Goal: Task Accomplishment & Management: Manage account settings

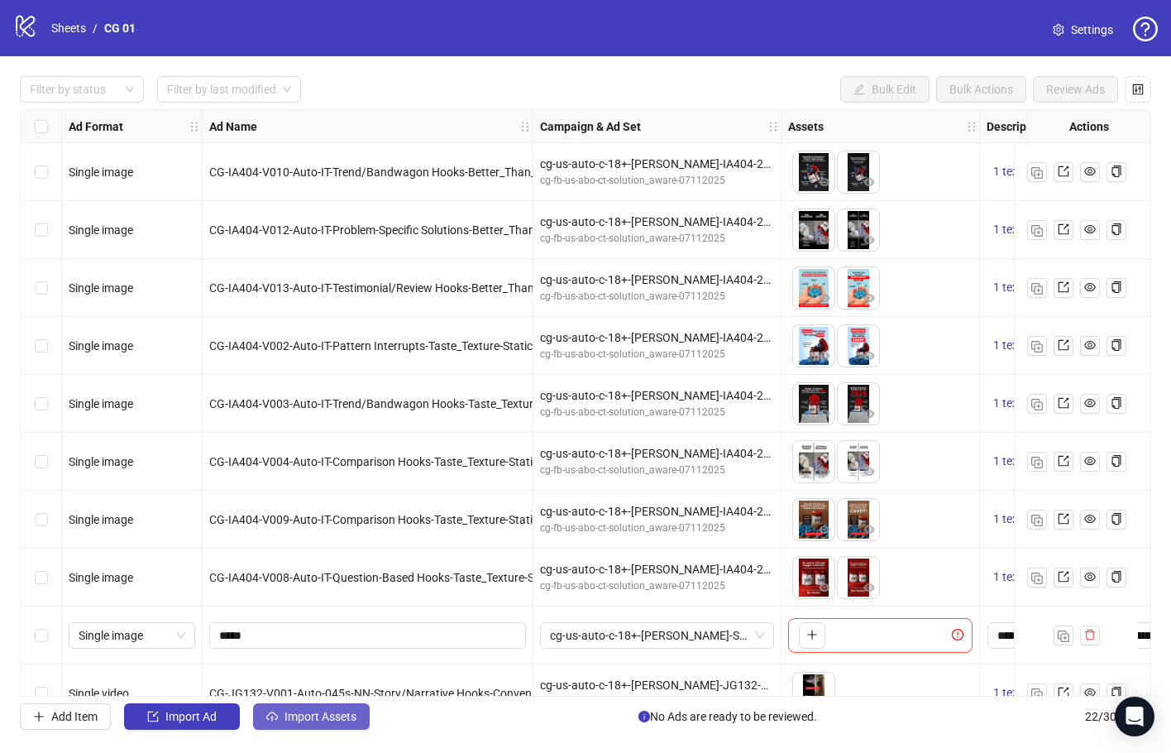
click at [279, 654] on button "Import Assets" at bounding box center [311, 716] width 117 height 26
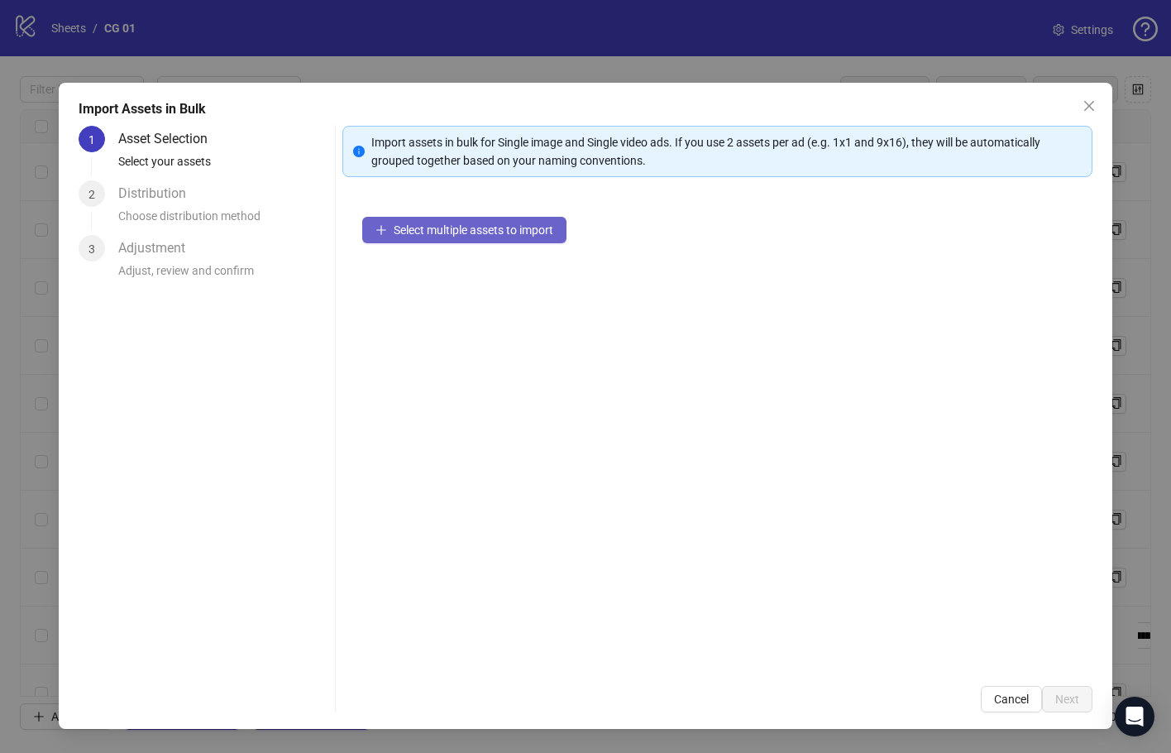
click at [486, 234] on span "Select multiple assets to import" at bounding box center [474, 229] width 160 height 13
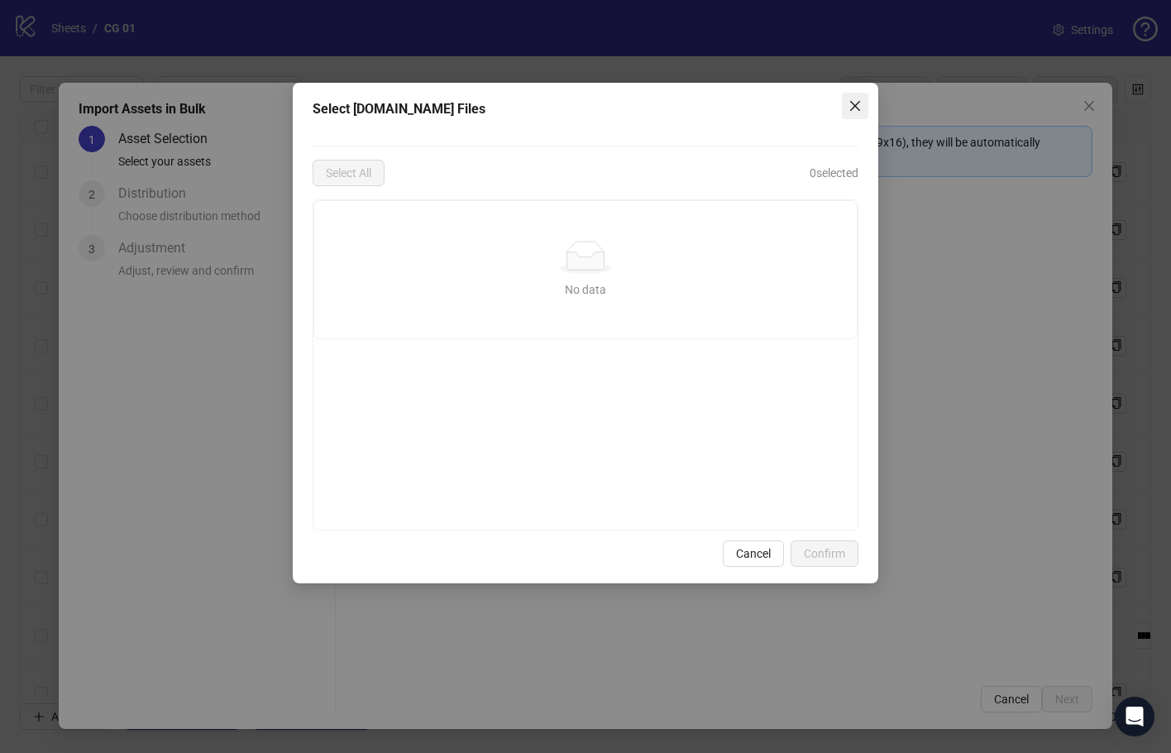
click at [852, 108] on icon "close" at bounding box center [855, 105] width 13 height 13
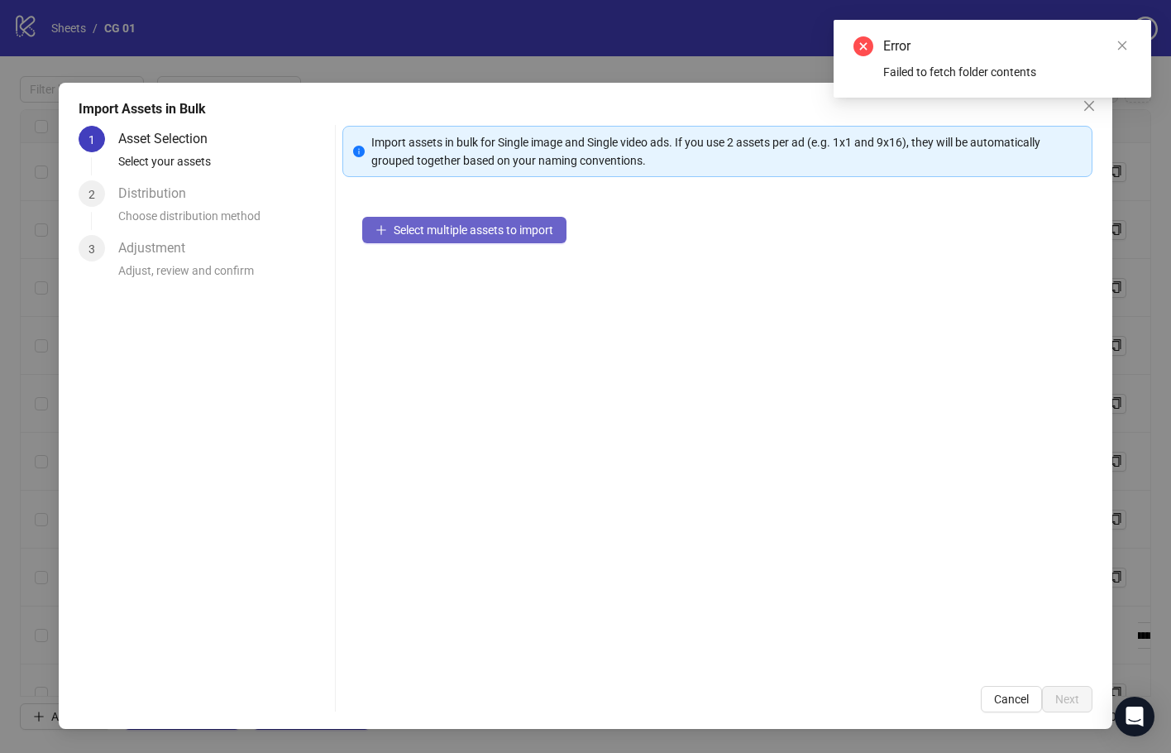
click at [524, 235] on span "Select multiple assets to import" at bounding box center [474, 229] width 160 height 13
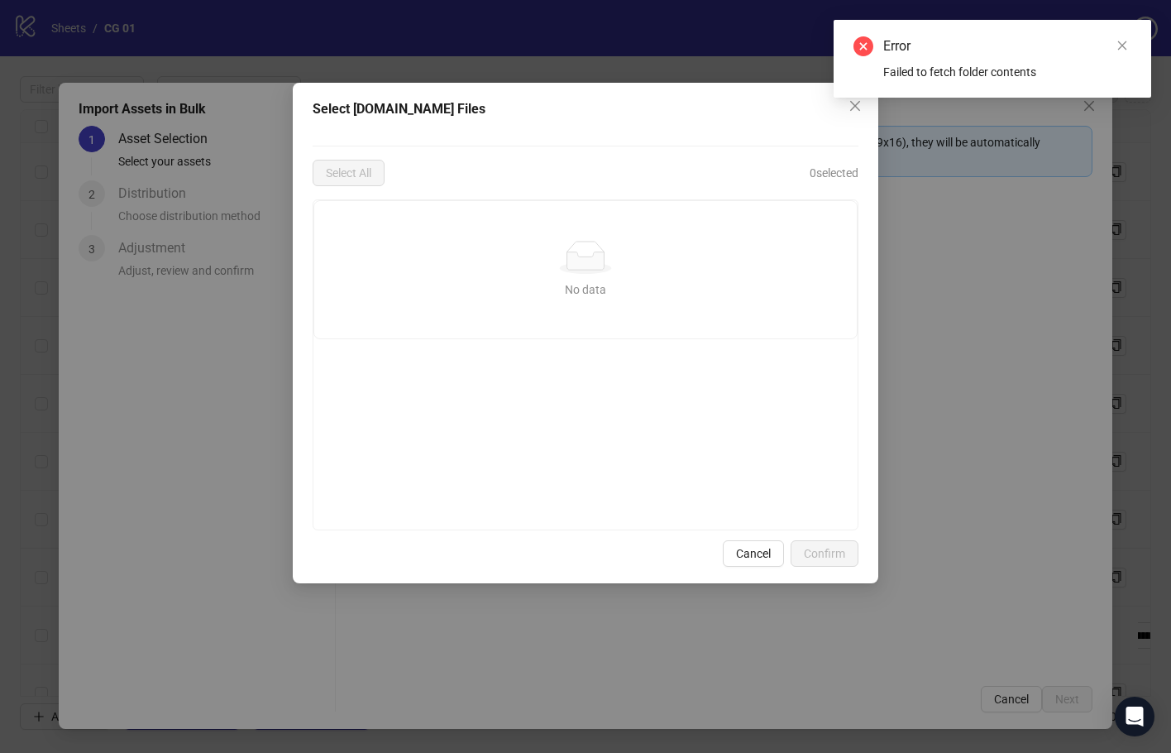
click at [1140, 32] on div "Error Failed to fetch folder contents" at bounding box center [993, 59] width 318 height 78
click at [1114, 44] on link "Close" at bounding box center [1122, 45] width 18 height 18
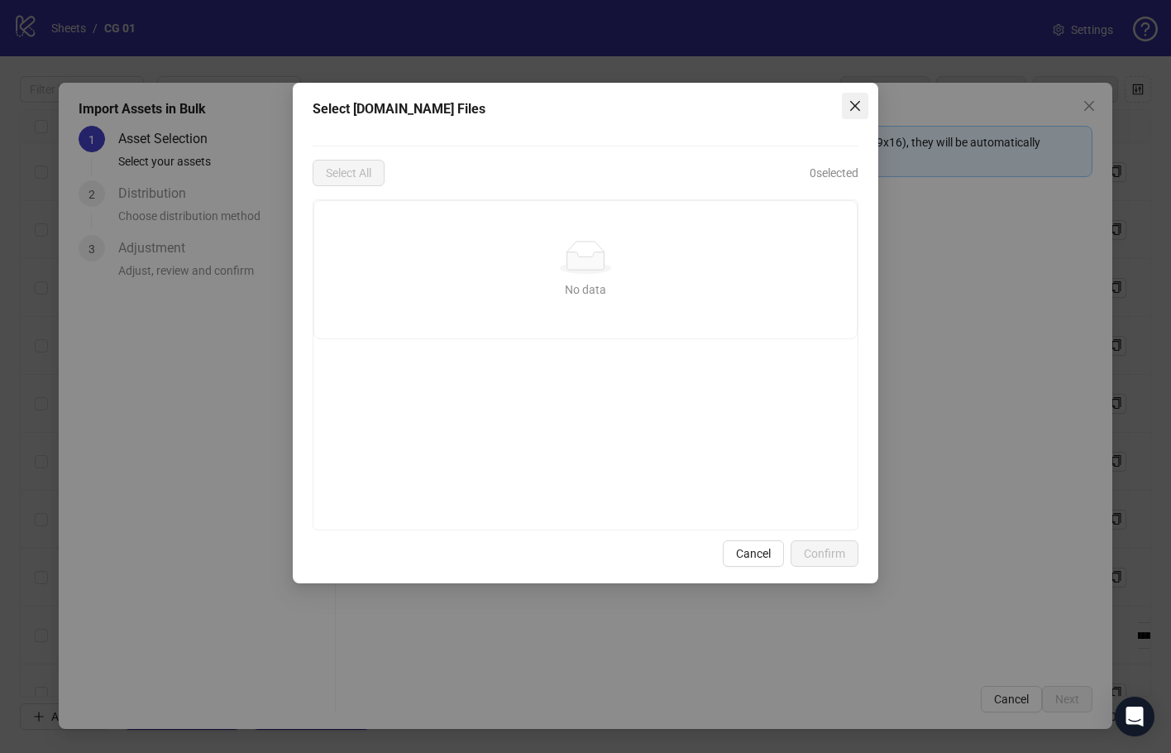
click at [848, 117] on button "Close" at bounding box center [855, 106] width 26 height 26
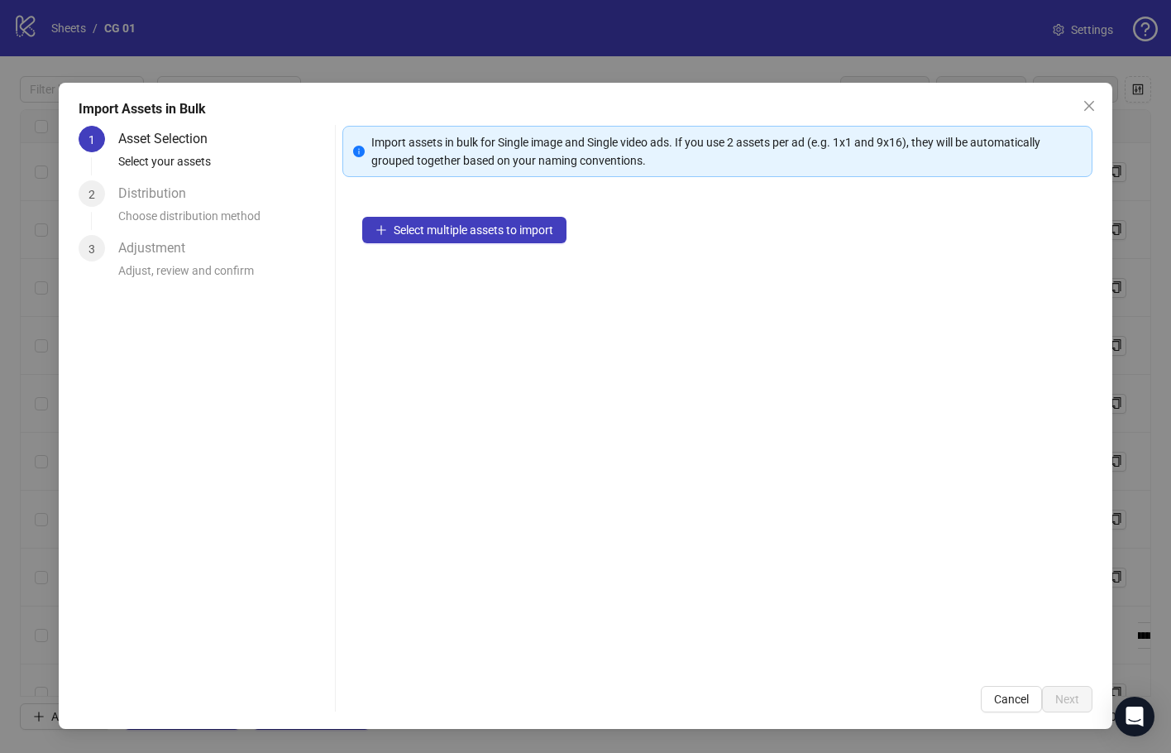
click at [861, 108] on div "Import Assets in Bulk" at bounding box center [586, 109] width 1014 height 20
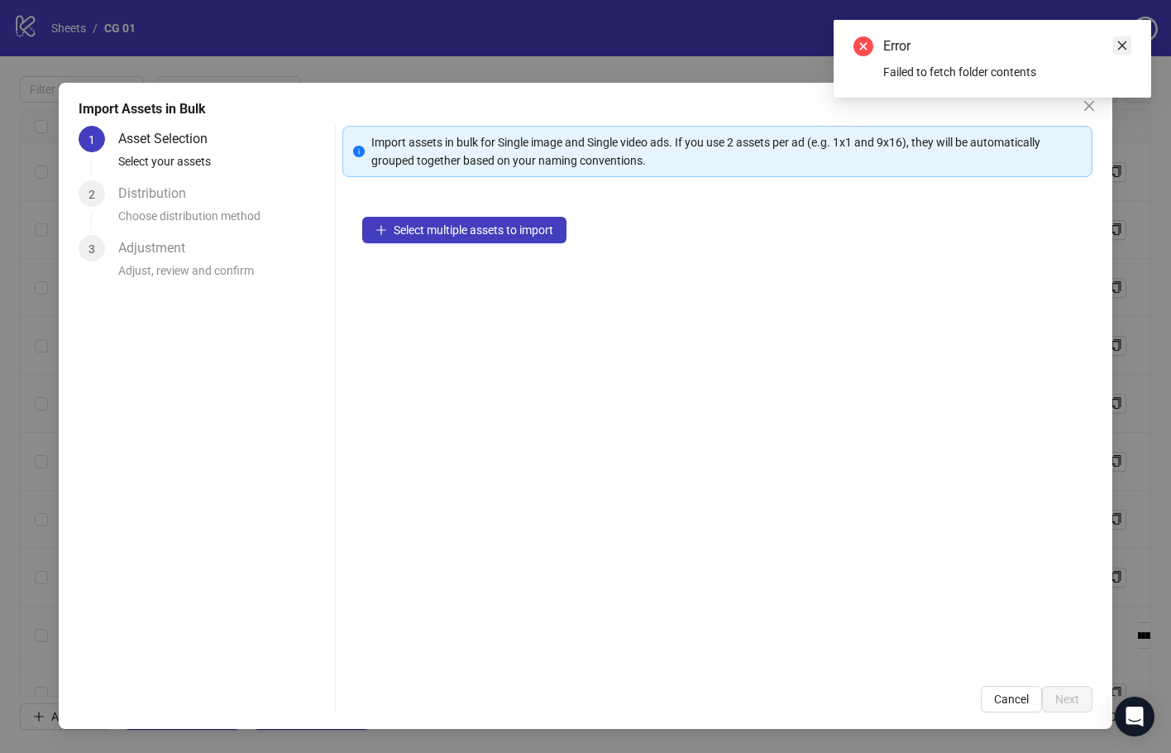
click at [1128, 51] on link "Close" at bounding box center [1122, 45] width 18 height 18
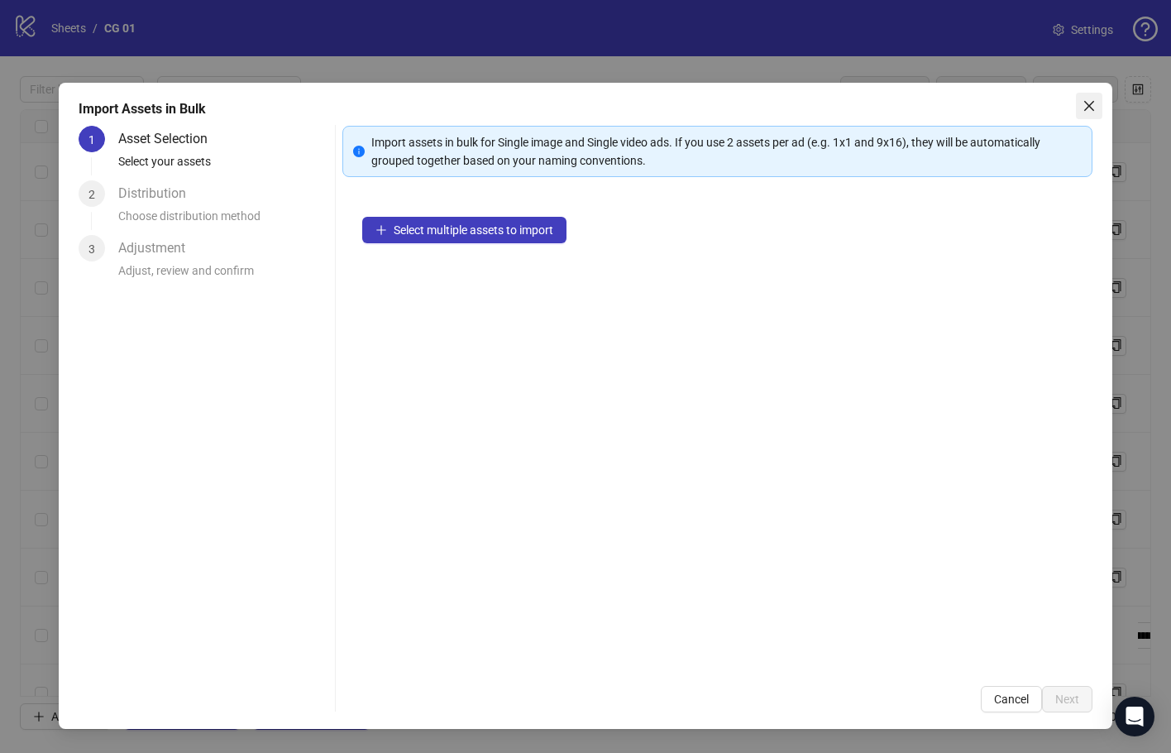
click at [1085, 110] on icon "close" at bounding box center [1089, 105] width 13 height 13
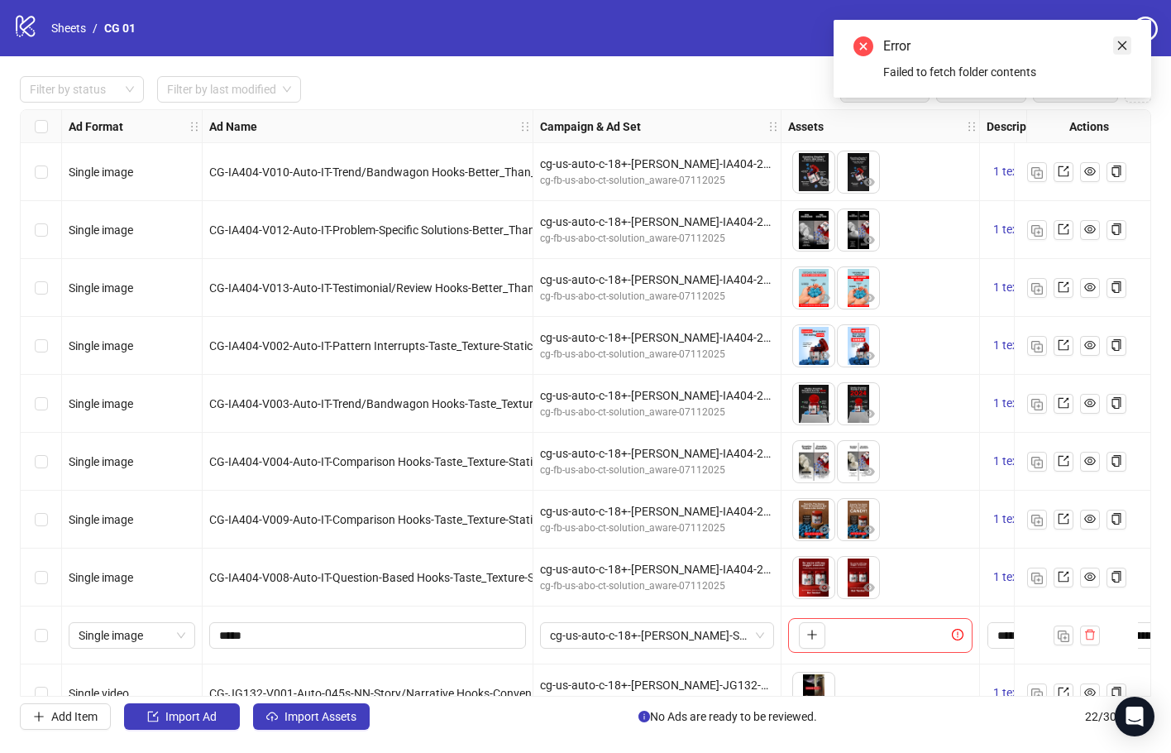
click at [1119, 45] on icon "close" at bounding box center [1123, 46] width 12 height 12
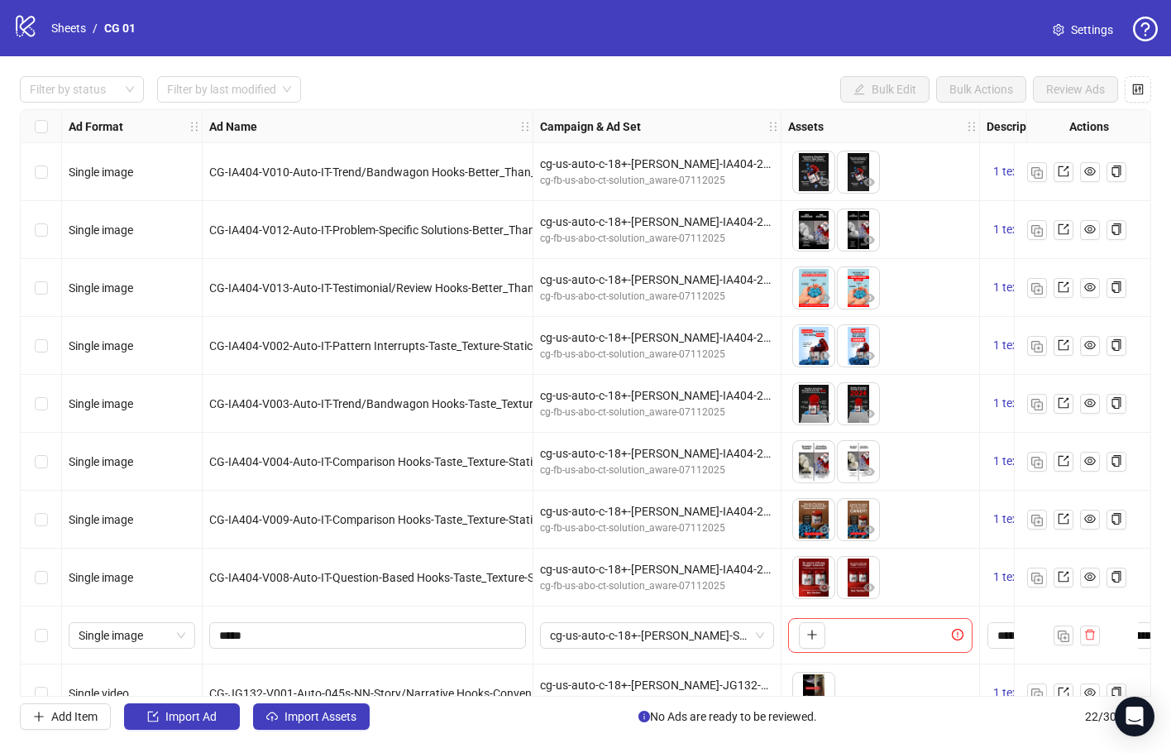
click at [1104, 29] on span "Settings" at bounding box center [1092, 30] width 42 height 18
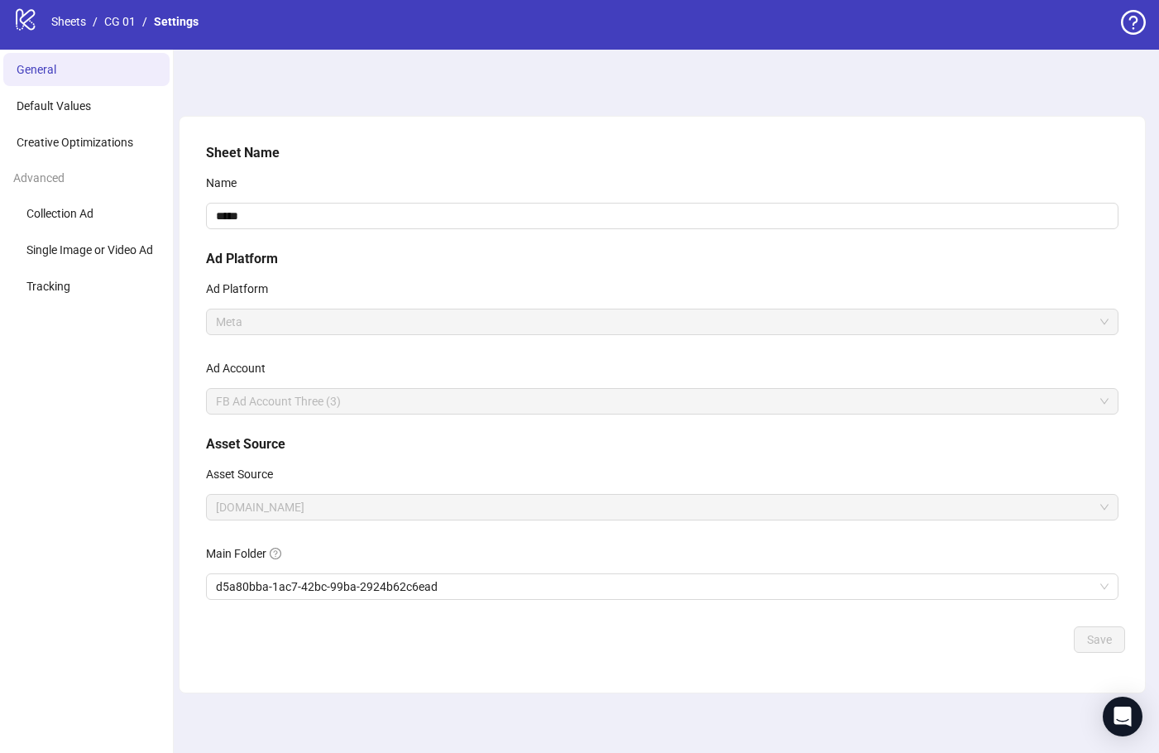
scroll to position [14, 0]
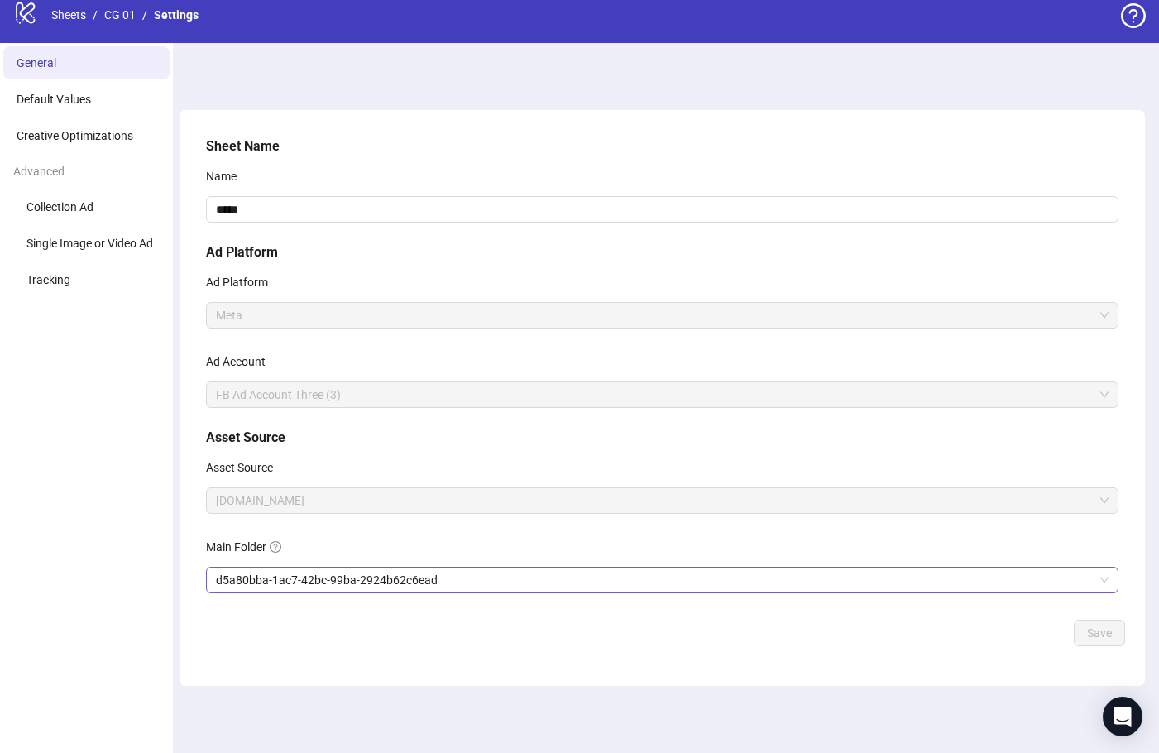
click at [409, 582] on span "d5a80bba-1ac7-42bc-99ba-2924b62c6ead" at bounding box center [662, 579] width 893 height 25
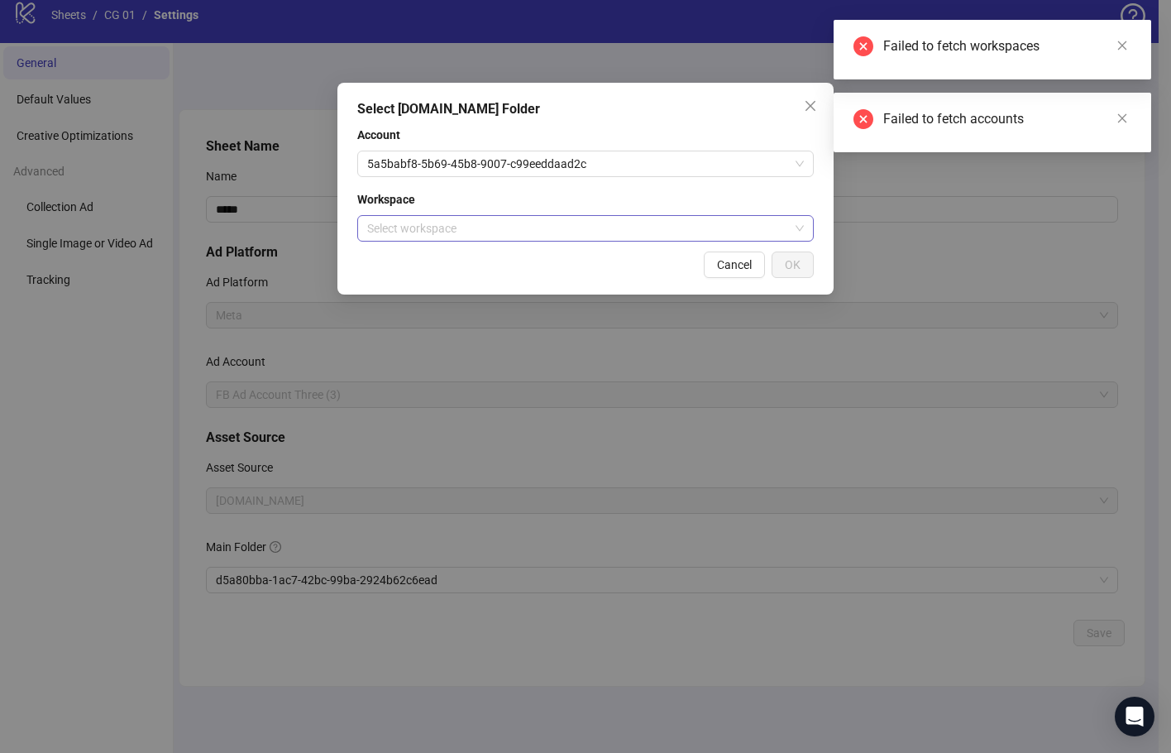
click at [589, 228] on input "search" at bounding box center [578, 228] width 422 height 25
click at [589, 226] on input "search" at bounding box center [578, 228] width 422 height 25
click at [615, 582] on div "Select Frame.io Folder Account 5a5babf8-5b69-45b8-9007-c99eeddaad2c Workspace S…" at bounding box center [585, 376] width 1171 height 753
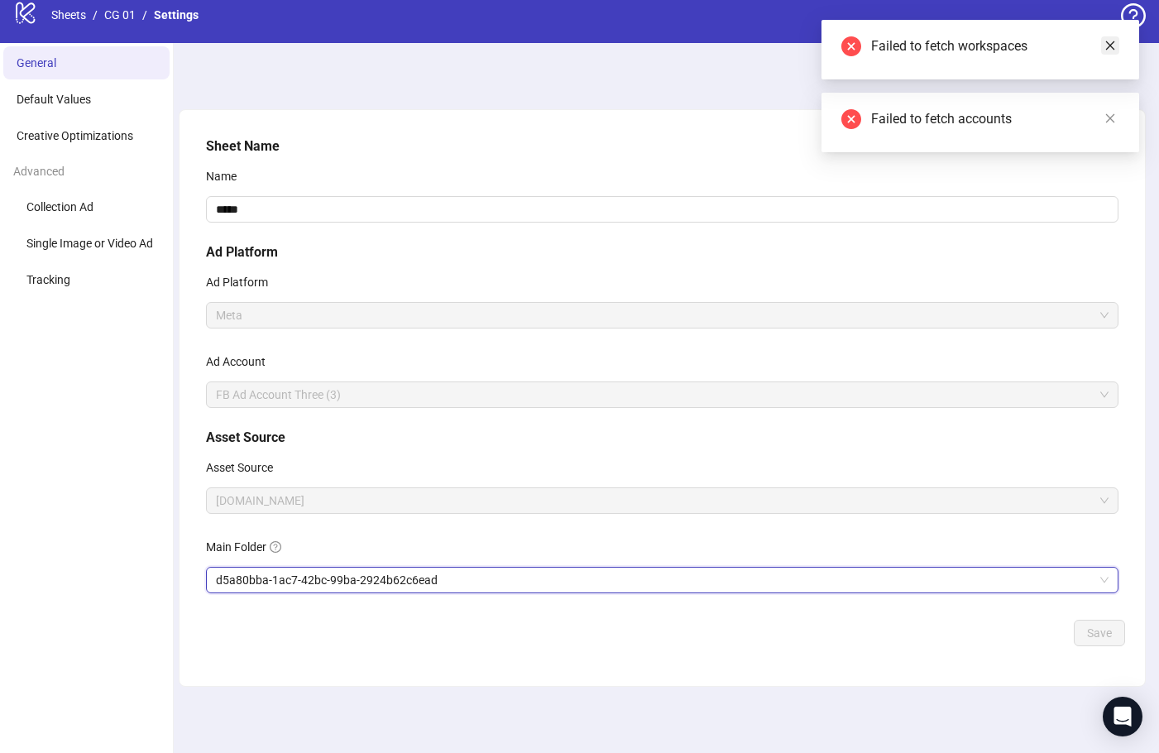
click at [1102, 52] on link "Close" at bounding box center [1110, 45] width 18 height 18
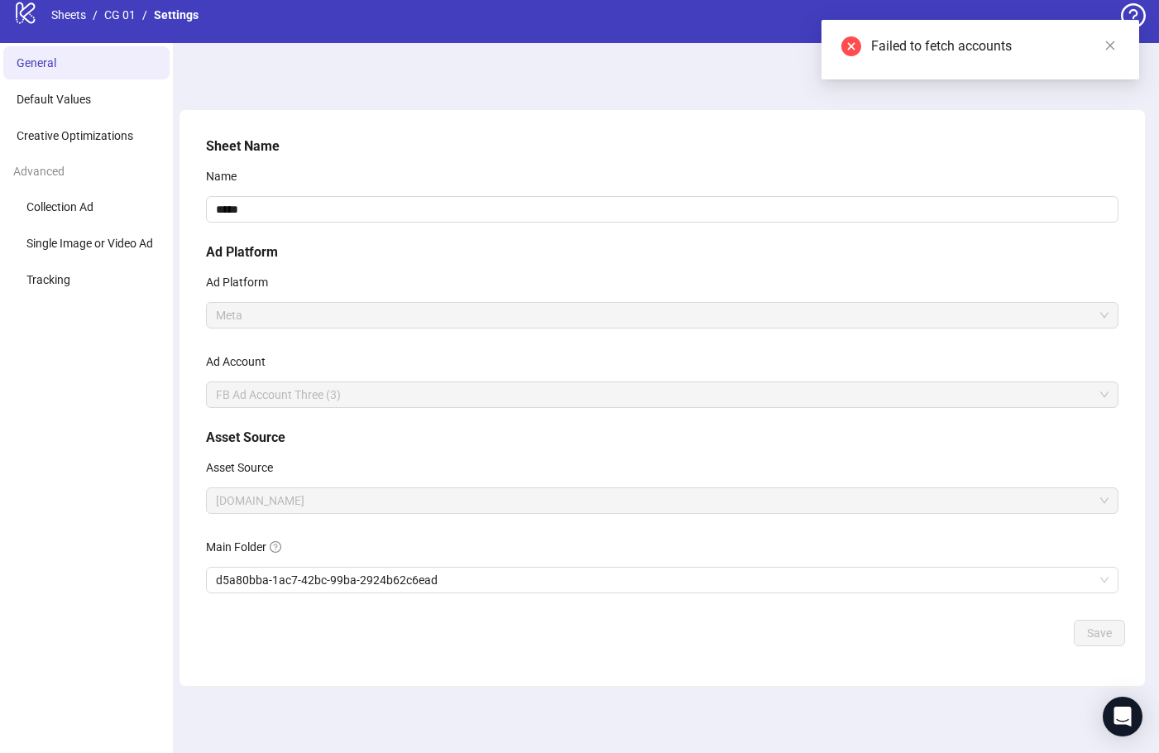
click at [1100, 41] on div "Failed to fetch accounts" at bounding box center [995, 46] width 248 height 20
click at [1100, 47] on div "Failed to fetch accounts" at bounding box center [995, 46] width 248 height 20
click at [1107, 47] on icon "close" at bounding box center [1110, 46] width 12 height 12
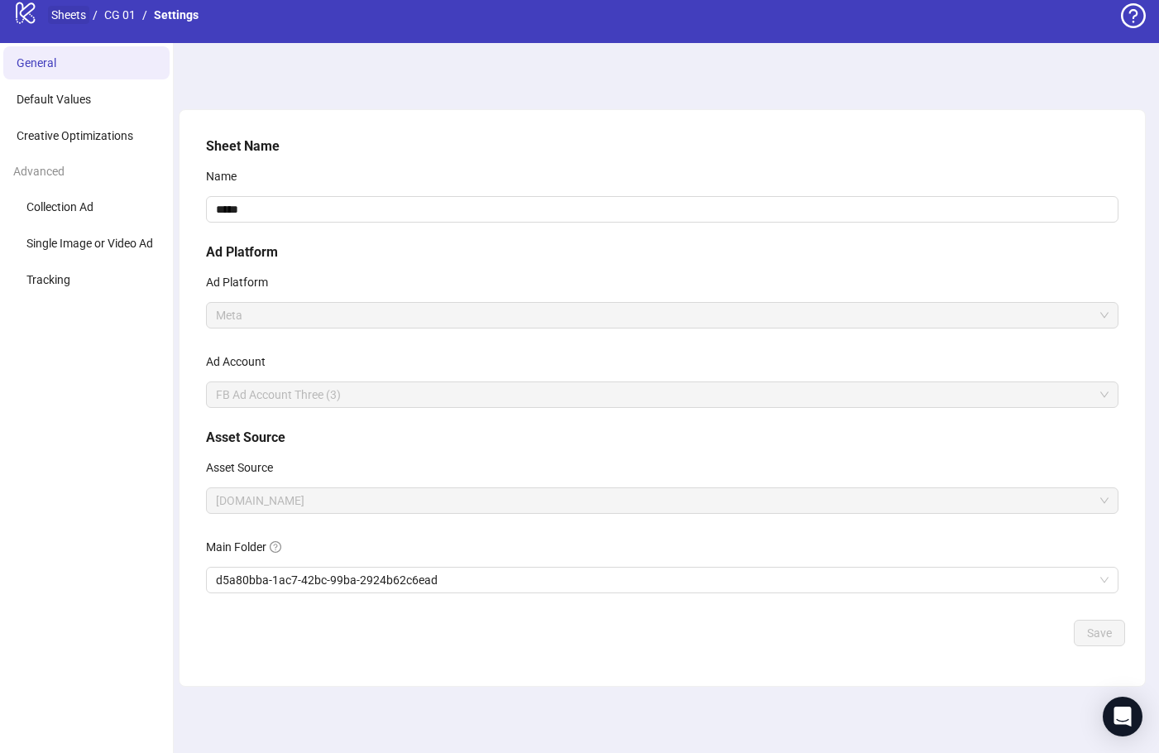
click at [83, 13] on link "Sheets" at bounding box center [68, 15] width 41 height 18
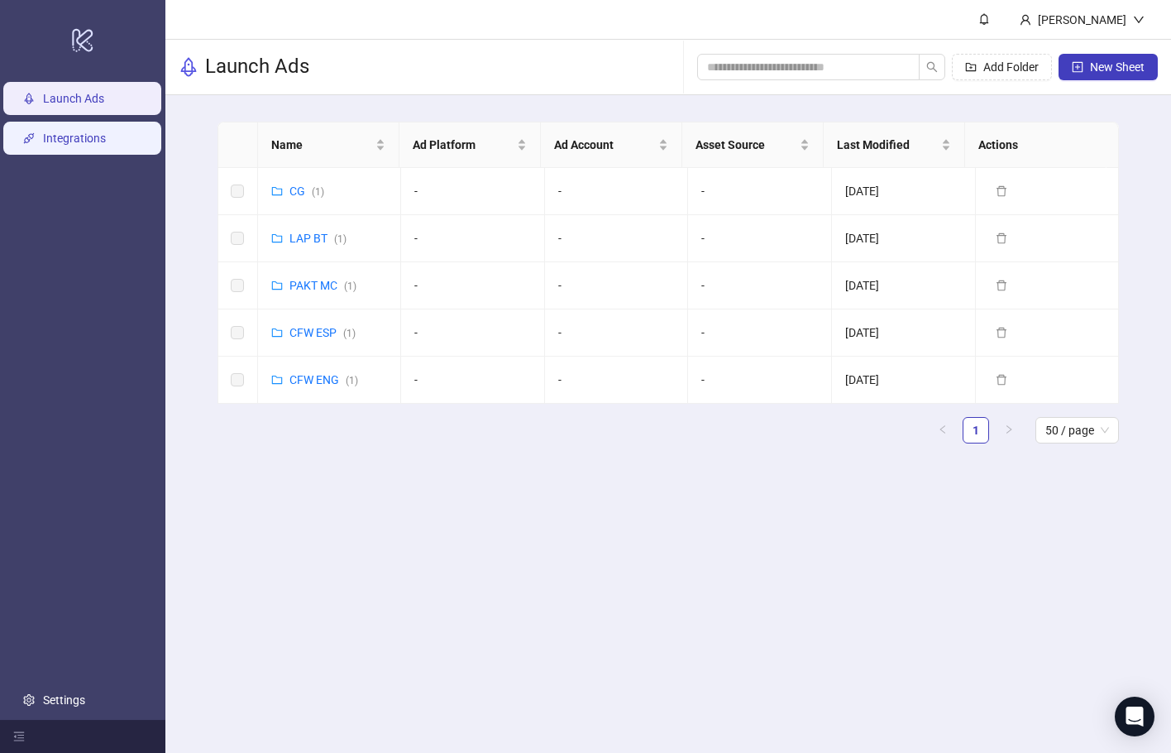
click at [102, 144] on link "Integrations" at bounding box center [74, 138] width 63 height 13
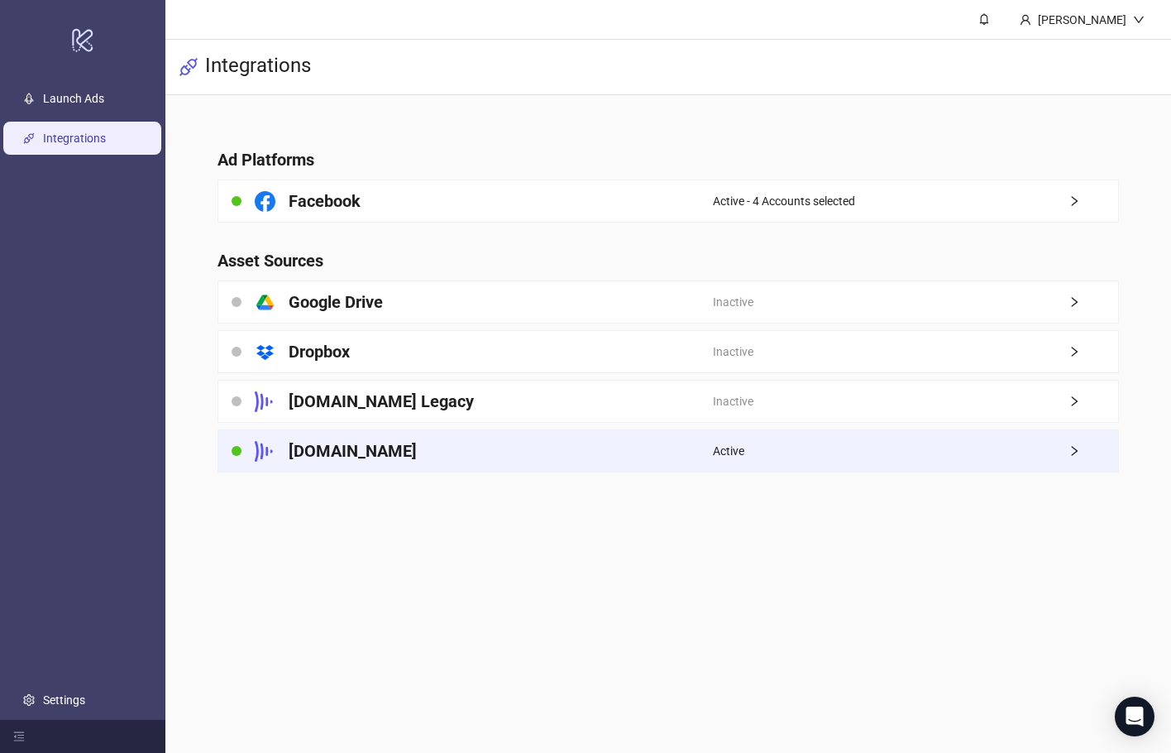
click at [400, 442] on div "Frame.io" at bounding box center [466, 450] width 496 height 41
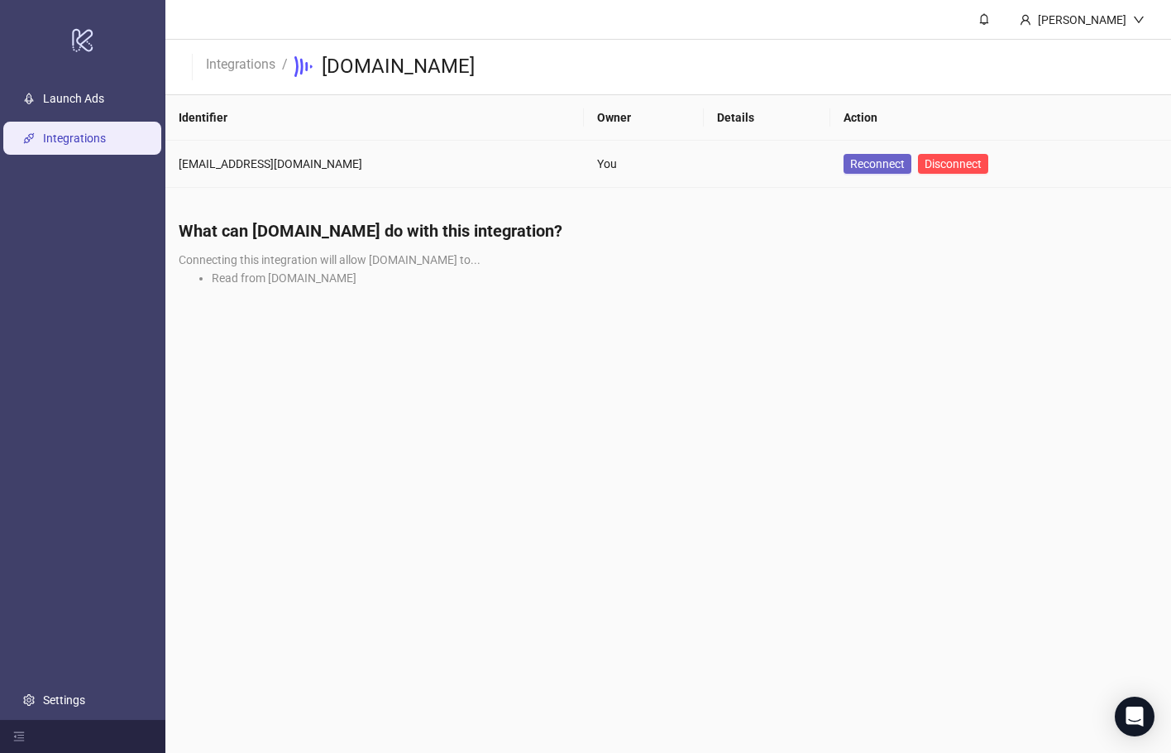
click at [875, 160] on span "Reconnect" at bounding box center [877, 164] width 55 height 18
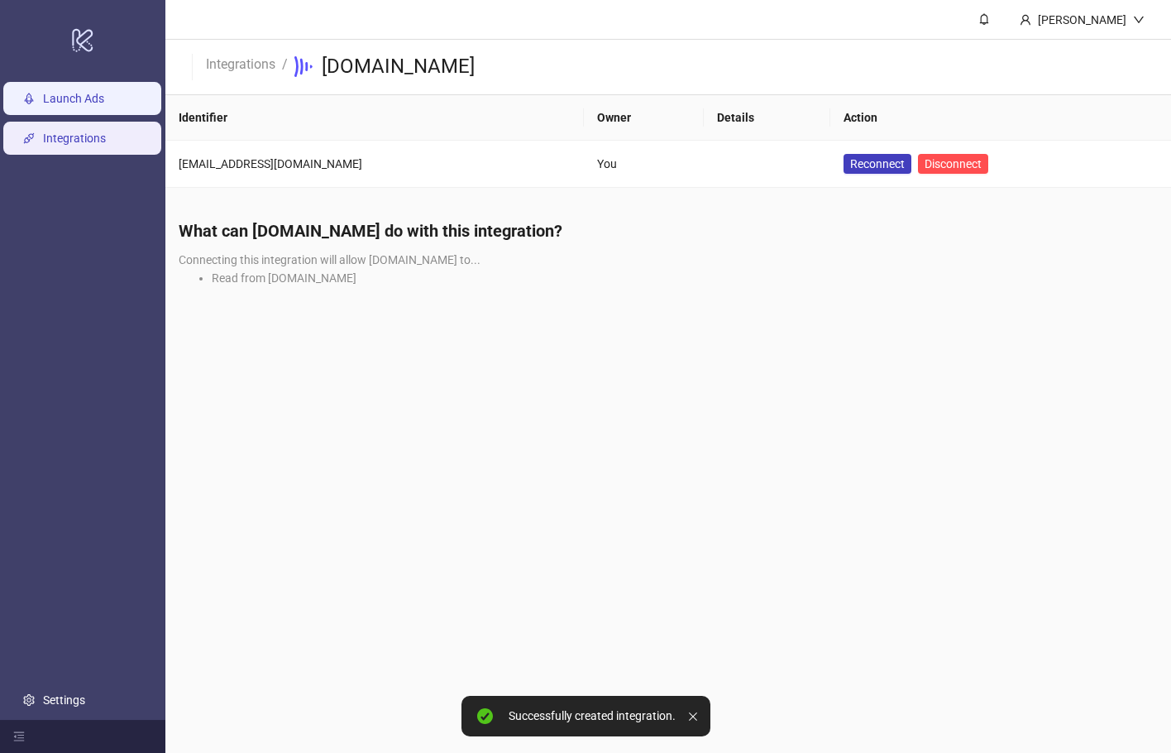
click at [104, 94] on link "Launch Ads" at bounding box center [73, 98] width 61 height 13
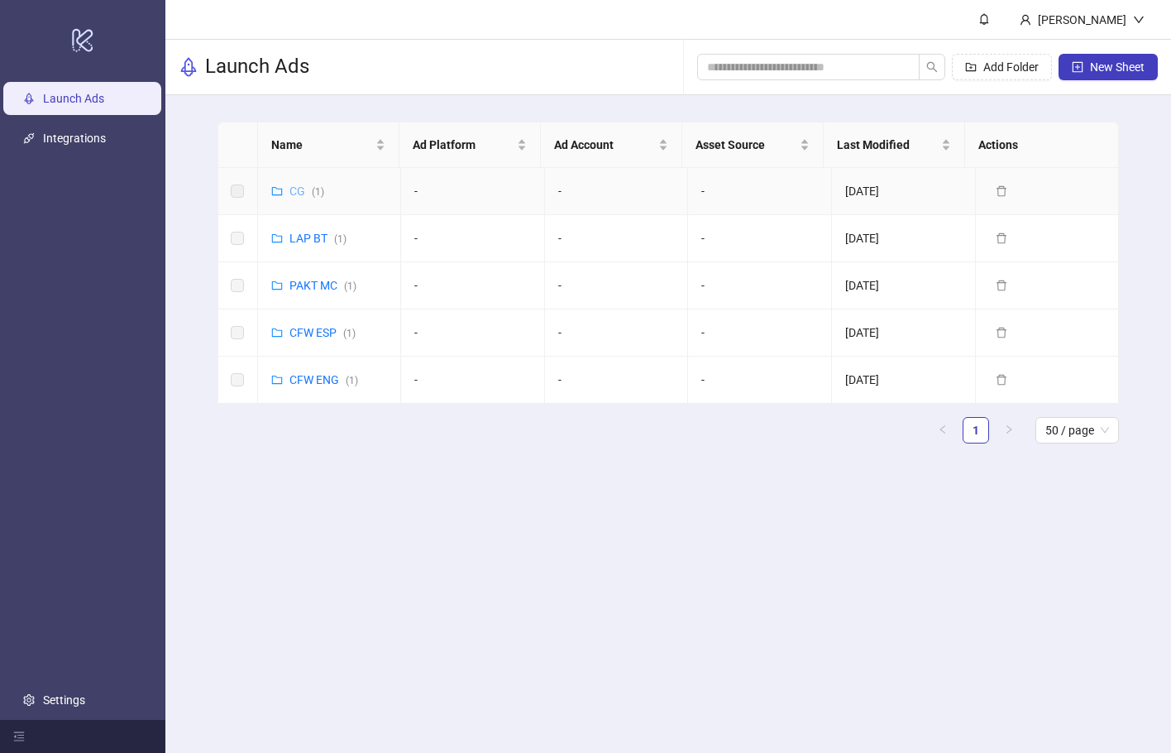
click at [305, 191] on link "CG ( 1 )" at bounding box center [307, 190] width 35 height 13
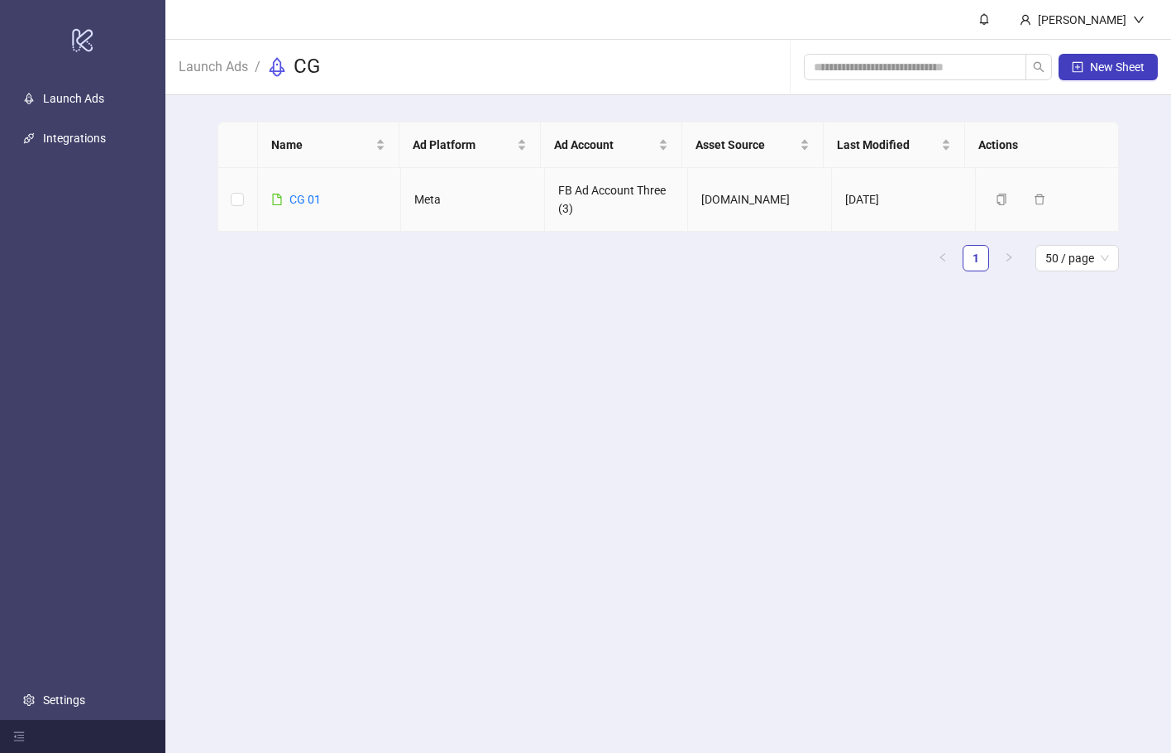
click at [318, 196] on link "CG 01" at bounding box center [305, 199] width 31 height 13
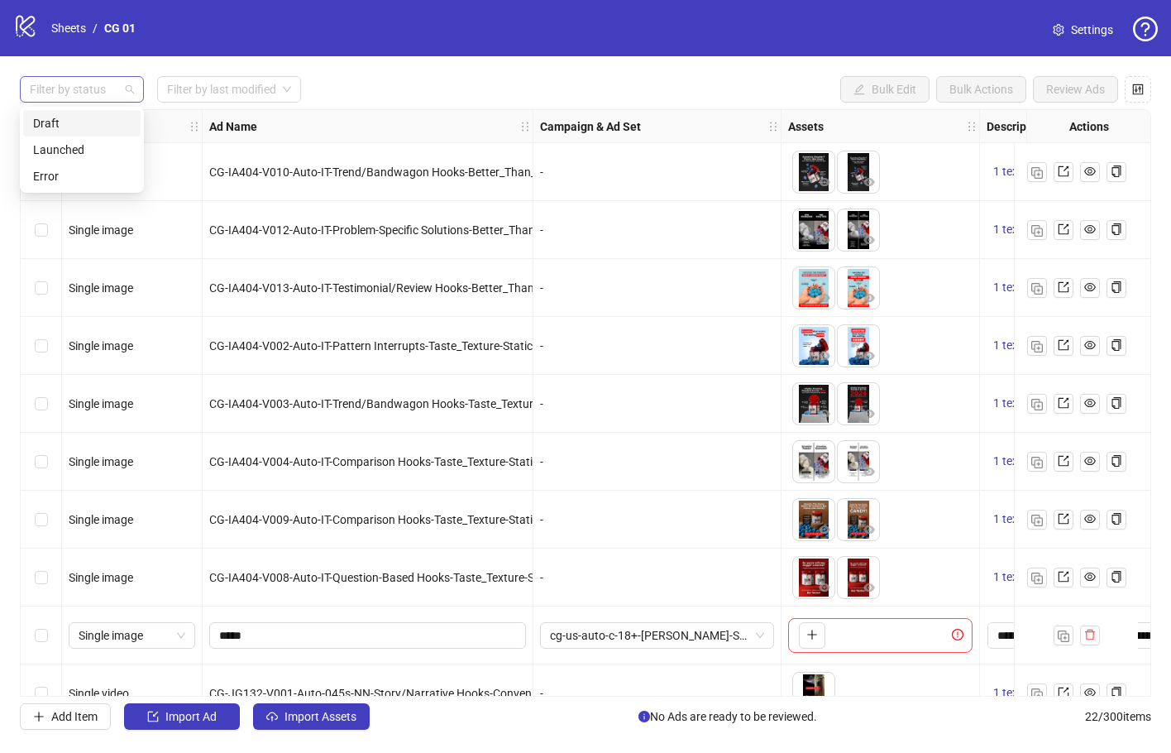
click at [105, 89] on div at bounding box center [73, 89] width 100 height 23
click at [107, 120] on div "Draft" at bounding box center [82, 123] width 98 height 18
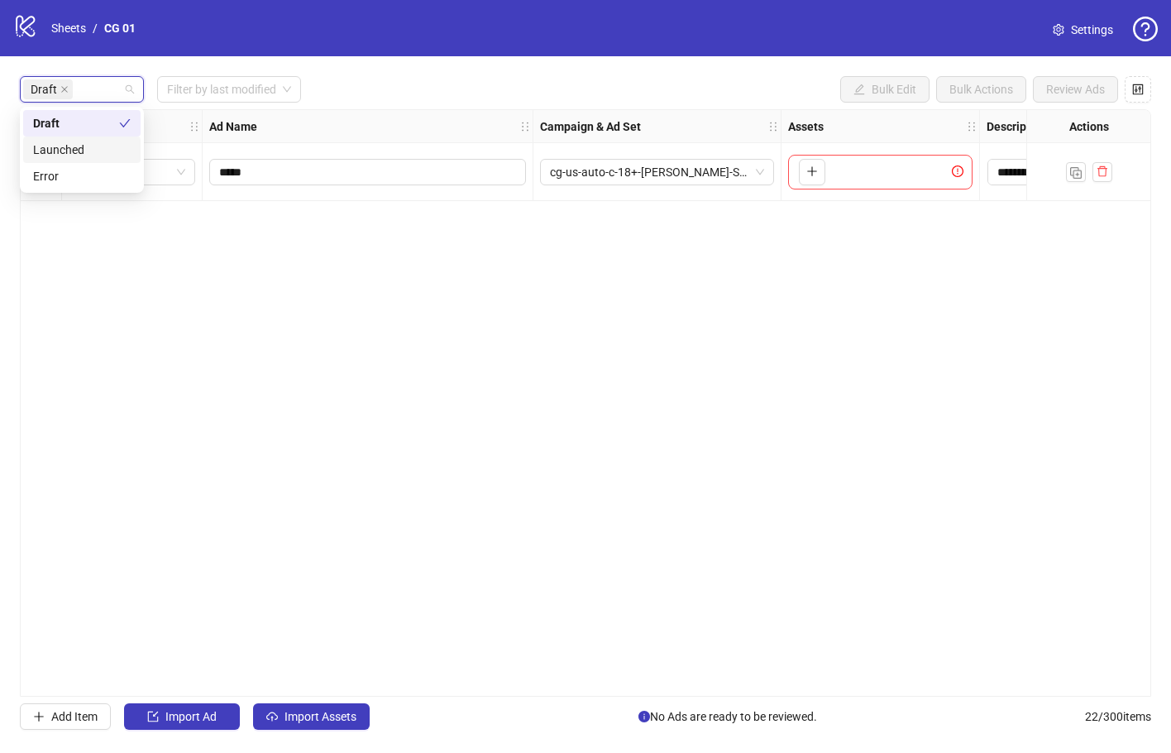
click at [309, 578] on div "**********" at bounding box center [586, 402] width 1132 height 587
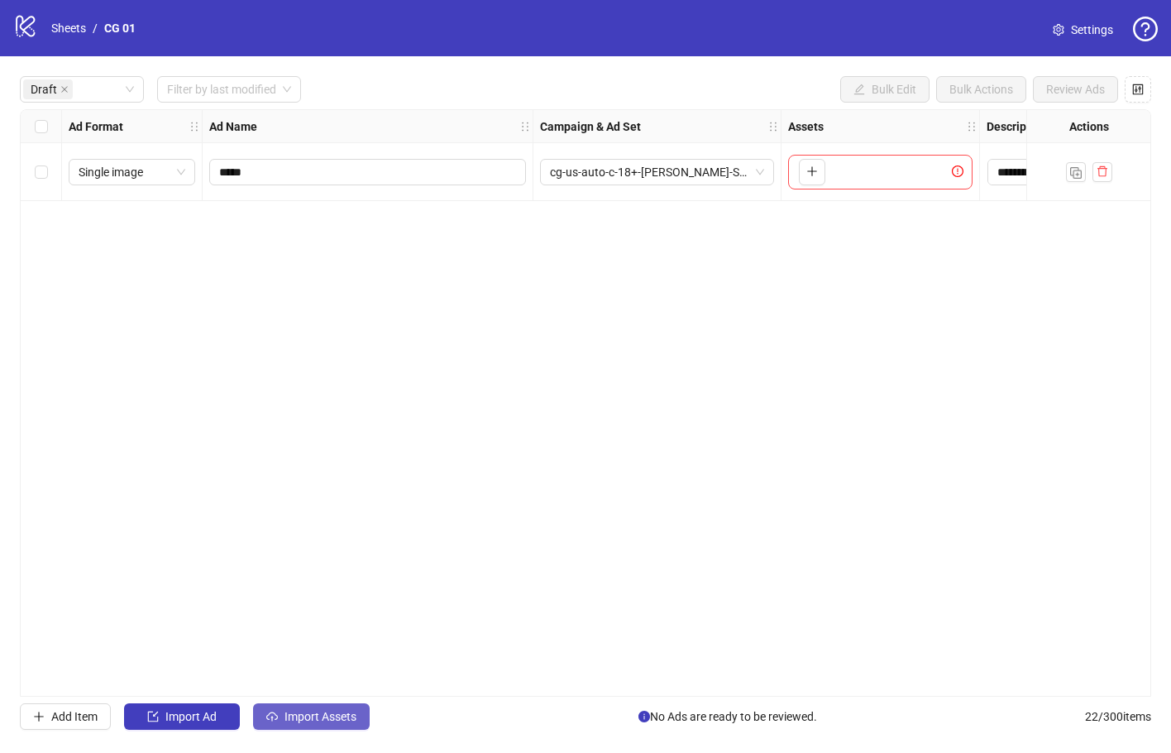
click at [328, 706] on button "Import Assets" at bounding box center [311, 716] width 117 height 26
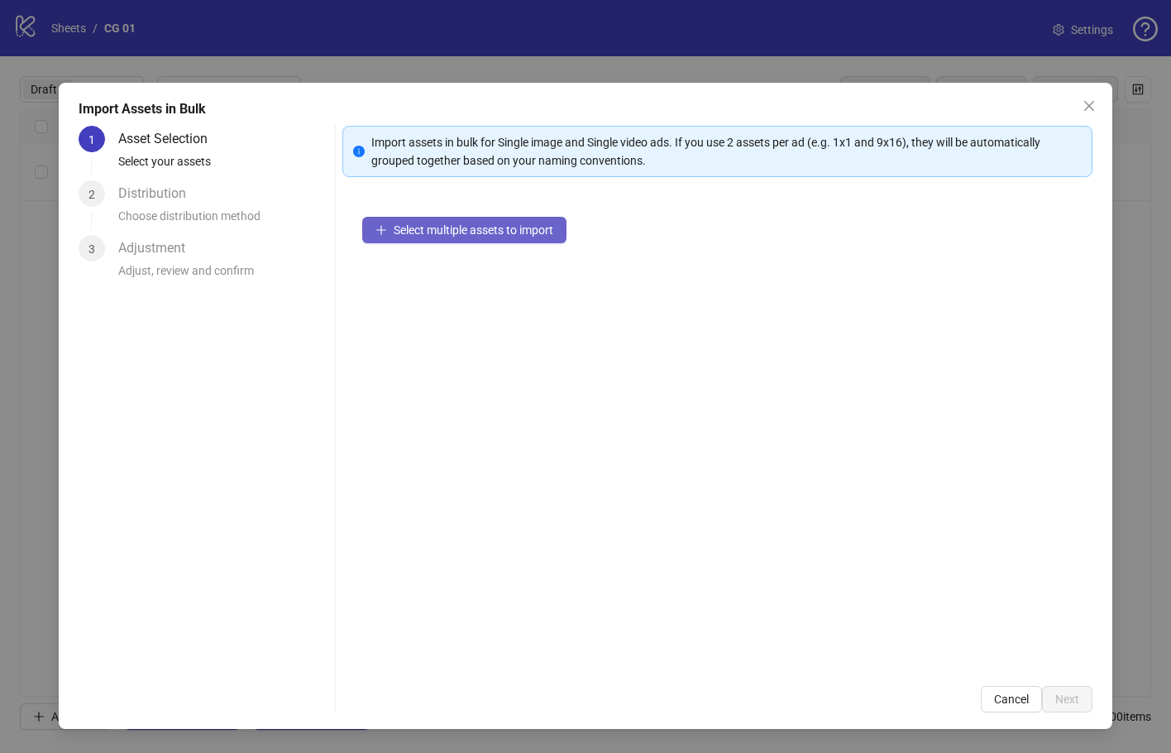
click at [503, 237] on span "Select multiple assets to import" at bounding box center [474, 229] width 160 height 13
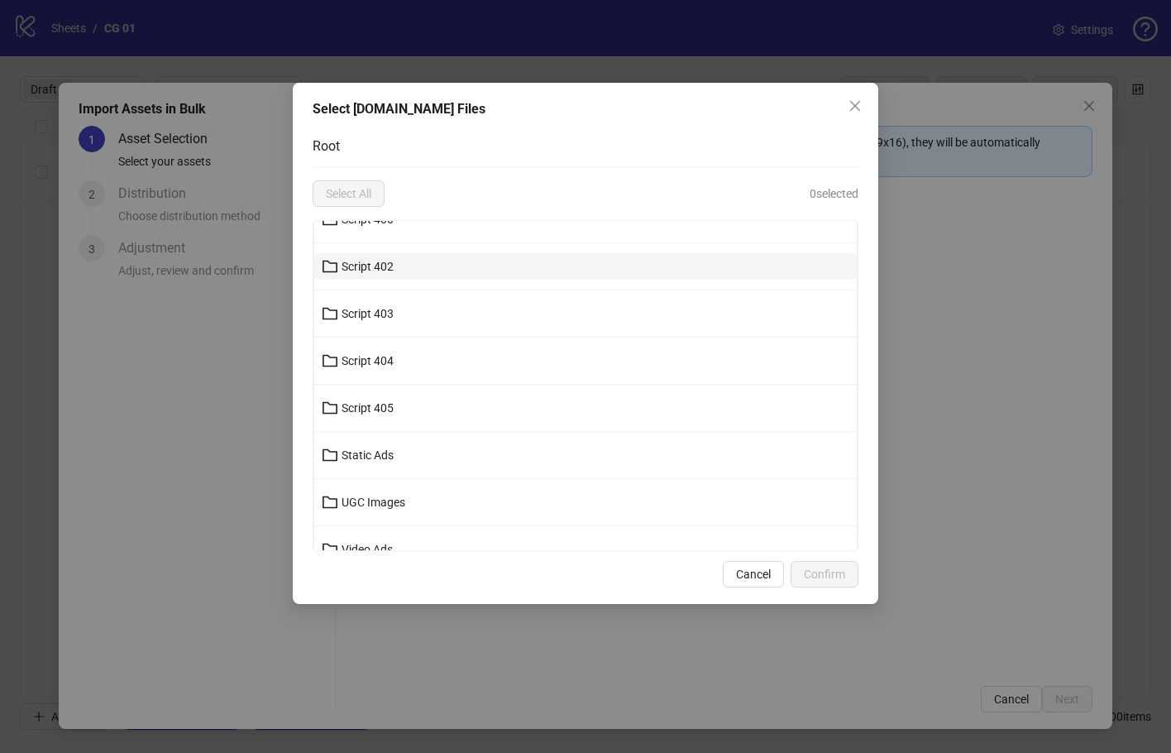
scroll to position [567, 0]
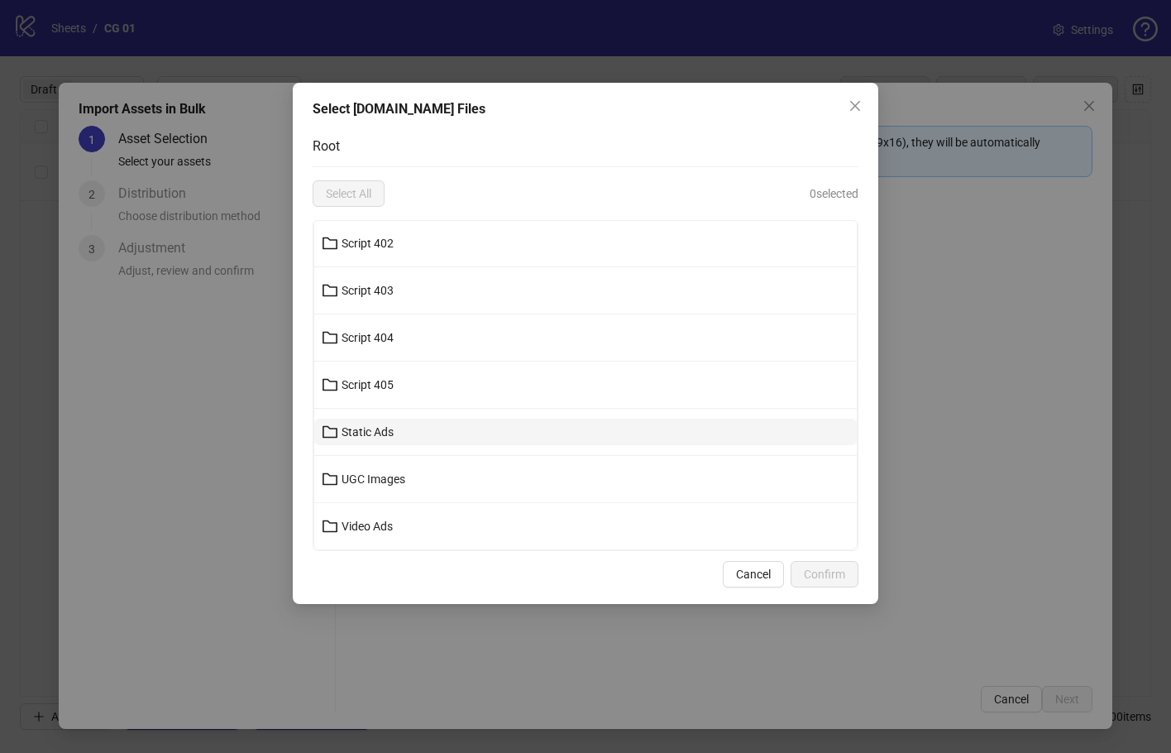
click at [575, 438] on button "Static Ads" at bounding box center [585, 432] width 543 height 26
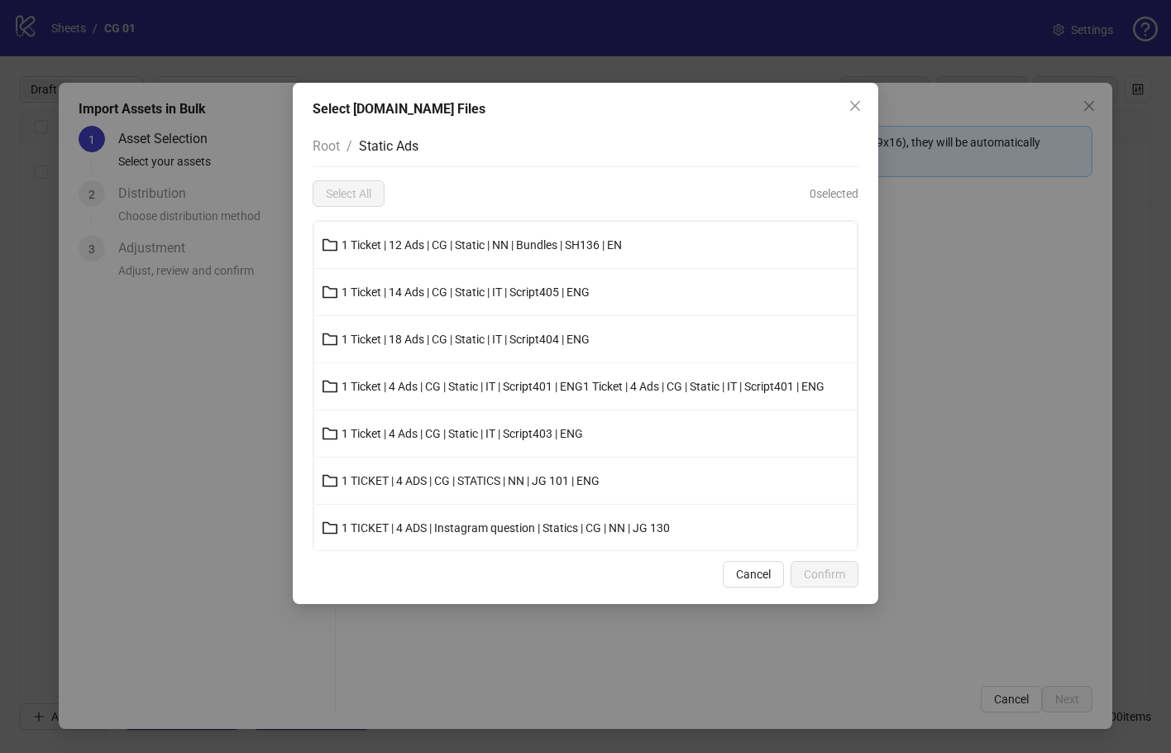
scroll to position [520, 0]
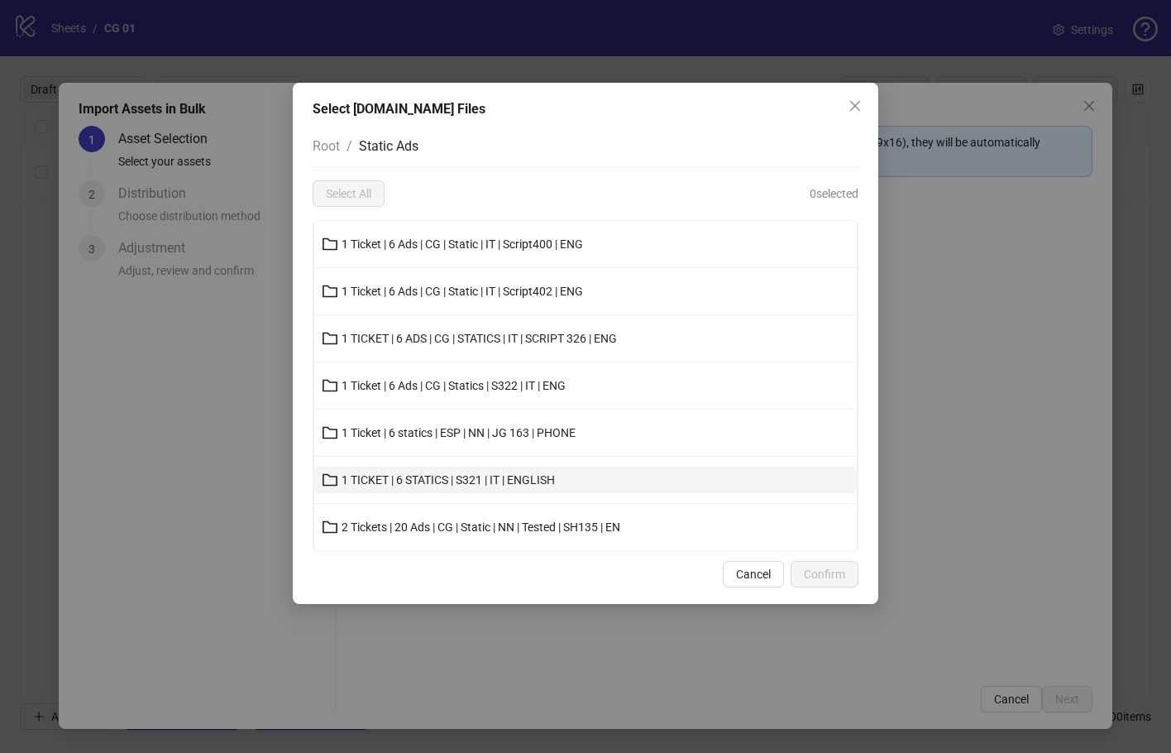
click at [639, 481] on button "1 TICKET | 6 STATICS | S321 | IT | ENGLISH" at bounding box center [585, 480] width 543 height 26
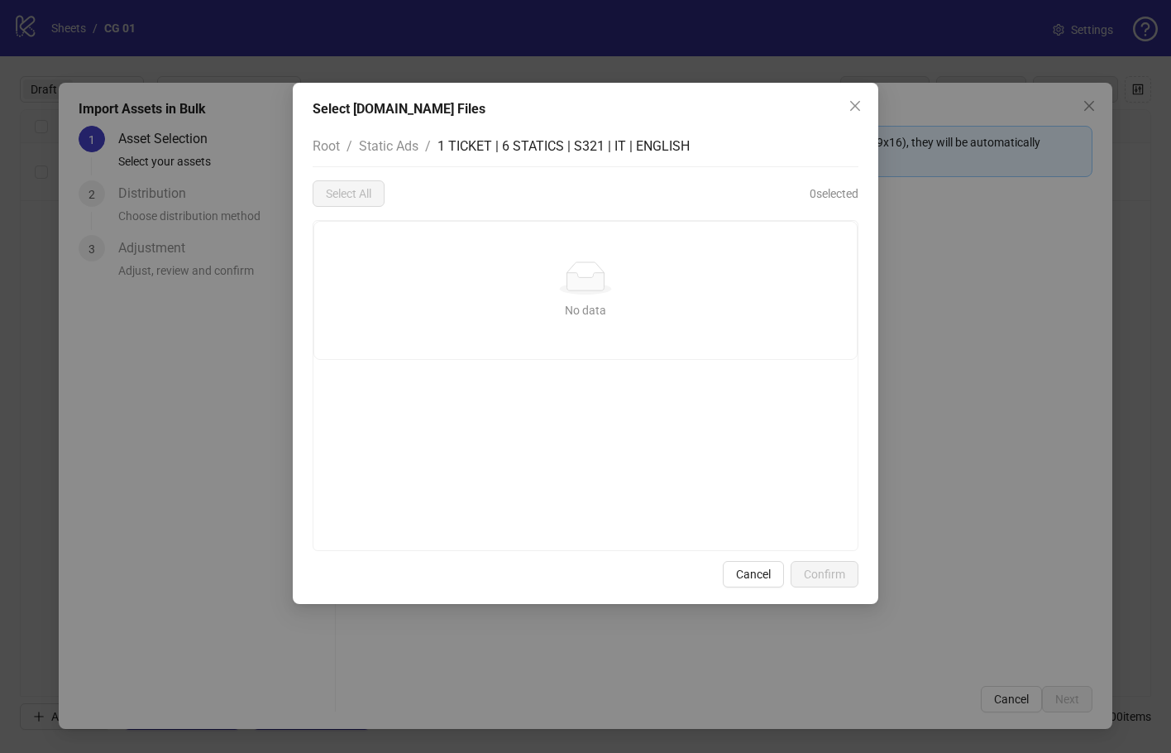
click at [408, 151] on span "Static Ads" at bounding box center [389, 146] width 60 height 16
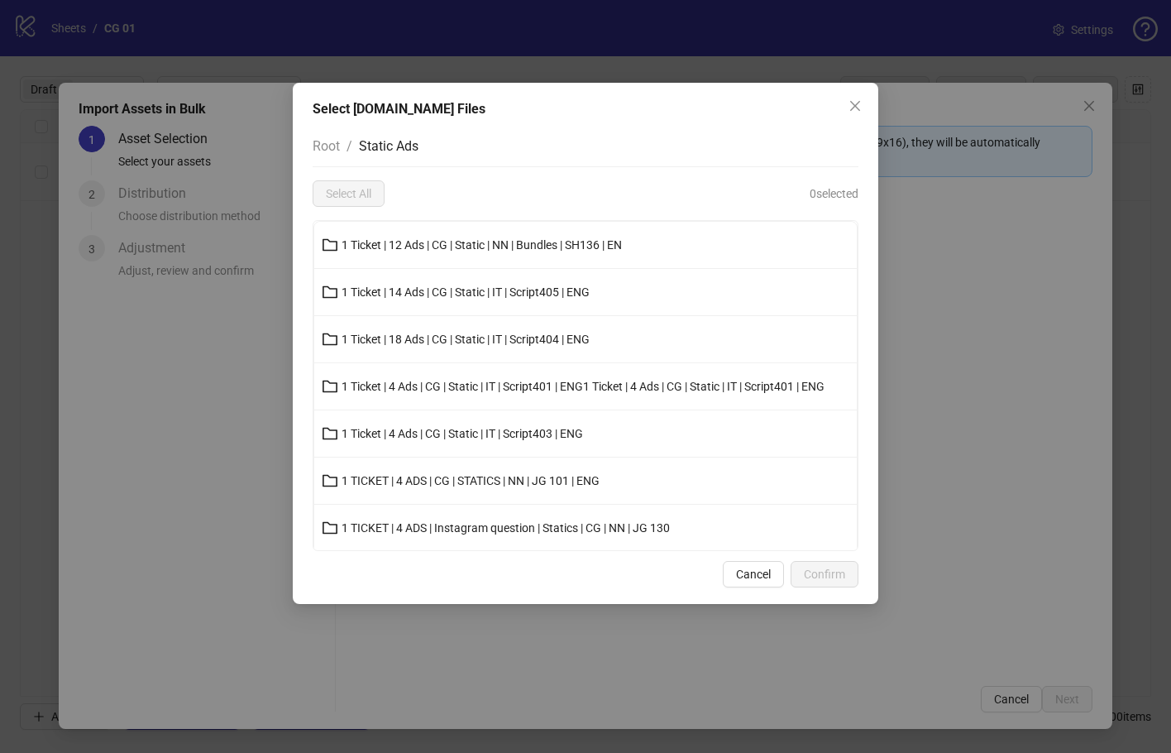
scroll to position [520, 0]
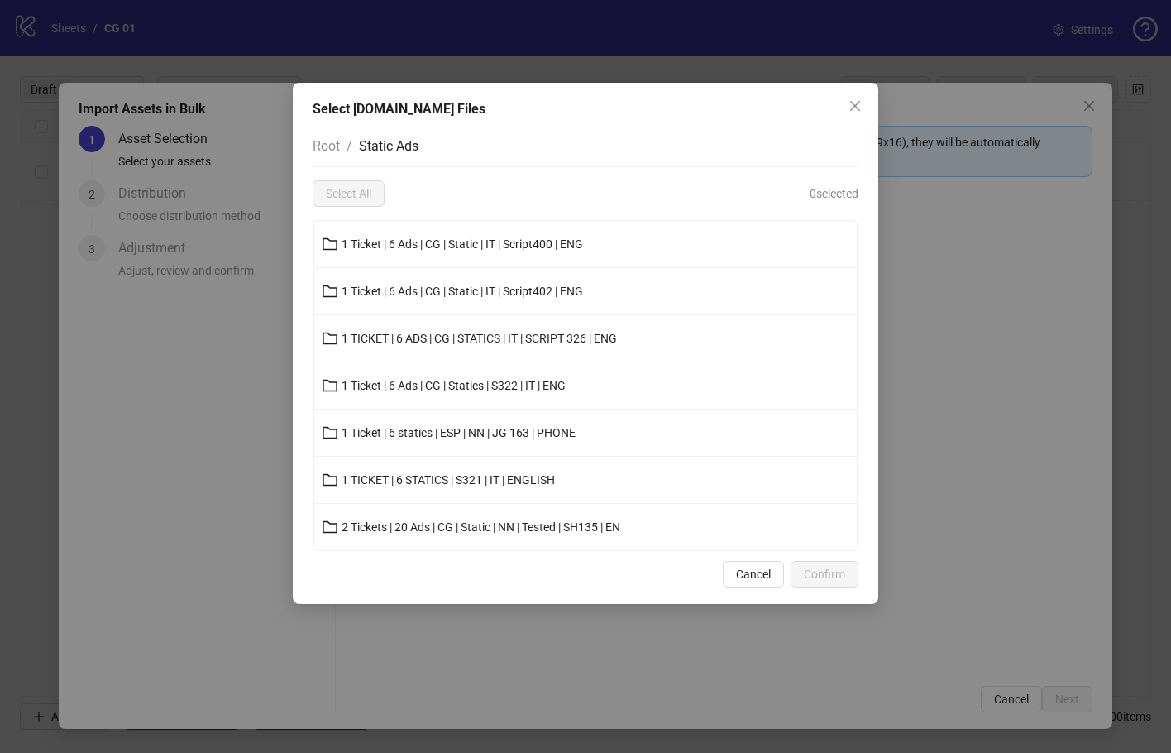
click at [548, 473] on span "1 TICKET | 6 STATICS | S321 | IT | ENGLISH" at bounding box center [448, 479] width 213 height 13
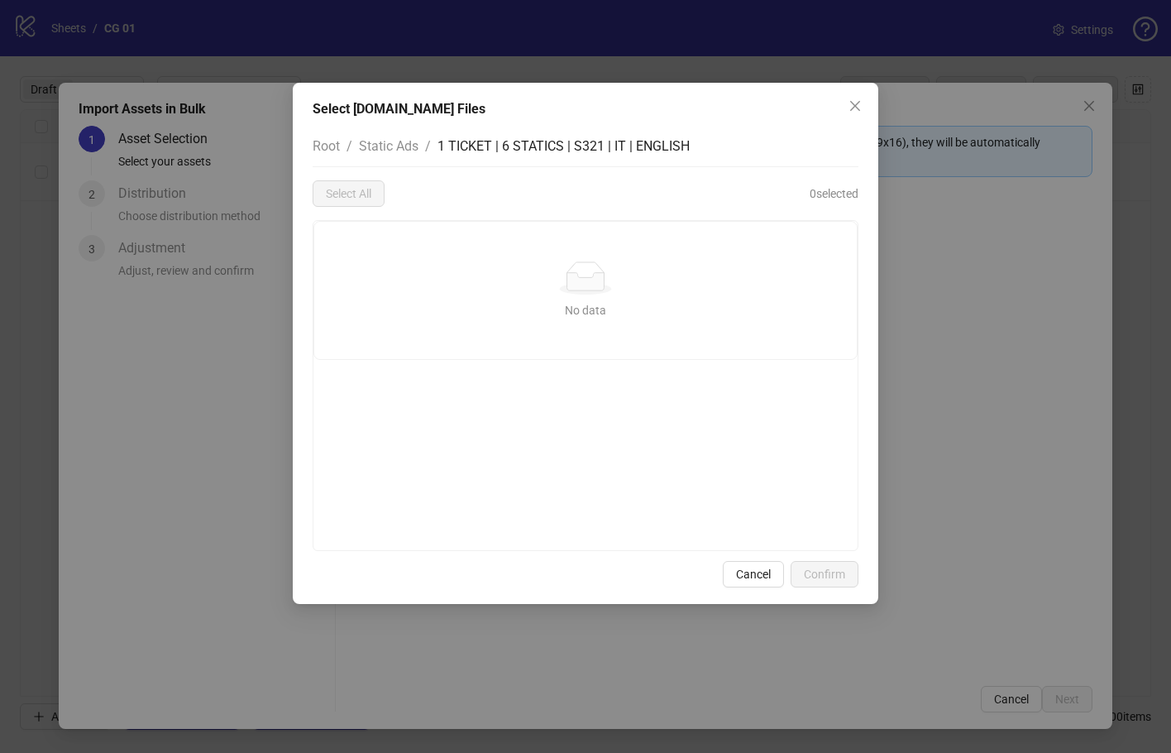
click at [575, 141] on span "1 TICKET | 6 STATICS | S321 | IT | ENGLISH" at bounding box center [564, 146] width 252 height 16
click at [409, 136] on li "Static Ads" at bounding box center [389, 146] width 60 height 21
click at [402, 145] on span "Static Ads" at bounding box center [389, 146] width 60 height 16
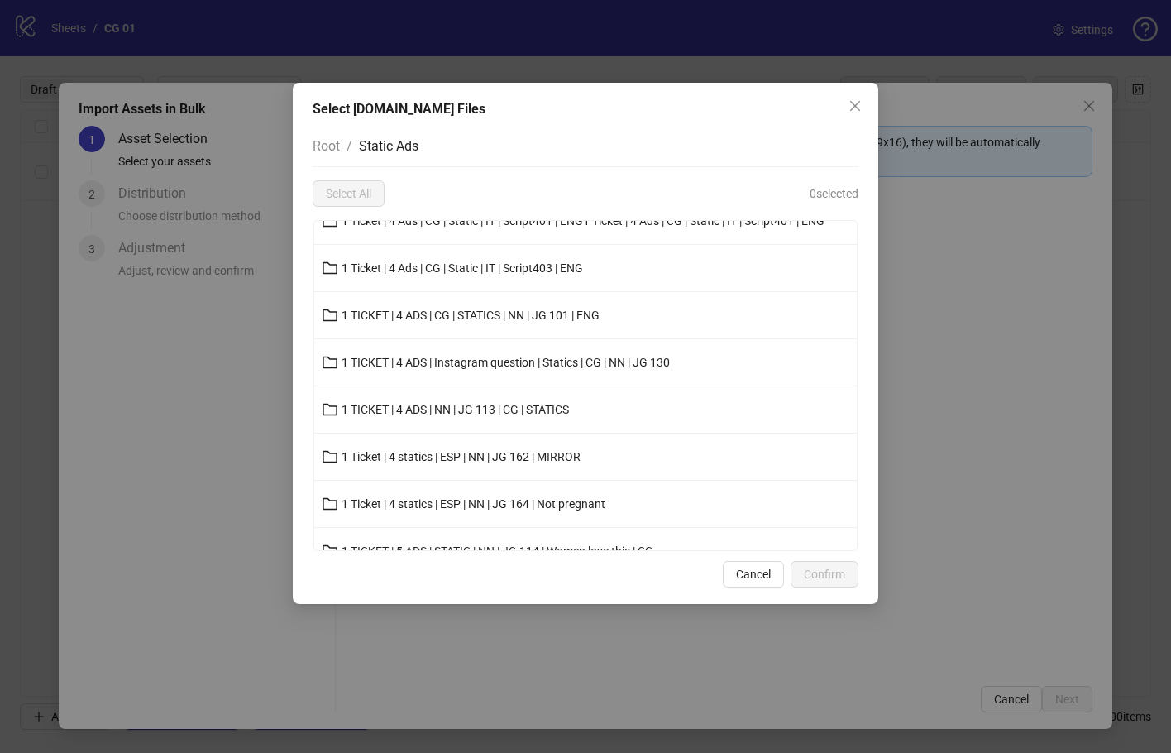
scroll to position [567, 0]
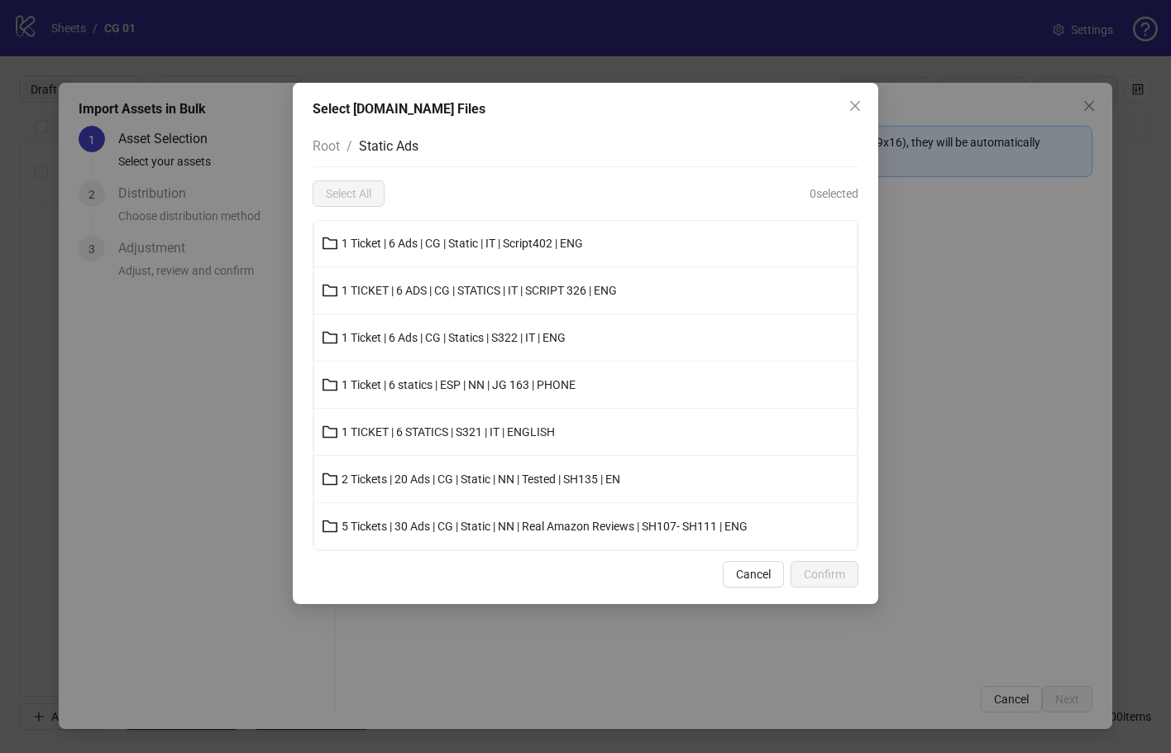
click at [543, 413] on li "1 TICKET | 6 STATICS | S321 | IT | ENGLISH" at bounding box center [585, 432] width 543 height 47
click at [540, 424] on button "1 TICKET | 6 STATICS | S321 | IT | ENGLISH" at bounding box center [585, 432] width 543 height 26
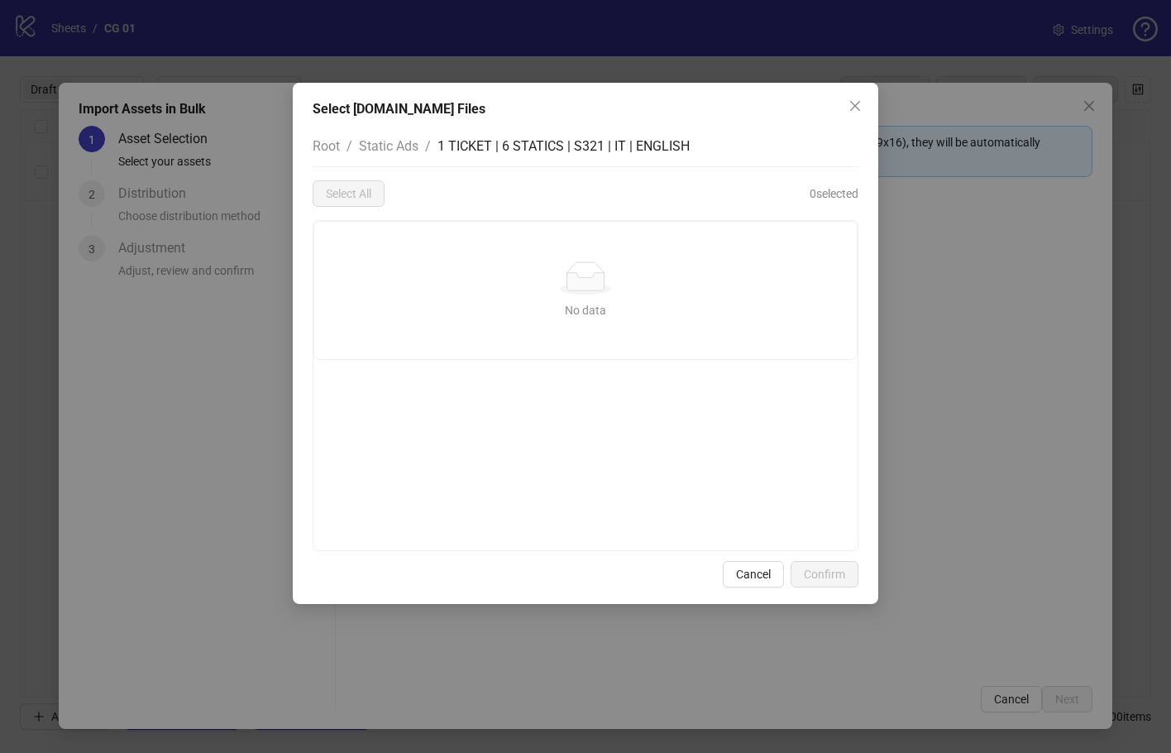
click at [991, 505] on div "Select Frame.io Files Root / Static Ads / 1 TICKET | 6 STATICS | S321 | IT | EN…" at bounding box center [585, 376] width 1171 height 753
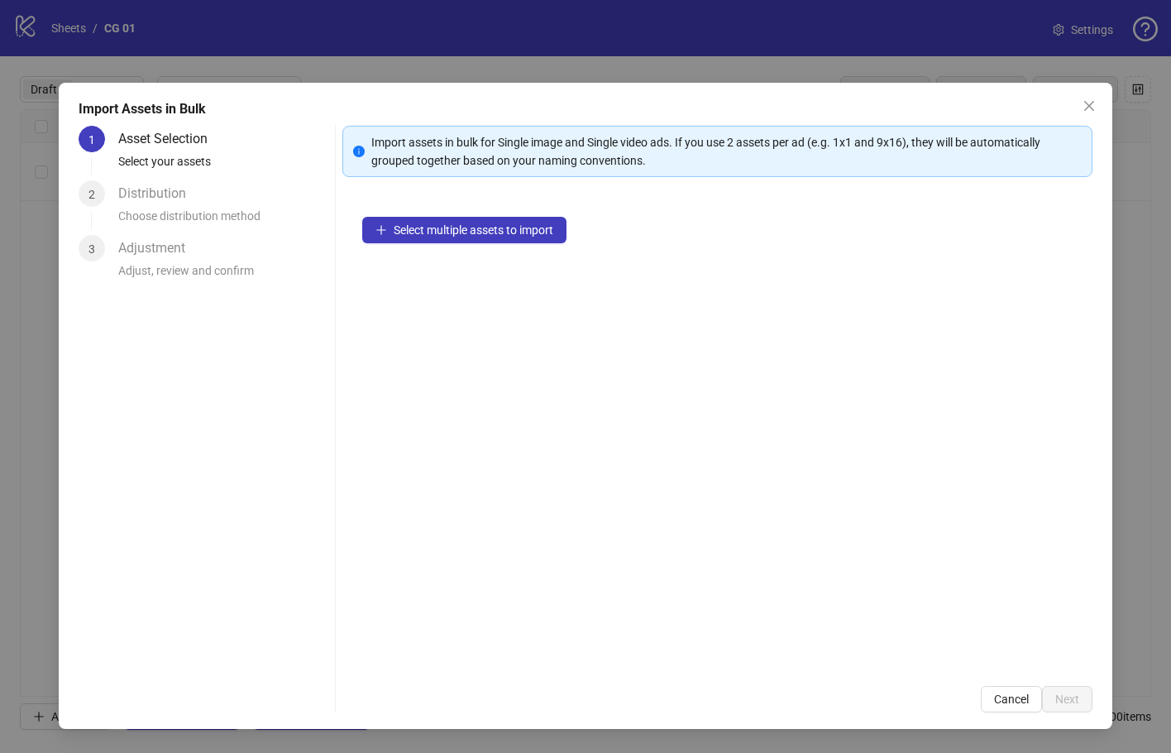
click at [991, 505] on div "Select Frame.io Files Root / Static Ads / 1 TICKET | 6 STATICS | S321 | IT | EN…" at bounding box center [585, 376] width 1171 height 753
click at [1092, 109] on icon "close" at bounding box center [1089, 105] width 13 height 13
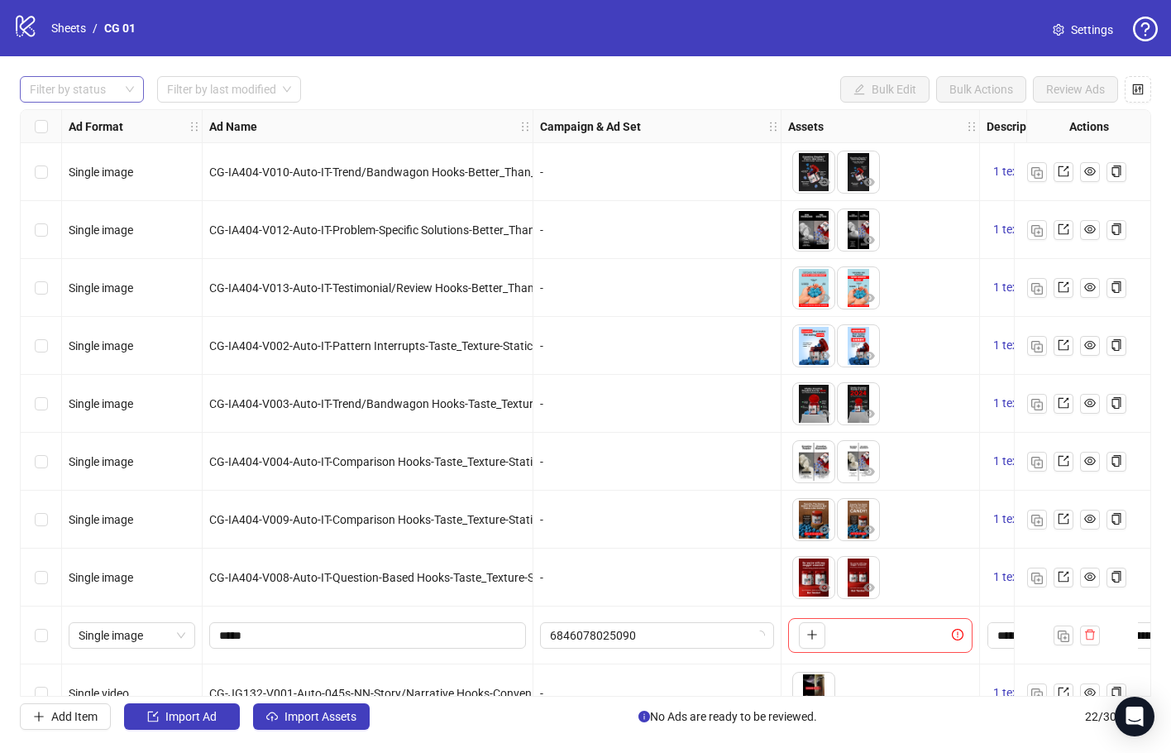
click at [105, 87] on div at bounding box center [73, 89] width 100 height 23
click at [116, 127] on div "Draft" at bounding box center [82, 123] width 98 height 18
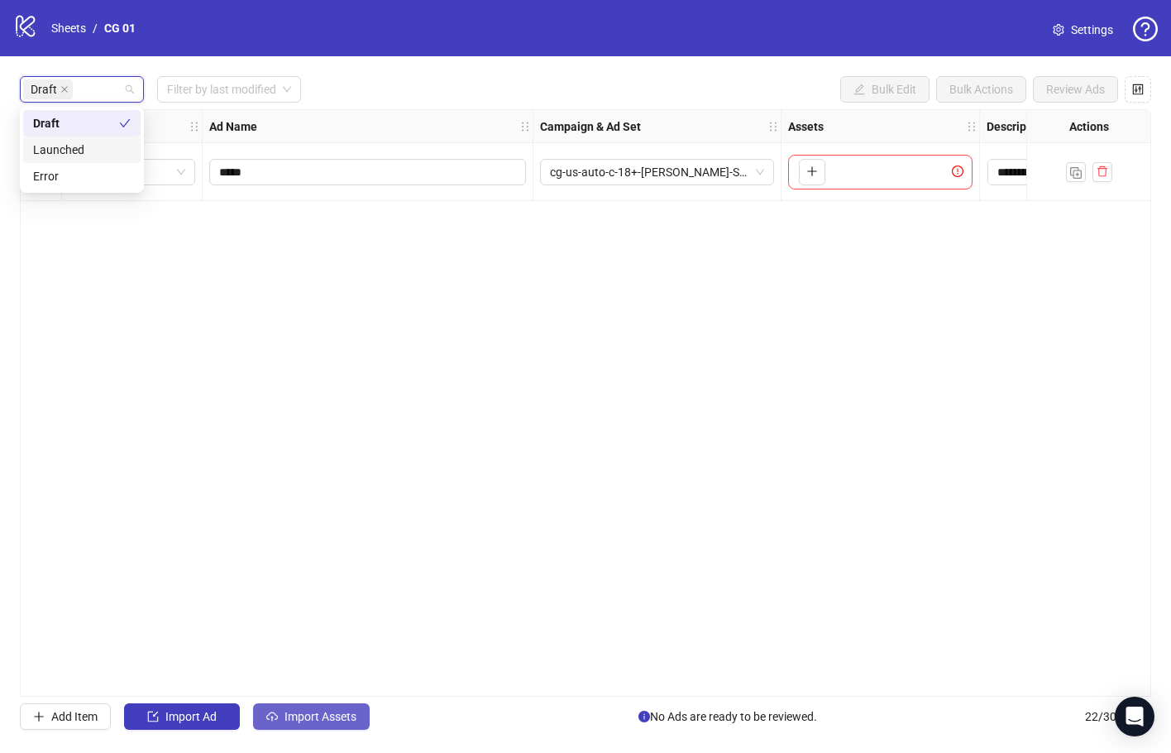
click at [334, 708] on button "Import Assets" at bounding box center [311, 716] width 117 height 26
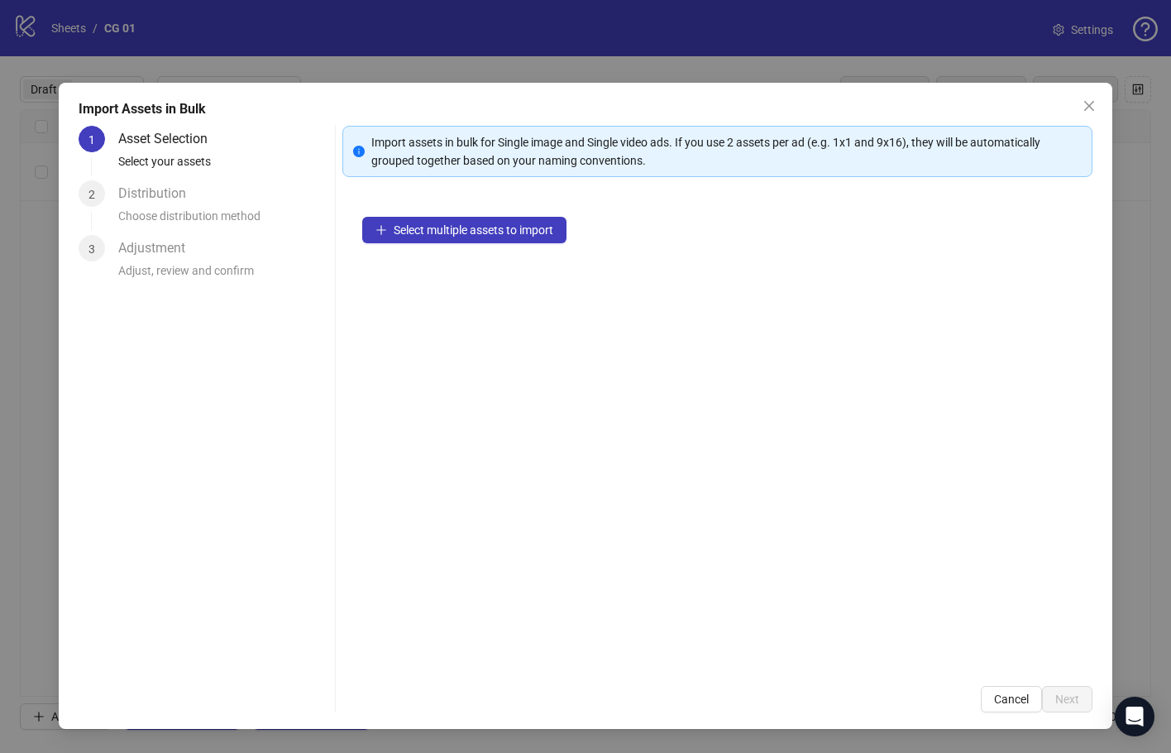
click at [507, 243] on div "Select multiple assets to import" at bounding box center [717, 431] width 750 height 469
click at [507, 233] on span "Select multiple assets to import" at bounding box center [474, 229] width 160 height 13
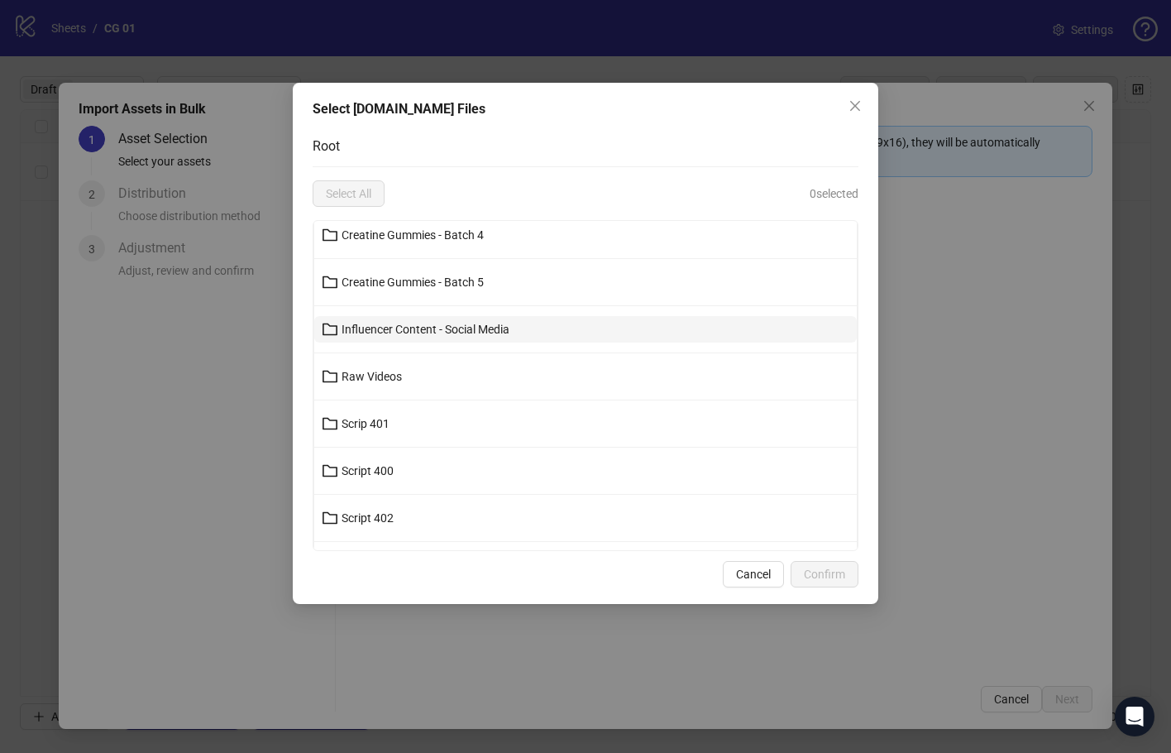
scroll to position [567, 0]
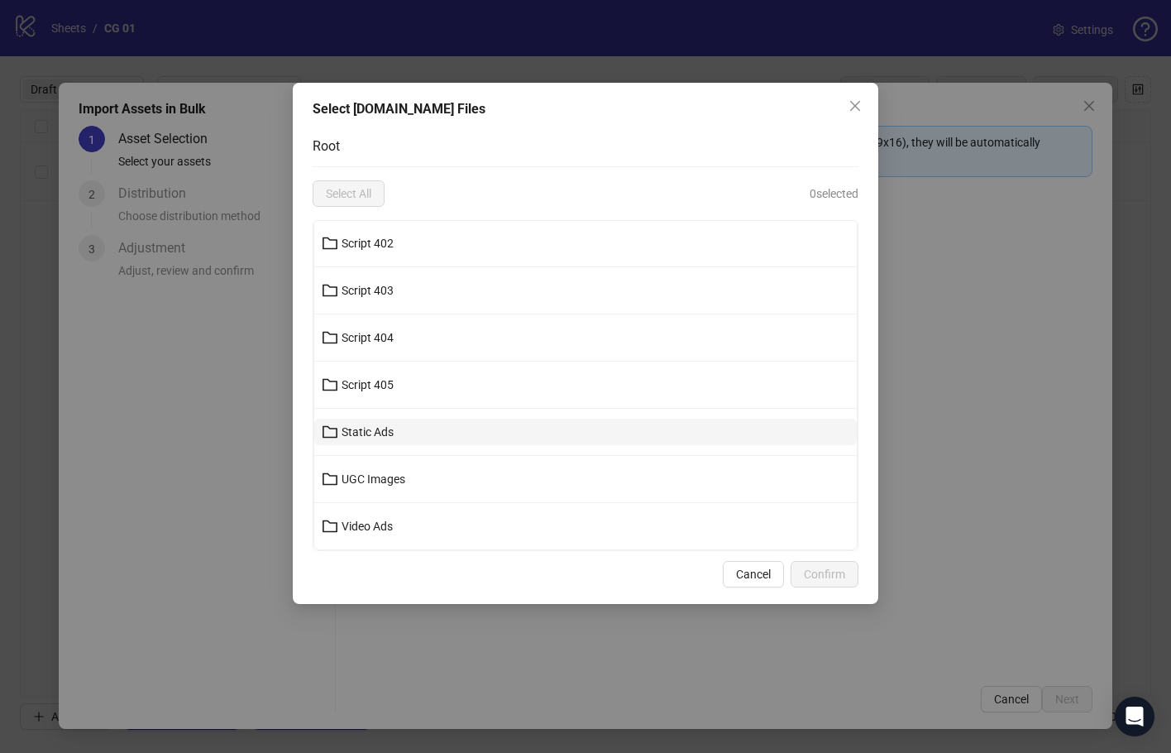
click at [506, 424] on button "Static Ads" at bounding box center [585, 432] width 543 height 26
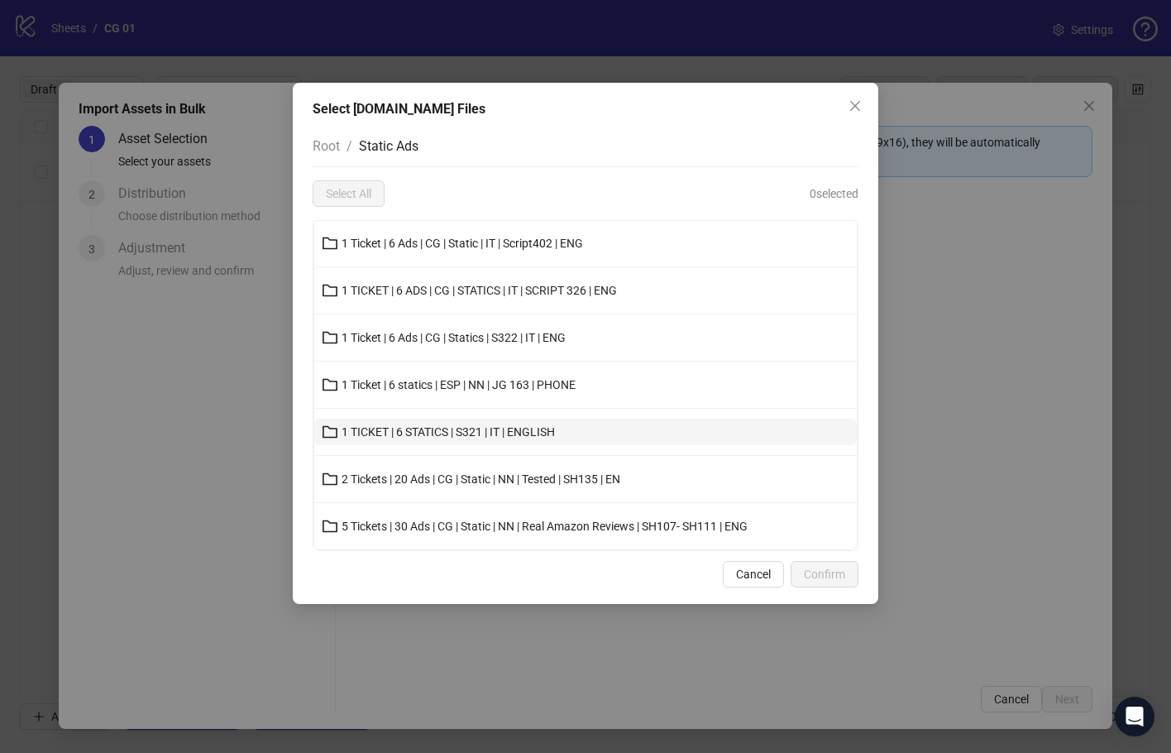
click at [464, 419] on button "1 TICKET | 6 STATICS | S321 | IT | ENGLISH" at bounding box center [585, 432] width 543 height 26
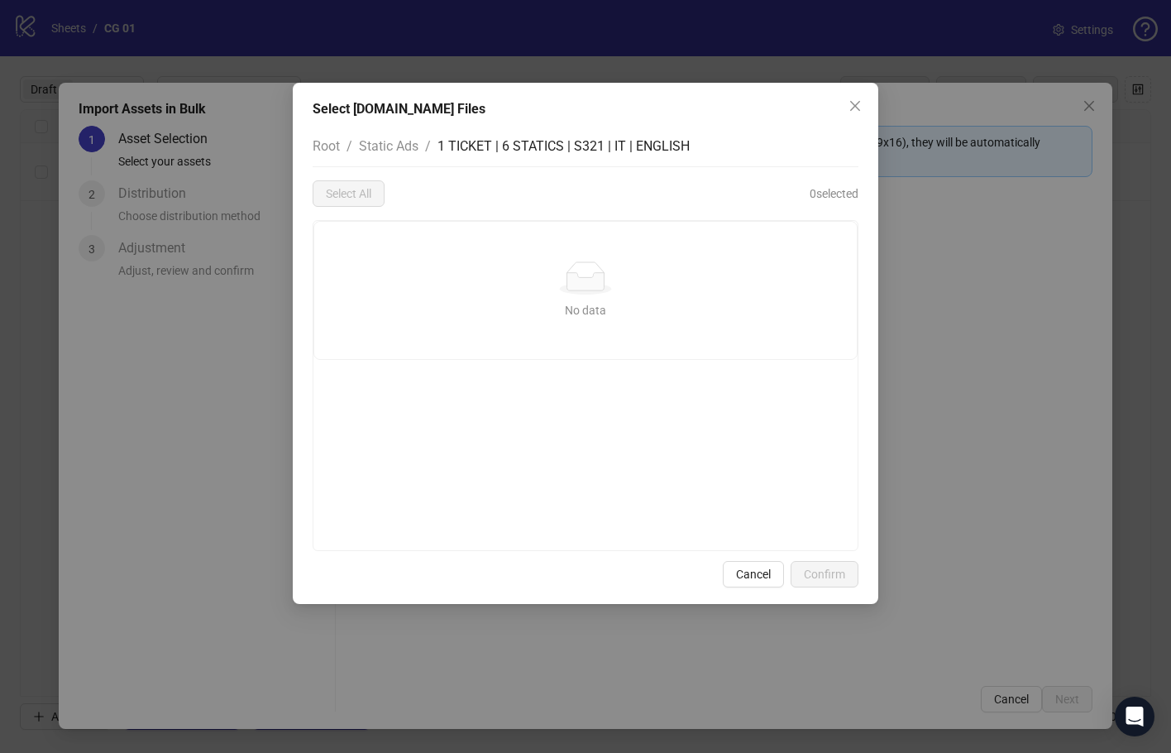
click at [409, 146] on span "Static Ads" at bounding box center [389, 146] width 60 height 16
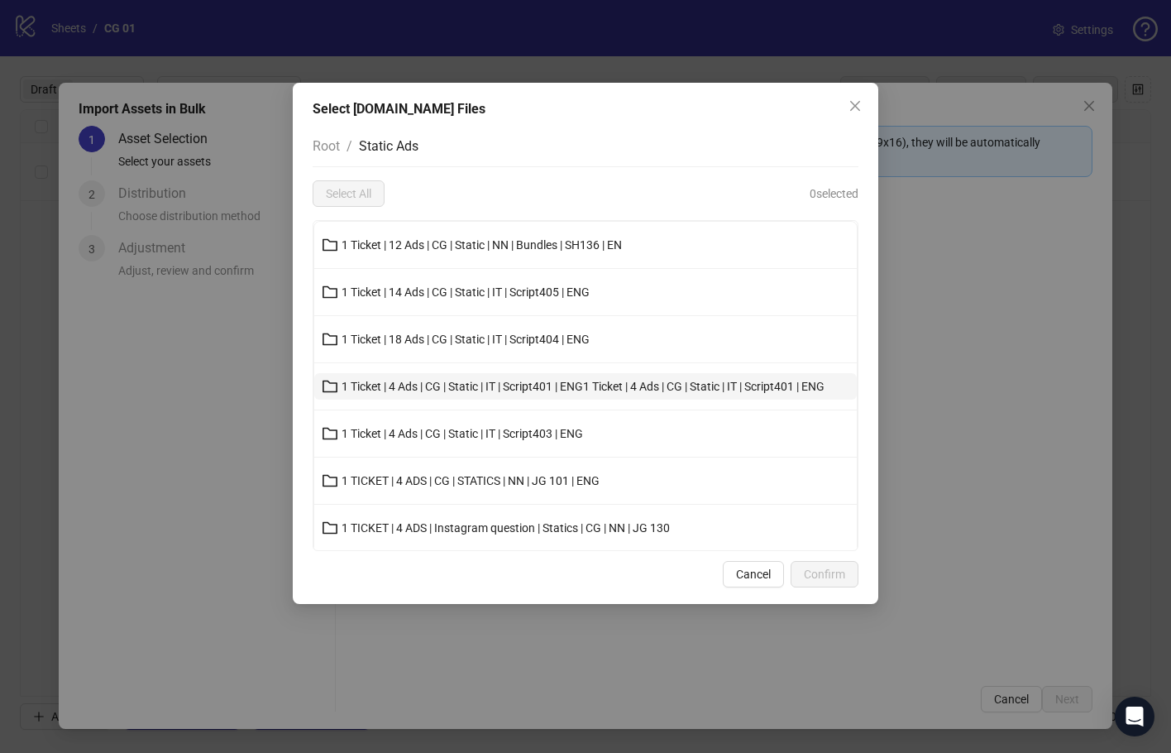
click at [529, 381] on span "1 Ticket | 4 Ads | CG | Static | IT | Script401 | ENG1 Ticket | 4 Ads | CG | St…" at bounding box center [583, 386] width 483 height 13
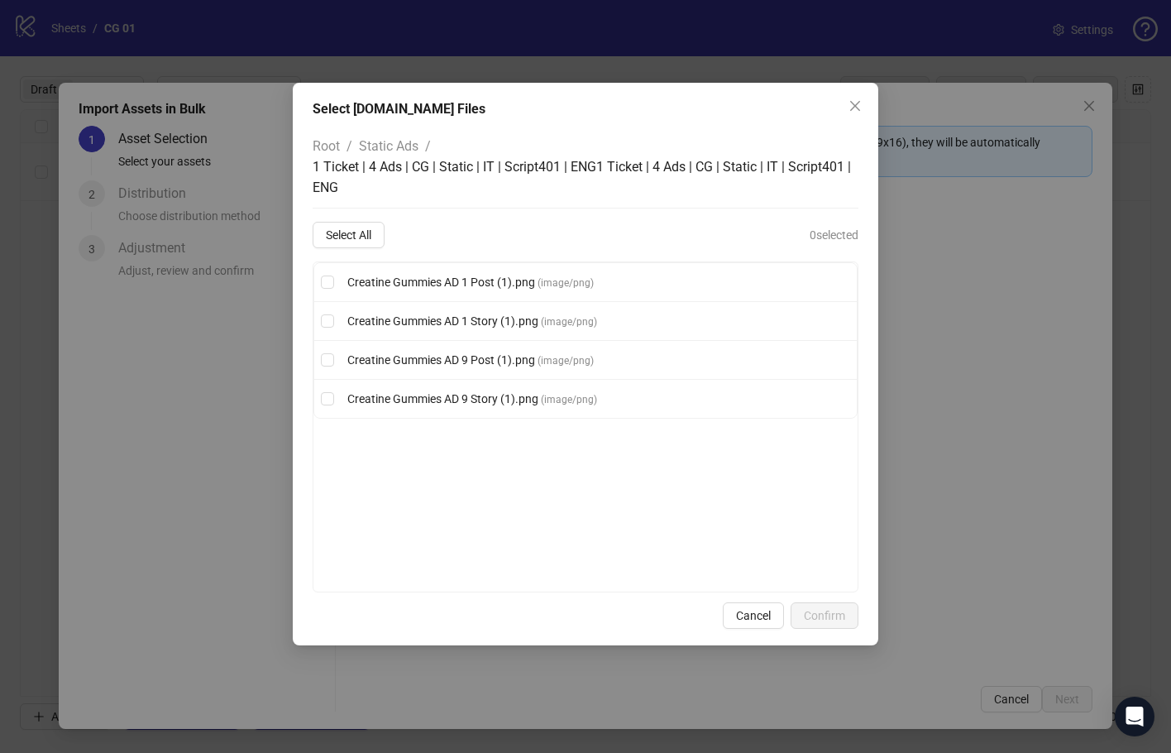
click at [383, 148] on span "Static Ads" at bounding box center [389, 146] width 60 height 16
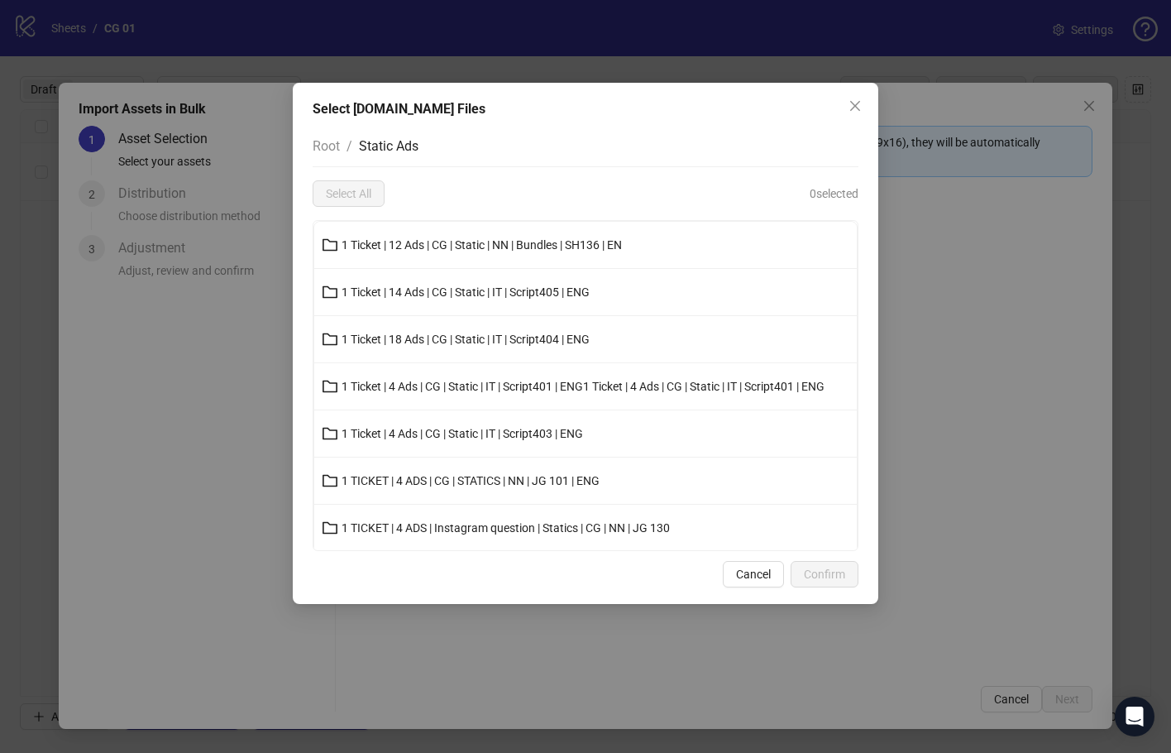
scroll to position [567, 0]
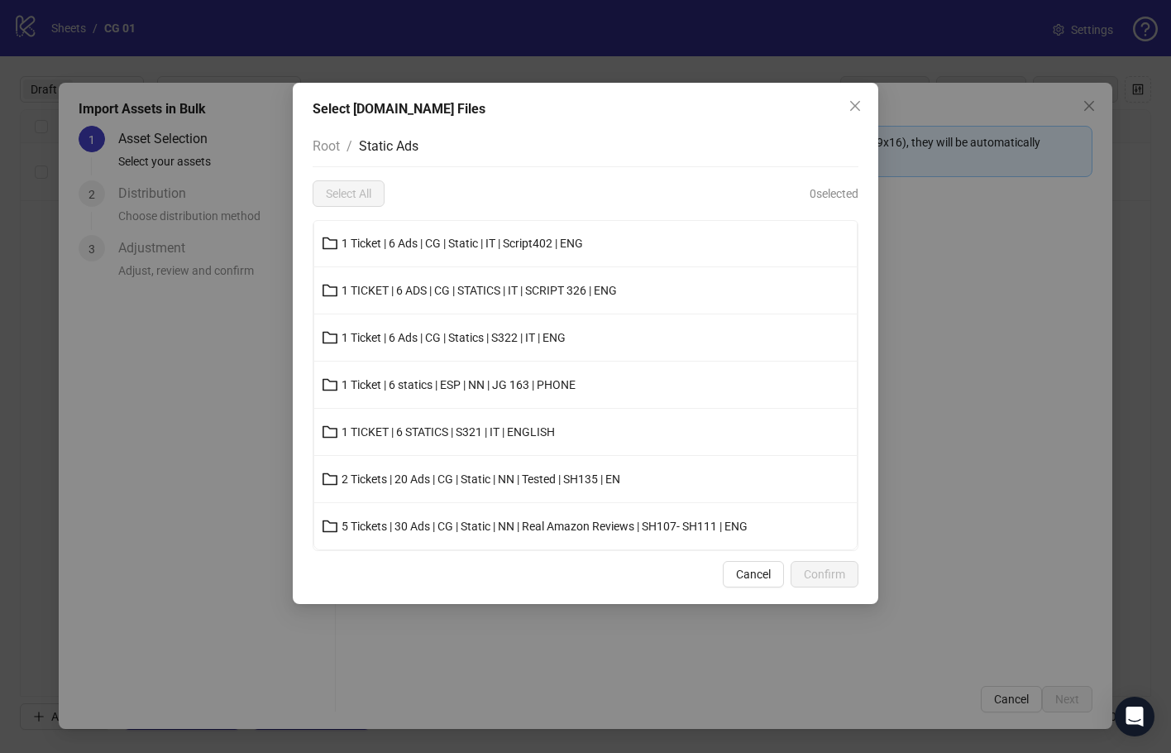
click at [567, 432] on button "1 TICKET | 6 STATICS | S321 | IT | ENGLISH" at bounding box center [585, 432] width 543 height 26
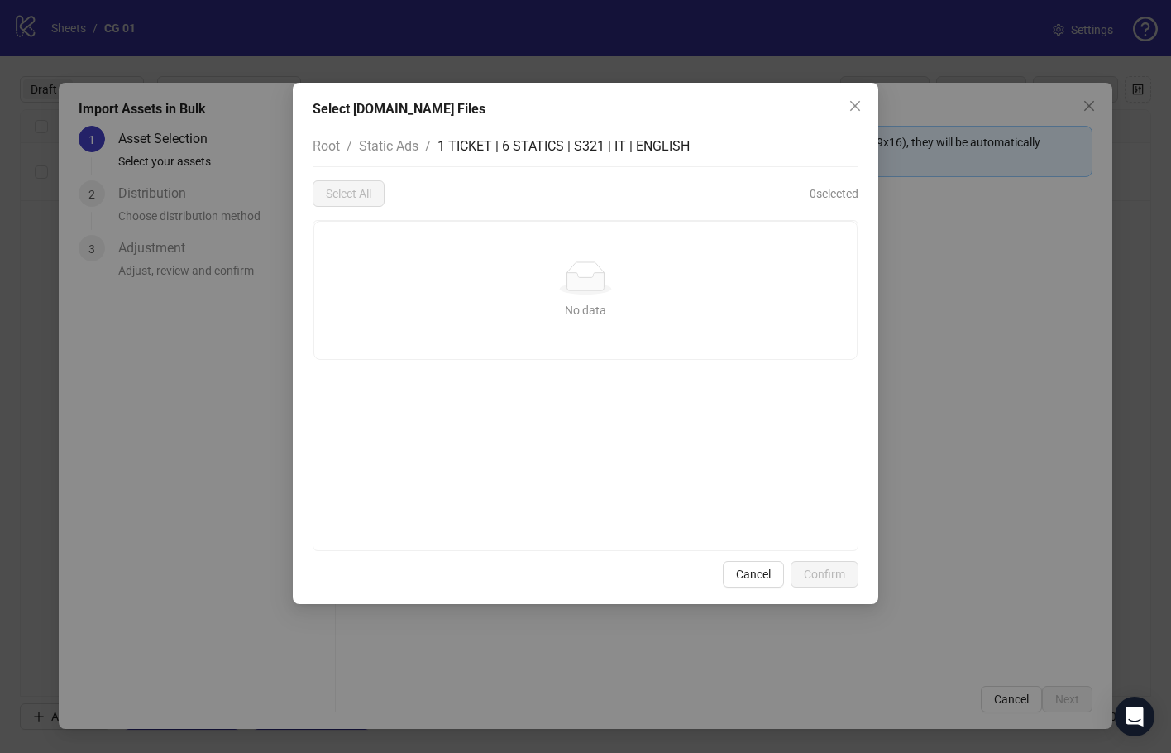
drag, startPoint x: 597, startPoint y: 264, endPoint x: 649, endPoint y: 284, distance: 55.8
click at [649, 284] on div "No data" at bounding box center [585, 277] width 503 height 33
click at [445, 148] on span "1 TICKET | 6 STATICS | S321 | IT | ENGLISH" at bounding box center [564, 146] width 252 height 16
click at [405, 141] on span "Static Ads" at bounding box center [389, 146] width 60 height 16
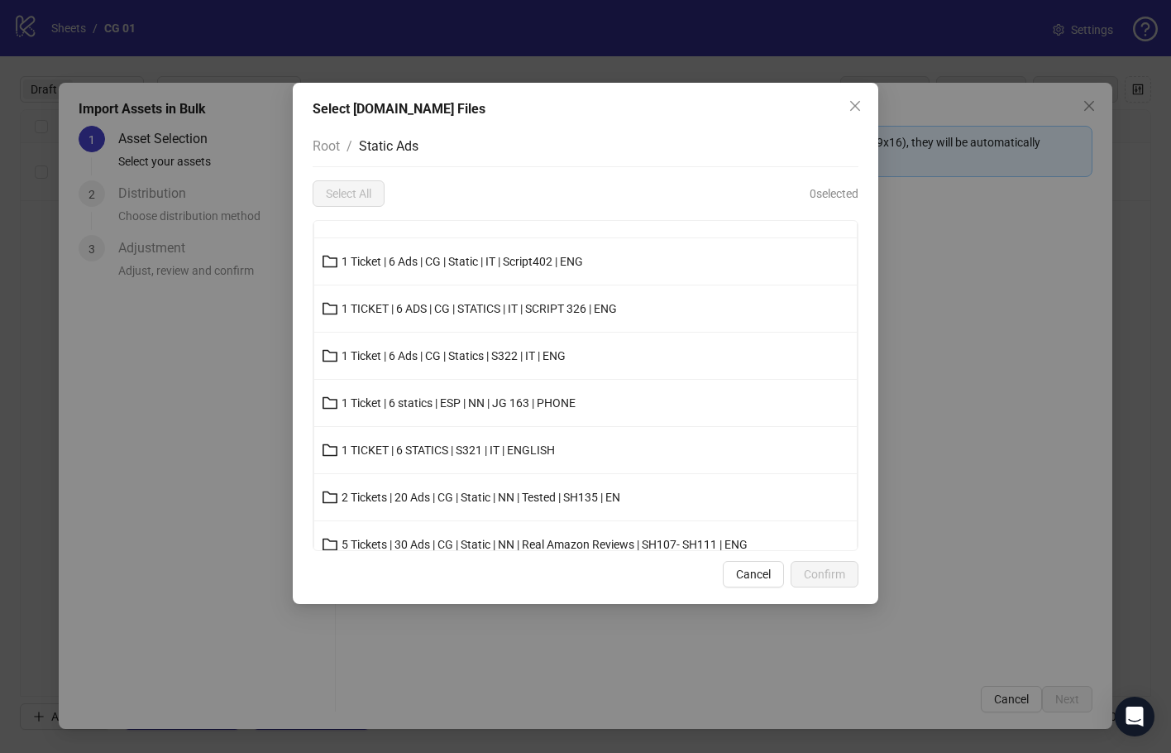
scroll to position [567, 0]
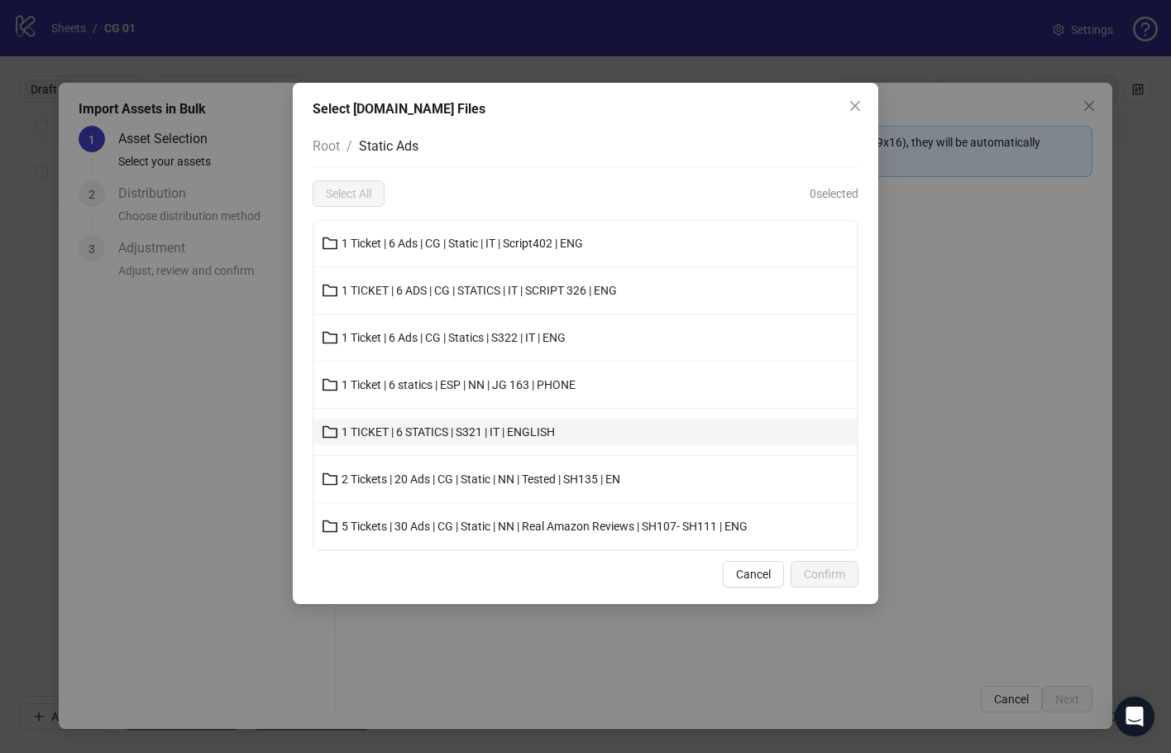
click at [506, 424] on button "1 TICKET | 6 STATICS | S321 | IT | ENGLISH" at bounding box center [585, 432] width 543 height 26
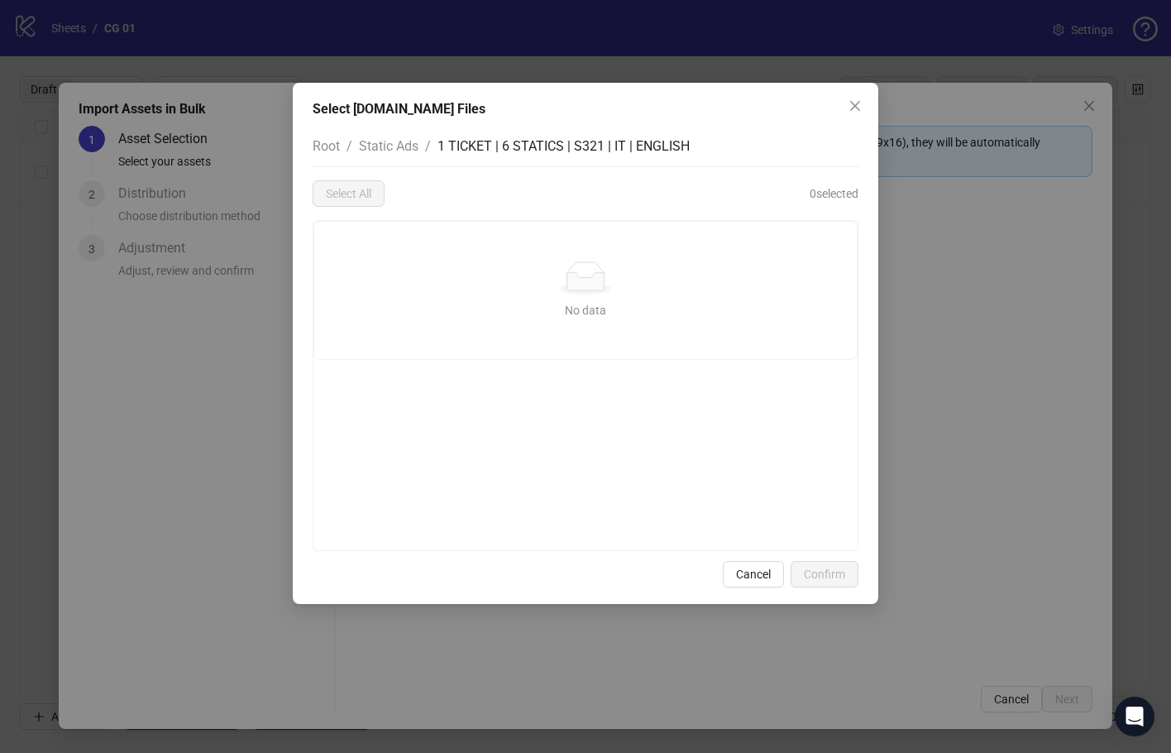
scroll to position [0, 0]
click at [433, 448] on div "No data No data" at bounding box center [586, 385] width 546 height 331
click at [227, 453] on div "Select [DOMAIN_NAME] Files Root / Static Ads / 1 TICKET | 6 STATICS | S321 | IT…" at bounding box center [585, 376] width 1171 height 753
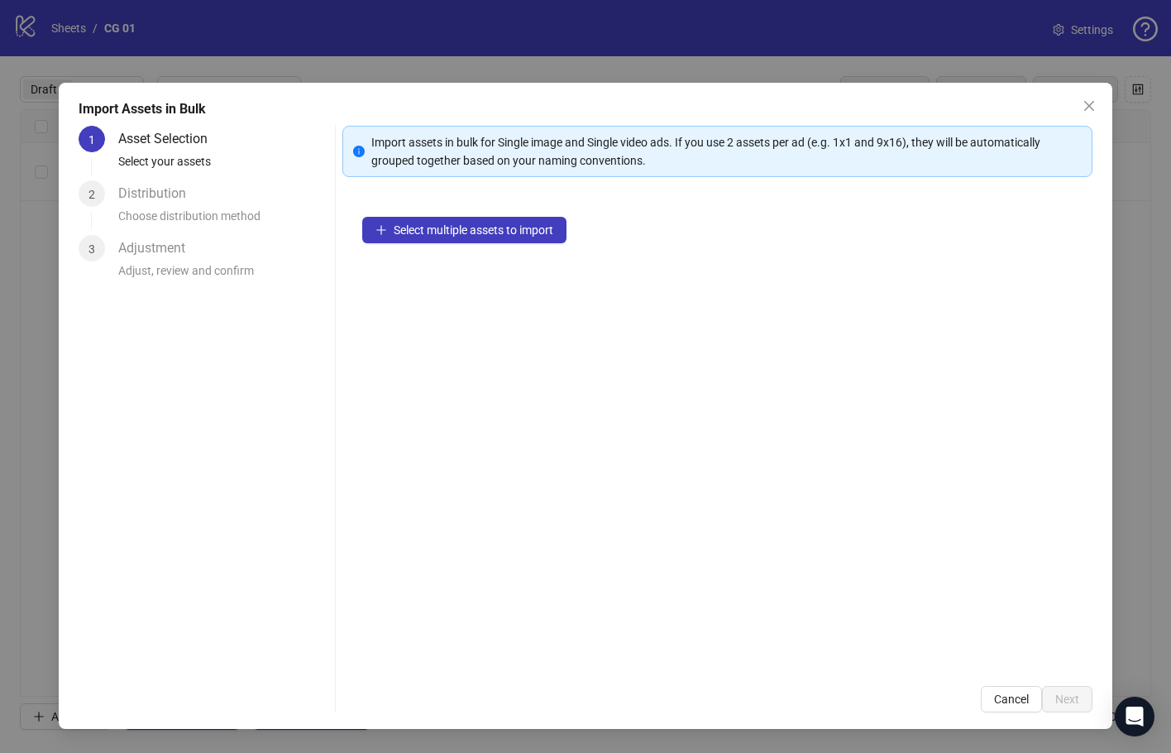
click at [227, 453] on div "Select [DOMAIN_NAME] Files Root / Static Ads / 1 TICKET | 6 STATICS | S321 | IT…" at bounding box center [585, 376] width 1171 height 753
click at [524, 233] on span "Select multiple assets to import" at bounding box center [474, 229] width 160 height 13
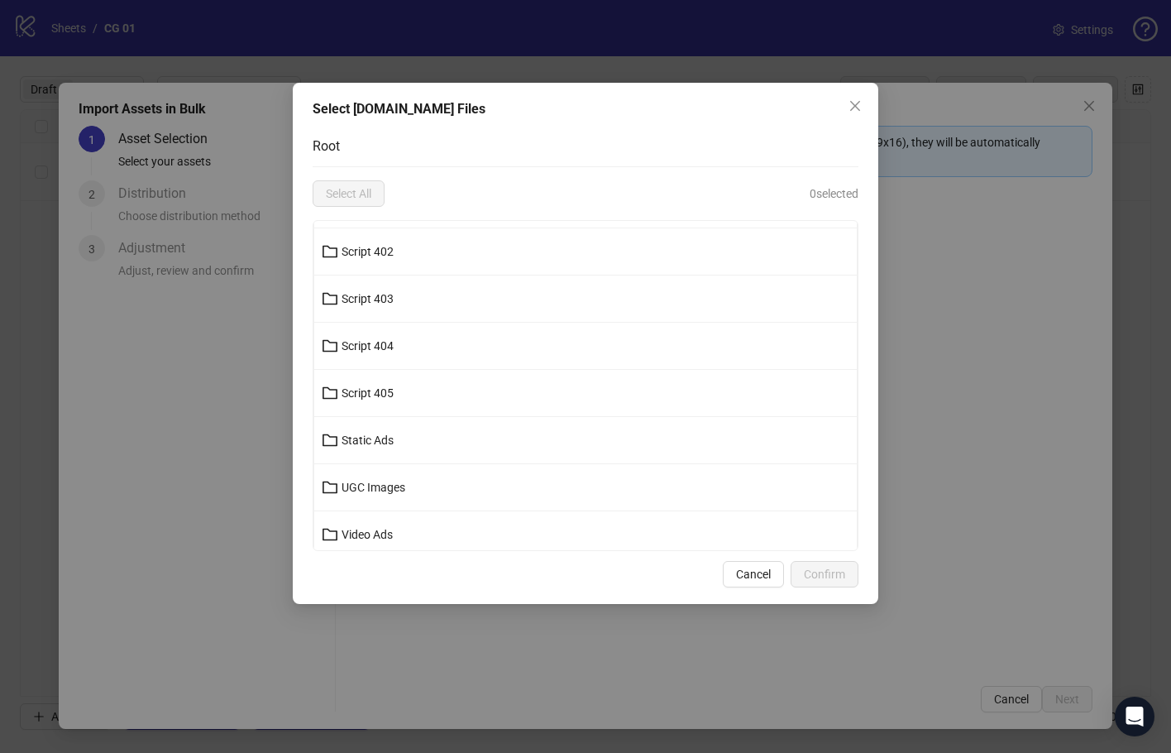
scroll to position [567, 0]
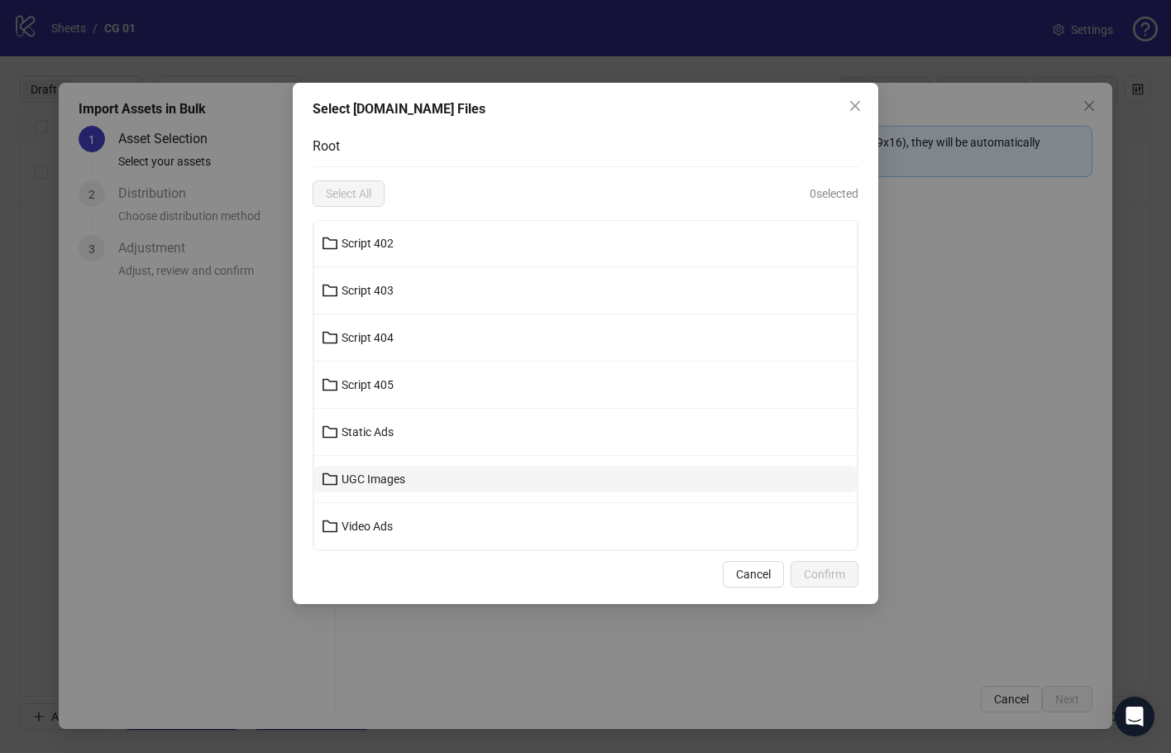
click at [558, 472] on button "UGC Images" at bounding box center [585, 479] width 543 height 26
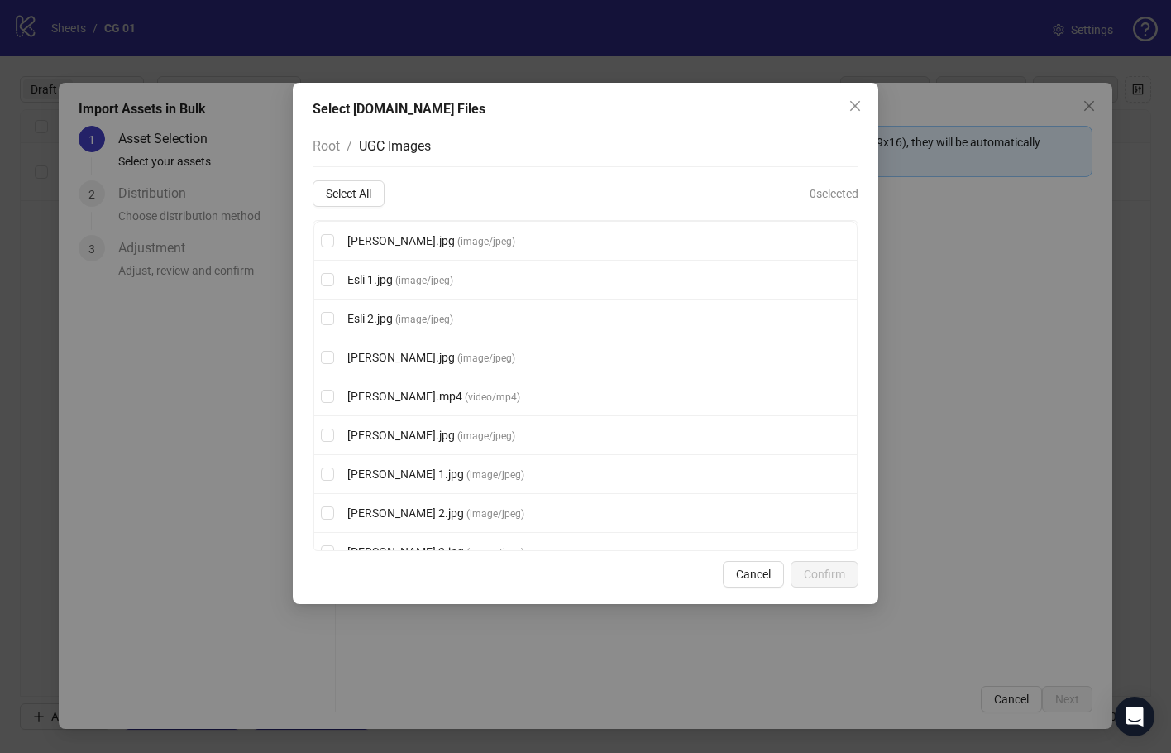
click at [337, 150] on span "Root" at bounding box center [326, 146] width 27 height 16
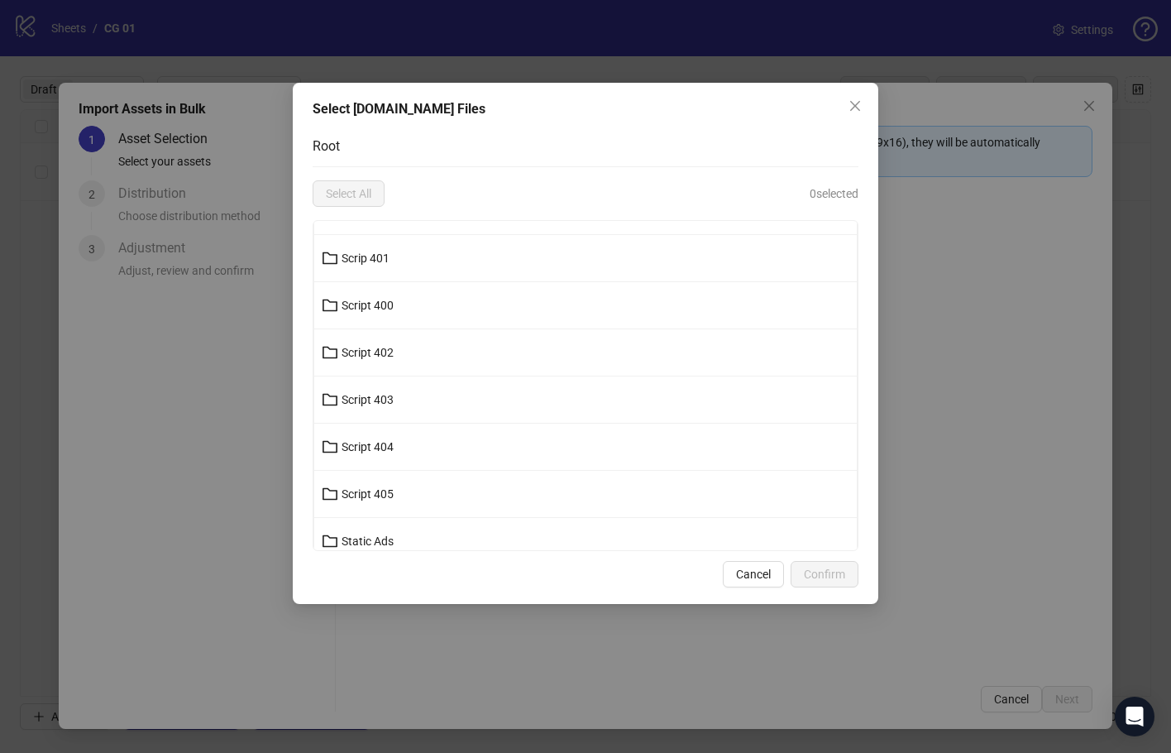
scroll to position [567, 0]
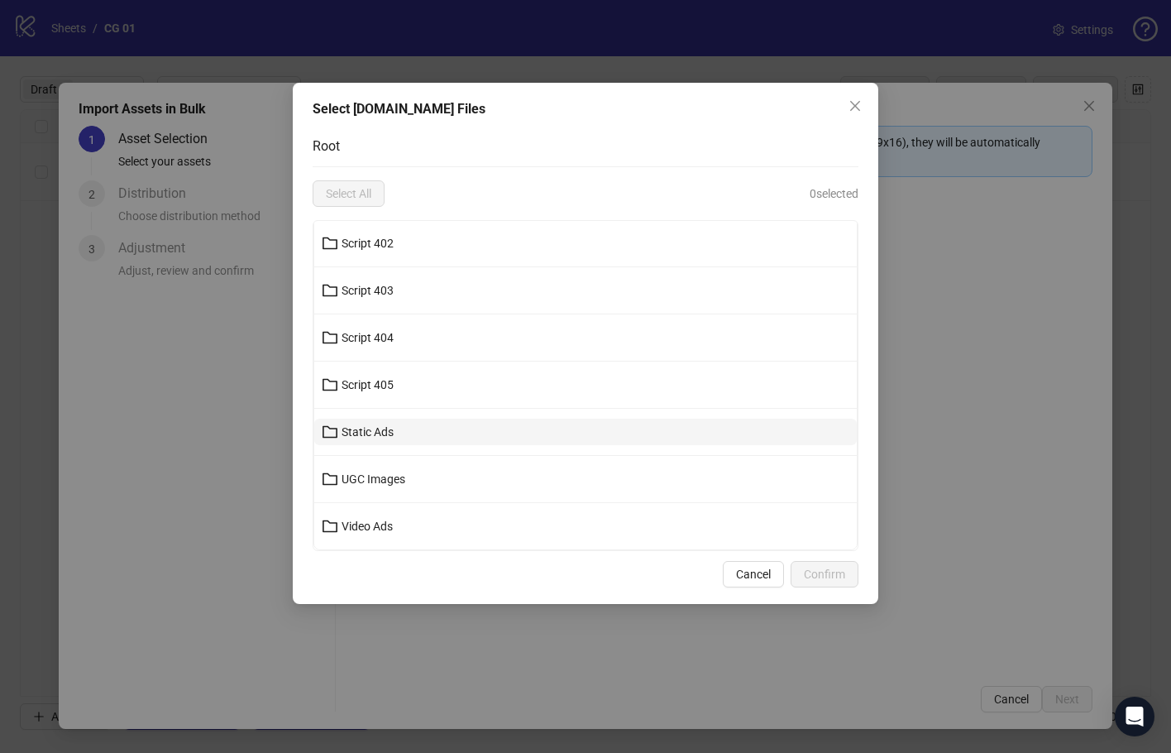
click at [482, 425] on button "Static Ads" at bounding box center [585, 432] width 543 height 26
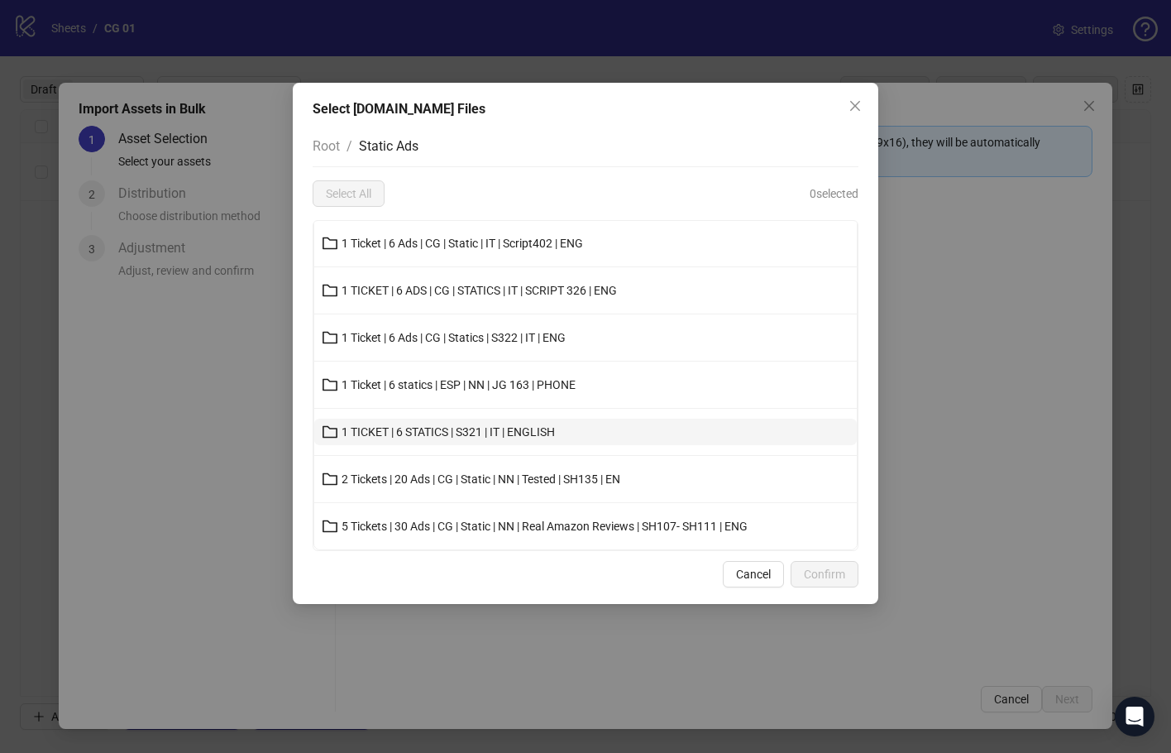
click at [612, 441] on button "1 TICKET | 6 STATICS | S321 | IT | ENGLISH" at bounding box center [585, 432] width 543 height 26
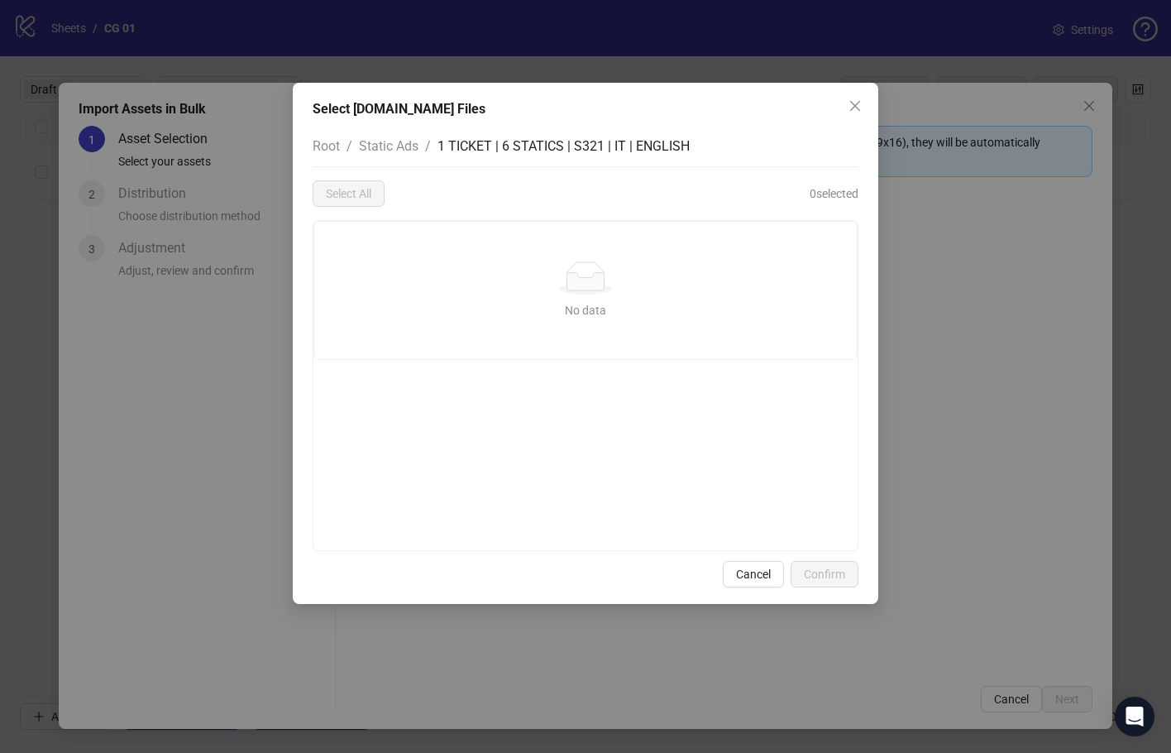
scroll to position [0, 0]
click at [893, 291] on div "Select Frame.io Files Root / Static Ads / 1 TICKET | 6 STATICS | S321 | IT | EN…" at bounding box center [585, 376] width 1171 height 753
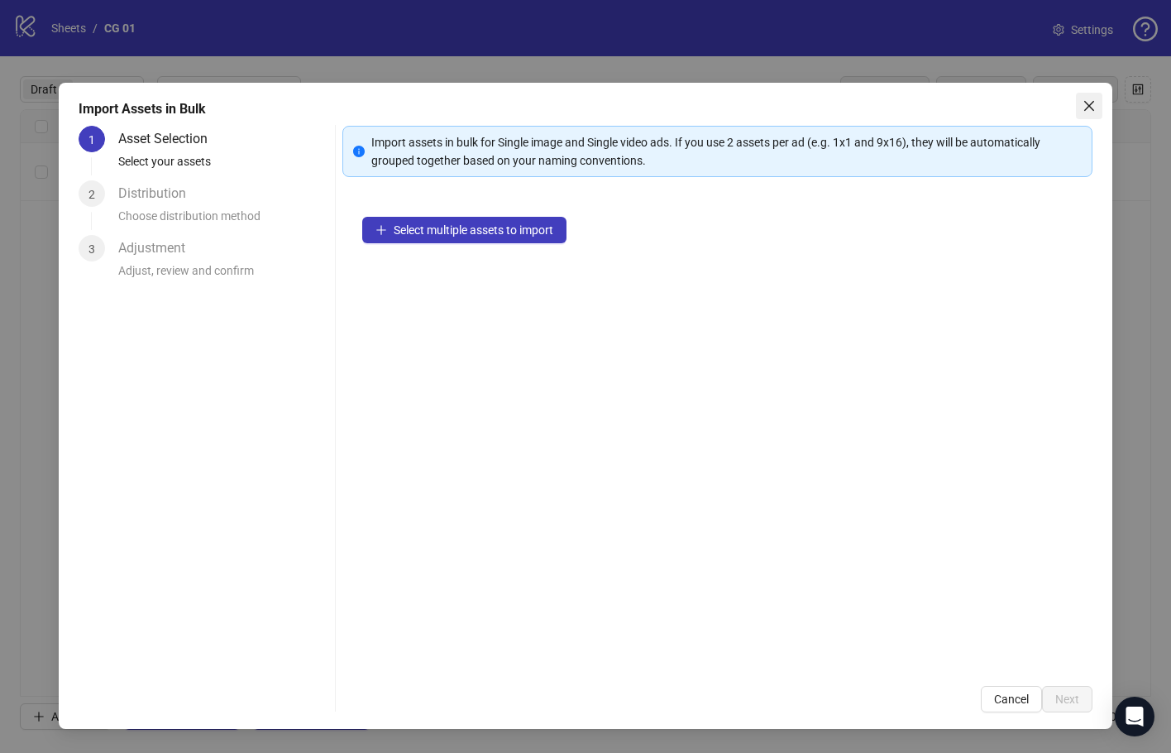
click at [1083, 110] on icon "close" at bounding box center [1089, 105] width 13 height 13
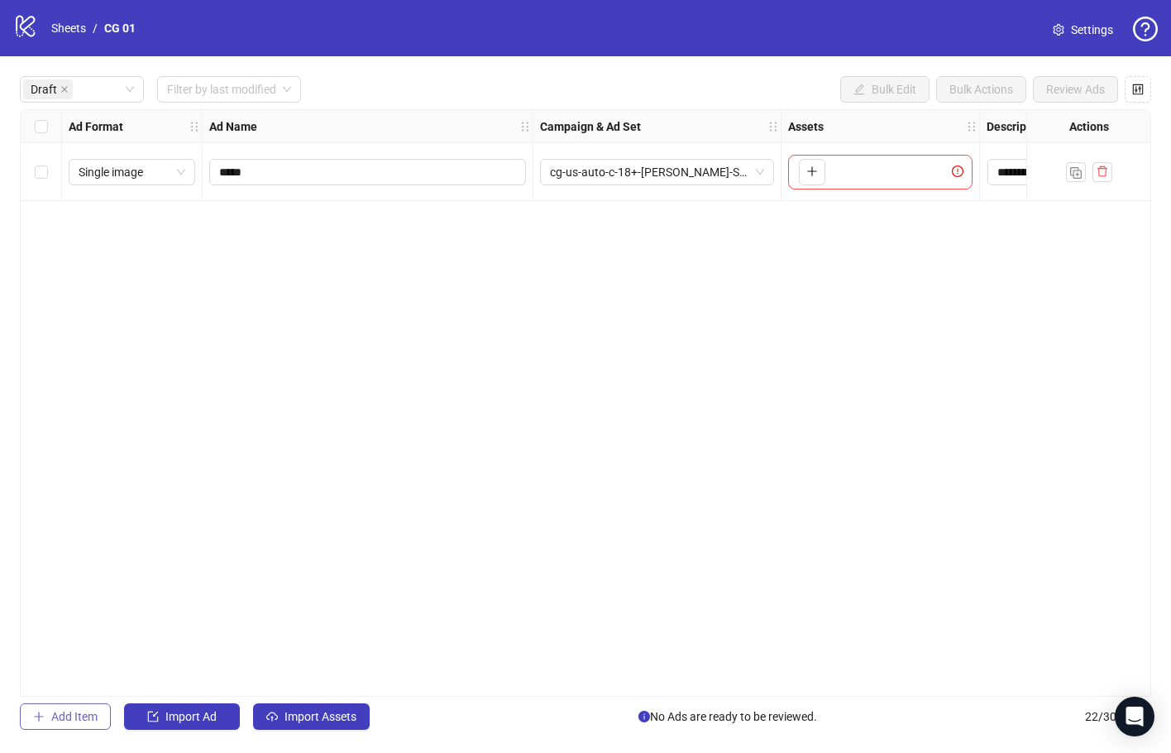
click at [97, 709] on button "Add Item" at bounding box center [65, 716] width 91 height 26
click at [807, 233] on icon "plus" at bounding box center [813, 229] width 12 height 12
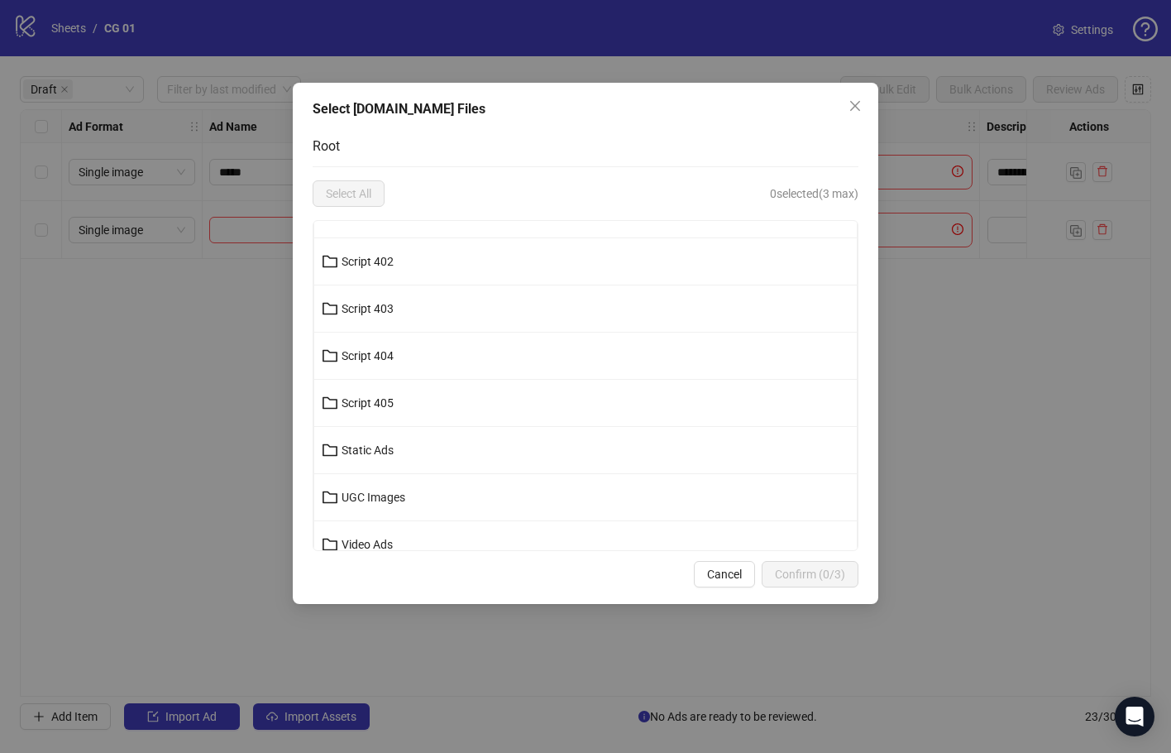
scroll to position [567, 0]
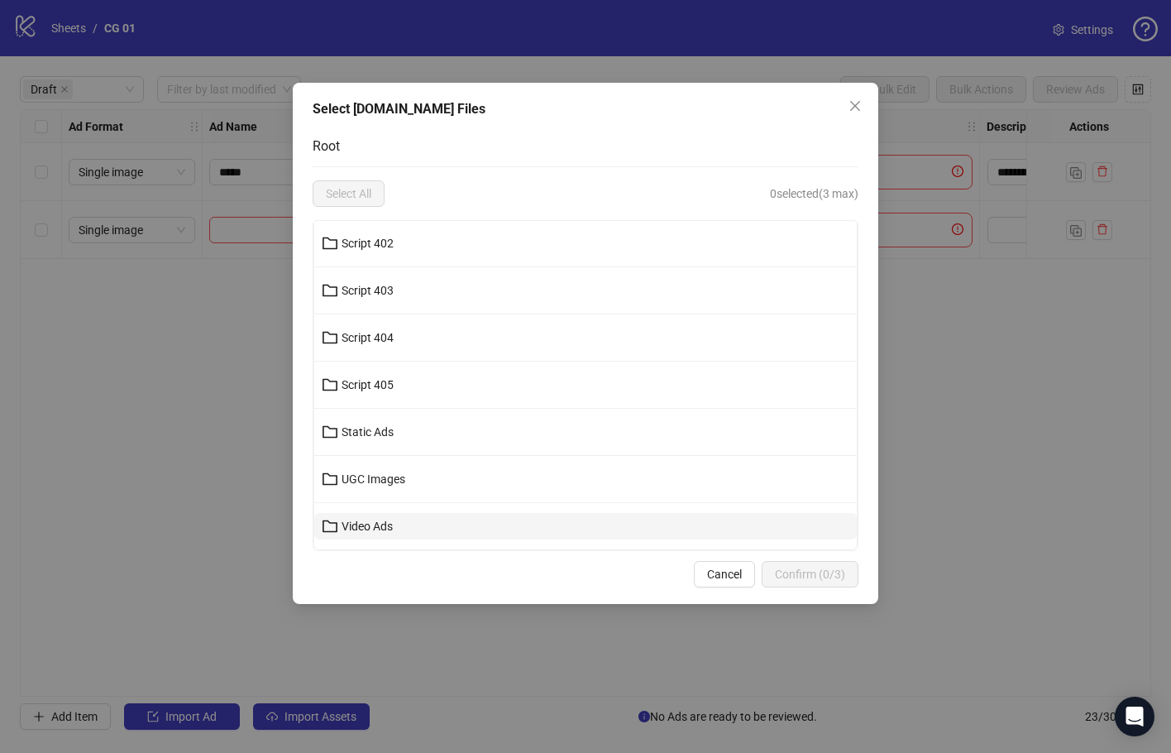
click at [567, 524] on button "Video Ads" at bounding box center [585, 526] width 543 height 26
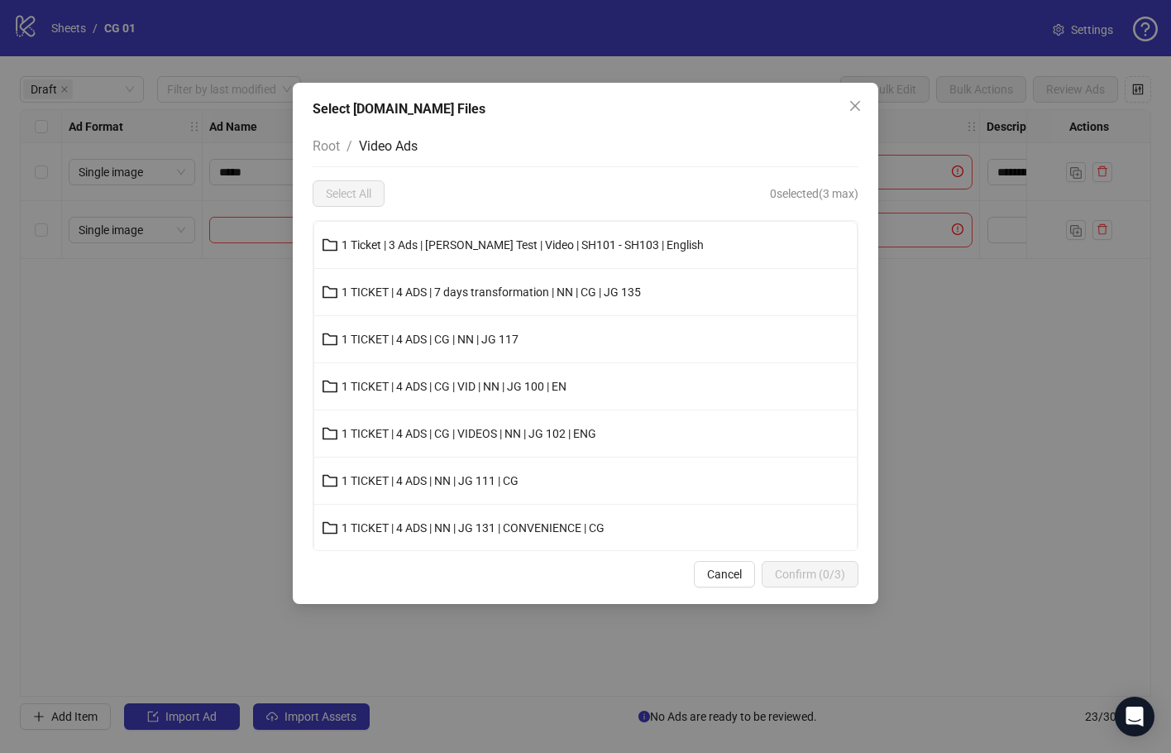
drag, startPoint x: 335, startPoint y: 143, endPoint x: 366, endPoint y: 188, distance: 54.6
click at [334, 143] on span "Root" at bounding box center [326, 146] width 27 height 16
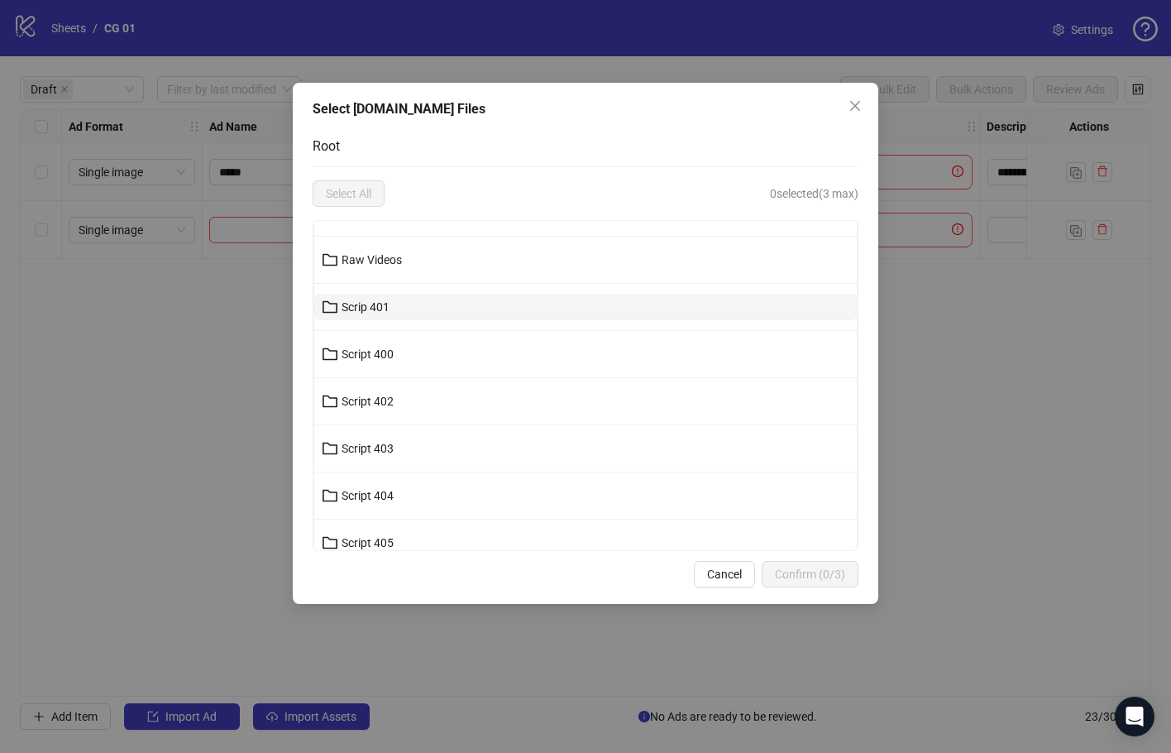
scroll to position [567, 0]
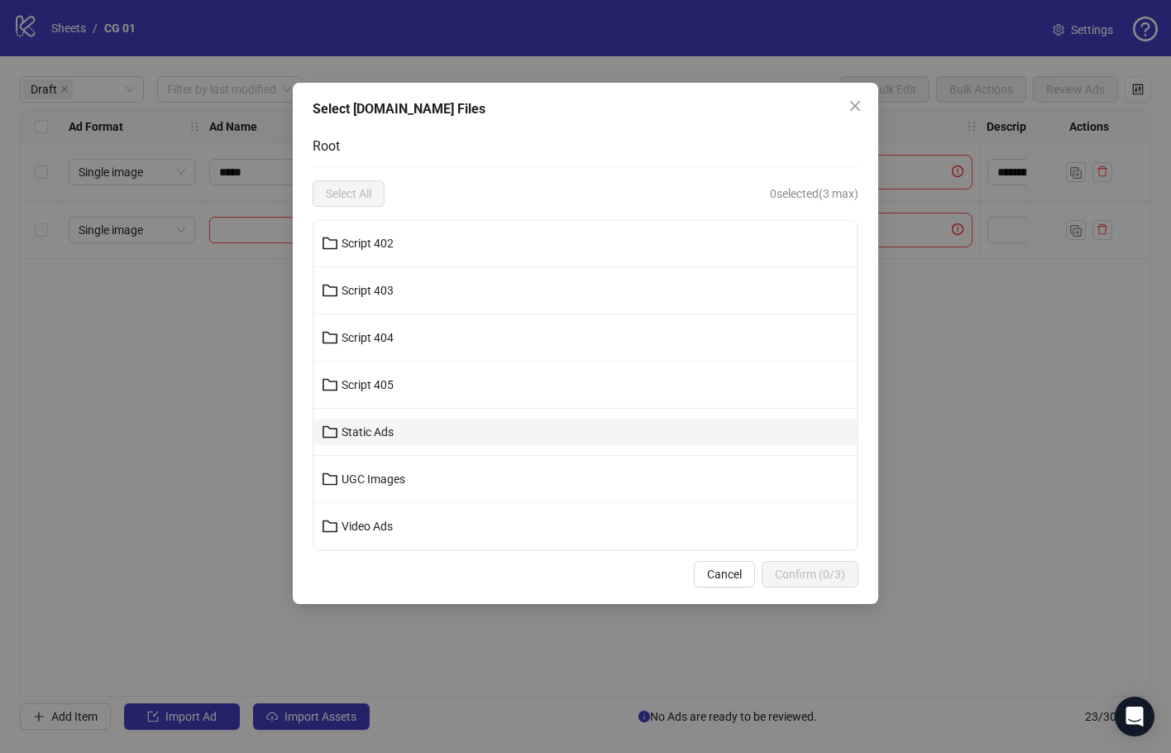
click at [544, 423] on button "Static Ads" at bounding box center [585, 432] width 543 height 26
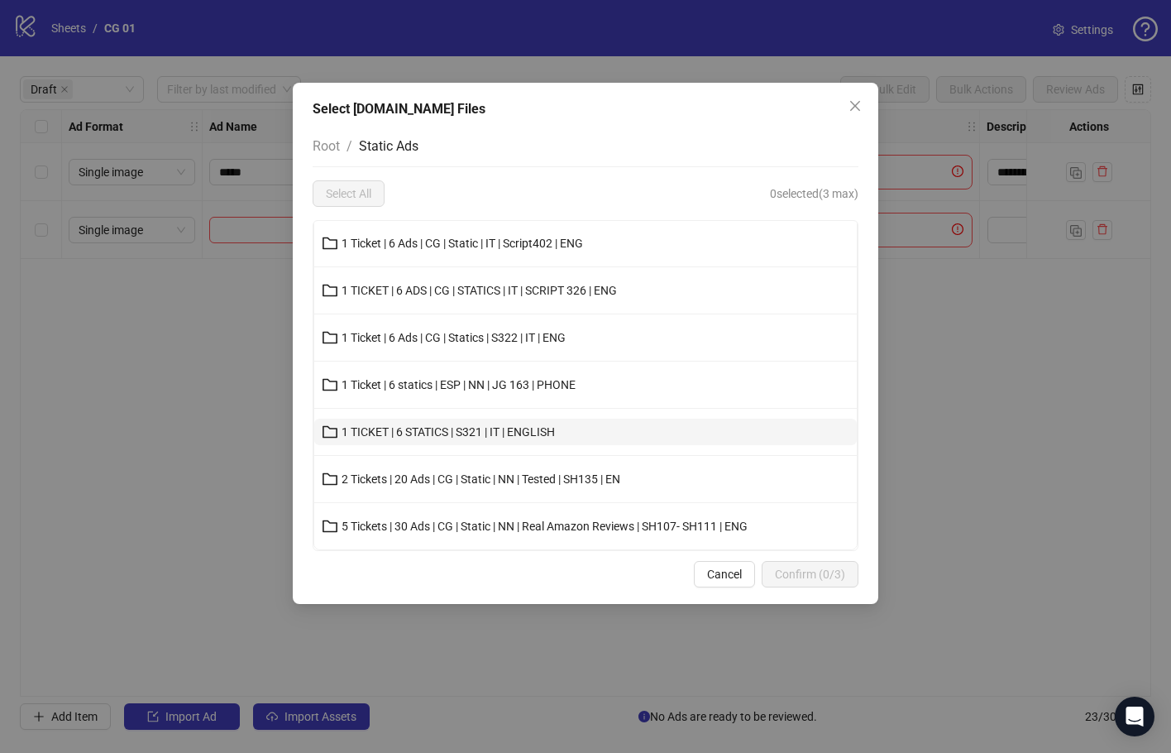
click at [639, 436] on button "1 TICKET | 6 STATICS | S321 | IT | ENGLISH" at bounding box center [585, 432] width 543 height 26
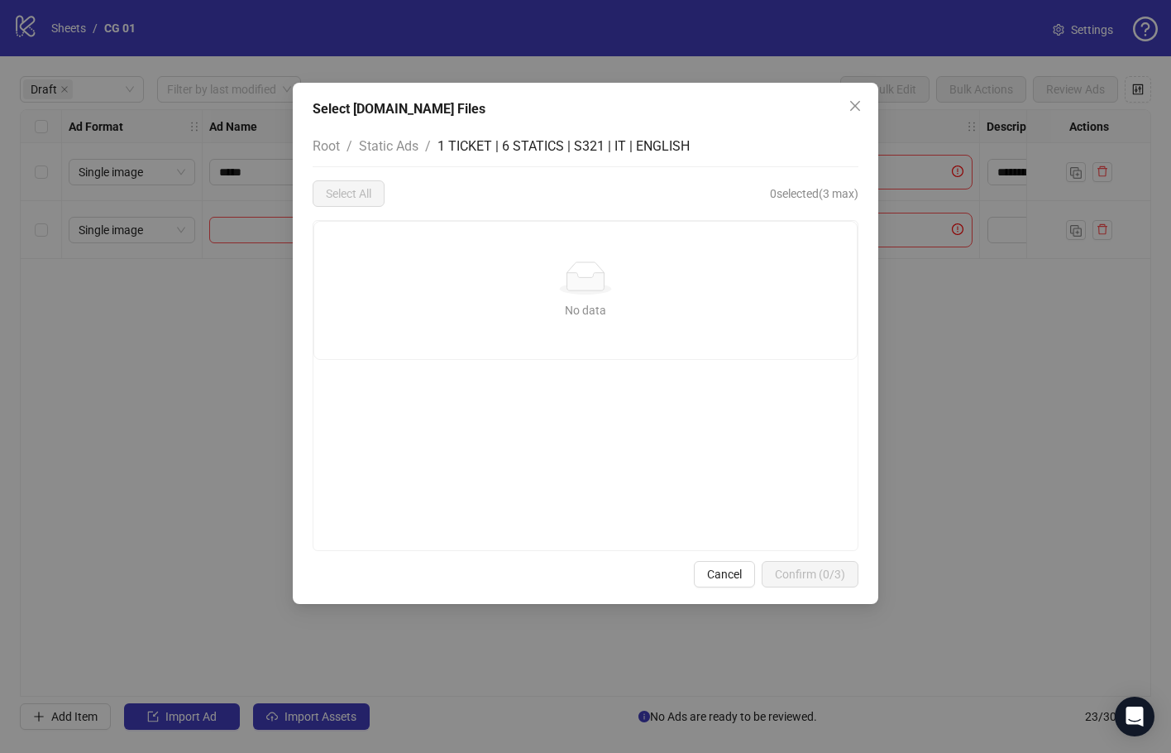
drag, startPoint x: 567, startPoint y: 259, endPoint x: 524, endPoint y: 290, distance: 52.8
click at [524, 290] on div "No data No data" at bounding box center [585, 290] width 543 height 137
drag, startPoint x: 850, startPoint y: 112, endPoint x: 716, endPoint y: 187, distance: 154.4
click at [851, 113] on button "Close" at bounding box center [855, 106] width 26 height 26
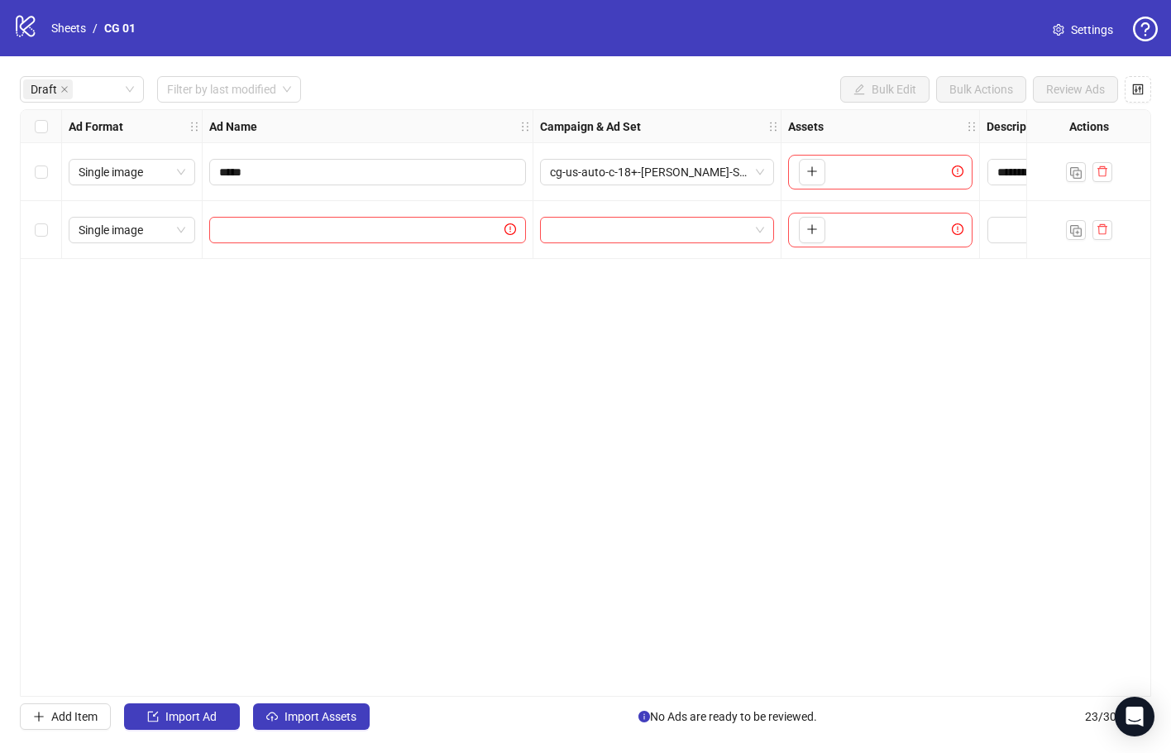
click at [762, 333] on div "**********" at bounding box center [586, 402] width 1132 height 587
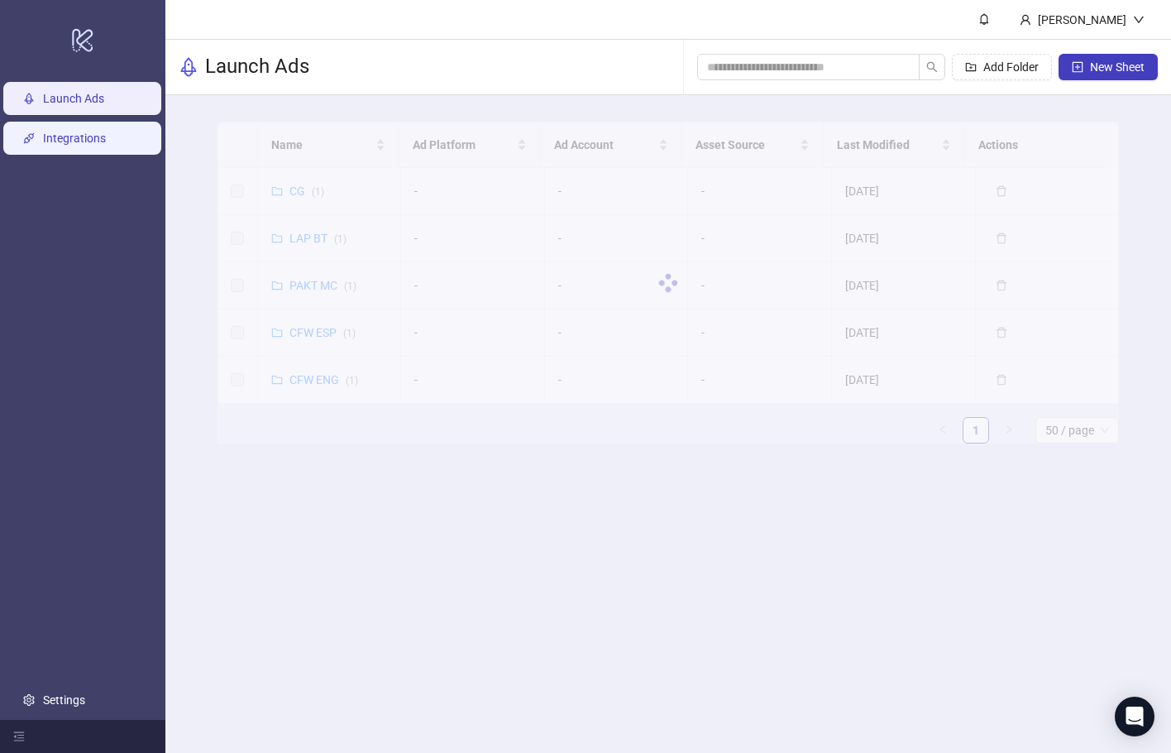
click at [102, 132] on link "Integrations" at bounding box center [74, 138] width 63 height 13
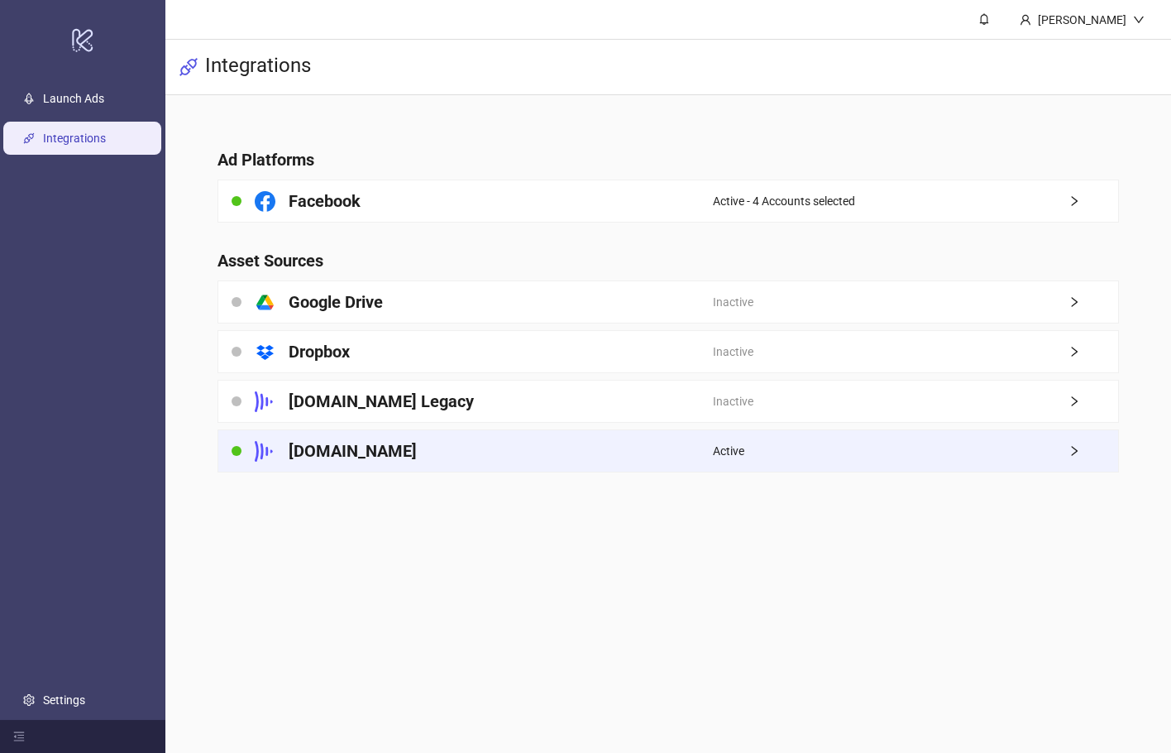
click at [544, 438] on div "[DOMAIN_NAME]" at bounding box center [466, 450] width 496 height 41
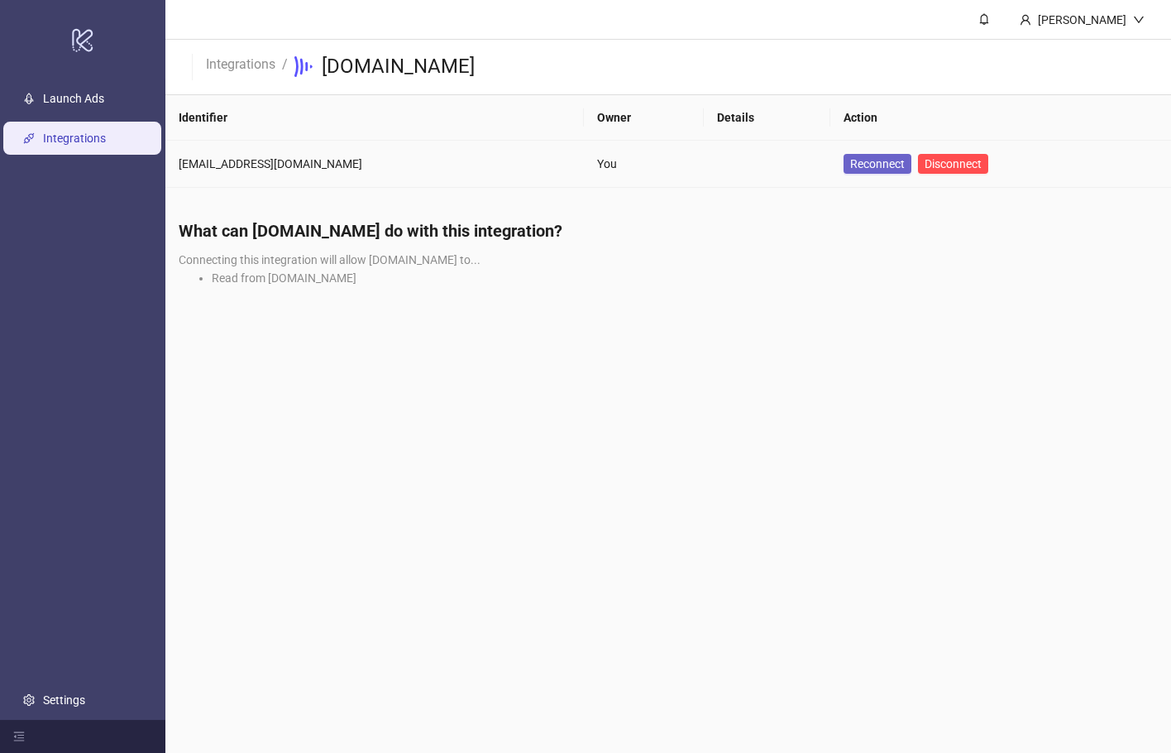
click at [844, 170] on link "Reconnect" at bounding box center [878, 164] width 68 height 20
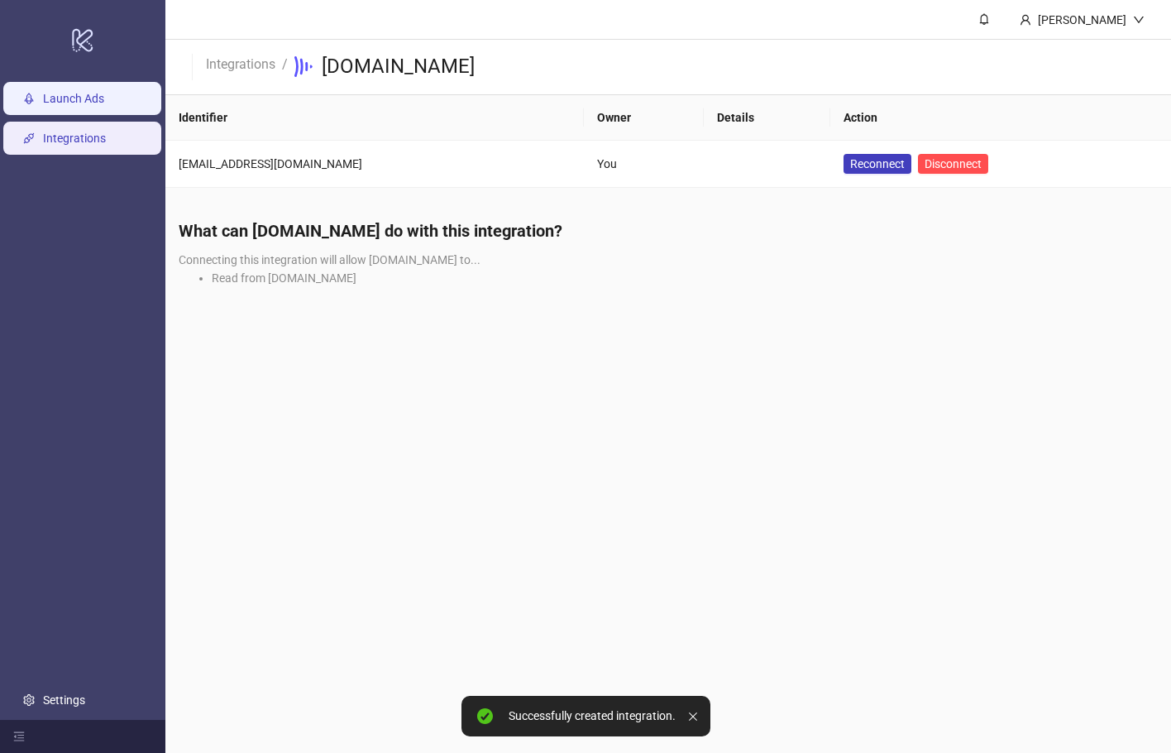
click at [104, 105] on link "Launch Ads" at bounding box center [73, 98] width 61 height 13
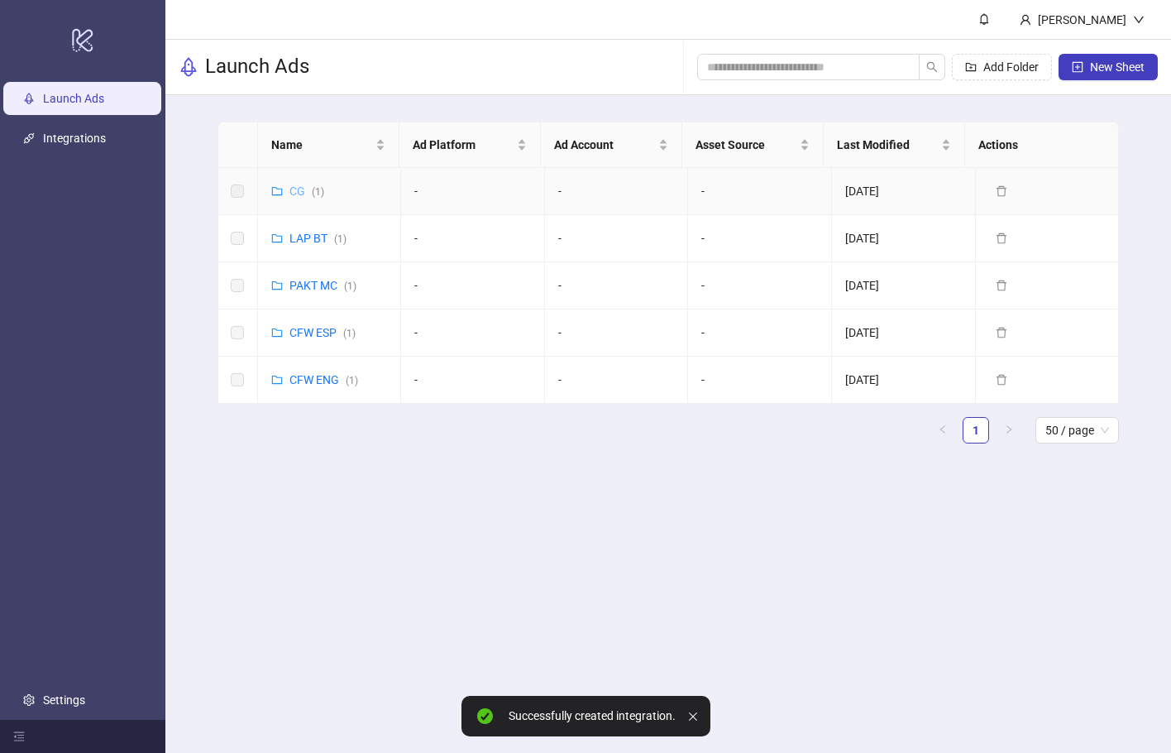
click at [298, 194] on link "CG ( 1 )" at bounding box center [307, 190] width 35 height 13
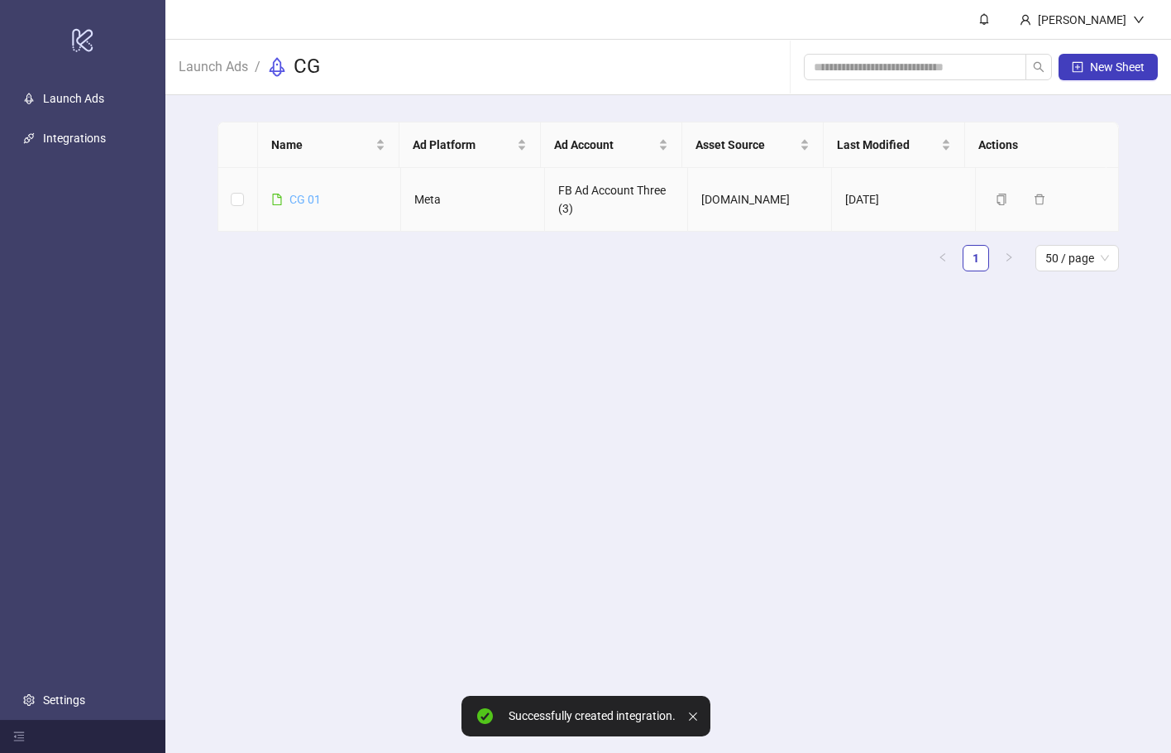
click at [299, 194] on link "CG 01" at bounding box center [305, 199] width 31 height 13
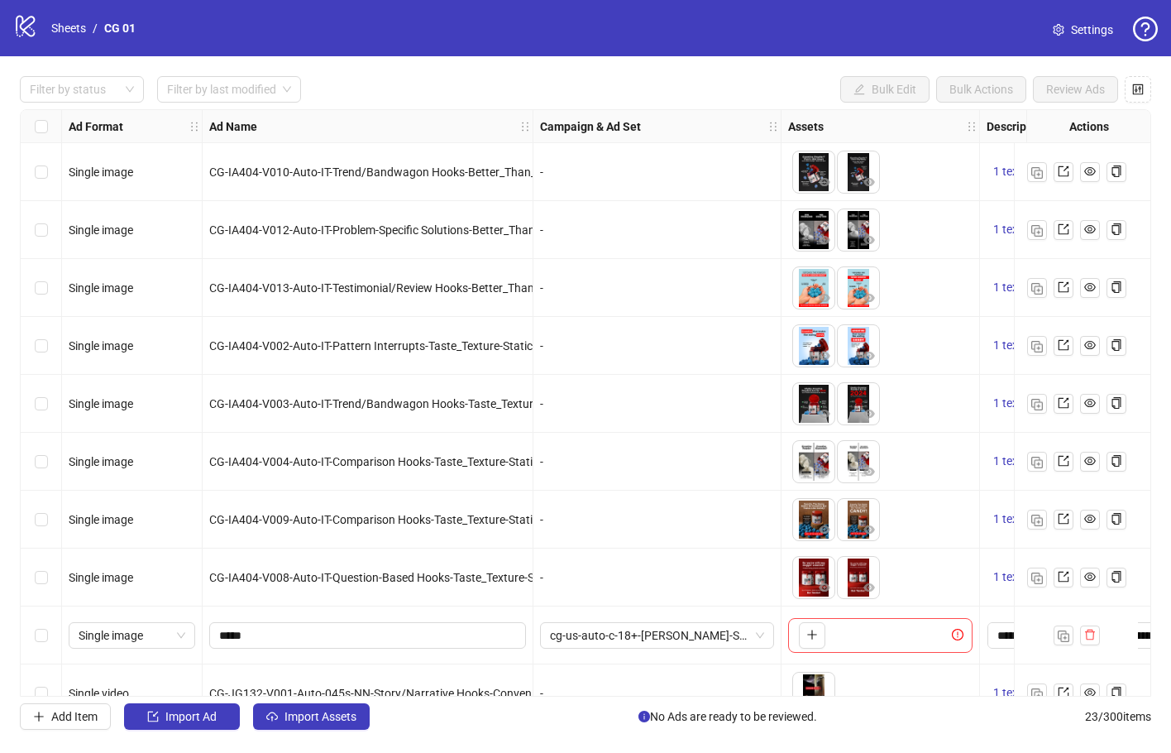
scroll to position [331, 0]
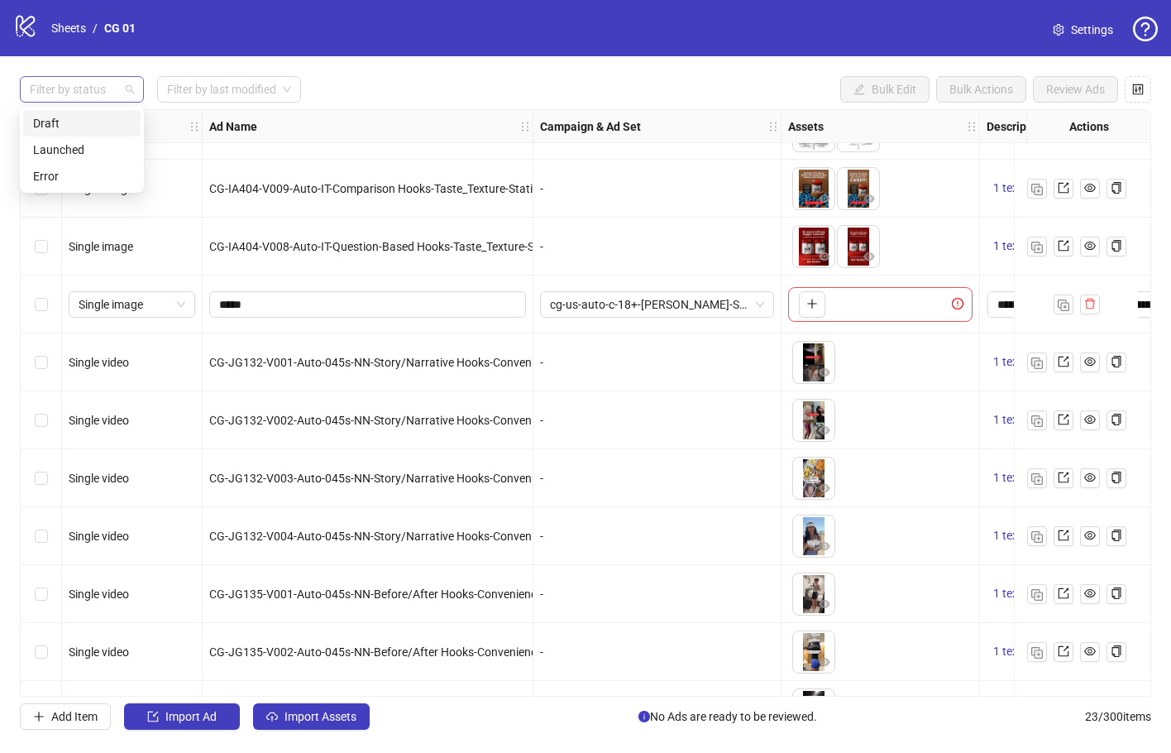
click at [111, 81] on div at bounding box center [73, 89] width 100 height 23
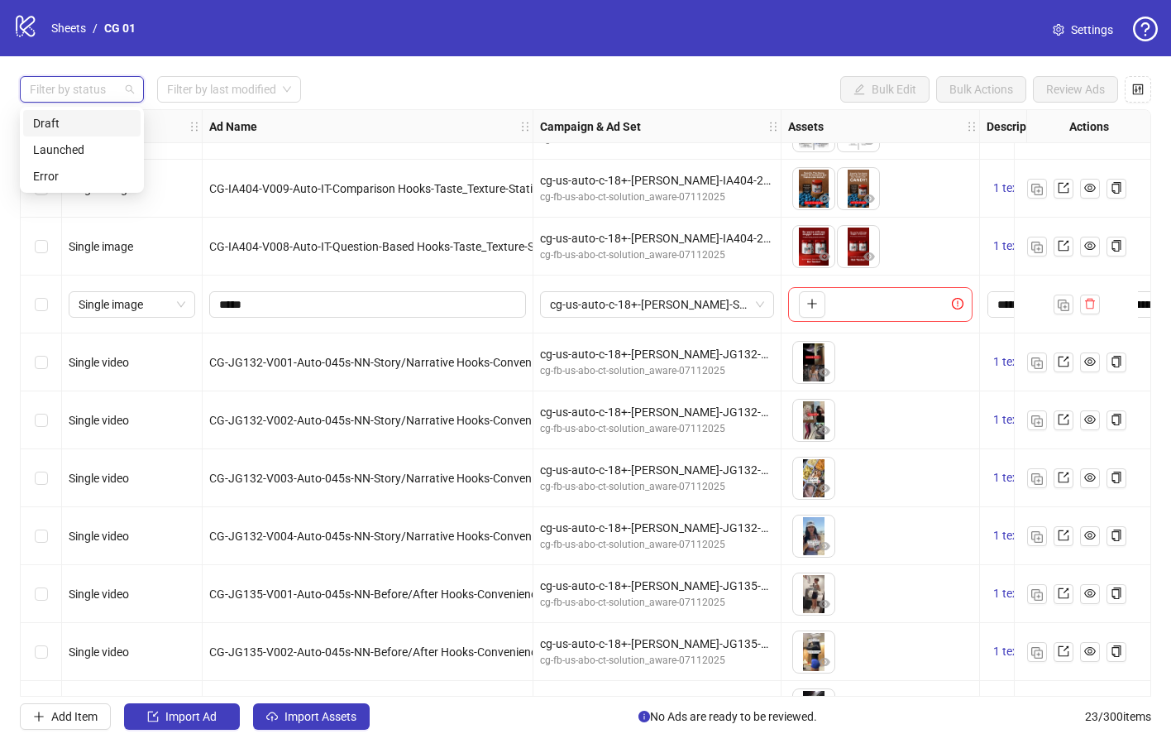
click at [110, 111] on div "Draft" at bounding box center [81, 123] width 117 height 26
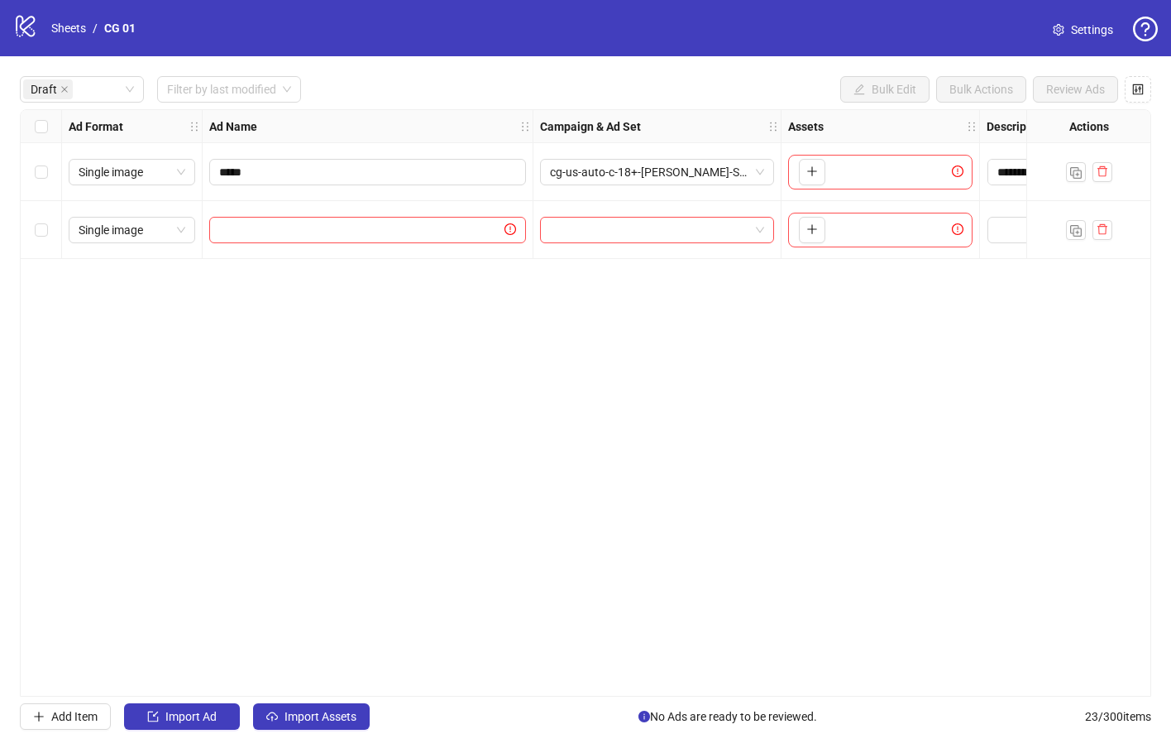
click at [400, 416] on div "**********" at bounding box center [586, 402] width 1132 height 587
click at [1103, 231] on icon "delete" at bounding box center [1103, 229] width 12 height 12
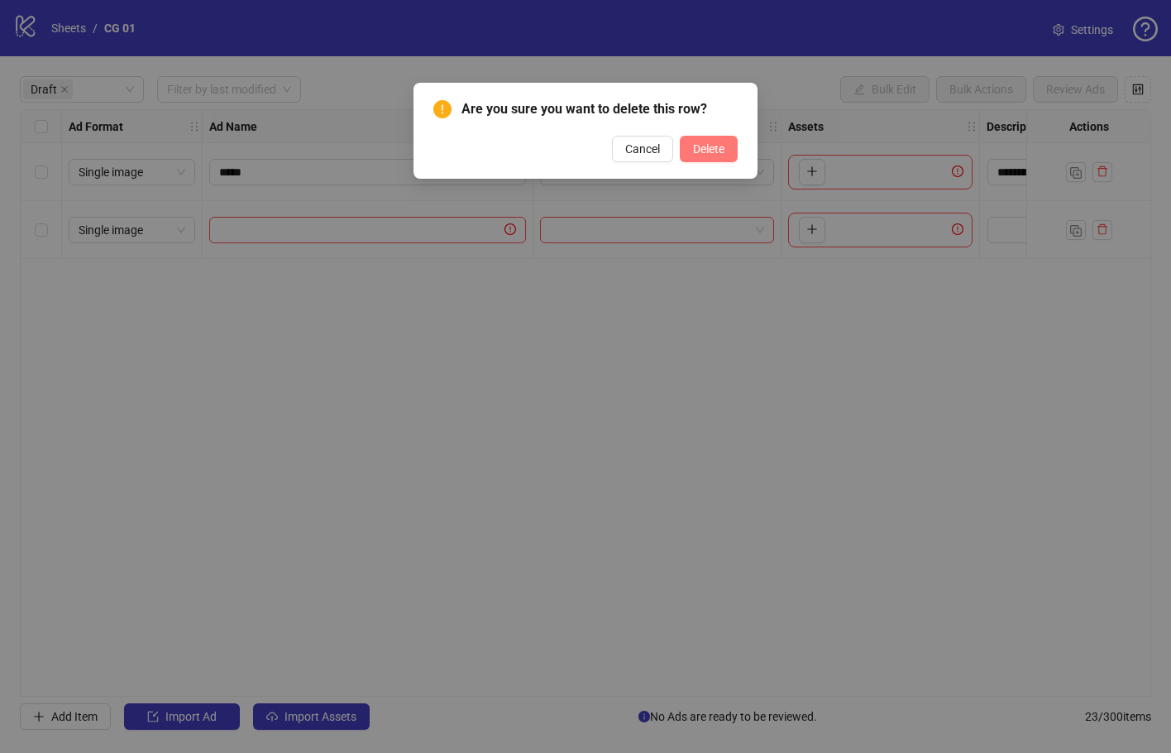
click at [705, 147] on span "Delete" at bounding box center [708, 148] width 31 height 13
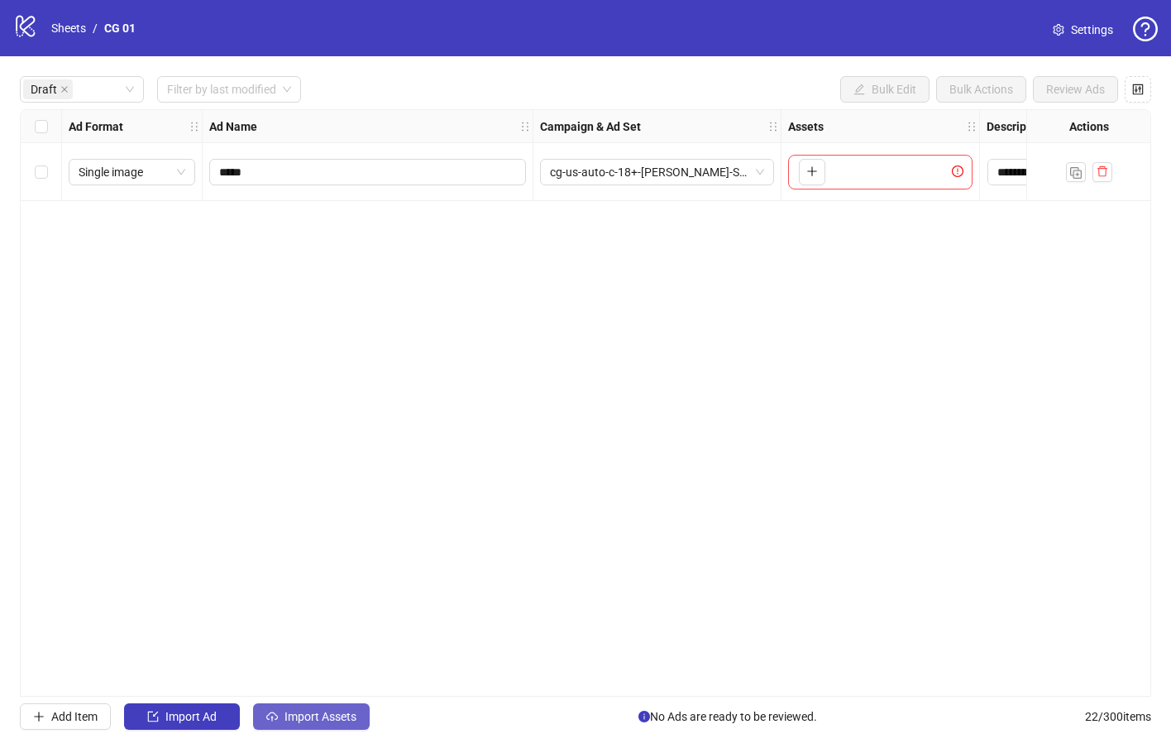
click at [280, 711] on button "Import Assets" at bounding box center [311, 716] width 117 height 26
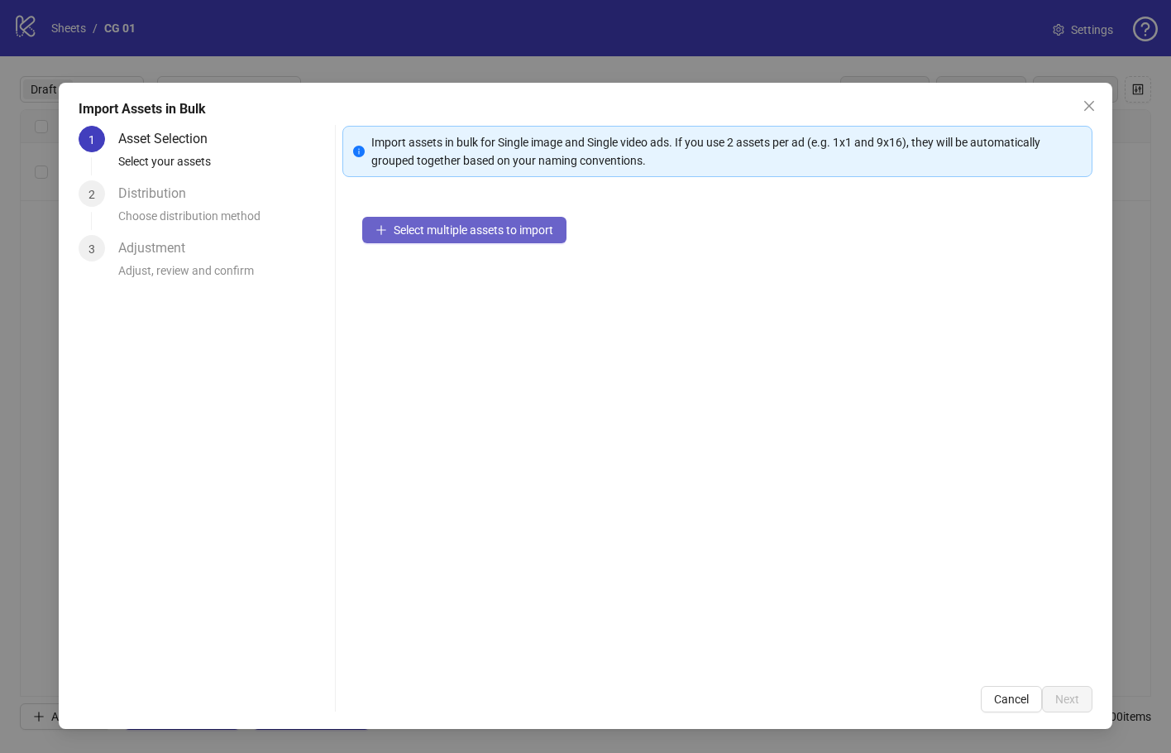
click at [531, 228] on span "Select multiple assets to import" at bounding box center [474, 229] width 160 height 13
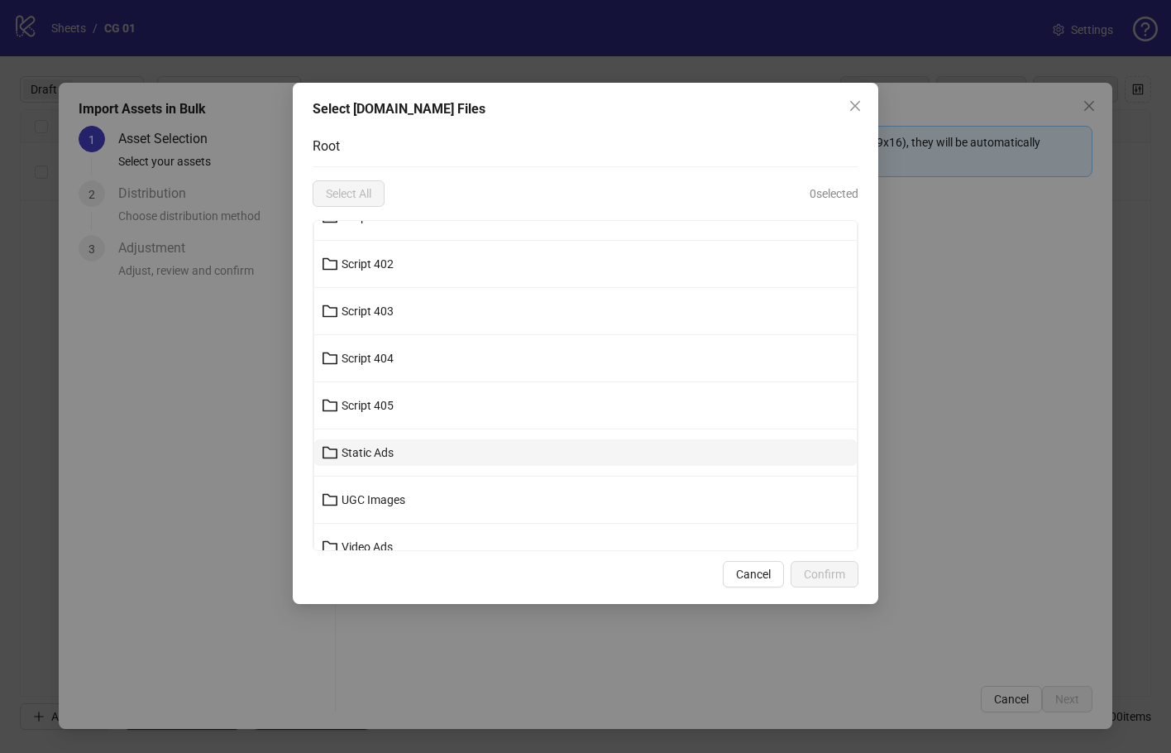
scroll to position [567, 0]
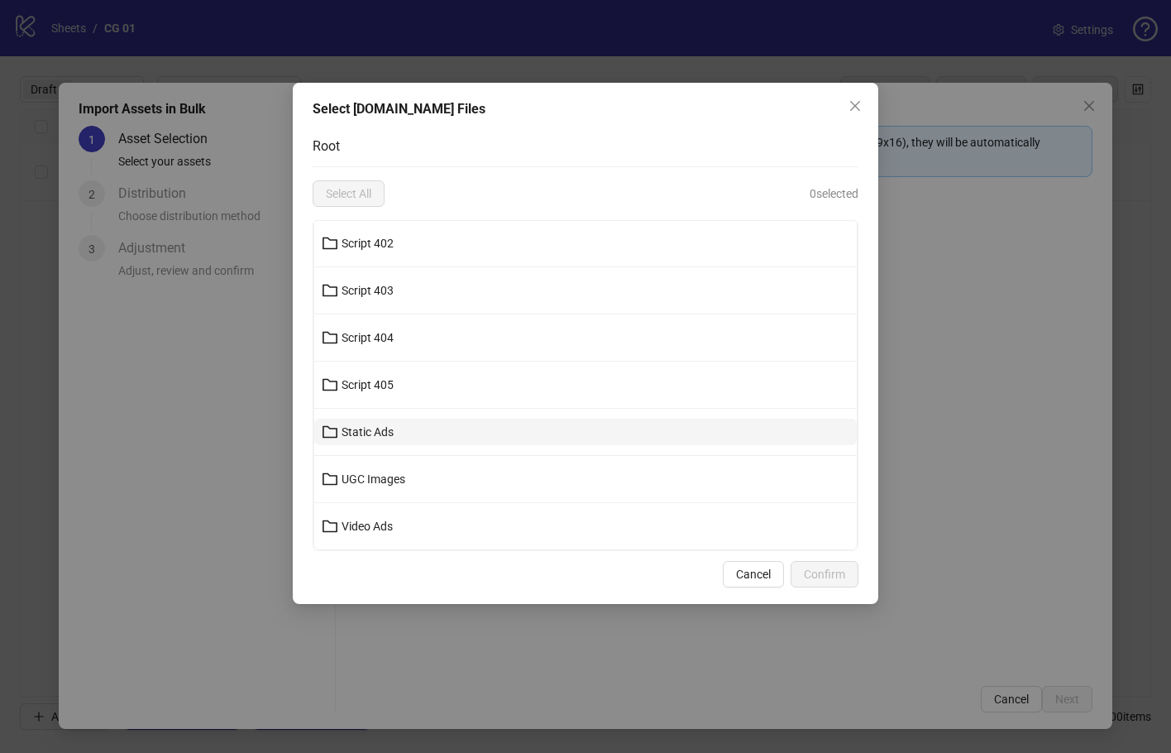
click at [507, 430] on button "Static Ads" at bounding box center [585, 432] width 543 height 26
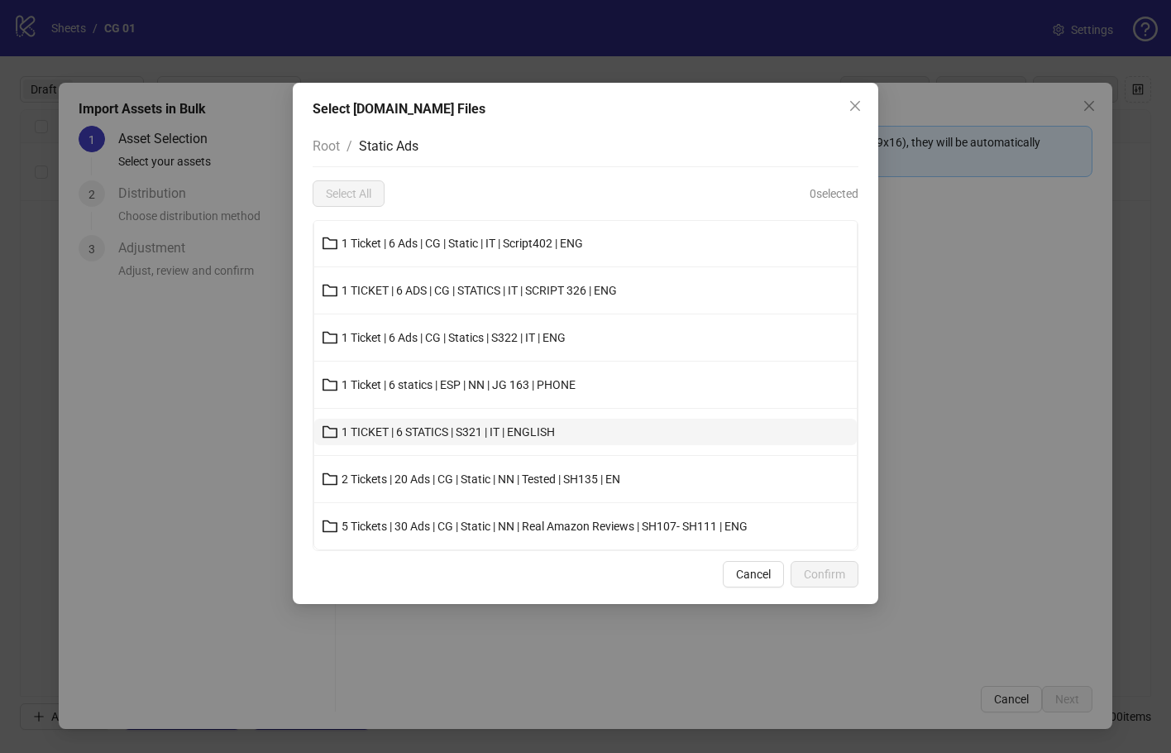
click at [527, 438] on span "1 TICKET | 6 STATICS | S321 | IT | ENGLISH" at bounding box center [448, 431] width 213 height 13
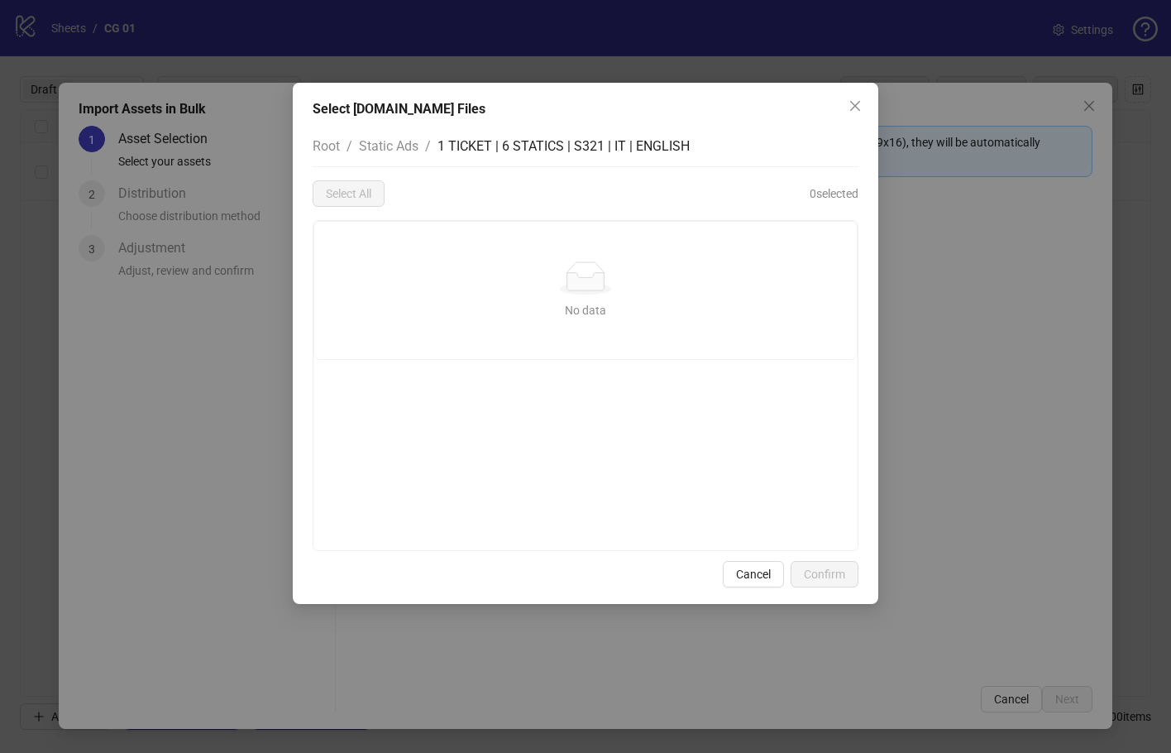
click at [416, 144] on span "Static Ads" at bounding box center [389, 146] width 60 height 16
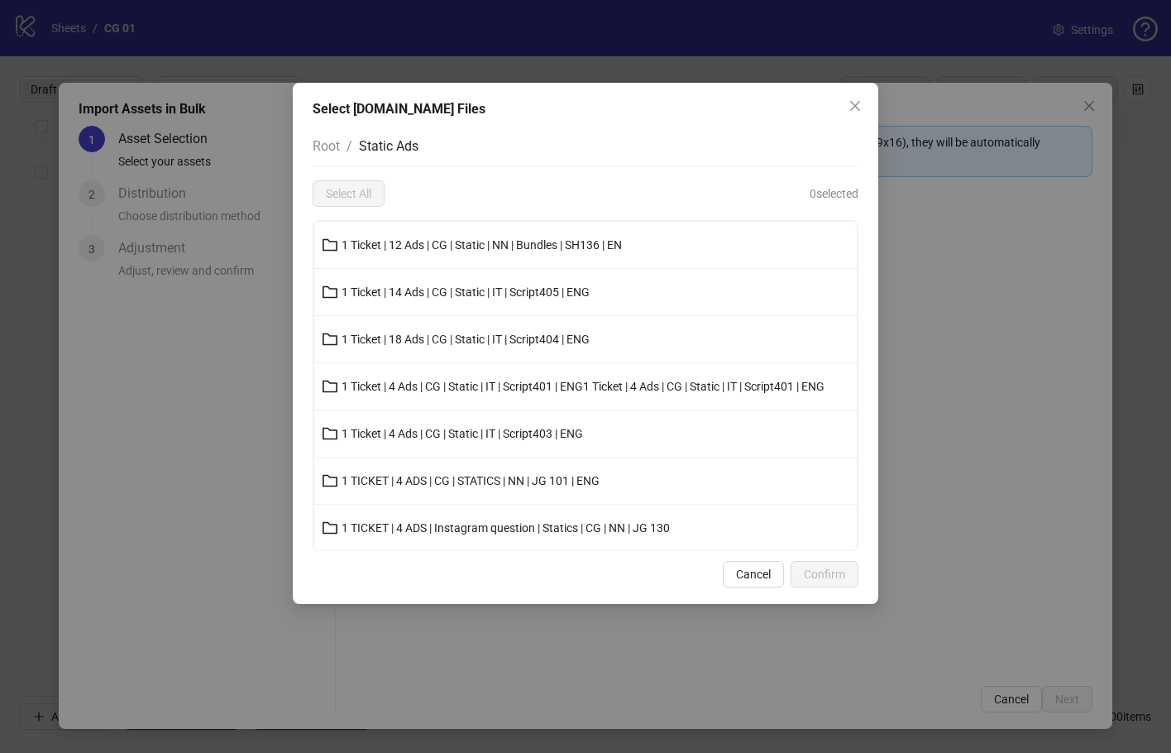
click at [213, 464] on div "Select Frame.io Files Root / Static Ads Select All 0 selected 1 Ticket | 12 Ads…" at bounding box center [585, 376] width 1171 height 753
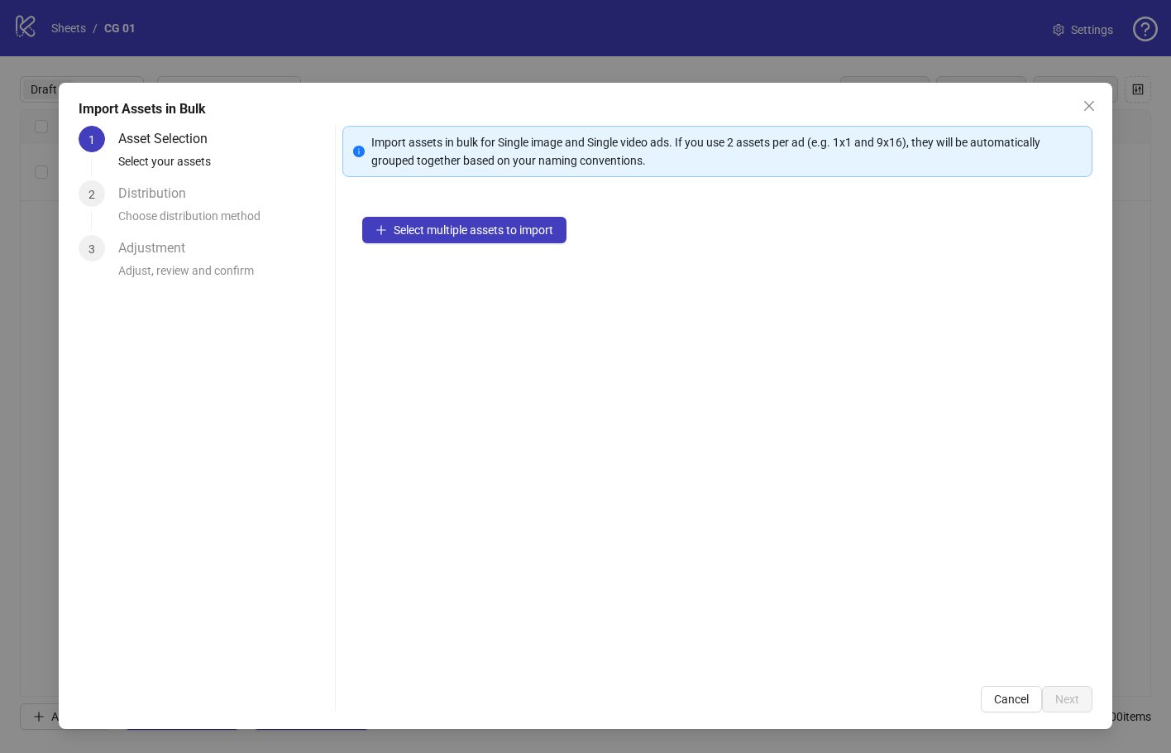
click at [213, 464] on div "Select Frame.io Files Root / Static Ads Select All 0 selected 1 Ticket | 12 Ads…" at bounding box center [585, 376] width 1171 height 753
click at [1098, 117] on button "Close" at bounding box center [1089, 106] width 26 height 26
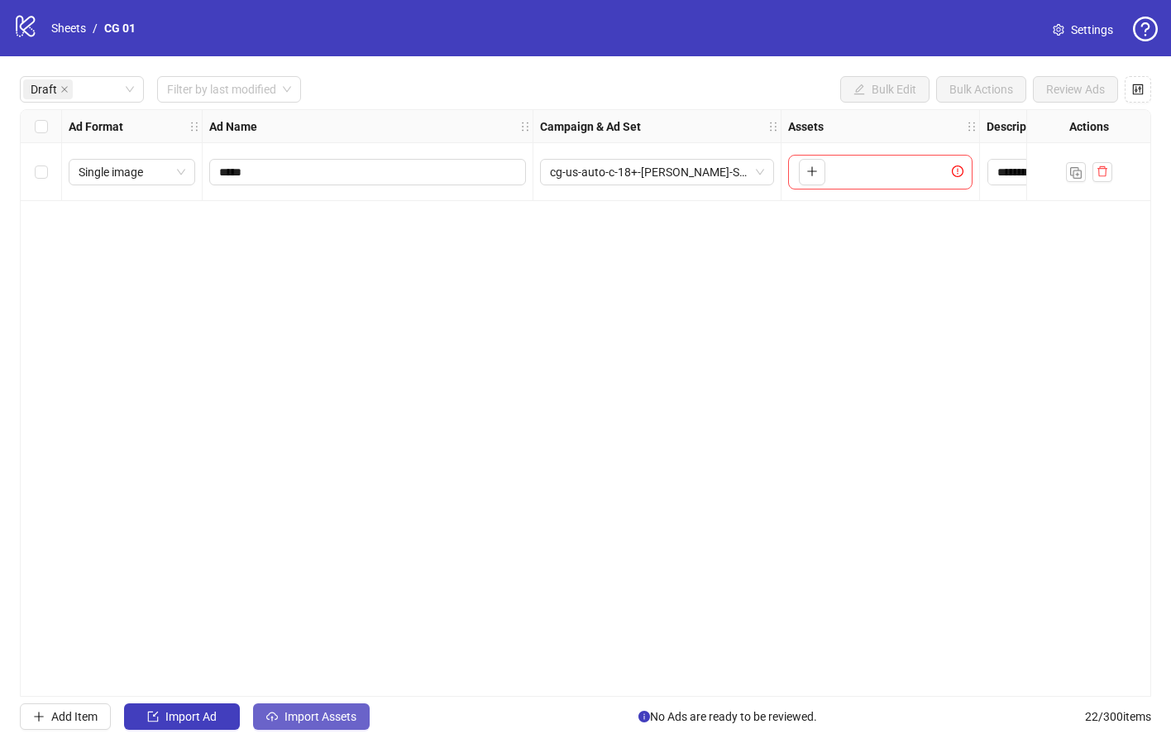
click at [338, 711] on span "Import Assets" at bounding box center [321, 716] width 72 height 13
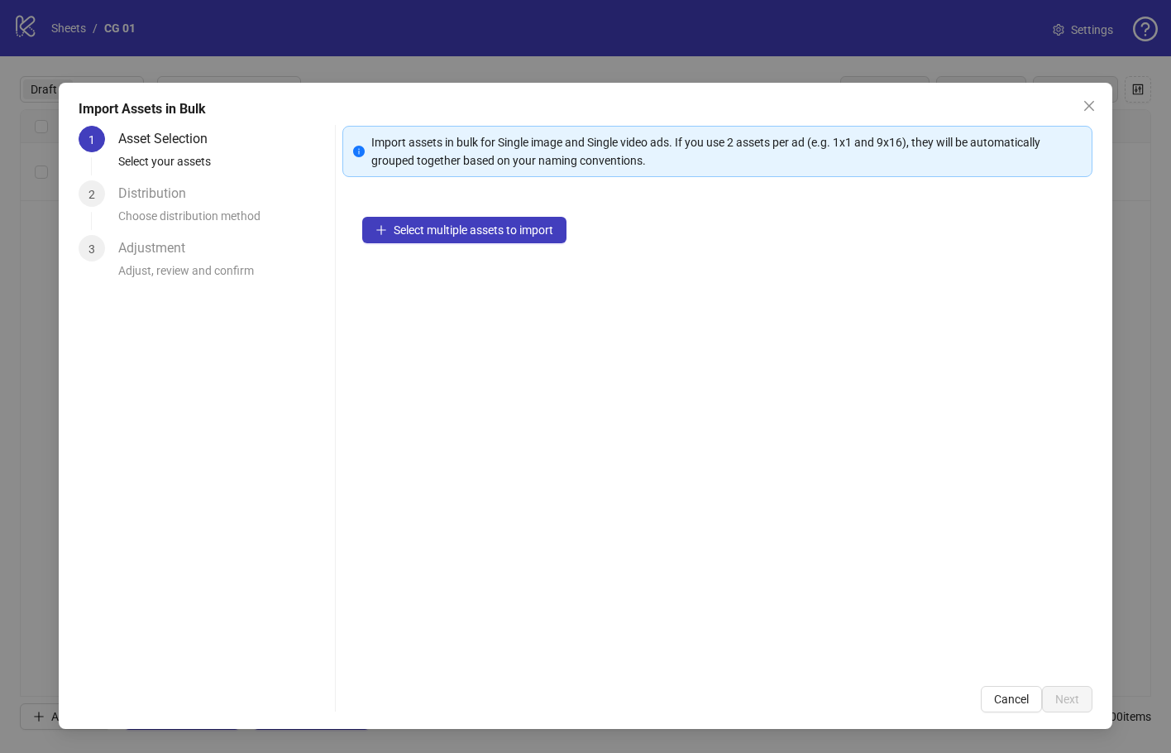
drag, startPoint x: 1087, startPoint y: 97, endPoint x: 1046, endPoint y: 107, distance: 41.7
click at [1088, 98] on button "Close" at bounding box center [1089, 106] width 26 height 26
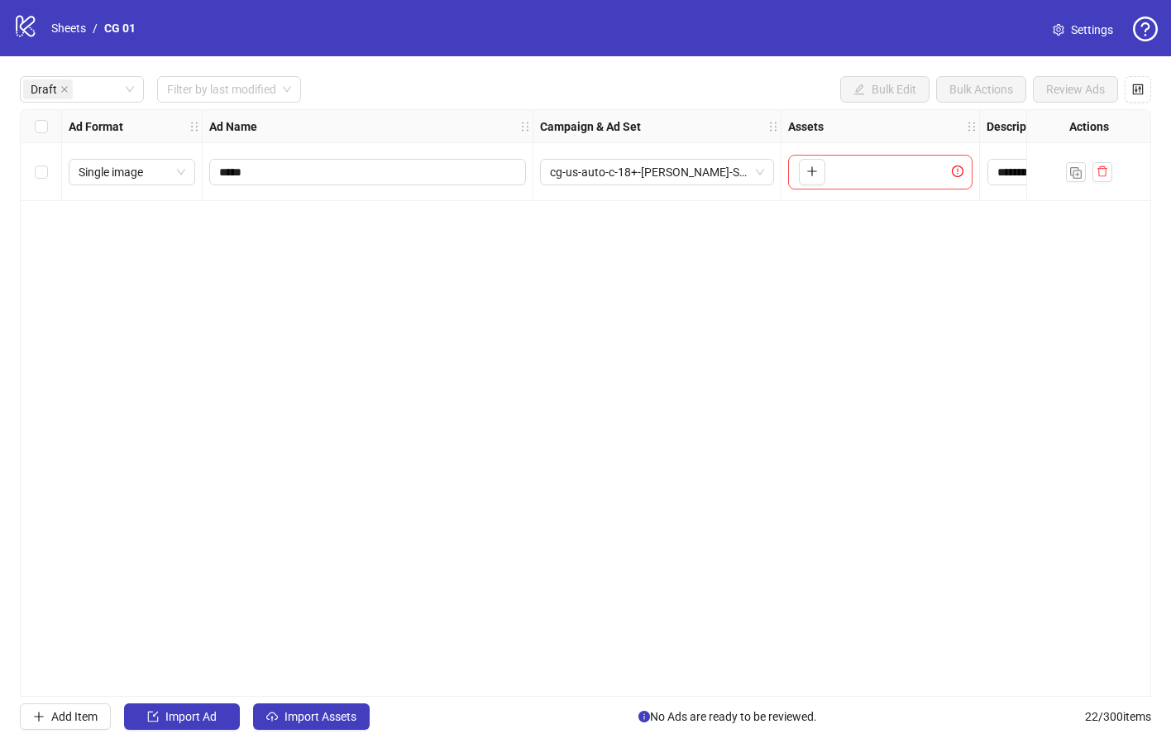
click at [1087, 32] on span "Settings" at bounding box center [1092, 30] width 42 height 18
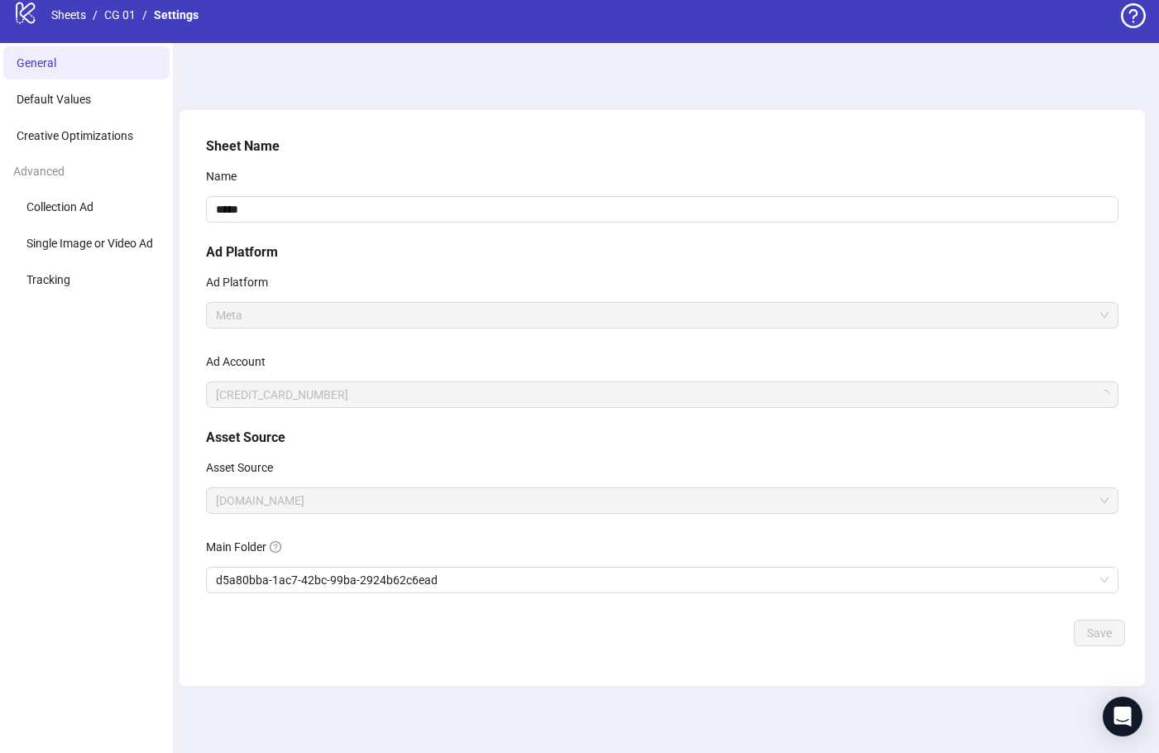
scroll to position [14, 0]
click at [466, 582] on span "d5a80bba-1ac7-42bc-99ba-2924b62c6ead" at bounding box center [662, 579] width 893 height 25
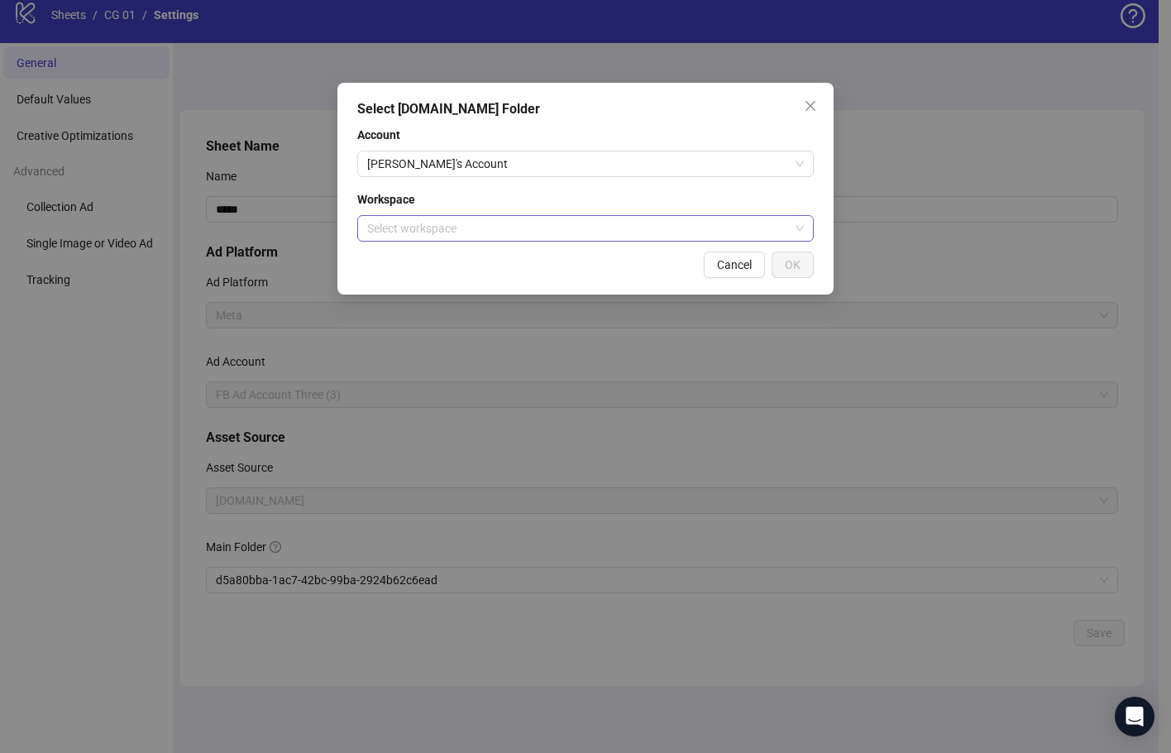
click at [582, 227] on input "search" at bounding box center [578, 228] width 422 height 25
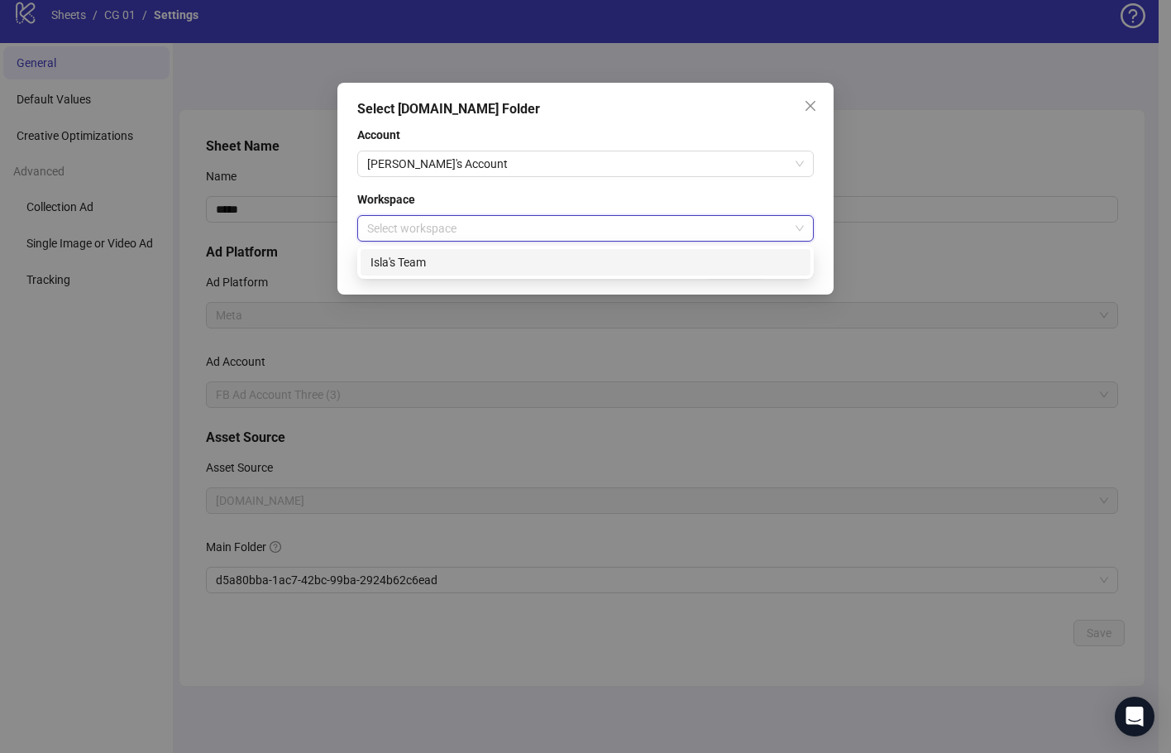
click at [596, 259] on div "Isla's Team" at bounding box center [586, 262] width 430 height 18
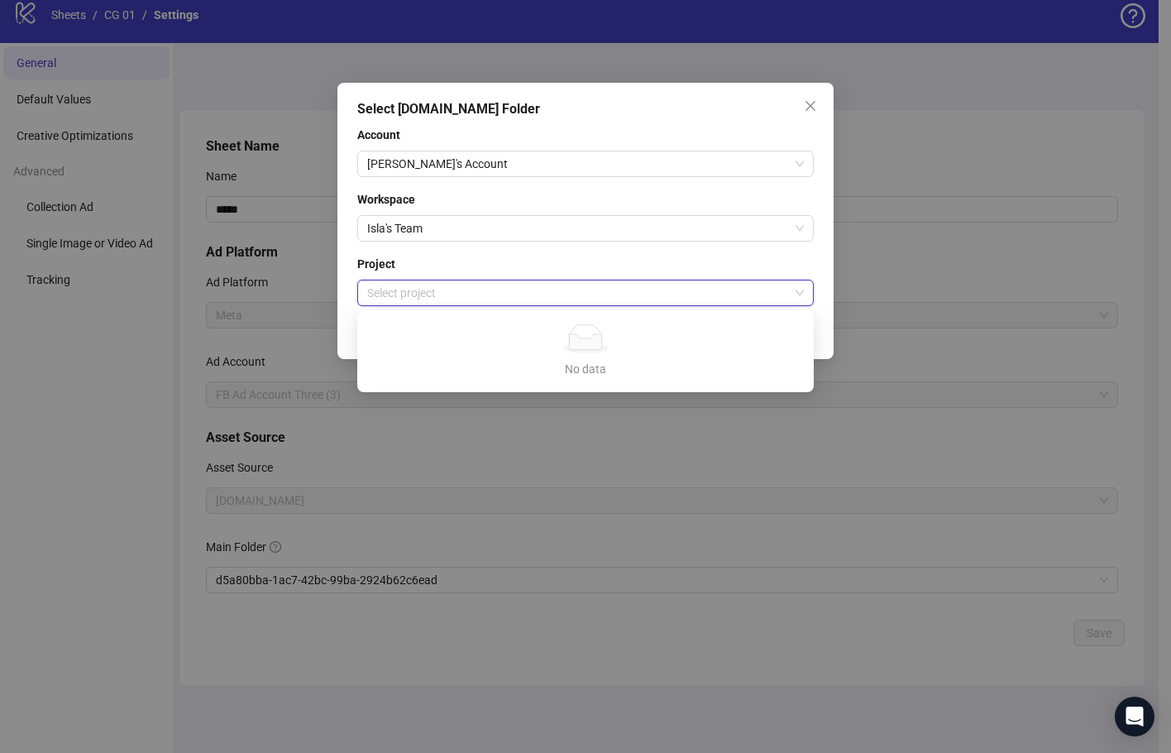
click at [587, 284] on input "search" at bounding box center [578, 292] width 422 height 25
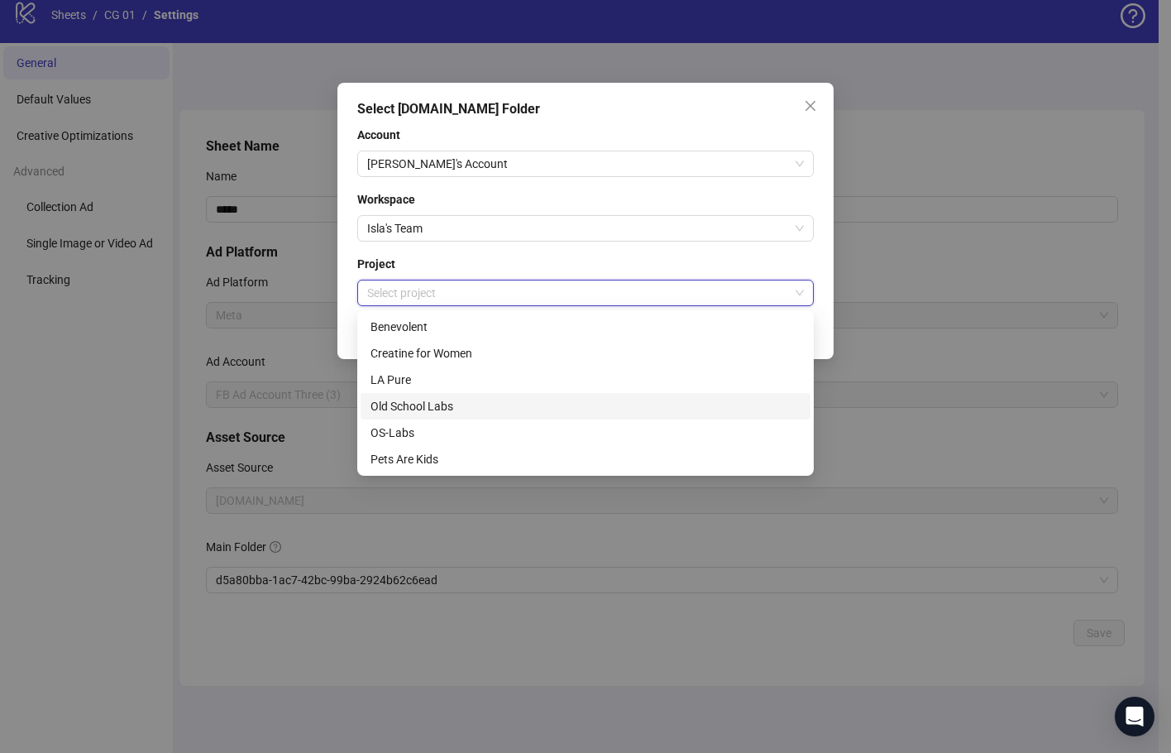
click at [532, 409] on div "Old School Labs" at bounding box center [586, 406] width 430 height 18
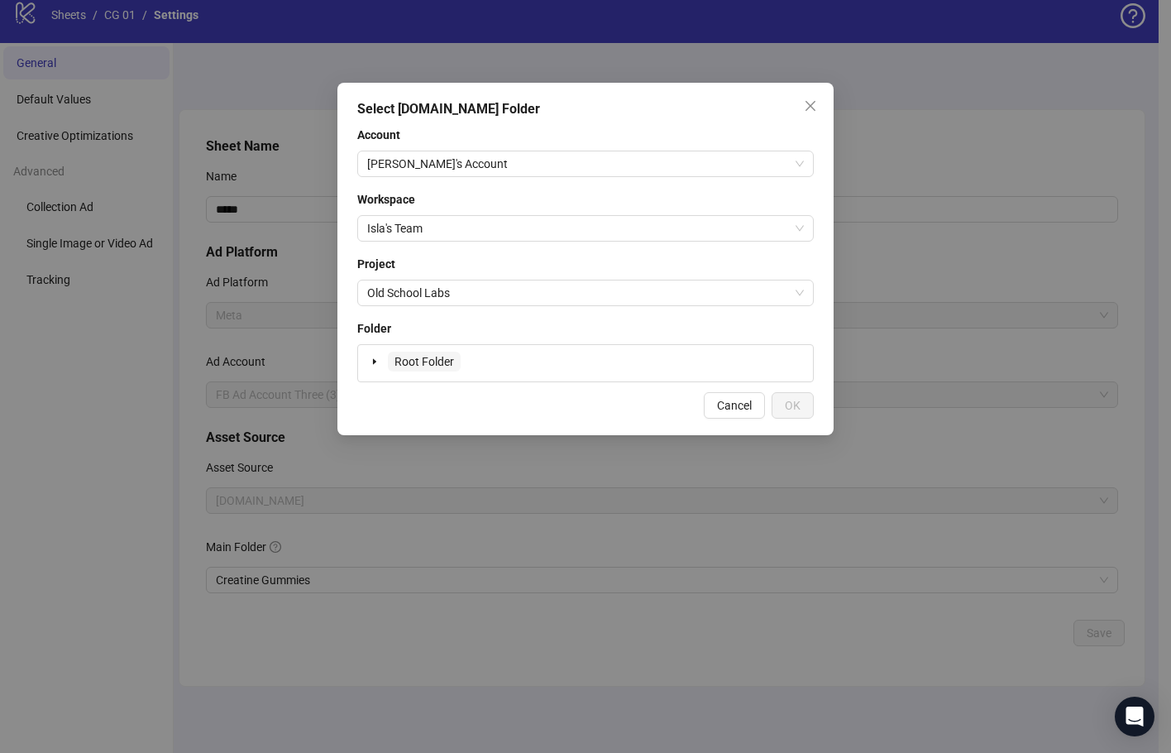
click at [437, 365] on span "Root Folder" at bounding box center [425, 361] width 60 height 13
click at [782, 404] on button "OK" at bounding box center [793, 405] width 42 height 26
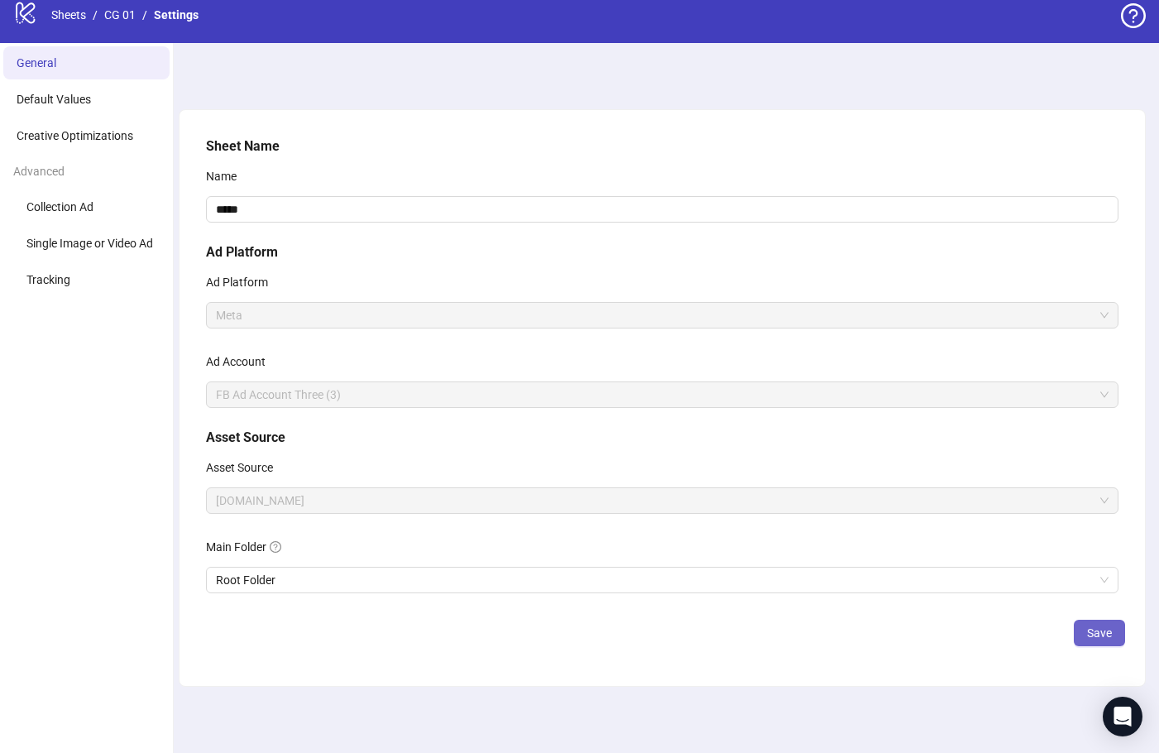
click at [1091, 626] on span "Save" at bounding box center [1099, 632] width 25 height 13
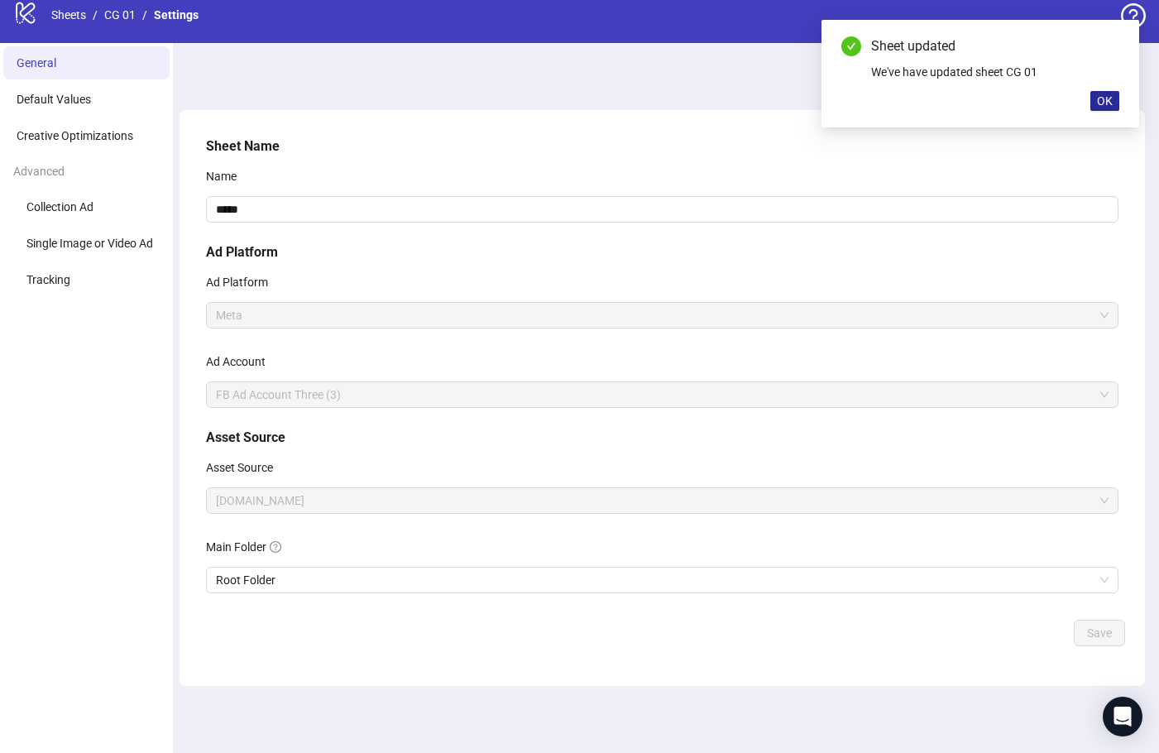
click at [1102, 103] on span "OK" at bounding box center [1105, 100] width 16 height 13
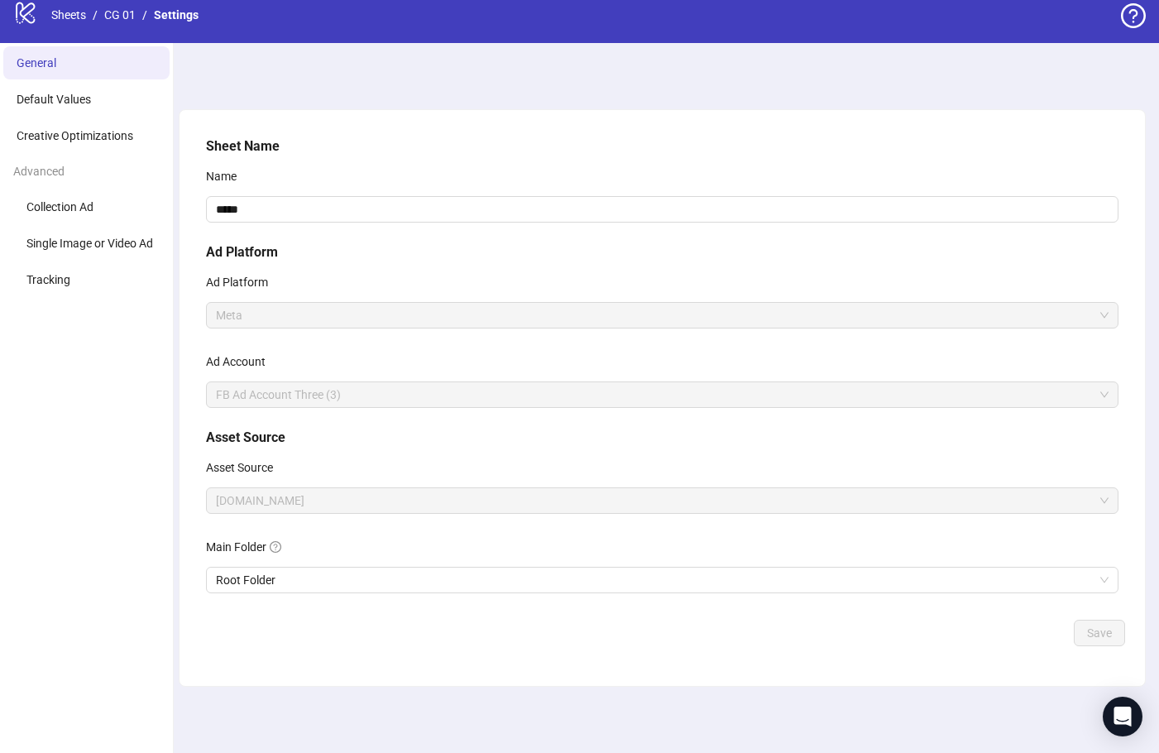
click at [125, 12] on link "CG 01" at bounding box center [120, 15] width 38 height 18
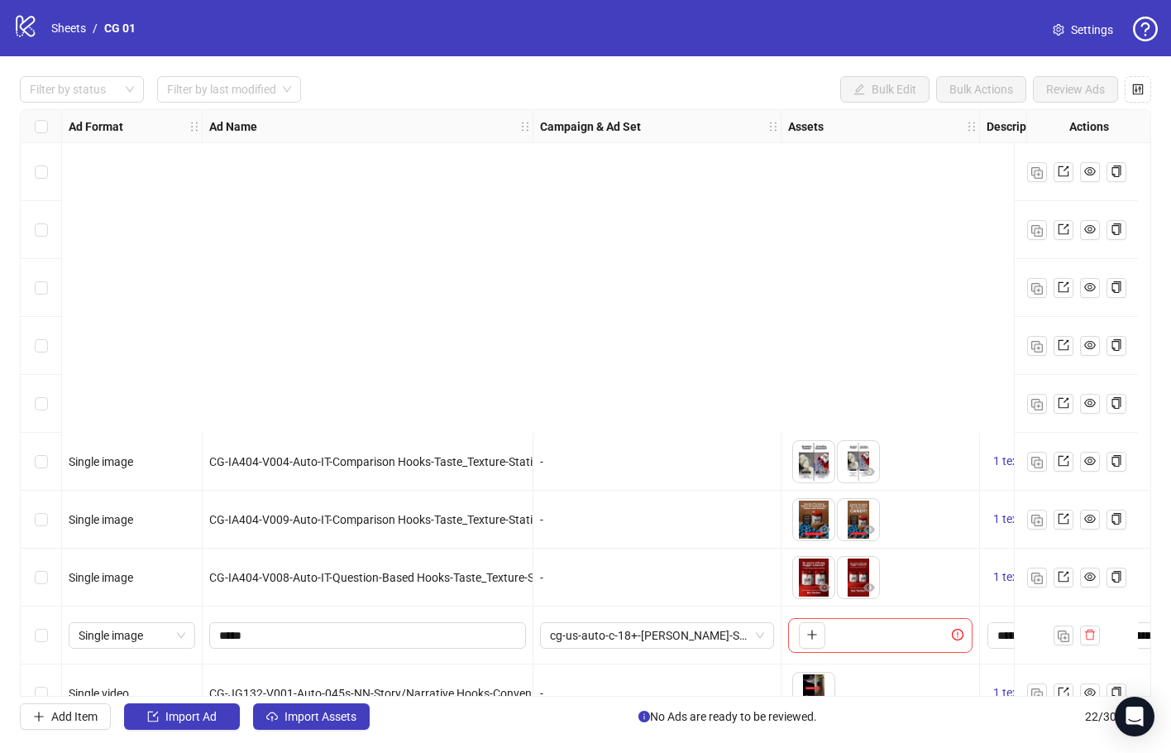
scroll to position [414, 0]
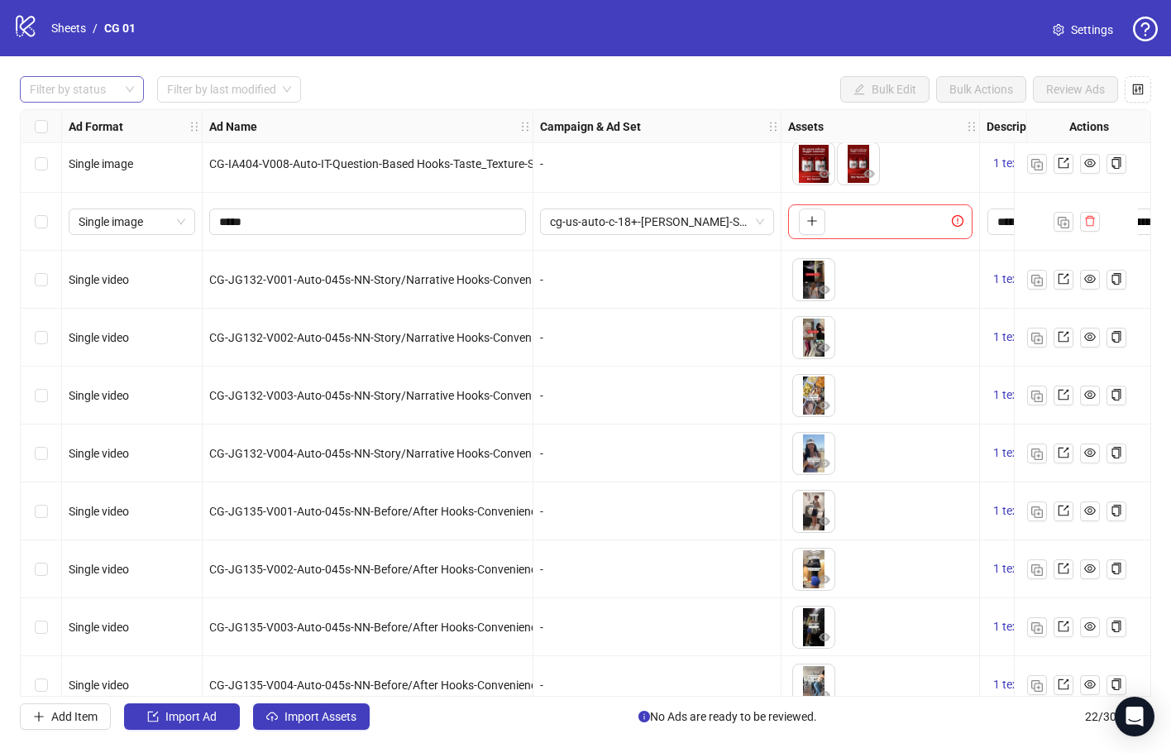
click at [120, 90] on div at bounding box center [73, 89] width 100 height 23
click at [98, 125] on div "Draft" at bounding box center [82, 123] width 98 height 18
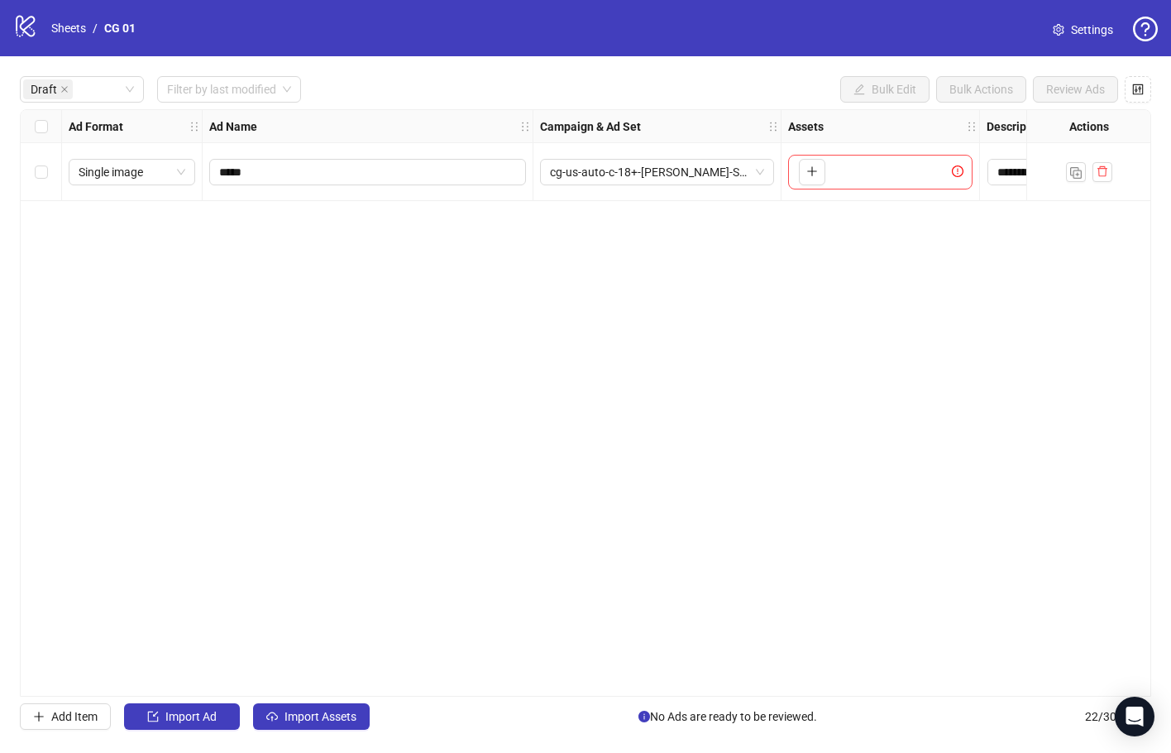
click at [275, 274] on div "**********" at bounding box center [586, 402] width 1132 height 587
click at [299, 712] on span "Import Assets" at bounding box center [321, 716] width 72 height 13
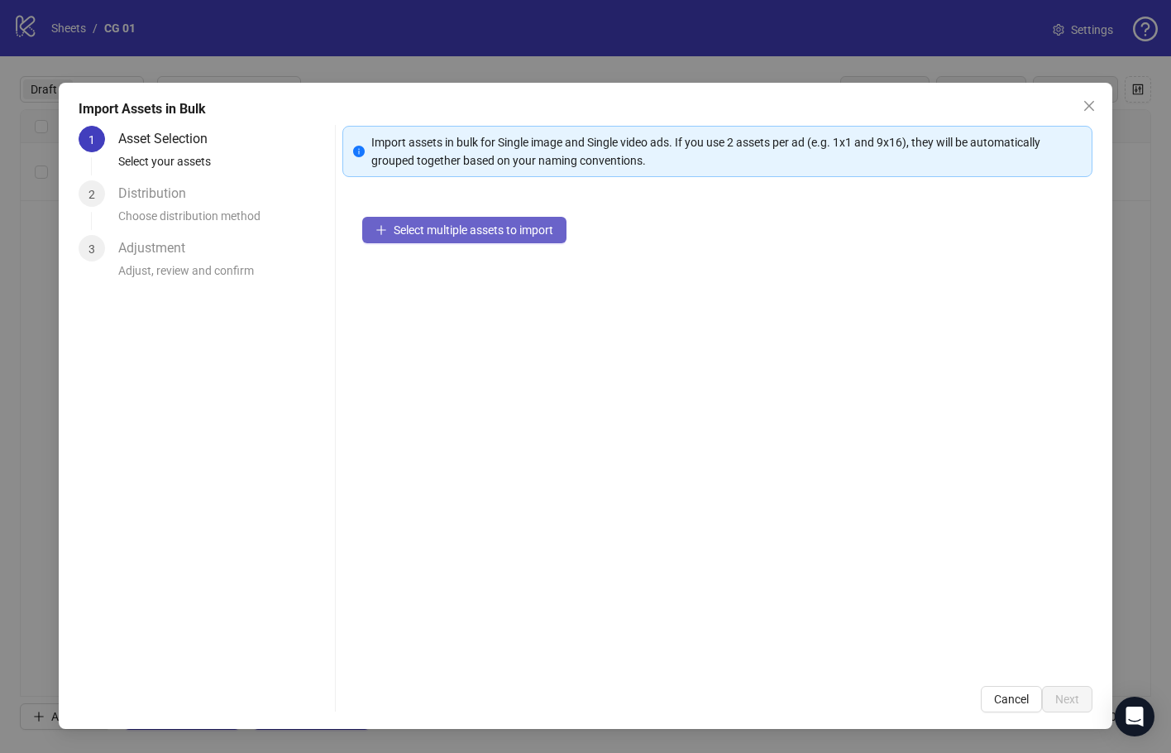
click at [517, 237] on span "Select multiple assets to import" at bounding box center [474, 229] width 160 height 13
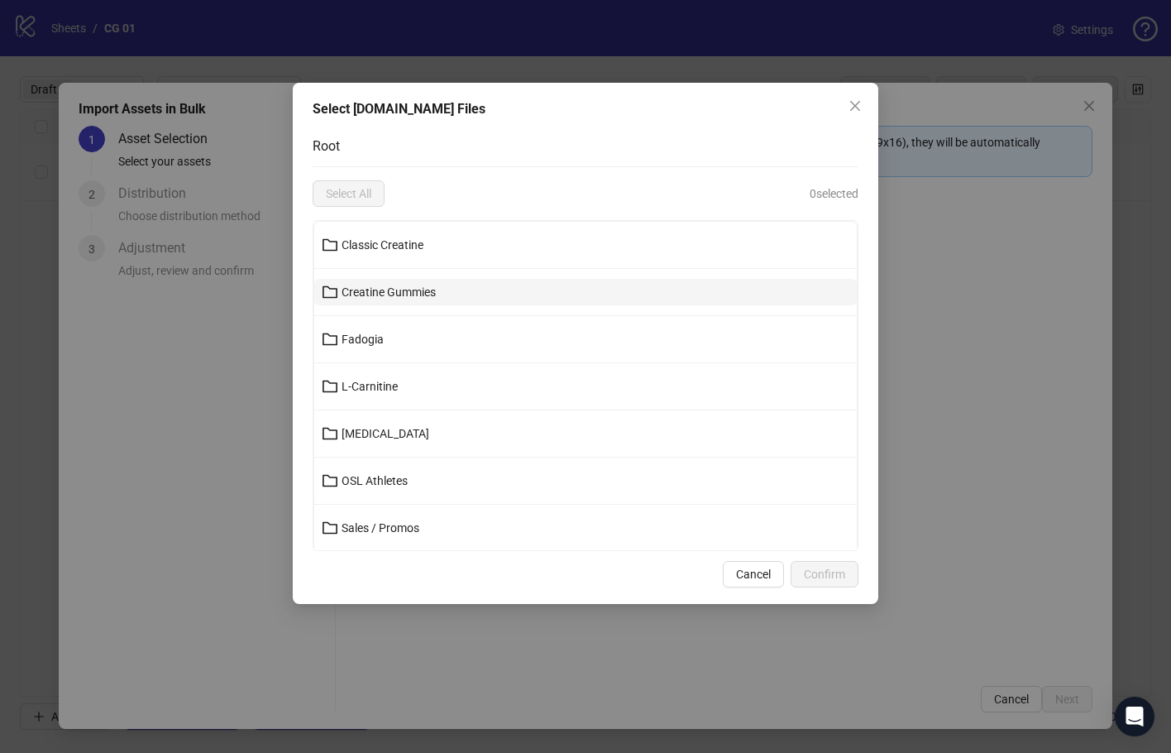
click at [538, 286] on button "Creatine Gummies" at bounding box center [585, 292] width 543 height 26
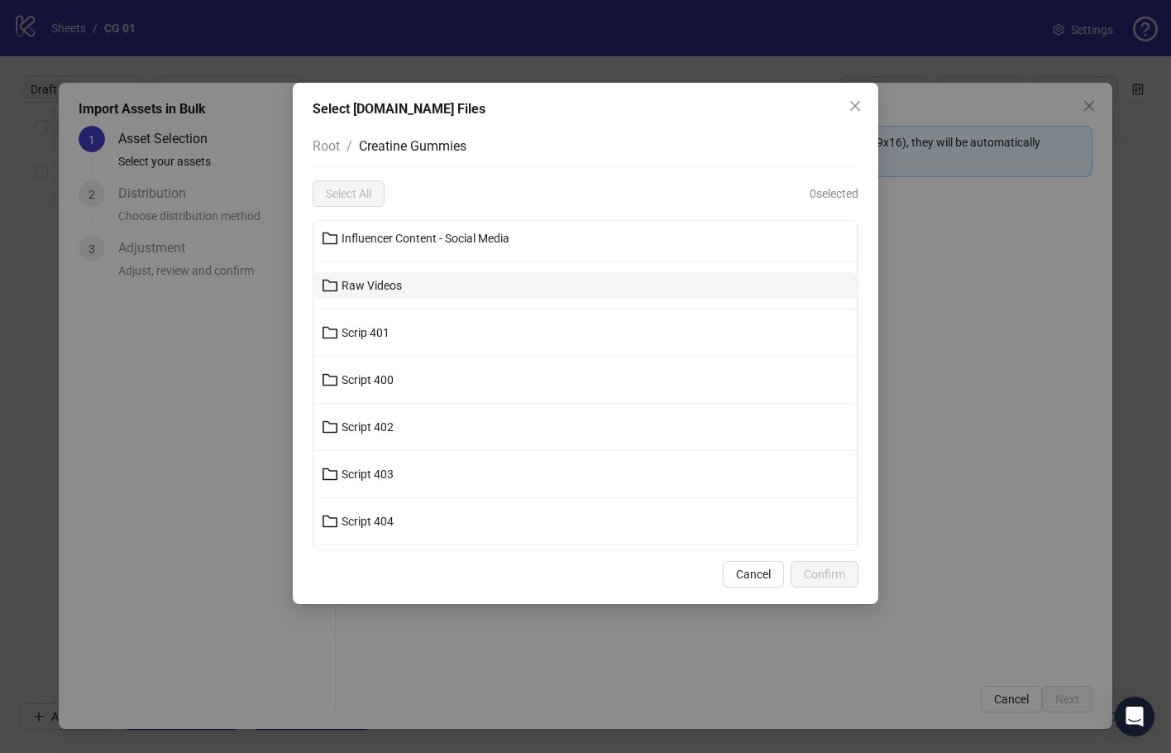
scroll to position [567, 0]
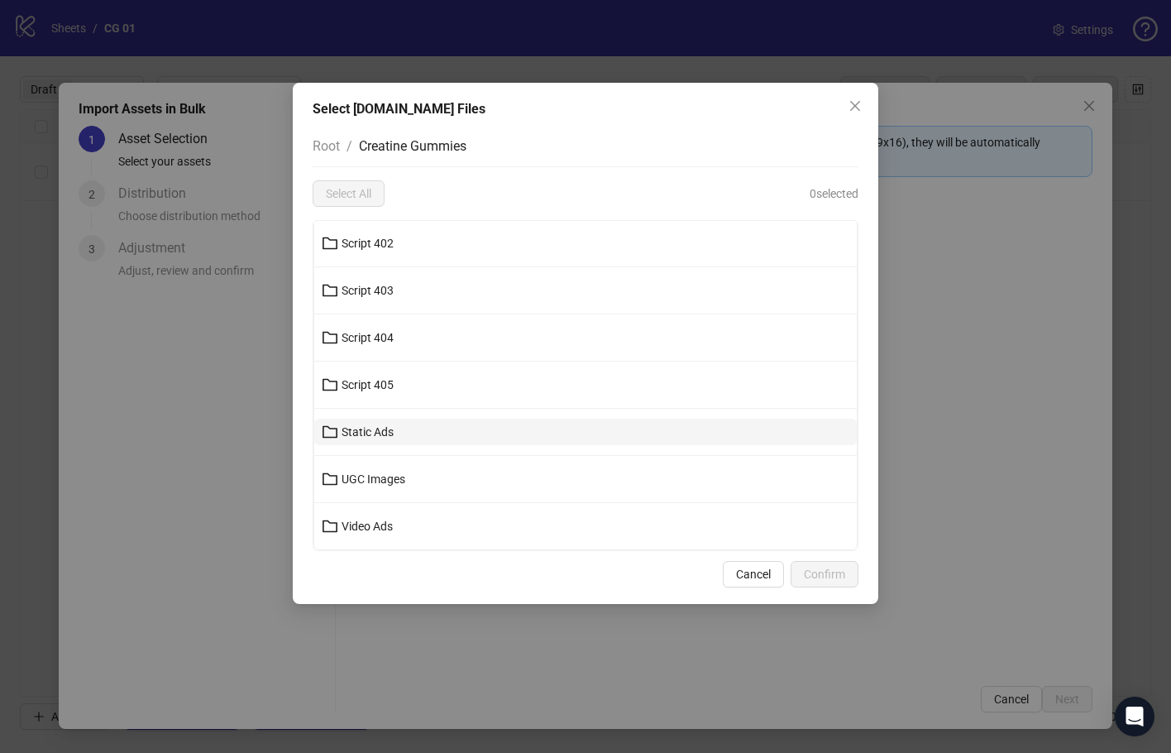
click at [524, 429] on button "Static Ads" at bounding box center [585, 432] width 543 height 26
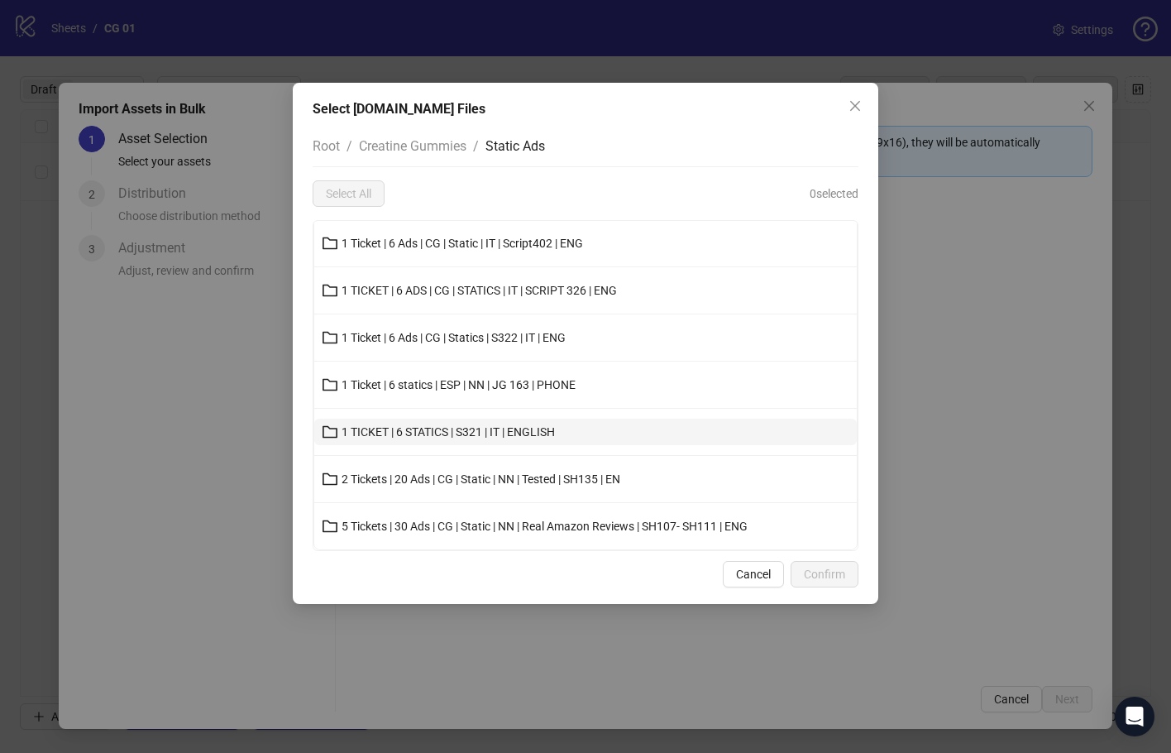
click at [593, 431] on button "1 TICKET | 6 STATICS | S321 | IT | ENGLISH" at bounding box center [585, 432] width 543 height 26
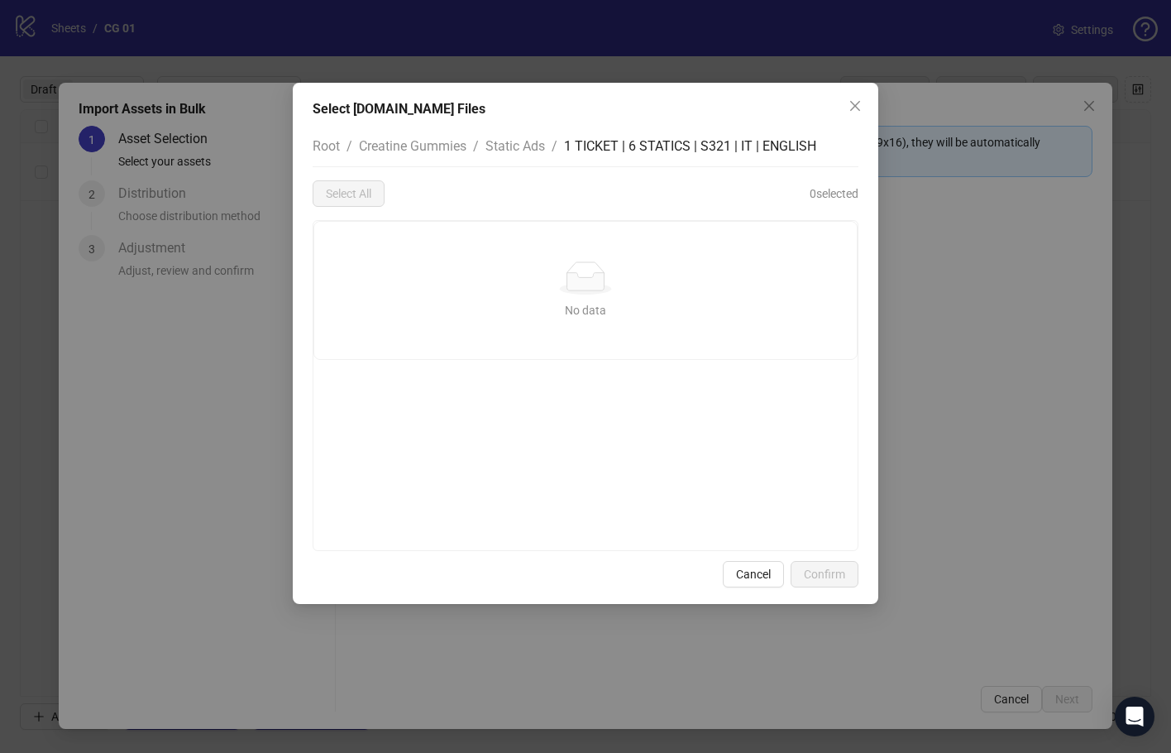
click at [588, 141] on span "1 TICKET | 6 STATICS | S321 | IT | ENGLISH" at bounding box center [690, 146] width 252 height 16
click at [510, 141] on span "Static Ads" at bounding box center [516, 146] width 60 height 16
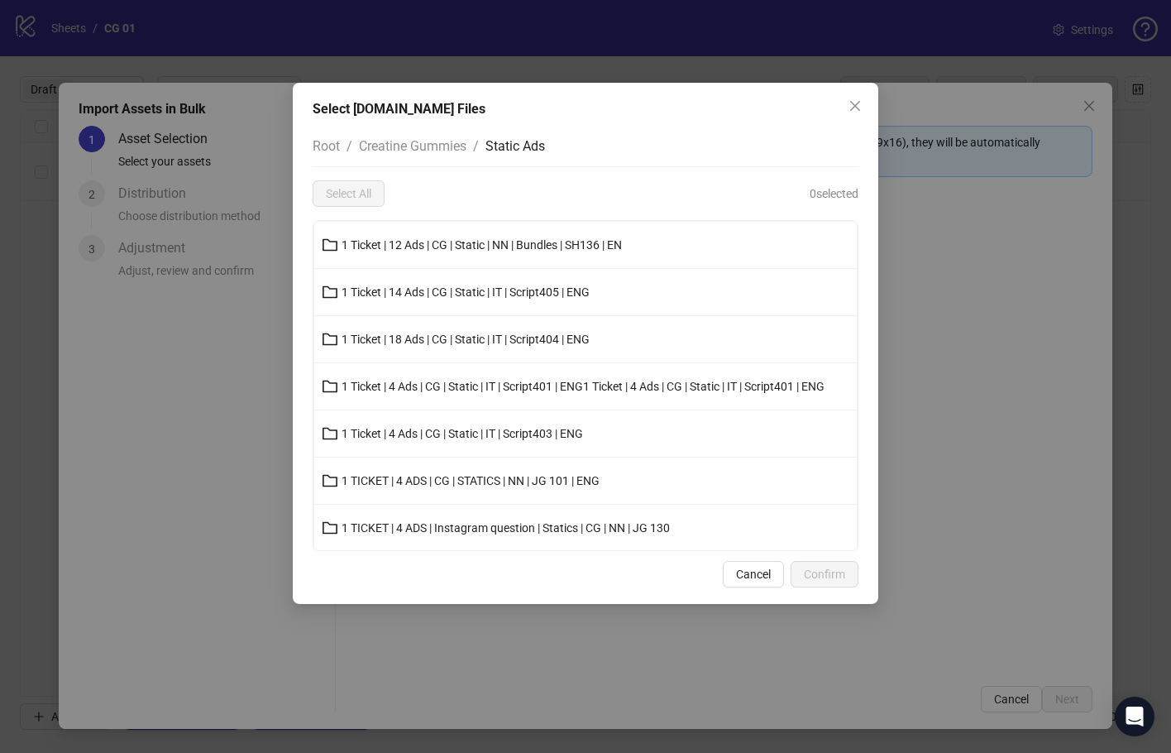
click at [853, 103] on icon "close" at bounding box center [855, 106] width 10 height 10
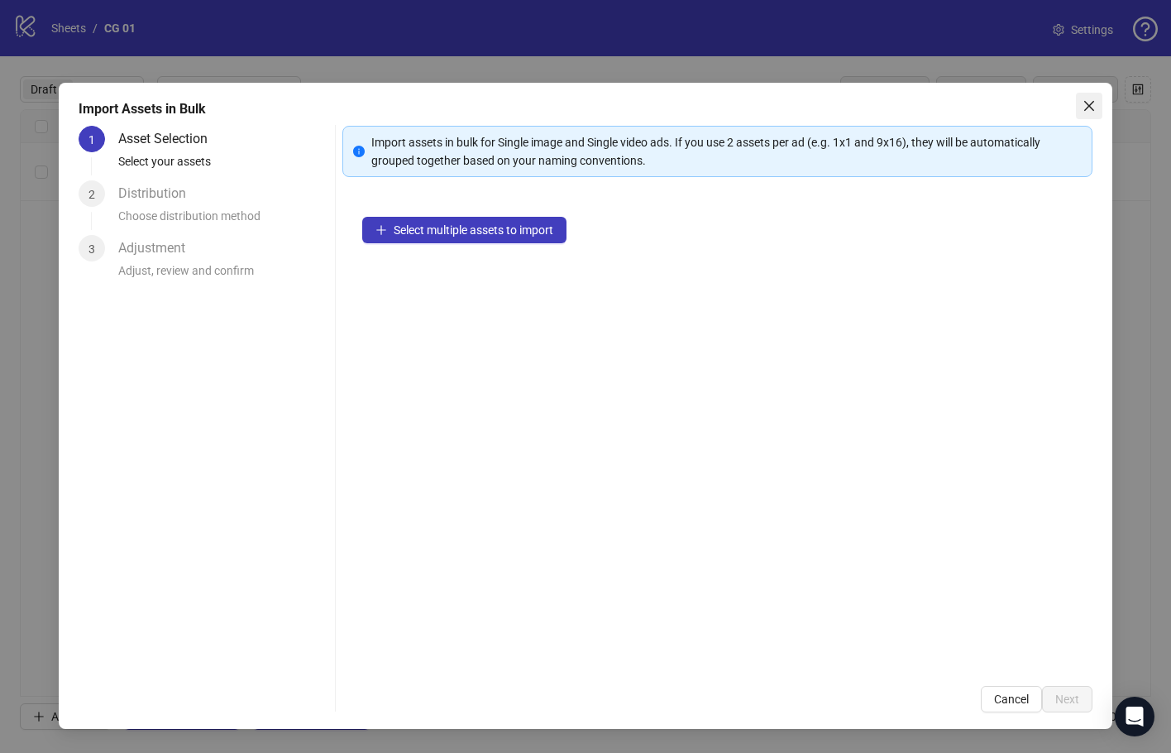
click at [1096, 105] on icon "close" at bounding box center [1089, 105] width 13 height 13
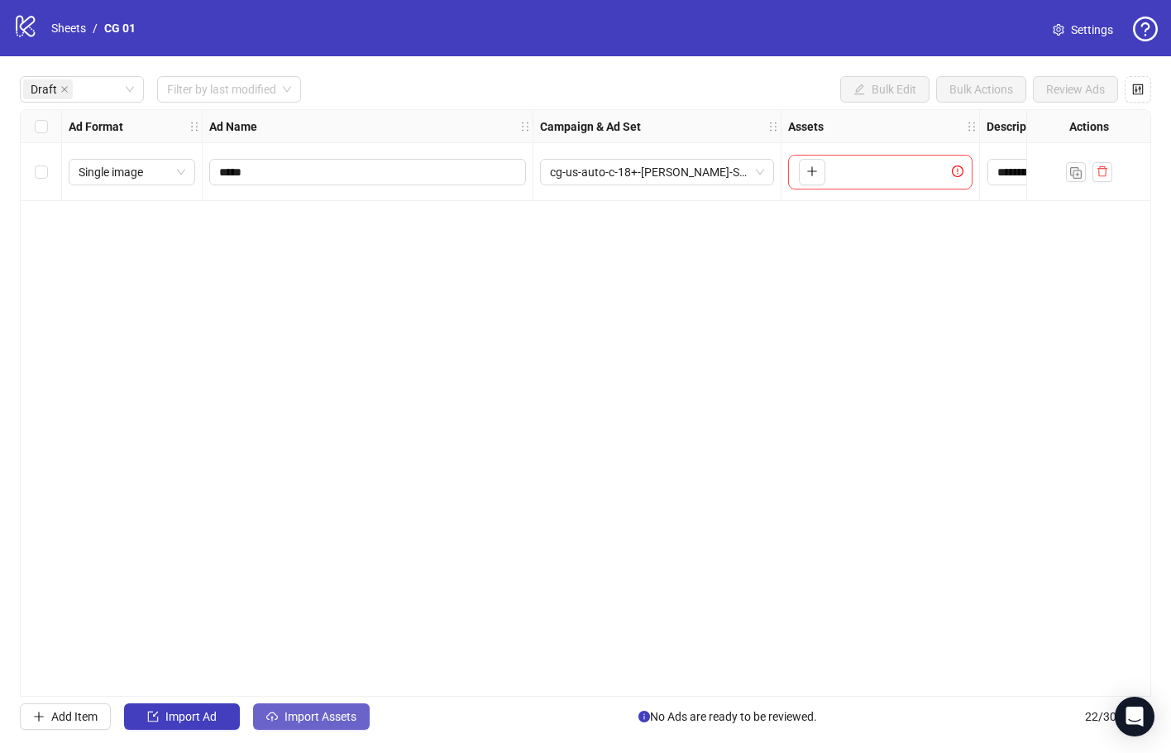
click at [340, 714] on span "Import Assets" at bounding box center [321, 716] width 72 height 13
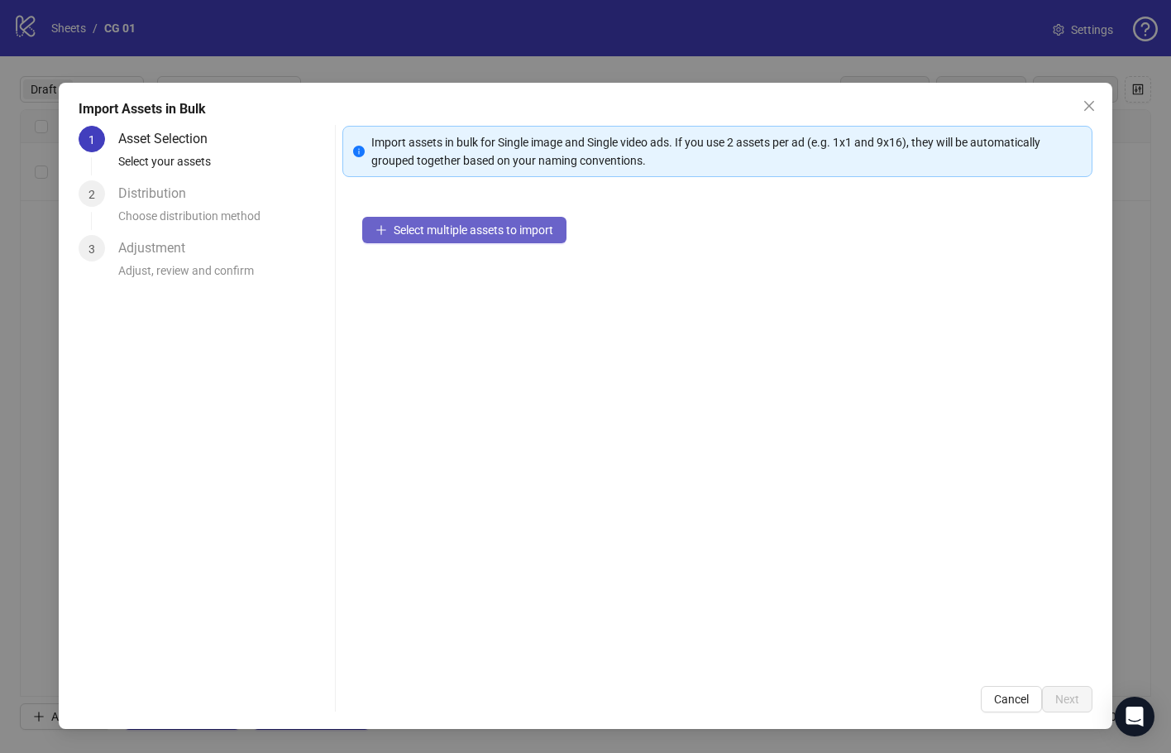
click at [486, 228] on span "Select multiple assets to import" at bounding box center [474, 229] width 160 height 13
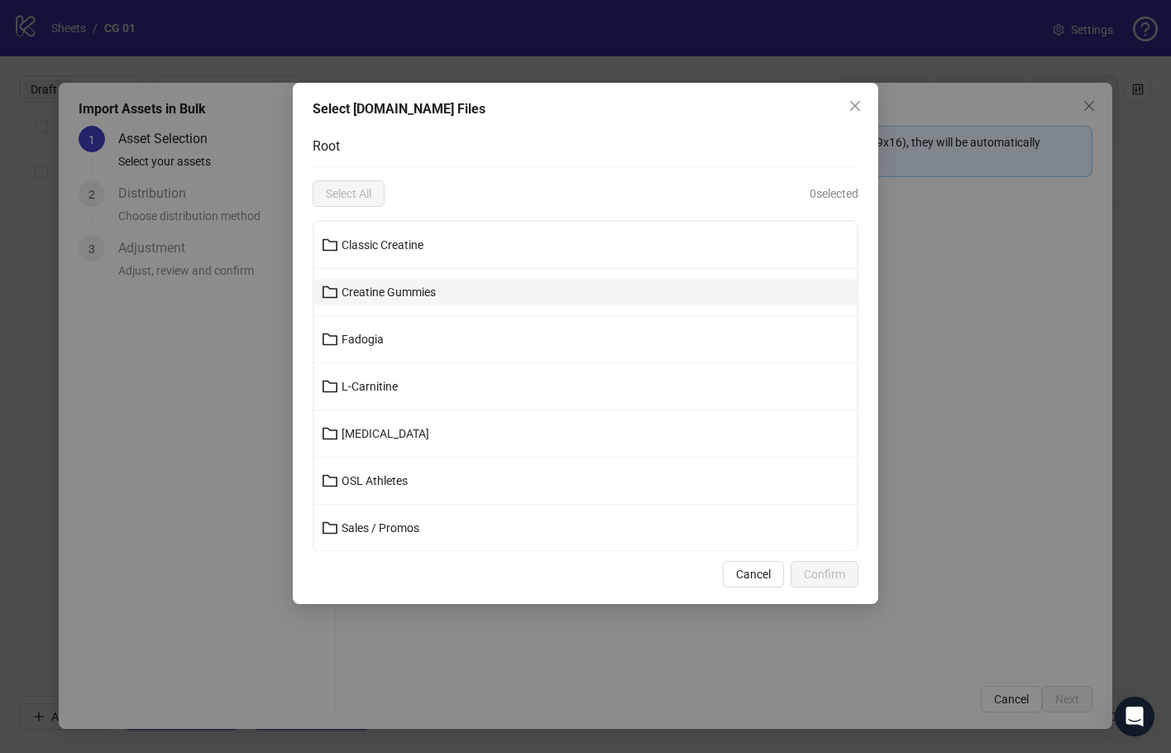
click at [519, 288] on button "Creatine Gummies" at bounding box center [585, 292] width 543 height 26
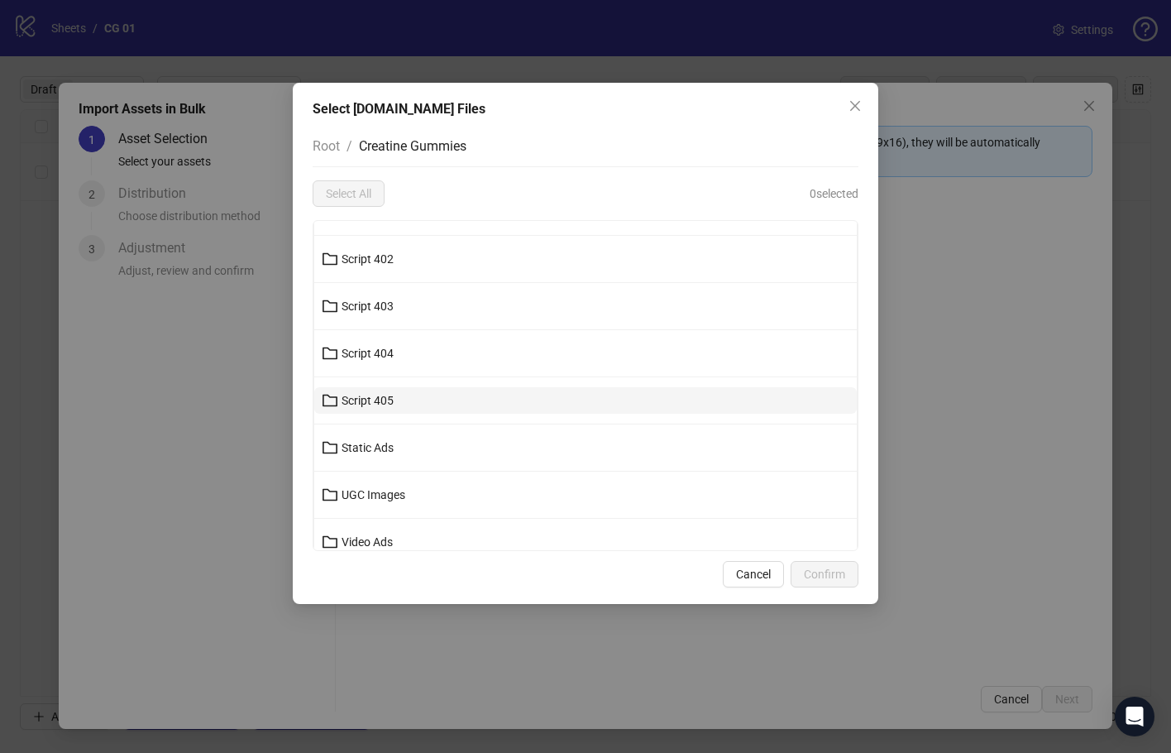
scroll to position [567, 0]
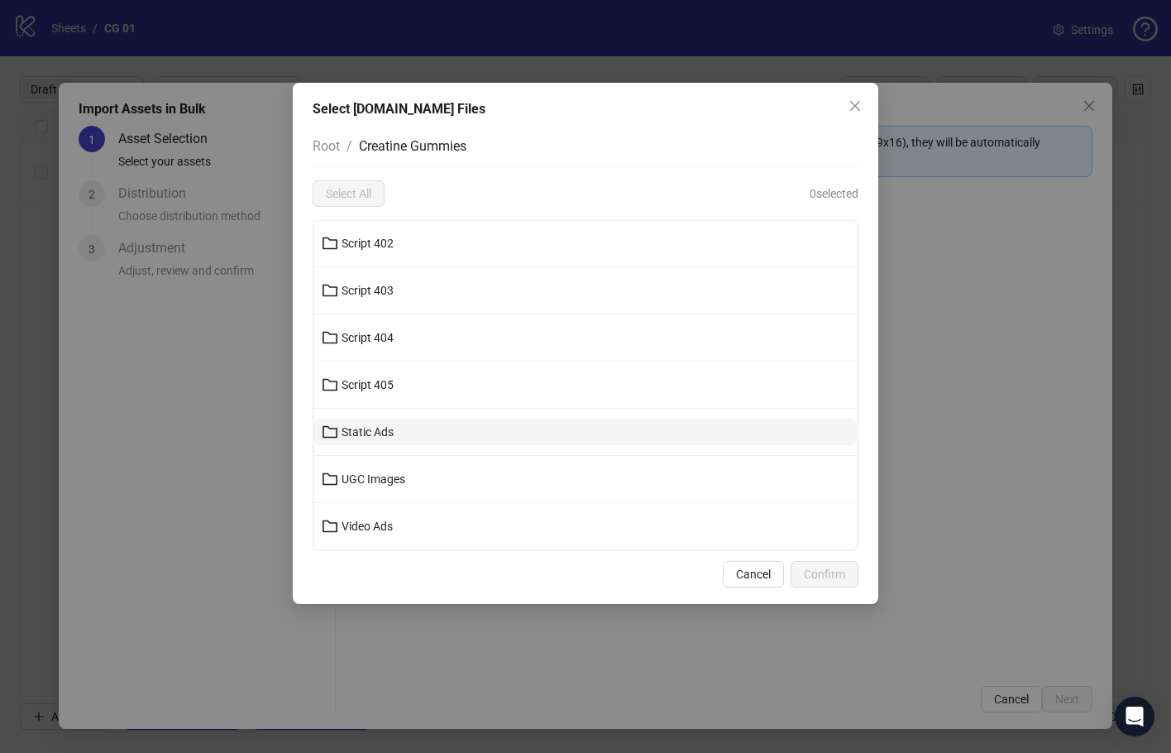
click at [539, 441] on button "Static Ads" at bounding box center [585, 432] width 543 height 26
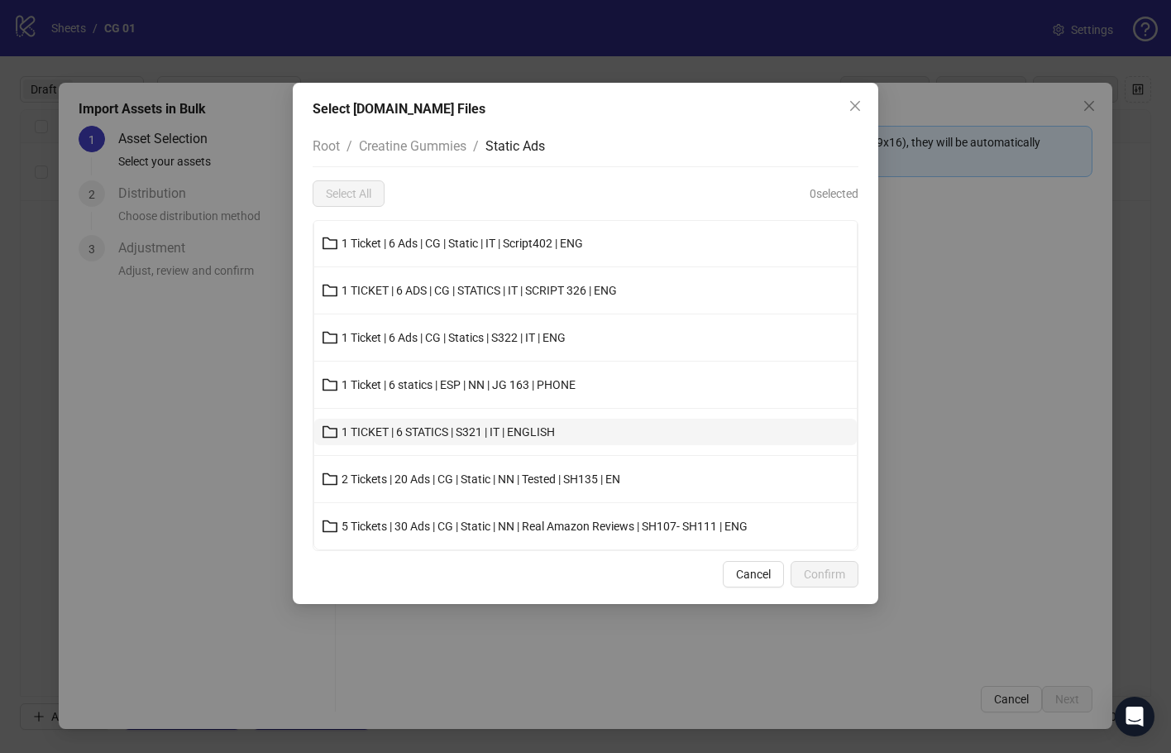
click at [628, 421] on button "1 TICKET | 6 STATICS | S321 | IT | ENGLISH" at bounding box center [585, 432] width 543 height 26
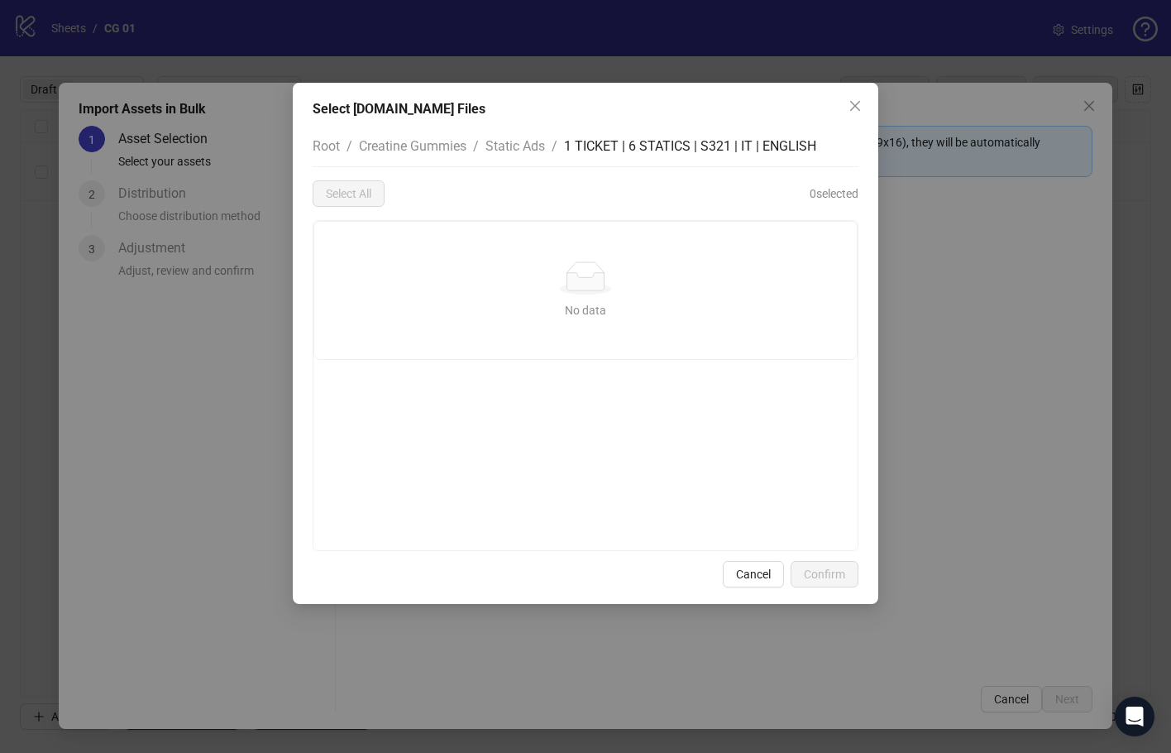
click at [933, 288] on div "Select Frame.io Files Root / Creatine Gummies / Static Ads / 1 TICKET | 6 STATI…" at bounding box center [585, 376] width 1171 height 753
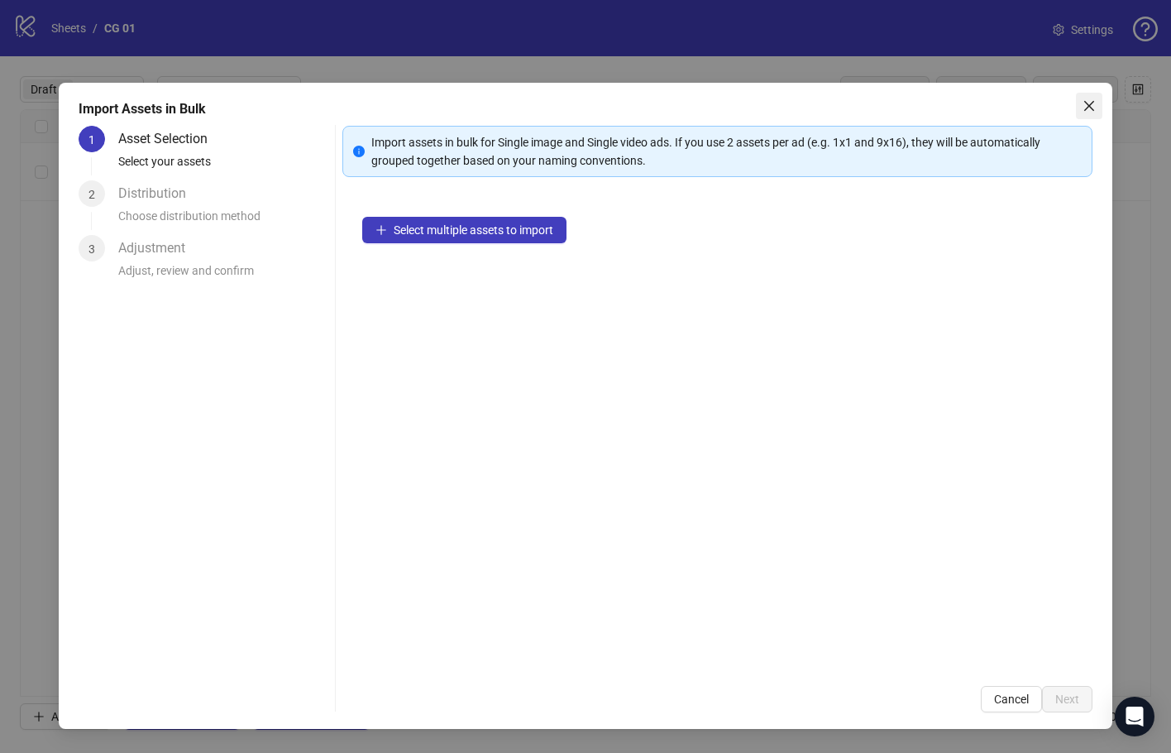
click at [1083, 109] on icon "close" at bounding box center [1089, 105] width 13 height 13
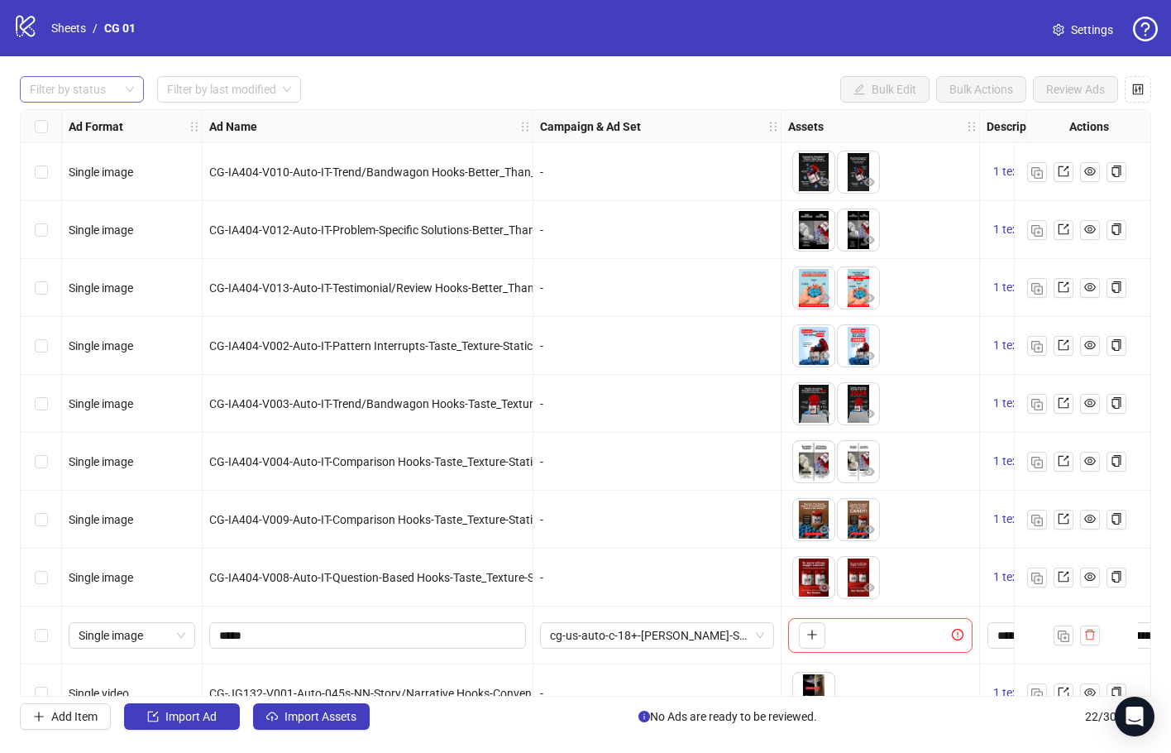
click at [132, 90] on div "Filter by status" at bounding box center [82, 89] width 124 height 26
click at [120, 117] on div "Draft" at bounding box center [82, 123] width 98 height 18
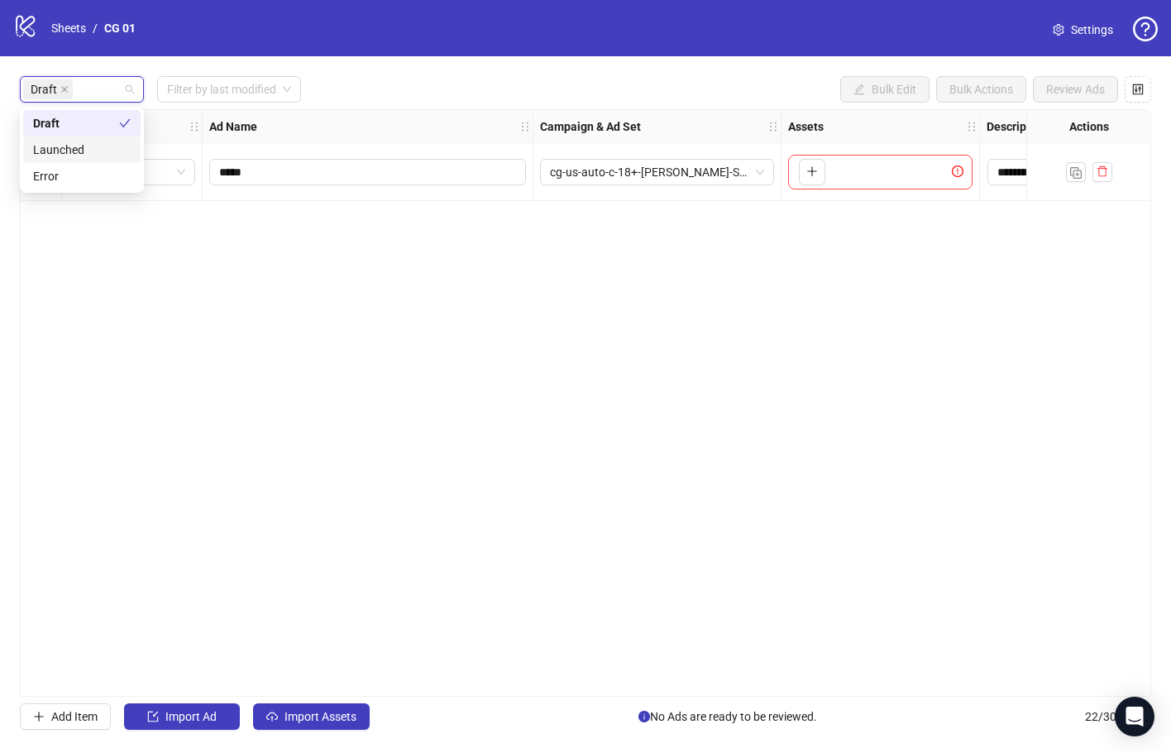
click at [467, 506] on div "**********" at bounding box center [586, 402] width 1132 height 587
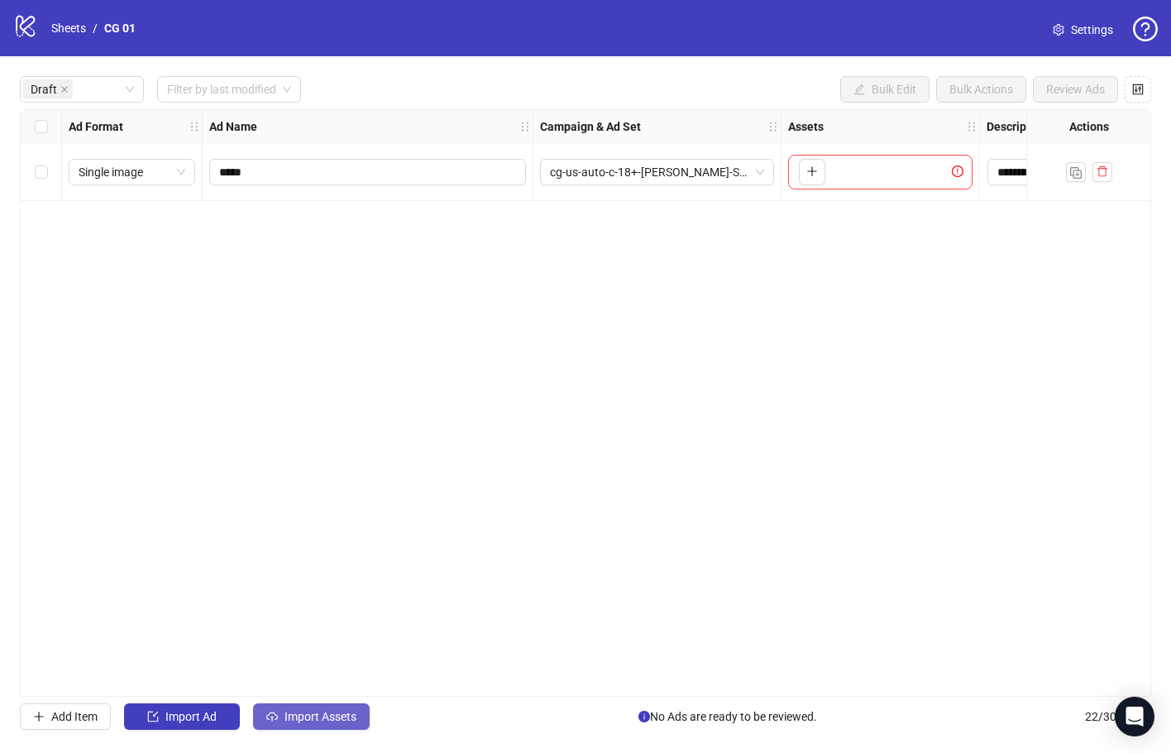
click at [309, 712] on span "Import Assets" at bounding box center [321, 716] width 72 height 13
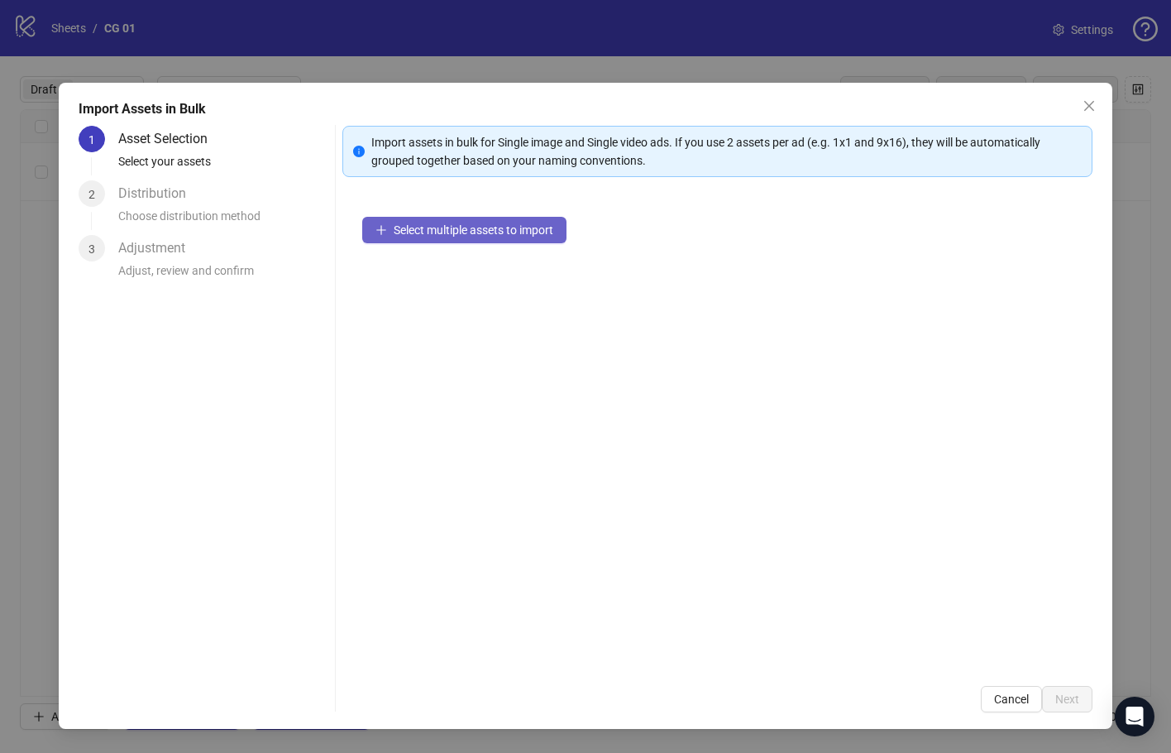
click at [516, 230] on span "Select multiple assets to import" at bounding box center [474, 229] width 160 height 13
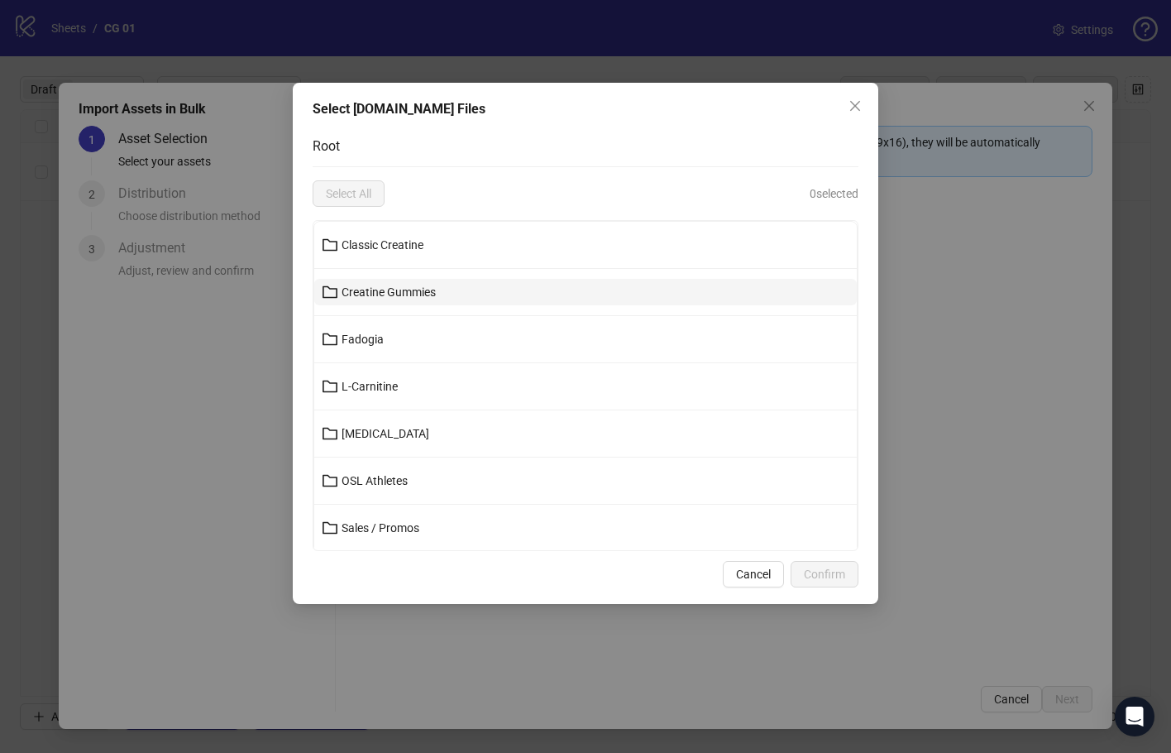
click at [527, 295] on button "Creatine Gummies" at bounding box center [585, 292] width 543 height 26
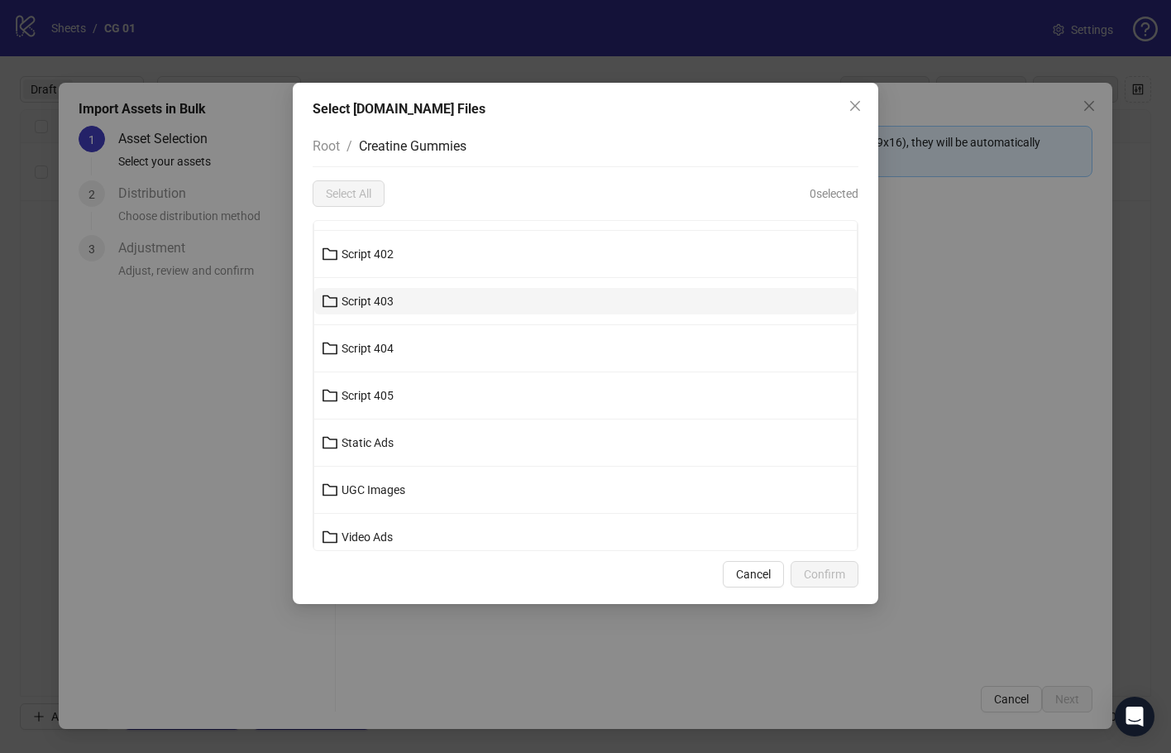
scroll to position [567, 0]
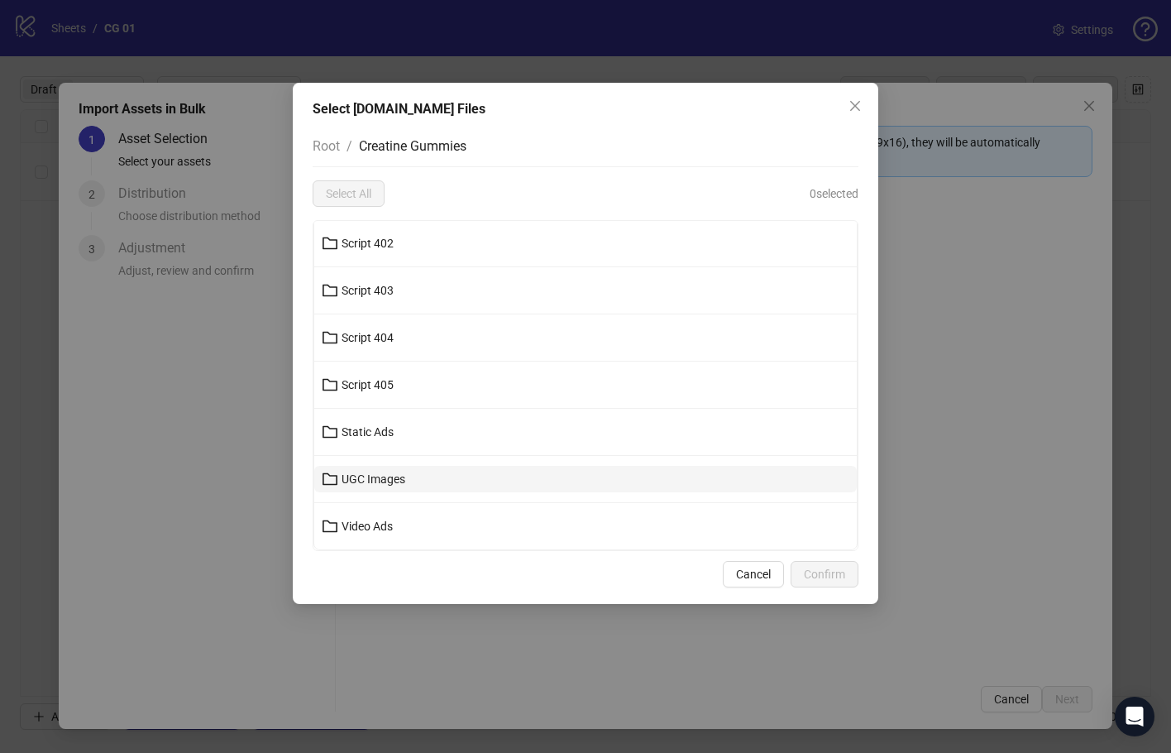
click at [519, 478] on button "UGC Images" at bounding box center [585, 479] width 543 height 26
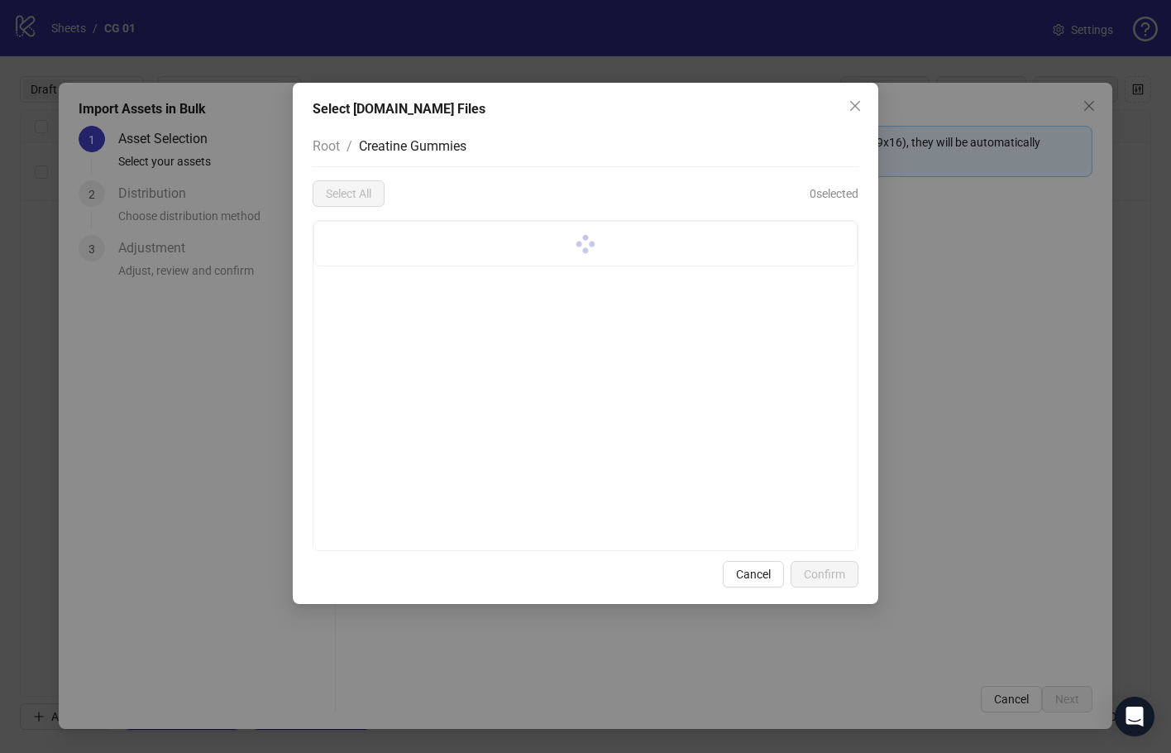
scroll to position [0, 0]
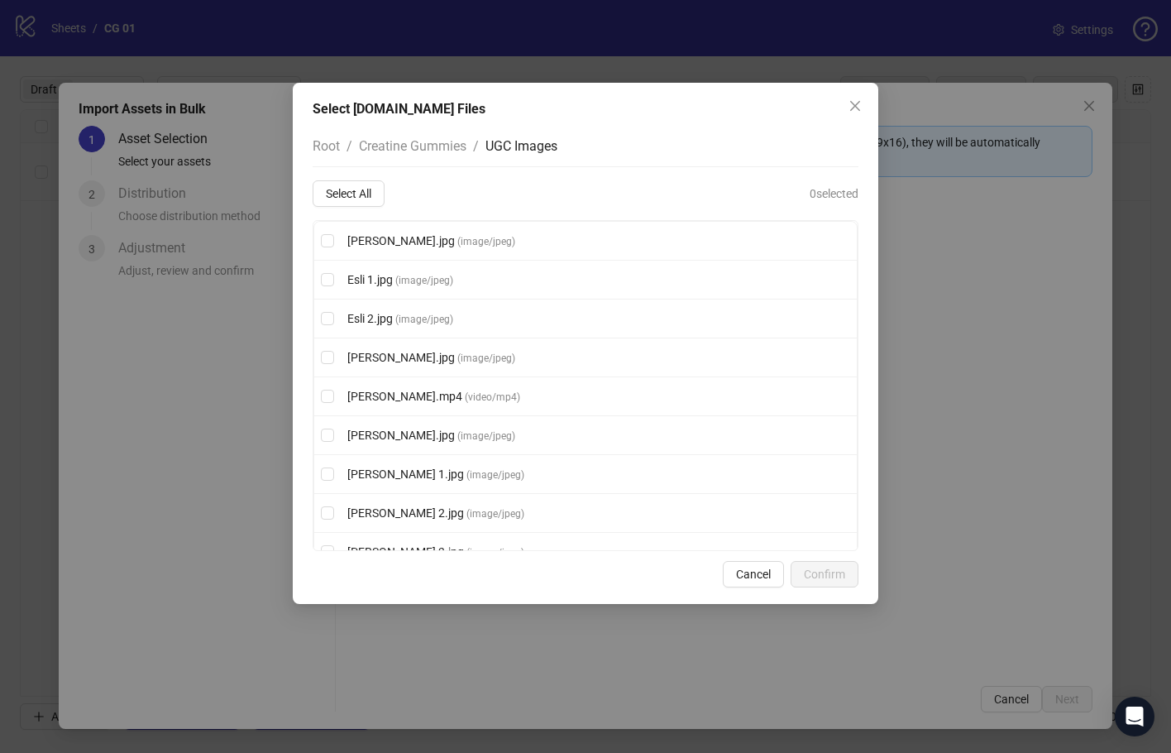
click at [439, 146] on span "Creatine Gummies" at bounding box center [413, 146] width 108 height 16
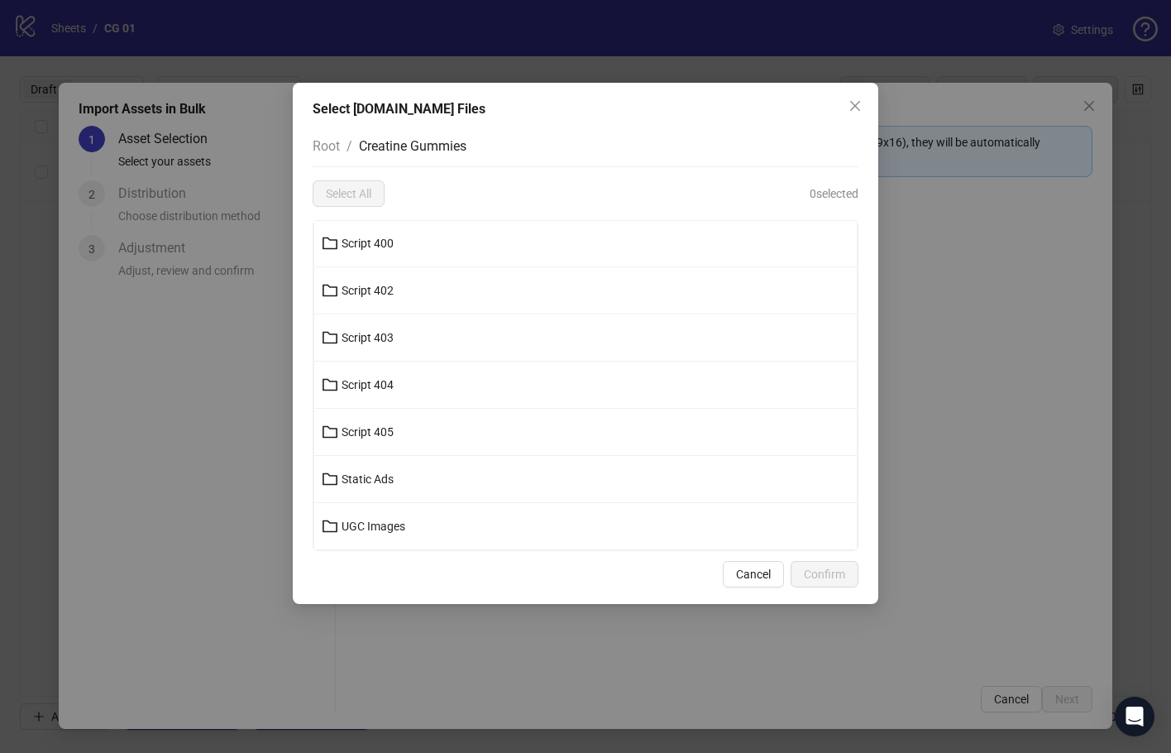
scroll to position [567, 0]
click at [488, 431] on button "Static Ads" at bounding box center [585, 432] width 543 height 26
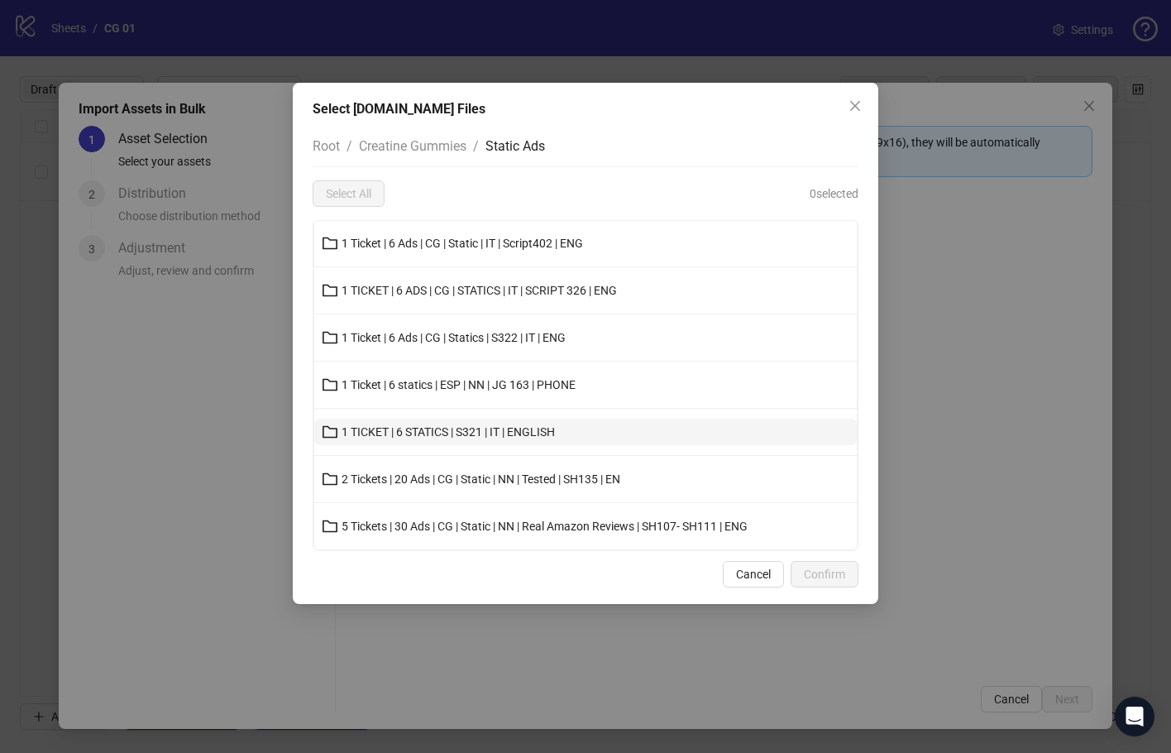
click at [570, 424] on button "1 TICKET | 6 STATICS | S321 | IT | ENGLISH" at bounding box center [585, 432] width 543 height 26
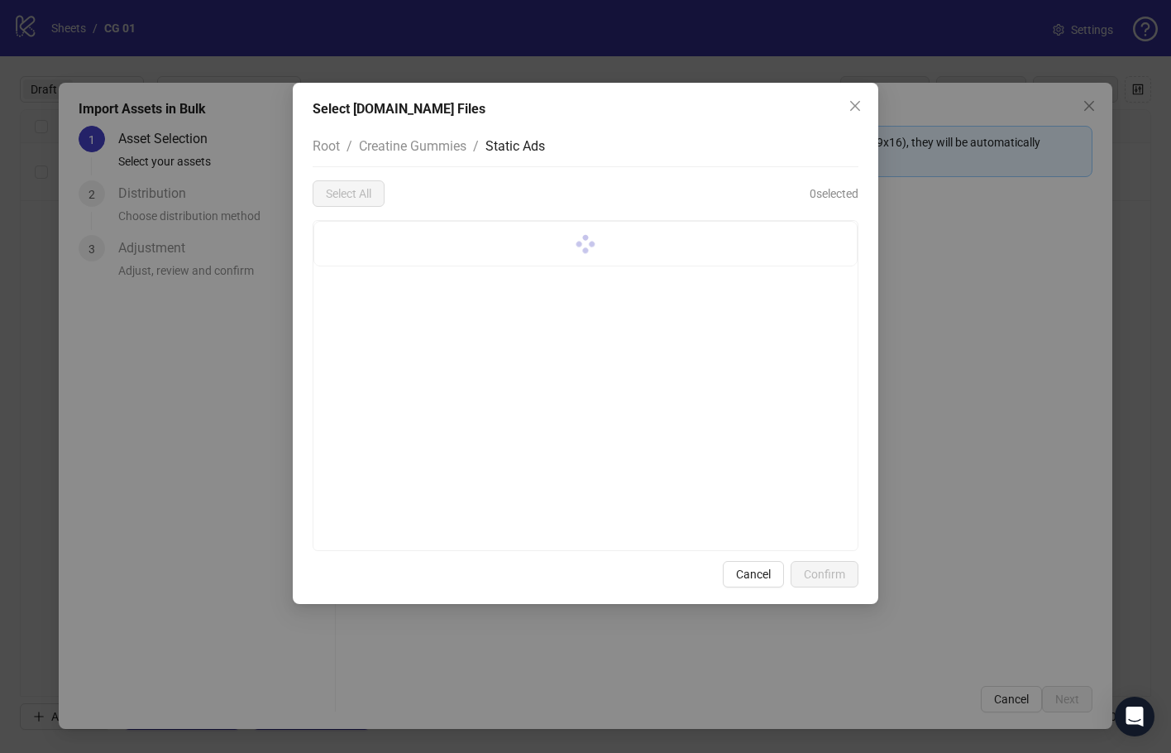
scroll to position [0, 0]
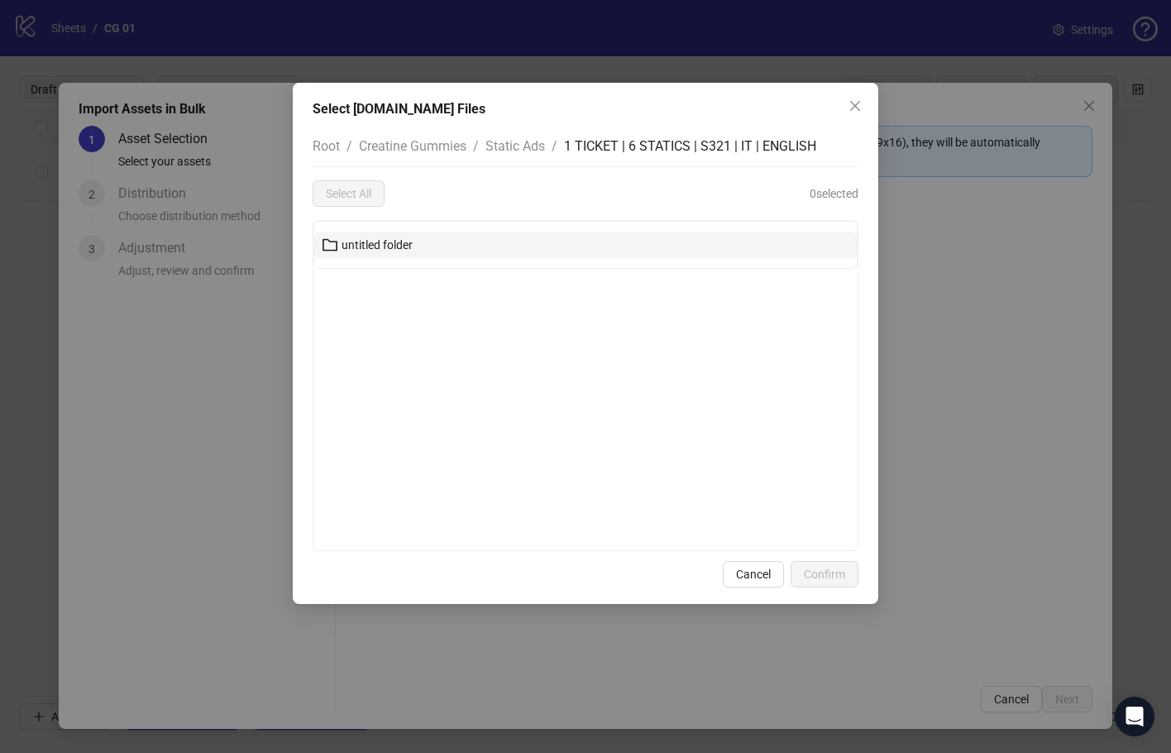
click at [457, 250] on button "untitled folder" at bounding box center [585, 245] width 543 height 26
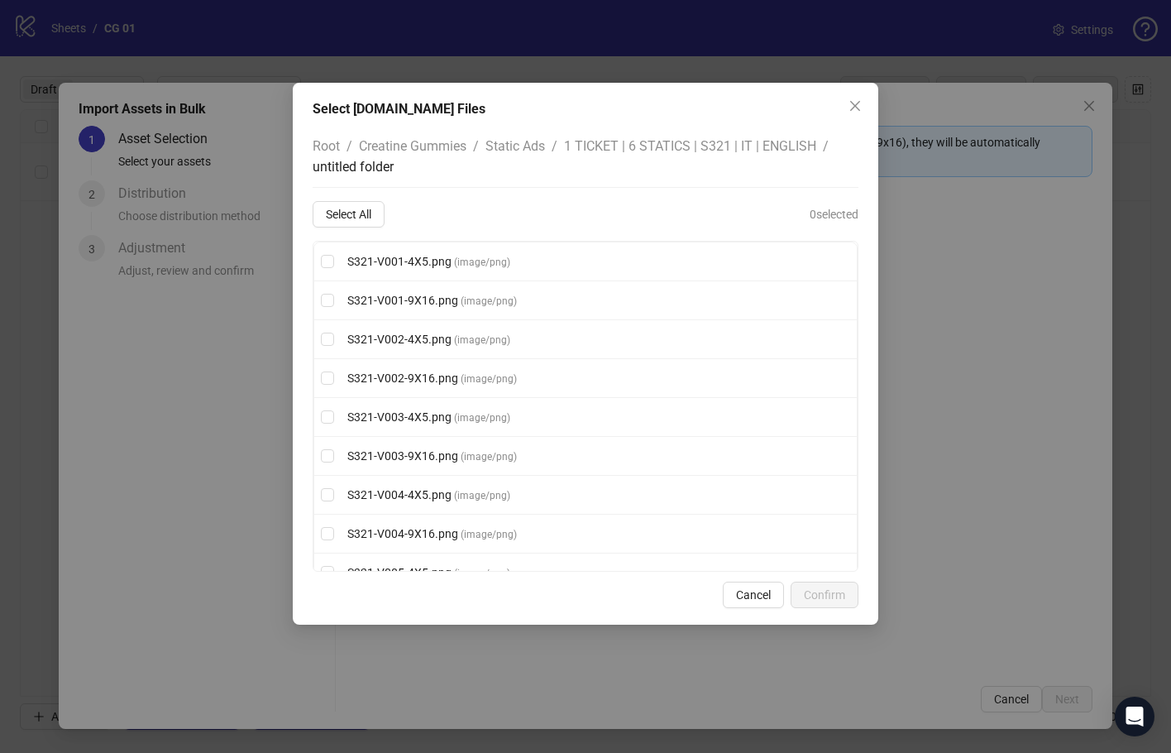
click at [358, 199] on div "Root / Creatine Gummies / Static Ads / 1 TICKET | 6 STATICS | S321 | IT | ENGLI…" at bounding box center [586, 349] width 546 height 446
click at [361, 204] on button "Select All" at bounding box center [349, 214] width 72 height 26
click at [809, 581] on div "Select [DOMAIN_NAME] Files Root / Creatine Gummies / Static Ads / 1 TICKET | 6 …" at bounding box center [586, 354] width 586 height 542
click at [821, 596] on span "Confirm" at bounding box center [824, 594] width 41 height 13
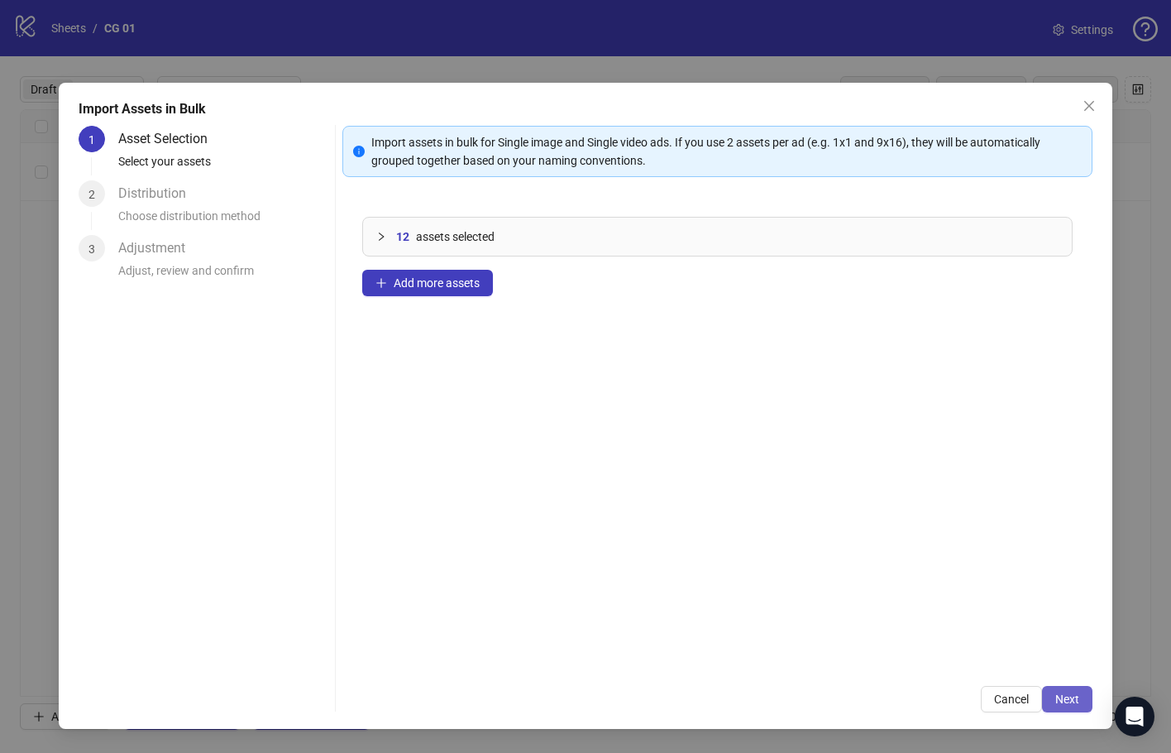
click at [1078, 697] on span "Next" at bounding box center [1068, 698] width 24 height 13
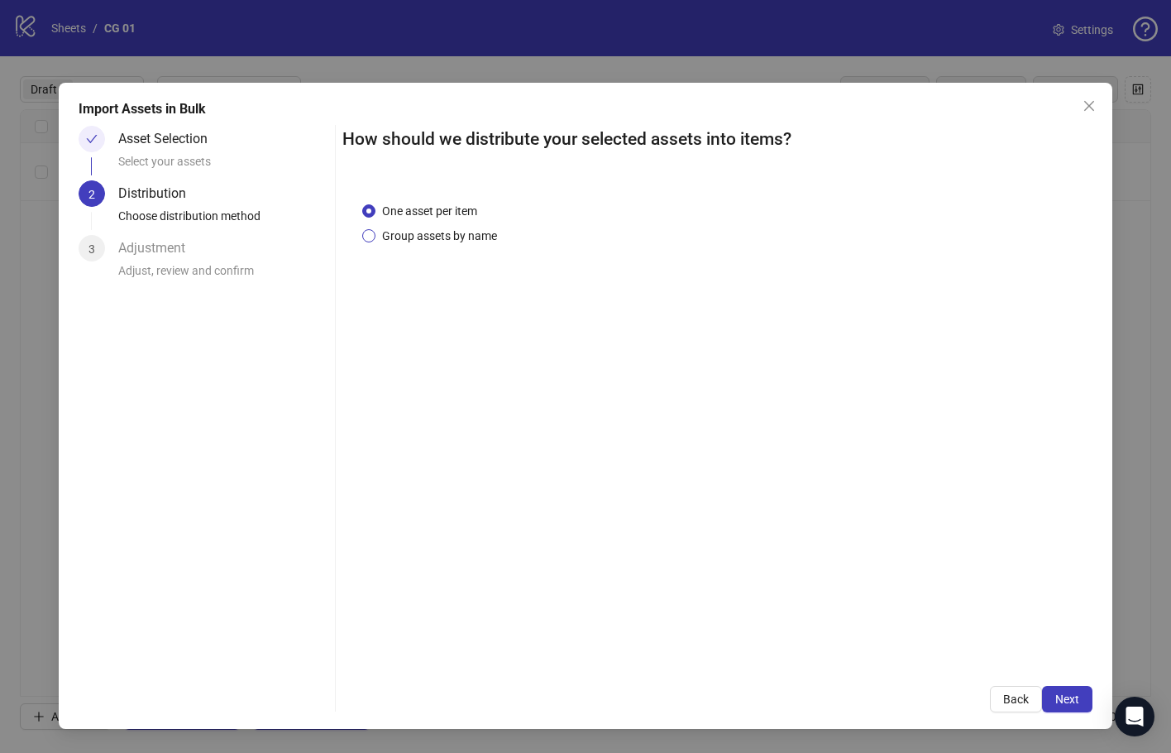
click at [457, 241] on span "Group assets by name" at bounding box center [440, 236] width 128 height 18
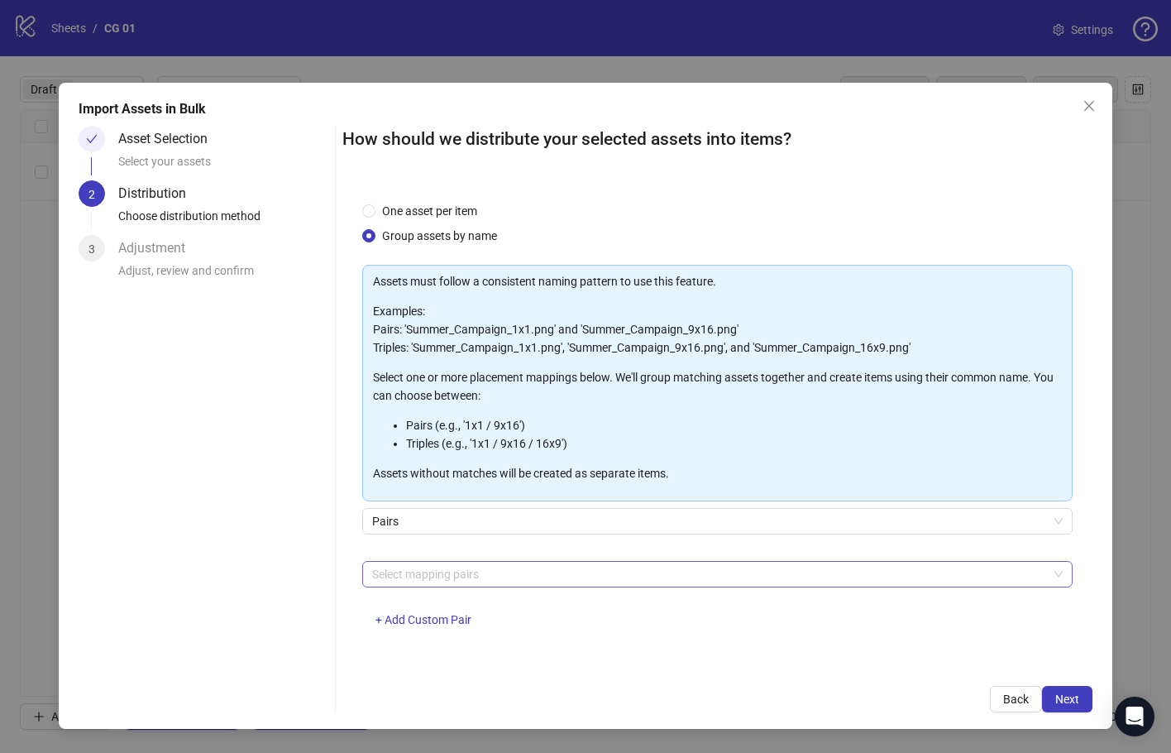
click at [500, 571] on div at bounding box center [709, 574] width 687 height 23
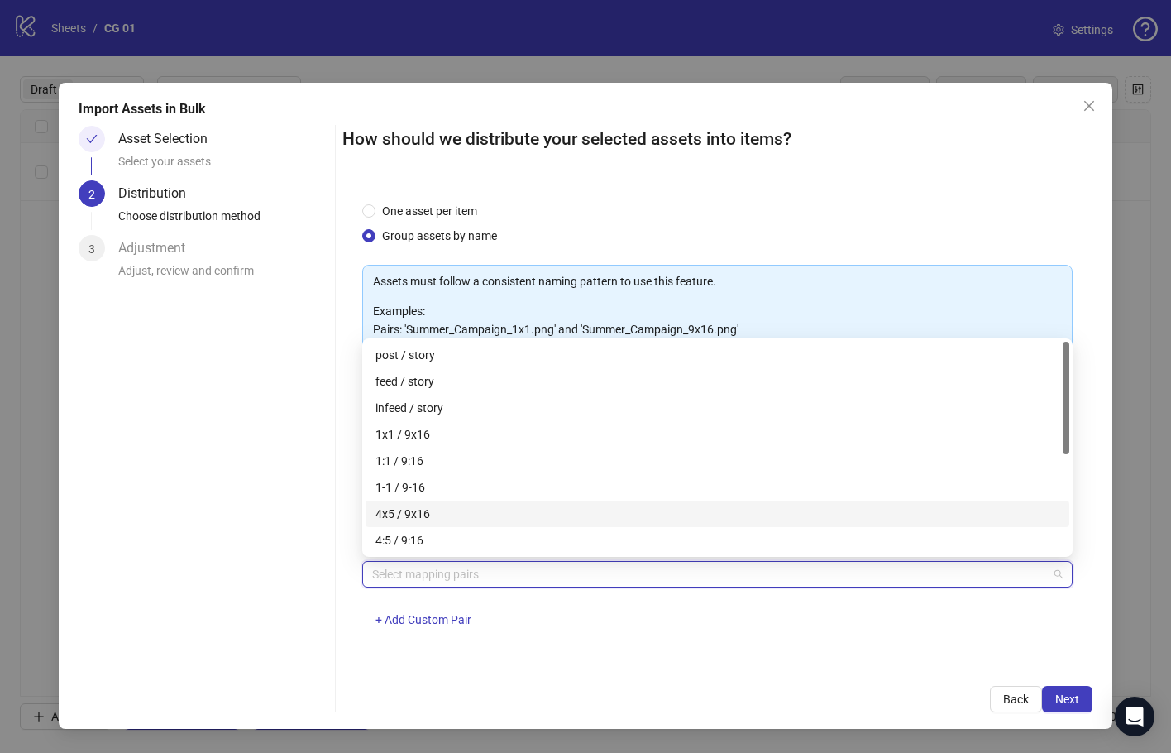
click at [492, 506] on div "4x5 / 9x16" at bounding box center [718, 514] width 684 height 18
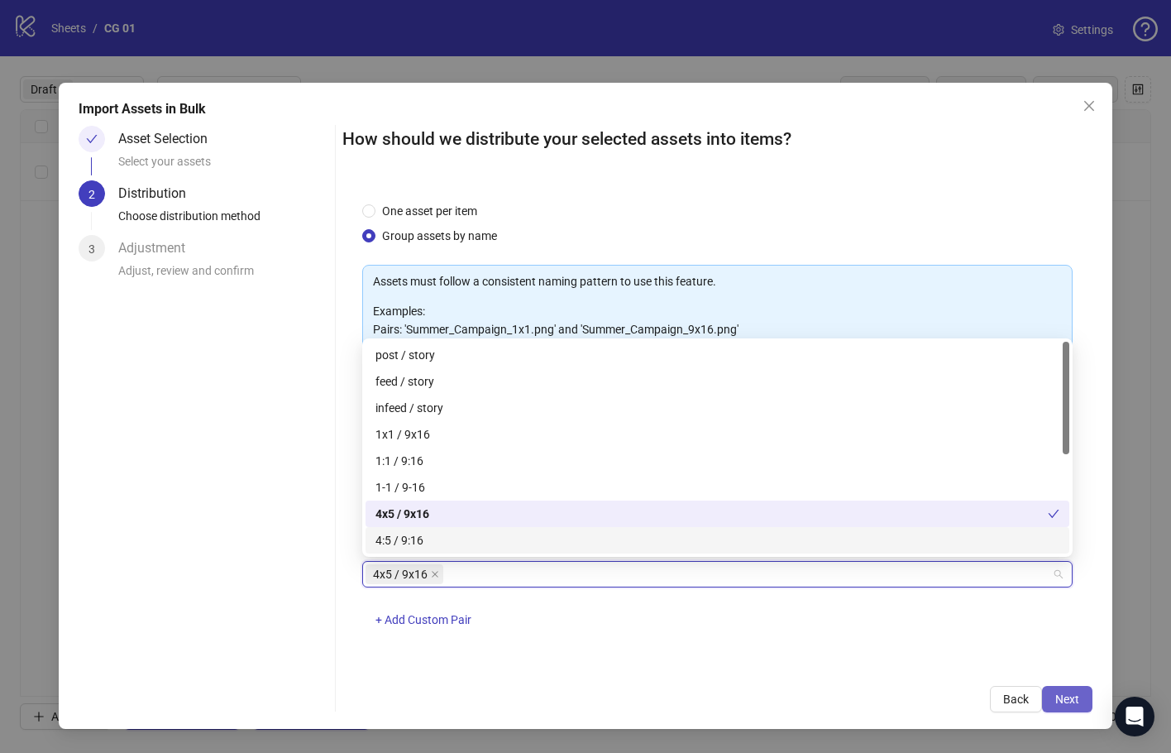
click at [1074, 702] on span "Next" at bounding box center [1068, 698] width 24 height 13
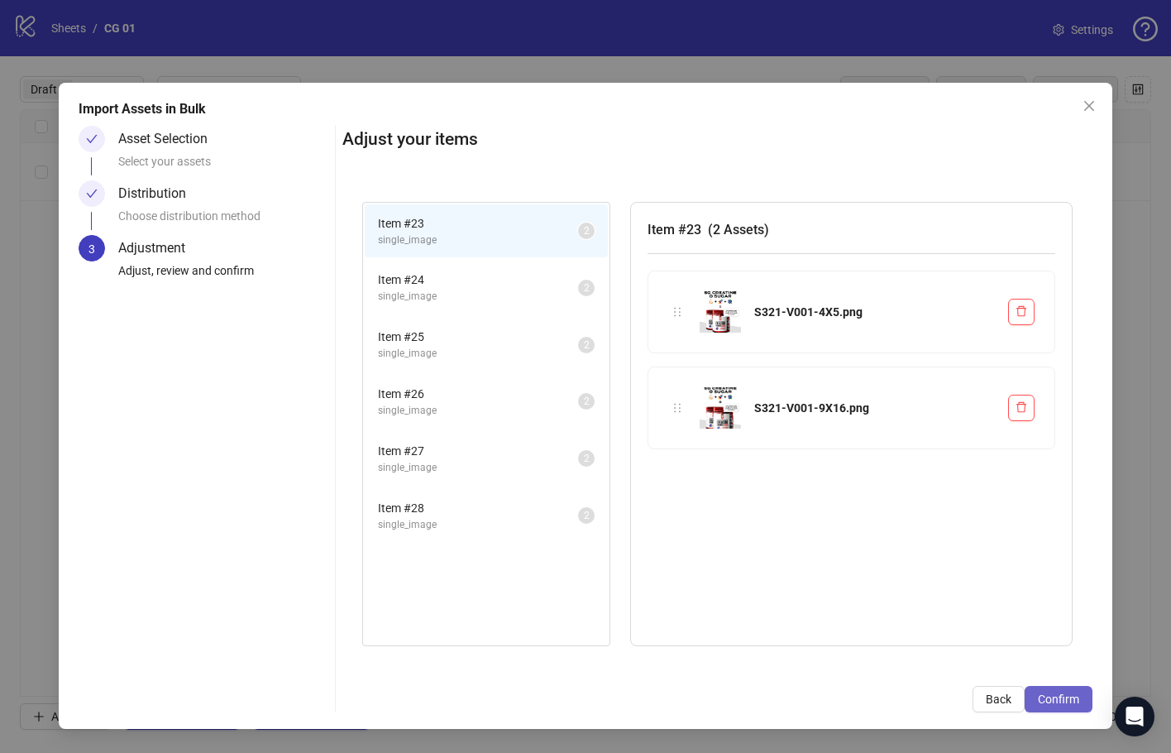
click at [1062, 697] on span "Confirm" at bounding box center [1058, 698] width 41 height 13
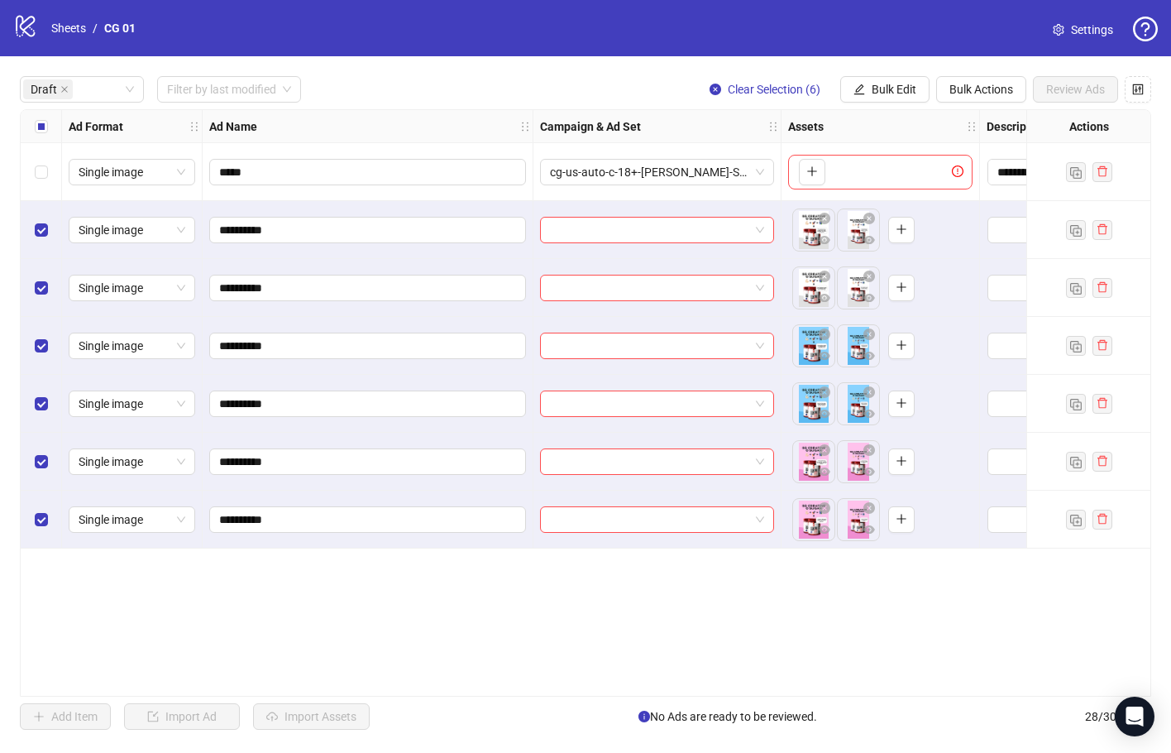
click at [259, 591] on div "**********" at bounding box center [586, 402] width 1132 height 587
click at [258, 232] on input "**********" at bounding box center [366, 230] width 294 height 18
paste input "**********"
type input "**********"
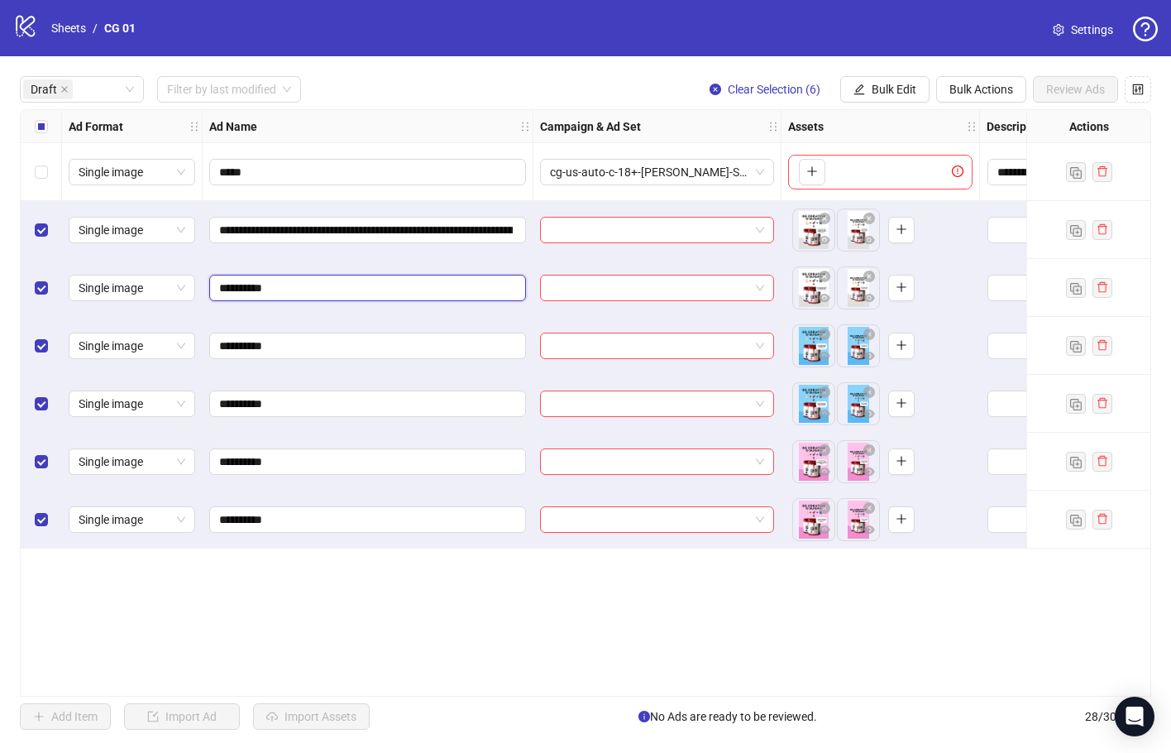
click at [345, 286] on input "**********" at bounding box center [366, 288] width 294 height 18
paste input "**********"
type input "**********"
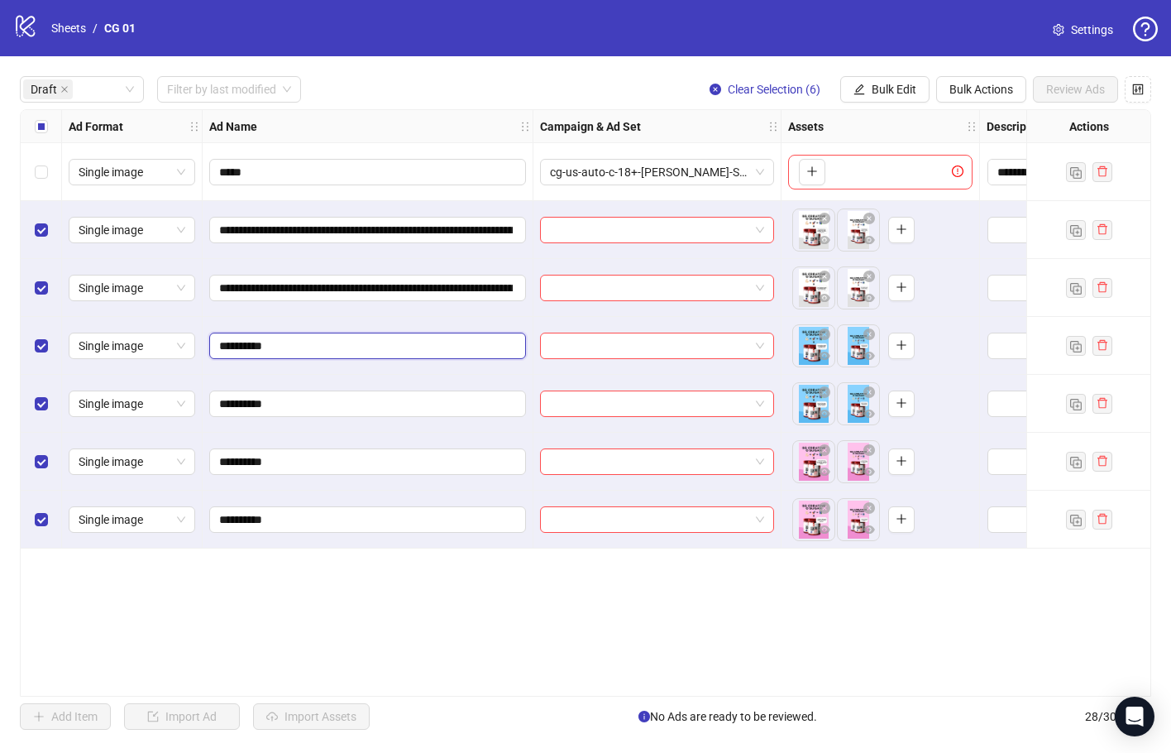
click at [365, 352] on input "**********" at bounding box center [366, 346] width 294 height 18
paste input "**********"
type input "**********"
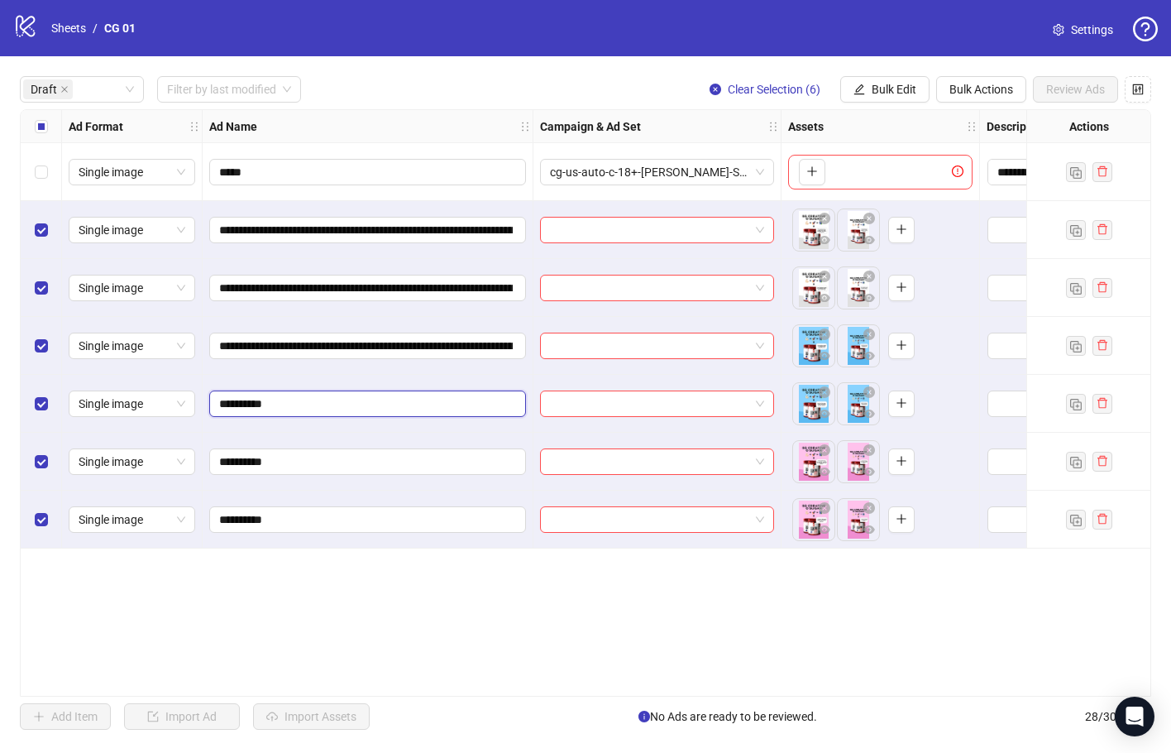
click at [463, 408] on input "**********" at bounding box center [366, 404] width 294 height 18
paste input "**********"
type input "**********"
click at [391, 463] on input "**********" at bounding box center [366, 462] width 294 height 18
paste input "**********"
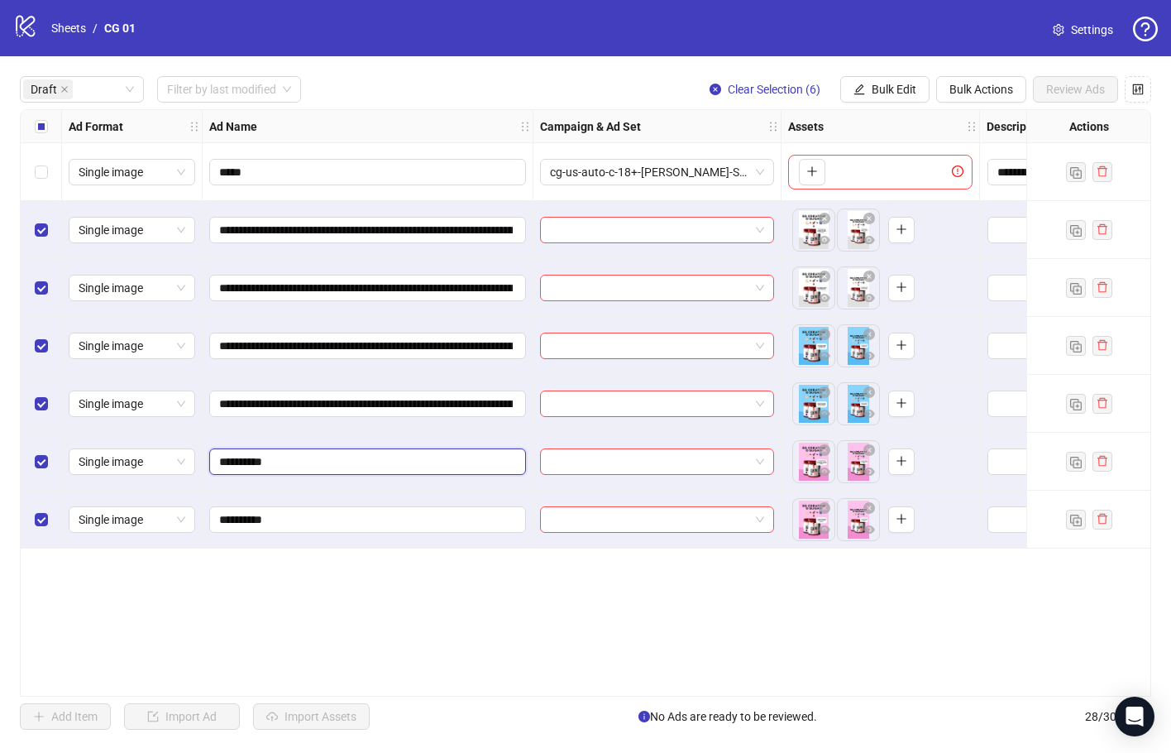
type input "**********"
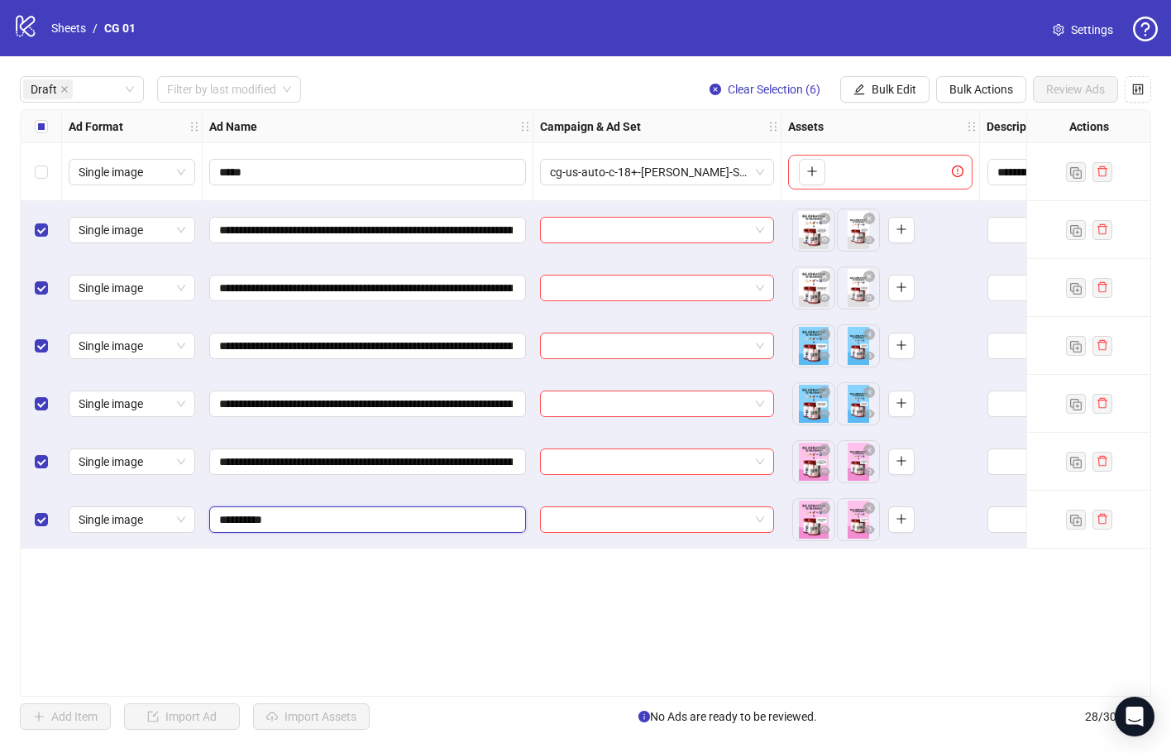
click at [428, 529] on input "**********" at bounding box center [366, 519] width 294 height 18
paste input "**********"
type input "**********"
click at [224, 613] on div "**********" at bounding box center [586, 402] width 1132 height 587
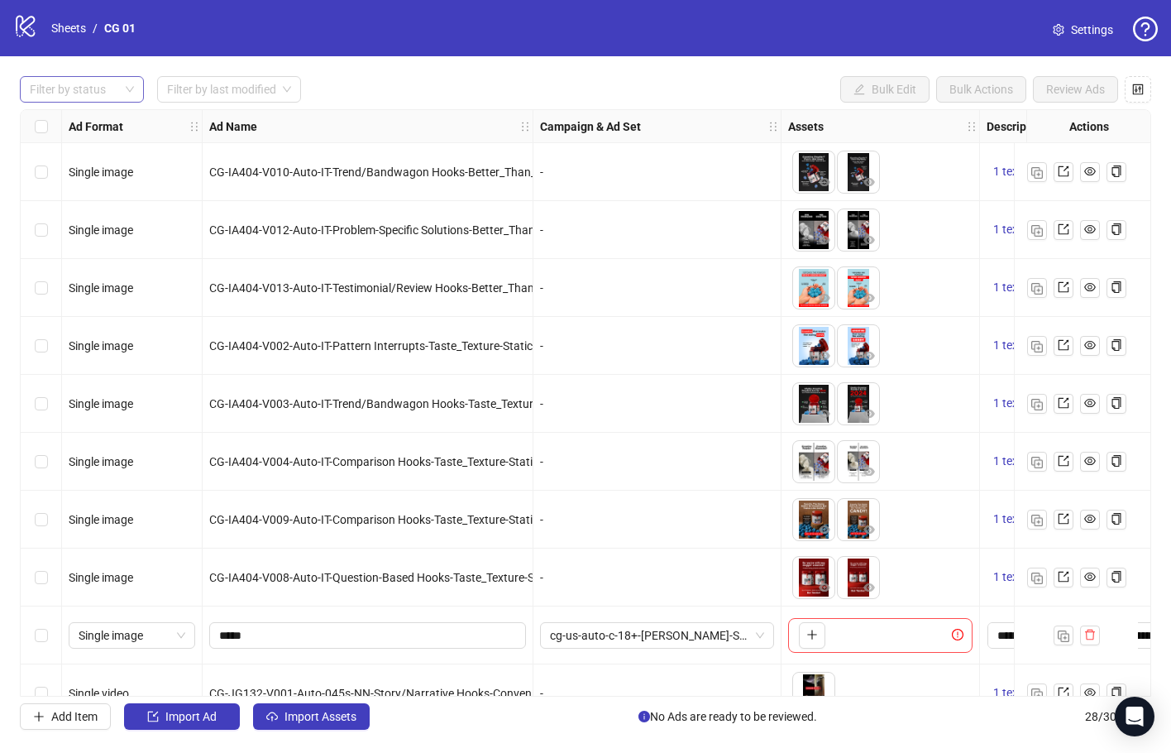
click at [112, 85] on div at bounding box center [73, 89] width 100 height 23
click at [111, 121] on div "Draft" at bounding box center [82, 123] width 98 height 18
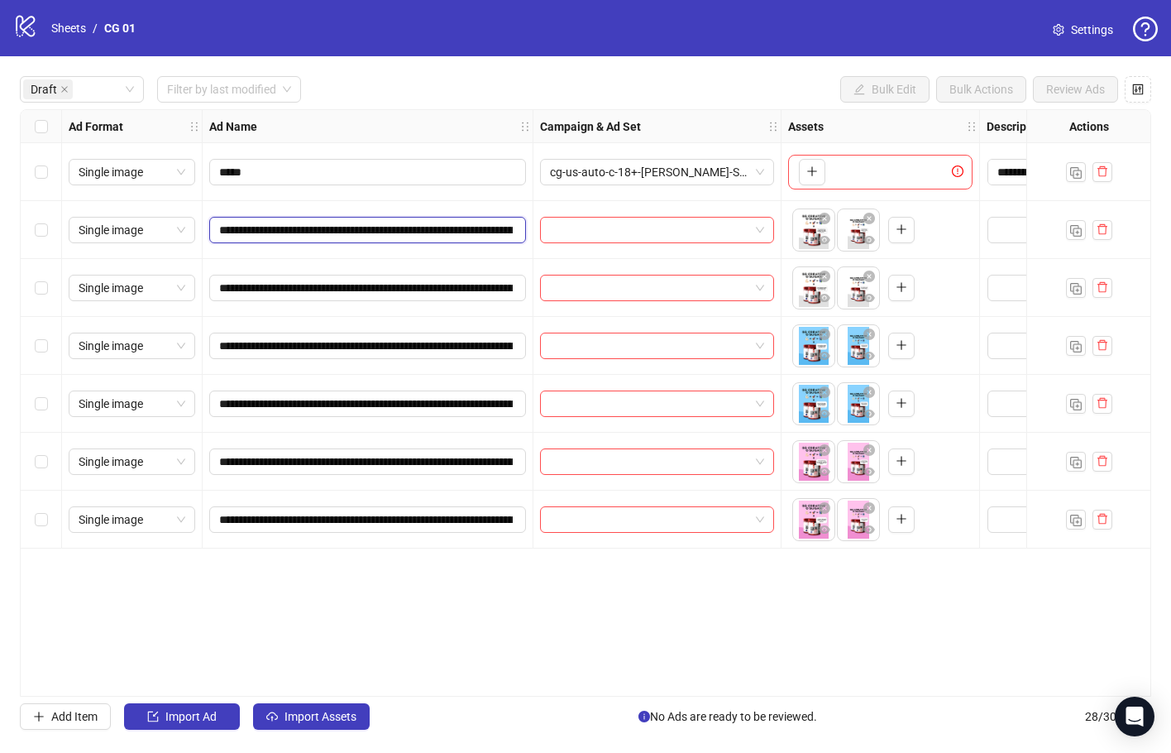
drag, startPoint x: 270, startPoint y: 225, endPoint x: 240, endPoint y: 227, distance: 29.8
click at [240, 227] on input "**********" at bounding box center [366, 230] width 294 height 18
click at [312, 599] on div "**********" at bounding box center [586, 402] width 1132 height 587
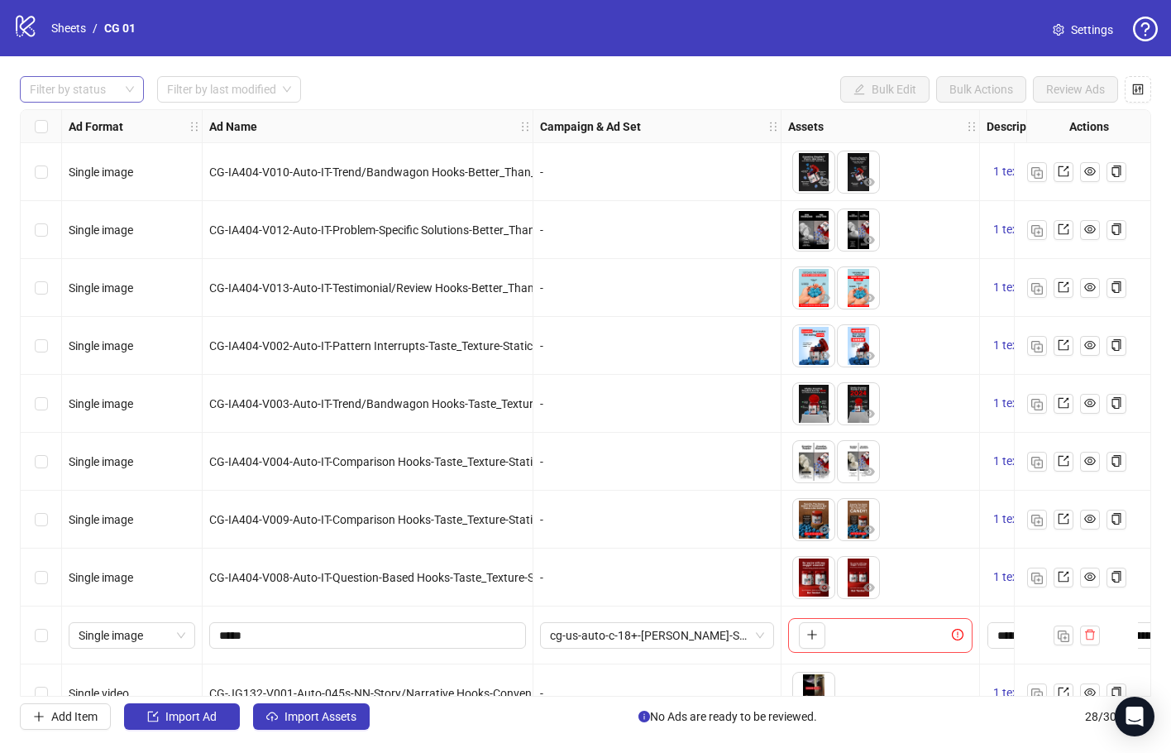
click at [111, 91] on div at bounding box center [73, 89] width 100 height 23
click at [119, 129] on div "Draft" at bounding box center [82, 123] width 98 height 18
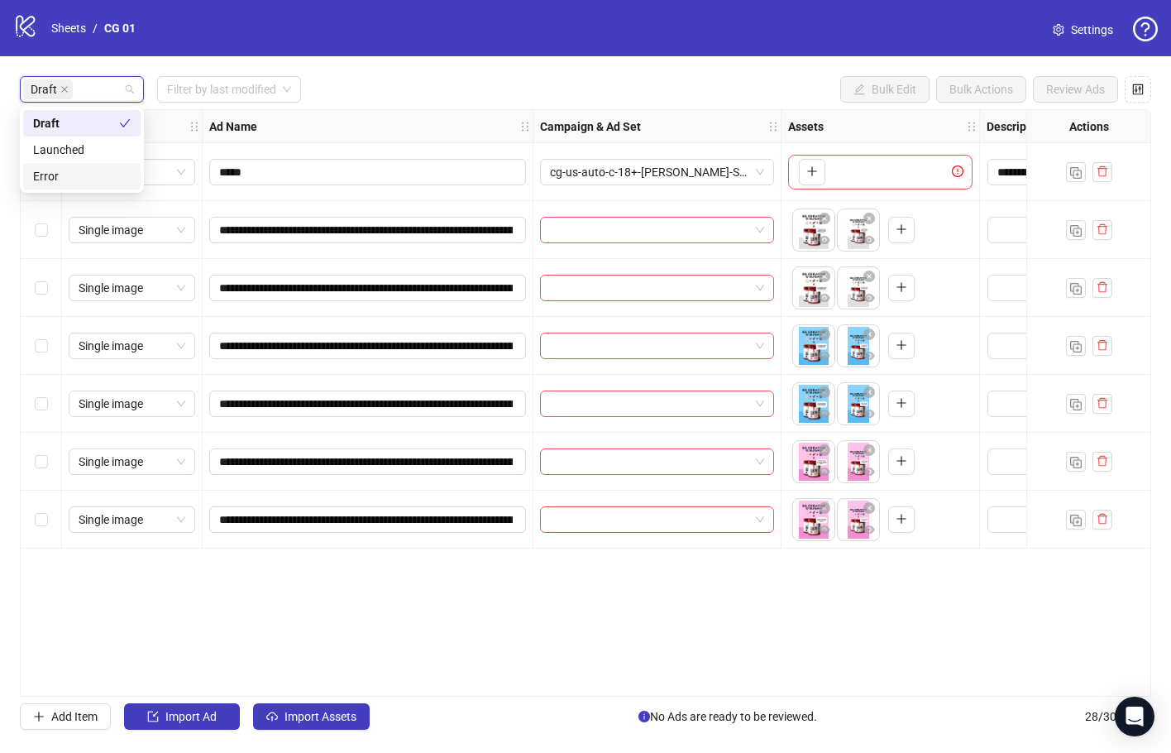
click at [258, 558] on div "**********" at bounding box center [586, 402] width 1132 height 587
drag, startPoint x: 41, startPoint y: 509, endPoint x: 34, endPoint y: 477, distance: 32.3
click at [37, 508] on div "Select row 7" at bounding box center [41, 520] width 41 height 58
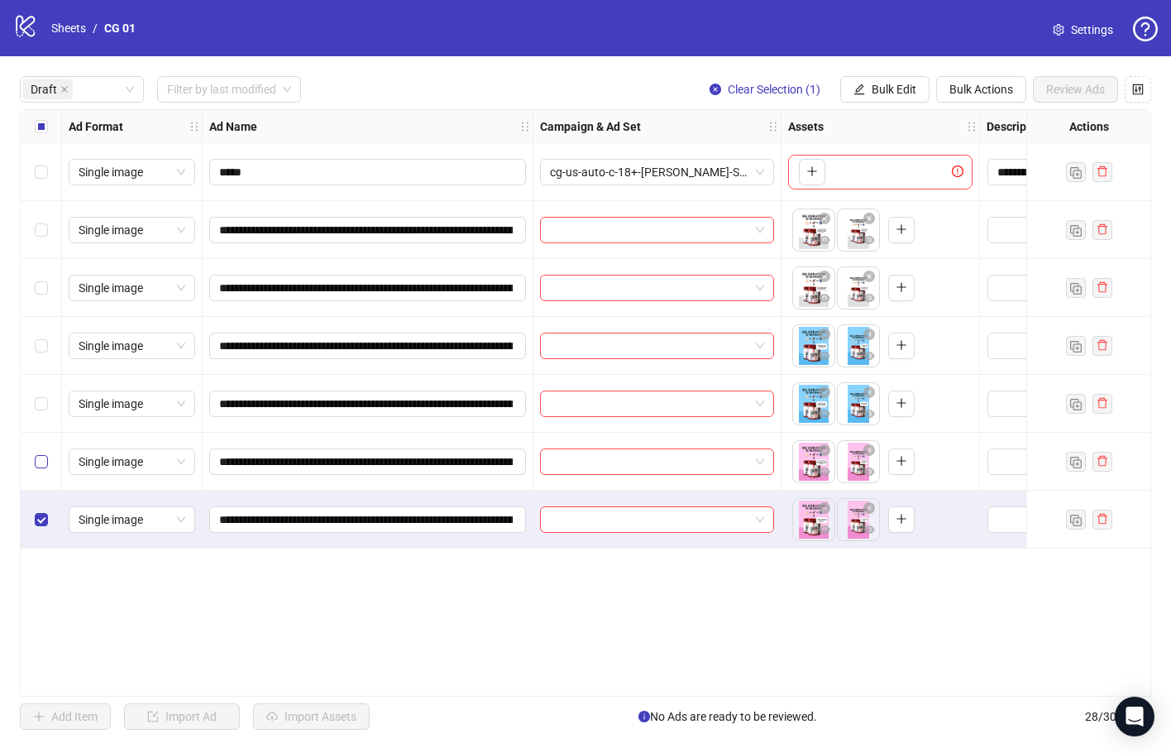
click at [38, 471] on label "Select row 6" at bounding box center [41, 462] width 13 height 18
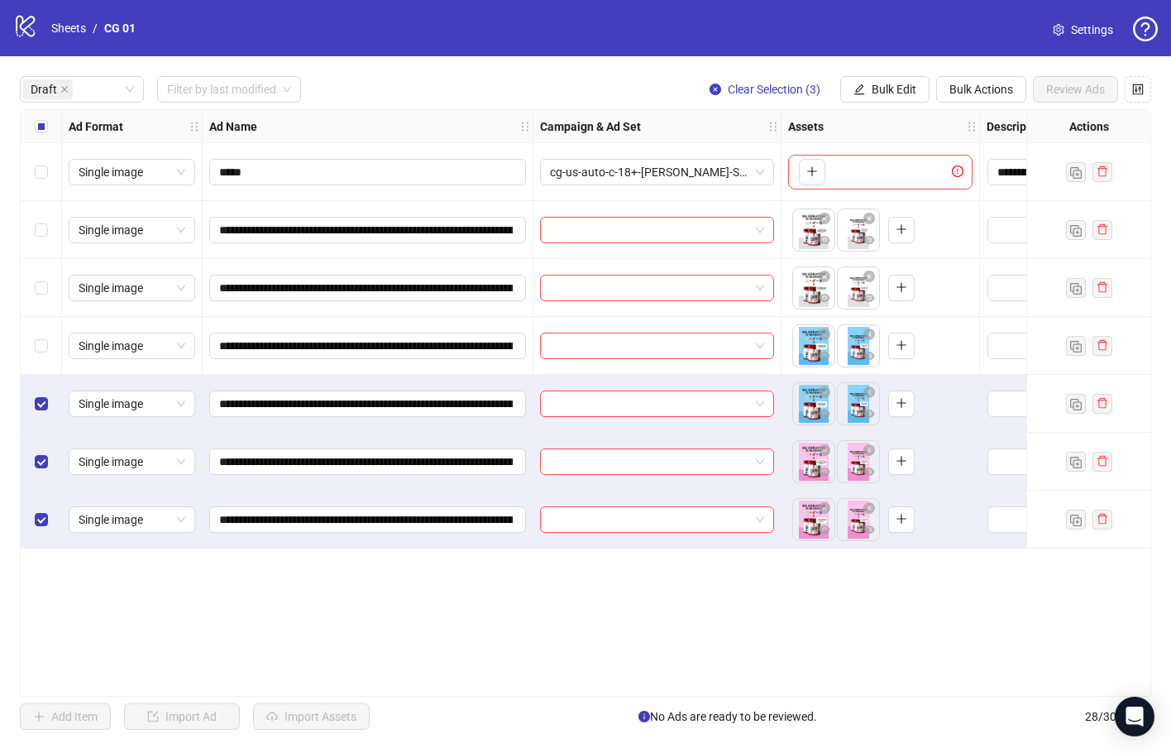
click at [41, 357] on div "Select row 4" at bounding box center [41, 346] width 41 height 58
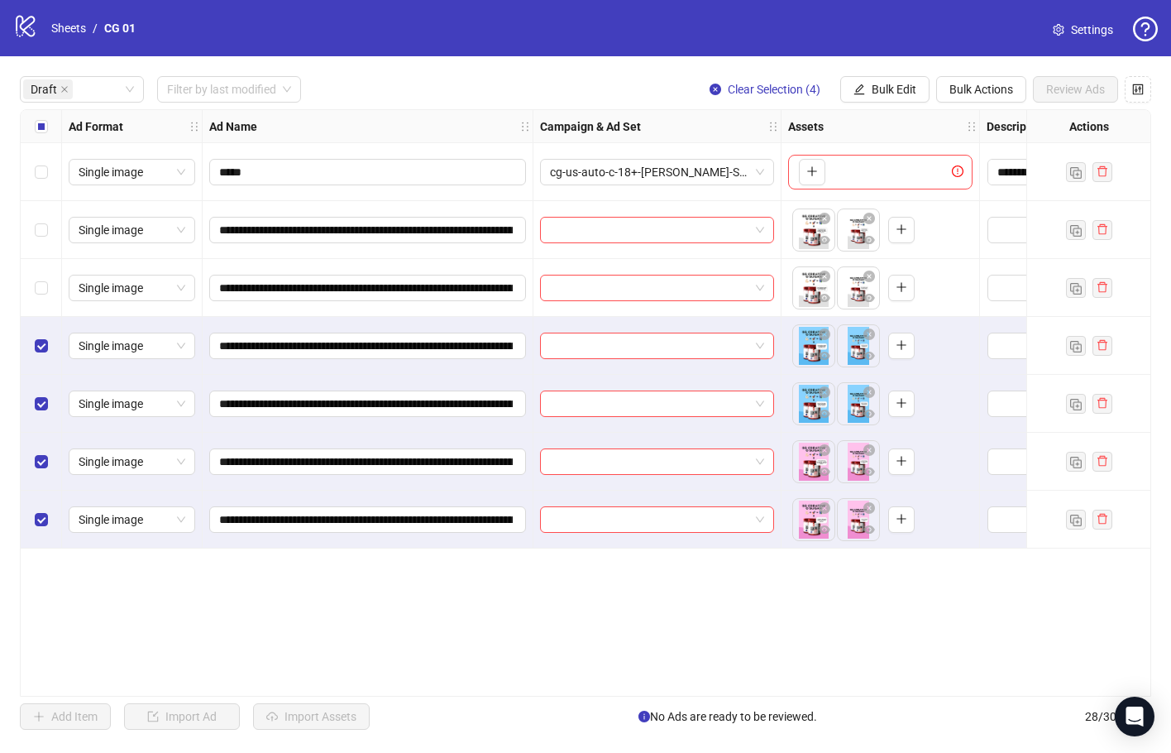
click at [43, 298] on div "Select row 3" at bounding box center [41, 288] width 41 height 58
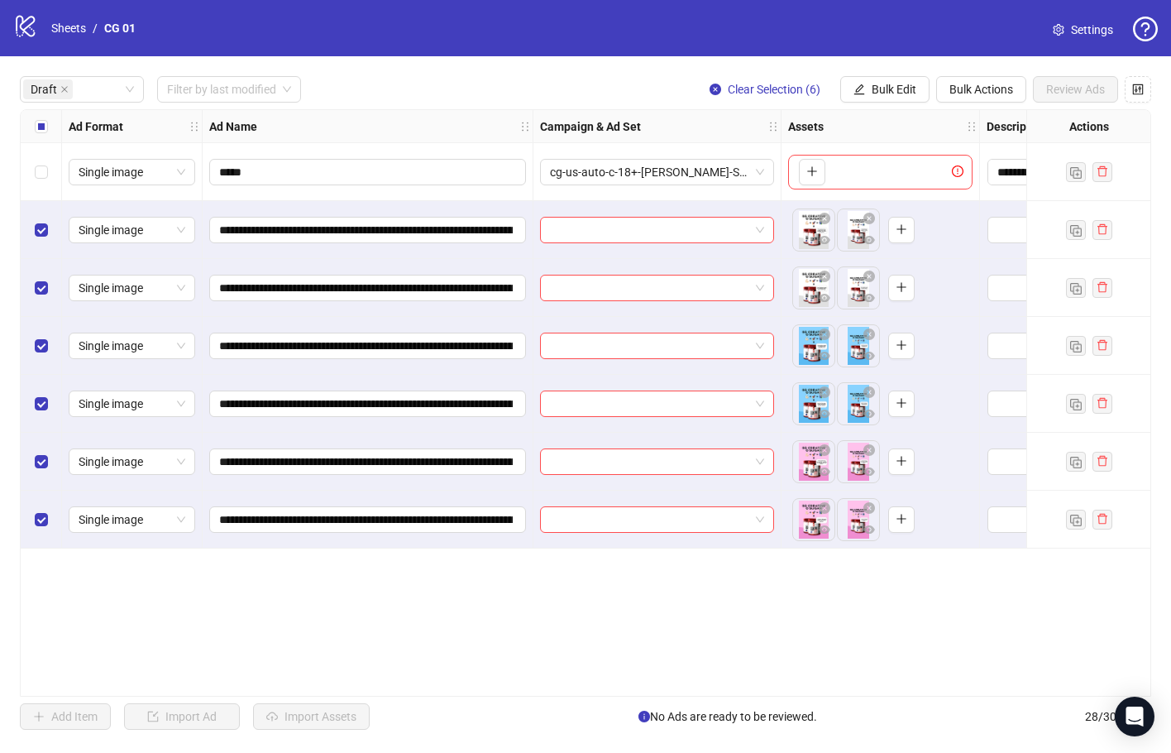
click at [49, 179] on div "Select row 1" at bounding box center [41, 172] width 41 height 58
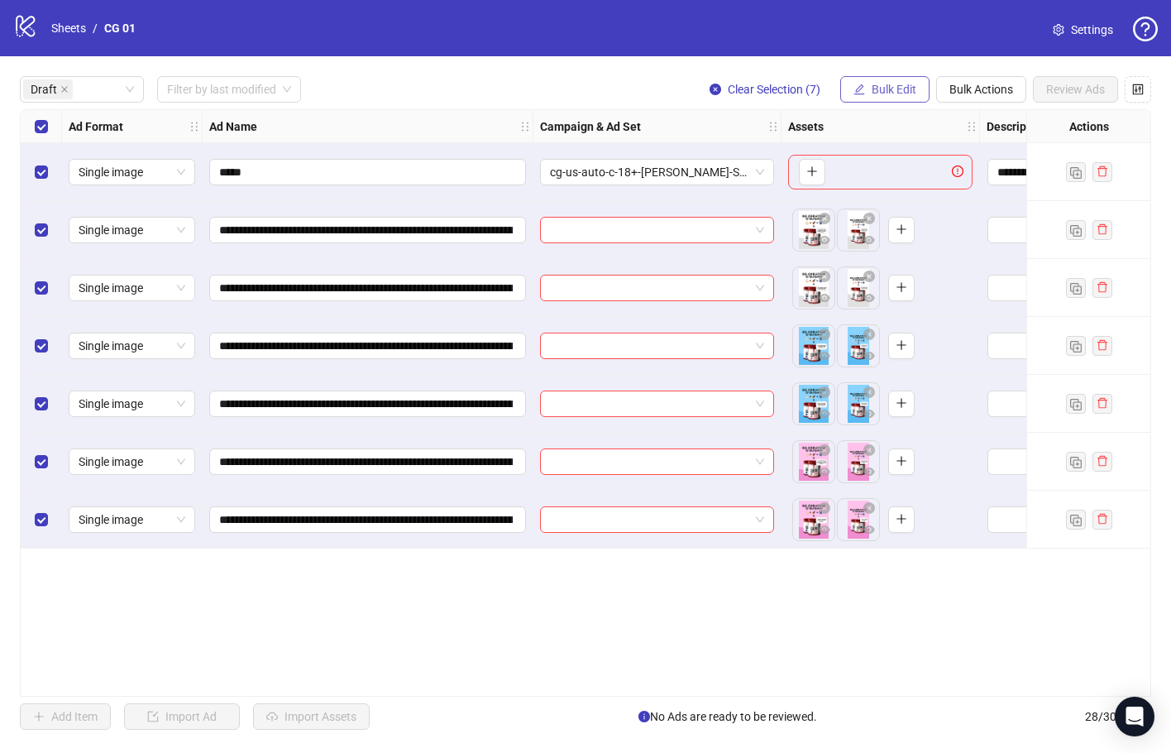
click at [886, 79] on button "Bulk Edit" at bounding box center [884, 89] width 89 height 26
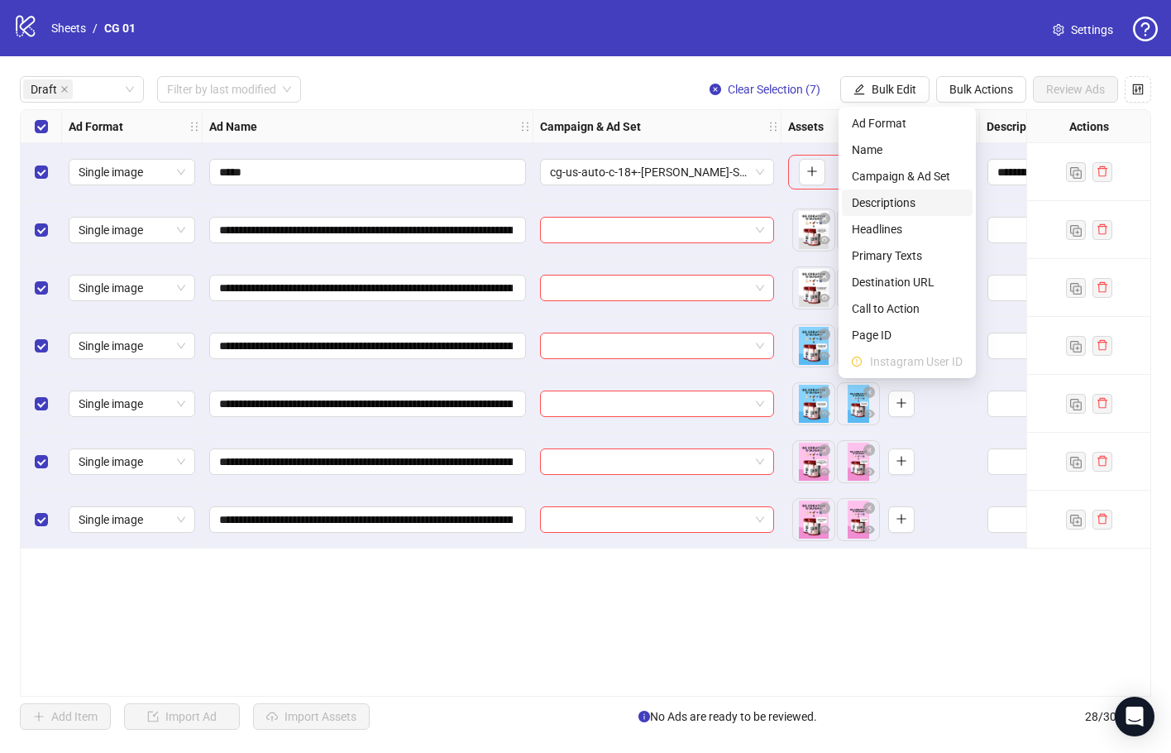
click at [903, 198] on span "Descriptions" at bounding box center [907, 203] width 111 height 18
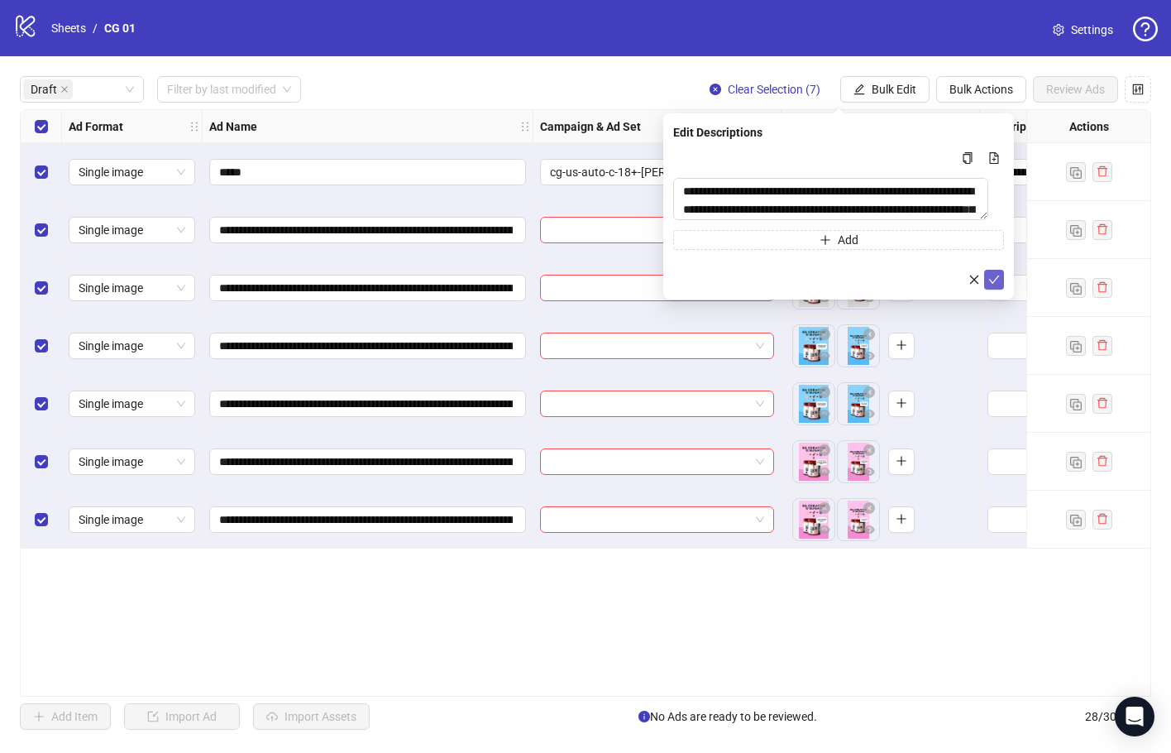
click at [991, 273] on button "submit" at bounding box center [994, 280] width 20 height 20
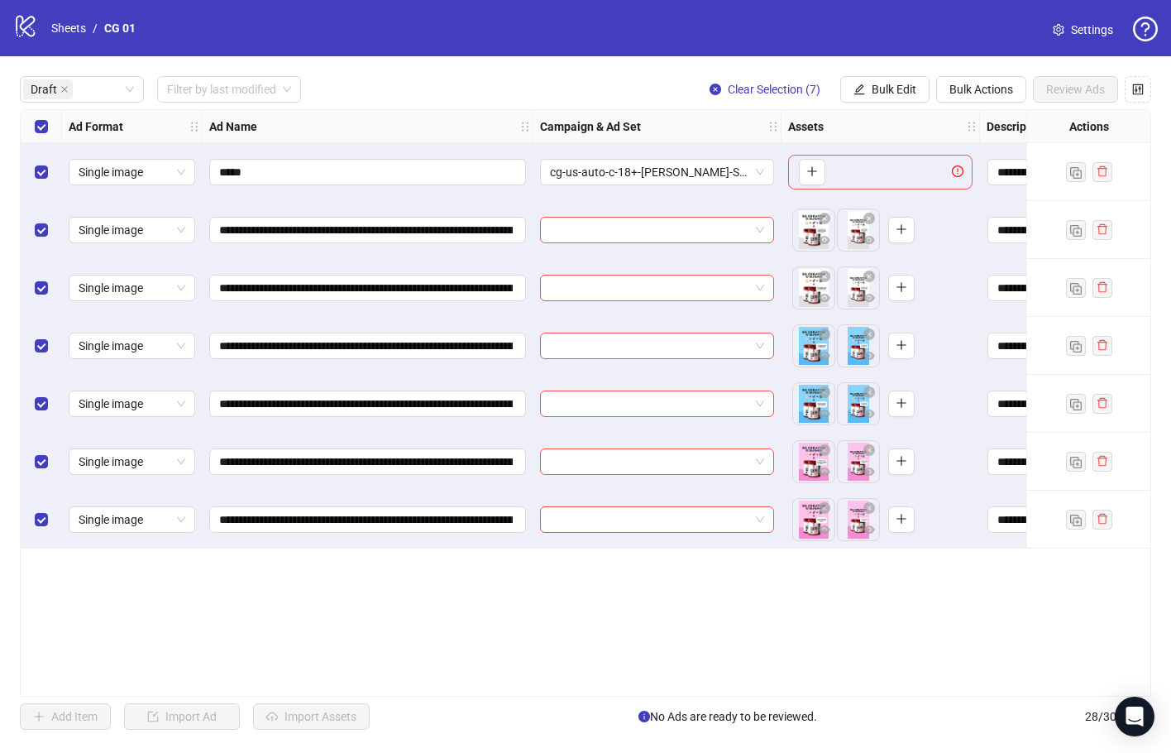
drag, startPoint x: 885, startPoint y: 83, endPoint x: 903, endPoint y: 107, distance: 29.6
click at [886, 84] on span "Bulk Edit" at bounding box center [894, 89] width 45 height 13
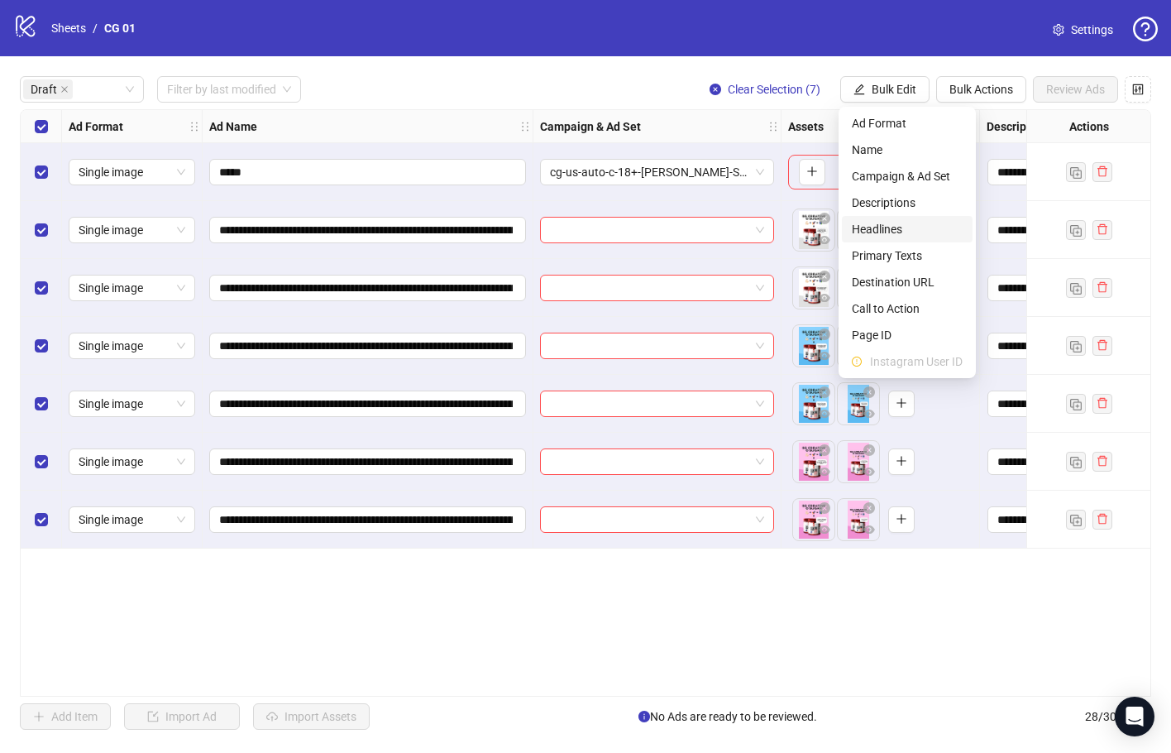
click at [915, 233] on span "Headlines" at bounding box center [907, 229] width 111 height 18
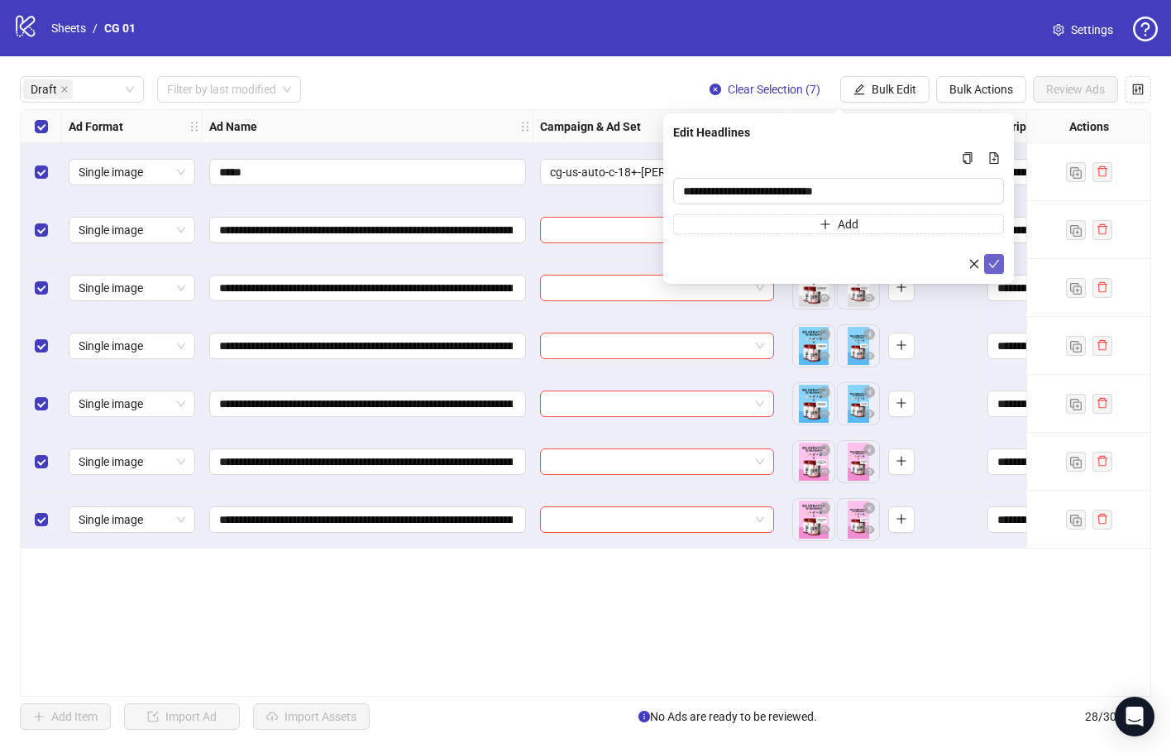
click at [994, 269] on span "submit" at bounding box center [995, 263] width 12 height 13
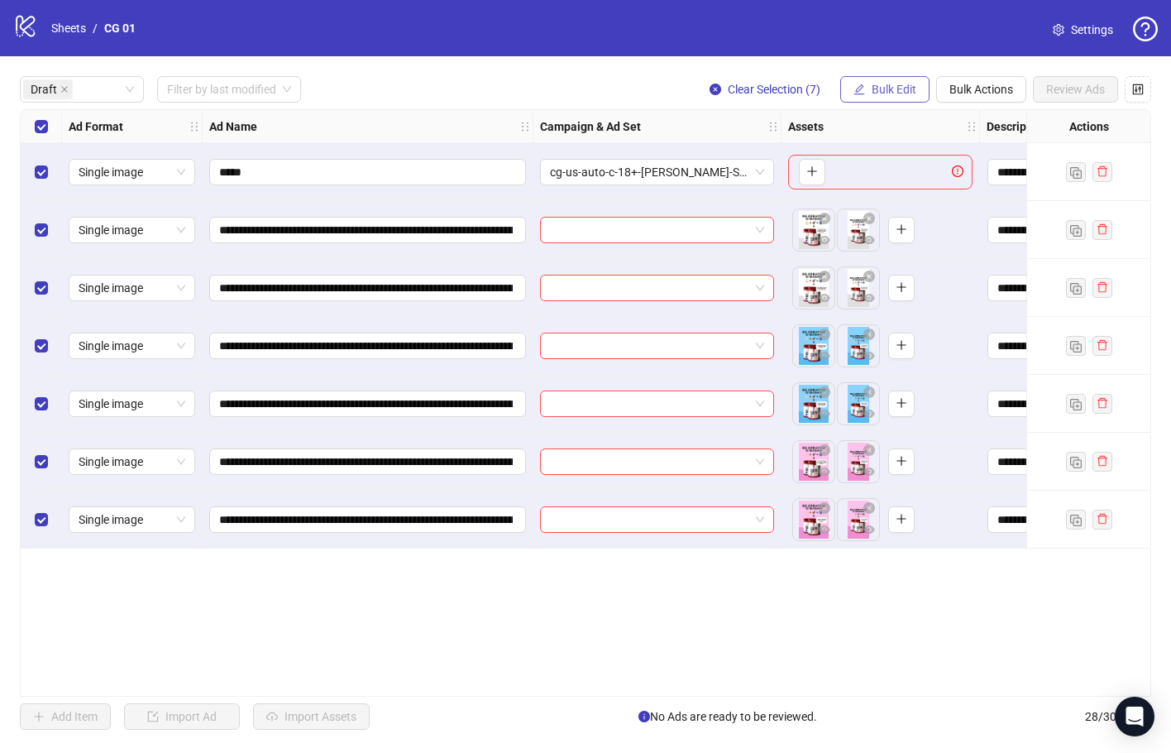
click at [873, 93] on span "Bulk Edit" at bounding box center [894, 89] width 45 height 13
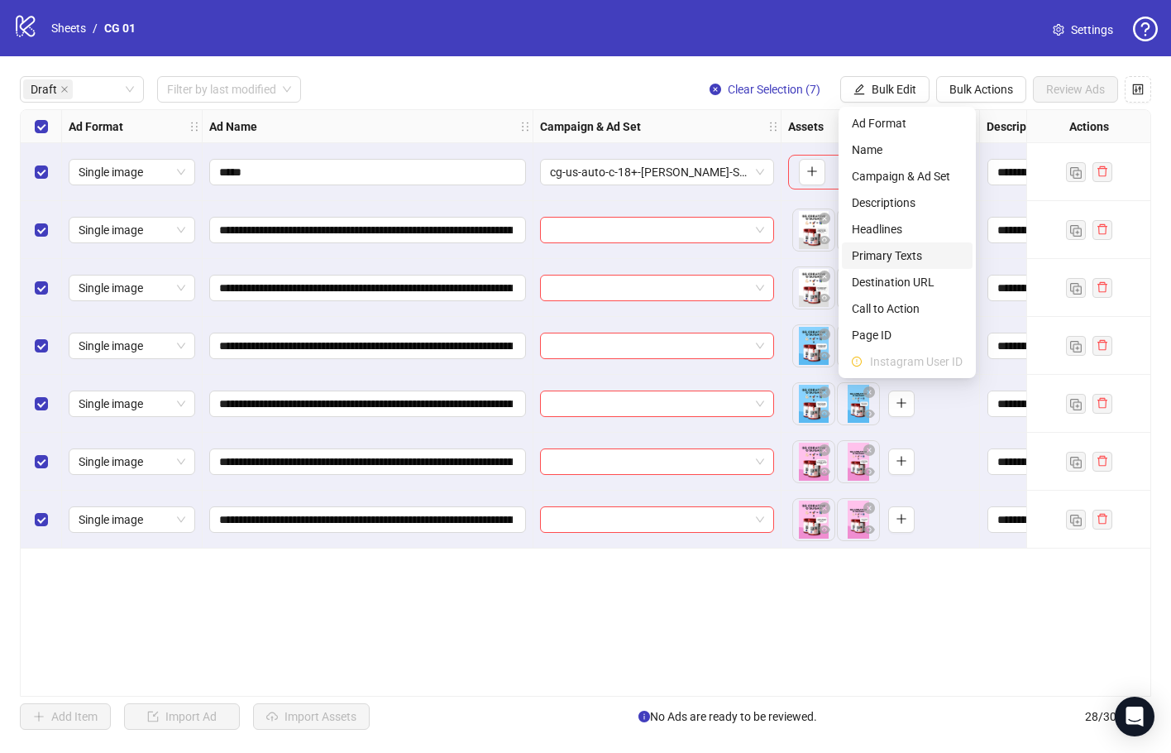
click at [913, 251] on span "Primary Texts" at bounding box center [907, 256] width 111 height 18
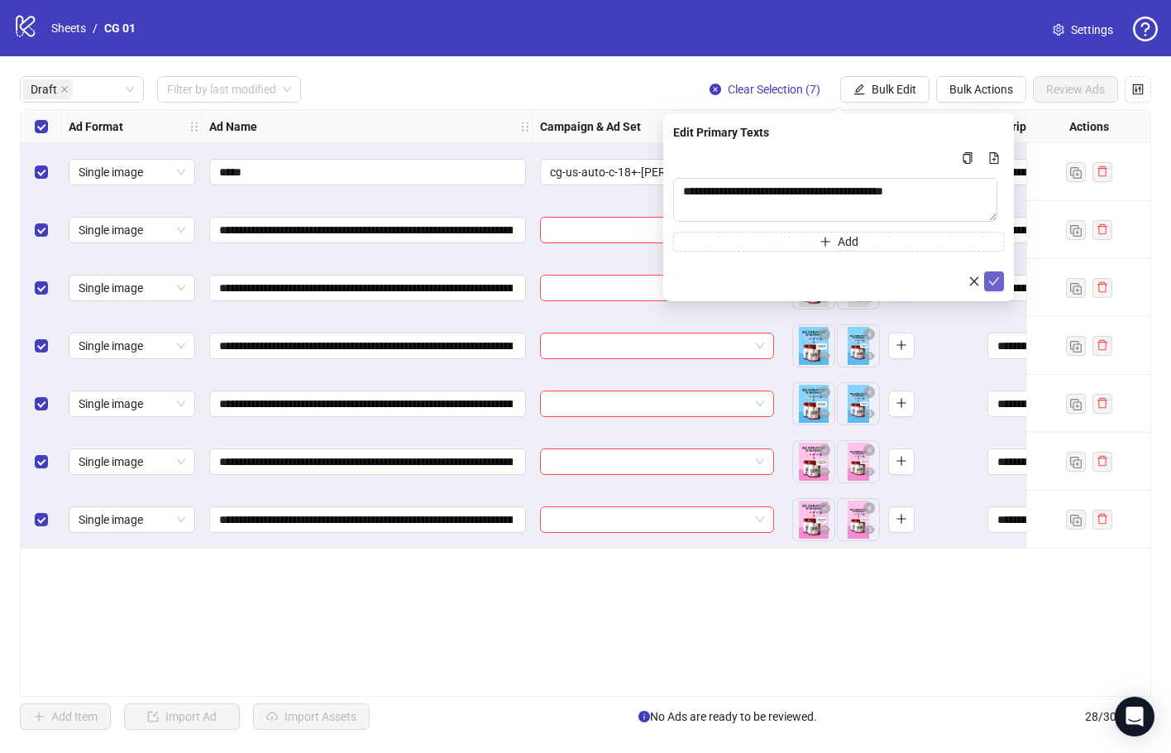
click at [988, 286] on button "submit" at bounding box center [994, 281] width 20 height 20
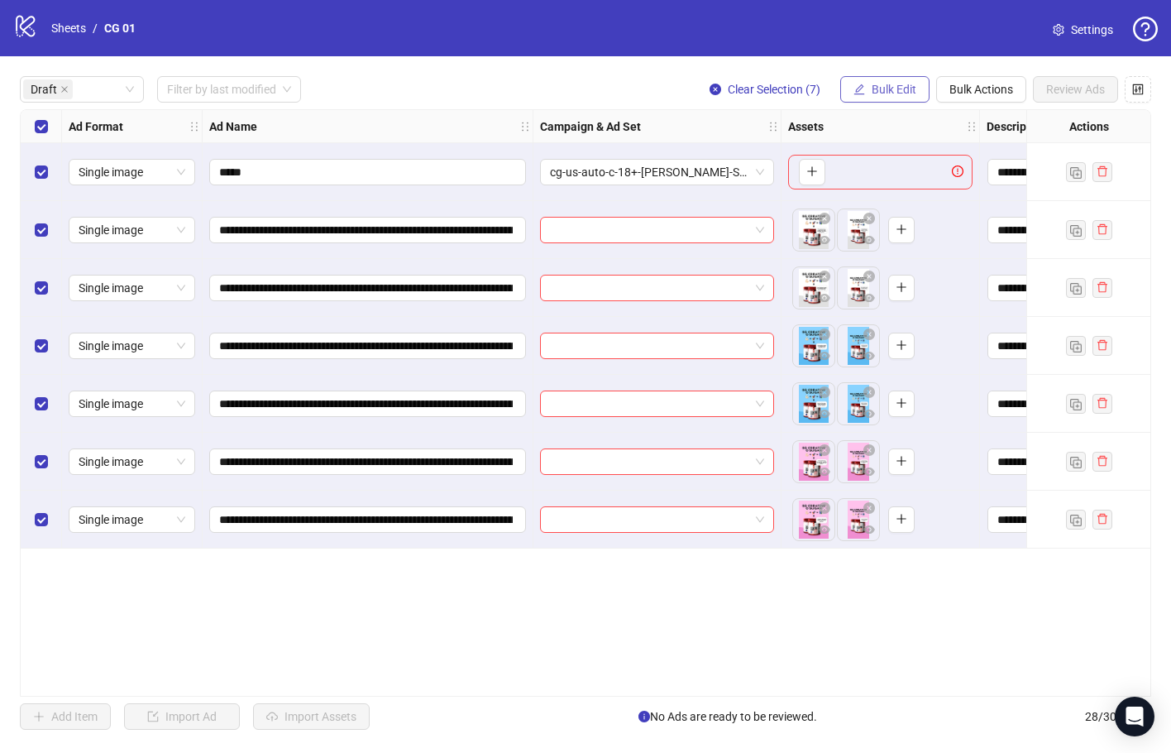
click at [868, 89] on button "Bulk Edit" at bounding box center [884, 89] width 89 height 26
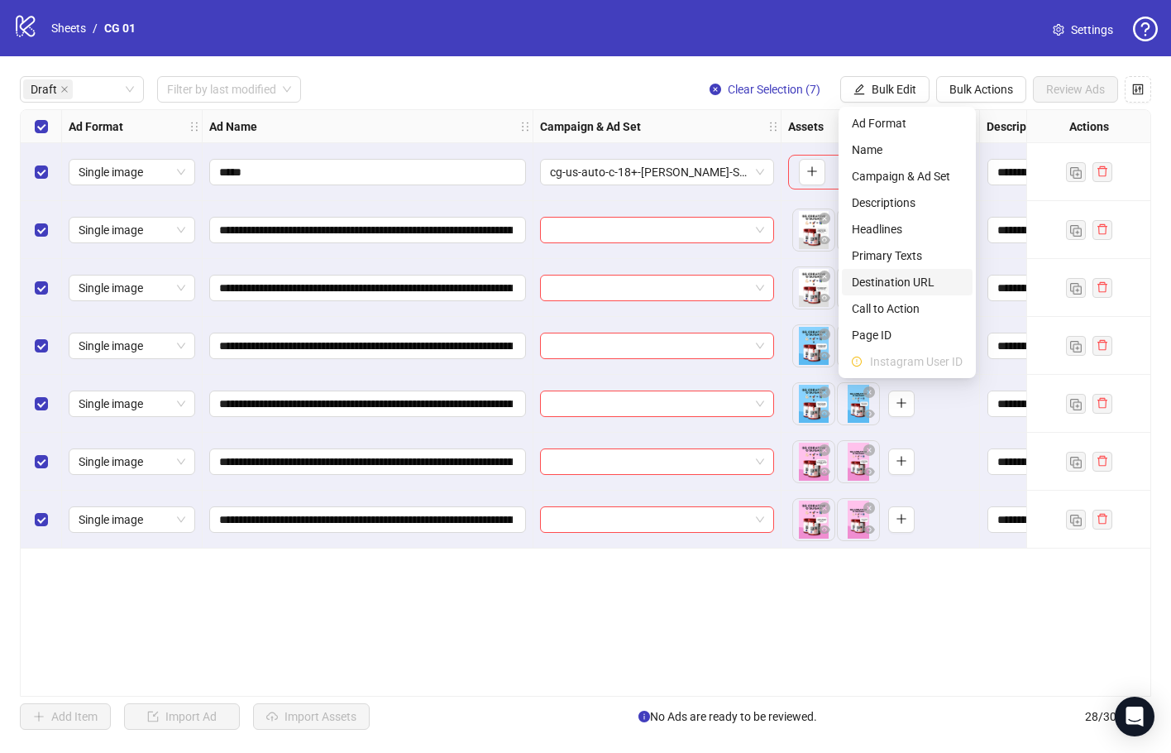
click at [911, 286] on span "Destination URL" at bounding box center [907, 282] width 111 height 18
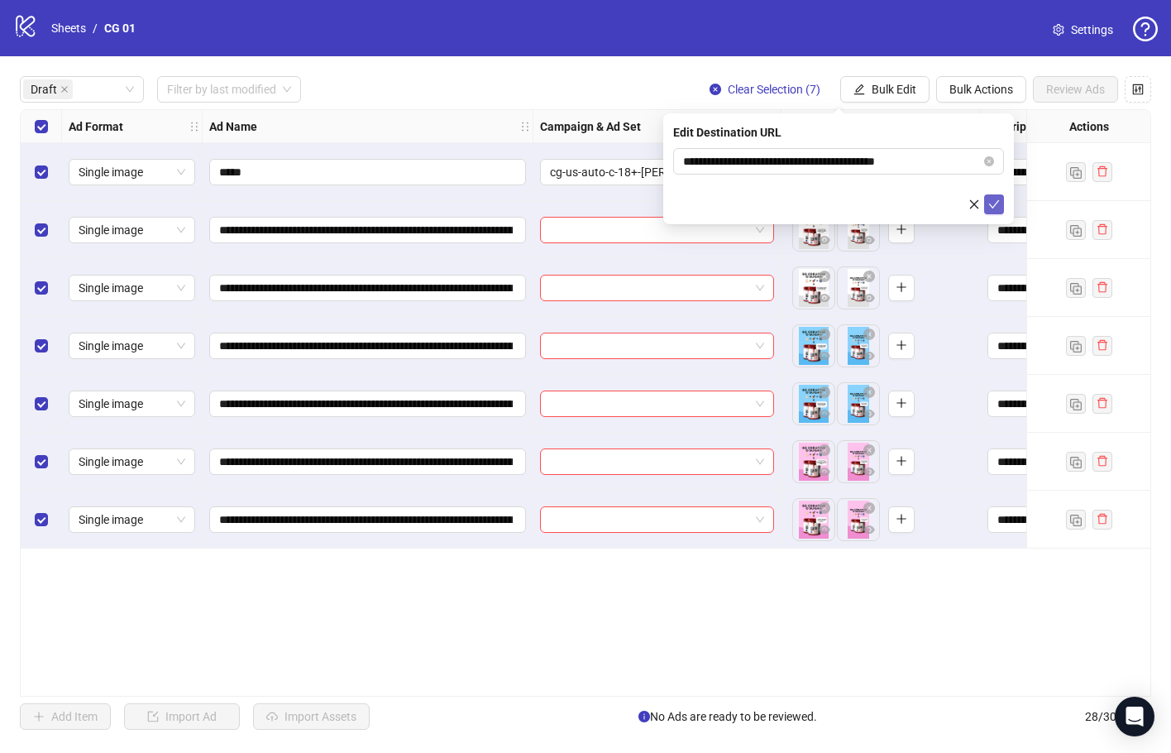
click at [993, 203] on icon "check" at bounding box center [995, 205] width 12 height 12
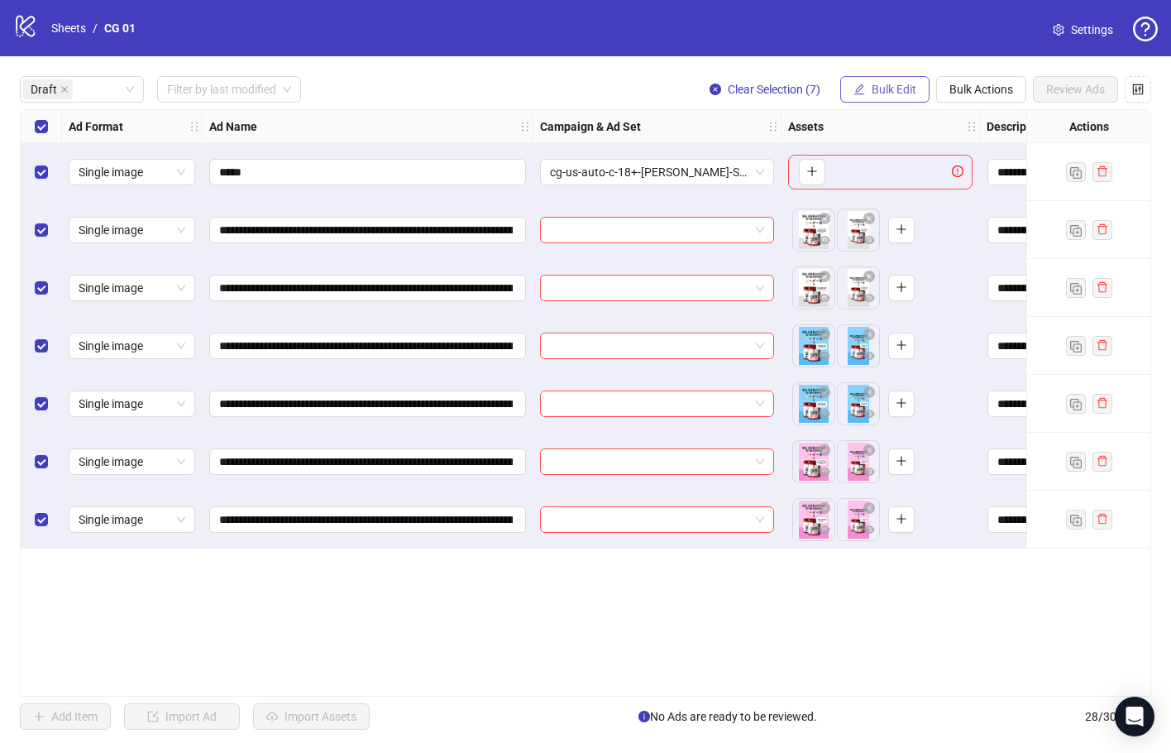
click at [881, 86] on span "Bulk Edit" at bounding box center [894, 89] width 45 height 13
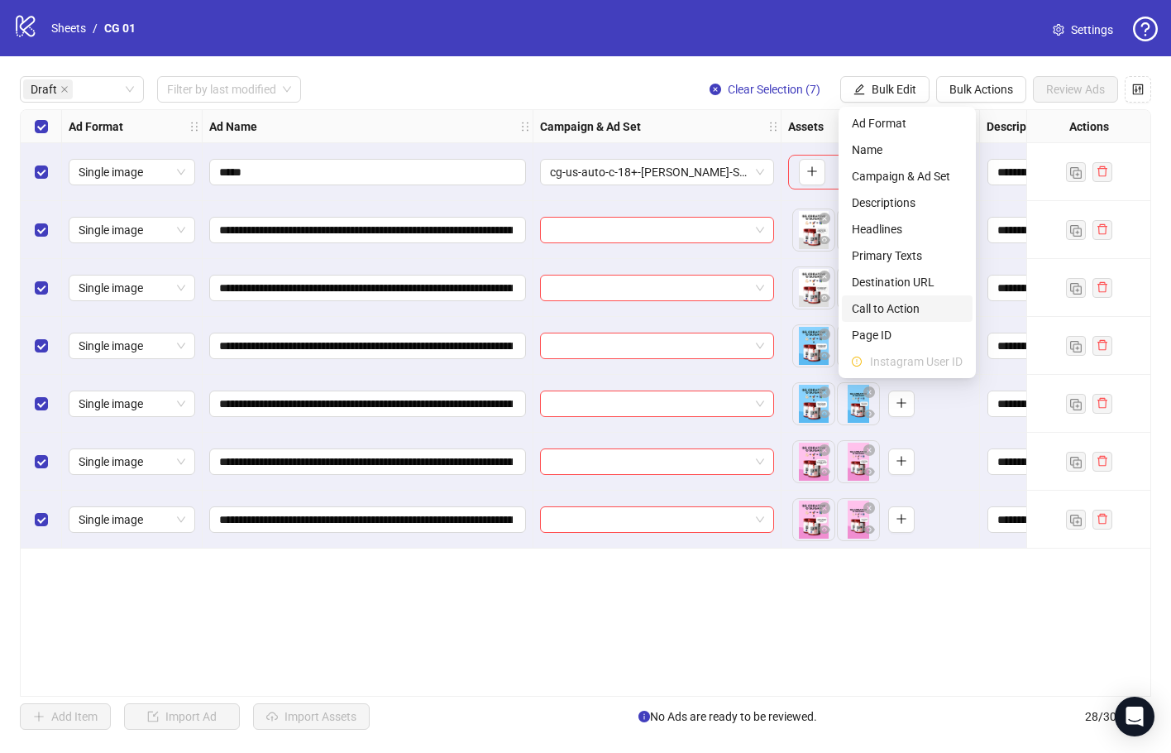
click at [923, 303] on span "Call to Action" at bounding box center [907, 308] width 111 height 18
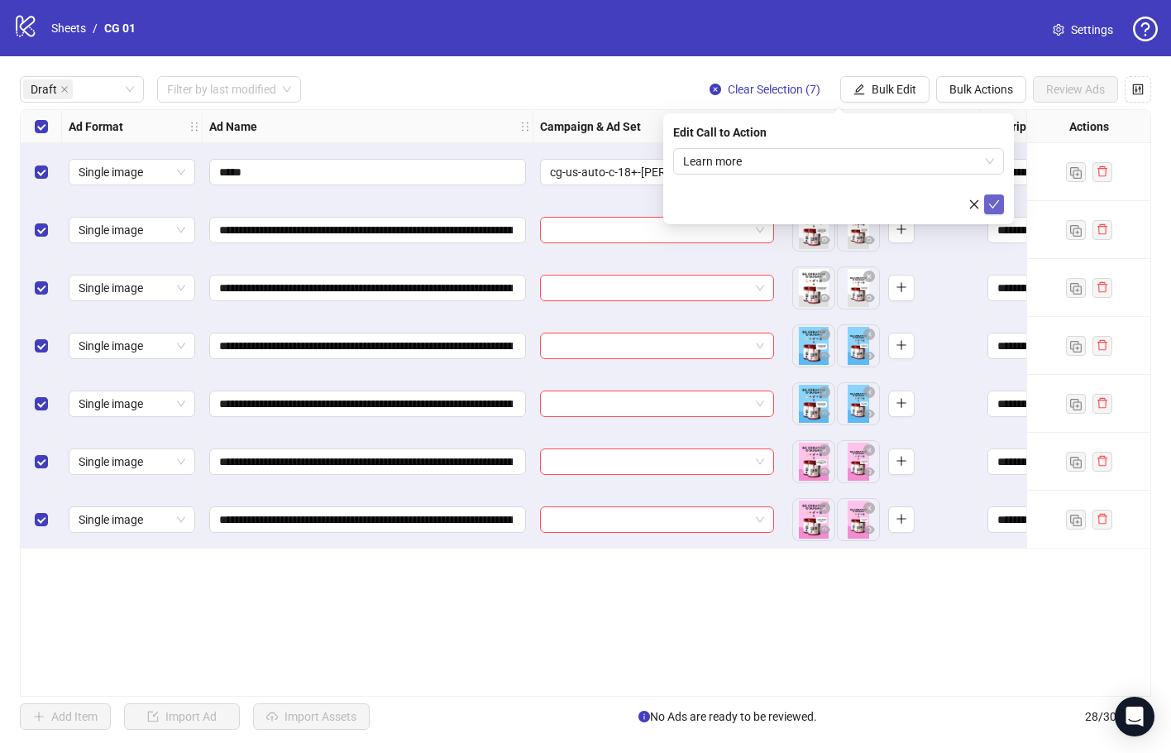
click at [993, 206] on icon "check" at bounding box center [994, 204] width 11 height 8
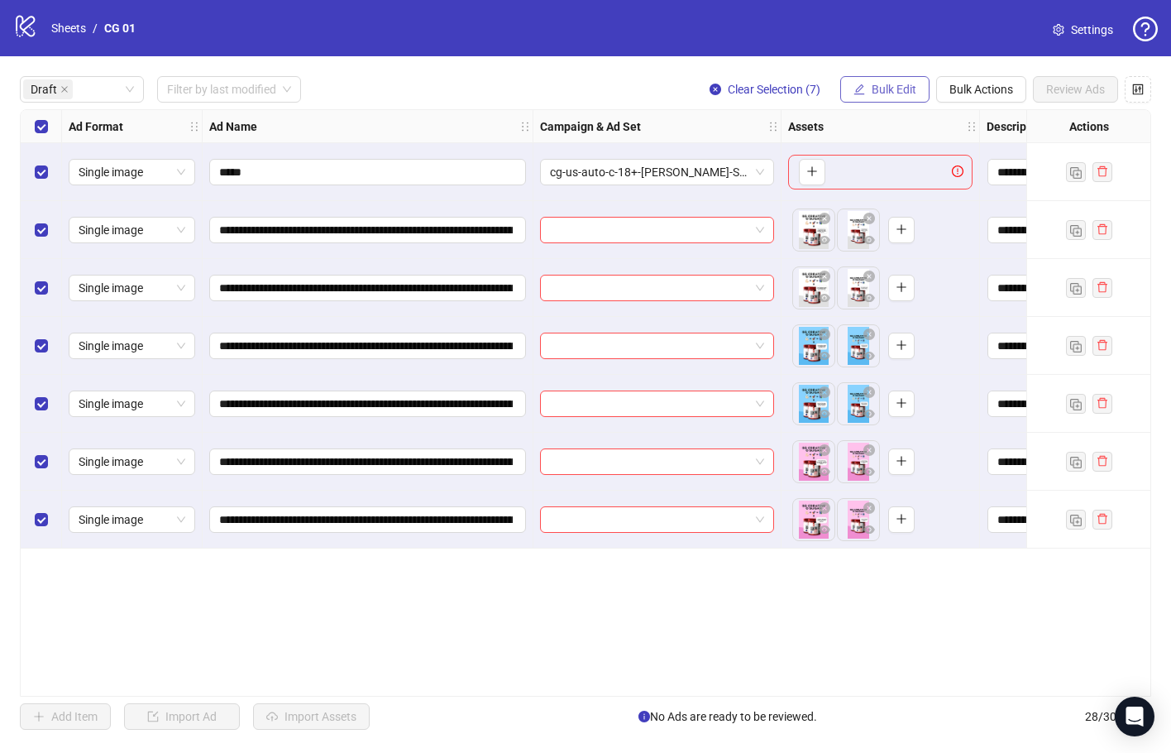
click at [893, 82] on button "Bulk Edit" at bounding box center [884, 89] width 89 height 26
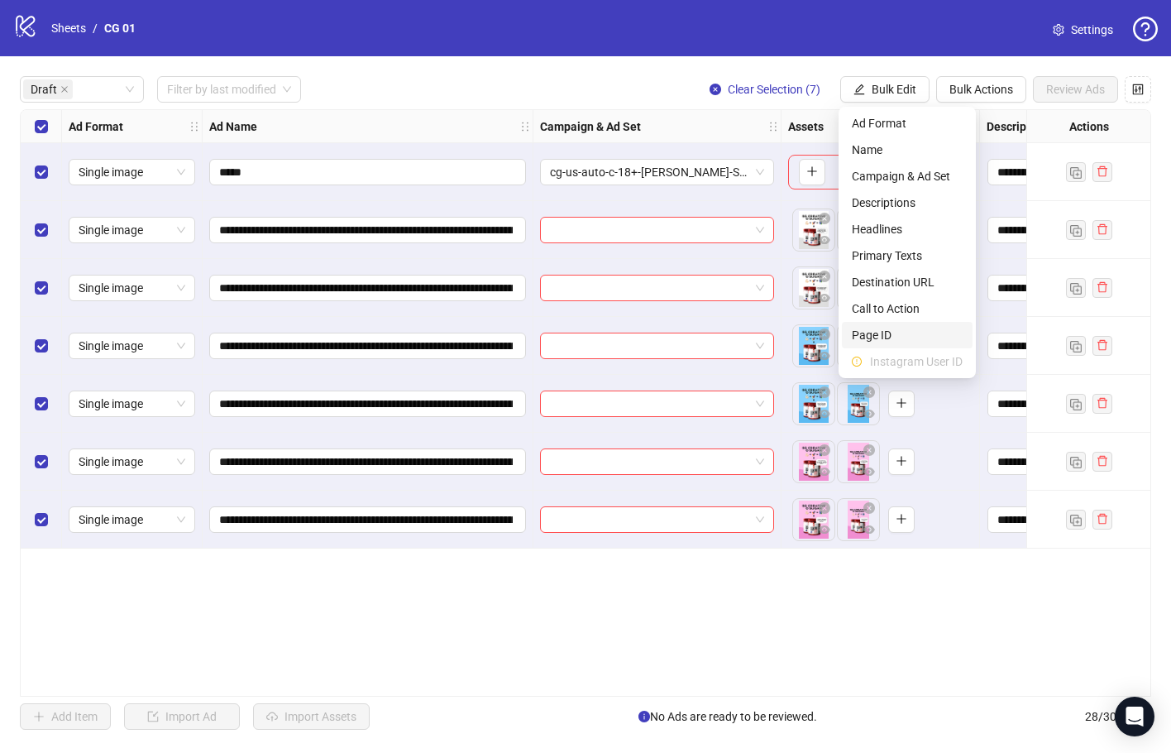
click at [912, 324] on li "Page ID" at bounding box center [907, 335] width 131 height 26
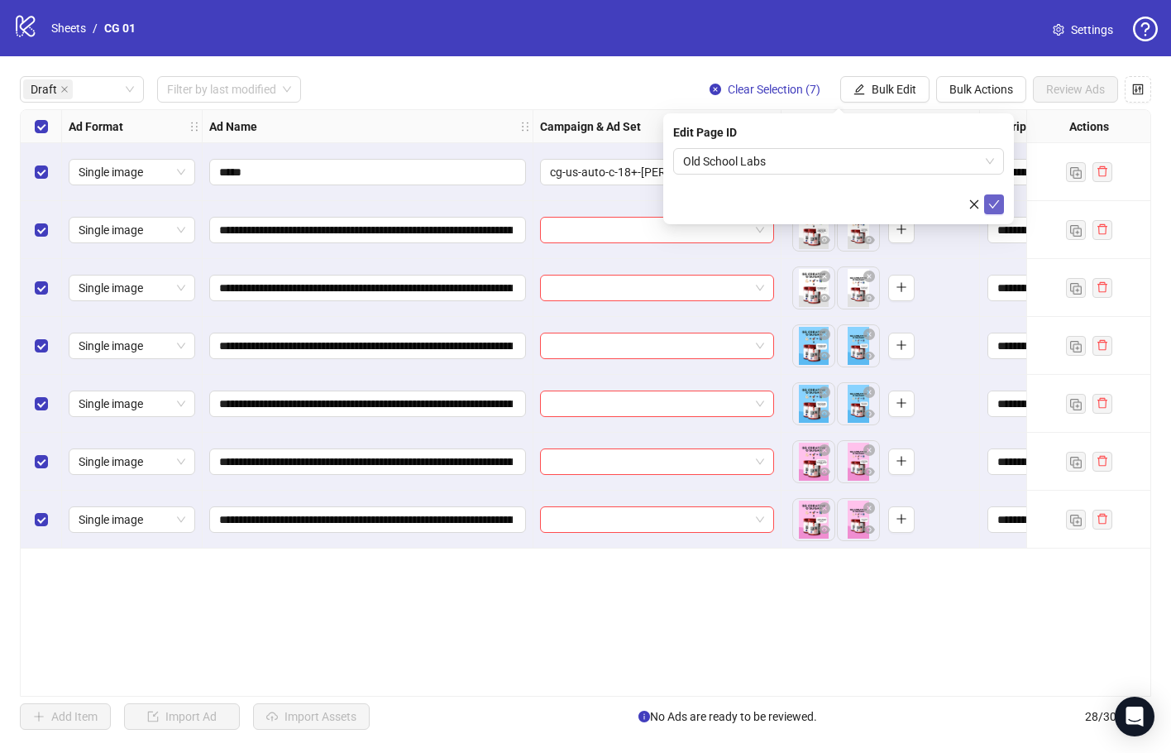
click at [990, 204] on icon "check" at bounding box center [994, 204] width 11 height 8
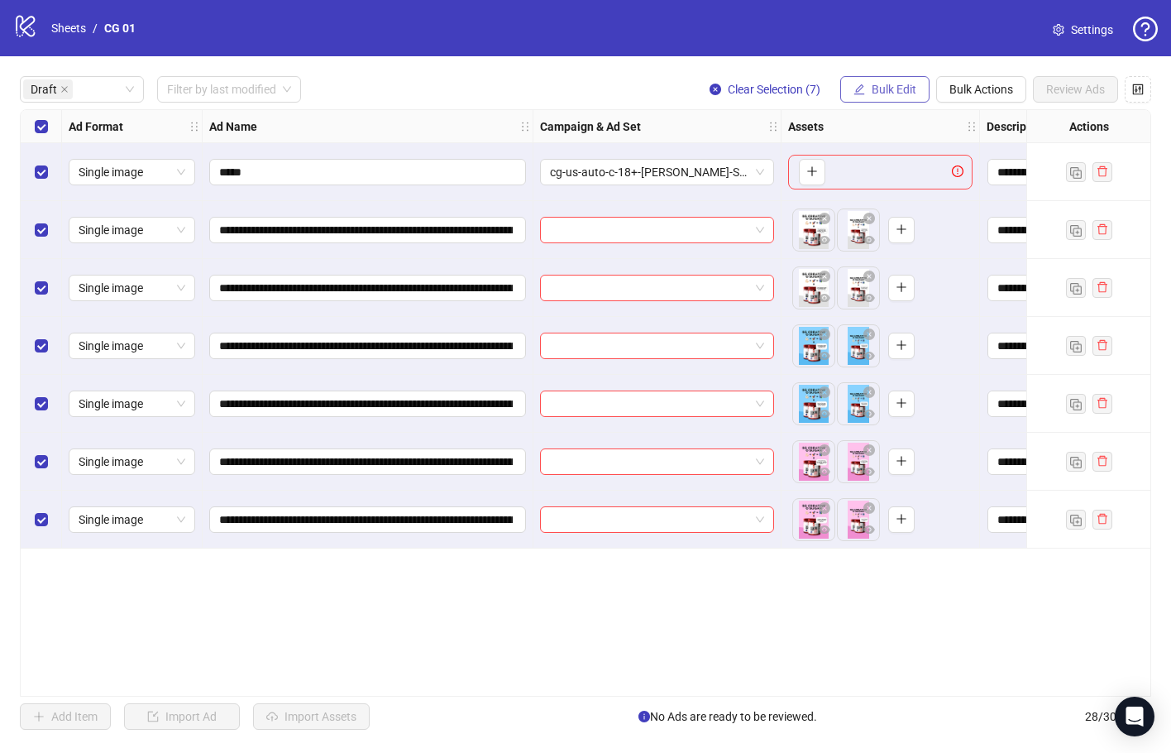
click at [888, 91] on span "Bulk Edit" at bounding box center [894, 89] width 45 height 13
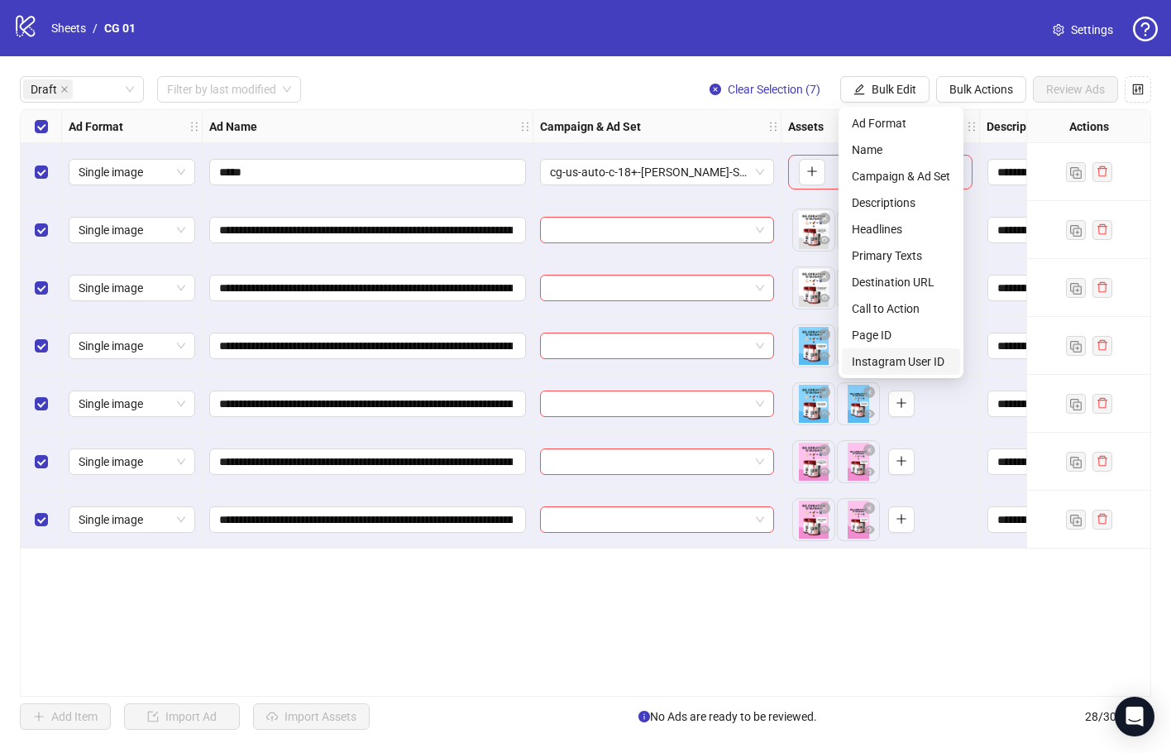
click at [918, 356] on span "Instagram User ID" at bounding box center [901, 361] width 98 height 18
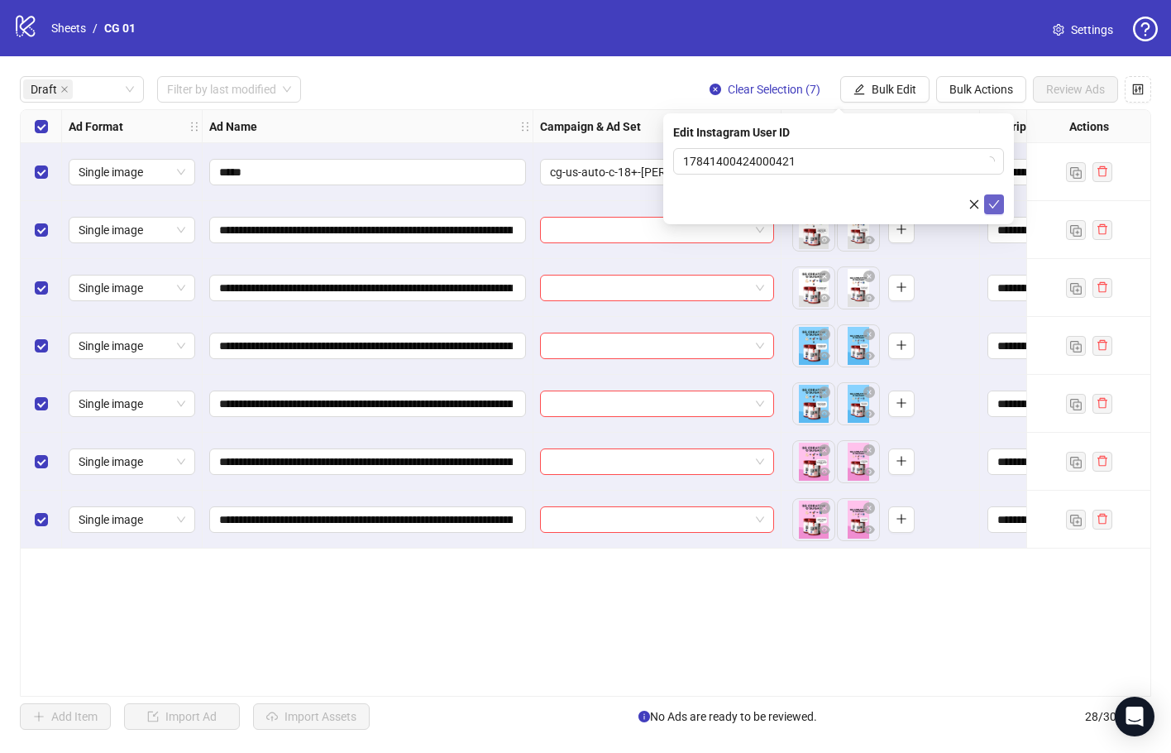
click at [990, 205] on icon "check" at bounding box center [995, 205] width 12 height 12
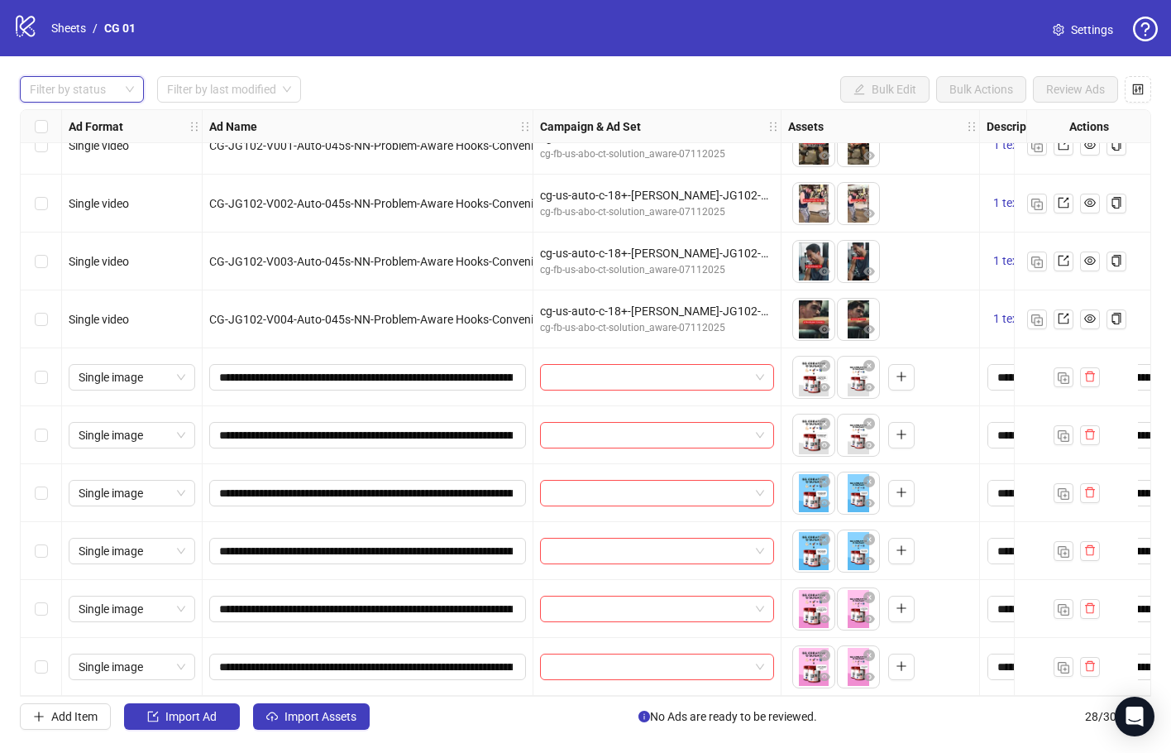
scroll to position [993, 0]
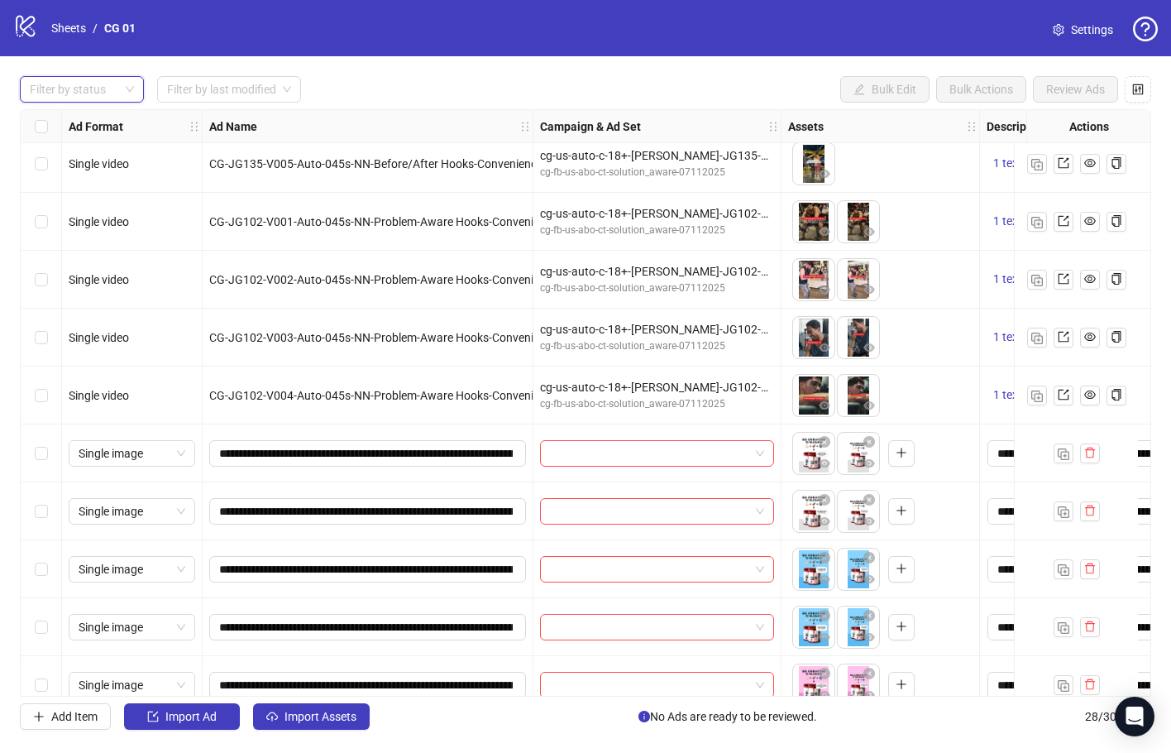
click at [48, 395] on div "Select row 22" at bounding box center [41, 395] width 41 height 58
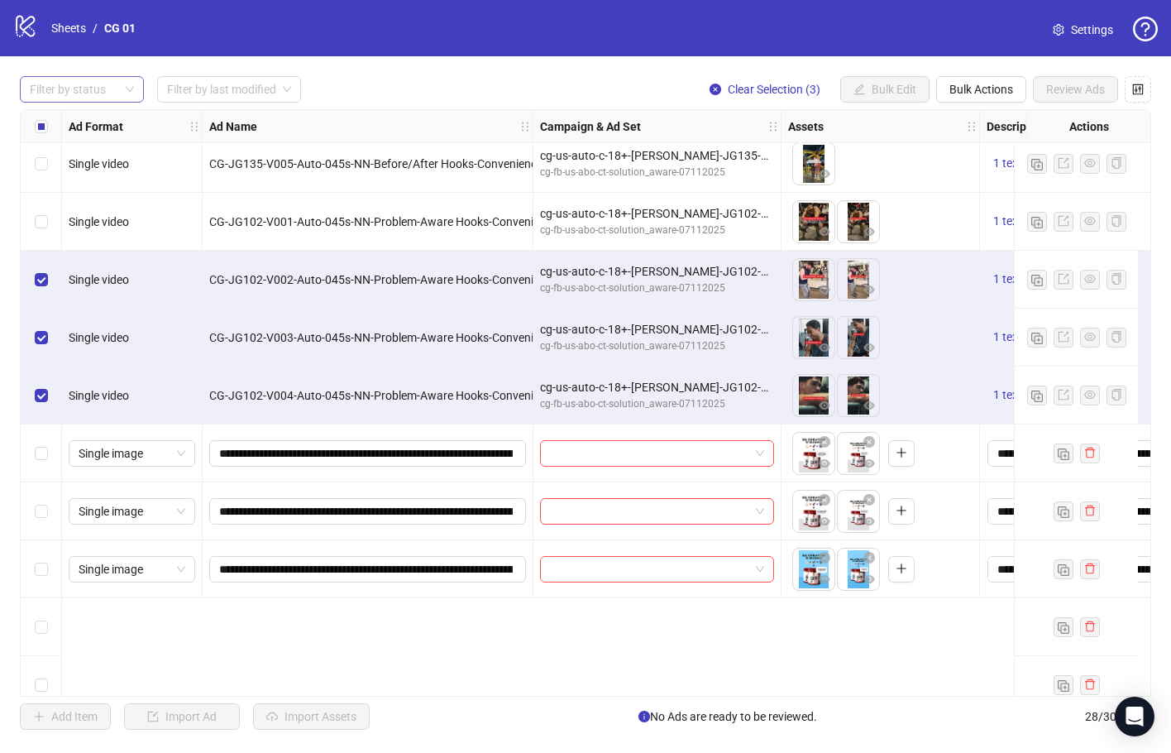
scroll to position [827, 0]
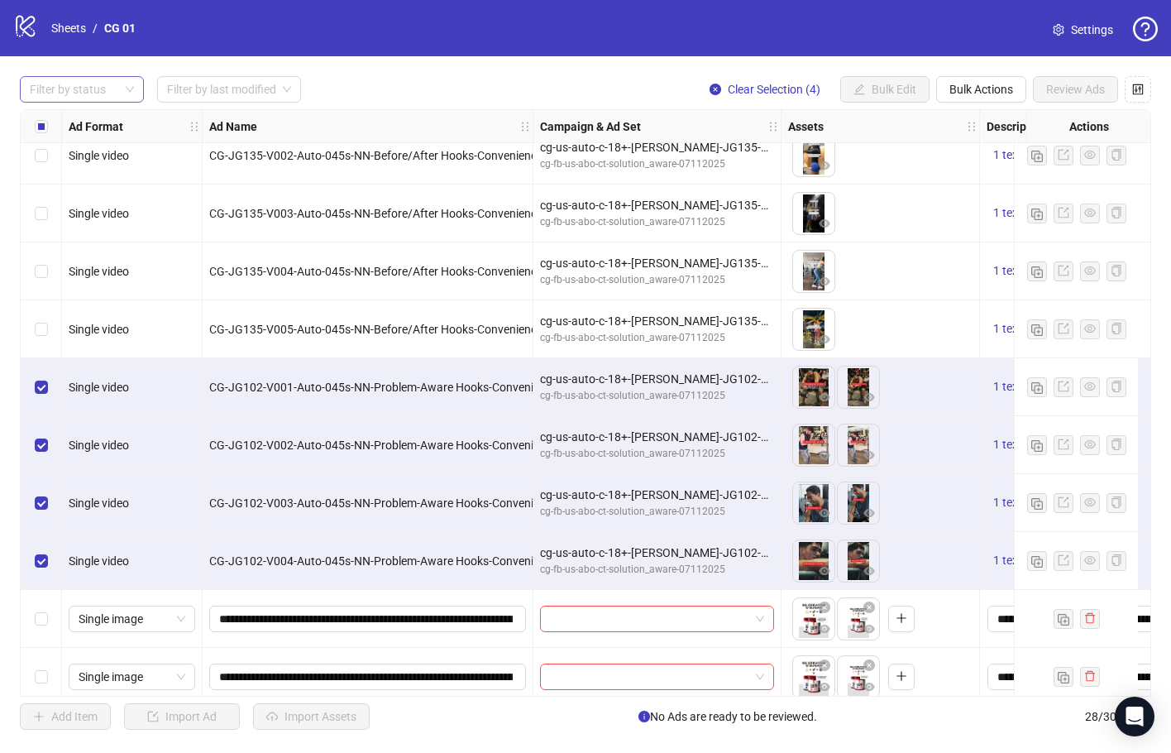
click at [45, 340] on div "Select row 18" at bounding box center [41, 329] width 41 height 58
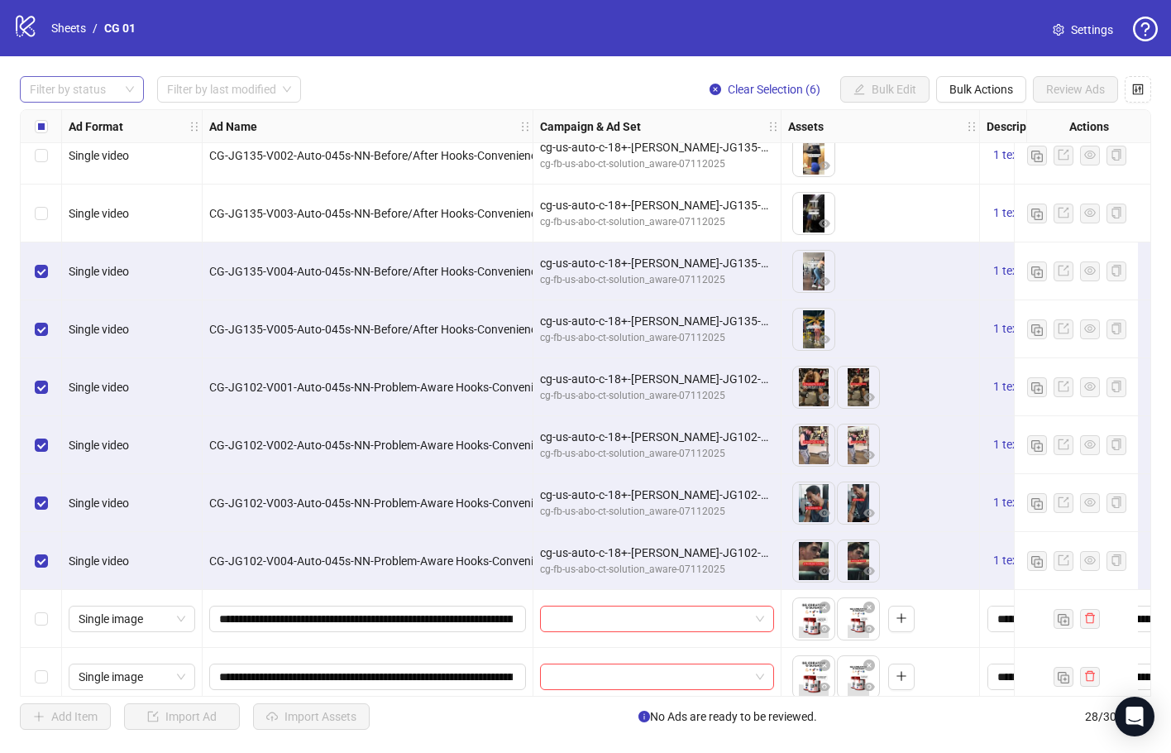
scroll to position [662, 0]
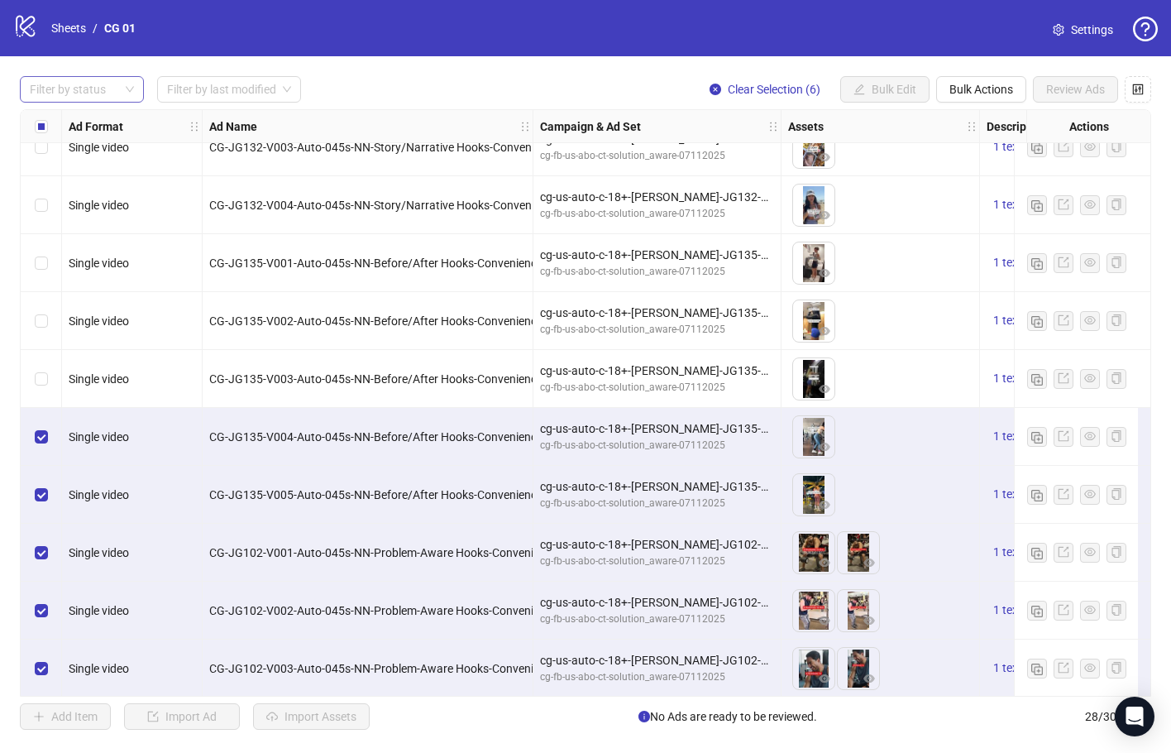
click at [56, 361] on div "Select row 16" at bounding box center [41, 379] width 41 height 58
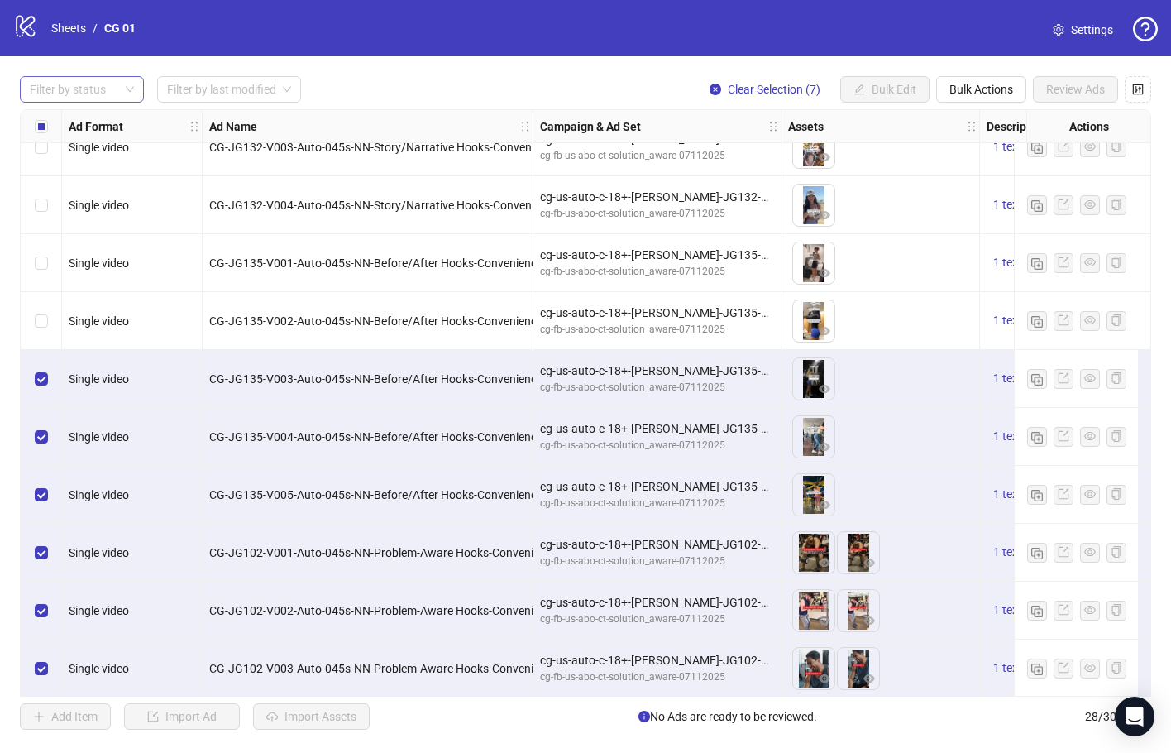
click at [50, 303] on div "Select row 15" at bounding box center [41, 321] width 41 height 58
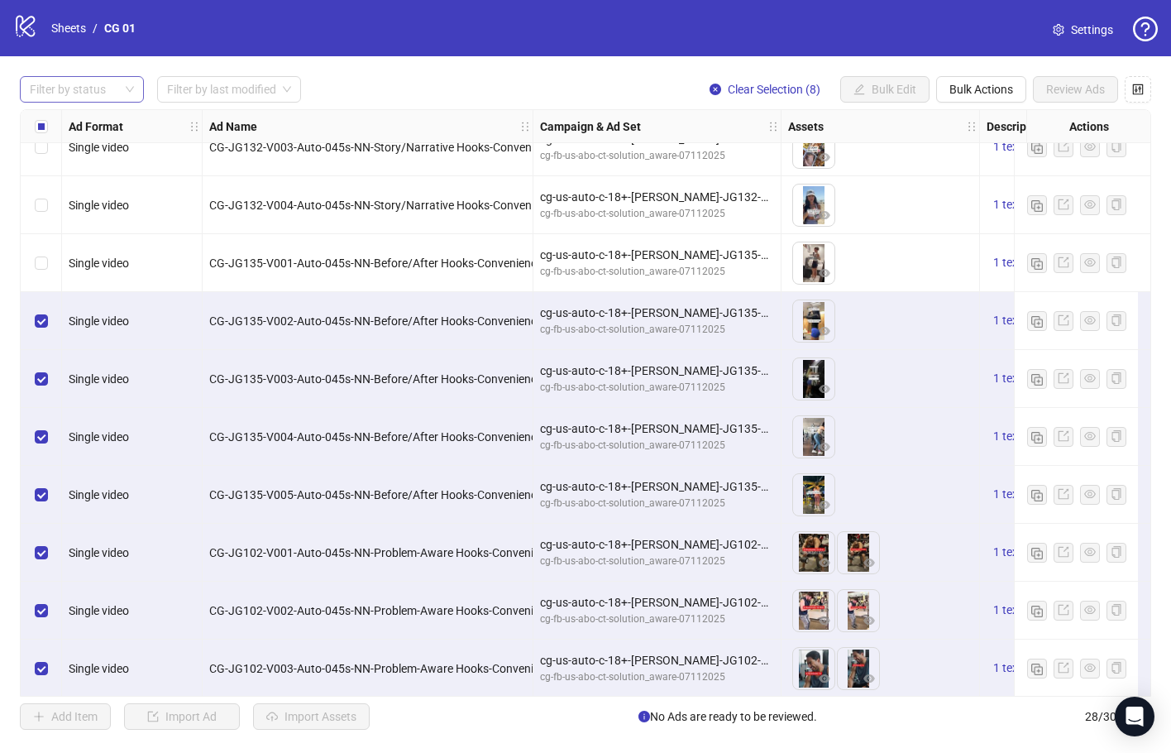
drag, startPoint x: 51, startPoint y: 265, endPoint x: 52, endPoint y: 185, distance: 79.4
click at [50, 263] on div "Select row 14" at bounding box center [41, 263] width 41 height 58
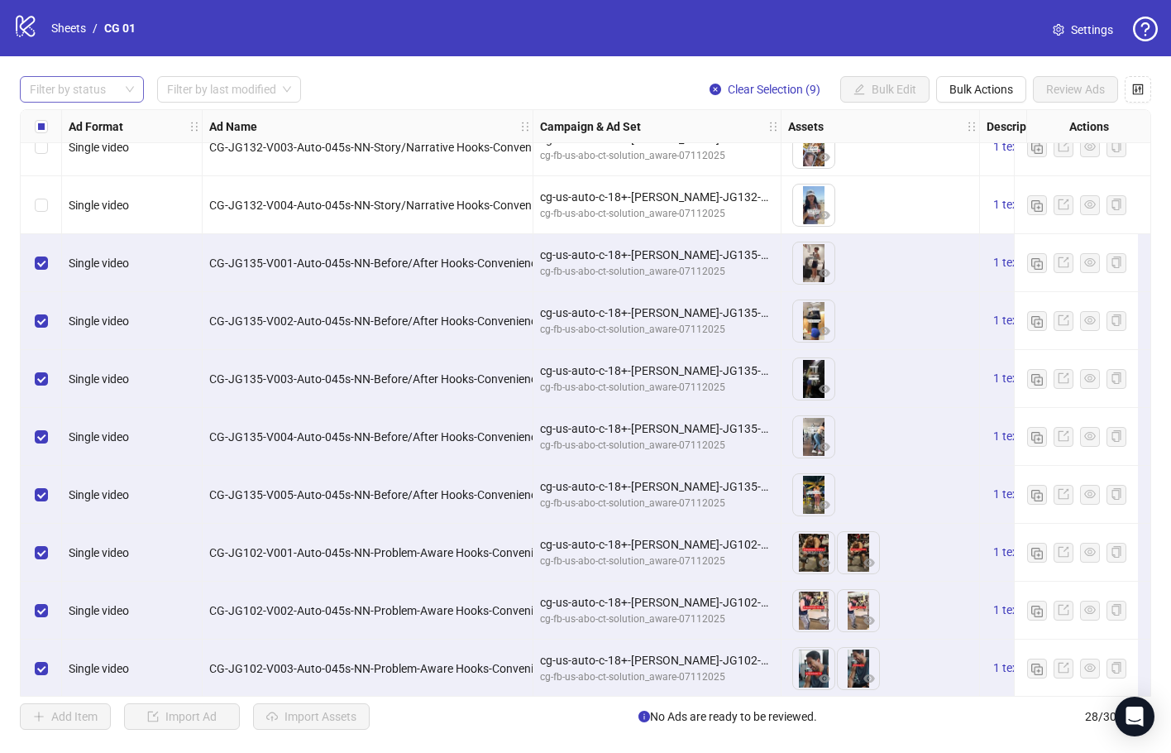
click at [52, 185] on div "Select row 13" at bounding box center [41, 205] width 41 height 58
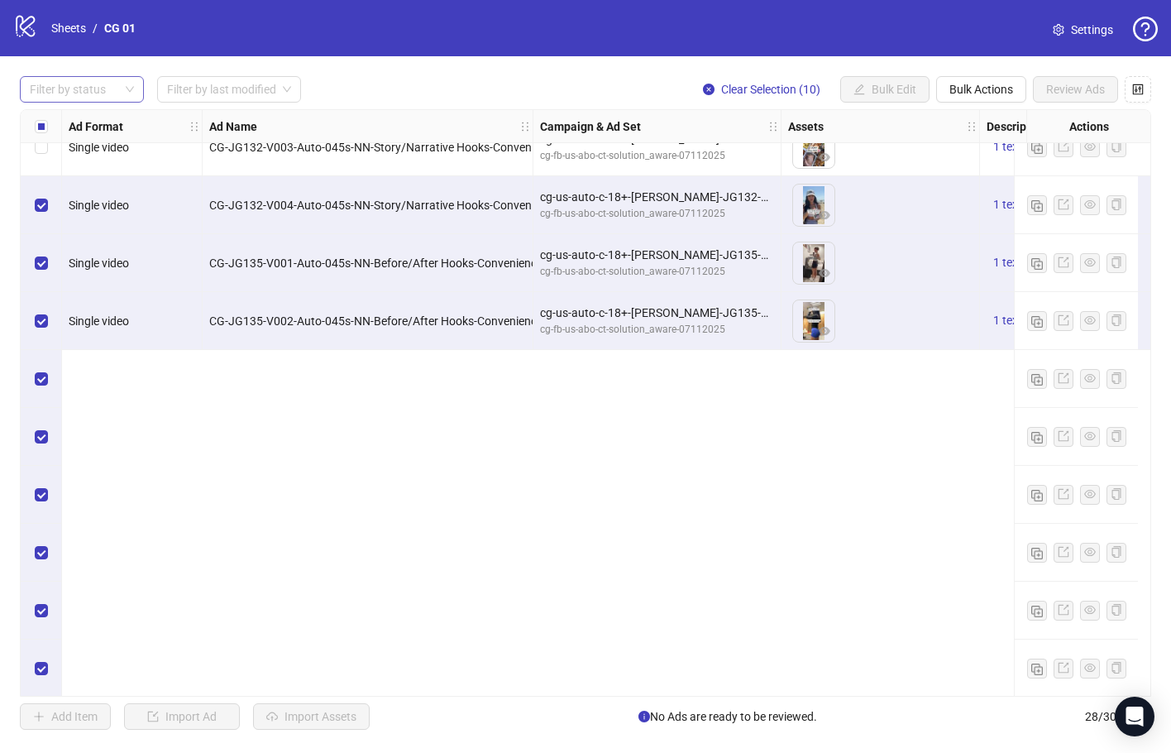
scroll to position [248, 0]
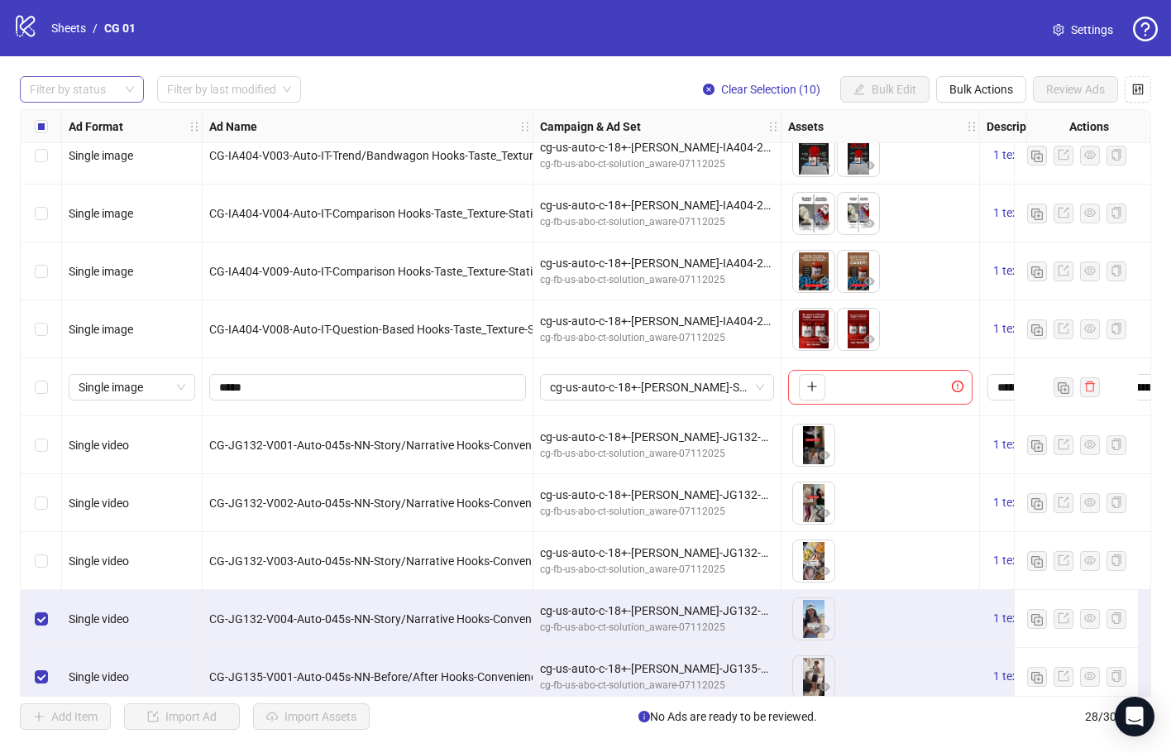
click at [42, 546] on div "Select row 12" at bounding box center [41, 561] width 41 height 58
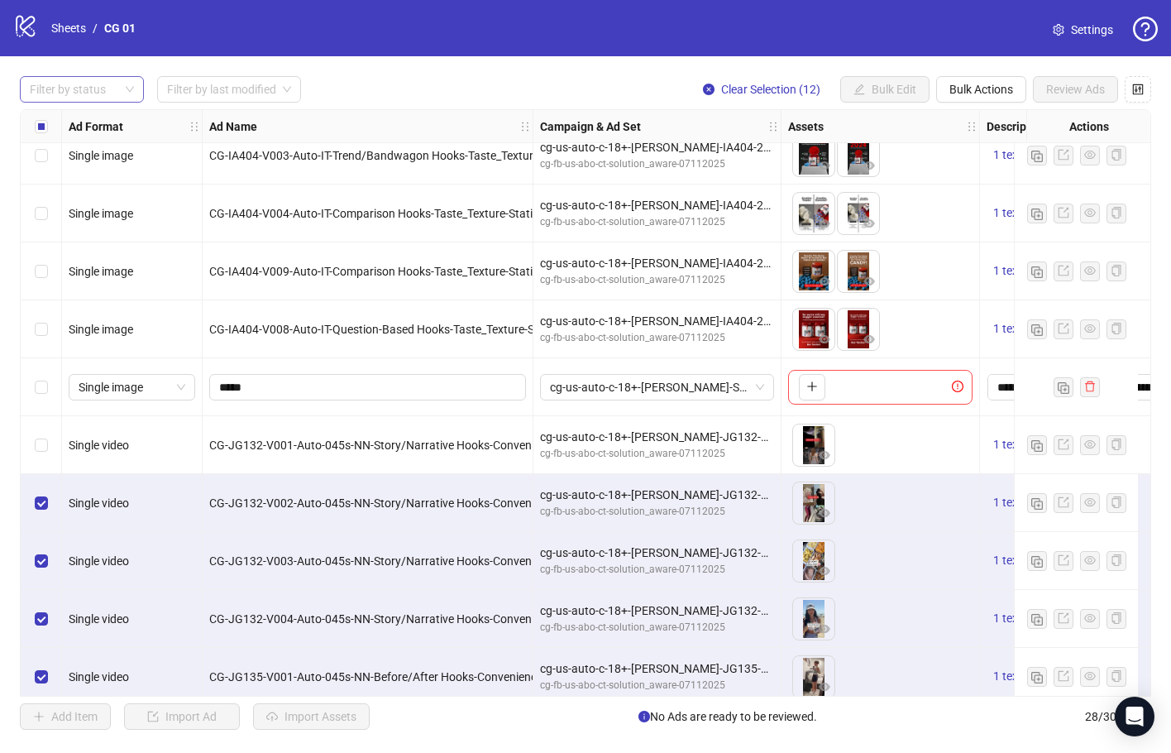
click at [46, 457] on div "Select row 10" at bounding box center [41, 445] width 41 height 58
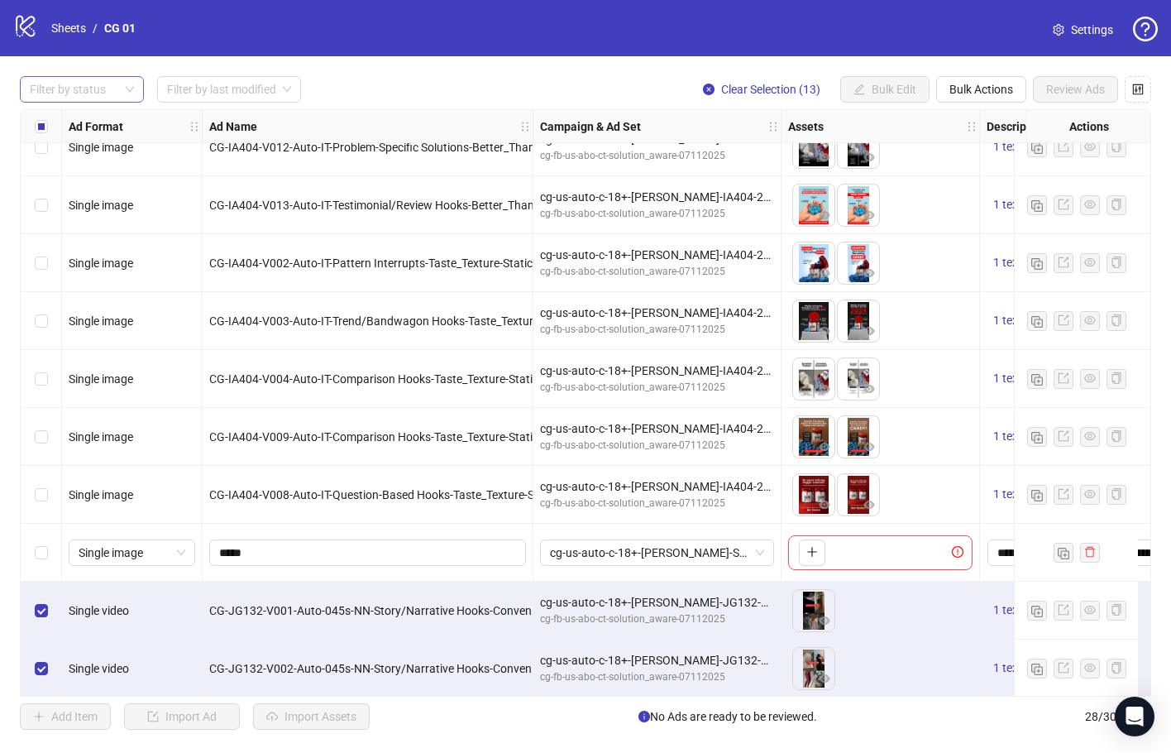
scroll to position [0, 0]
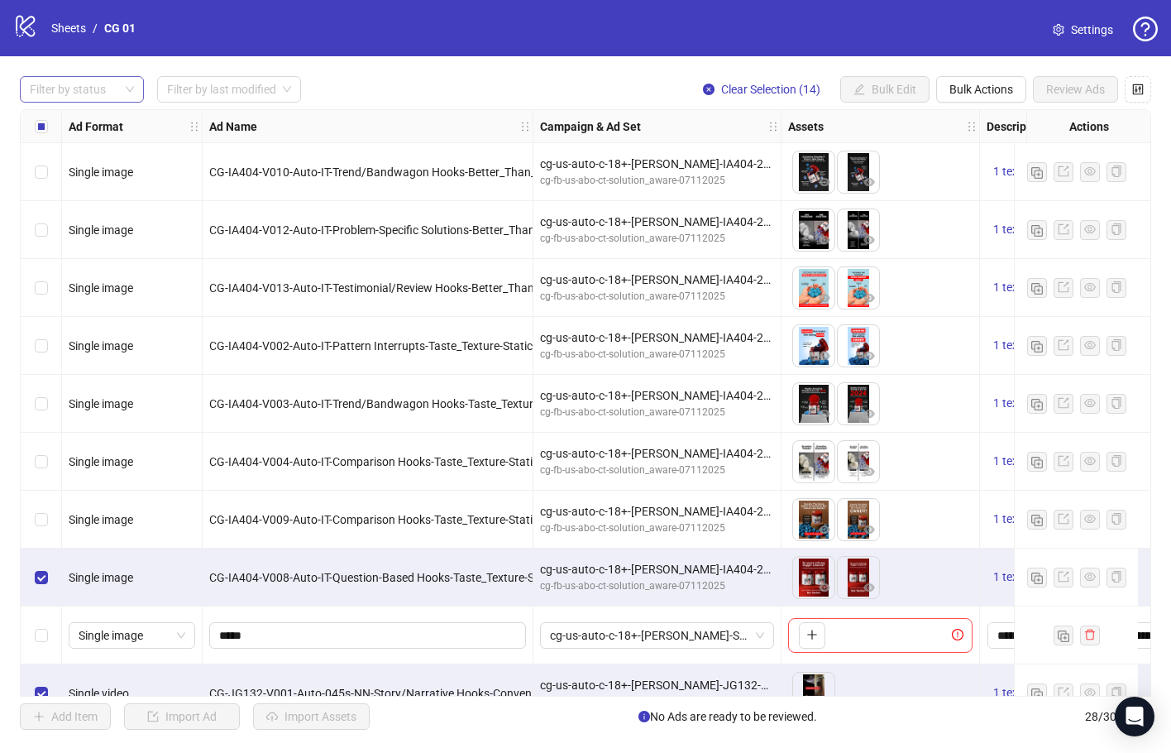
click at [50, 523] on div "Select row 7" at bounding box center [41, 520] width 41 height 58
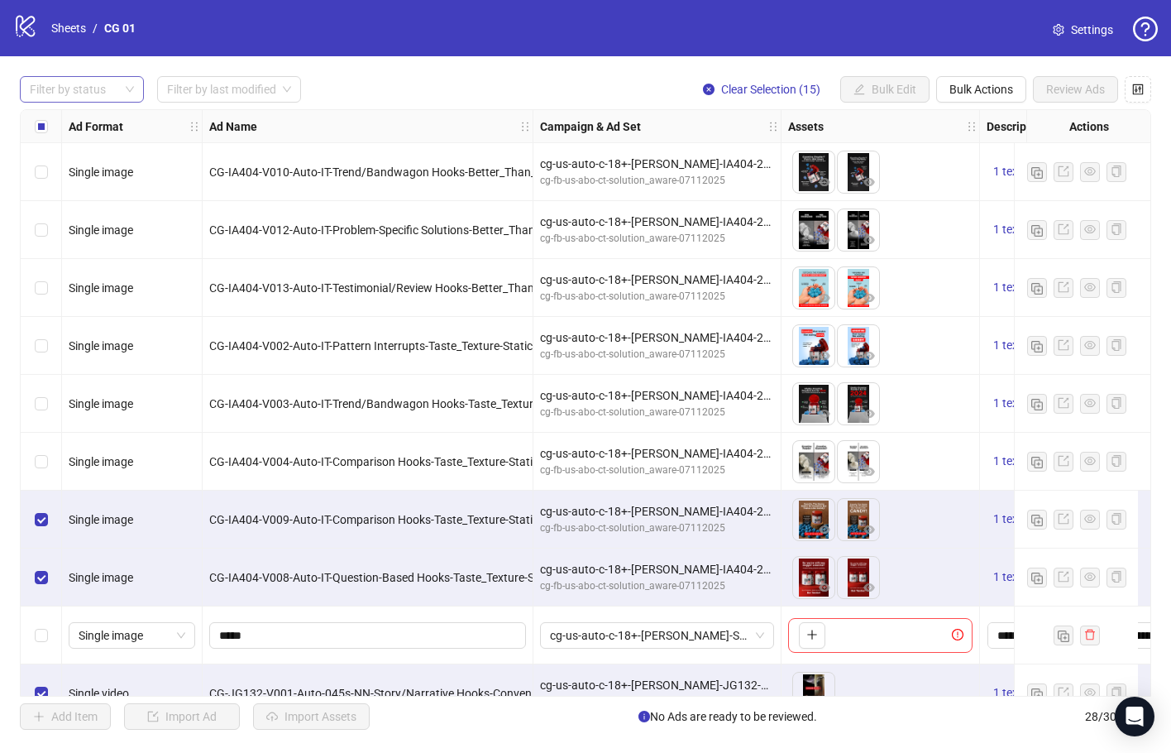
click at [43, 476] on div "Select row 6" at bounding box center [41, 462] width 41 height 58
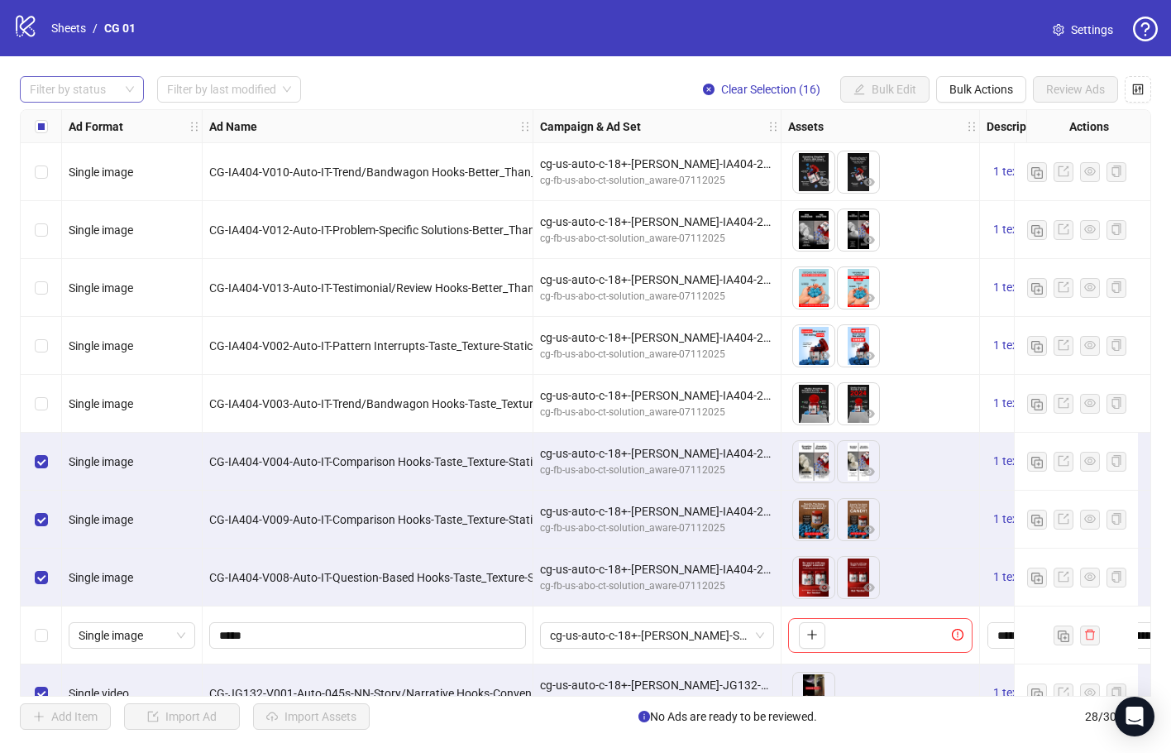
click at [45, 417] on div "Select row 5" at bounding box center [41, 404] width 41 height 58
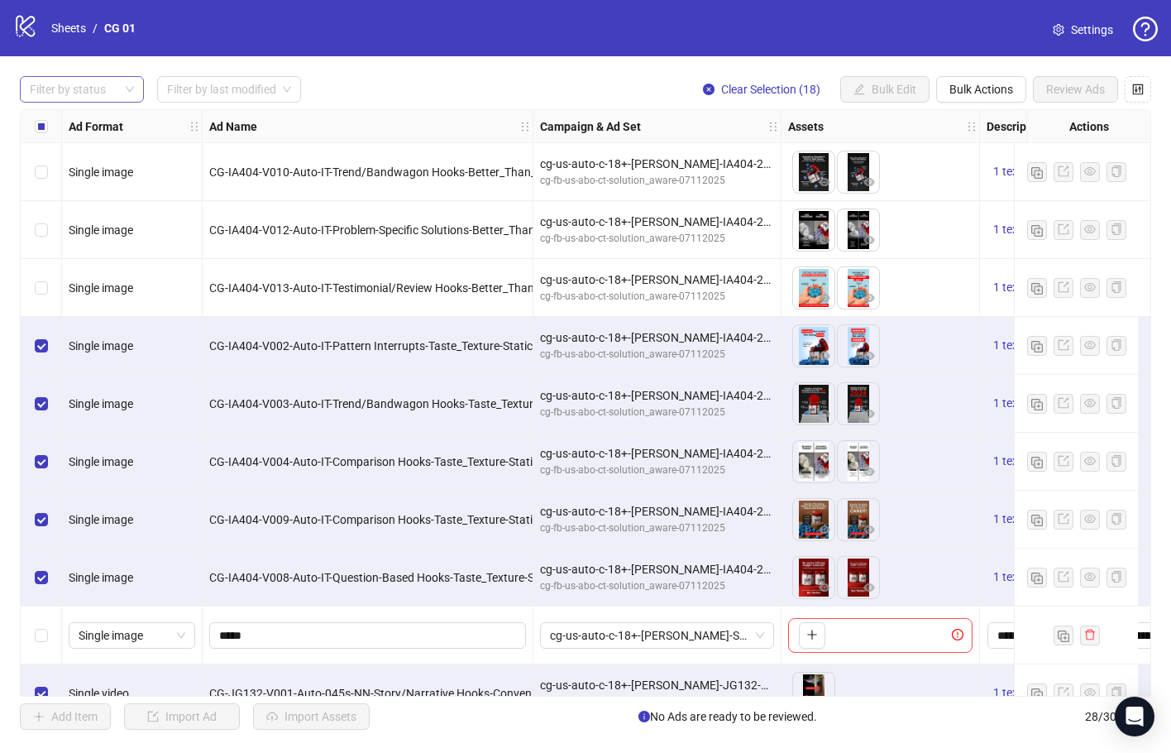
drag, startPoint x: 49, startPoint y: 296, endPoint x: 50, endPoint y: 288, distance: 8.4
click at [49, 298] on div "Select row 3" at bounding box center [41, 288] width 41 height 58
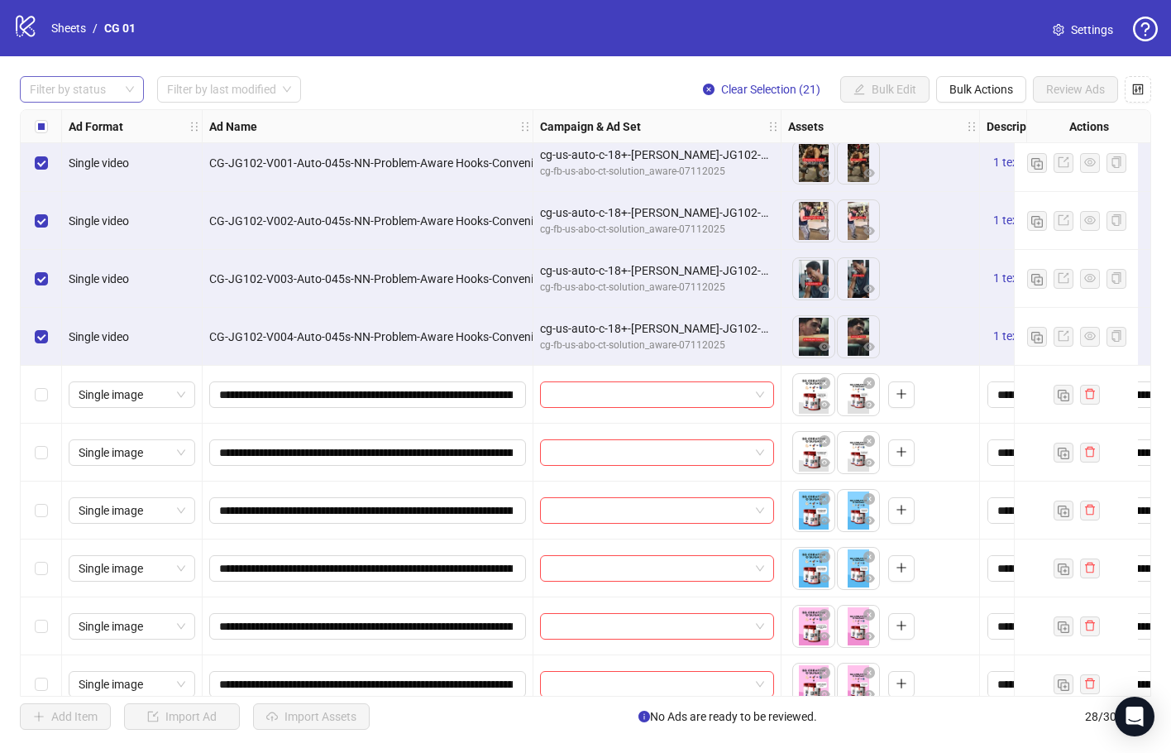
scroll to position [1075, 0]
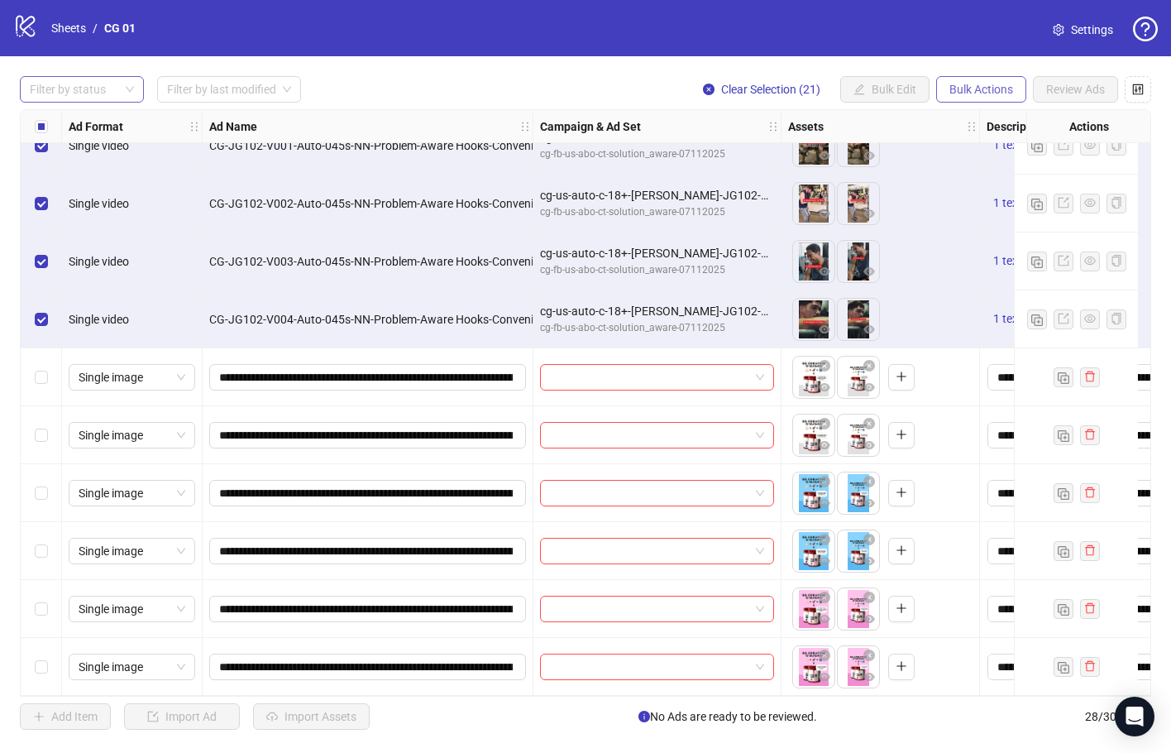
click at [998, 79] on button "Bulk Actions" at bounding box center [981, 89] width 90 height 26
click at [1018, 178] on span "Duplicate with assets" at bounding box center [1004, 176] width 113 height 18
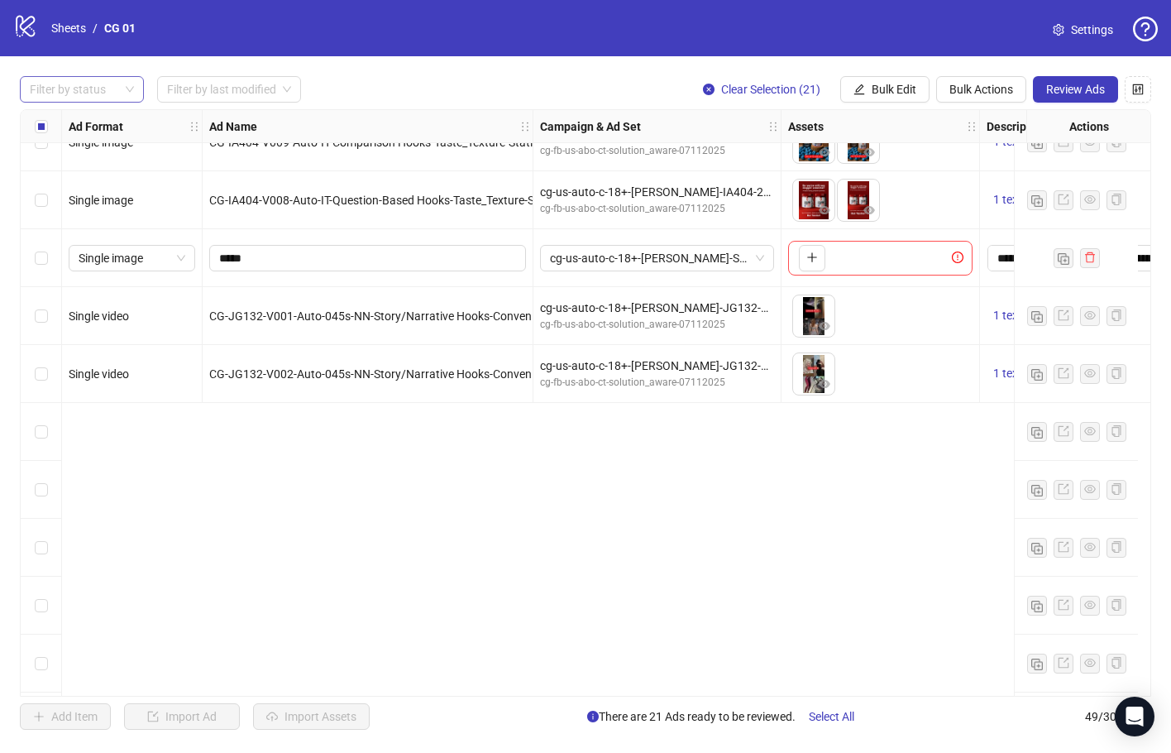
scroll to position [0, 0]
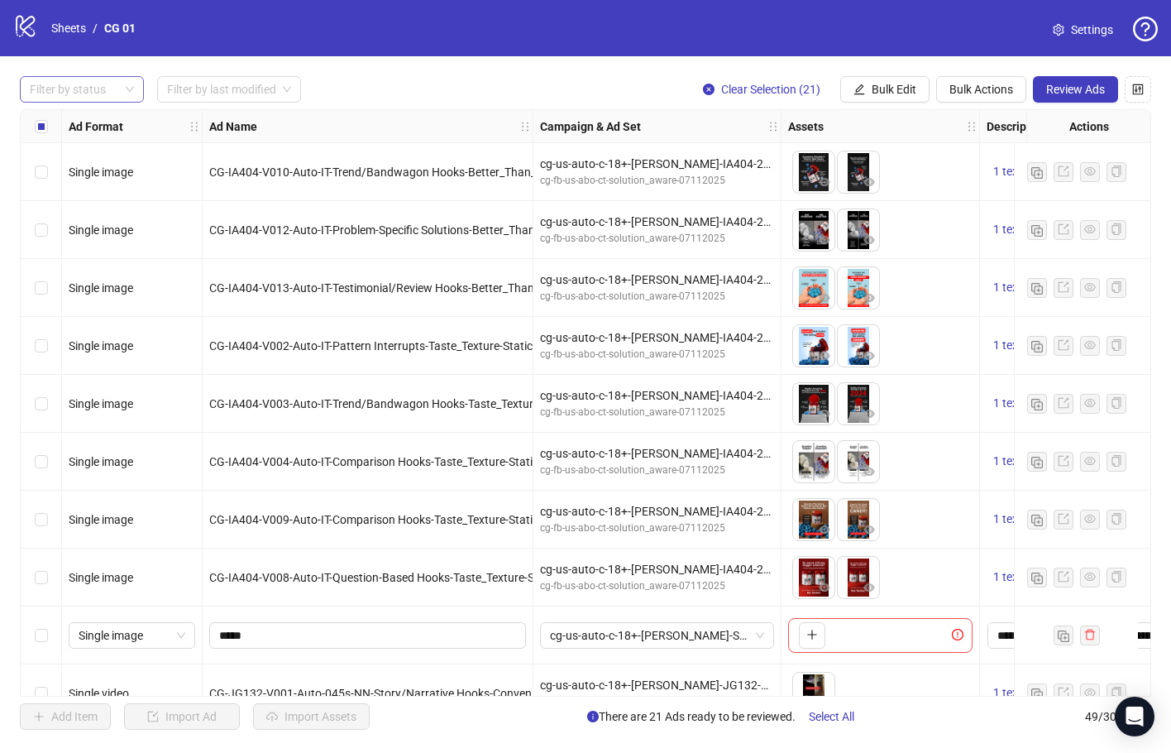
click at [1059, 31] on icon "setting" at bounding box center [1058, 30] width 11 height 12
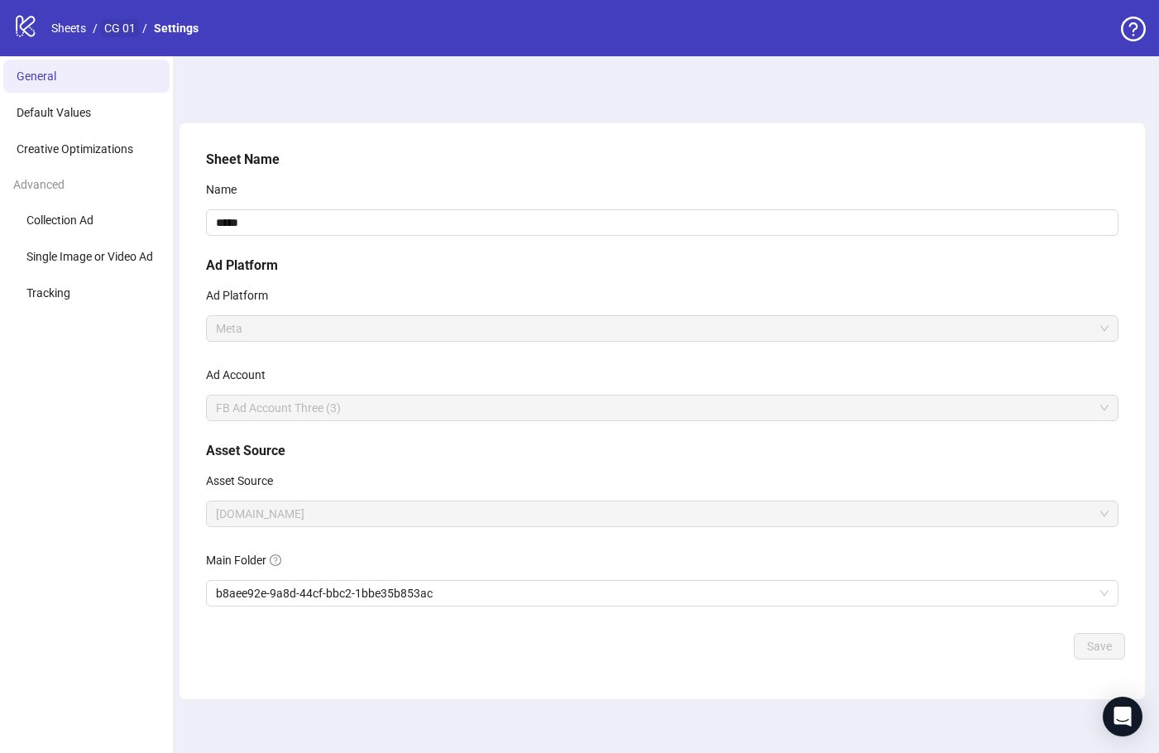
click at [128, 31] on link "CG 01" at bounding box center [120, 28] width 38 height 18
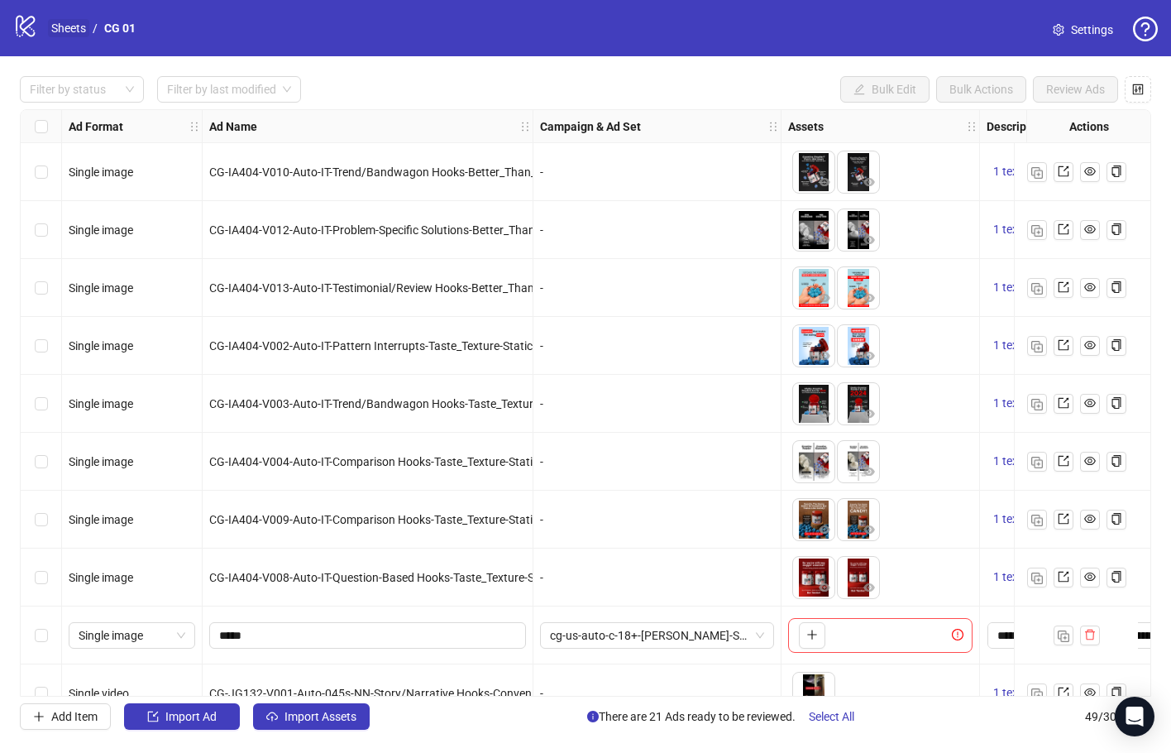
click at [72, 27] on link "Sheets" at bounding box center [68, 28] width 41 height 18
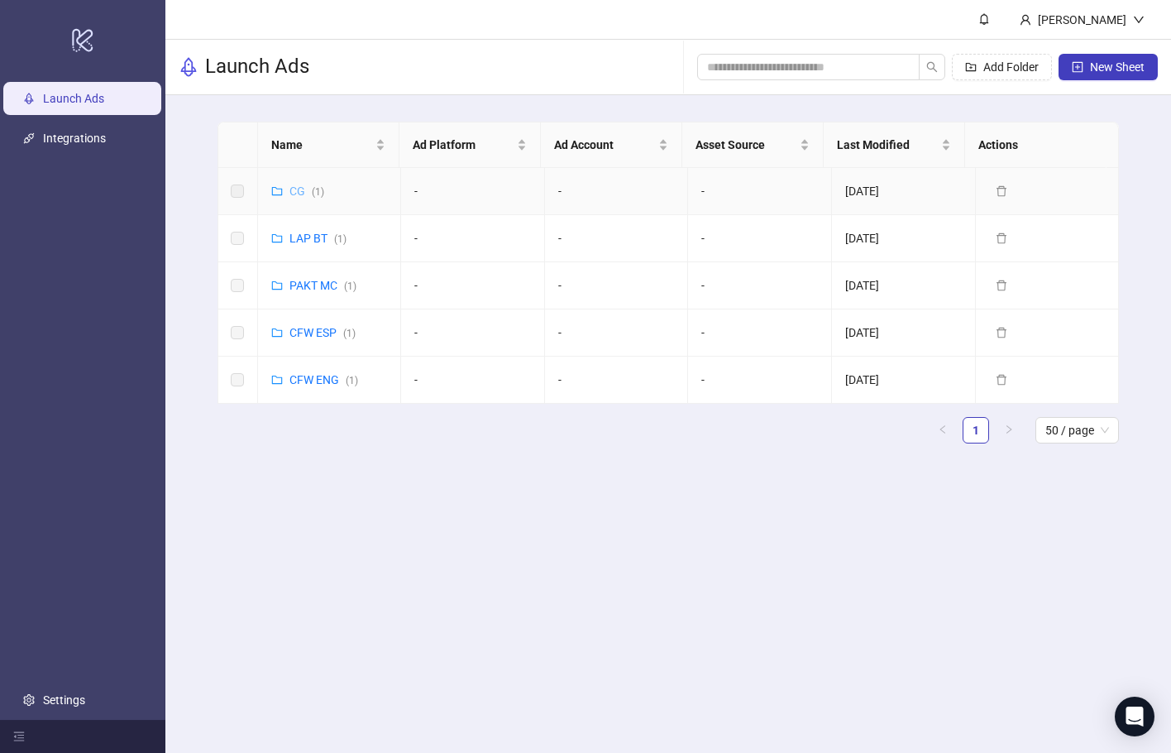
click at [296, 189] on link "CG ( 1 )" at bounding box center [307, 190] width 35 height 13
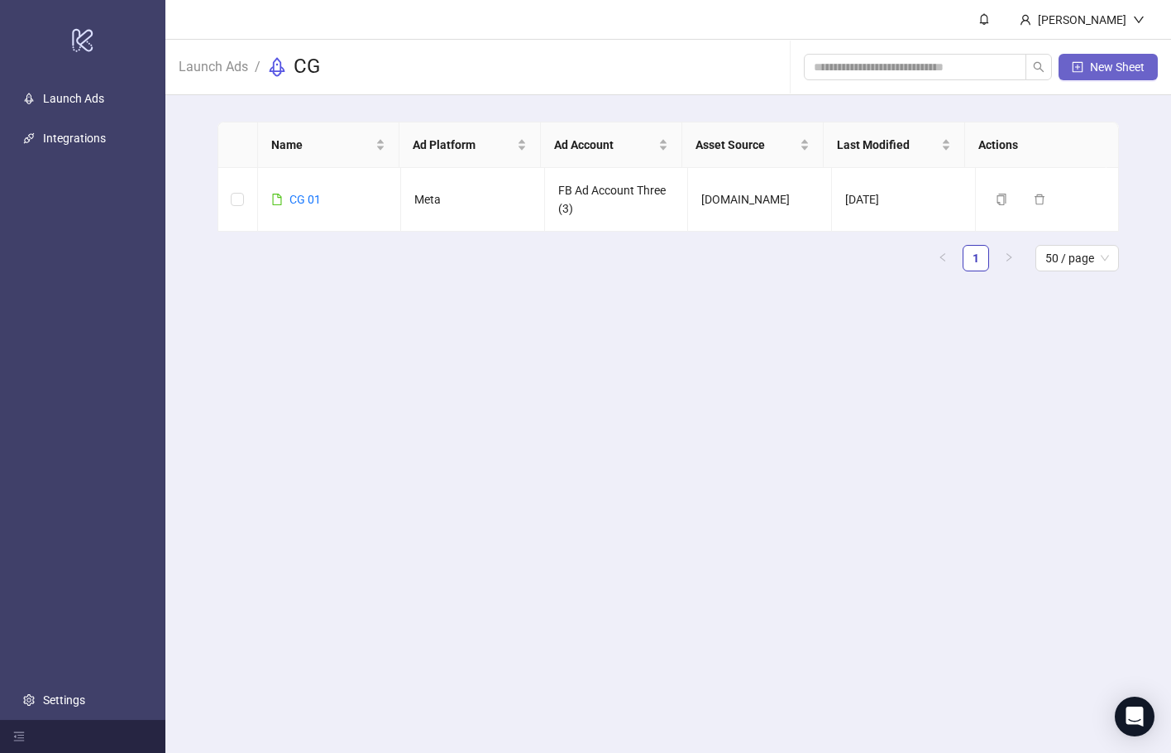
click at [1087, 67] on button "New Sheet" at bounding box center [1108, 67] width 99 height 26
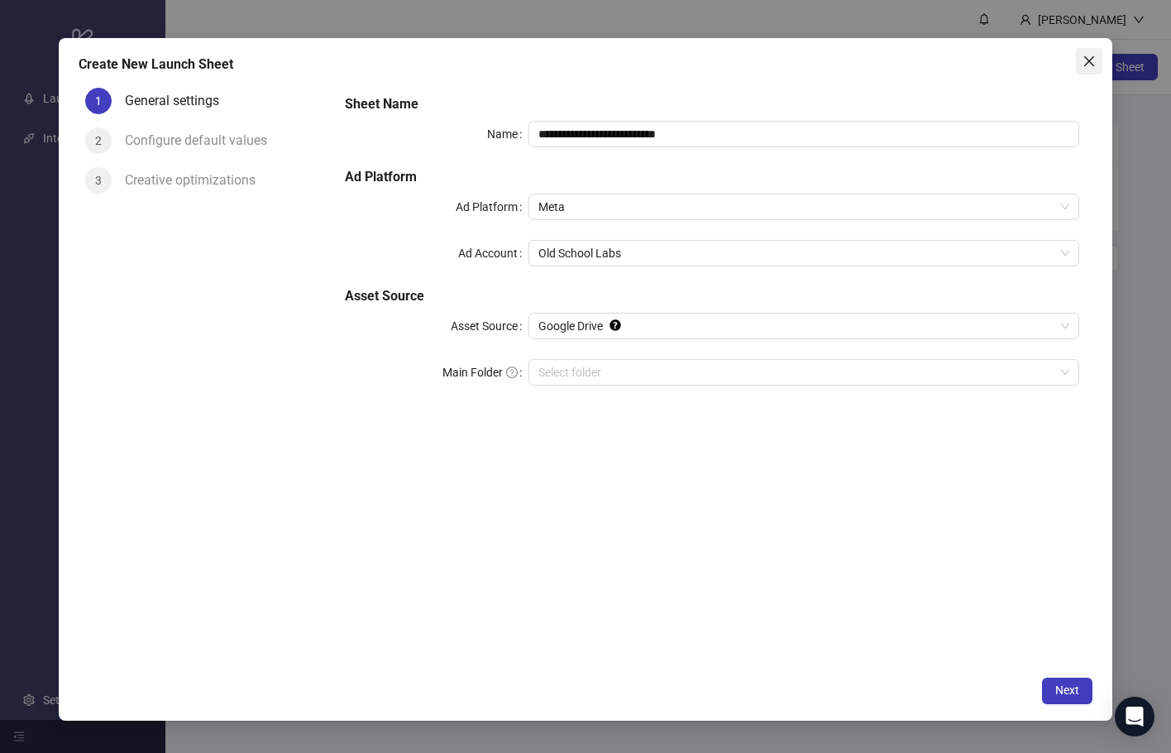
click at [1086, 60] on icon "close" at bounding box center [1089, 61] width 13 height 13
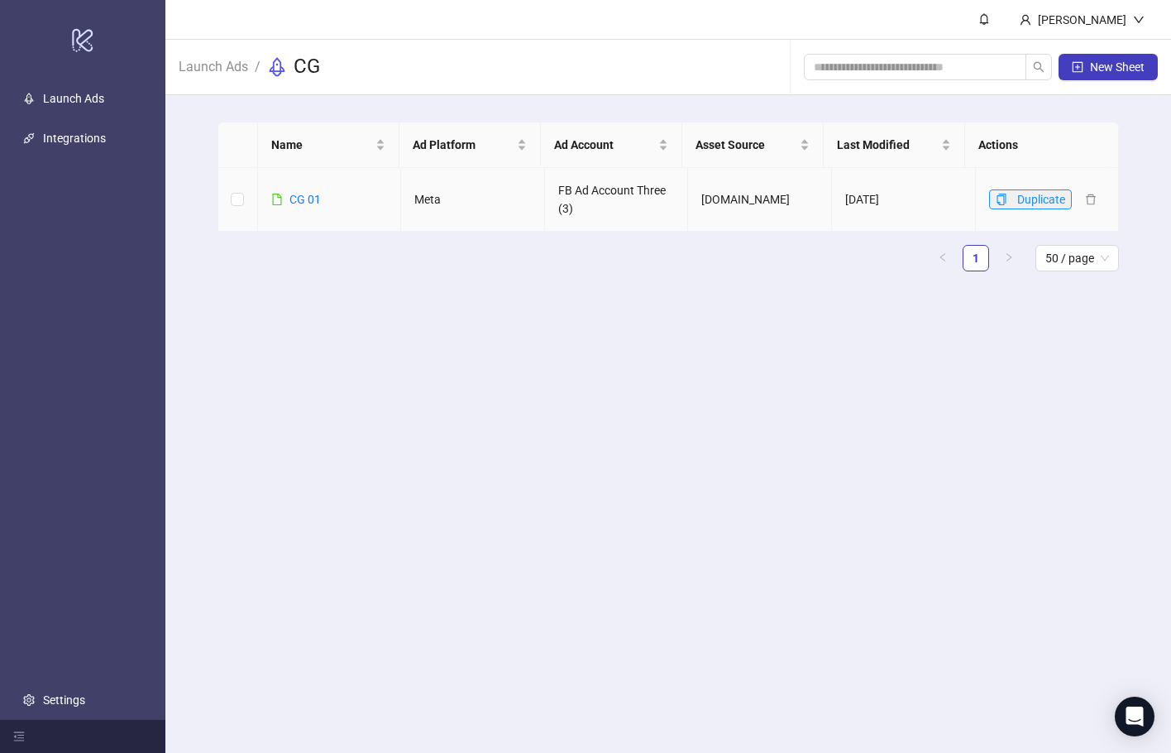
click at [989, 199] on button "Duplicate" at bounding box center [1030, 199] width 83 height 20
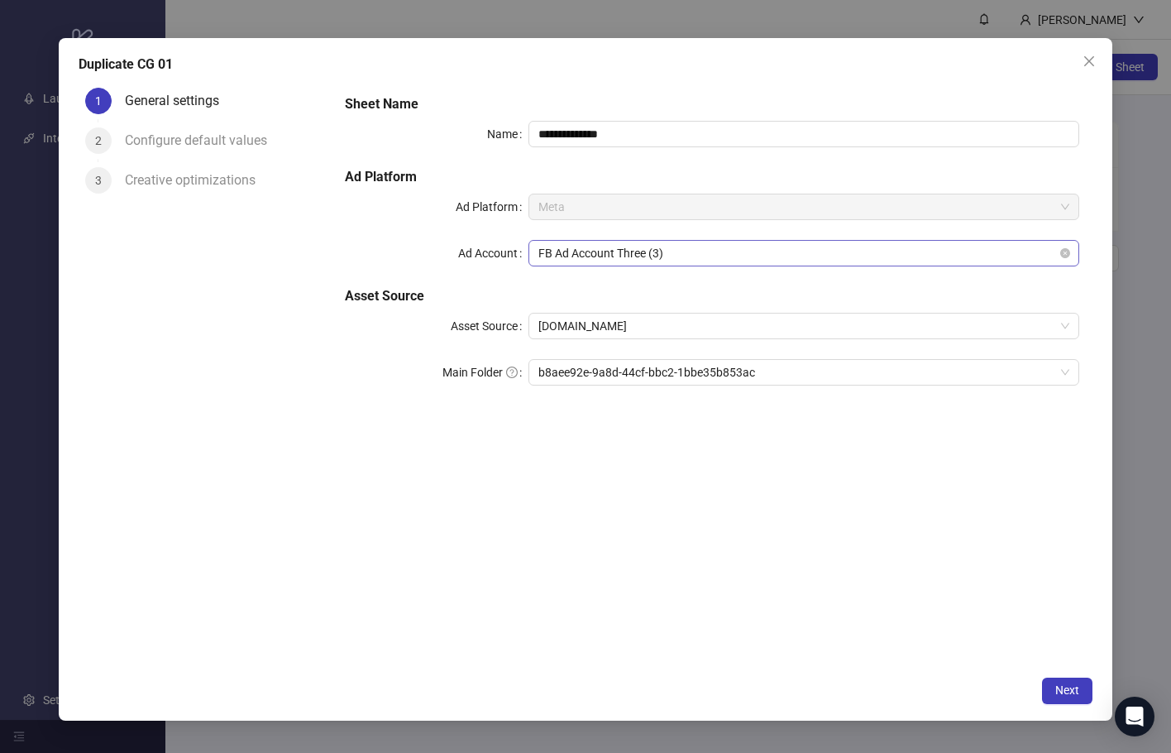
click at [754, 261] on span "FB Ad Account Three (3)" at bounding box center [804, 253] width 531 height 25
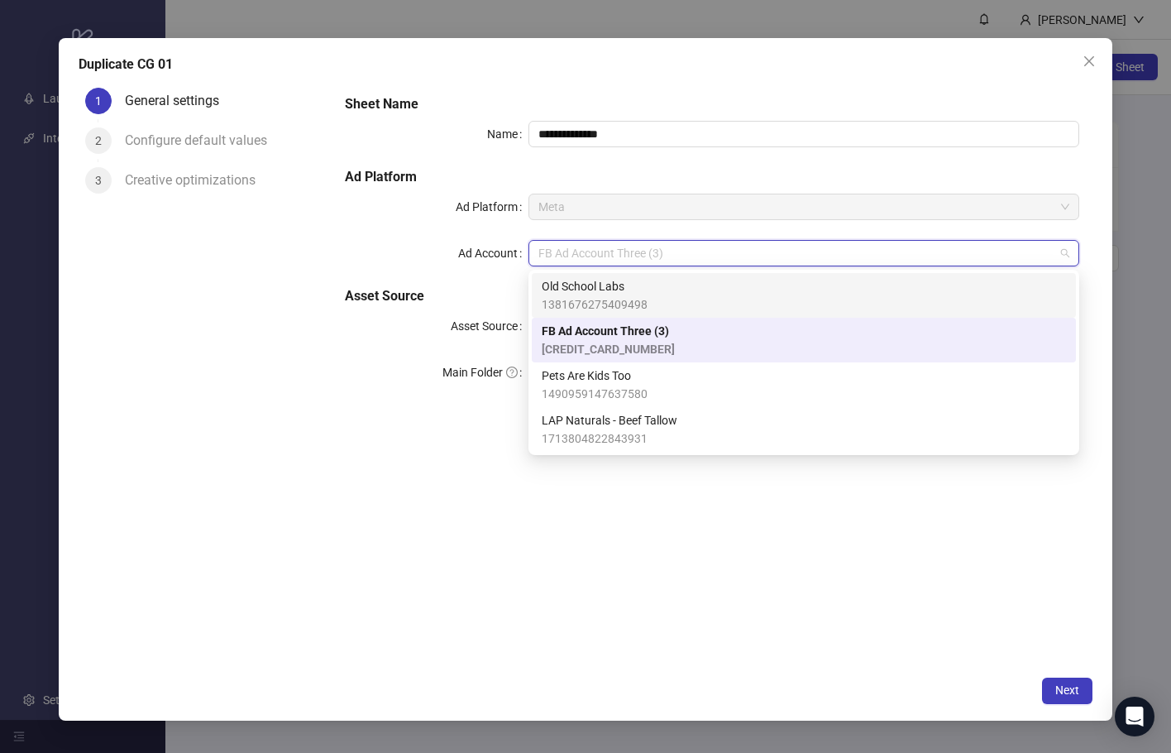
click at [756, 285] on div "Old School Labs 1381676275409498" at bounding box center [804, 295] width 524 height 36
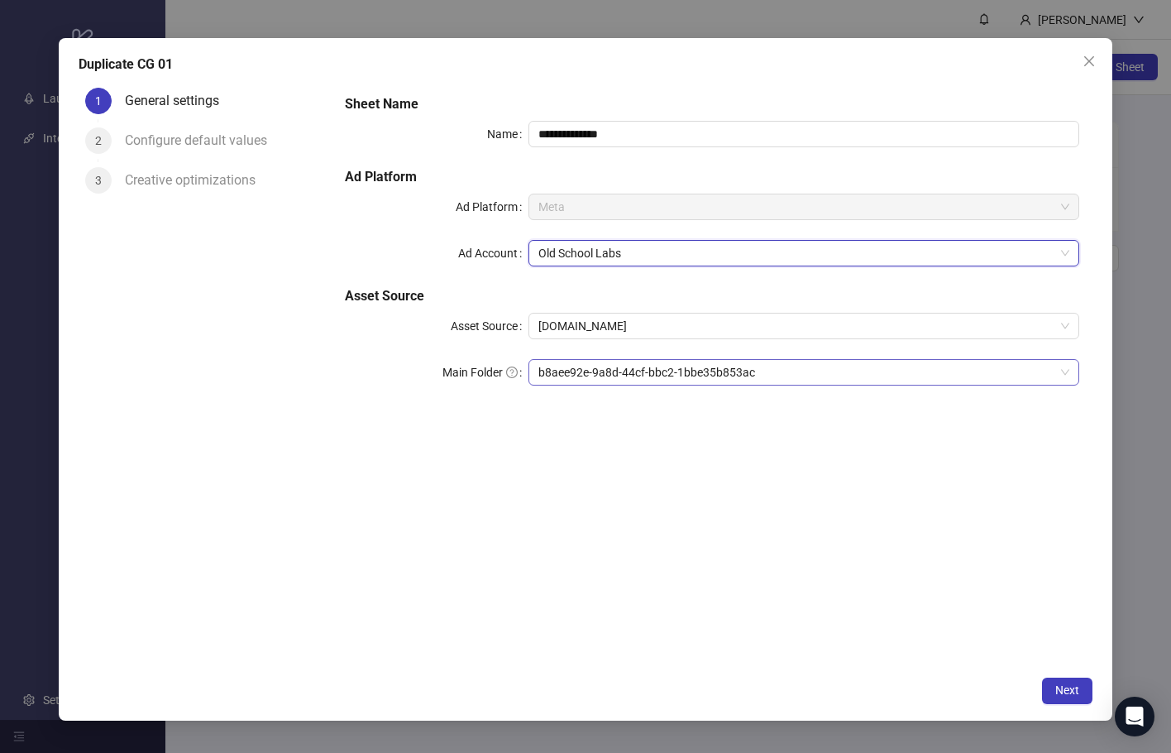
click at [734, 374] on span "b8aee92e-9a8d-44cf-bbc2-1bbe35b853ac" at bounding box center [804, 372] width 531 height 25
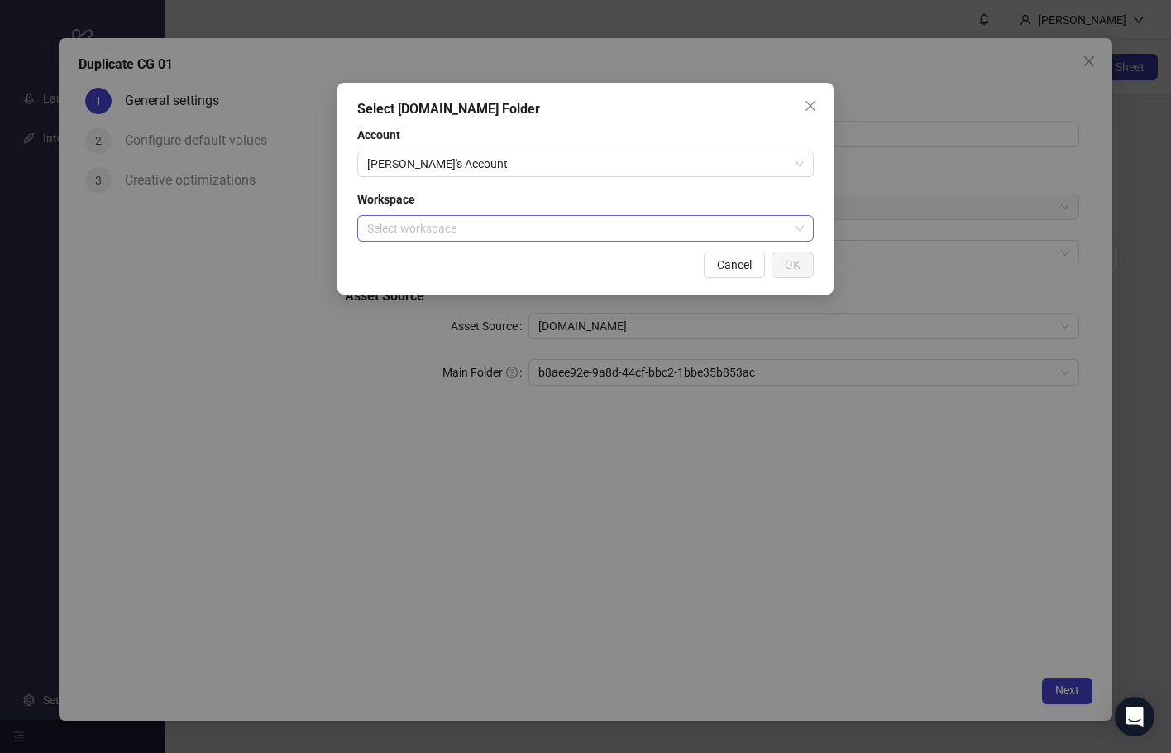
click at [593, 232] on input "search" at bounding box center [578, 228] width 422 height 25
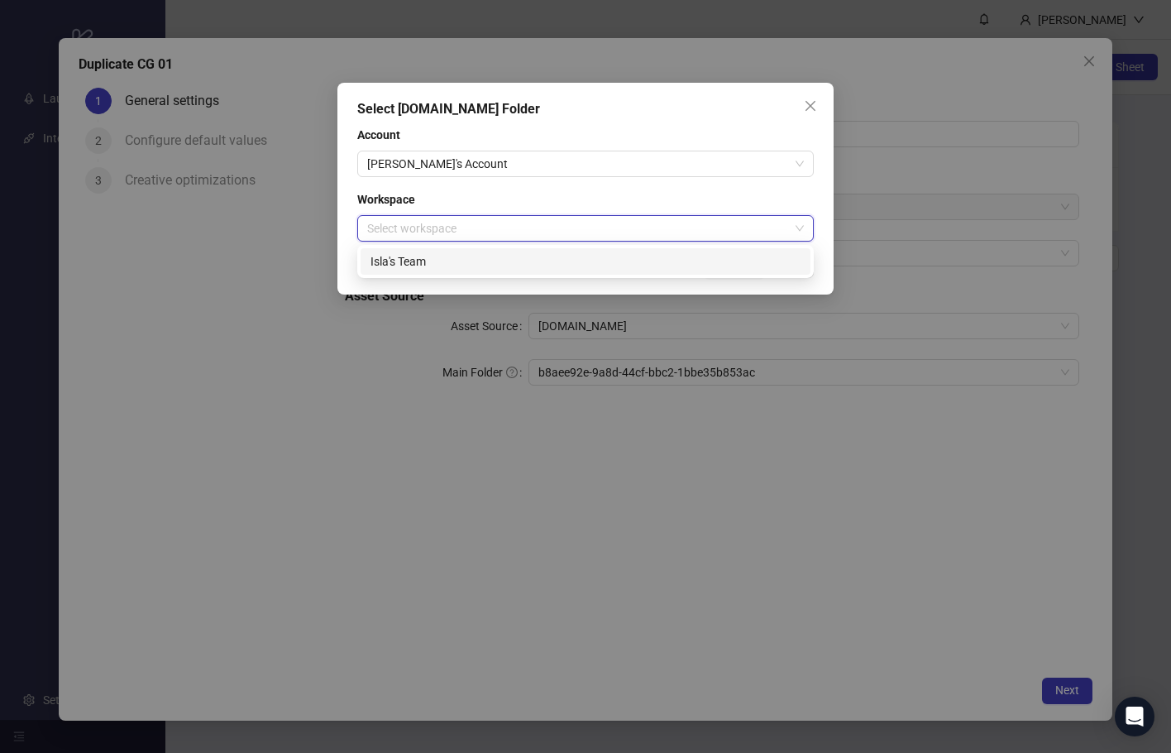
click at [572, 271] on div "Isla's Team" at bounding box center [586, 261] width 450 height 26
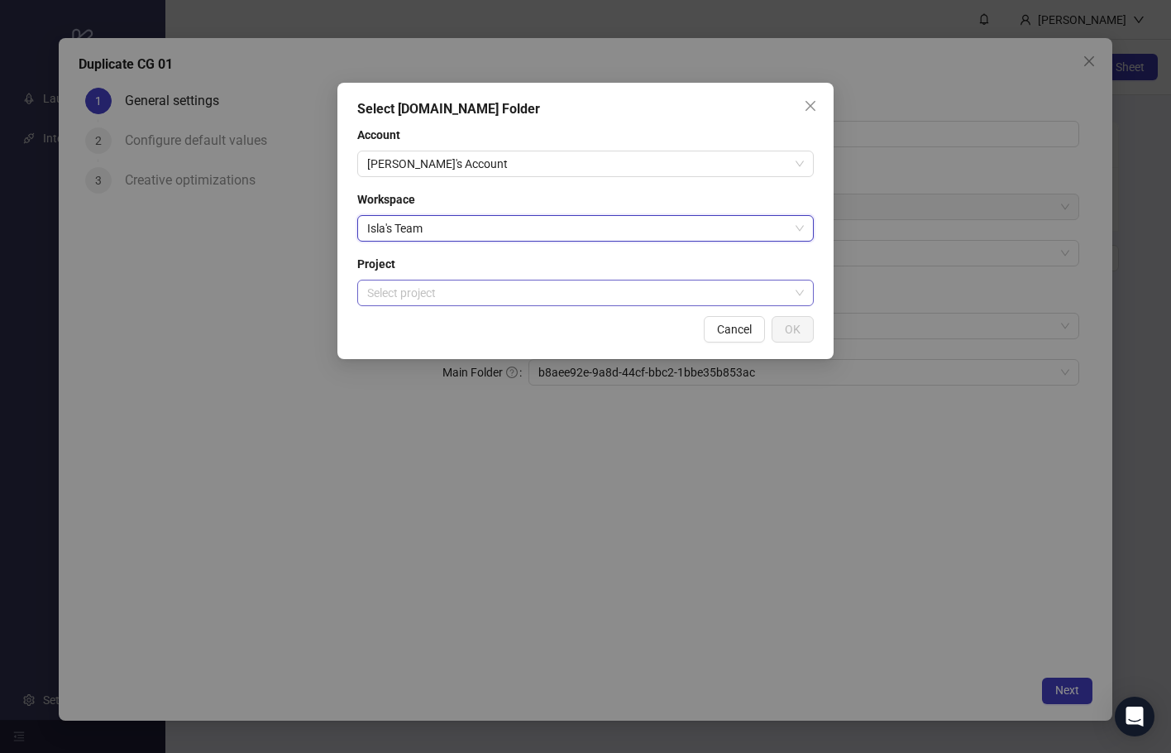
click at [577, 293] on input "search" at bounding box center [578, 292] width 422 height 25
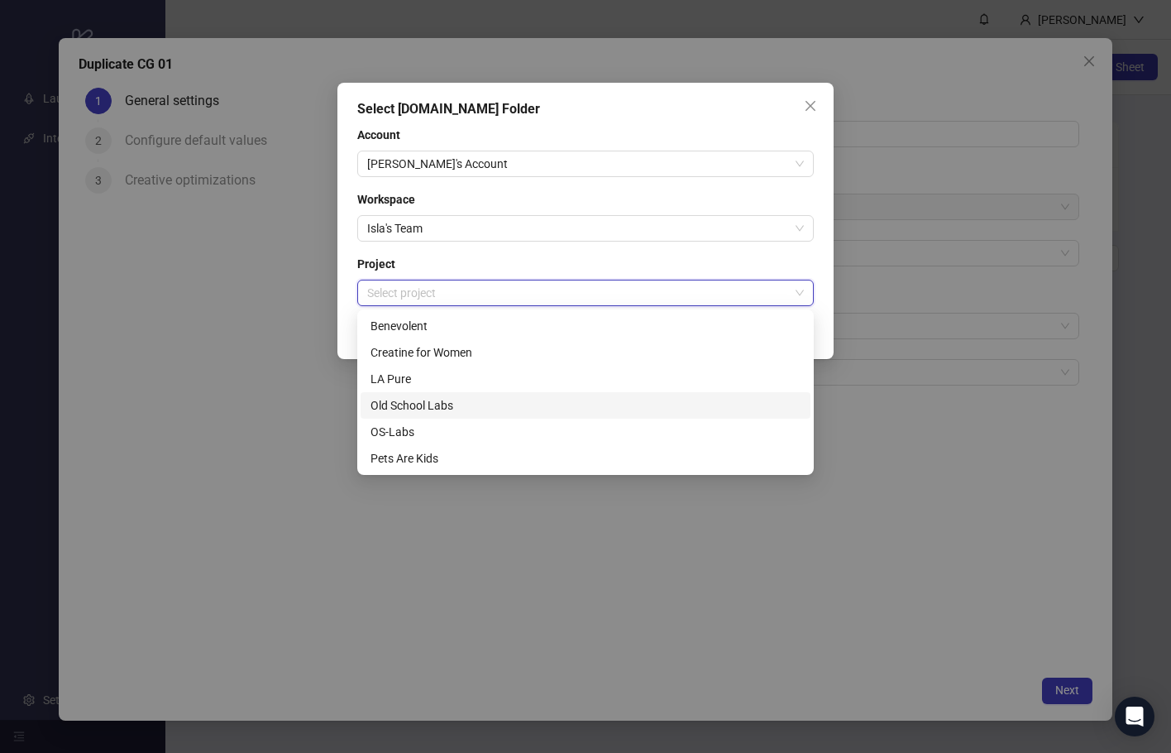
click at [561, 409] on div "Old School Labs" at bounding box center [586, 405] width 430 height 18
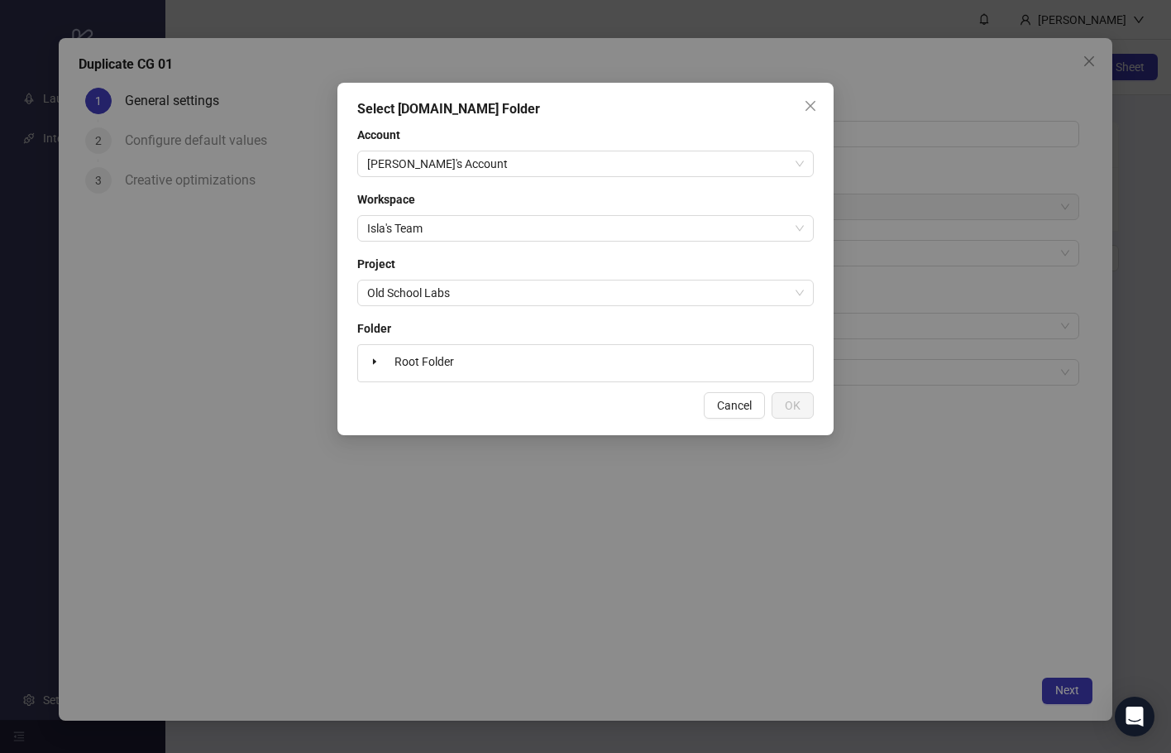
click at [561, 360] on div "Root Folder" at bounding box center [586, 363] width 442 height 23
click at [433, 359] on span "Root Folder" at bounding box center [425, 361] width 60 height 13
click at [382, 362] on span at bounding box center [375, 362] width 20 height 20
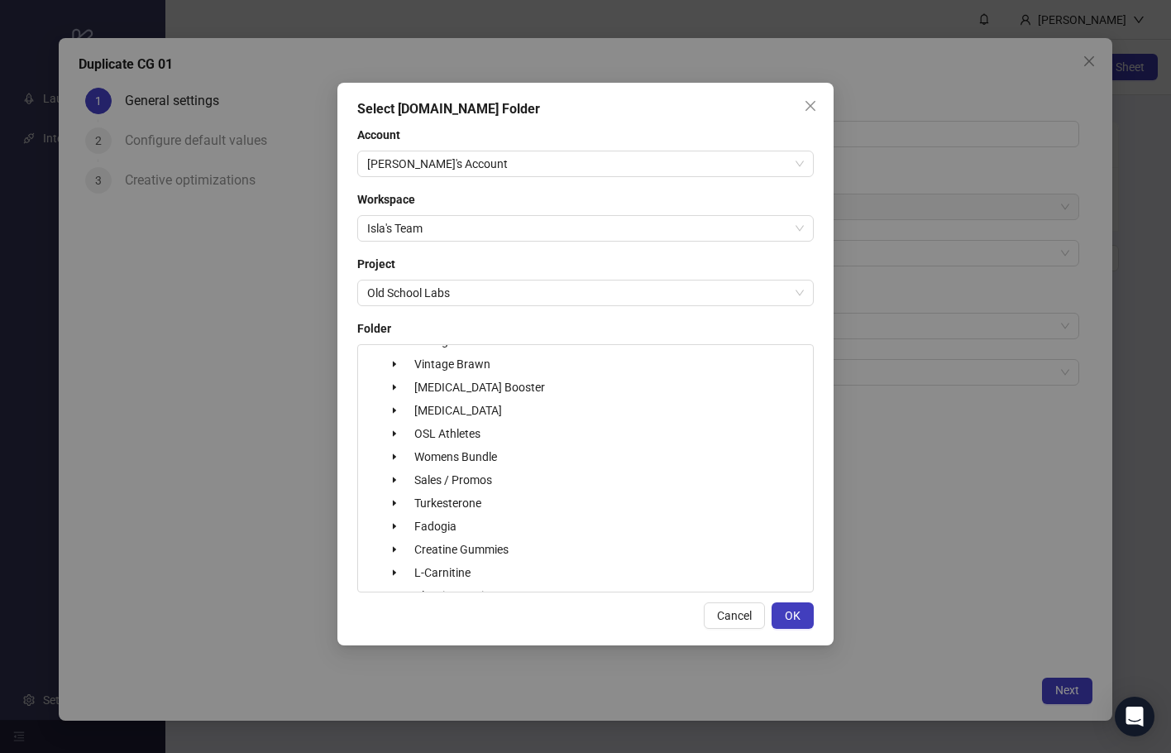
scroll to position [91, 0]
click at [482, 529] on span "Creatine Gummies" at bounding box center [461, 525] width 94 height 13
click at [782, 615] on button "OK" at bounding box center [793, 615] width 42 height 26
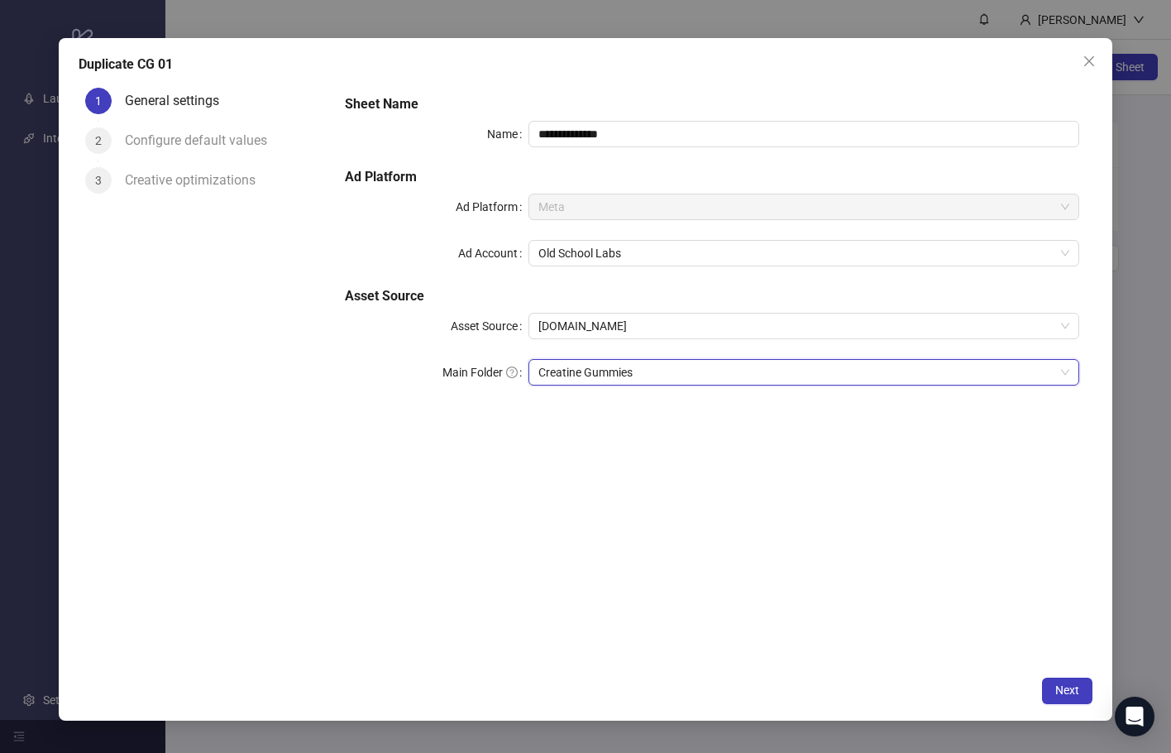
click at [928, 445] on div "**********" at bounding box center [712, 374] width 761 height 587
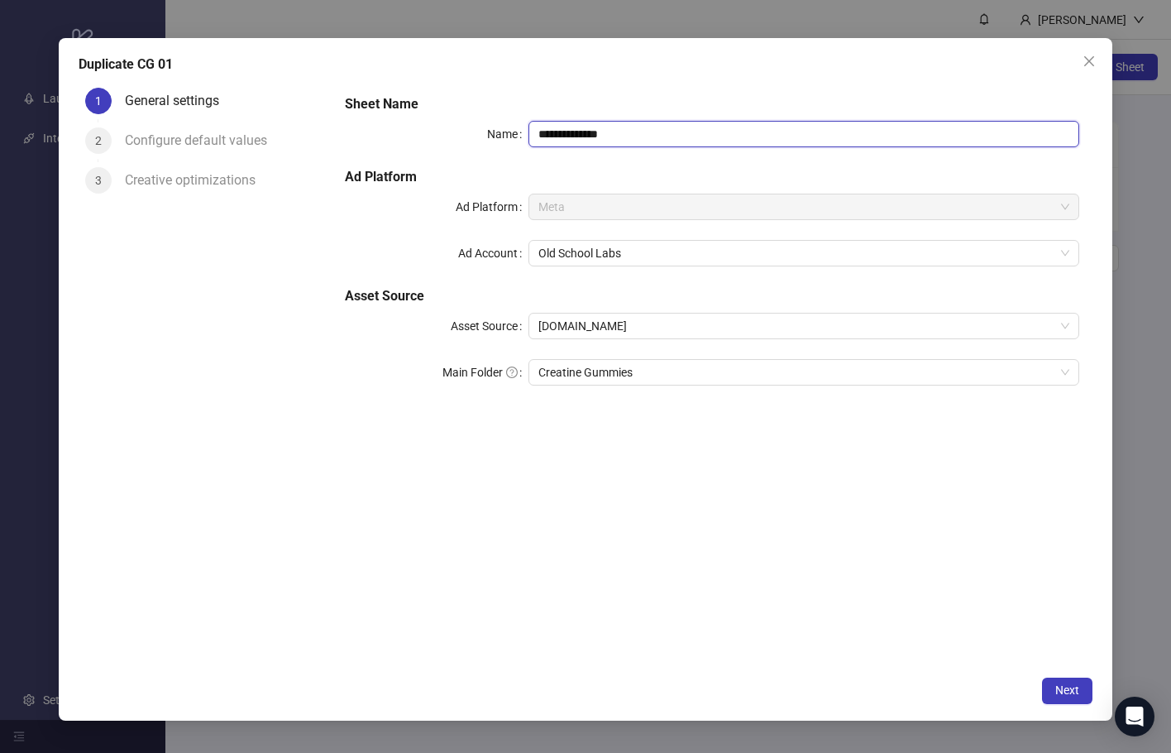
drag, startPoint x: 572, startPoint y: 135, endPoint x: 637, endPoint y: 134, distance: 65.4
click at [637, 134] on input "**********" at bounding box center [804, 134] width 551 height 26
click at [645, 135] on input "**********" at bounding box center [804, 134] width 551 height 26
drag, startPoint x: 614, startPoint y: 139, endPoint x: 637, endPoint y: 137, distance: 23.2
click at [637, 137] on input "**********" at bounding box center [804, 134] width 551 height 26
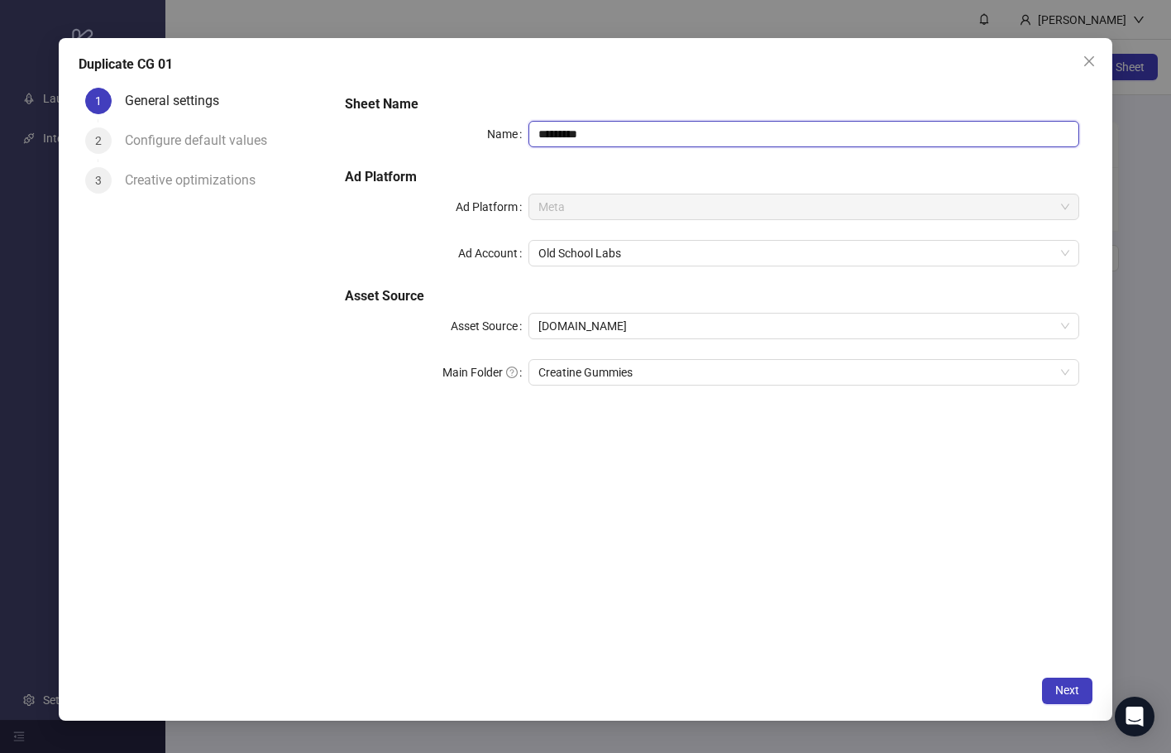
type input "*********"
click at [737, 514] on div "Sheet Name Name ********* Ad Platform Ad Platform Meta Ad Account Old School La…" at bounding box center [712, 374] width 761 height 587
click at [1056, 680] on button "Next" at bounding box center [1067, 691] width 50 height 26
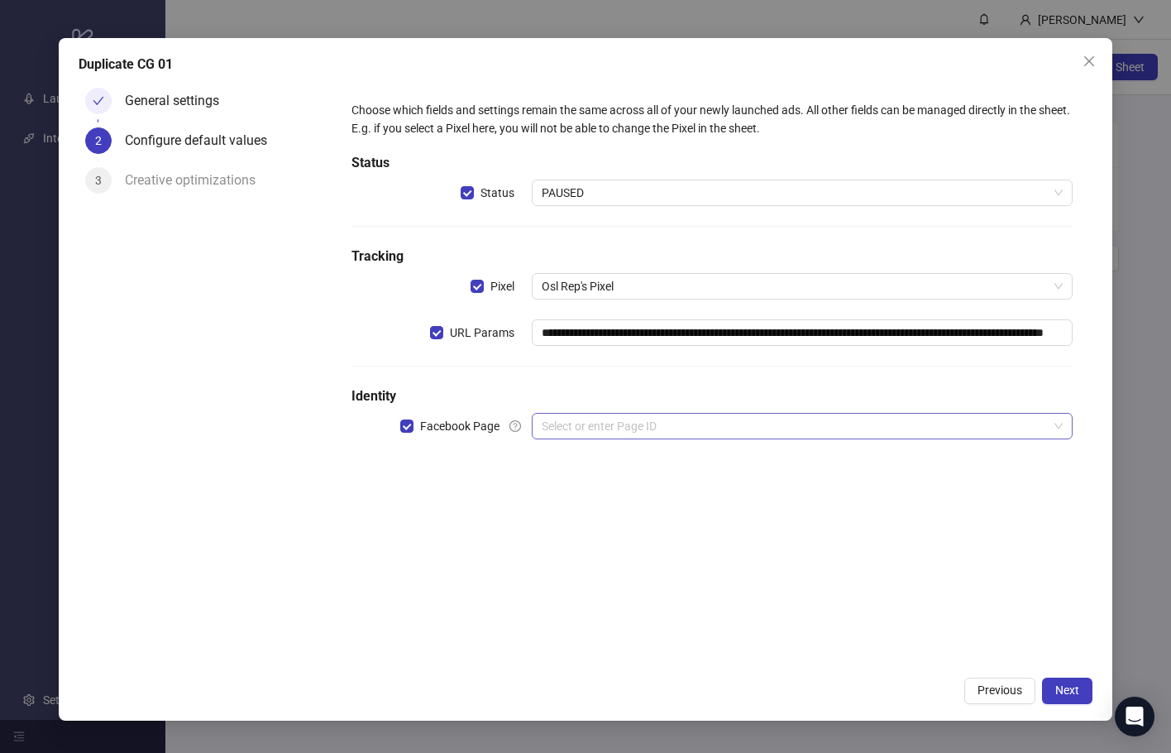
click at [882, 419] on input "search" at bounding box center [795, 426] width 506 height 25
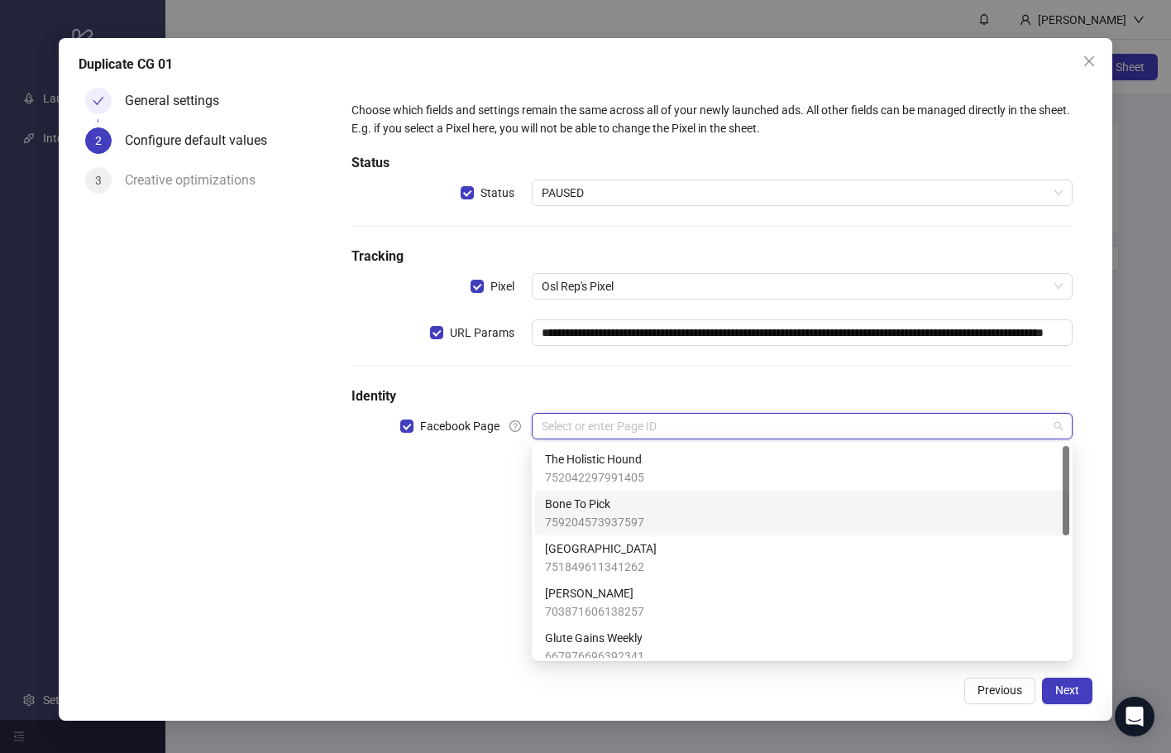
scroll to position [324, 0]
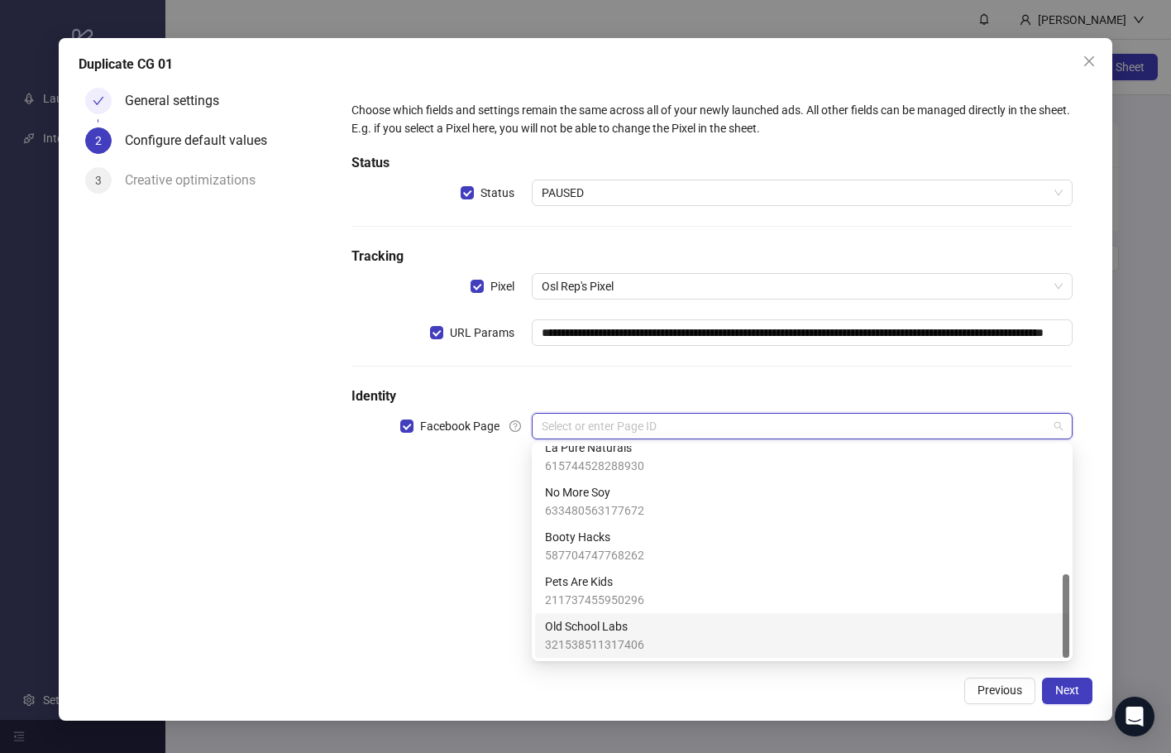
click at [869, 635] on div "Old School Labs 321538511317406" at bounding box center [802, 635] width 515 height 36
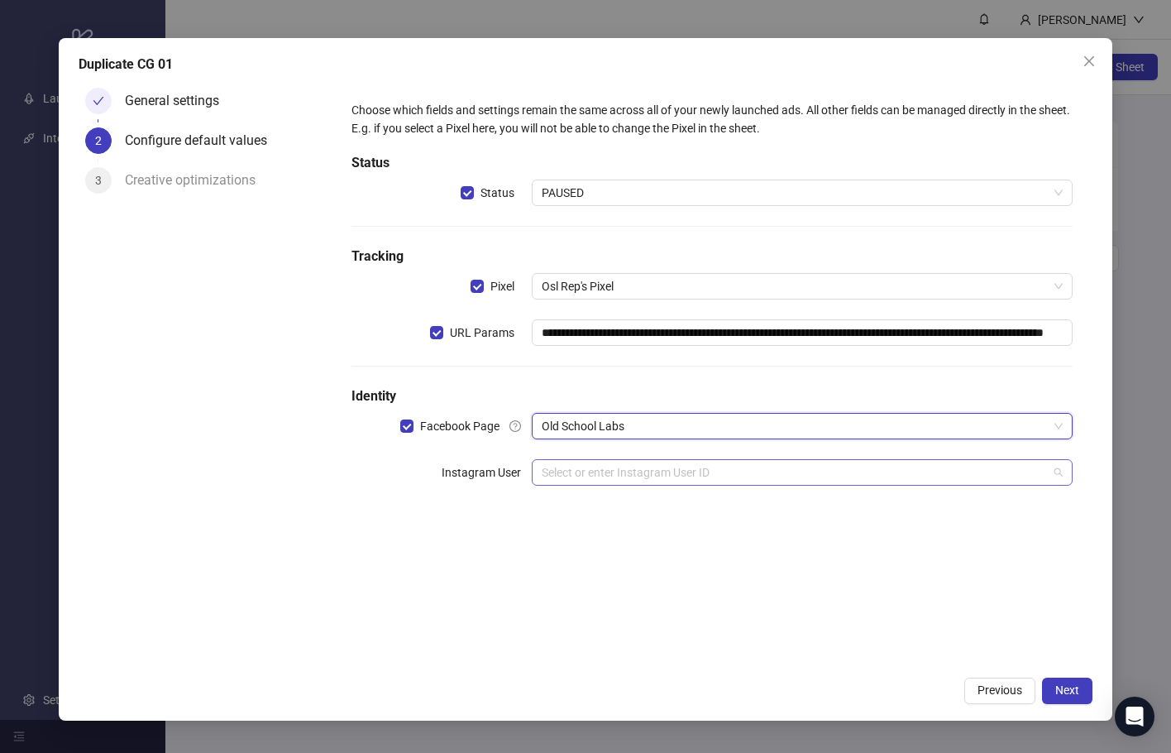
click at [916, 473] on input "search" at bounding box center [795, 472] width 506 height 25
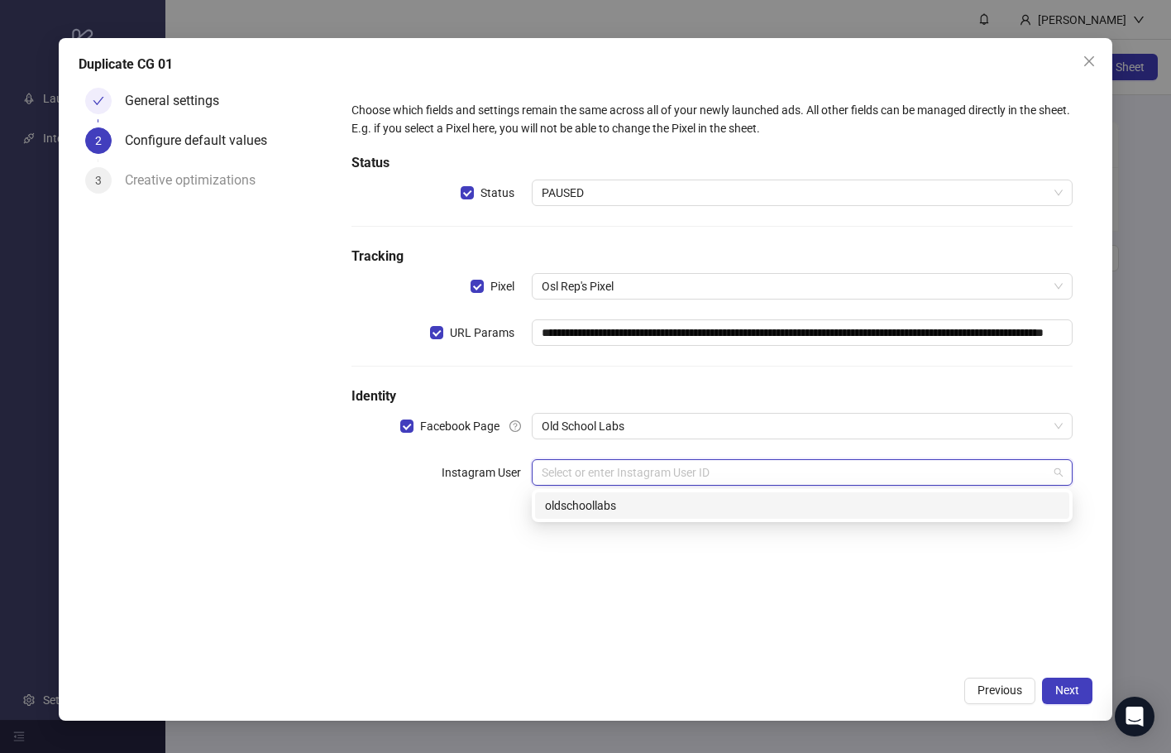
click at [869, 507] on div "oldschoollabs" at bounding box center [802, 505] width 515 height 18
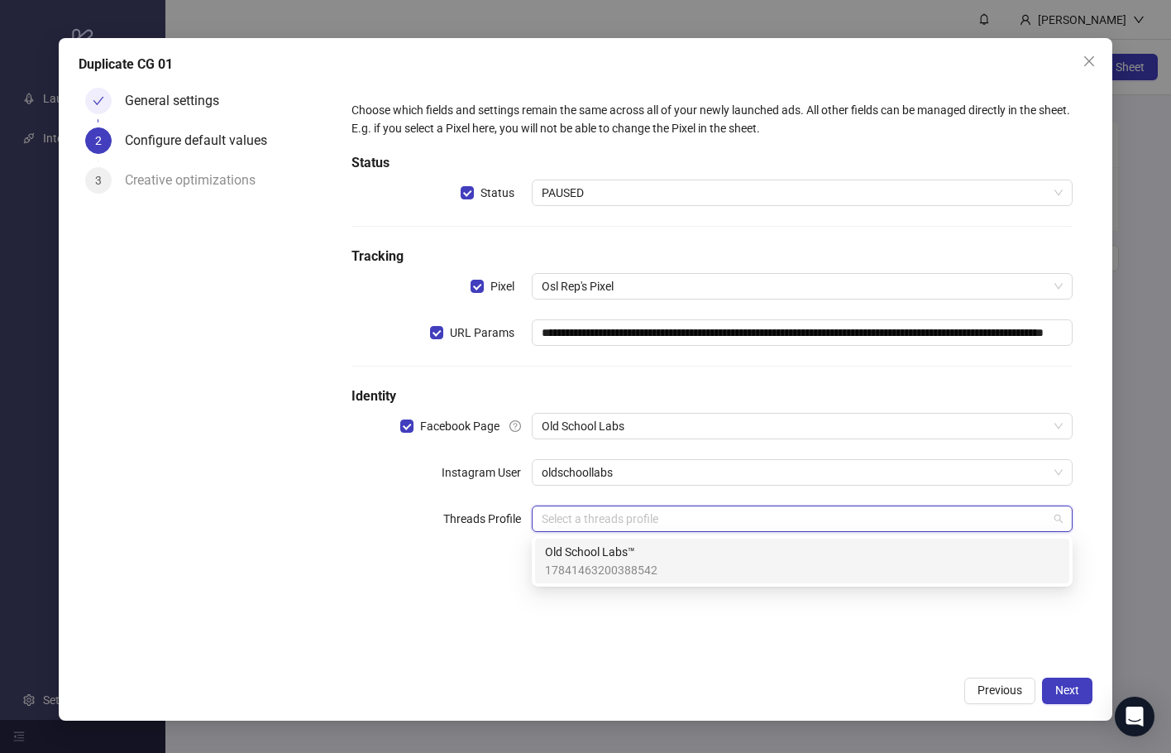
click at [944, 522] on input "search" at bounding box center [795, 518] width 506 height 25
click at [932, 553] on div "Old School Labs™ 17841463200388542" at bounding box center [802, 561] width 515 height 36
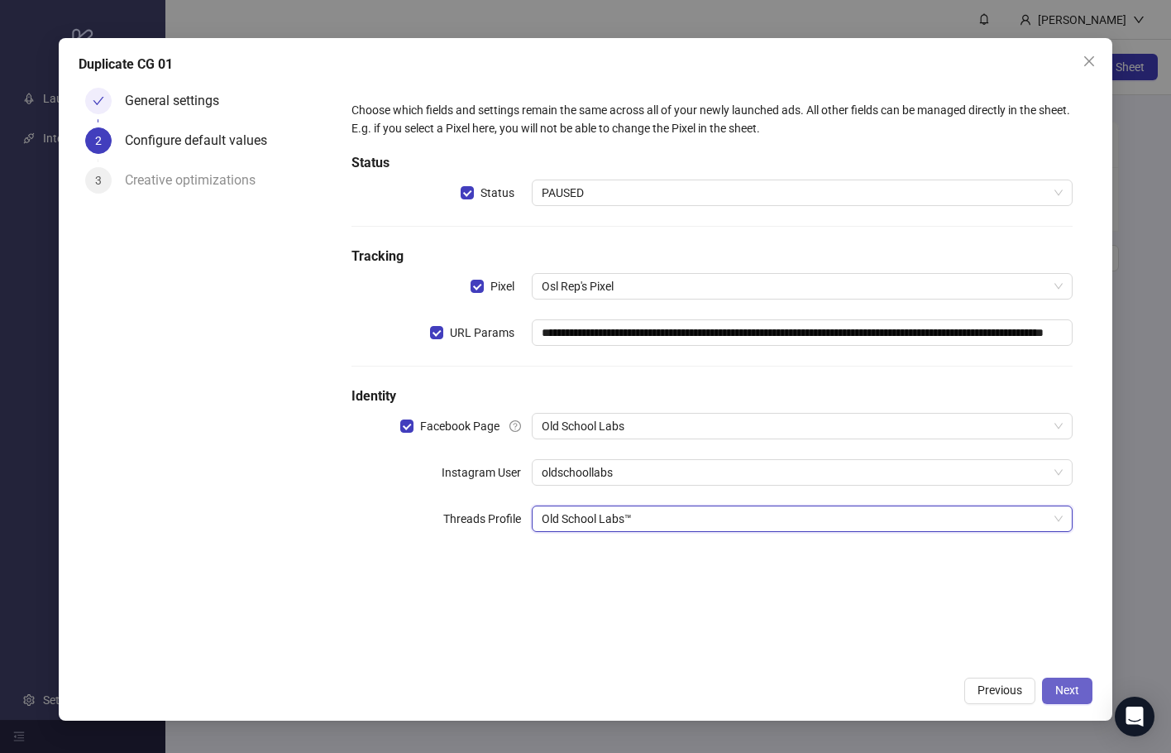
click at [1064, 688] on span "Next" at bounding box center [1068, 689] width 24 height 13
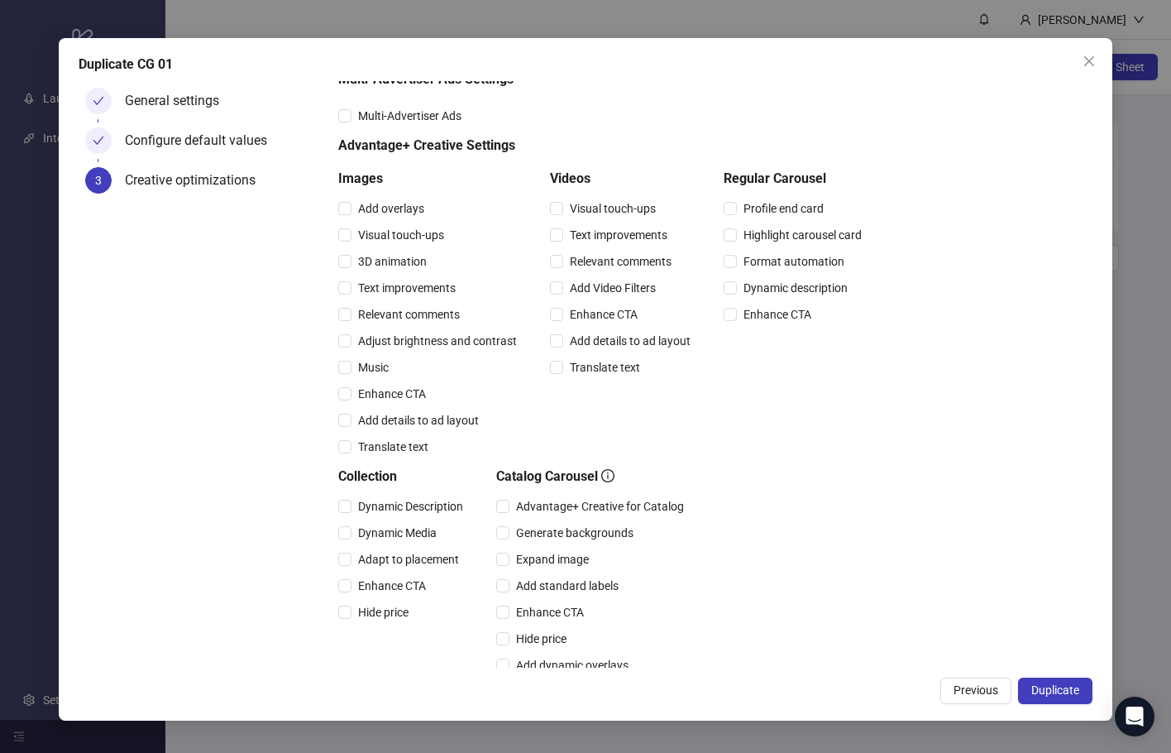
scroll to position [275, 0]
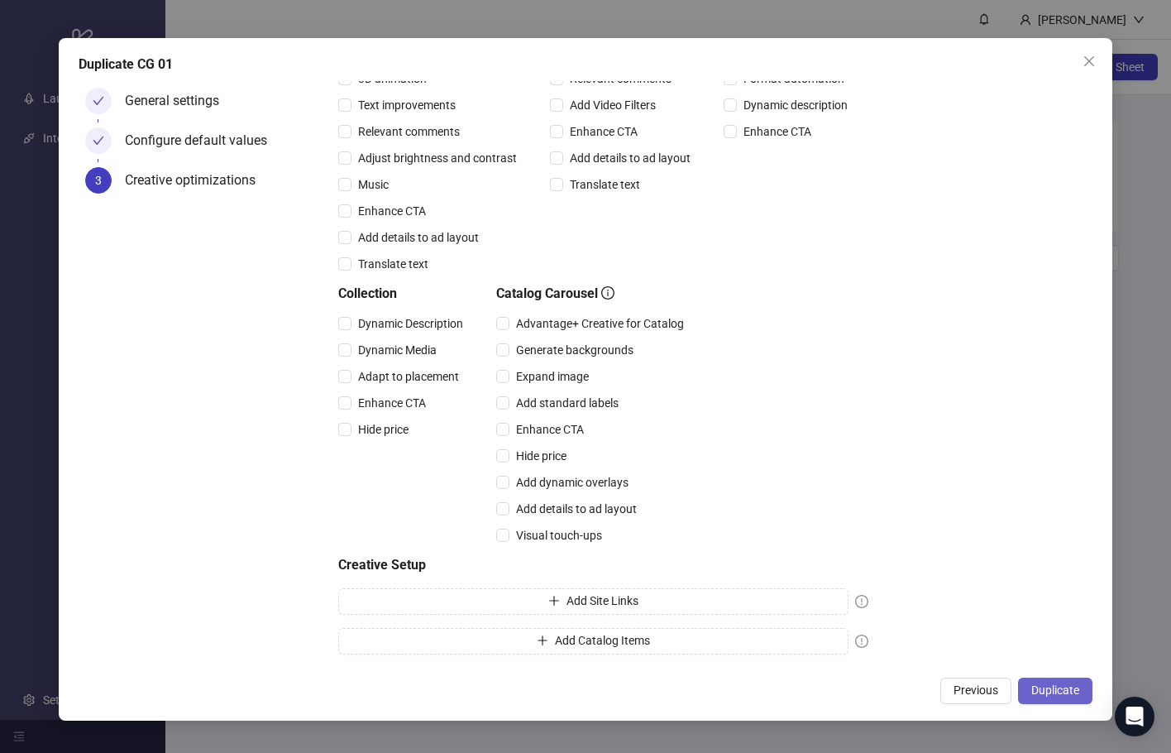
click at [1064, 692] on span "Duplicate" at bounding box center [1056, 689] width 48 height 13
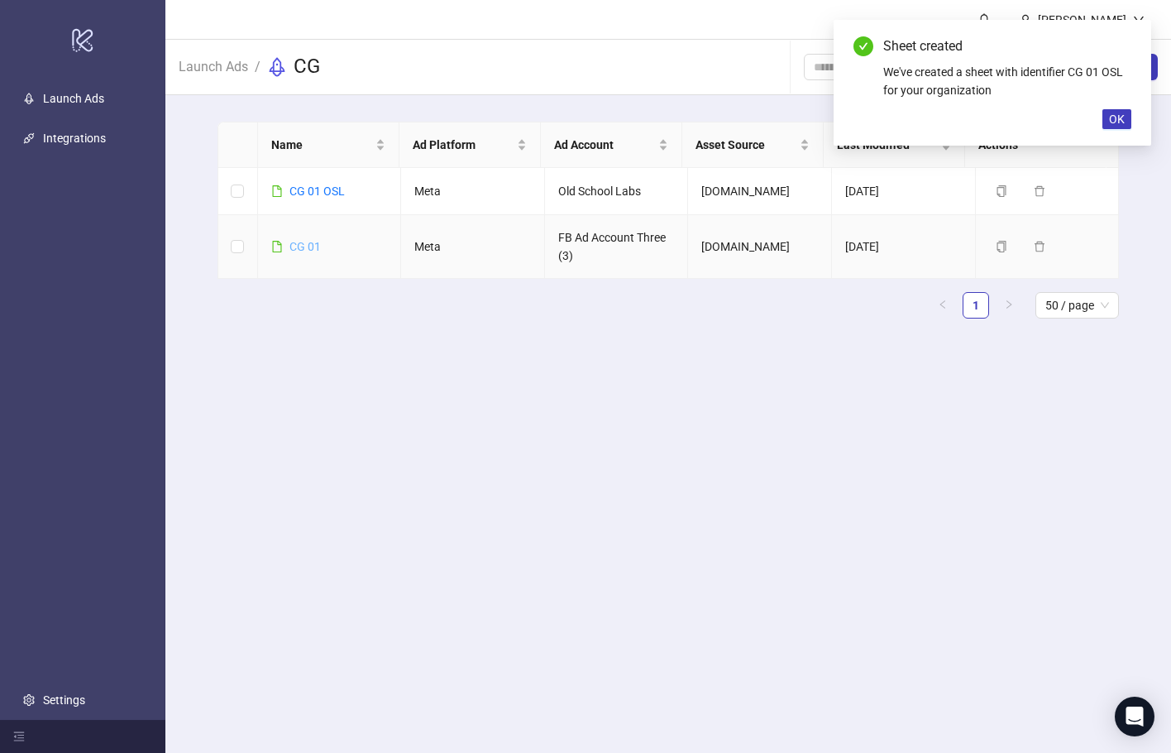
click at [301, 243] on link "CG 01" at bounding box center [305, 246] width 31 height 13
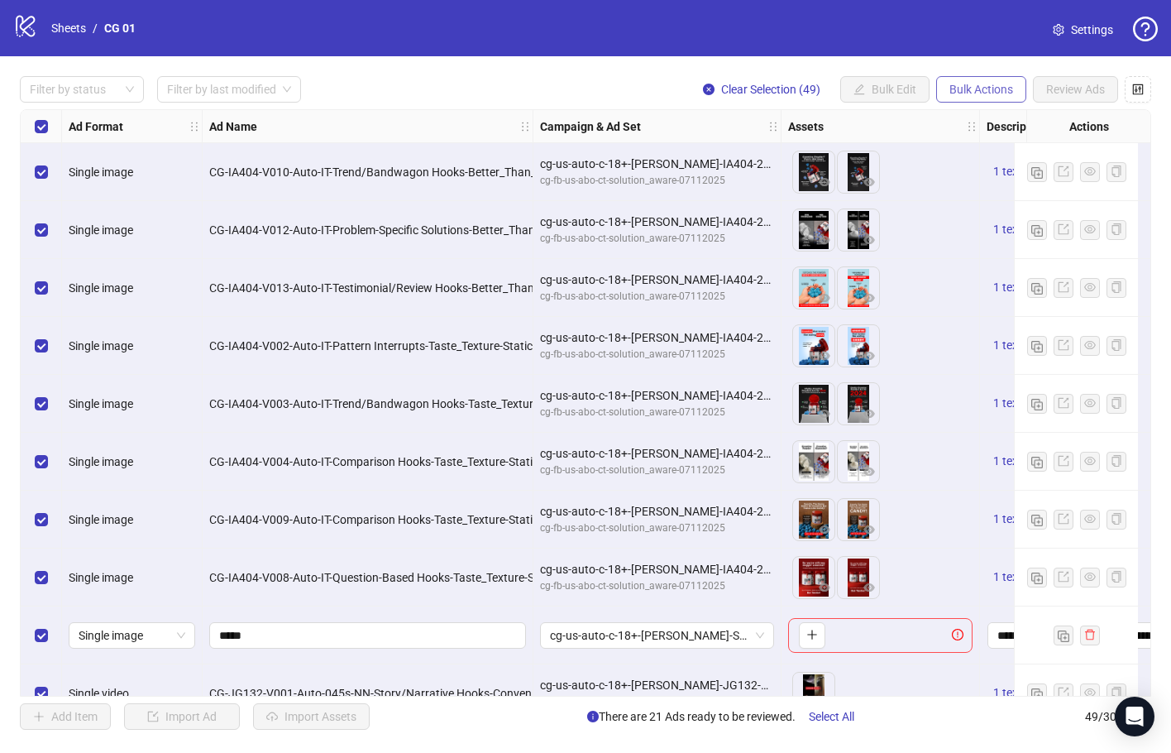
click at [971, 98] on button "Bulk Actions" at bounding box center [981, 89] width 90 height 26
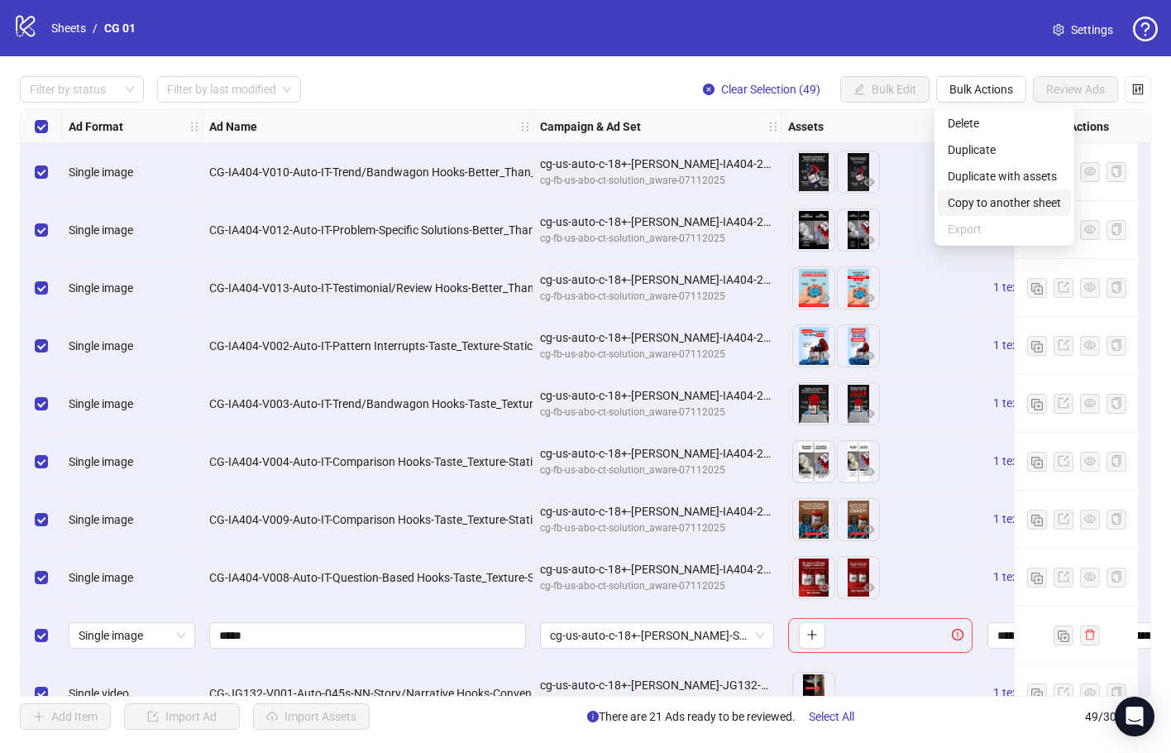
click at [989, 197] on span "Copy to another sheet" at bounding box center [1004, 203] width 113 height 18
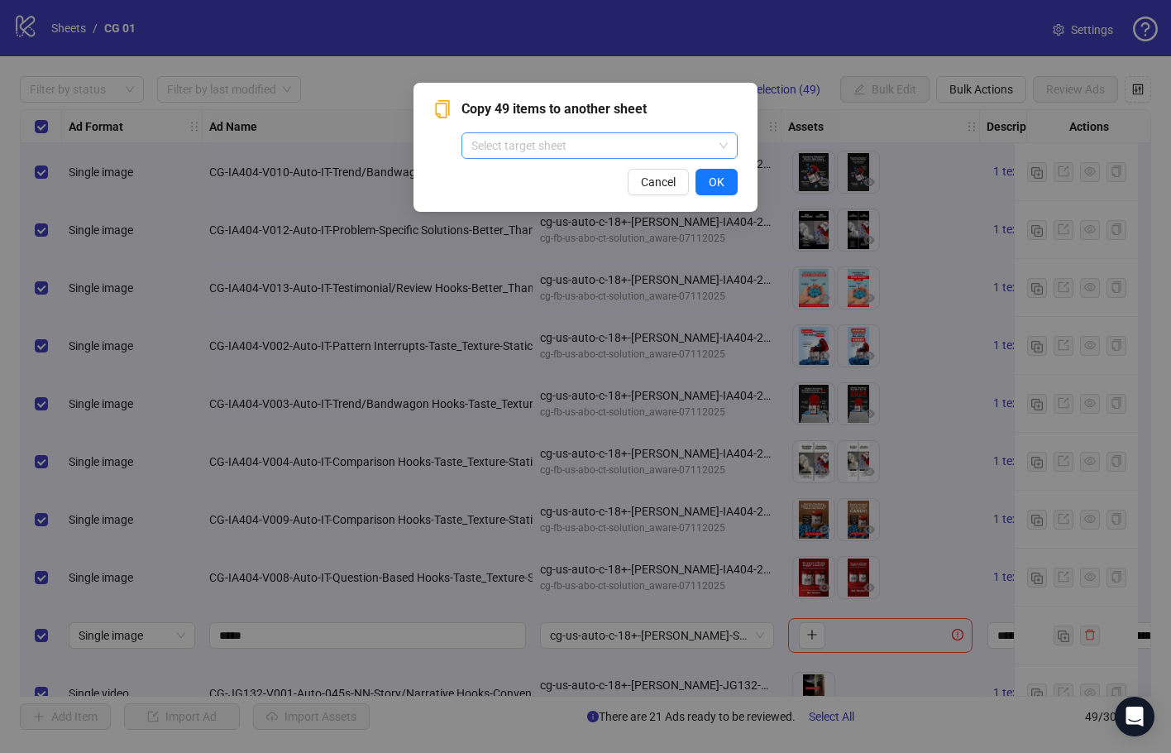
click at [641, 146] on input "search" at bounding box center [593, 145] width 242 height 25
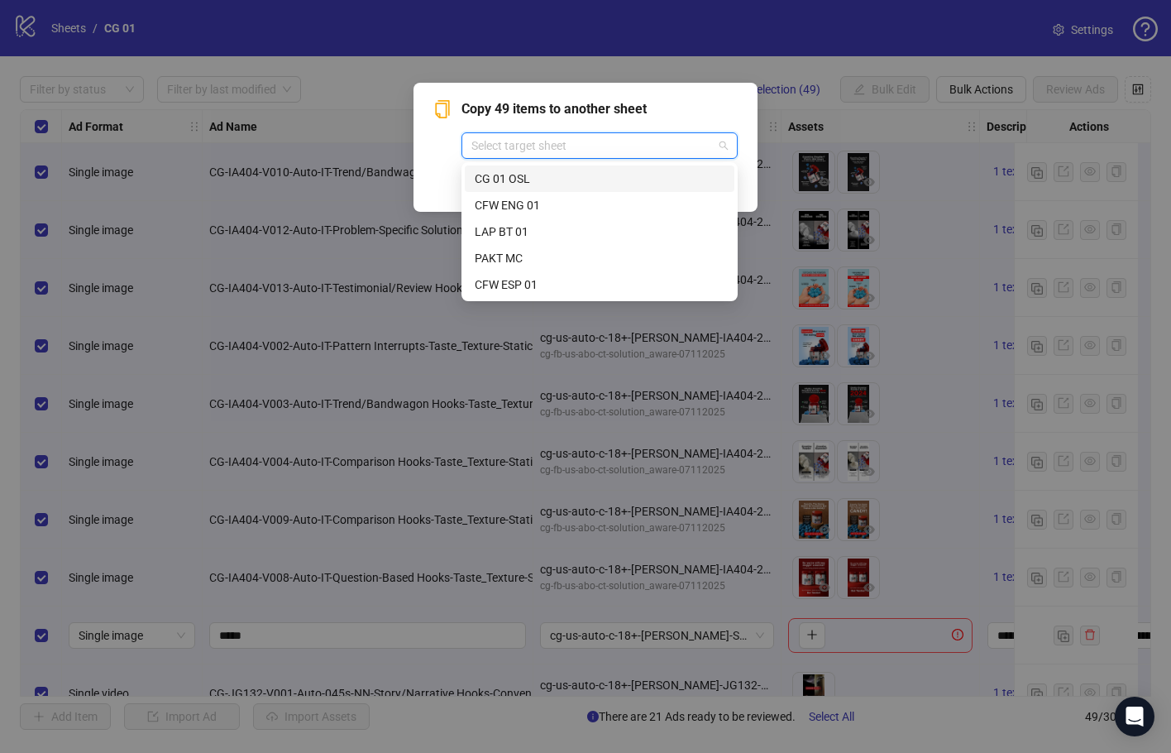
click at [614, 180] on div "CG 01 OSL" at bounding box center [600, 179] width 250 height 18
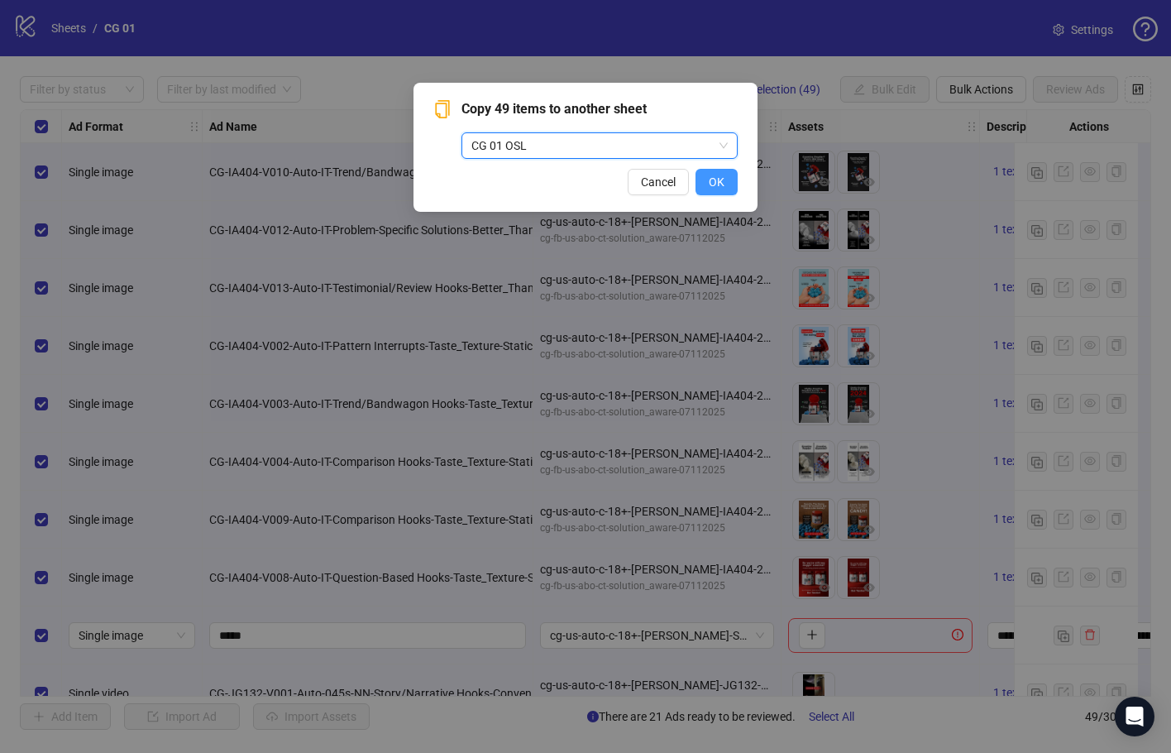
click at [729, 180] on button "OK" at bounding box center [717, 182] width 42 height 26
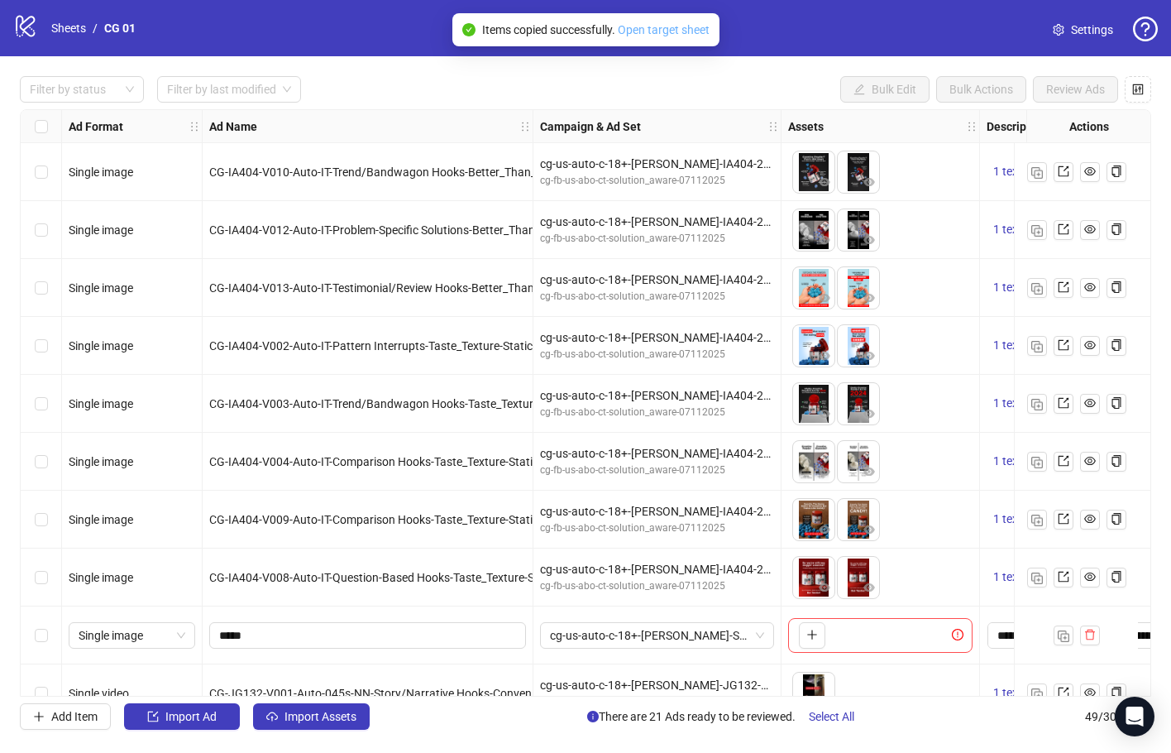
click at [666, 30] on link "Open target sheet" at bounding box center [664, 29] width 92 height 13
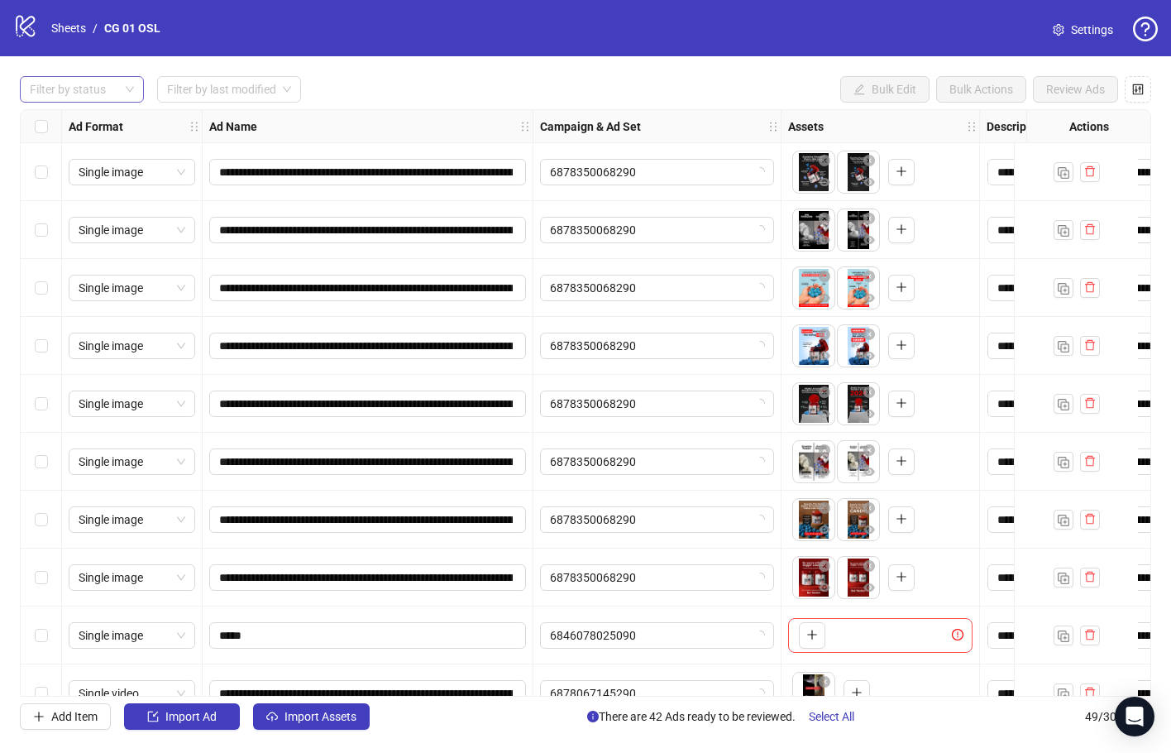
click at [66, 84] on div at bounding box center [73, 89] width 100 height 23
click at [82, 112] on div "Draft" at bounding box center [81, 123] width 117 height 26
click at [453, 76] on div "**********" at bounding box center [585, 402] width 1171 height 693
click at [29, 175] on div "Select row 1" at bounding box center [41, 172] width 41 height 58
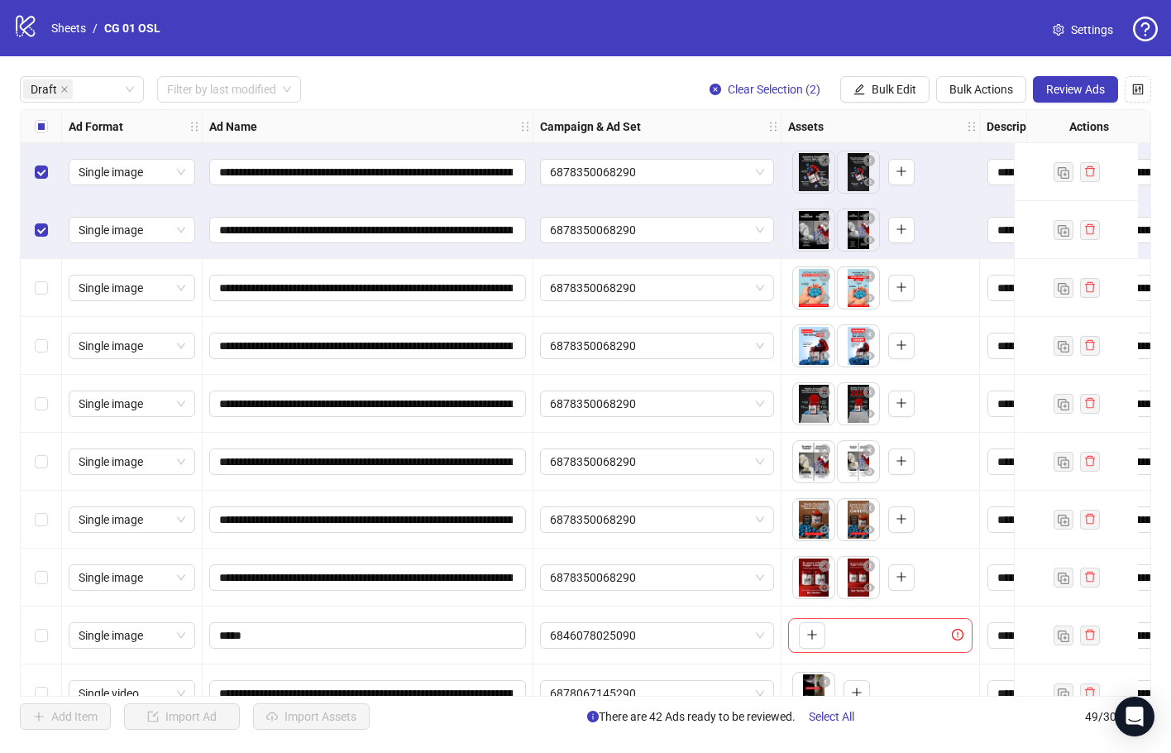
click at [45, 275] on div "Select row 3" at bounding box center [41, 288] width 41 height 58
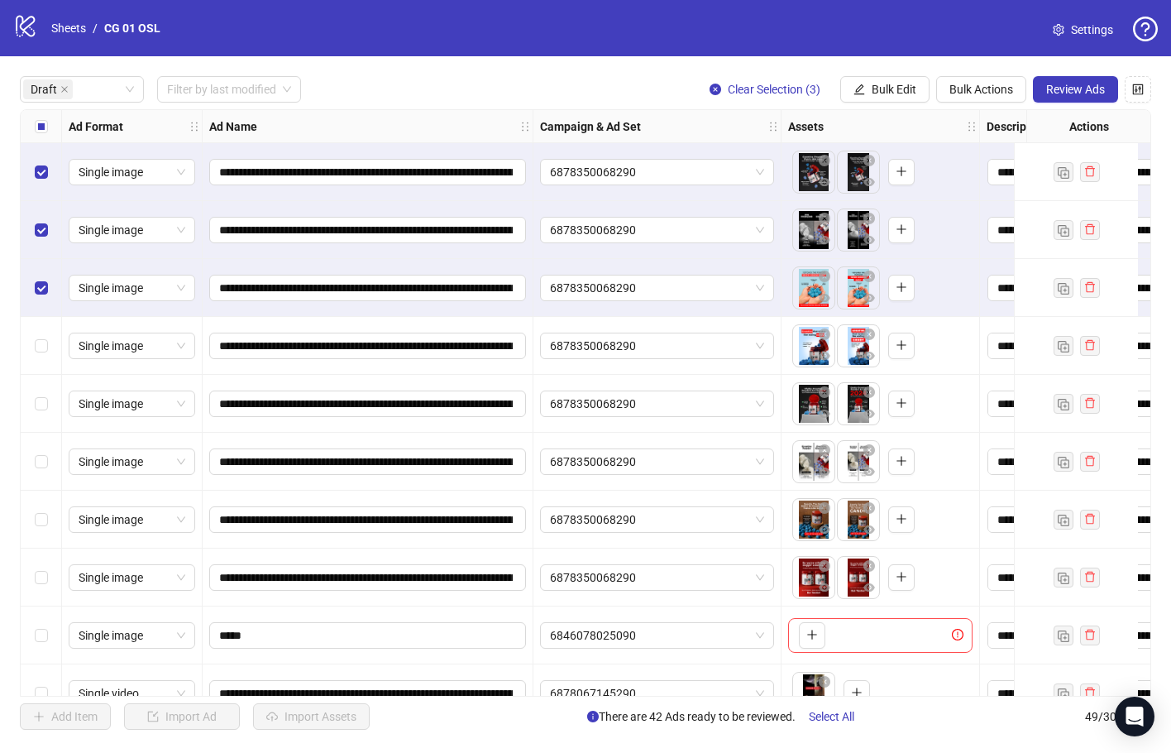
click at [47, 330] on div "Select row 4" at bounding box center [41, 346] width 41 height 58
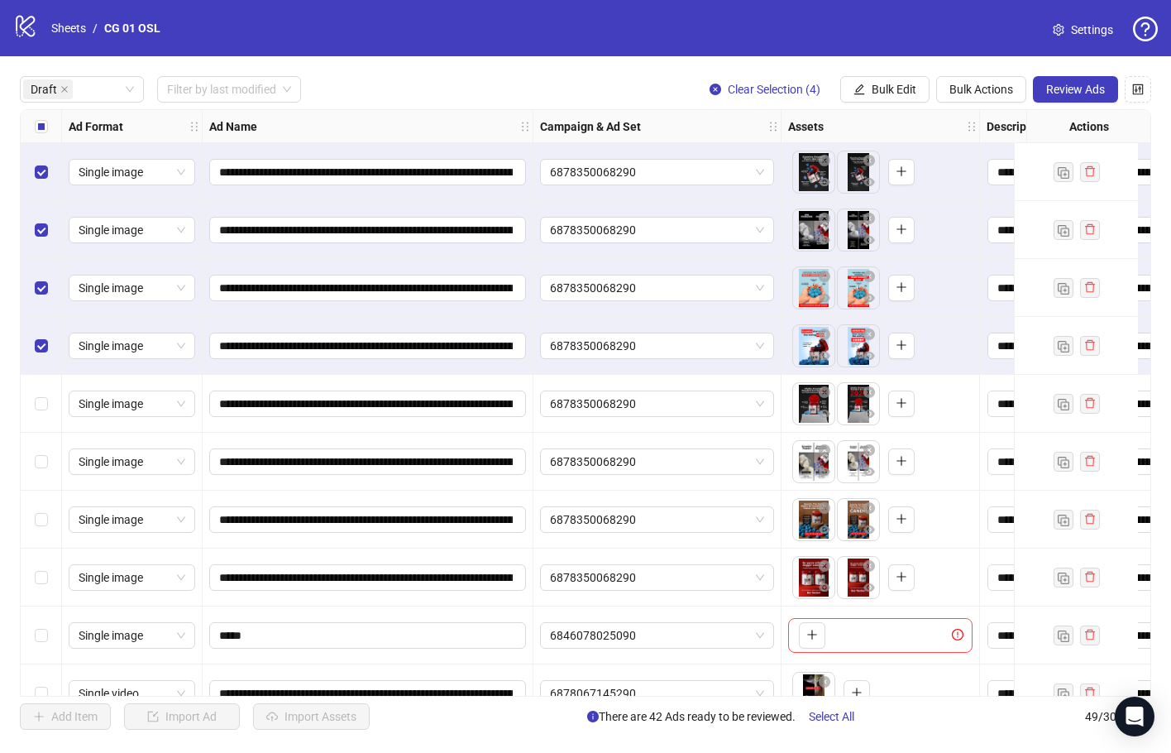
click at [45, 384] on div "Select row 5" at bounding box center [41, 404] width 41 height 58
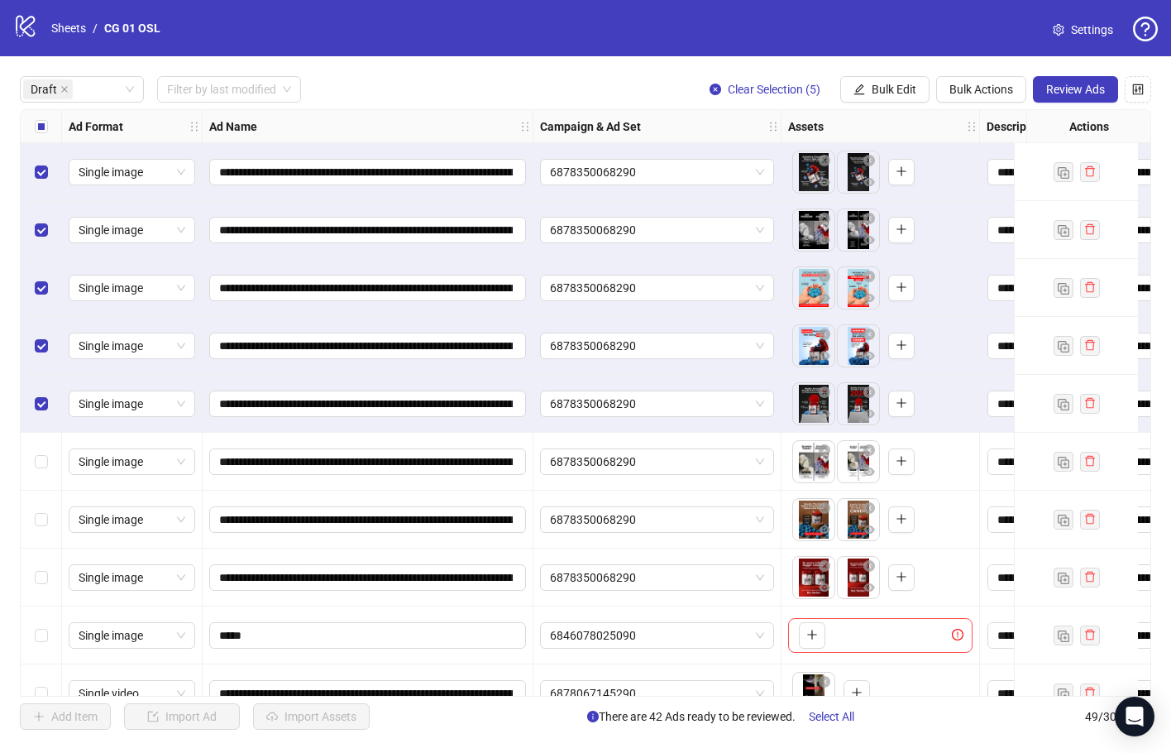
click at [50, 455] on div "Select row 6" at bounding box center [41, 462] width 41 height 58
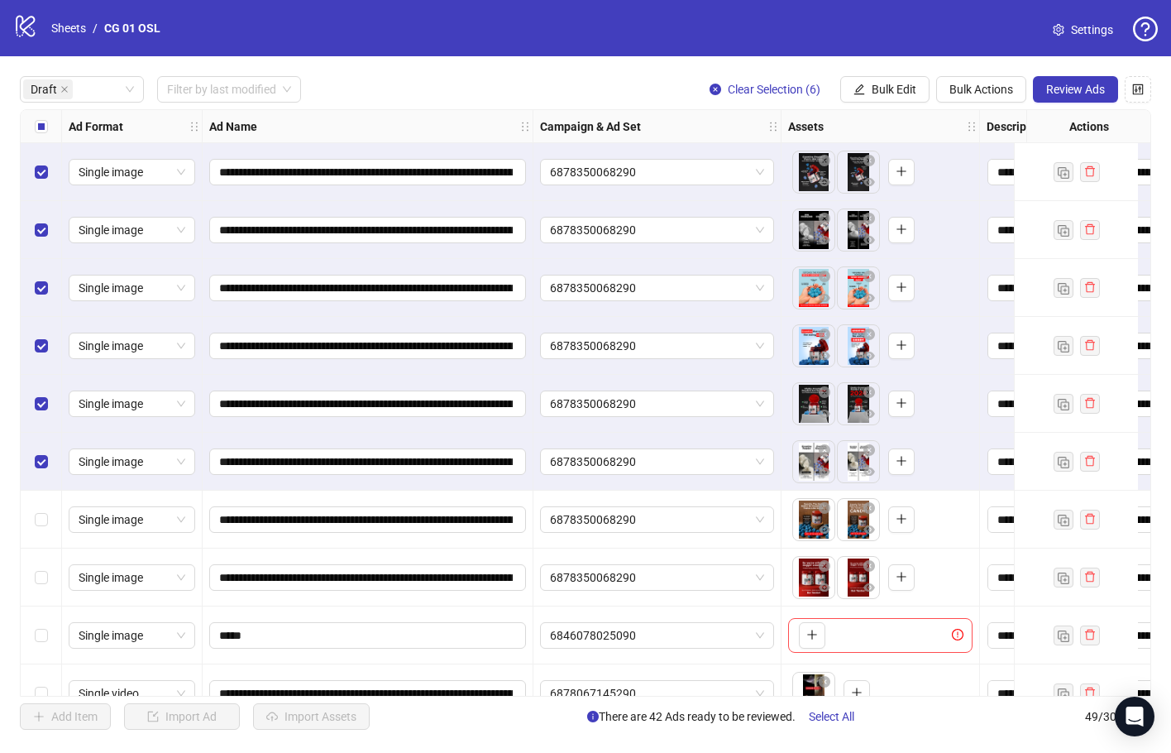
click at [46, 507] on div "Select row 7" at bounding box center [41, 520] width 41 height 58
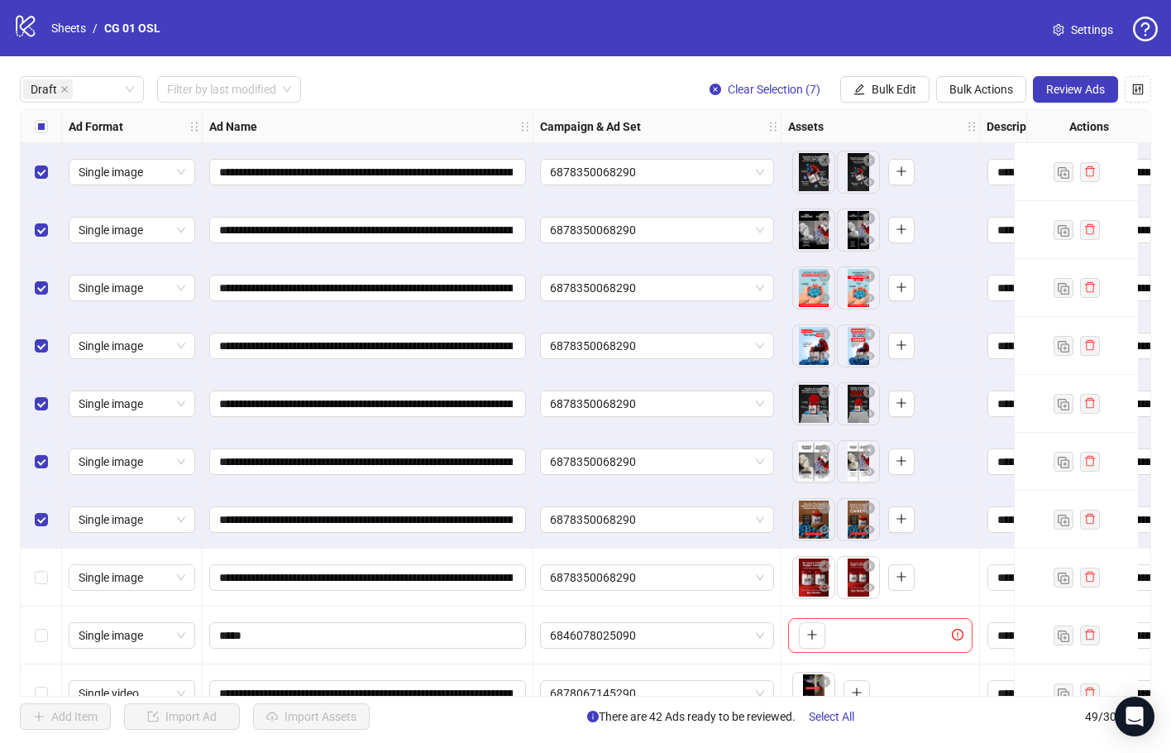
click at [44, 567] on div "Select row 8" at bounding box center [41, 577] width 41 height 58
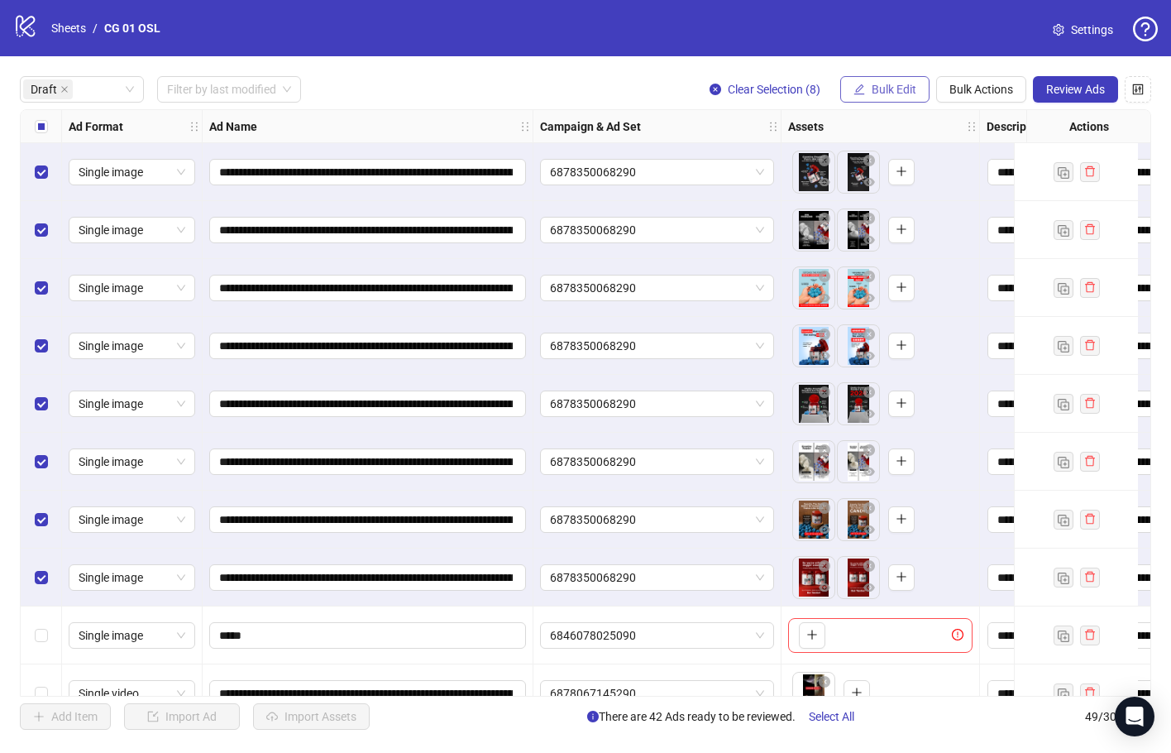
click at [864, 94] on button "Bulk Edit" at bounding box center [884, 89] width 89 height 26
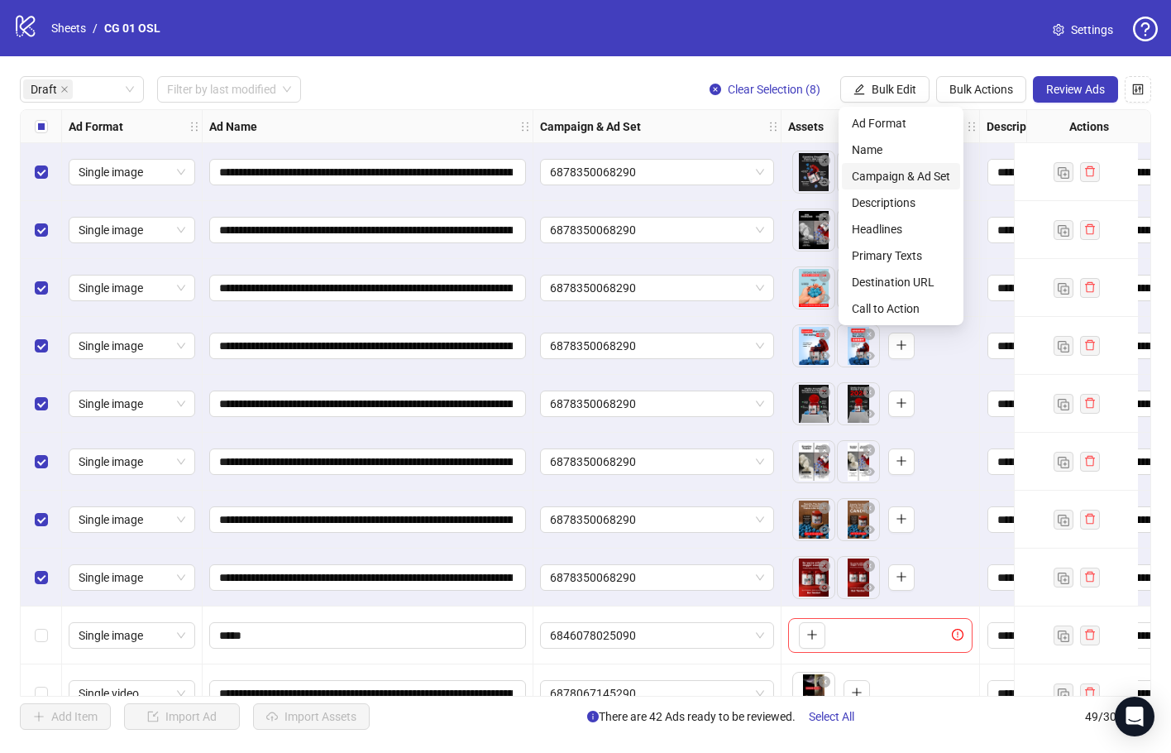
click at [905, 185] on li "Campaign & Ad Set" at bounding box center [901, 176] width 118 height 26
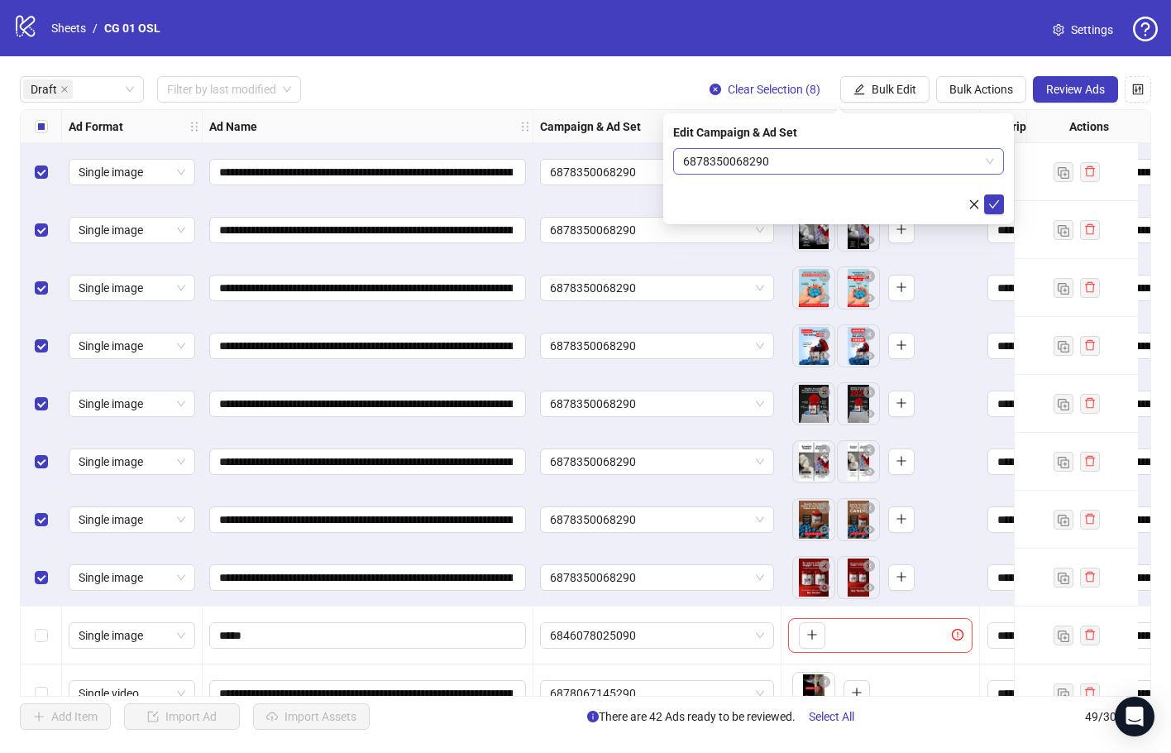
click at [793, 166] on span "6878350068290" at bounding box center [838, 161] width 311 height 25
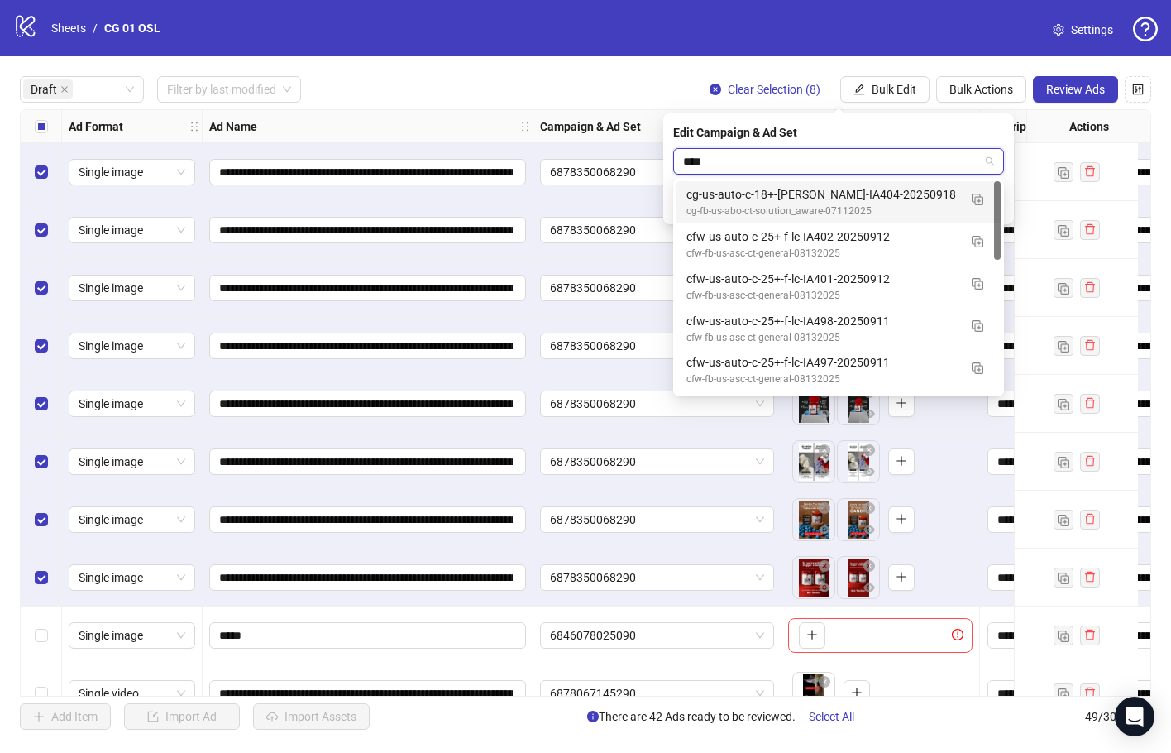
type input "*****"
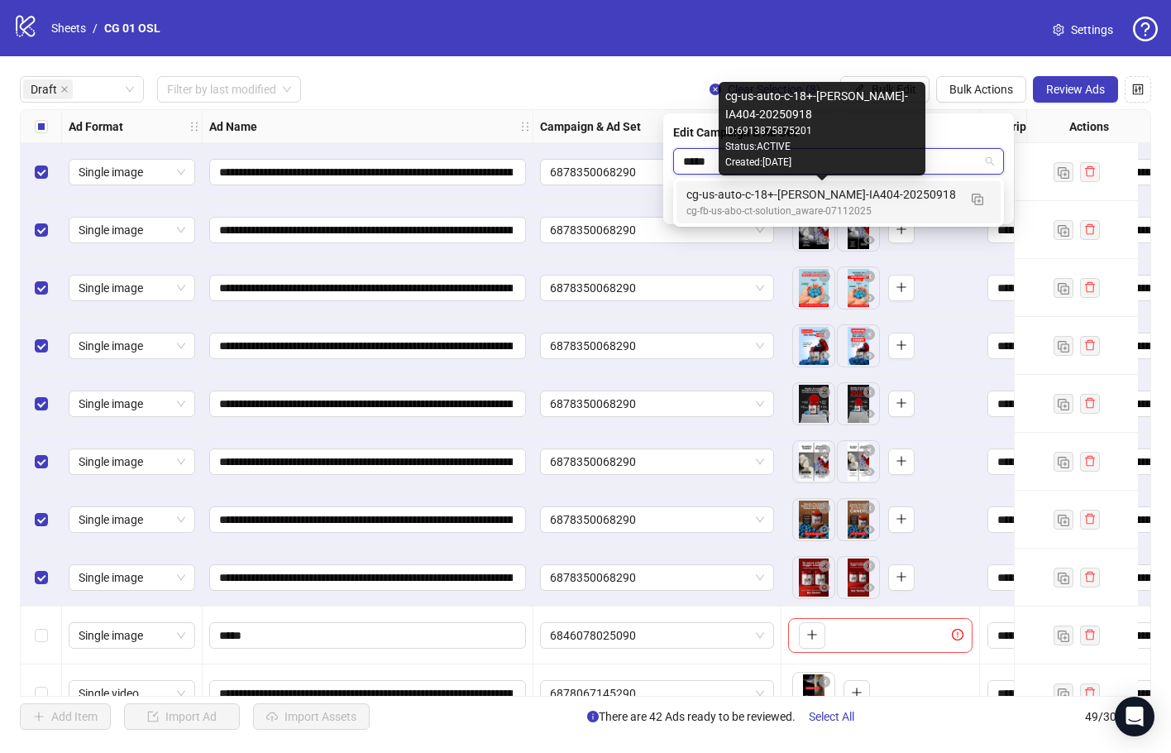
click at [793, 193] on div "cg-us-auto-c-18+-[PERSON_NAME]-IA404-20250918" at bounding box center [822, 194] width 271 height 18
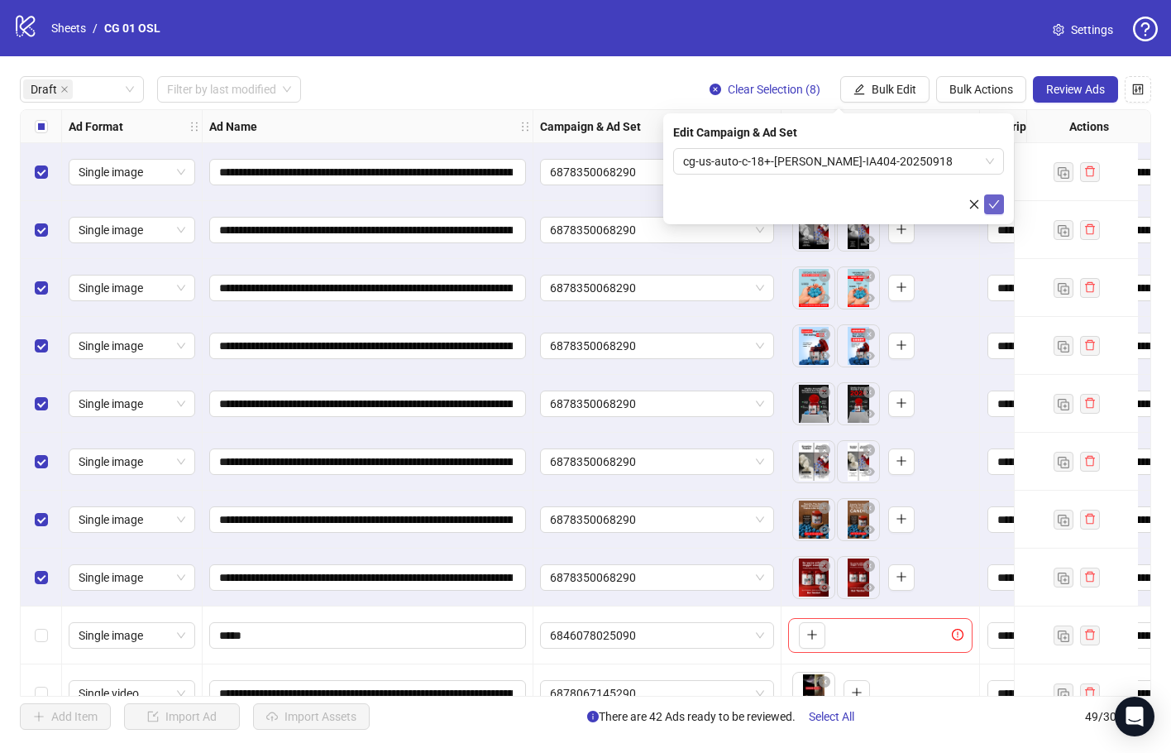
click at [996, 209] on span "submit" at bounding box center [995, 204] width 12 height 13
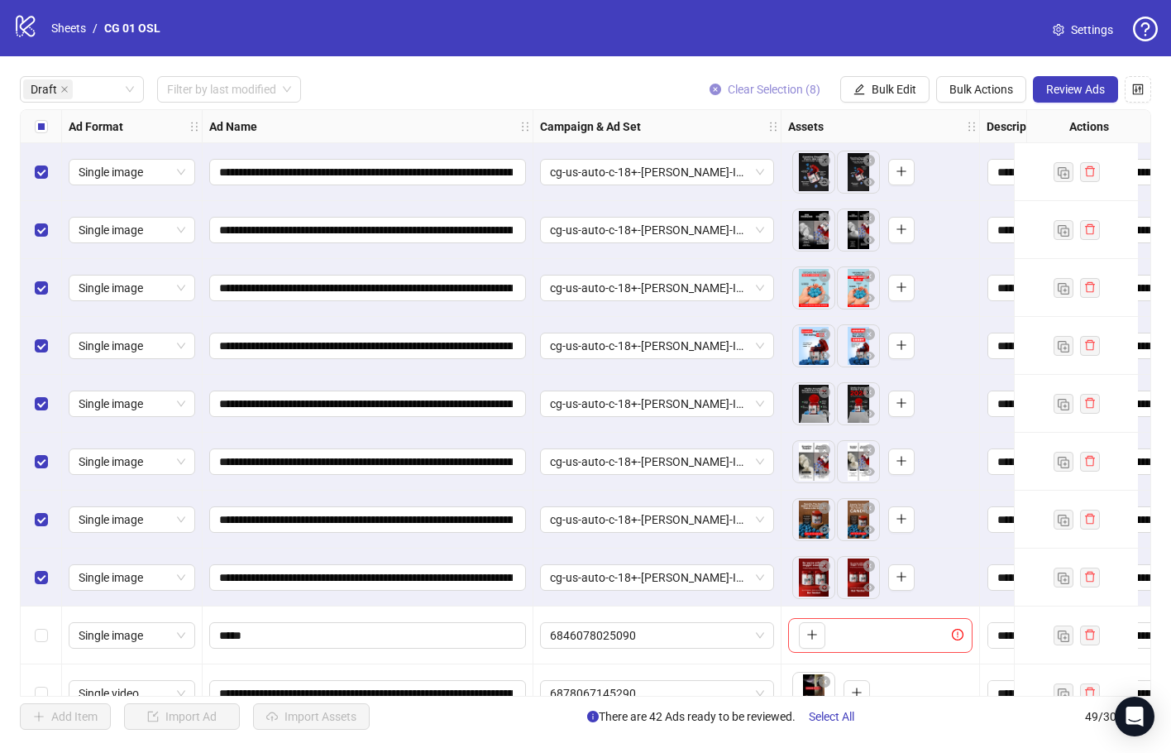
click at [784, 92] on span "Clear Selection (8)" at bounding box center [774, 89] width 93 height 13
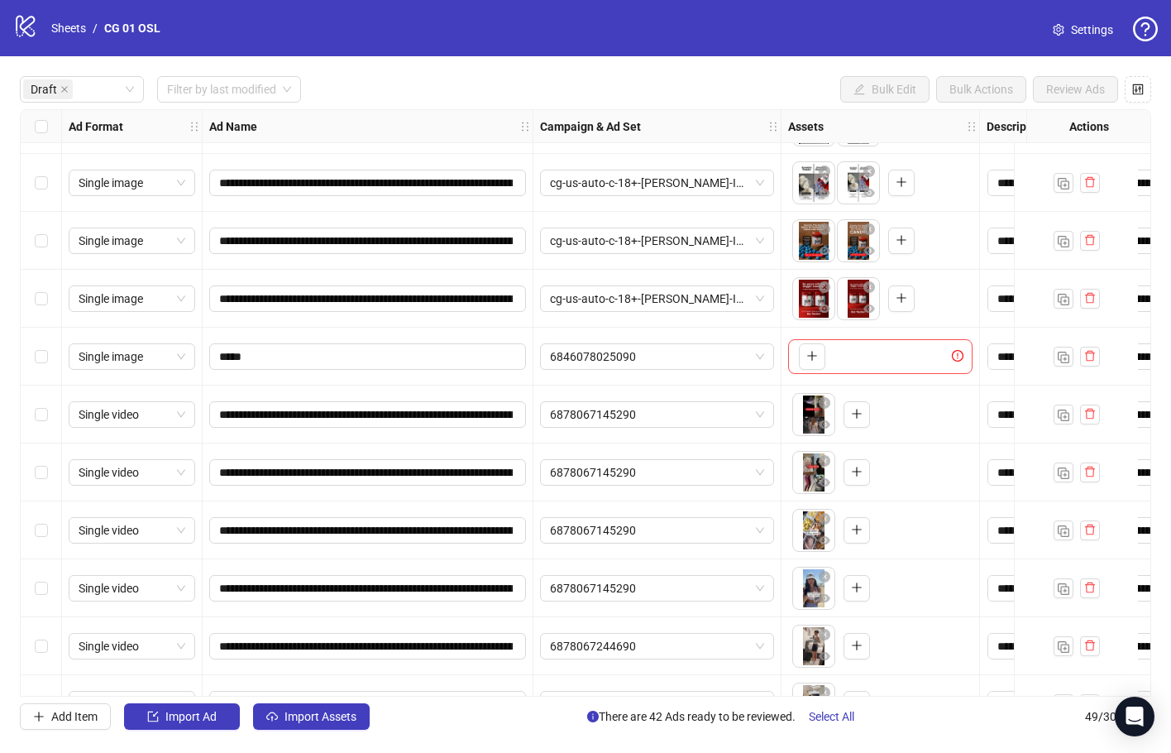
scroll to position [331, 0]
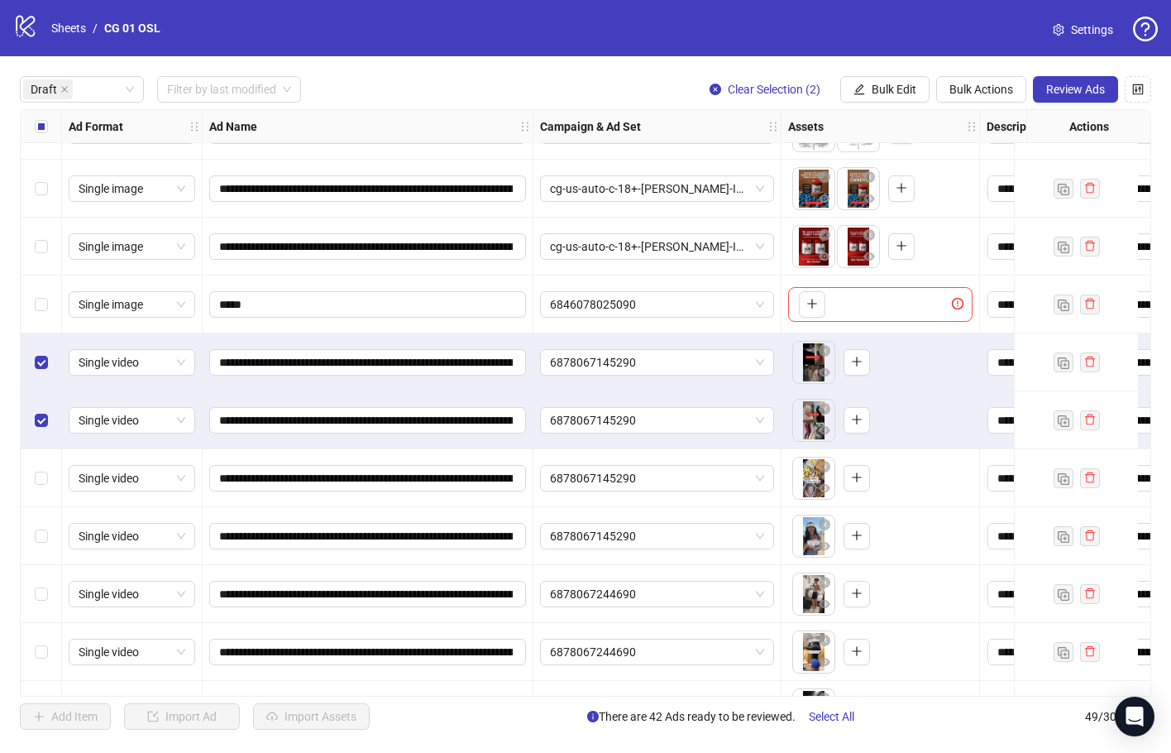
click at [35, 462] on div "Select row 12" at bounding box center [41, 478] width 41 height 58
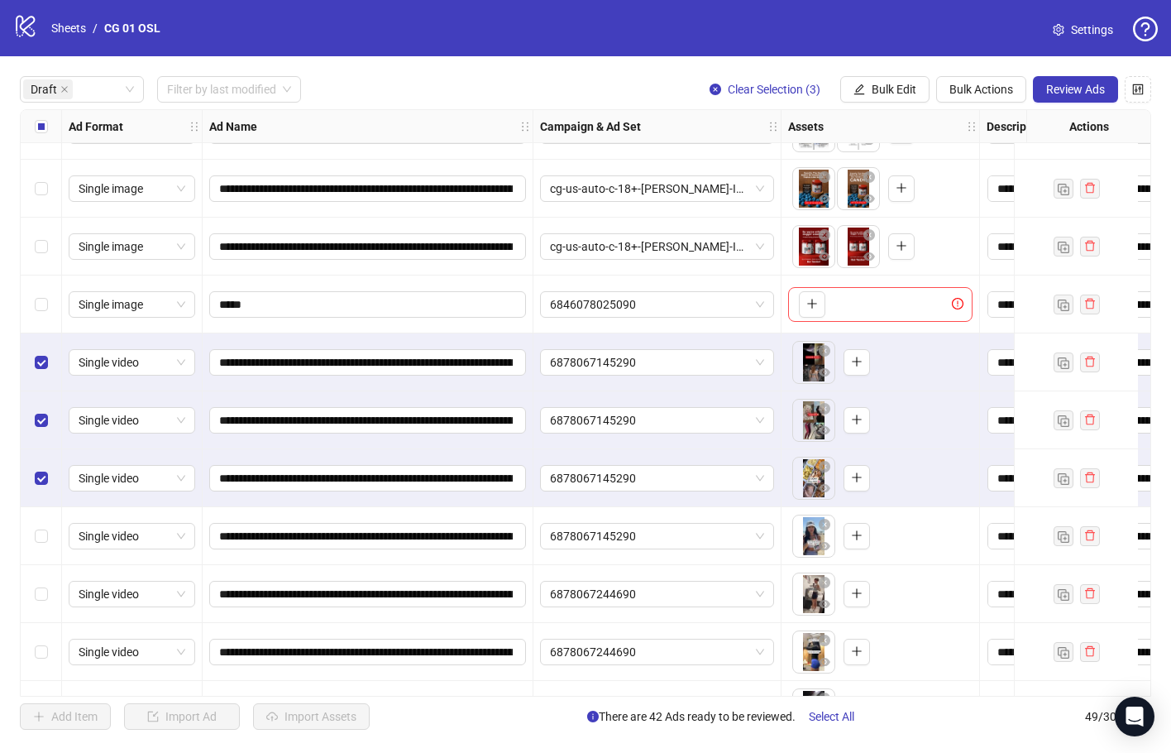
click at [33, 533] on div "Select row 13" at bounding box center [41, 536] width 41 height 58
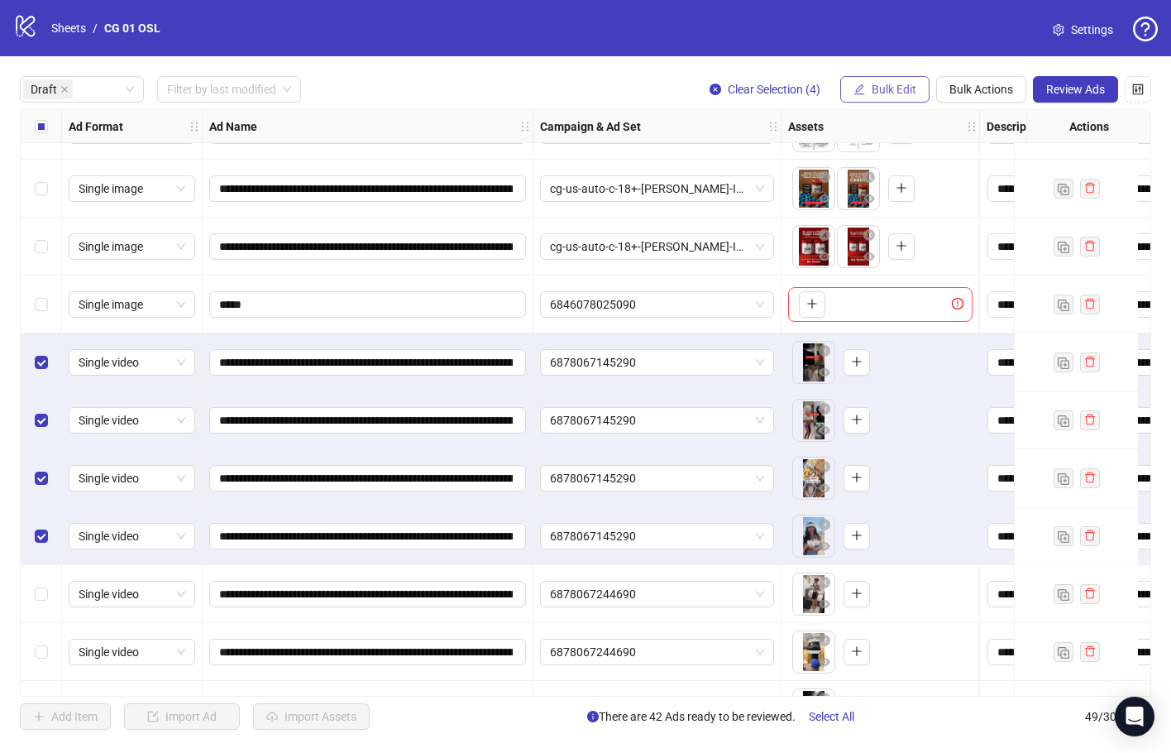
click at [907, 89] on span "Bulk Edit" at bounding box center [894, 89] width 45 height 13
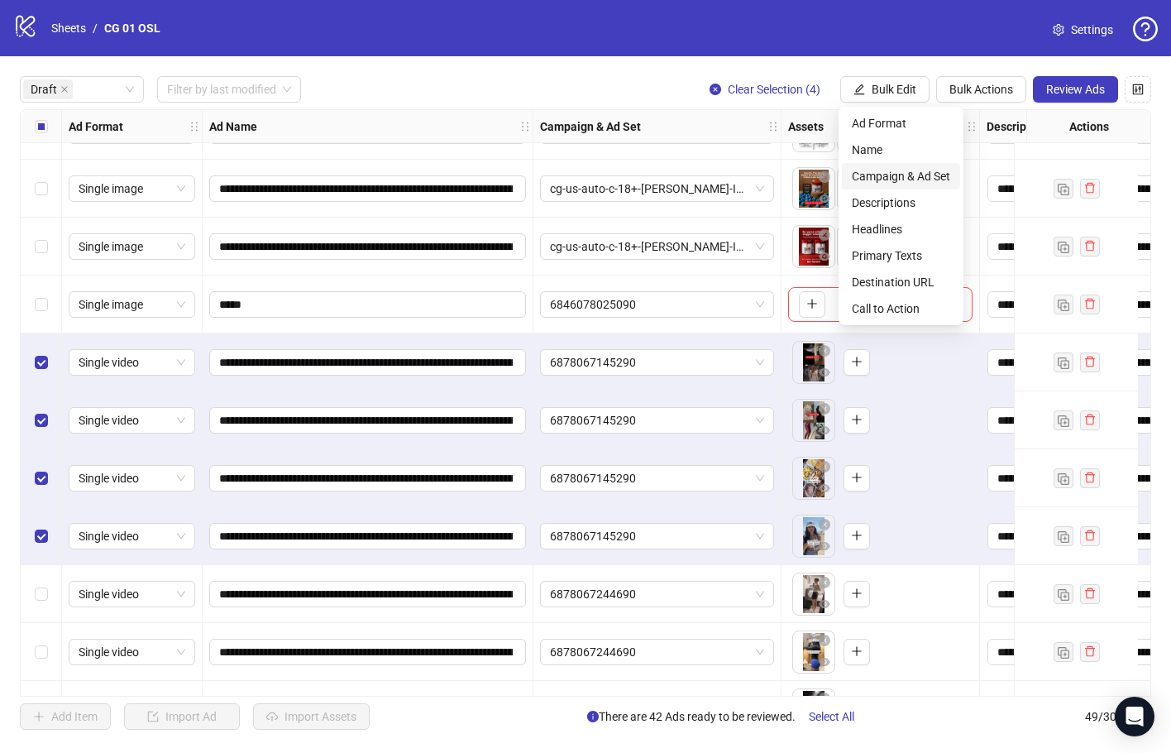
click at [916, 176] on span "Campaign & Ad Set" at bounding box center [901, 176] width 98 height 18
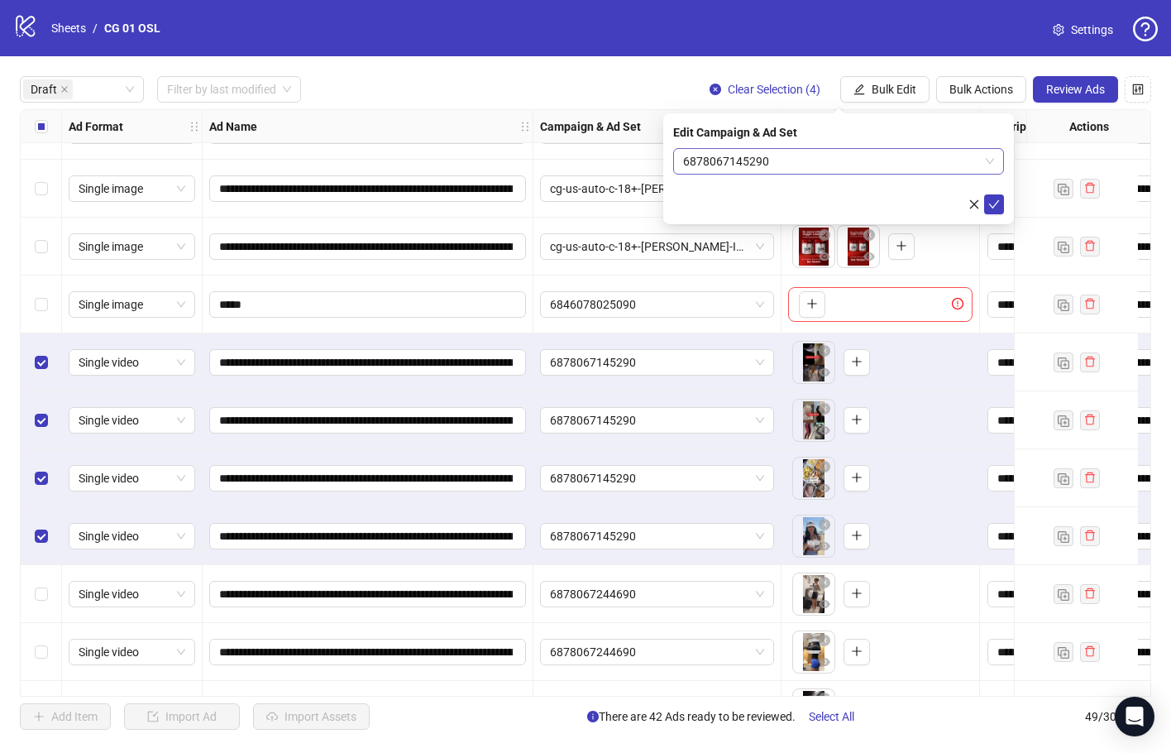
click at [745, 159] on span "6878067145290" at bounding box center [838, 161] width 311 height 25
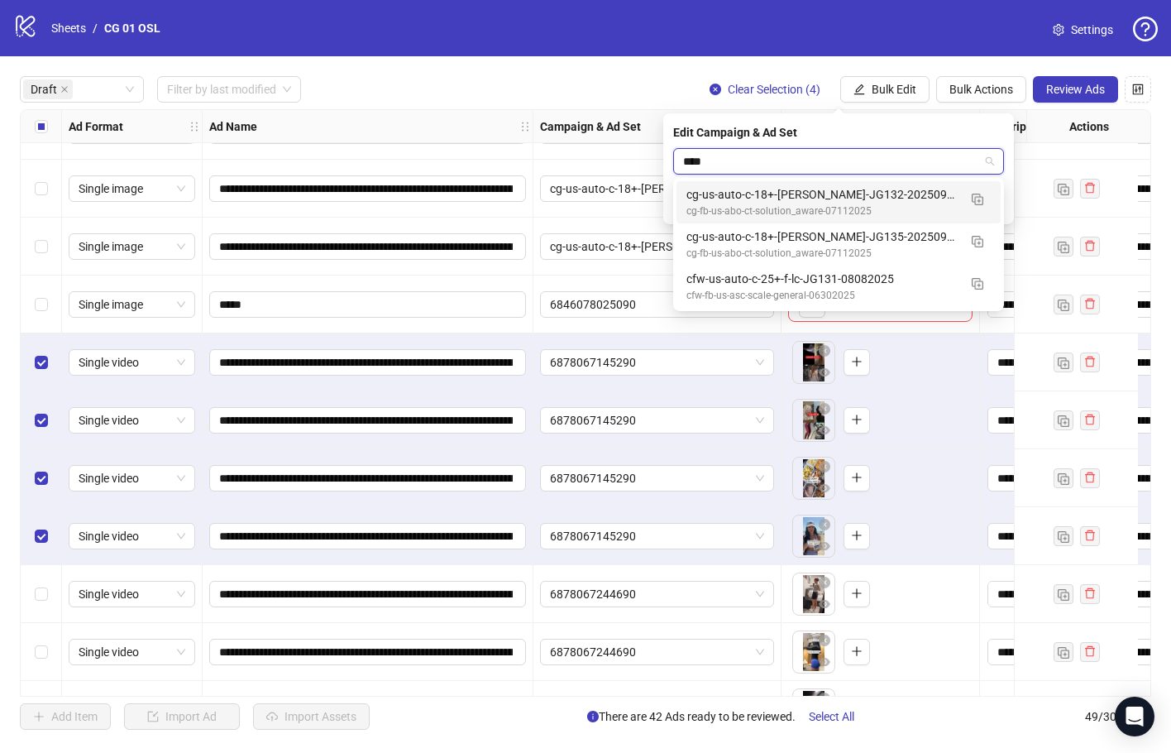
type input "*****"
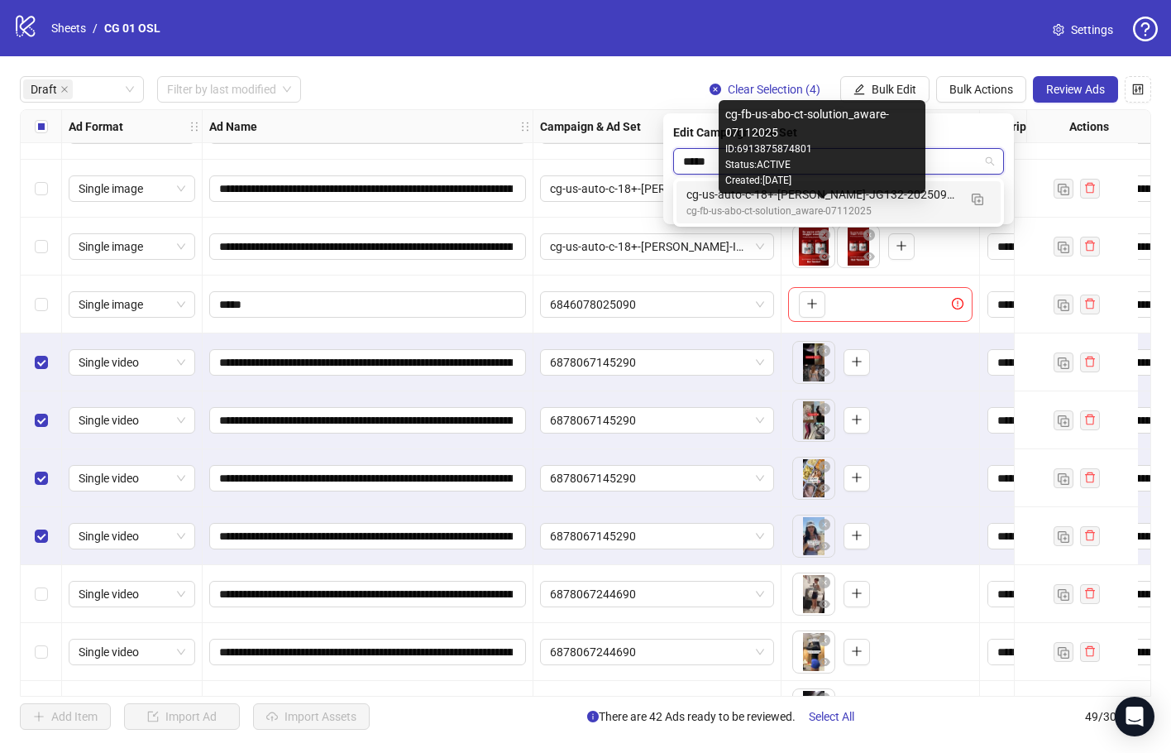
click at [775, 197] on div "cg-us-auto-c-18+-[PERSON_NAME]-JG132-20250917" at bounding box center [822, 194] width 271 height 18
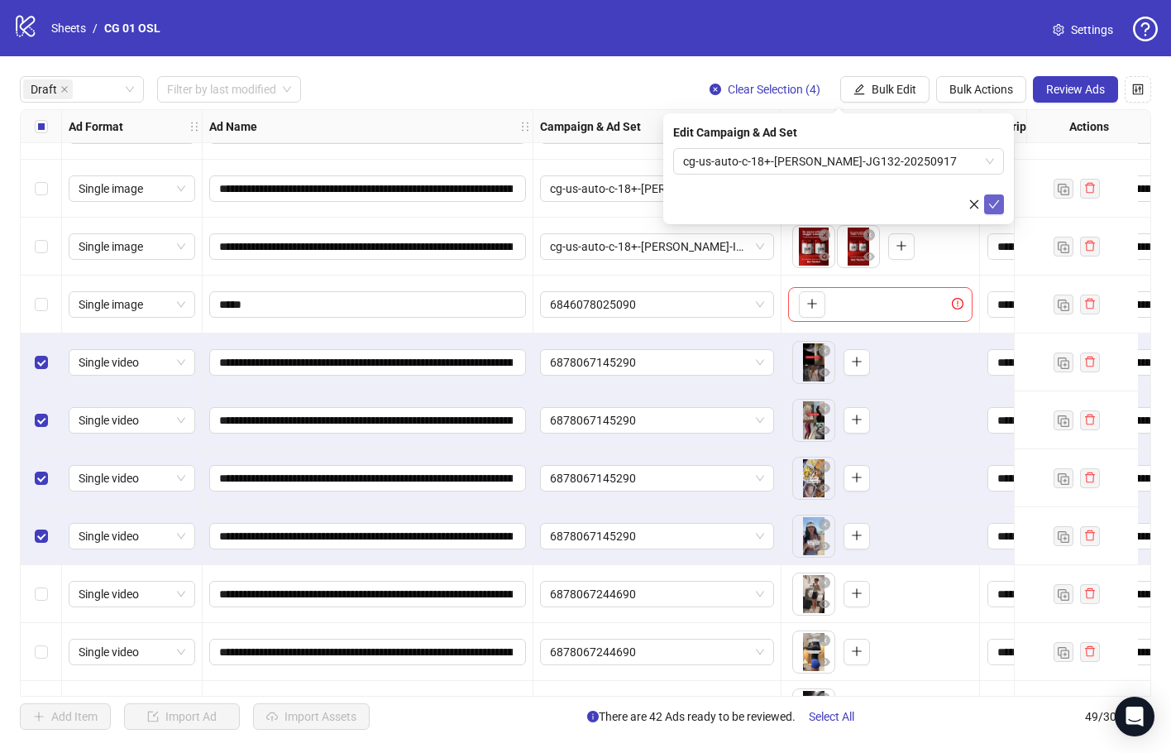
click at [1002, 207] on button "submit" at bounding box center [994, 204] width 20 height 20
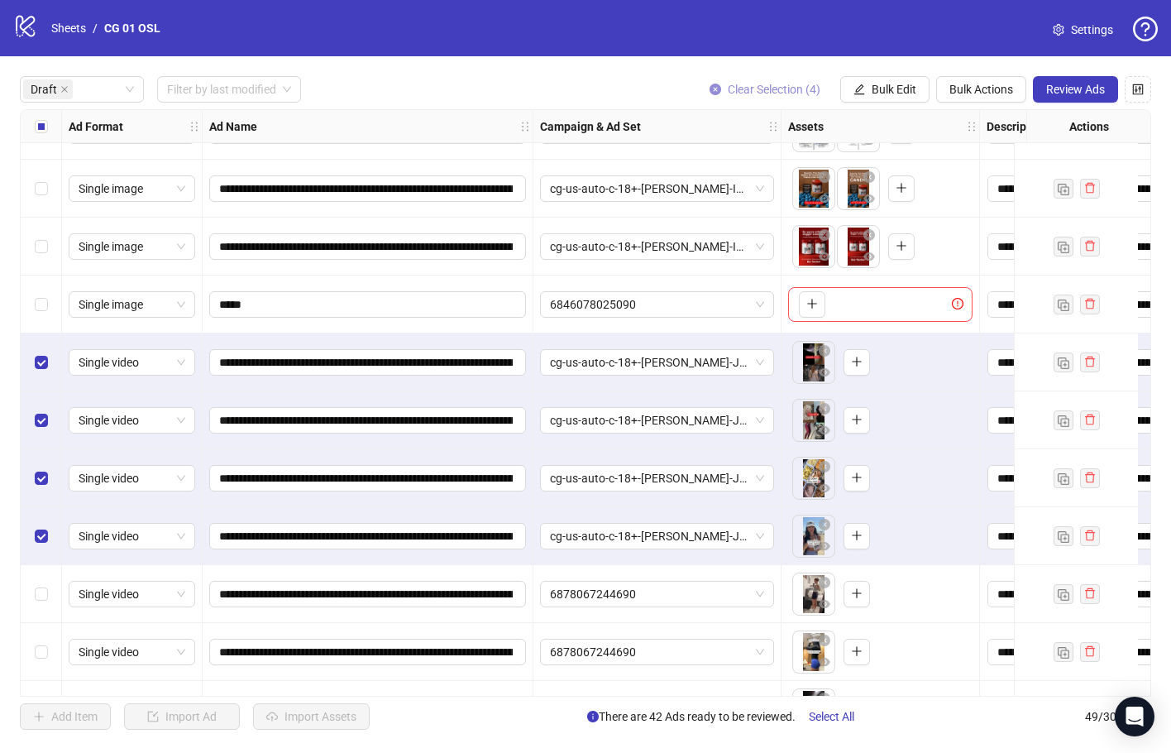
click at [786, 77] on button "Clear Selection (4)" at bounding box center [765, 89] width 137 height 26
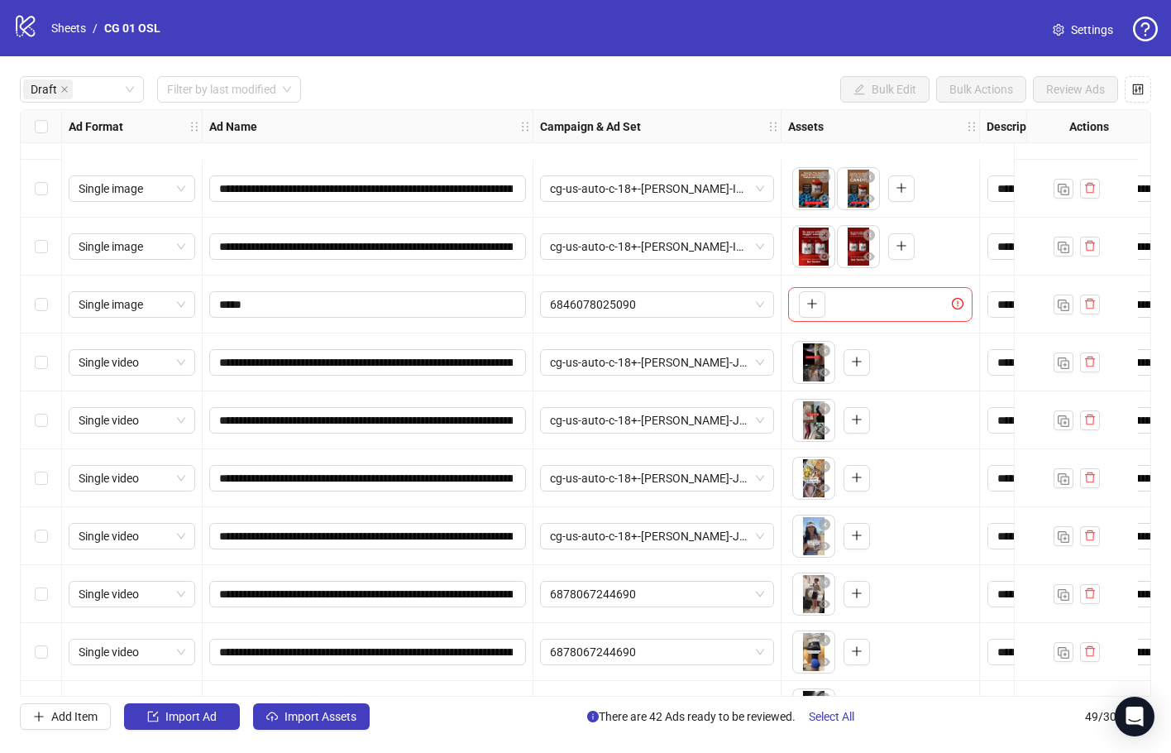
scroll to position [496, 0]
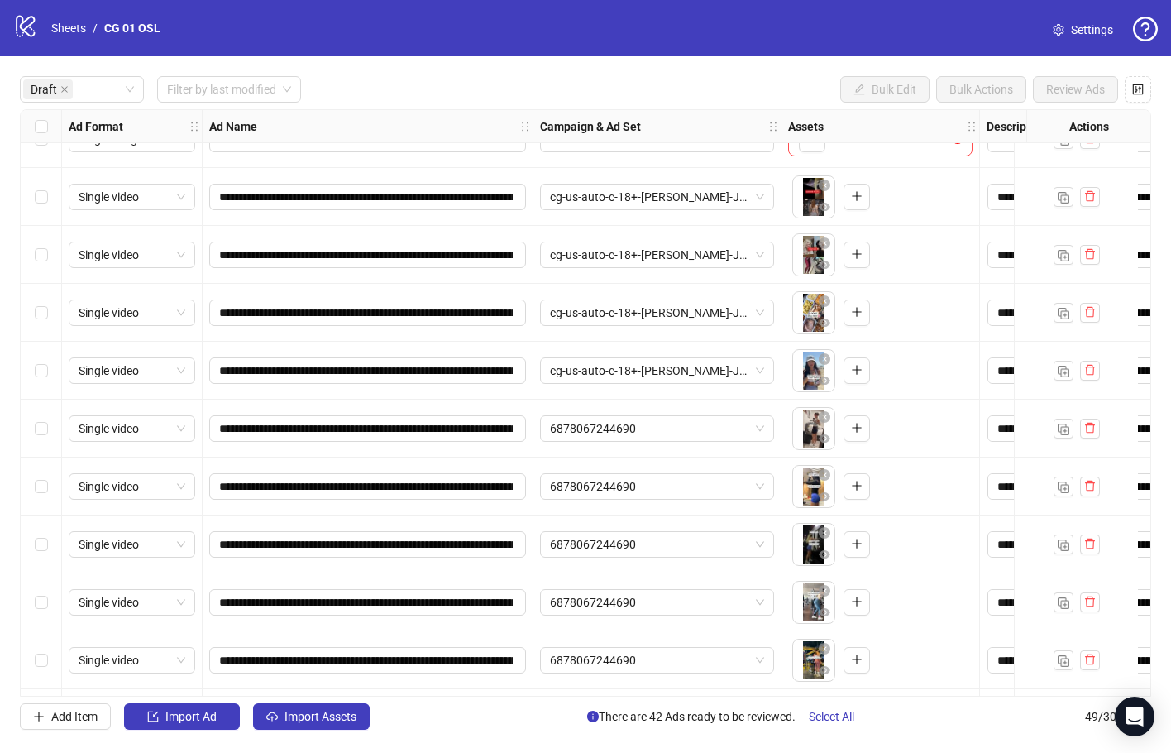
click at [53, 420] on div "Select row 14" at bounding box center [41, 429] width 41 height 58
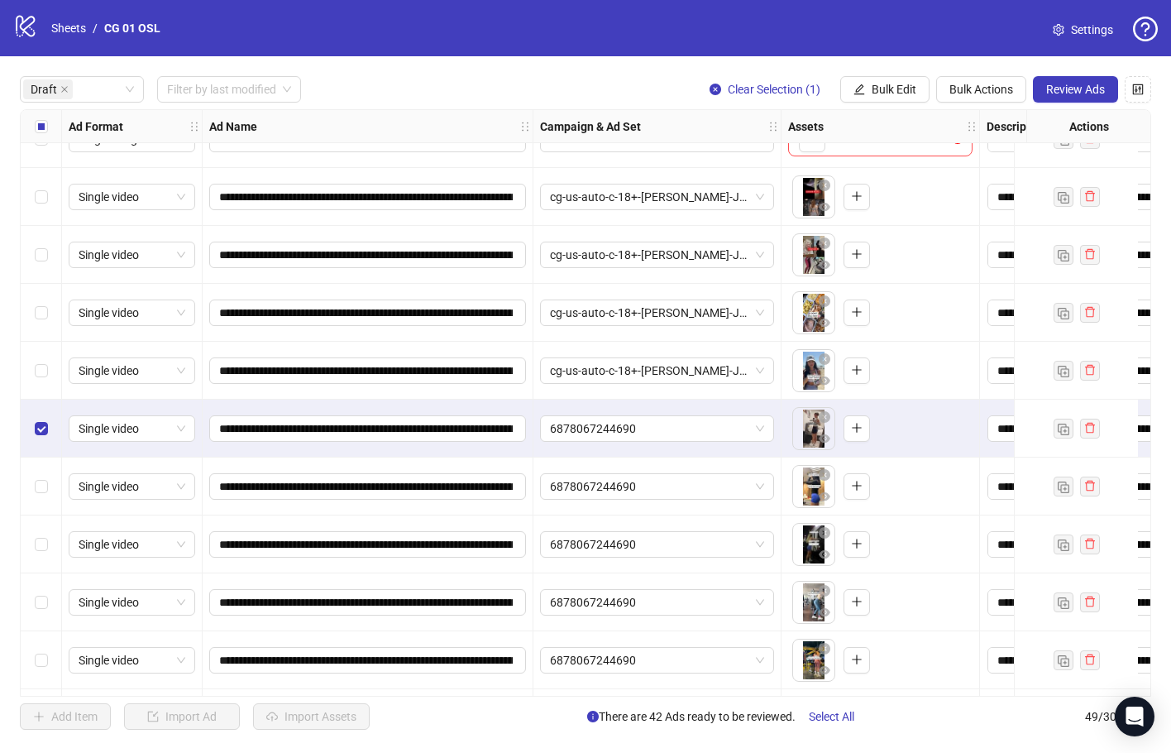
click at [44, 474] on div "Select row 15" at bounding box center [41, 486] width 41 height 58
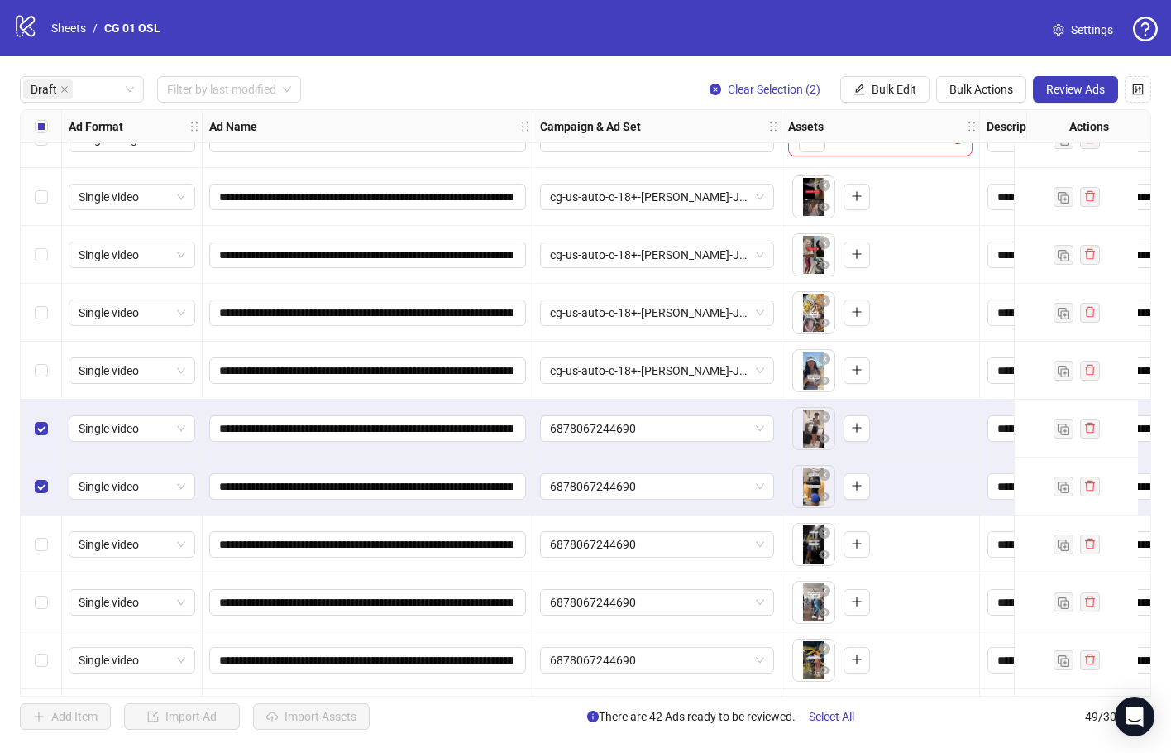
scroll to position [662, 0]
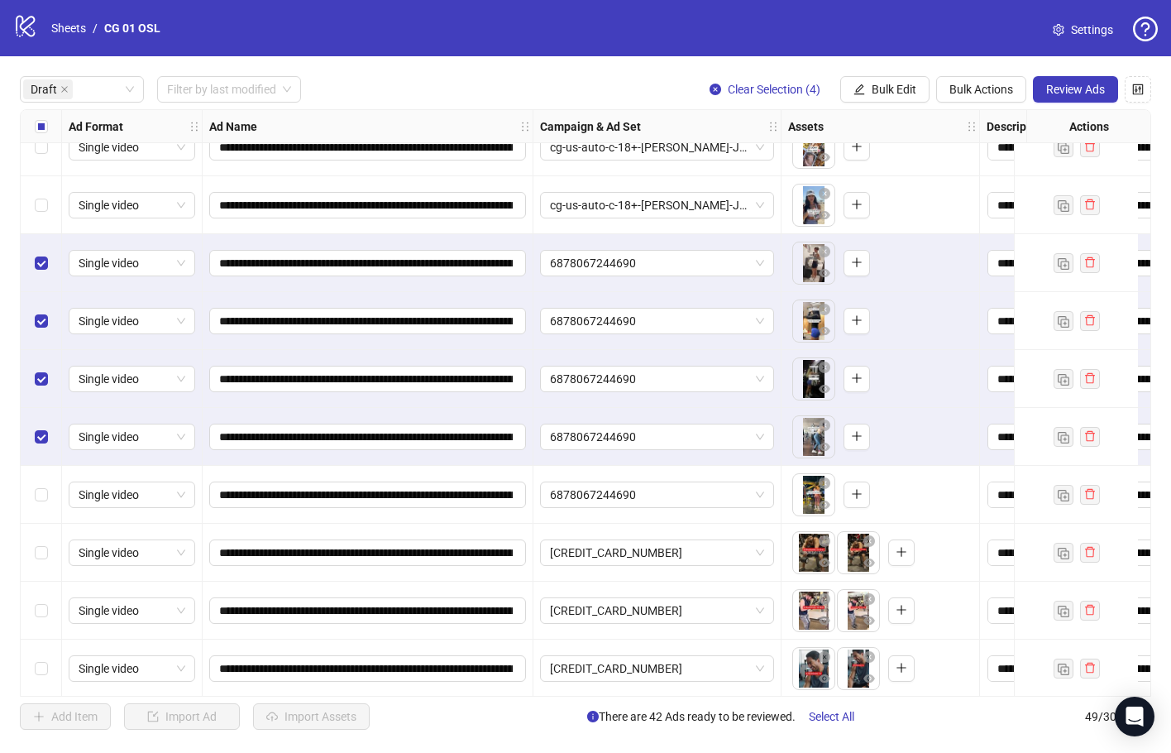
click at [42, 481] on div "Select row 18" at bounding box center [41, 495] width 41 height 58
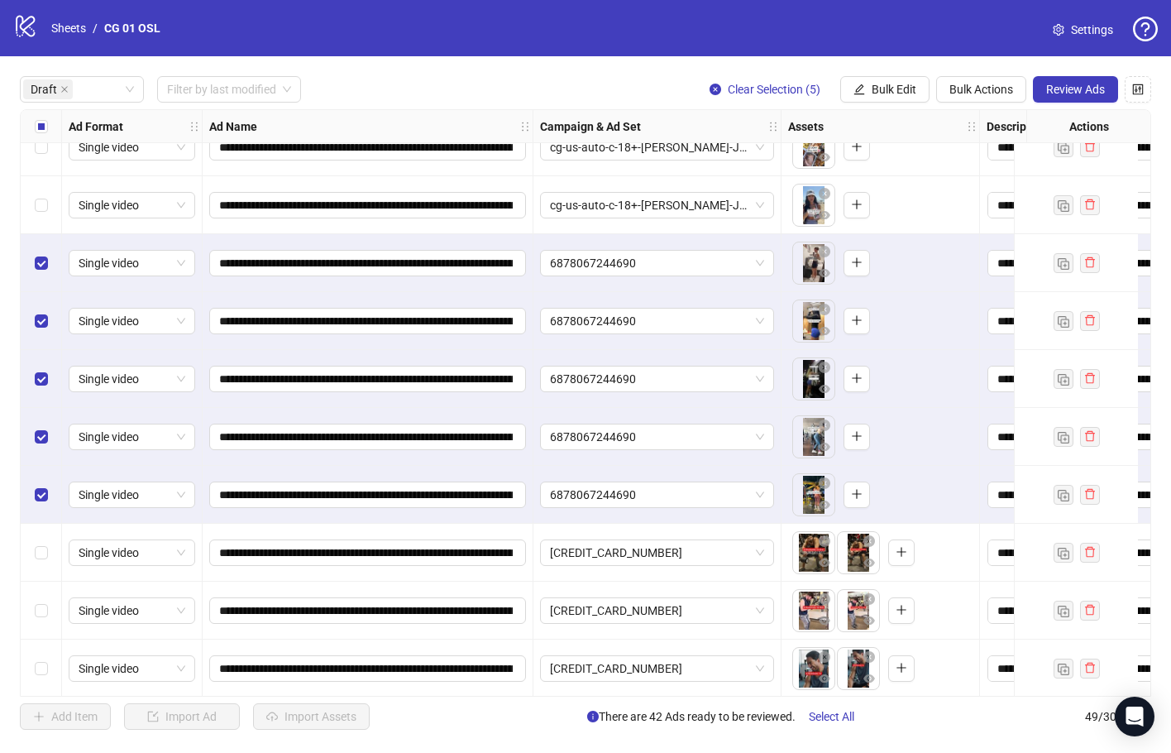
click at [46, 541] on div "Select row 19" at bounding box center [41, 553] width 41 height 58
click at [876, 96] on span "Bulk Edit" at bounding box center [894, 89] width 45 height 13
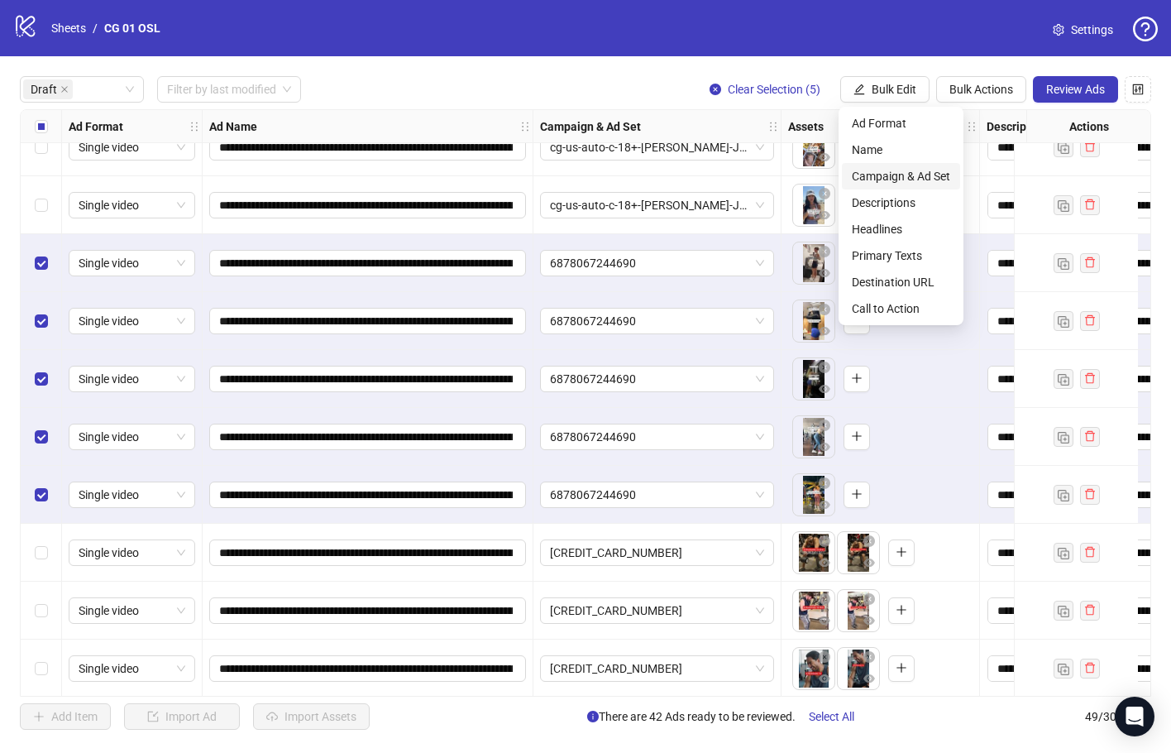
click at [912, 170] on span "Campaign & Ad Set" at bounding box center [901, 176] width 98 height 18
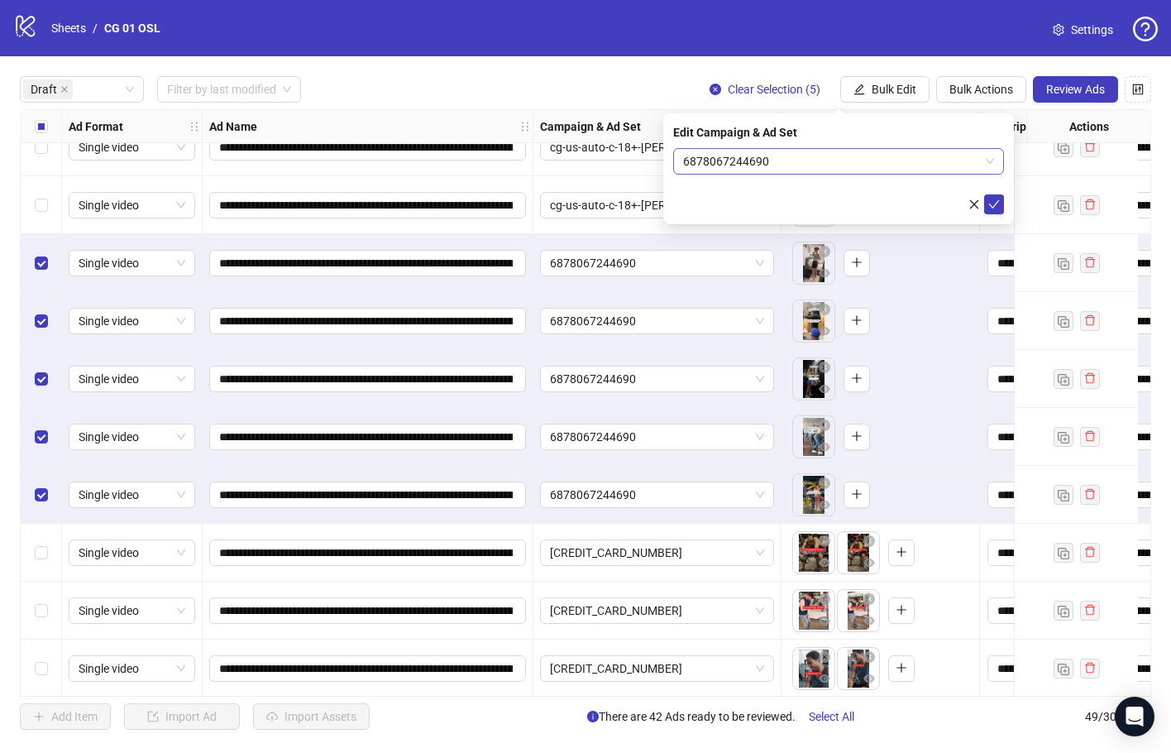
click at [724, 170] on span "6878067244690" at bounding box center [838, 161] width 311 height 25
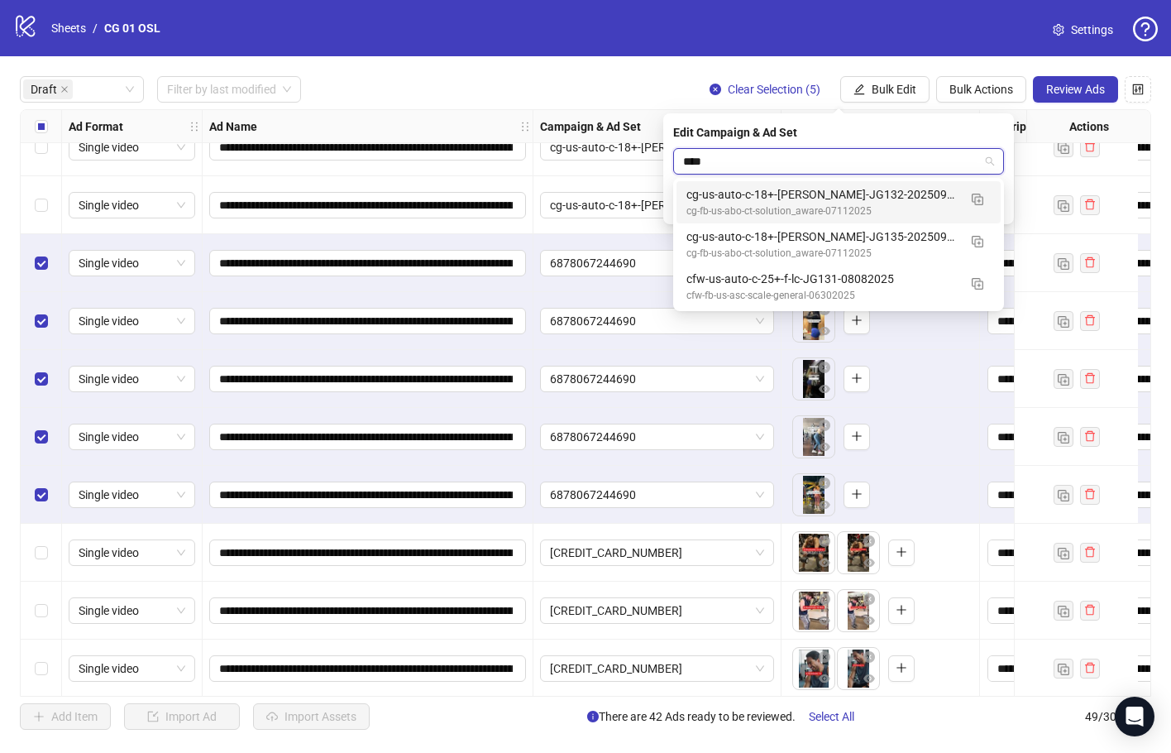
type input "*****"
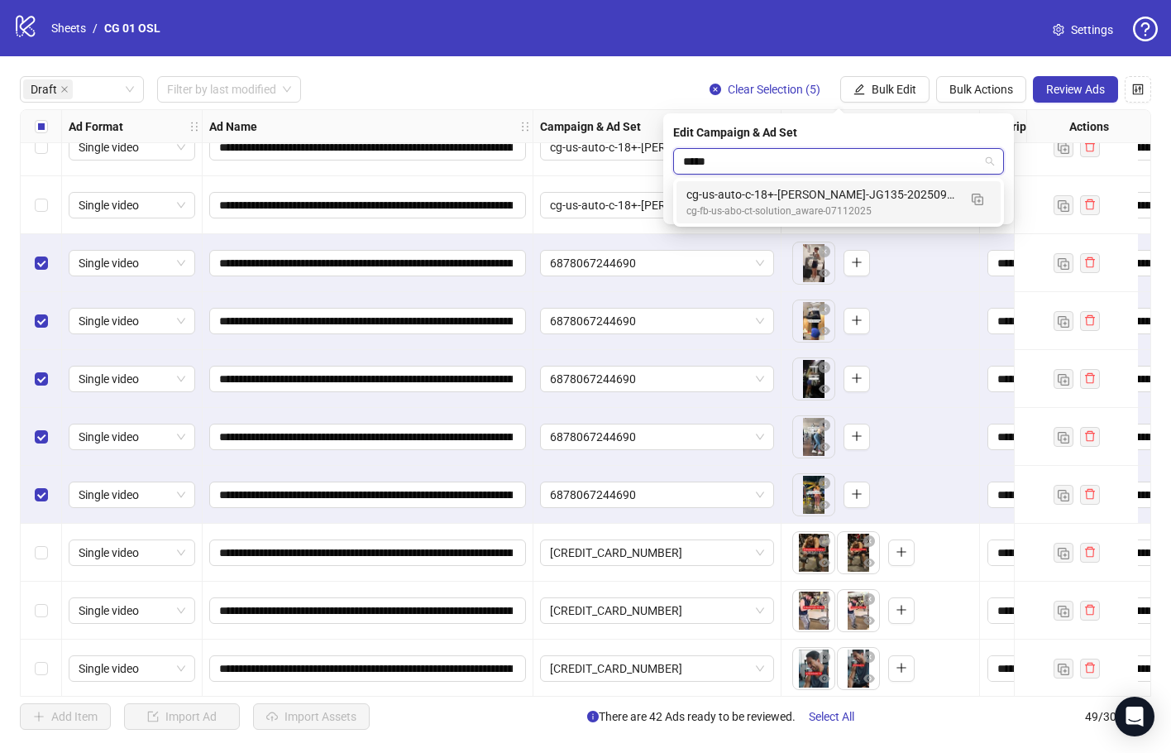
click at [751, 184] on div "cg-us-auto-c-18+-[PERSON_NAME]-JG135-20250917 cg-fb-us-abo-ct-solution_aware-07…" at bounding box center [839, 202] width 324 height 42
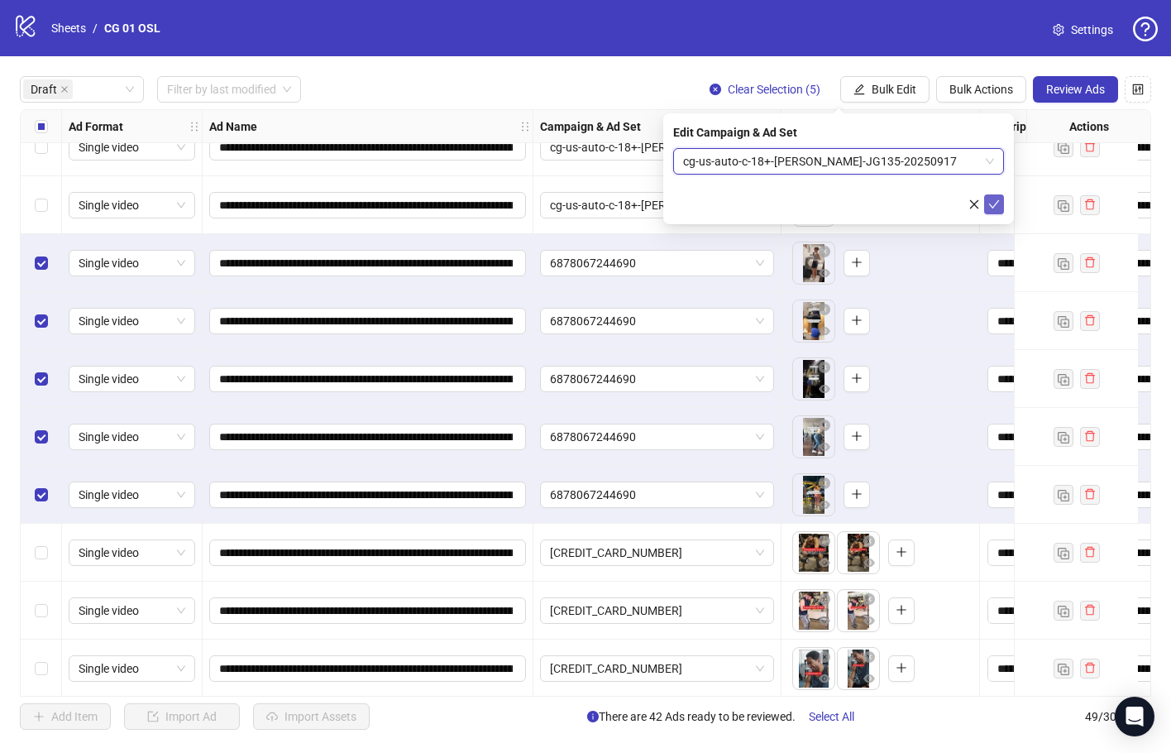
click at [992, 199] on icon "check" at bounding box center [995, 205] width 12 height 12
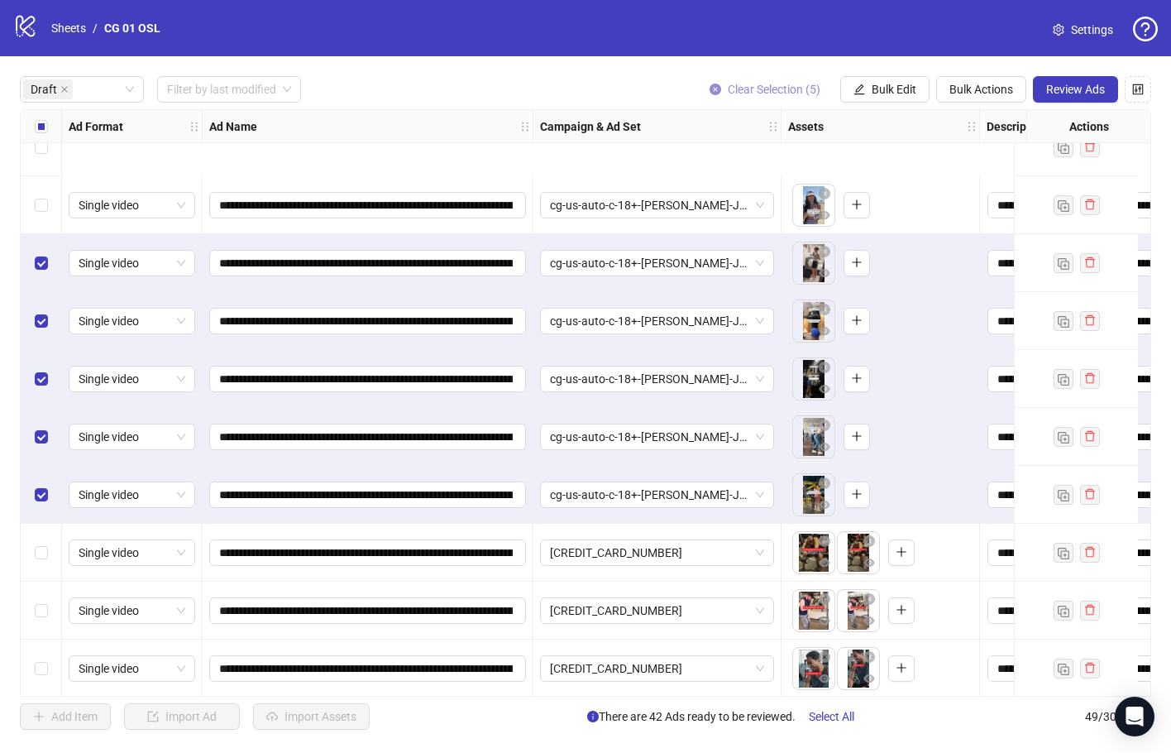
scroll to position [827, 0]
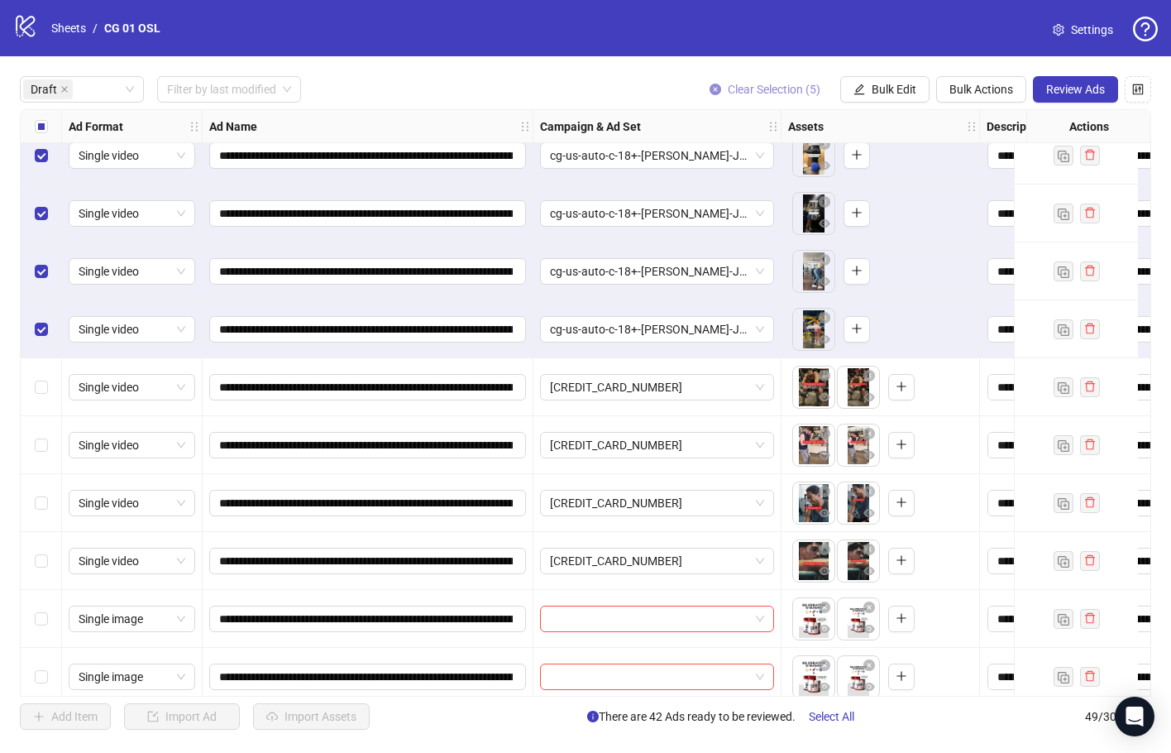
click at [777, 94] on span "Clear Selection (5)" at bounding box center [774, 89] width 93 height 13
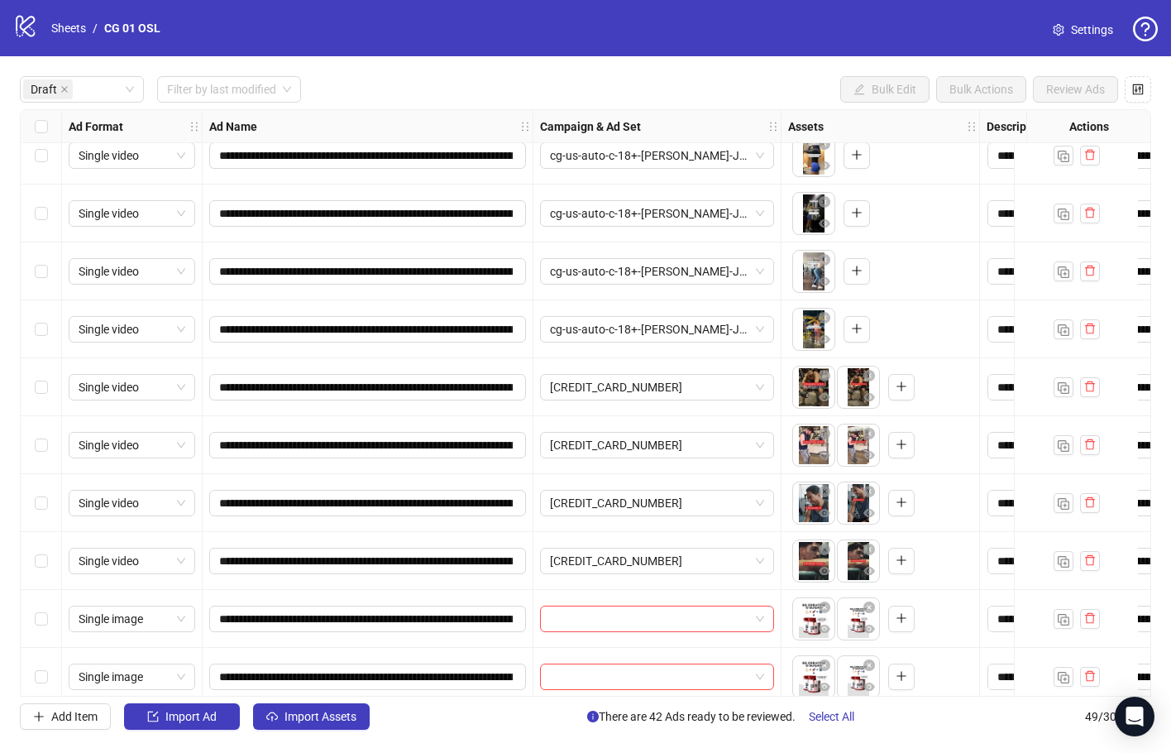
click at [52, 390] on div "Select row 19" at bounding box center [41, 387] width 41 height 58
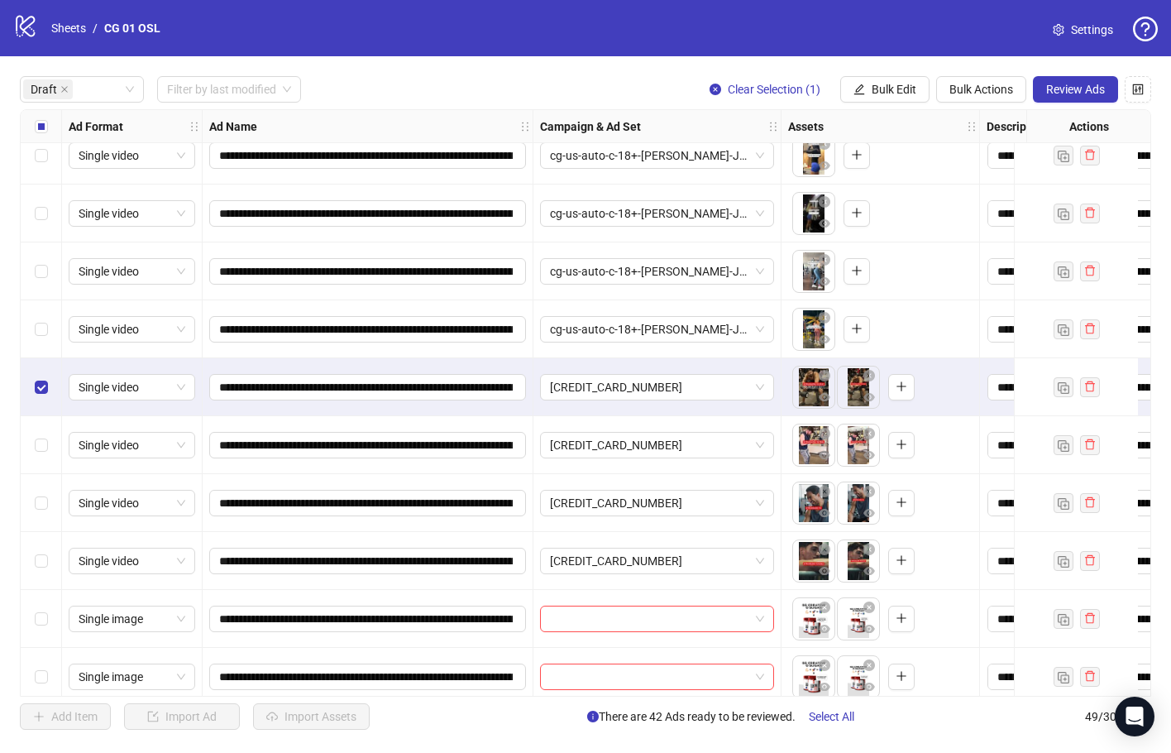
drag, startPoint x: 45, startPoint y: 433, endPoint x: 46, endPoint y: 463, distance: 30.7
click at [44, 433] on div "Select row 20" at bounding box center [41, 445] width 41 height 58
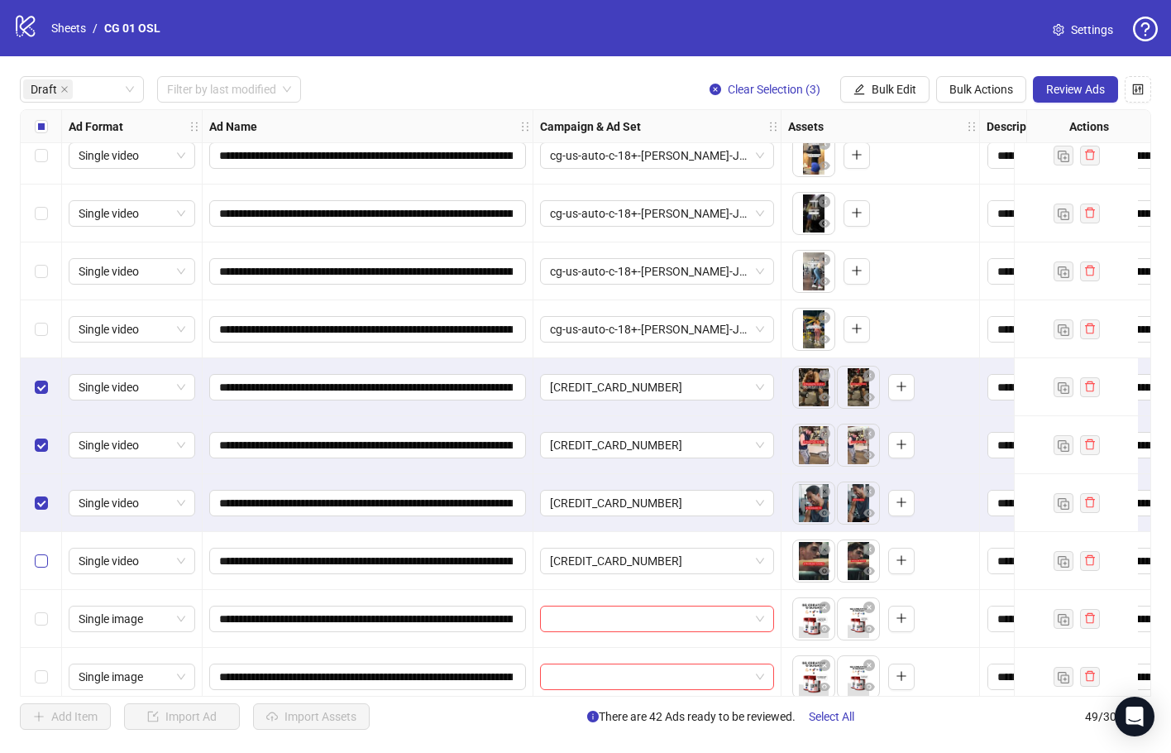
click at [46, 553] on label "Select row 22" at bounding box center [41, 561] width 13 height 18
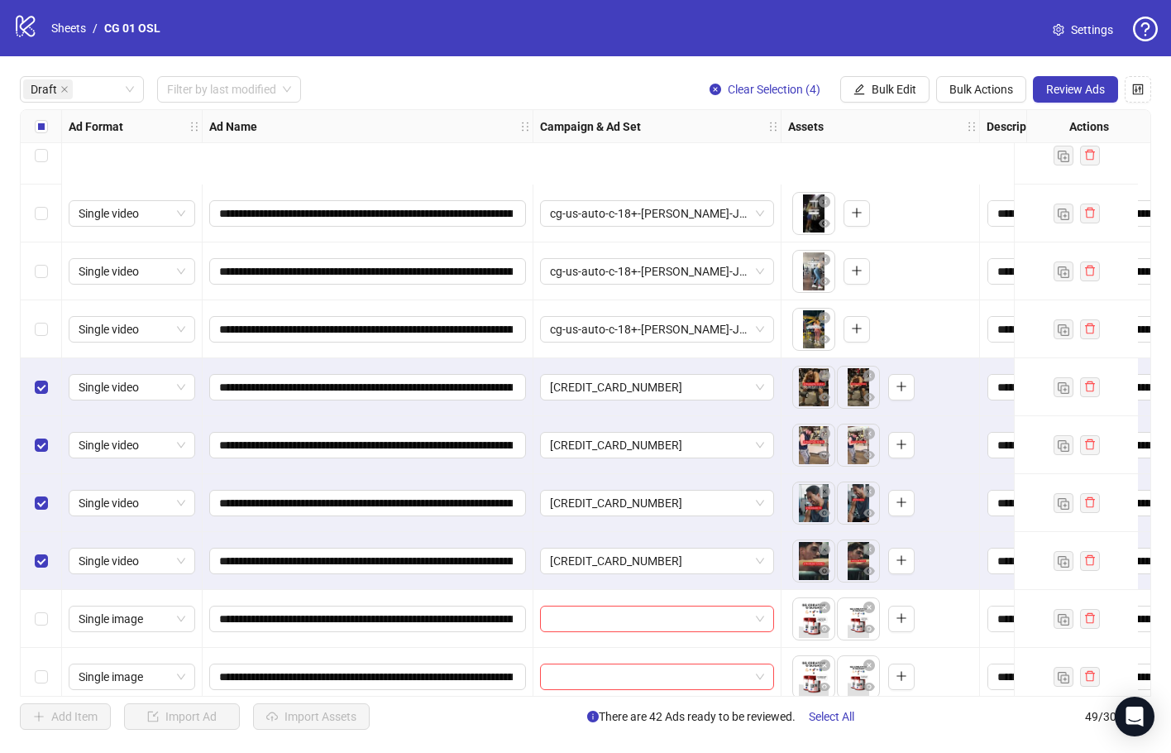
scroll to position [993, 0]
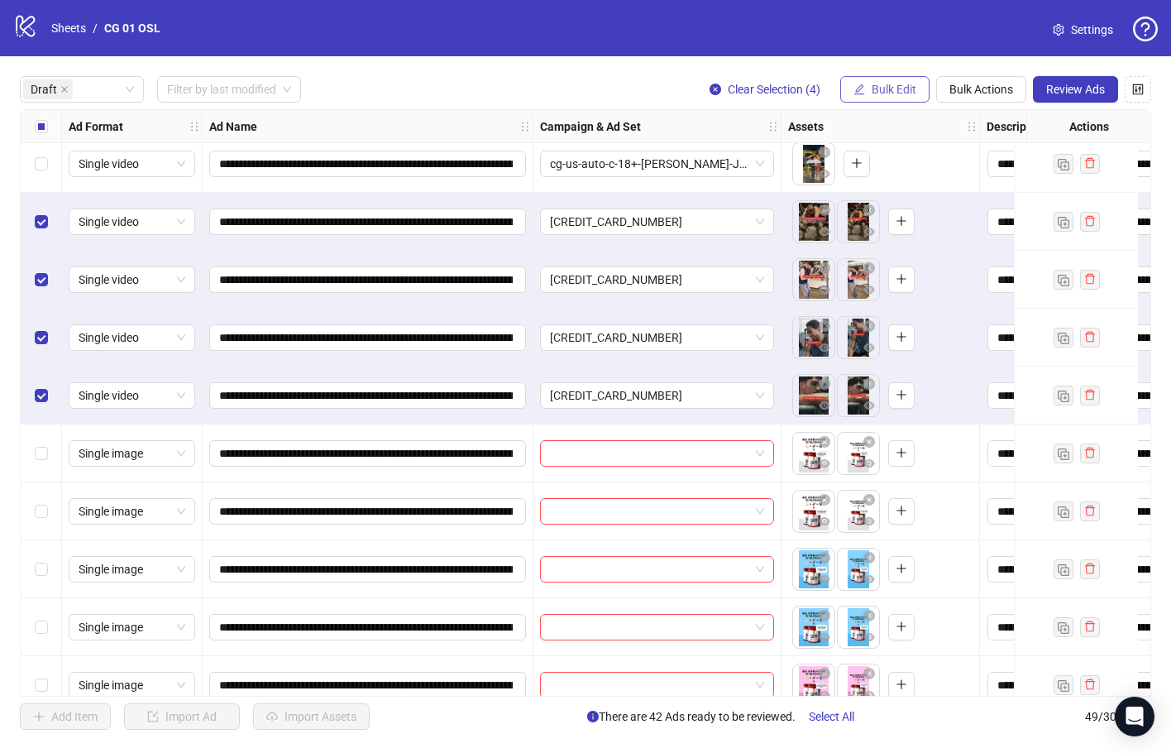
click at [872, 98] on button "Bulk Edit" at bounding box center [884, 89] width 89 height 26
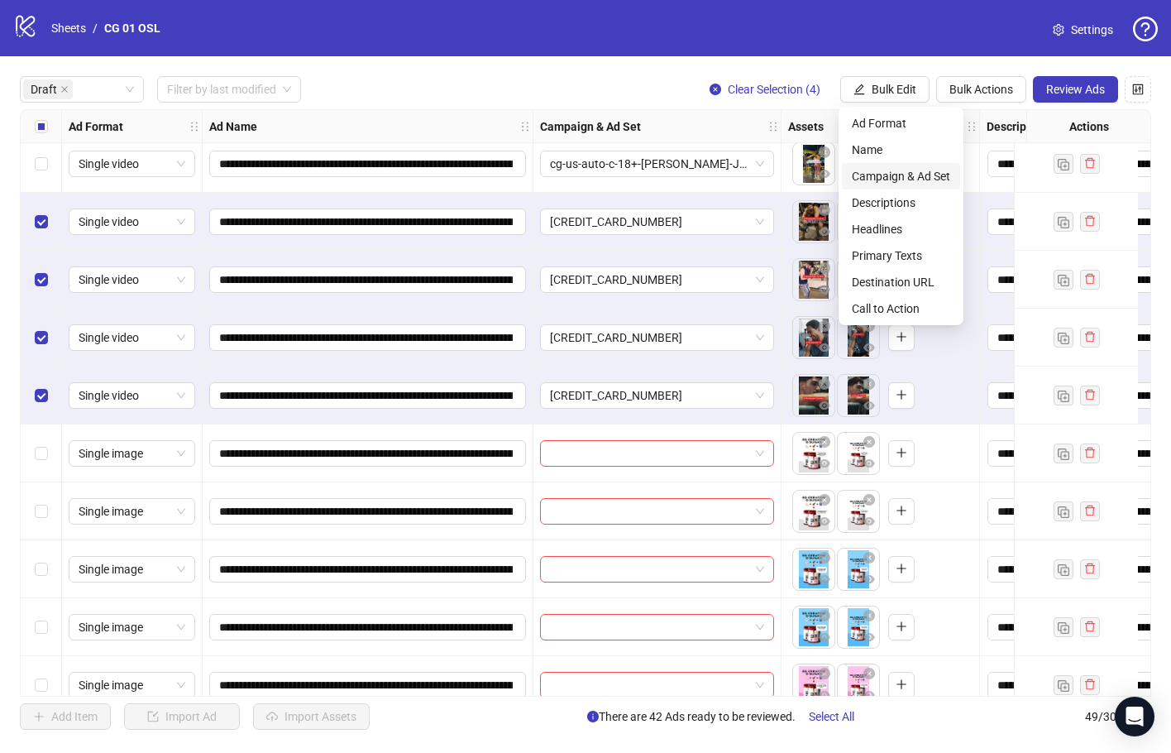
click at [913, 184] on span "Campaign & Ad Set" at bounding box center [901, 176] width 98 height 18
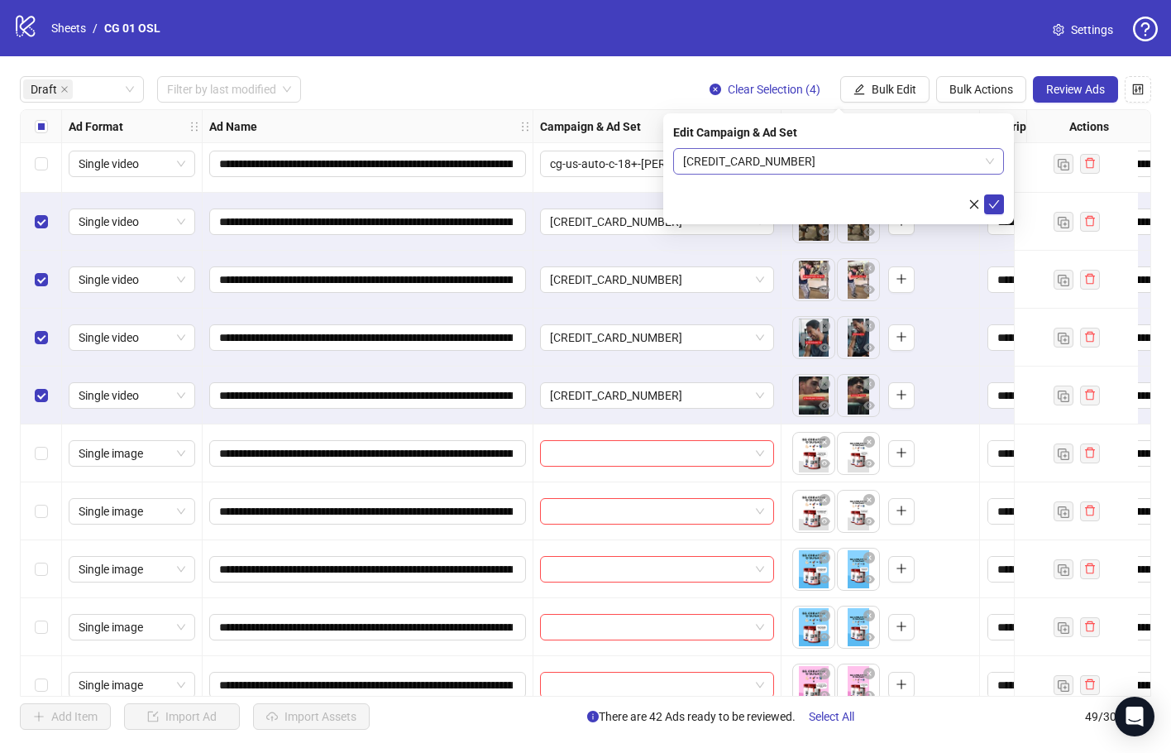
click at [872, 166] on span "[CREDIT_CARD_NUMBER]" at bounding box center [838, 161] width 311 height 25
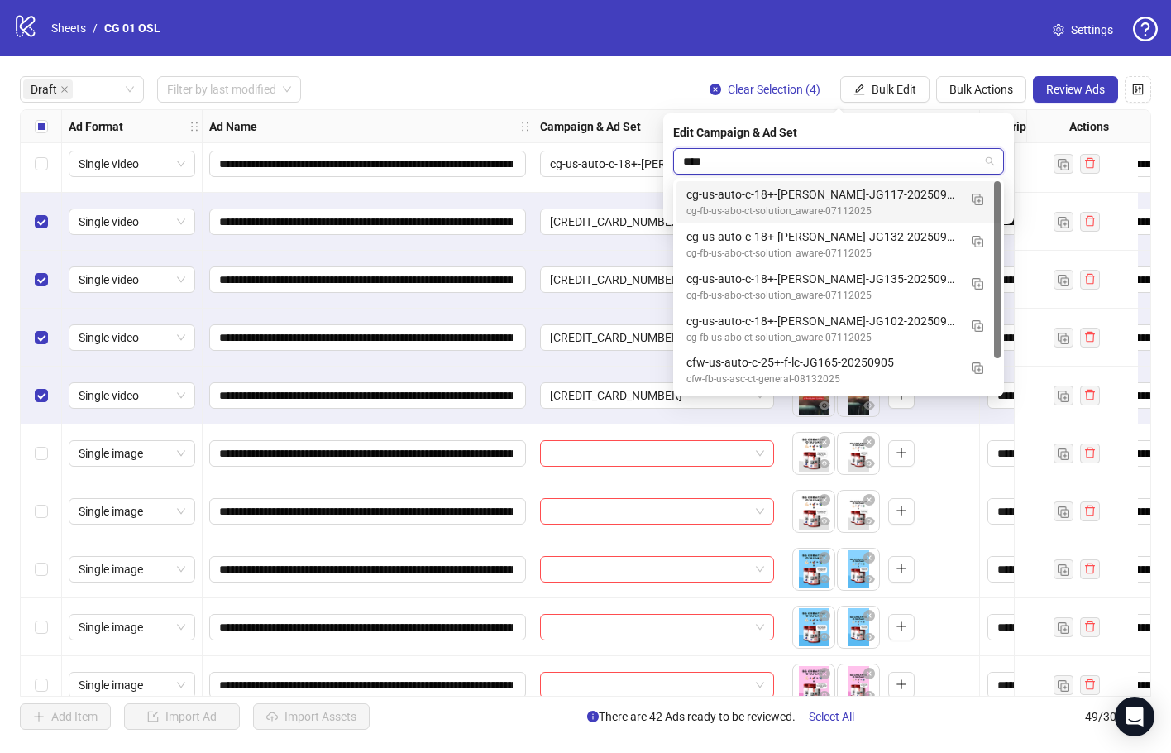
type input "*****"
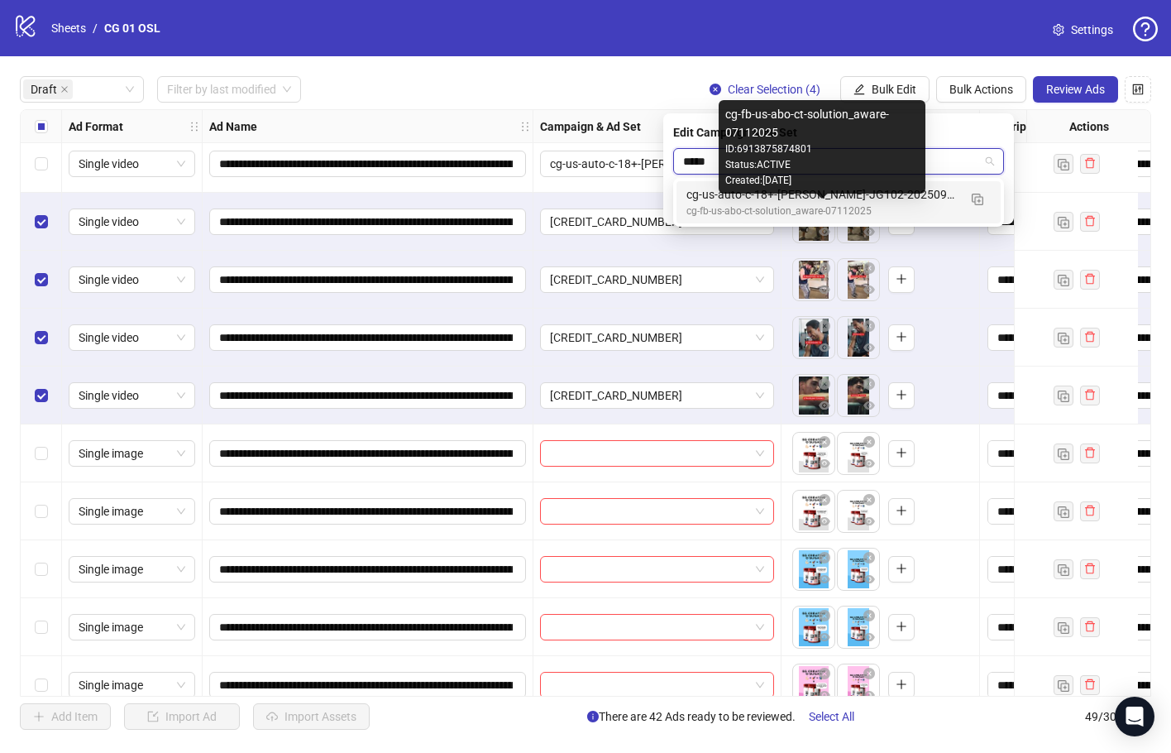
click at [811, 206] on div "cg-fb-us-abo-ct-solution_aware-07112025" at bounding box center [822, 212] width 271 height 16
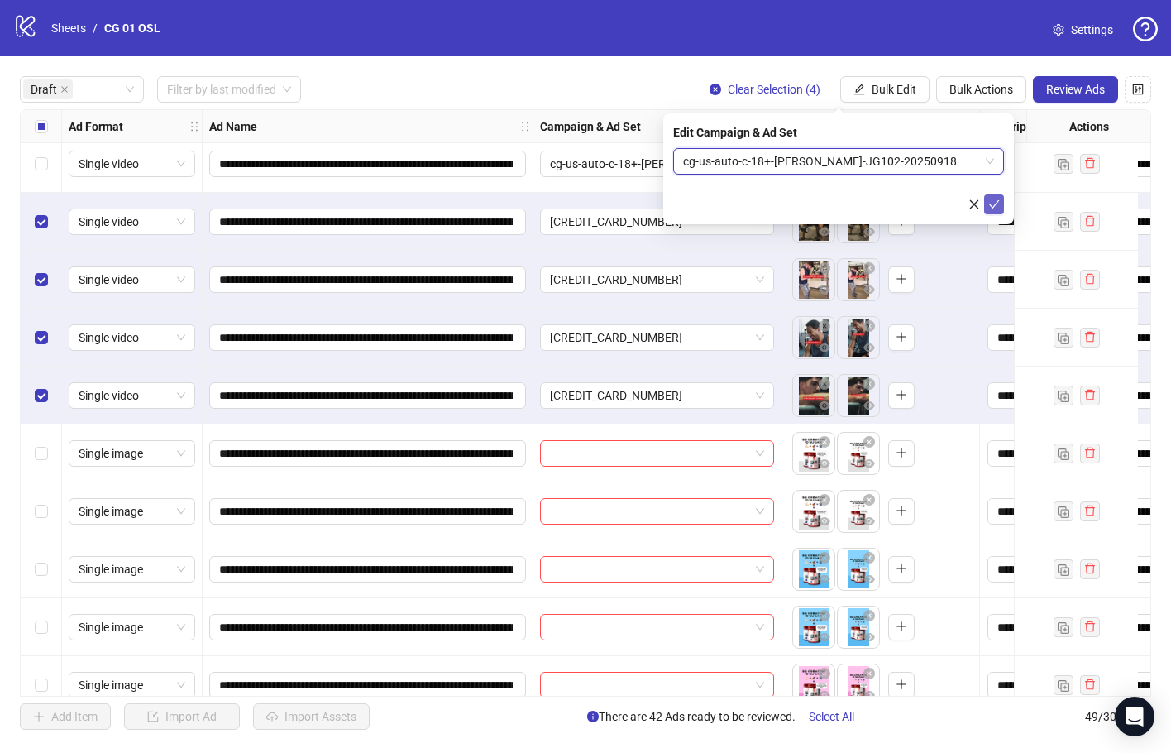
click at [997, 196] on button "submit" at bounding box center [994, 204] width 20 height 20
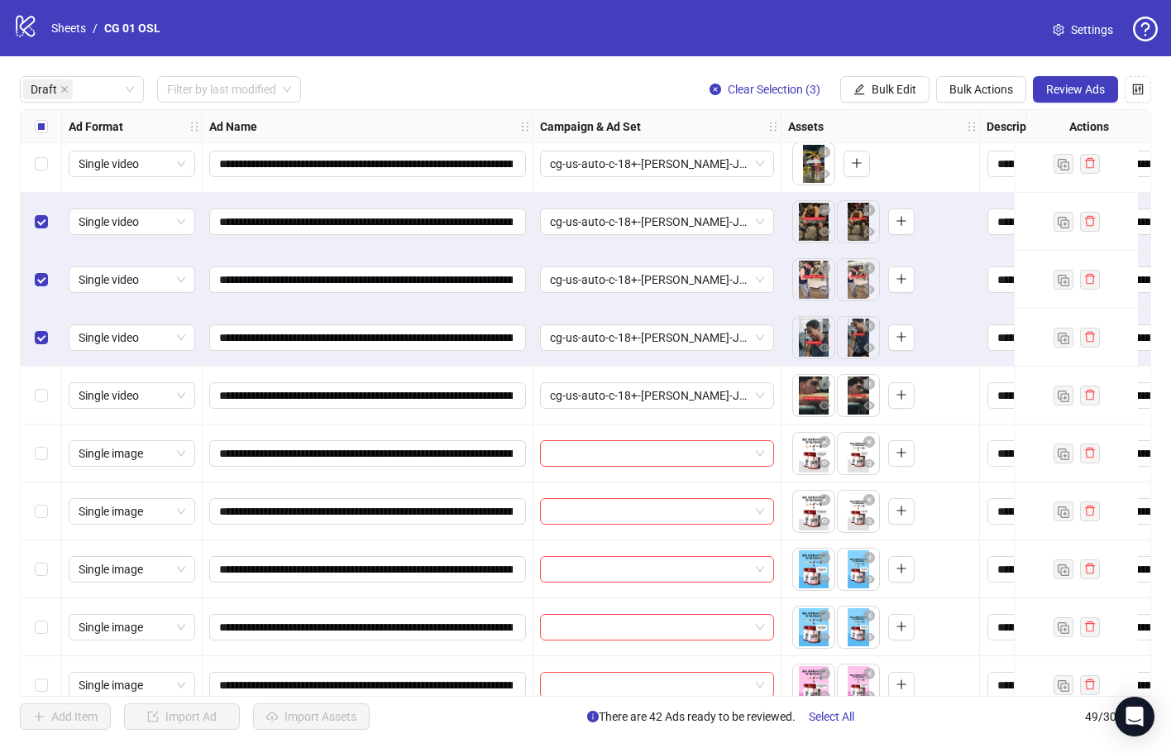
click at [32, 347] on div "Select row 21" at bounding box center [41, 338] width 41 height 58
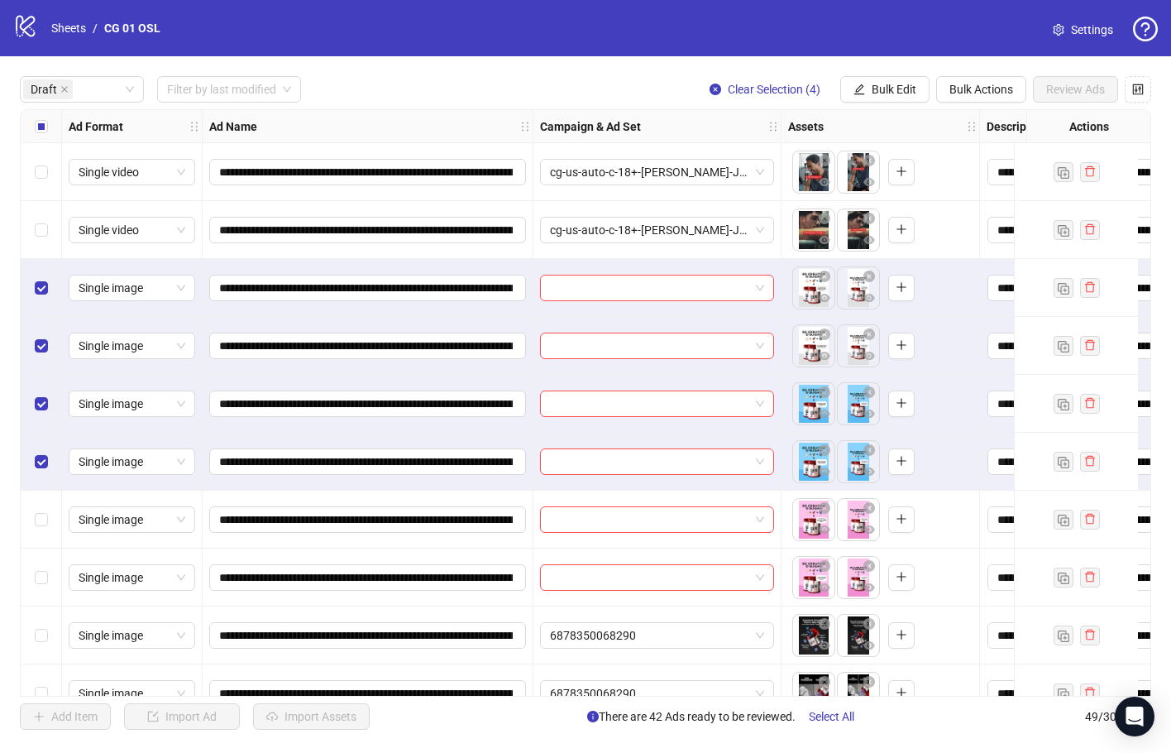
scroll to position [1241, 0]
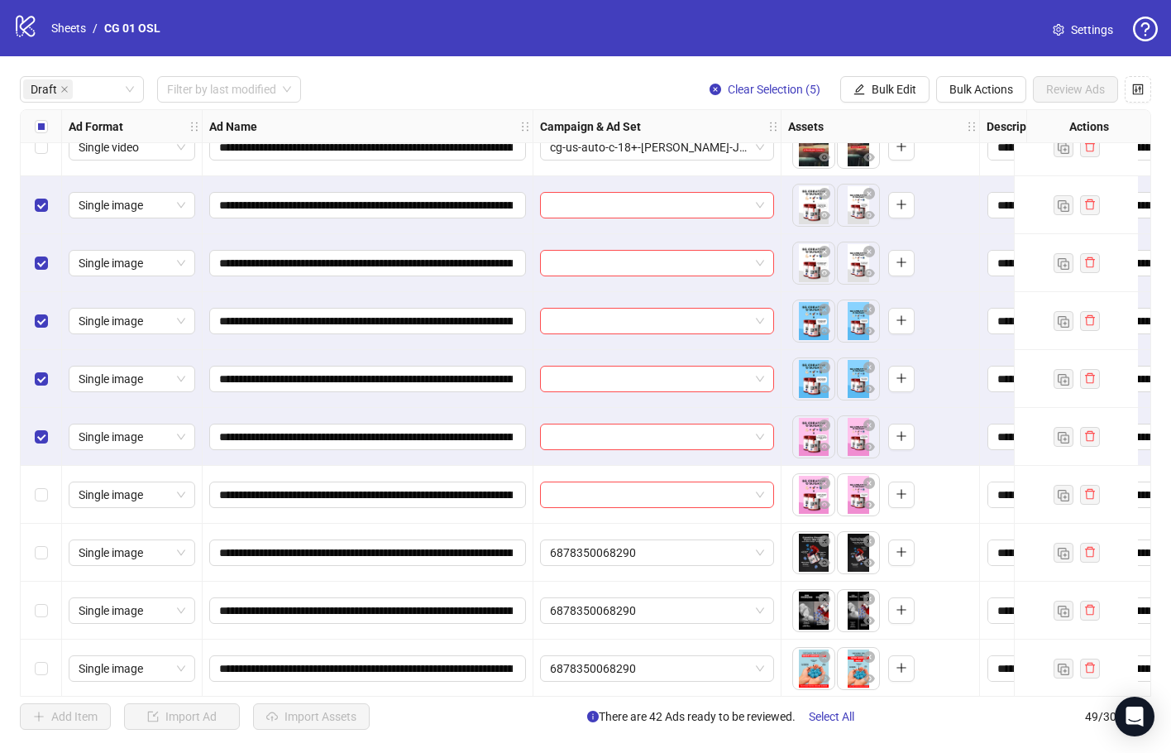
click at [54, 492] on div "Select row 28" at bounding box center [41, 495] width 41 height 58
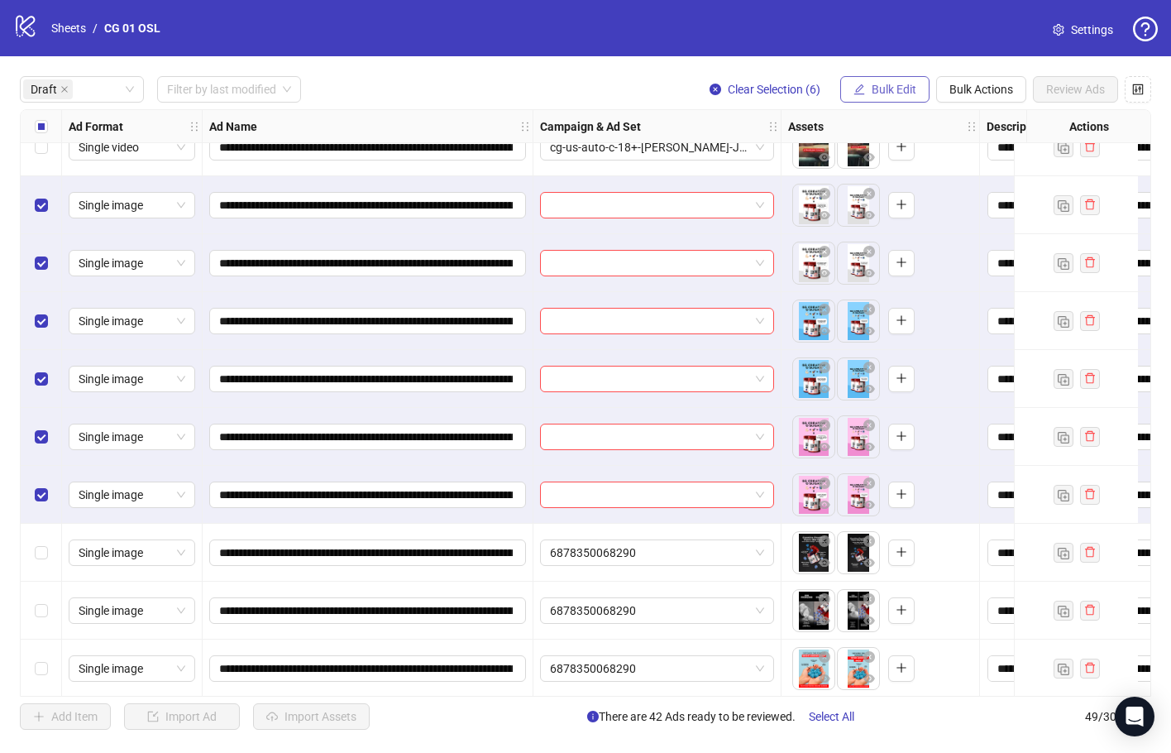
click at [874, 89] on span "Bulk Edit" at bounding box center [894, 89] width 45 height 13
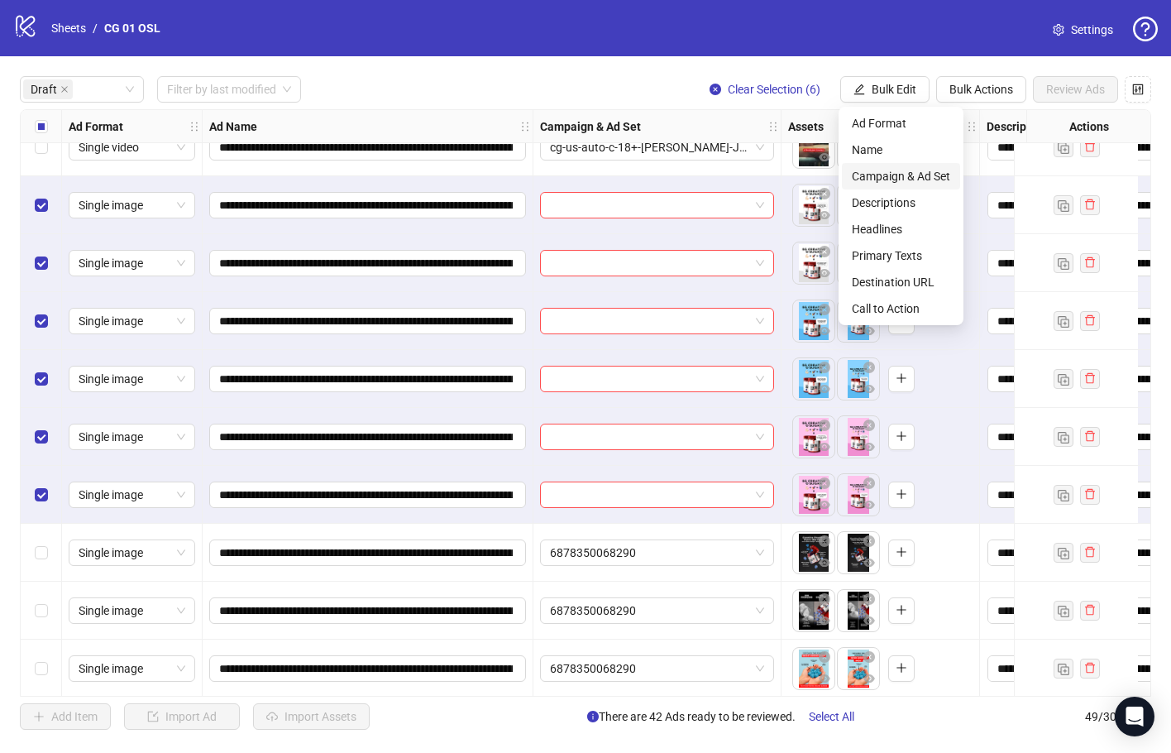
click at [918, 173] on span "Campaign & Ad Set" at bounding box center [901, 176] width 98 height 18
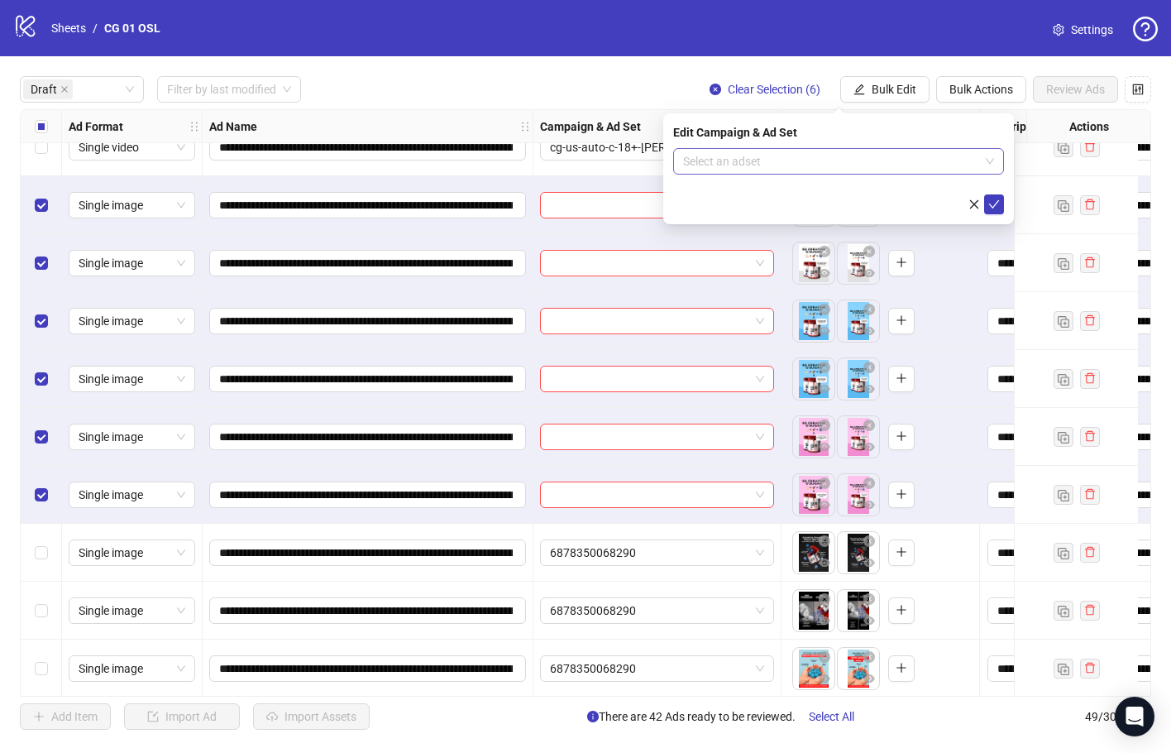
click at [864, 170] on input "search" at bounding box center [831, 161] width 296 height 25
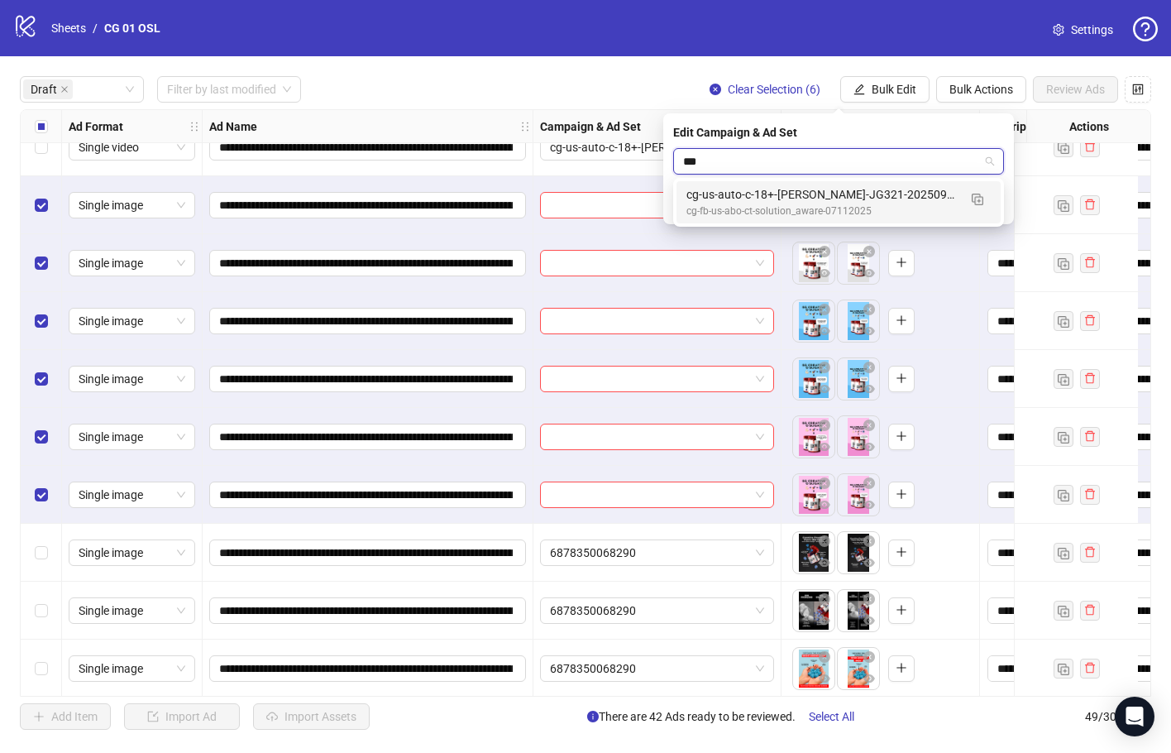
type input "****"
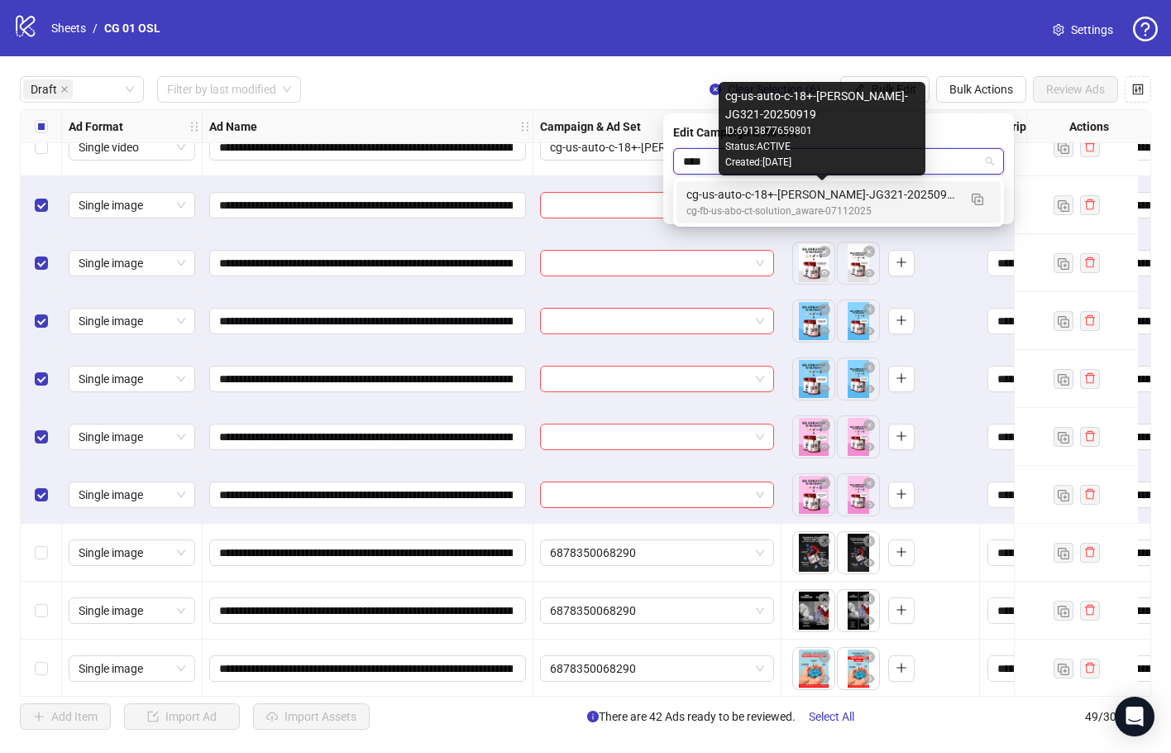
click at [860, 198] on div "cg-us-auto-c-18+-[PERSON_NAME]-JG321-20250919" at bounding box center [822, 194] width 271 height 18
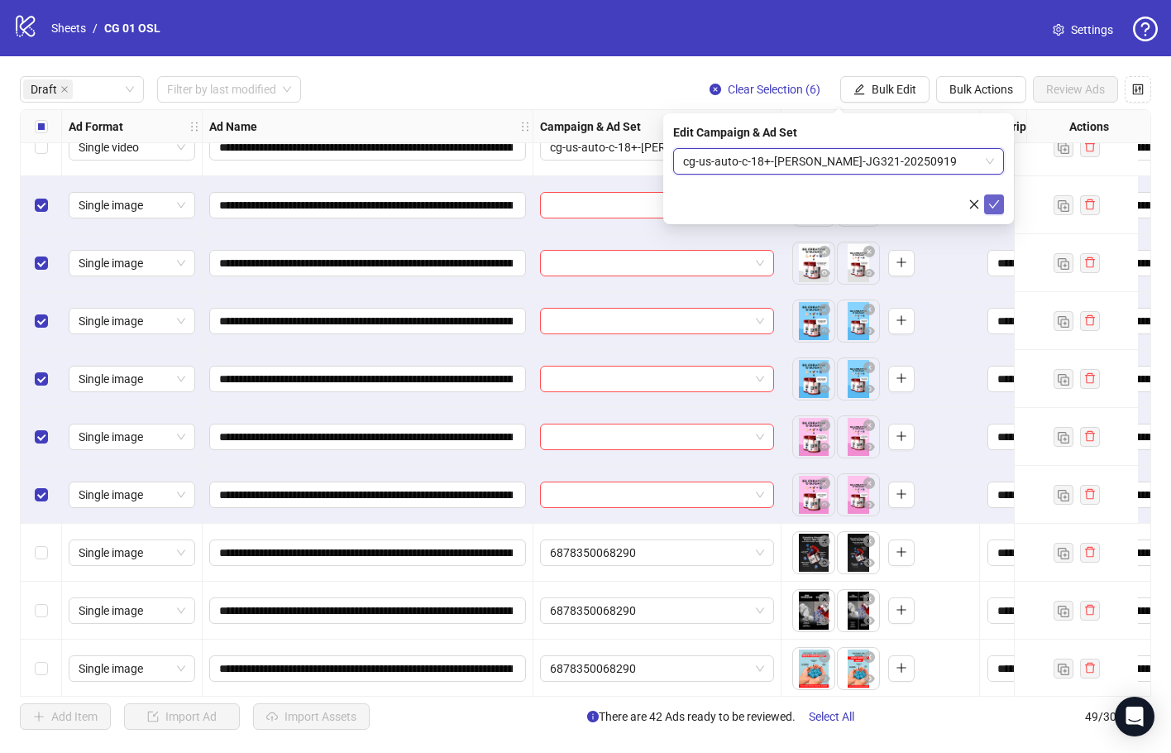
click at [998, 196] on button "submit" at bounding box center [994, 204] width 20 height 20
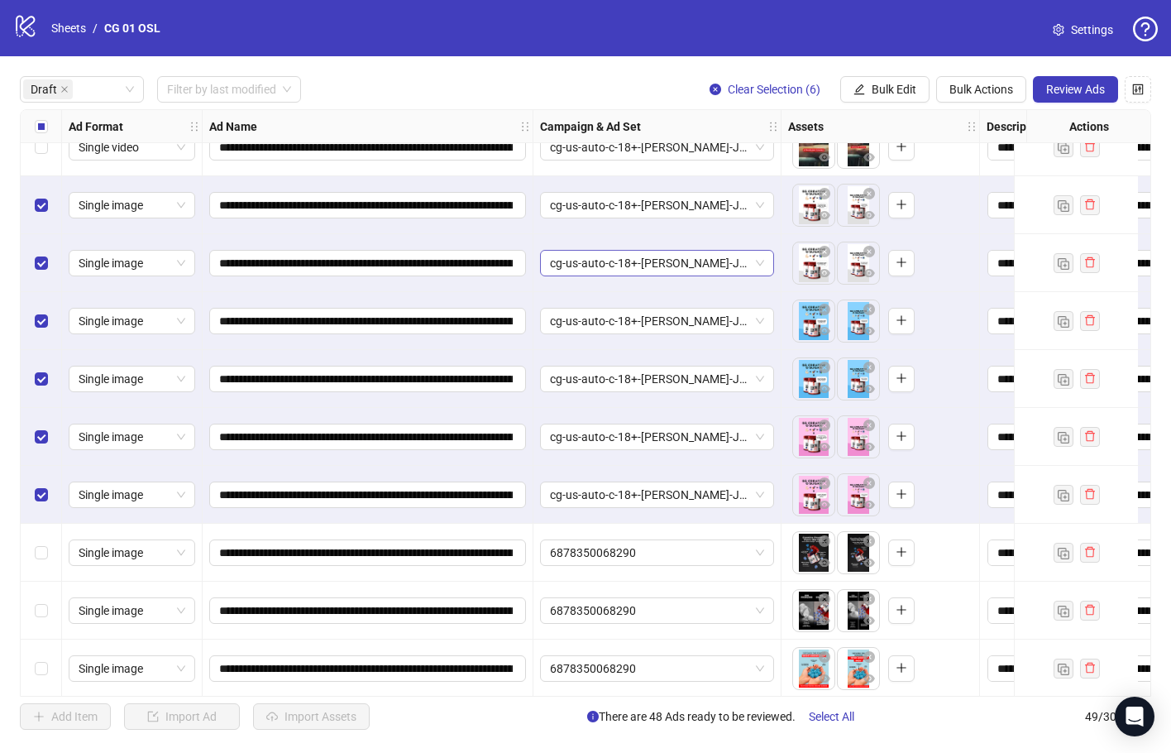
click at [772, 90] on span "Clear Selection (6)" at bounding box center [774, 89] width 93 height 13
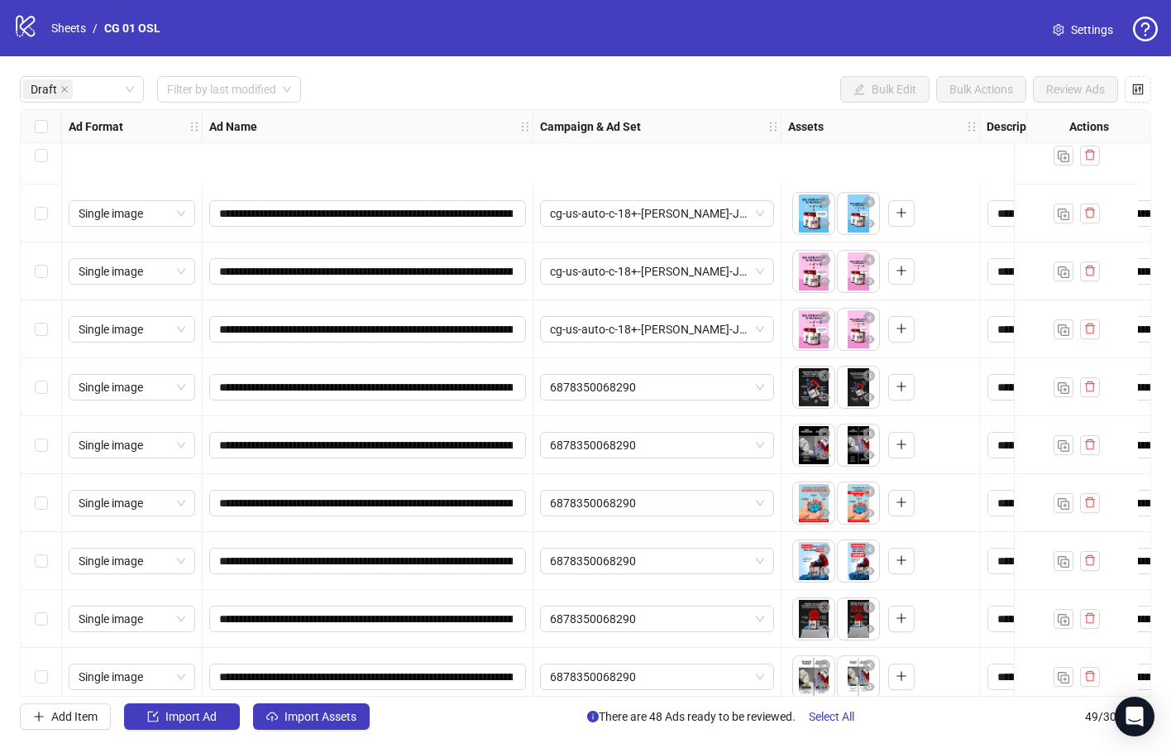
scroll to position [1572, 0]
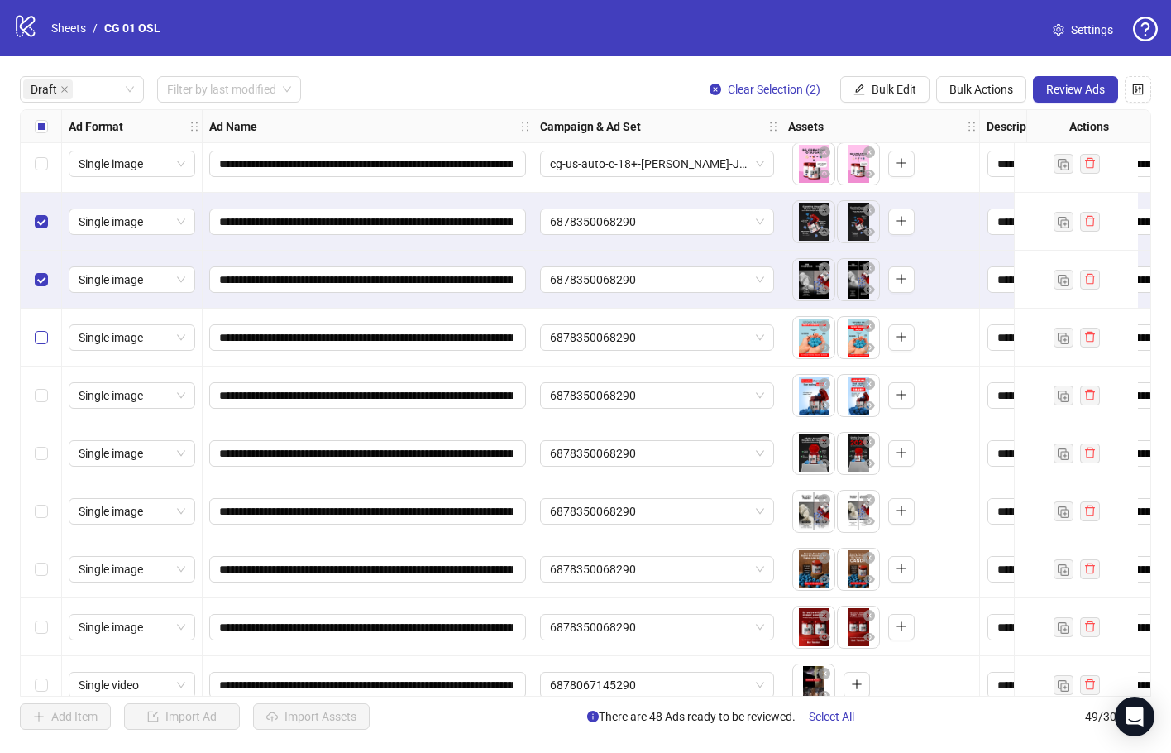
click at [47, 329] on label "Select row 31" at bounding box center [41, 337] width 13 height 18
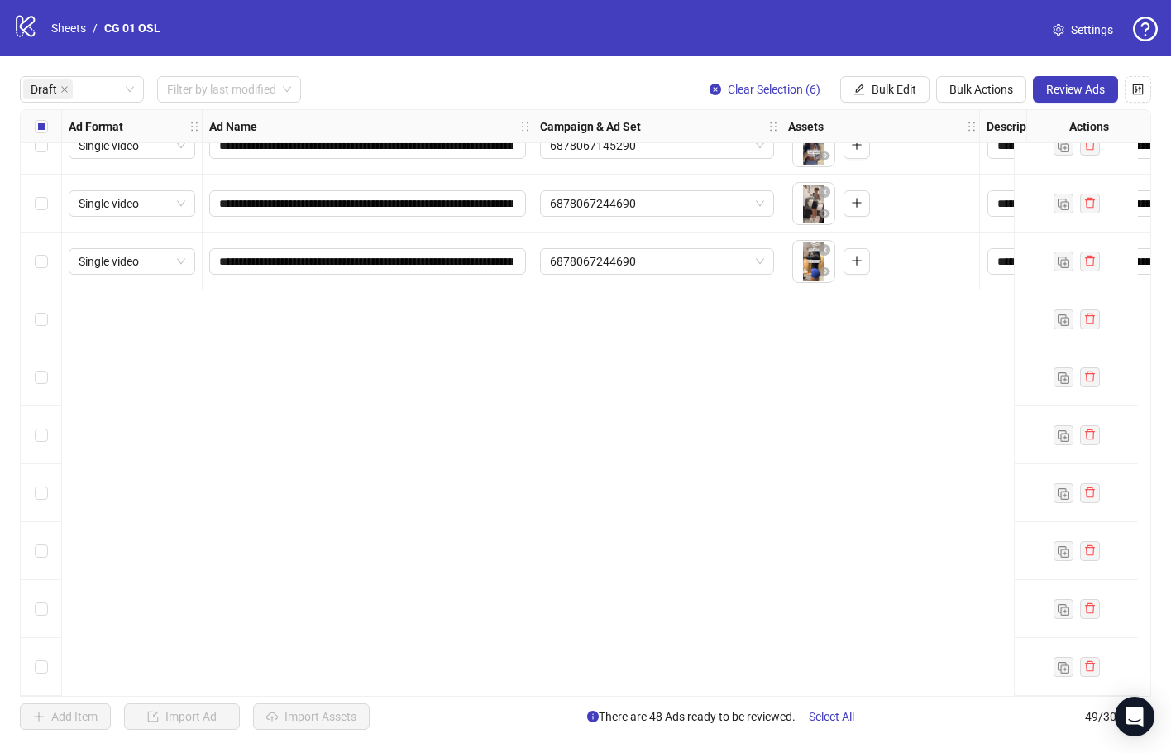
scroll to position [1795, 0]
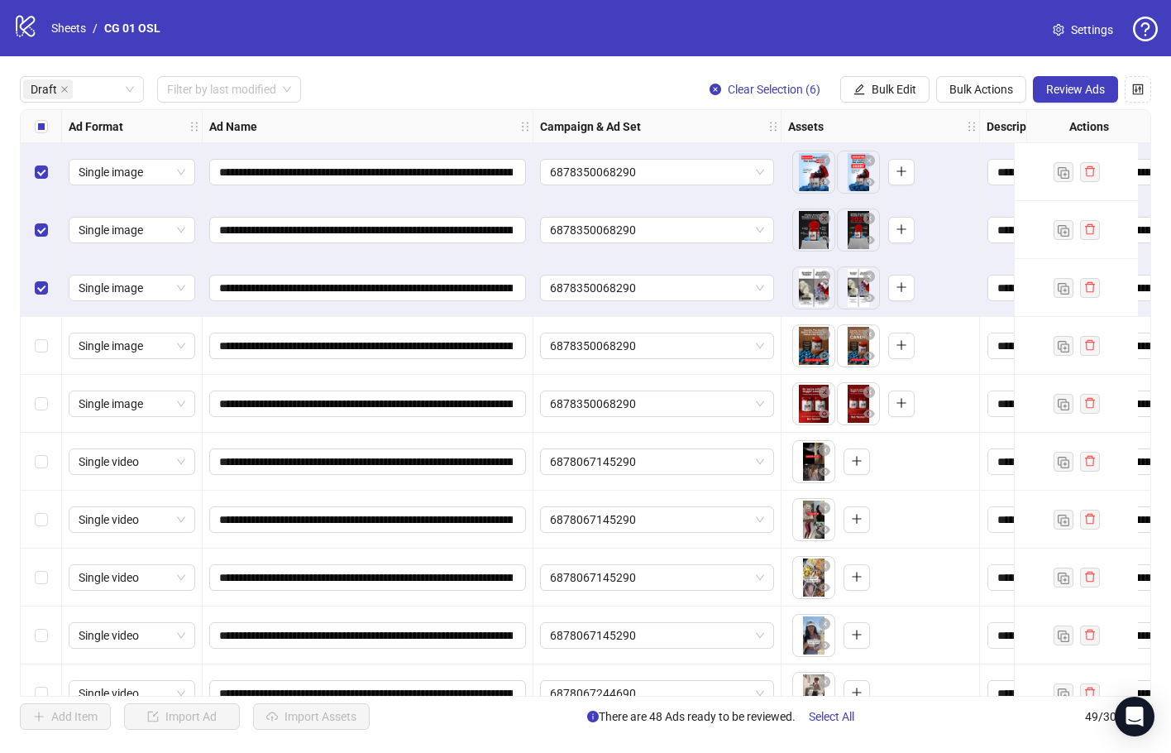
click at [51, 347] on div "Select row 35" at bounding box center [41, 346] width 41 height 58
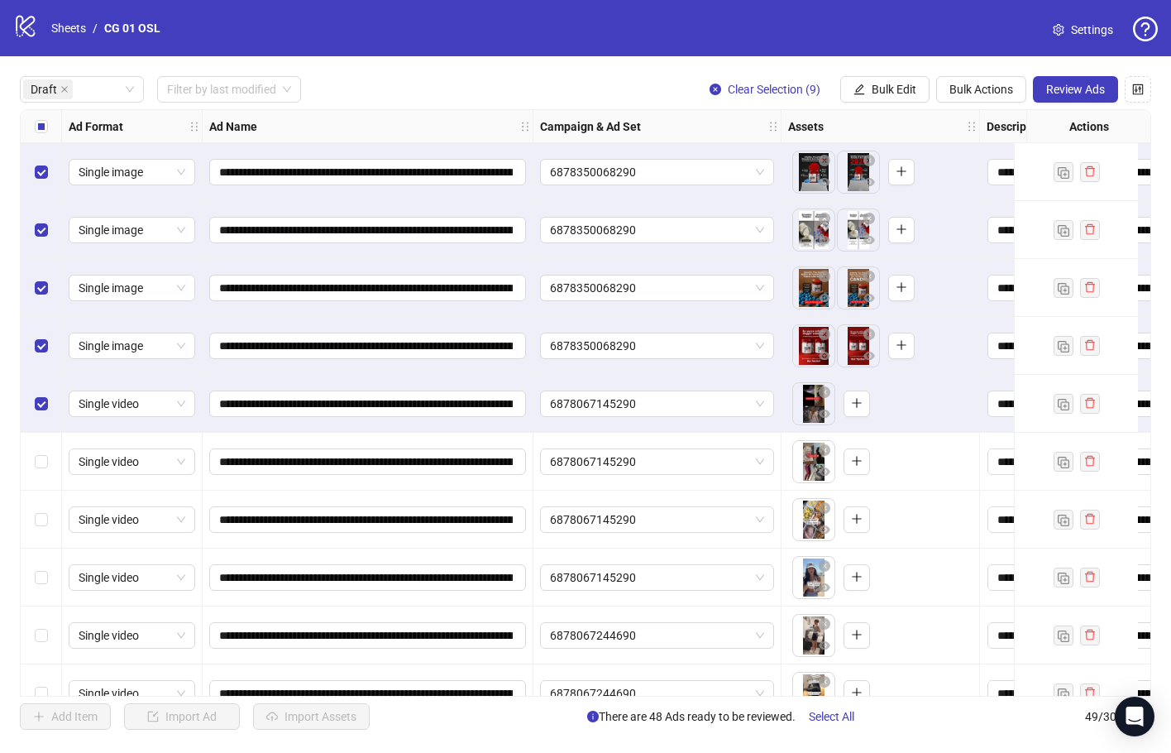
scroll to position [1878, 0]
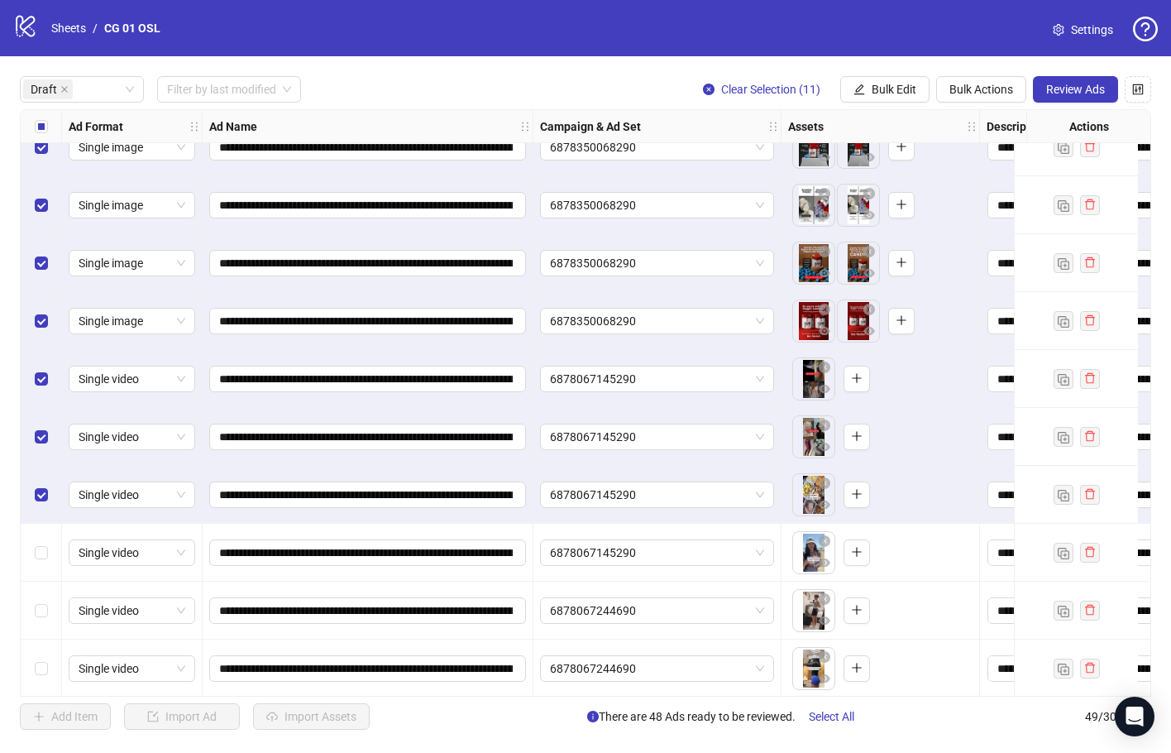
click at [56, 539] on div "Select row 40" at bounding box center [41, 553] width 41 height 58
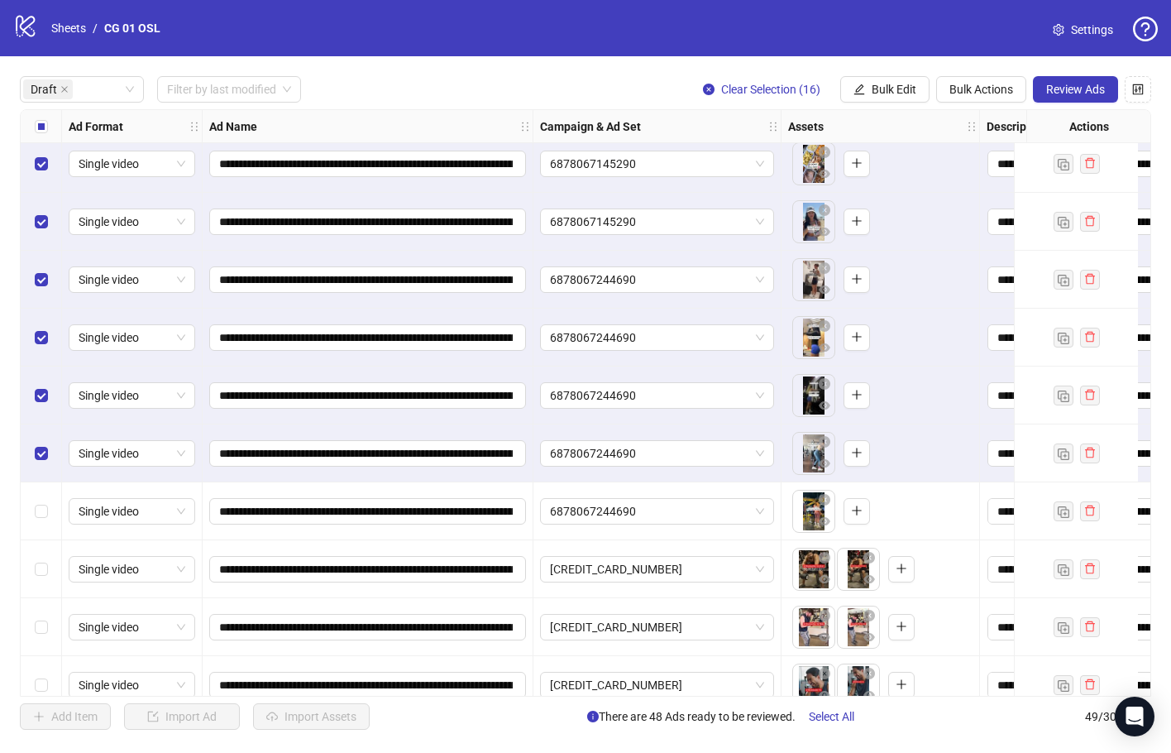
scroll to position [2291, 0]
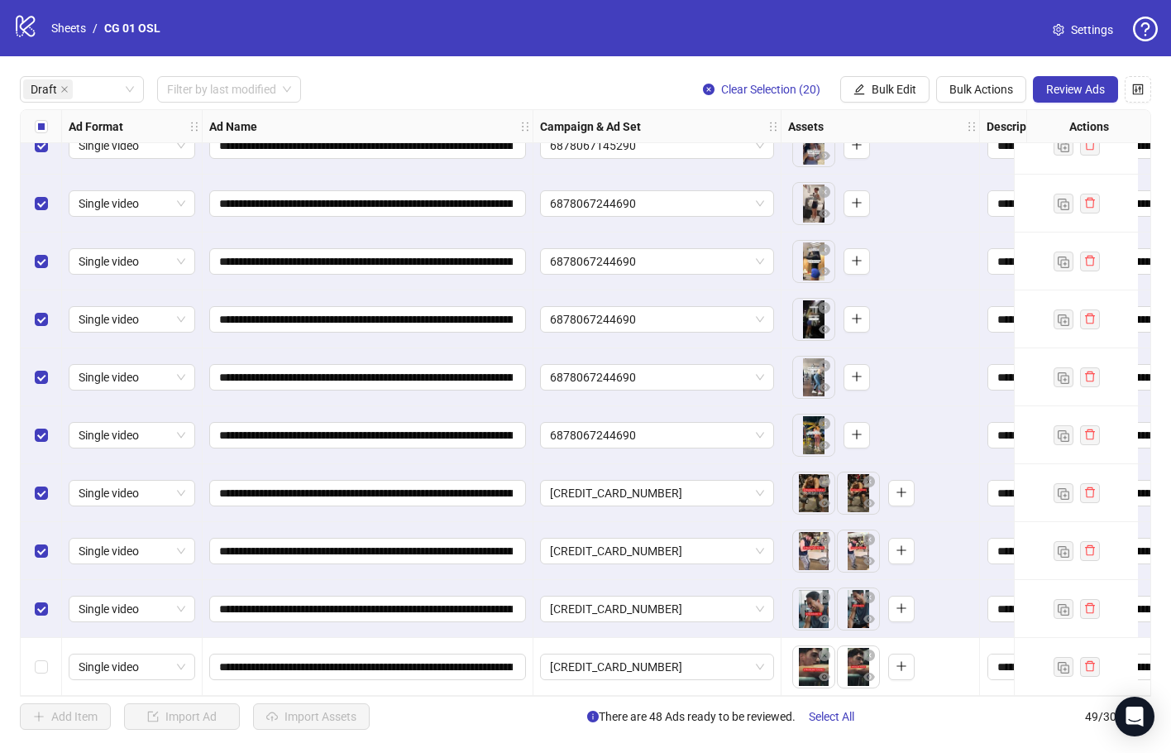
click at [41, 650] on div "Select row 49" at bounding box center [41, 667] width 41 height 58
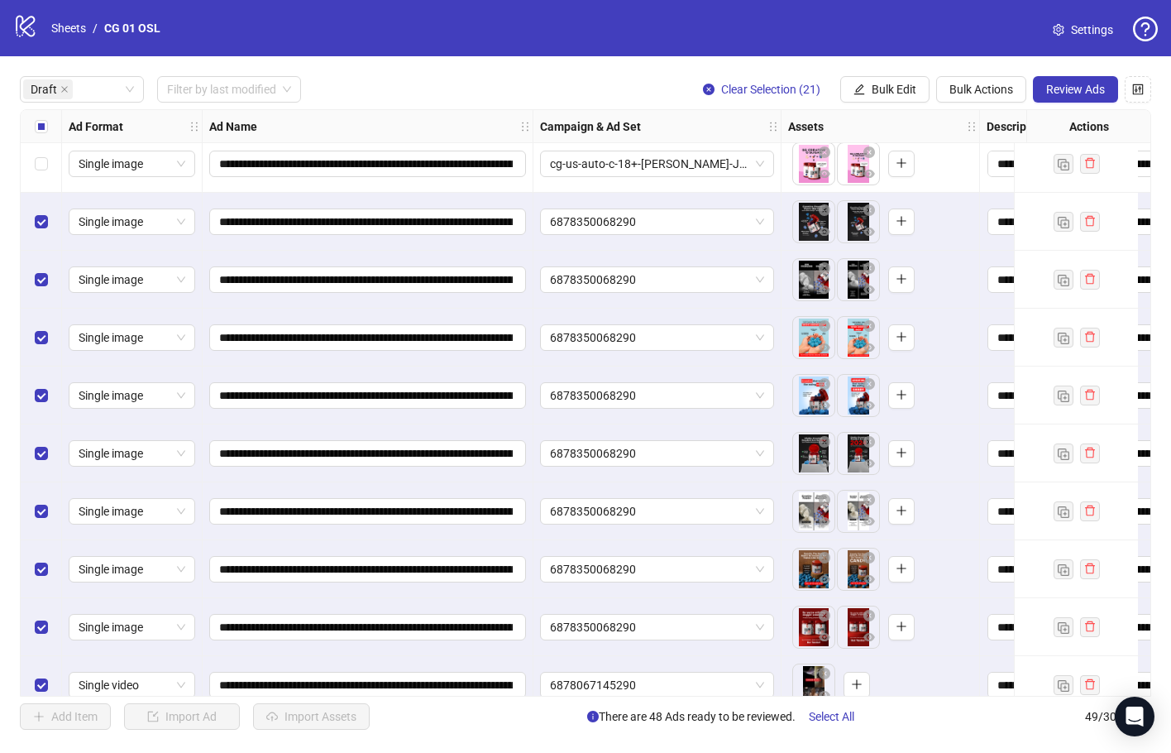
scroll to position [1489, 0]
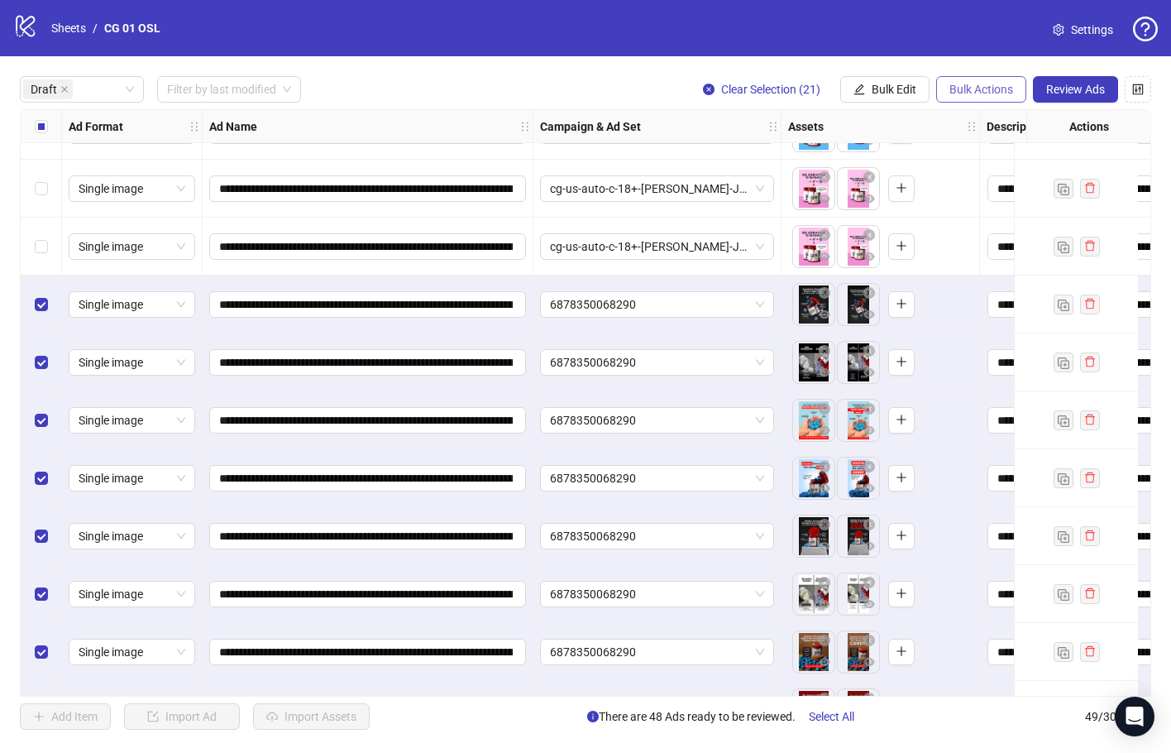
click at [967, 80] on button "Bulk Actions" at bounding box center [981, 89] width 90 height 26
click at [973, 117] on span "Delete" at bounding box center [1004, 123] width 113 height 18
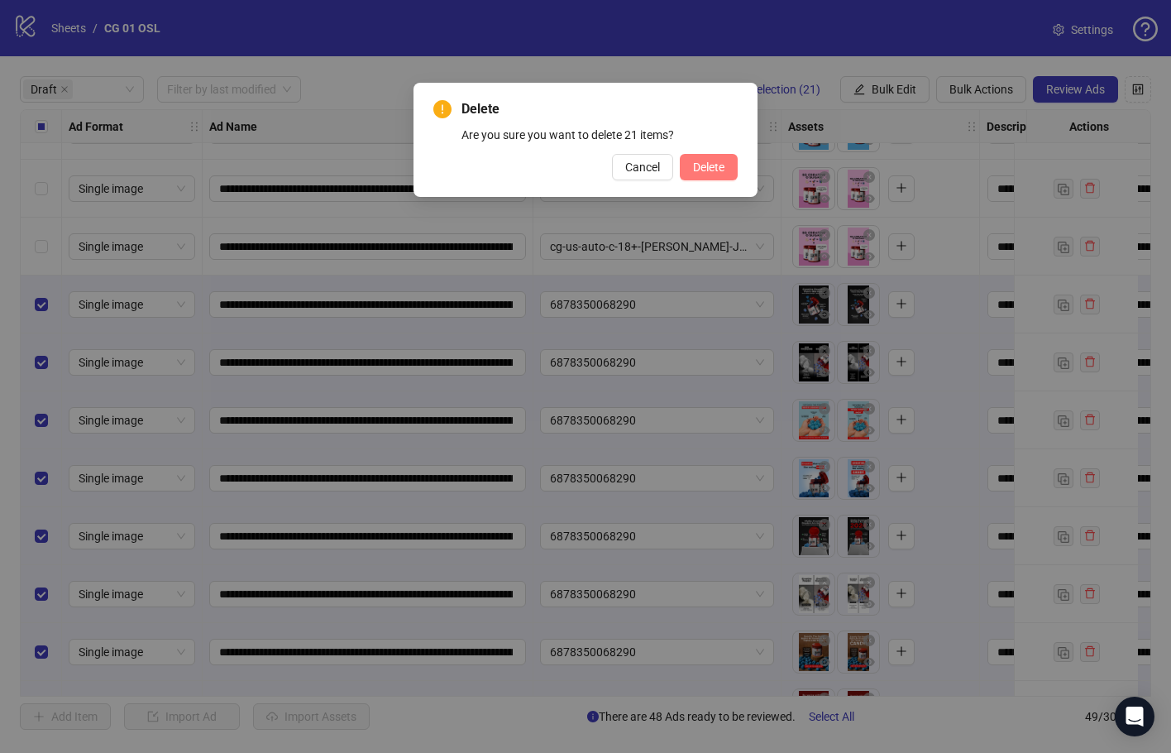
click at [717, 164] on span "Delete" at bounding box center [708, 166] width 31 height 13
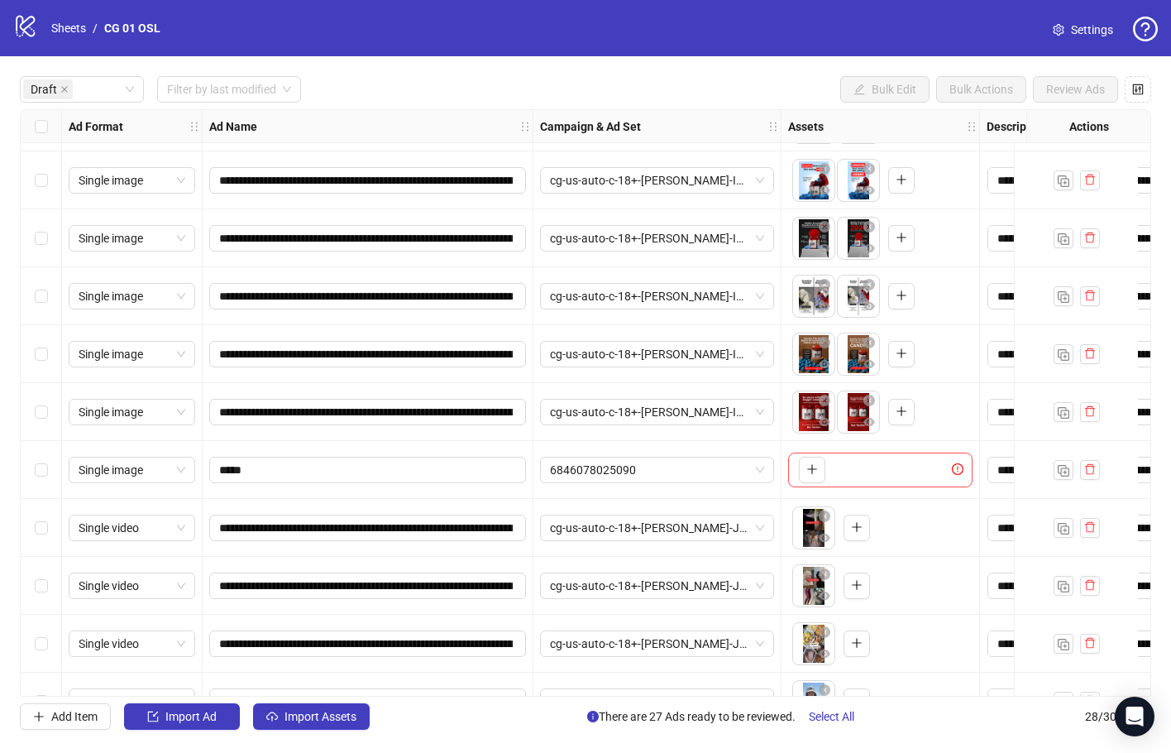
scroll to position [248, 0]
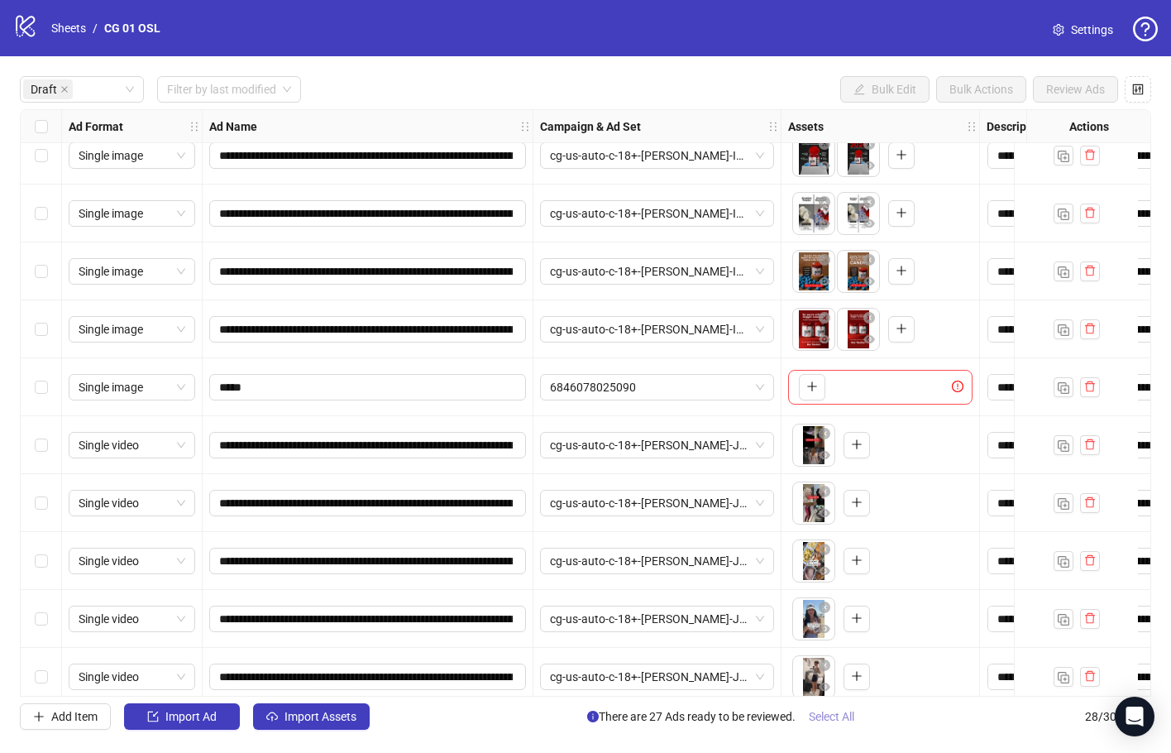
click at [839, 721] on span "Select All" at bounding box center [831, 716] width 45 height 13
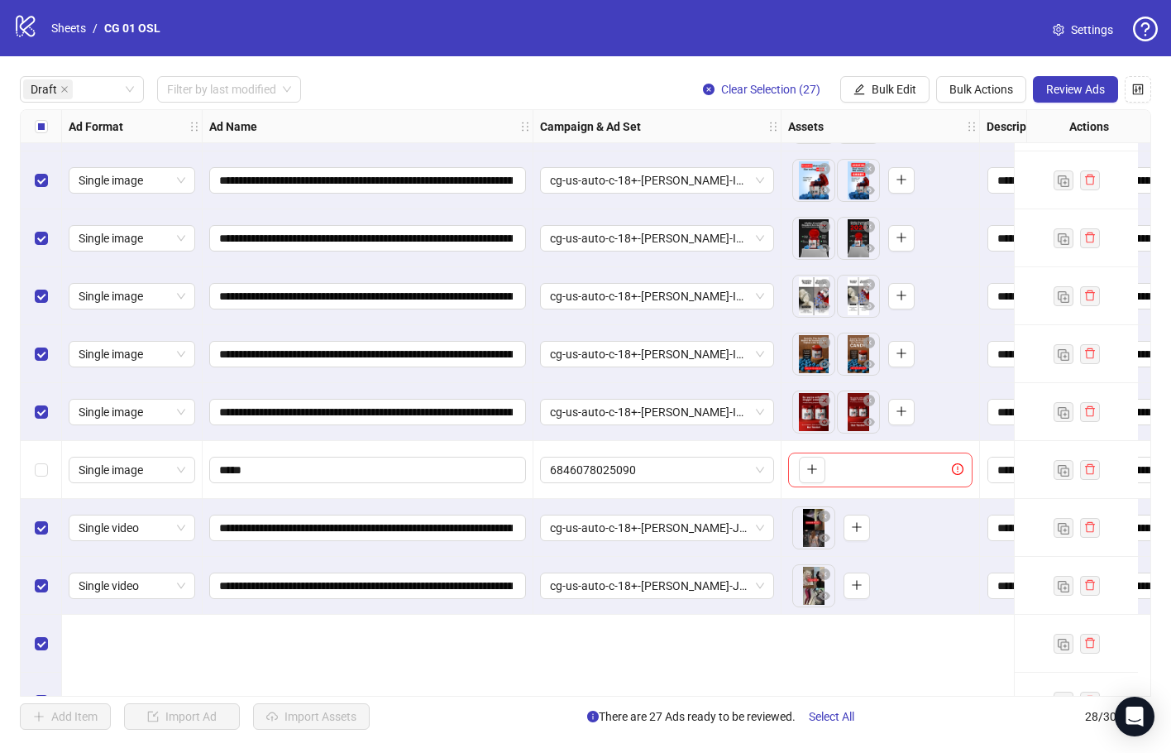
scroll to position [0, 0]
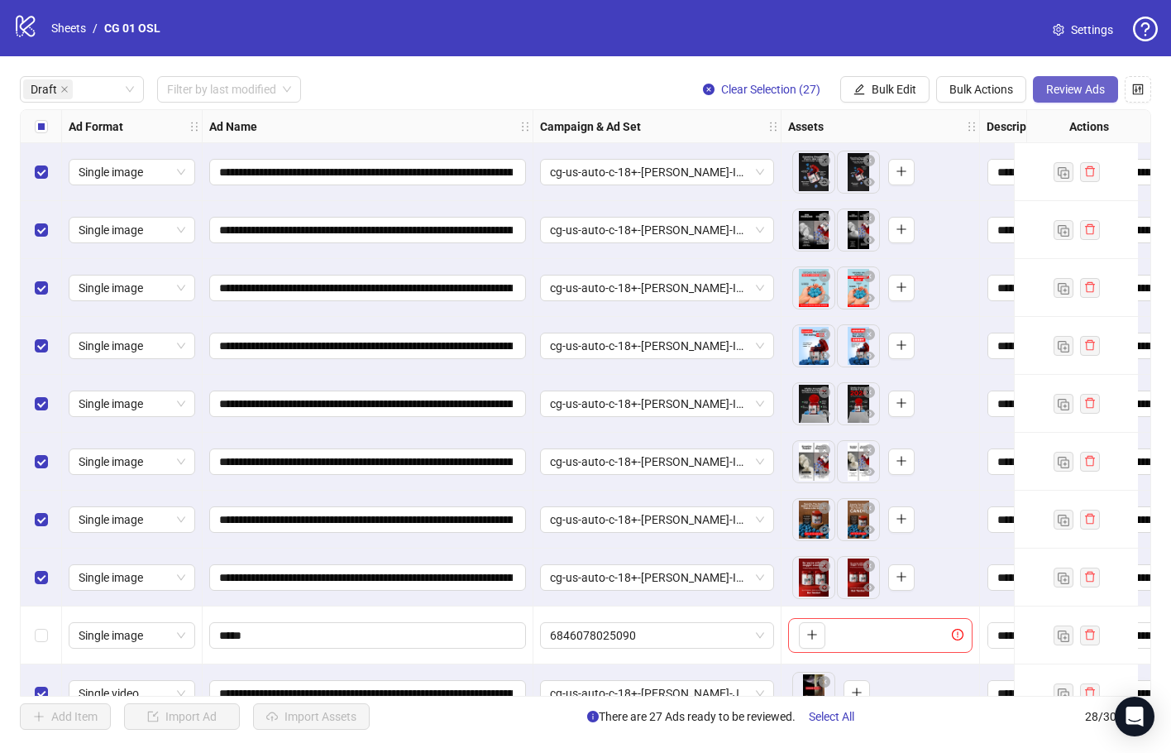
click at [1056, 94] on span "Review Ads" at bounding box center [1075, 89] width 59 height 13
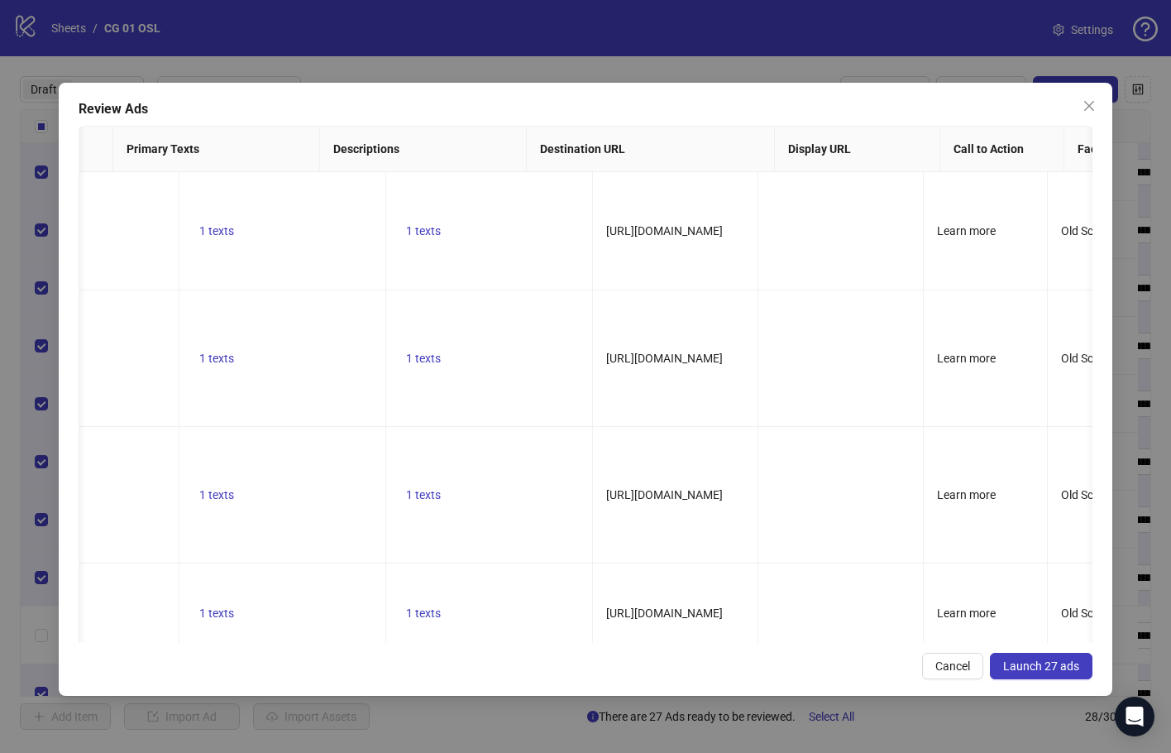
click at [1062, 666] on span "Launch 27 ads" at bounding box center [1041, 665] width 76 height 13
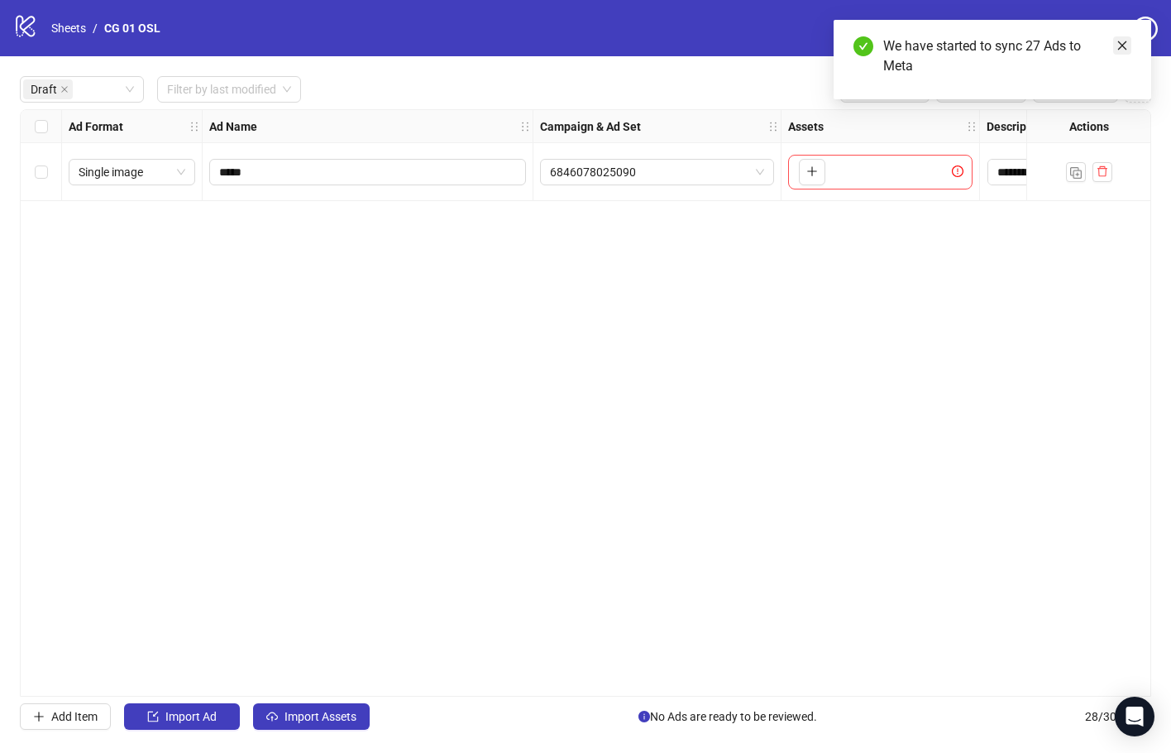
click at [1118, 48] on icon "close" at bounding box center [1123, 46] width 12 height 12
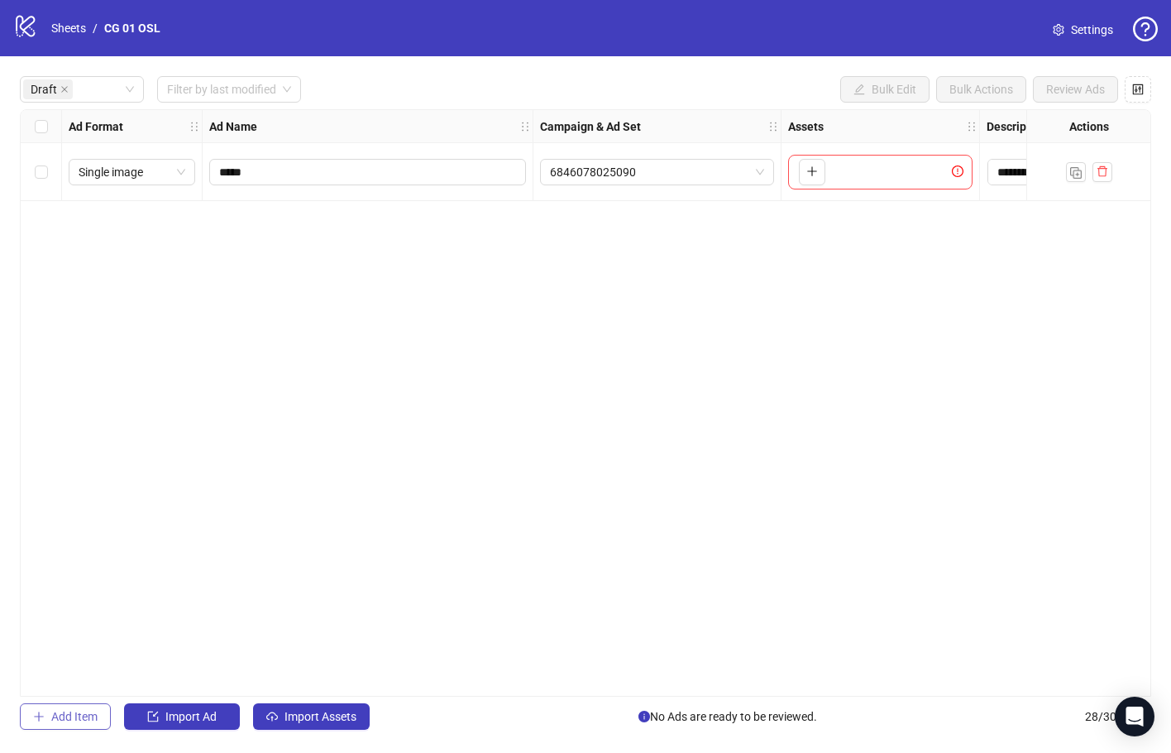
click at [90, 711] on span "Add Item" at bounding box center [74, 716] width 46 height 13
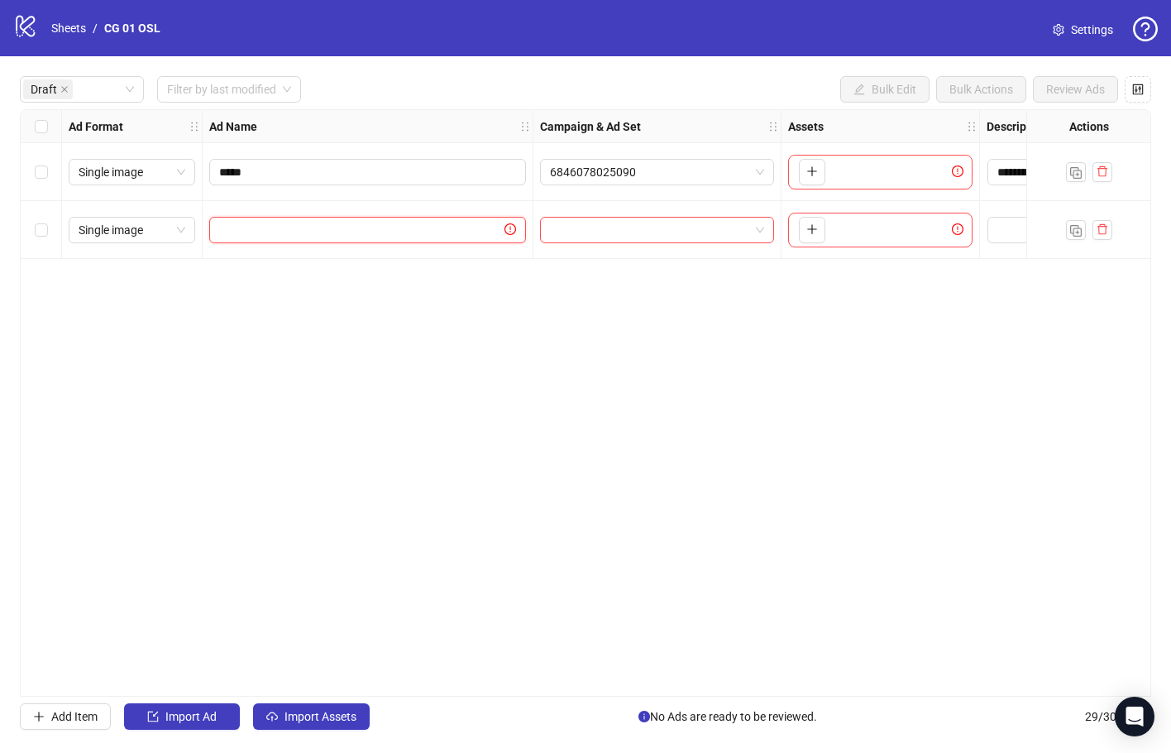
click at [448, 229] on input "text" at bounding box center [360, 230] width 282 height 18
paste input "**********"
drag, startPoint x: 410, startPoint y: 232, endPoint x: 462, endPoint y: 232, distance: 51.3
click at [462, 232] on input "**********" at bounding box center [366, 230] width 294 height 18
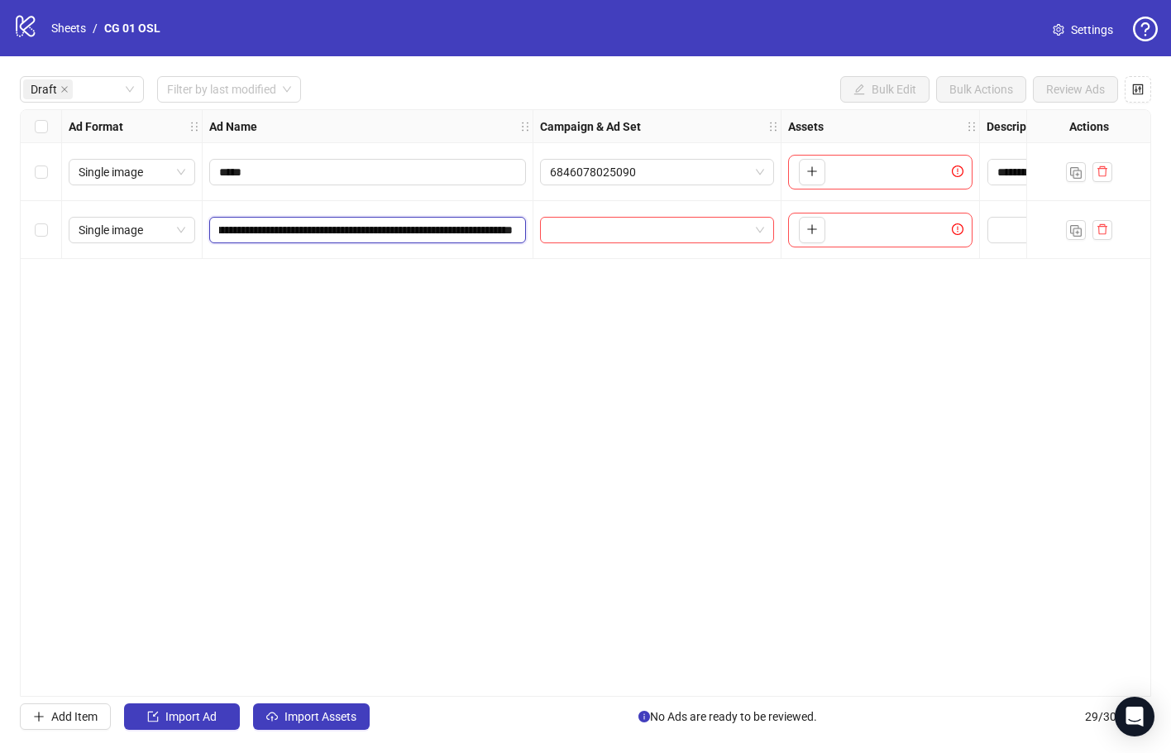
scroll to position [0, 366]
type input "**********"
click at [491, 256] on div "**********" at bounding box center [368, 230] width 331 height 58
click at [817, 227] on icon "plus" at bounding box center [813, 229] width 12 height 12
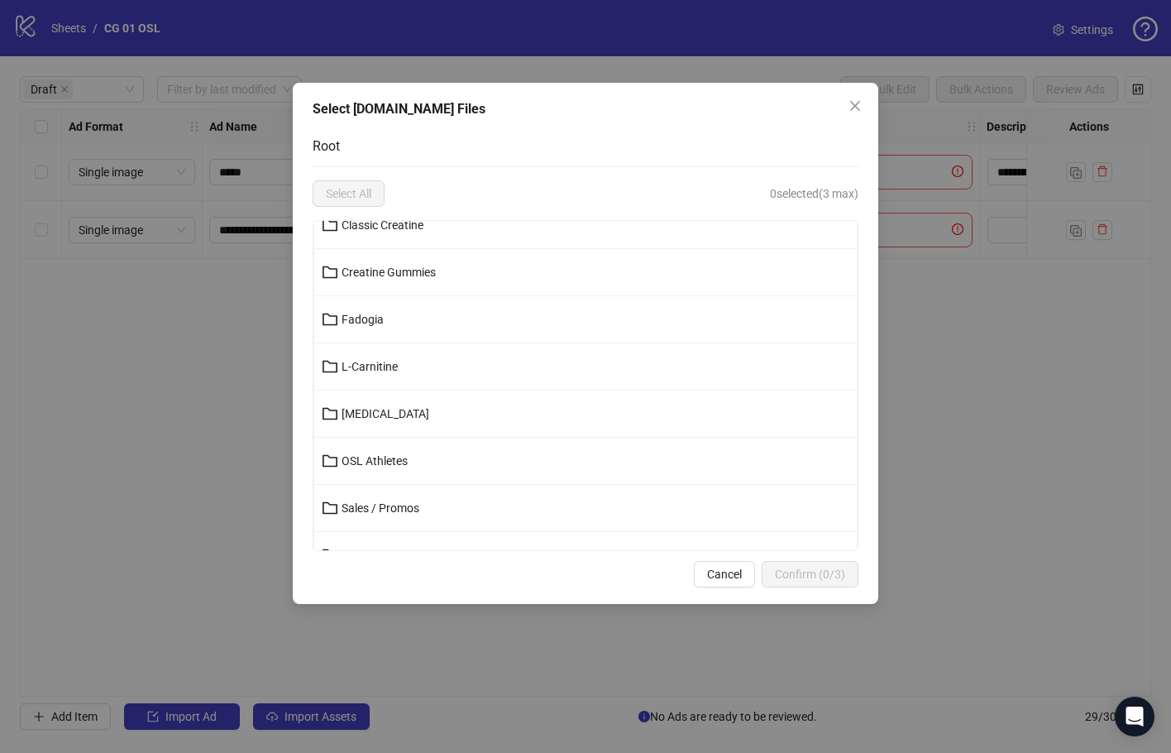
scroll to position [0, 0]
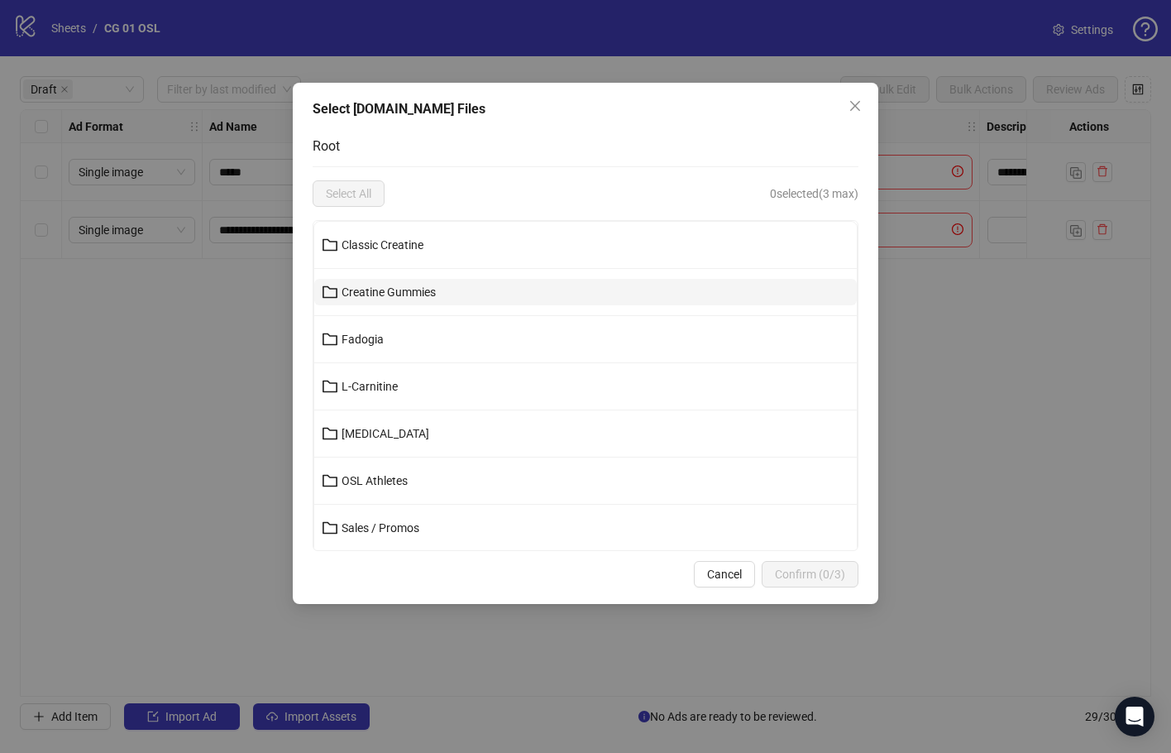
click at [396, 295] on span "Creatine Gummies" at bounding box center [389, 291] width 94 height 13
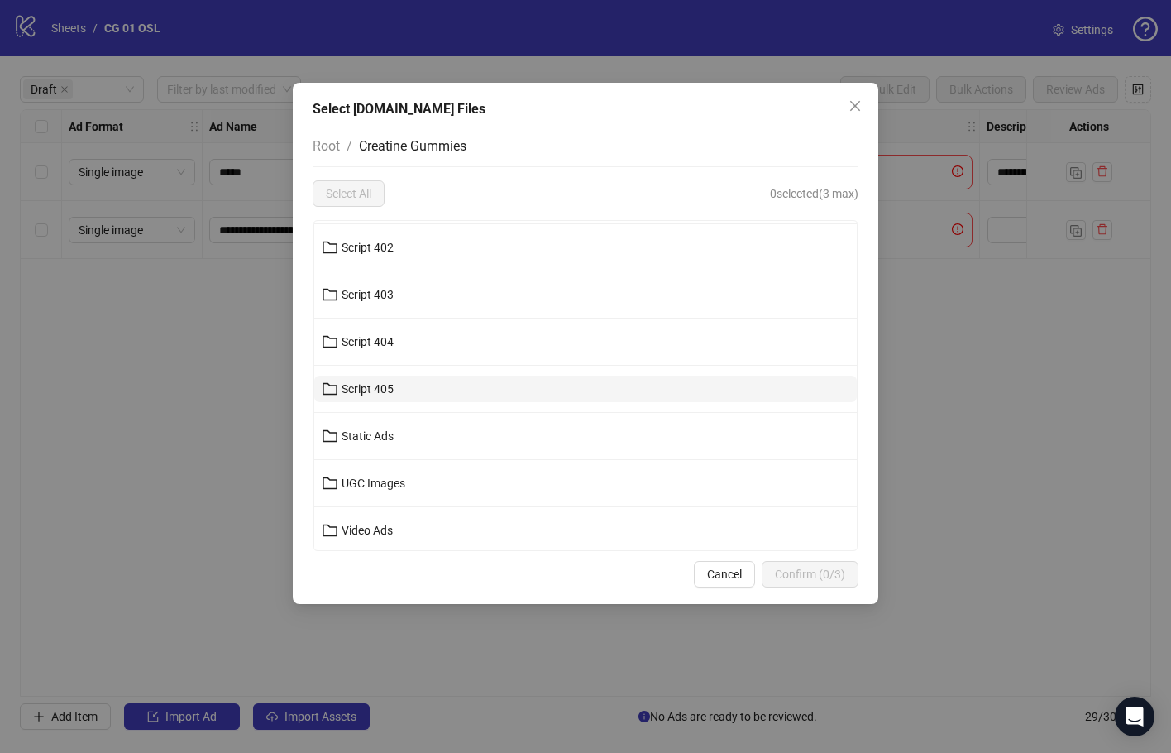
scroll to position [567, 0]
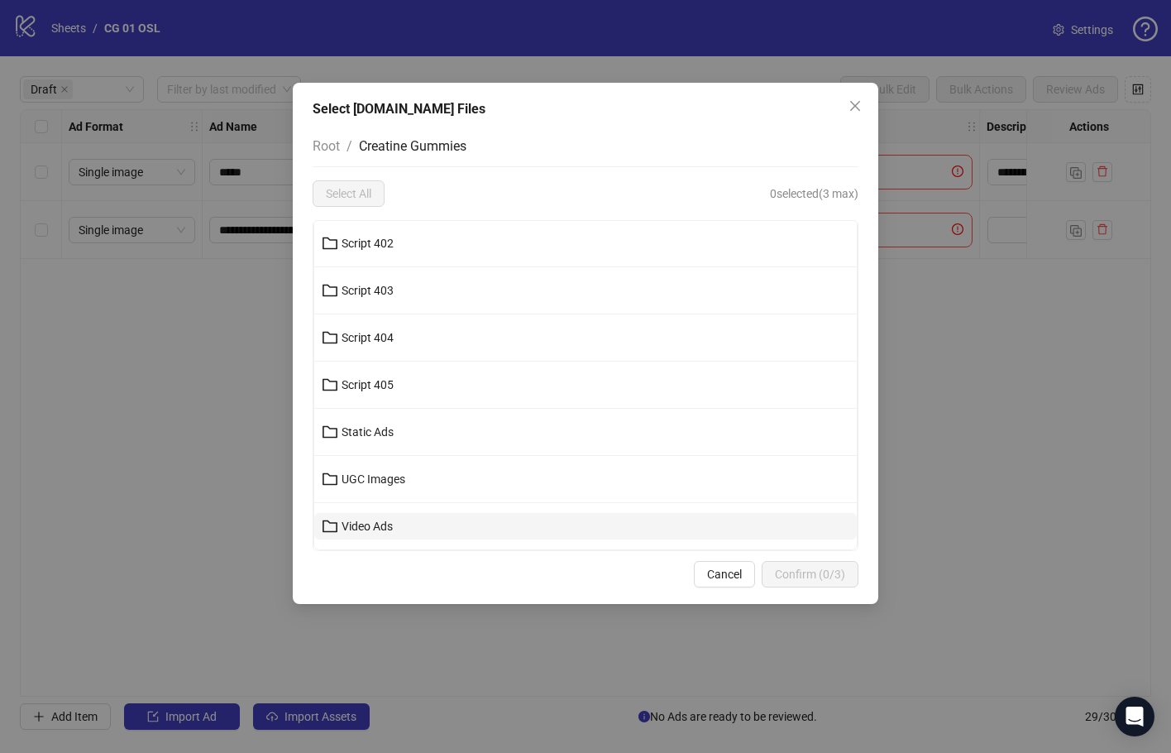
click at [362, 528] on span "Video Ads" at bounding box center [367, 526] width 51 height 13
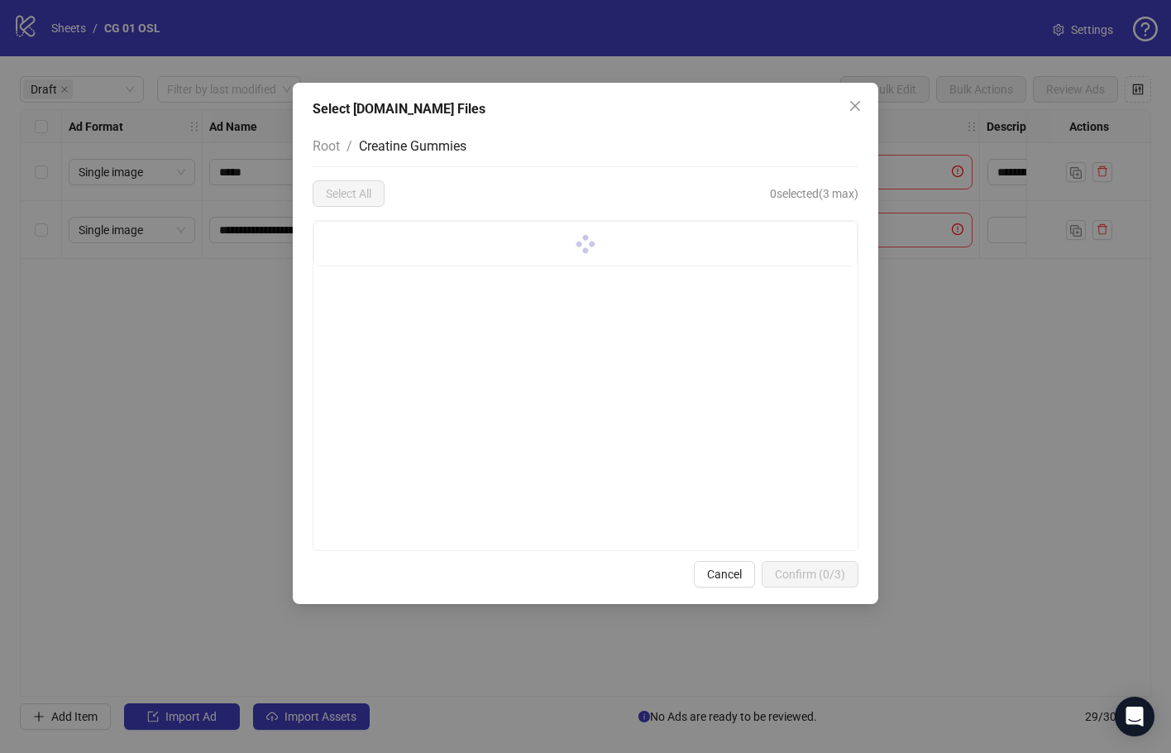
scroll to position [0, 0]
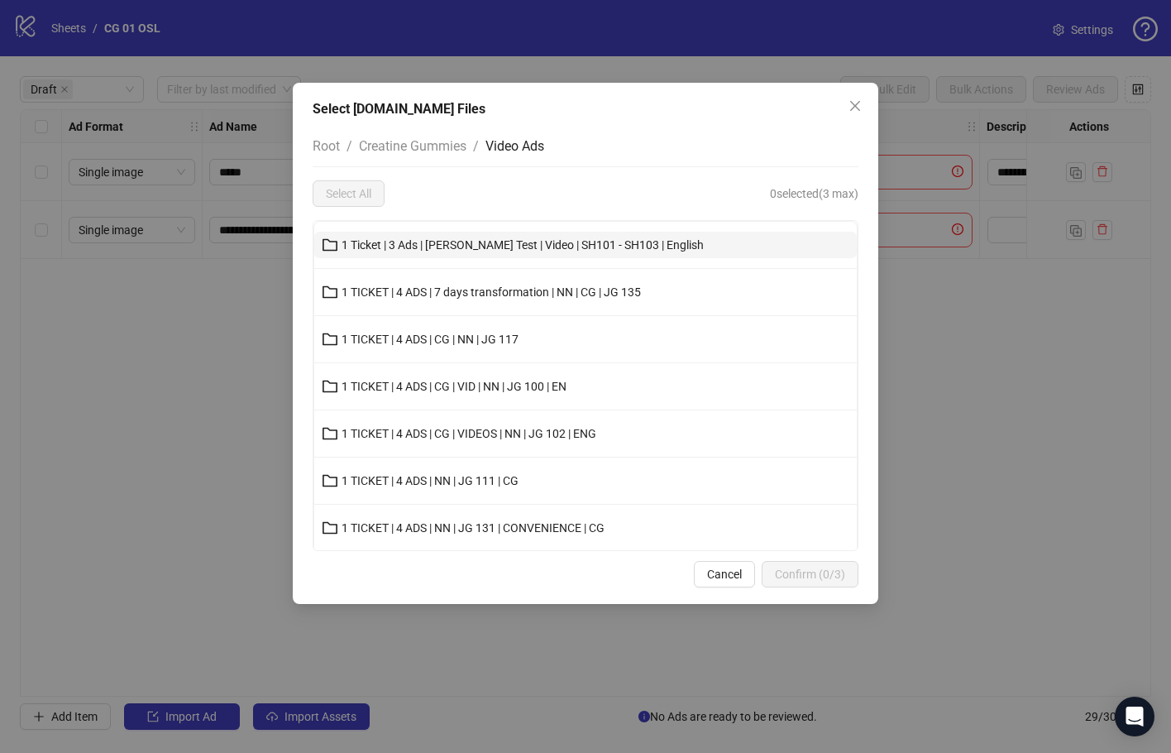
click at [677, 247] on span "1 Ticket | 3 Ads | [PERSON_NAME] Test | Video | SH101 - SH103 | English" at bounding box center [523, 244] width 362 height 13
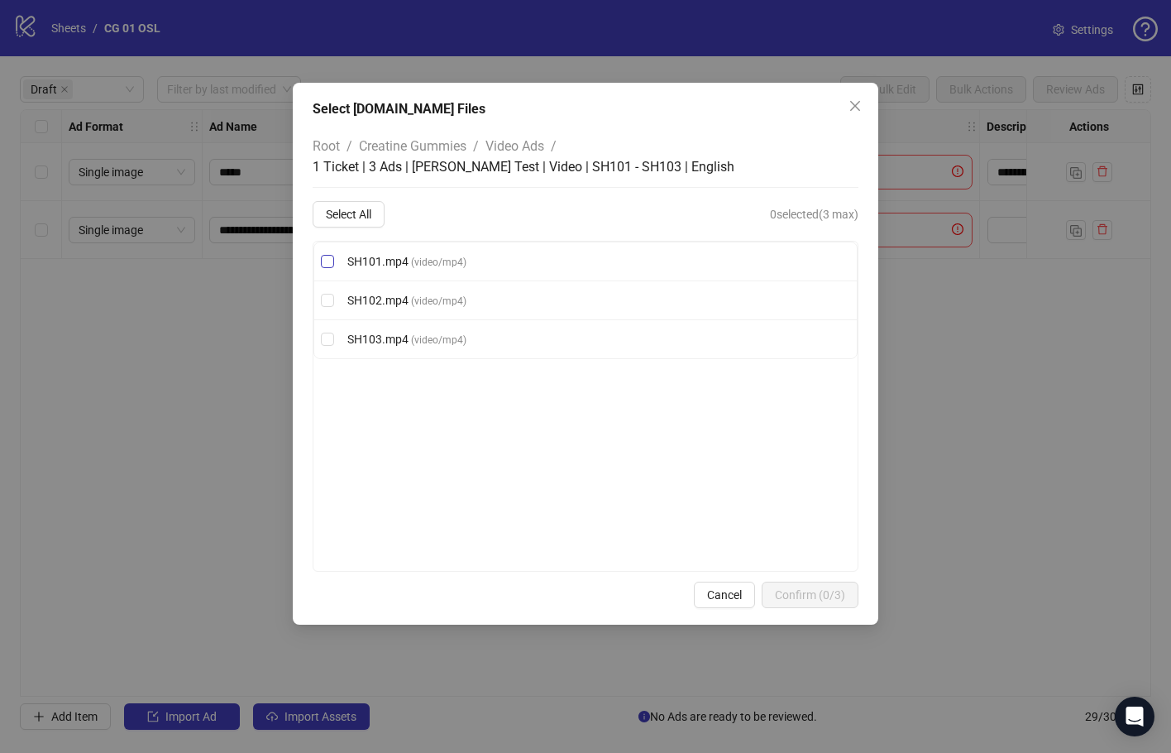
click at [556, 266] on label "SH101.mp4 ( video/mp4 )" at bounding box center [585, 261] width 543 height 18
click at [582, 349] on li "SH103.mp4 ( video/mp4 )" at bounding box center [585, 339] width 543 height 38
click at [850, 595] on button "Confirm (1/3)" at bounding box center [810, 595] width 97 height 26
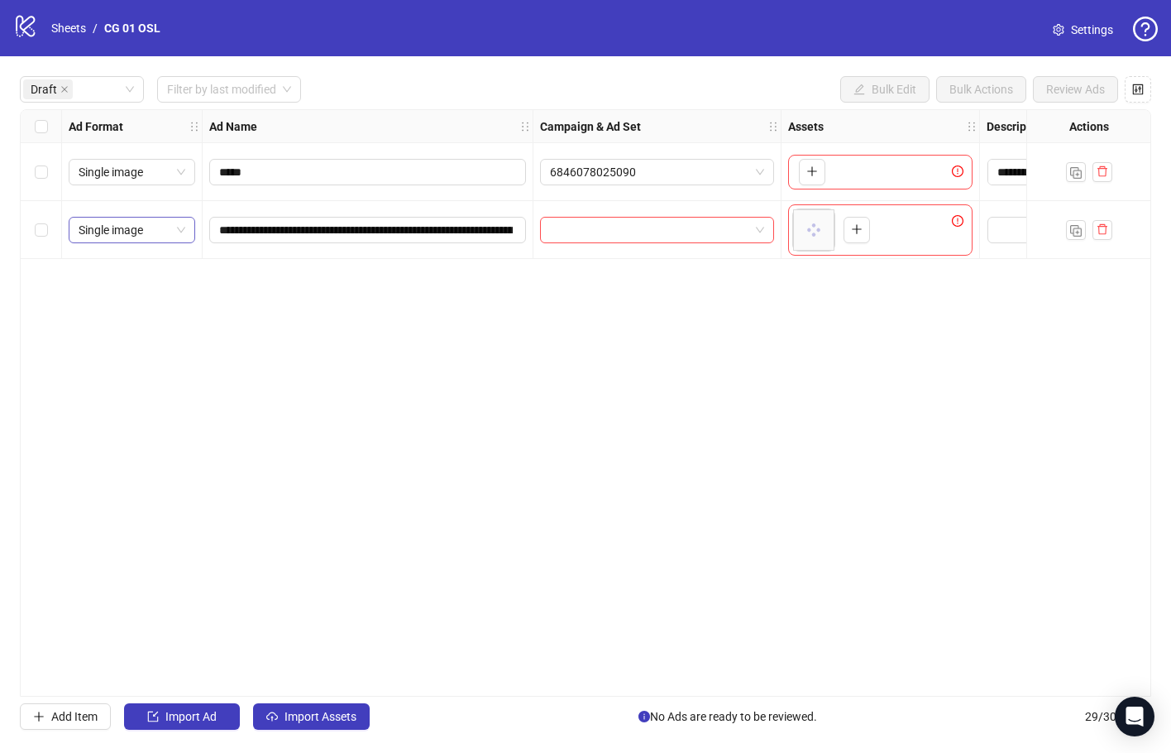
click at [166, 237] on span "Single image" at bounding box center [132, 230] width 107 height 25
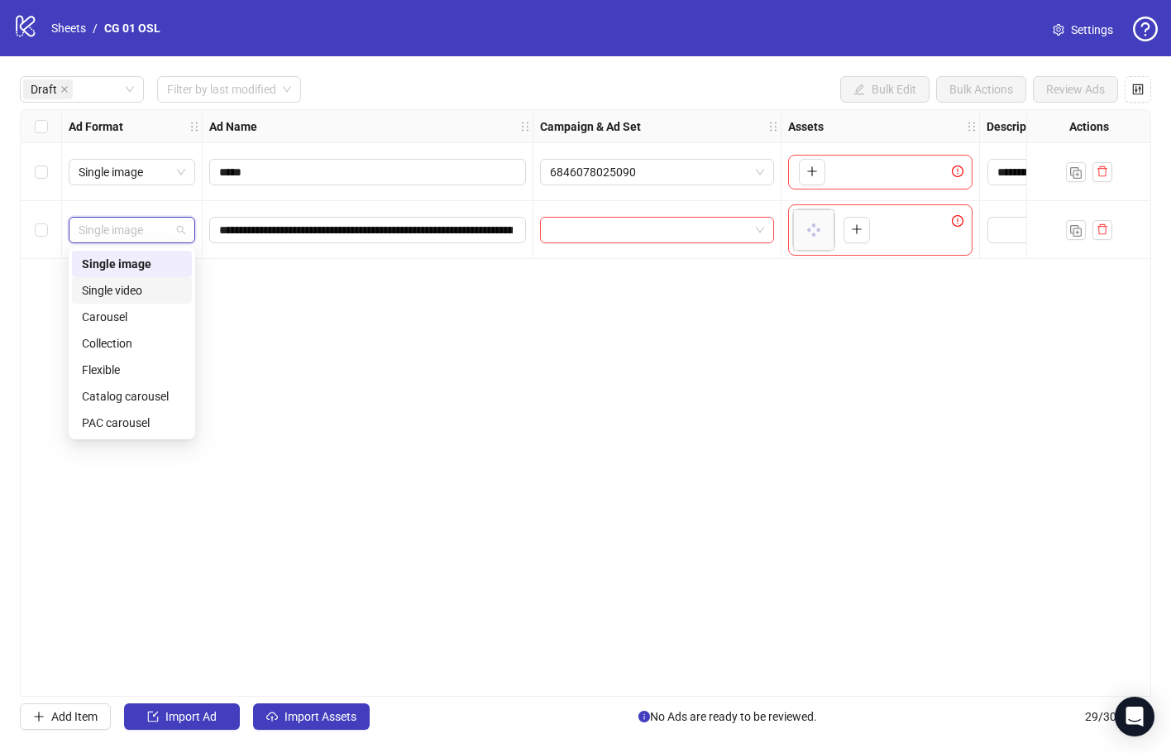
click at [179, 287] on div "Single video" at bounding box center [132, 290] width 100 height 18
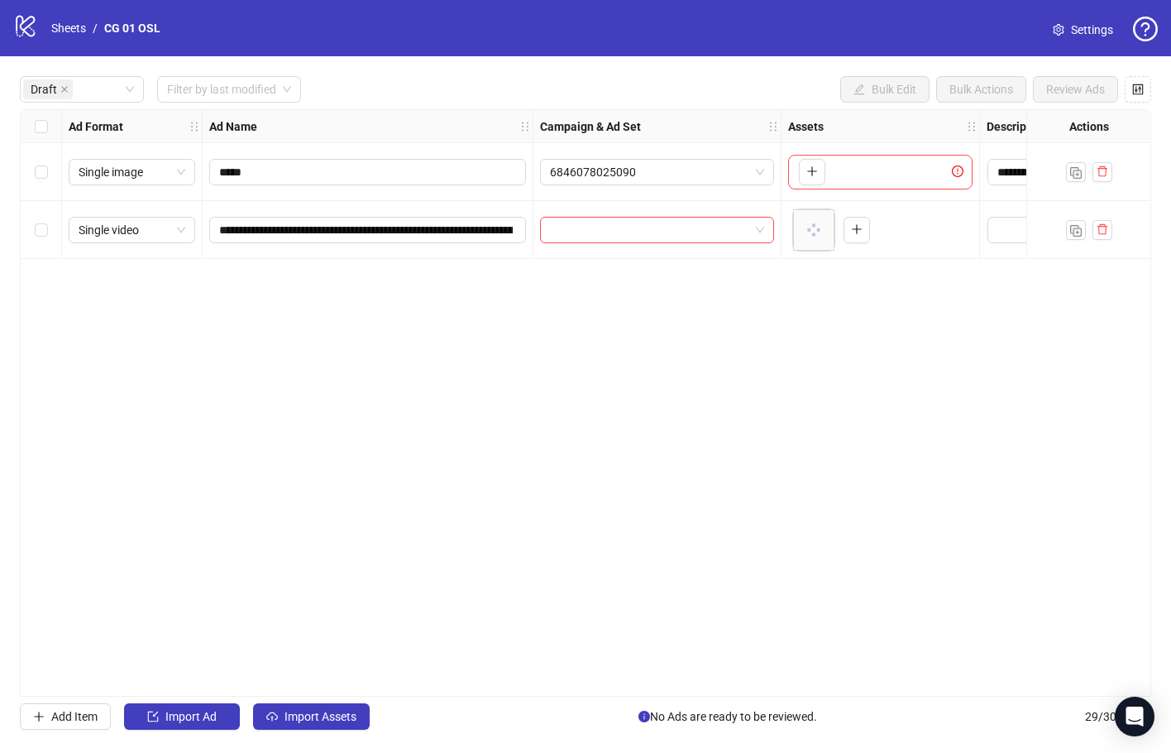
click at [510, 355] on div "**********" at bounding box center [586, 402] width 1132 height 587
click at [590, 237] on input "search" at bounding box center [649, 230] width 199 height 25
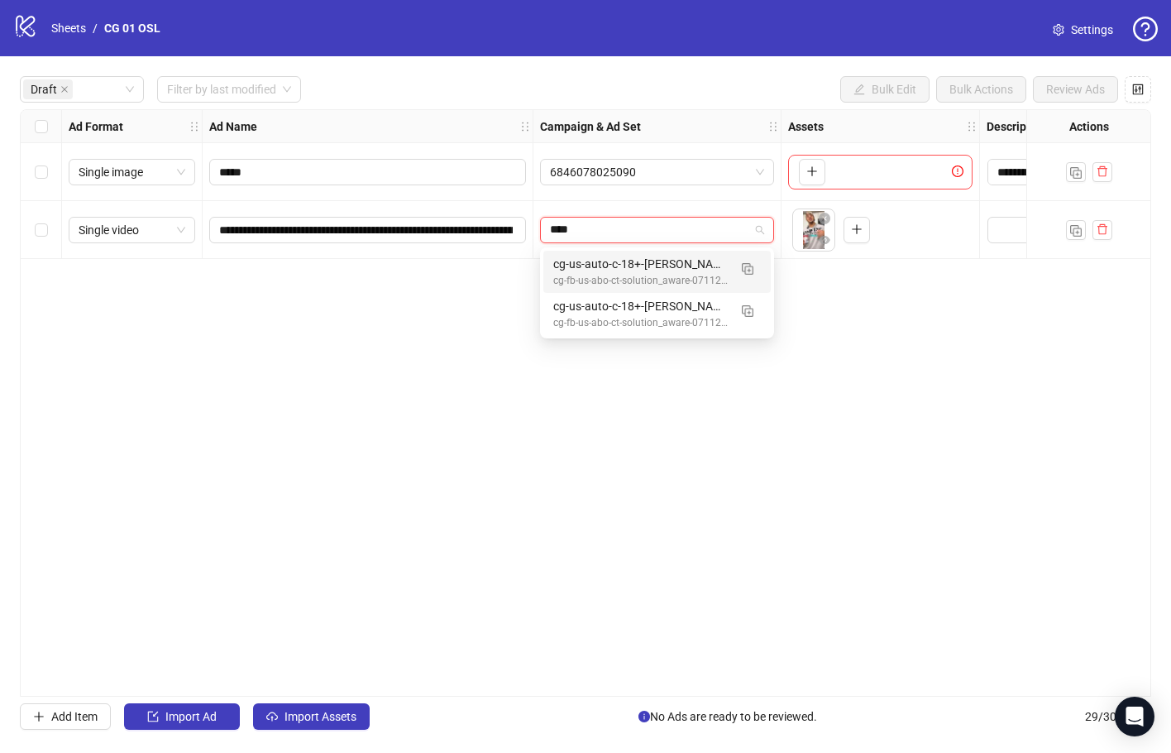
type input "*****"
click at [667, 260] on div "cg-us-auto-c-18+-[PERSON_NAME]-SH103-07212025" at bounding box center [640, 264] width 175 height 18
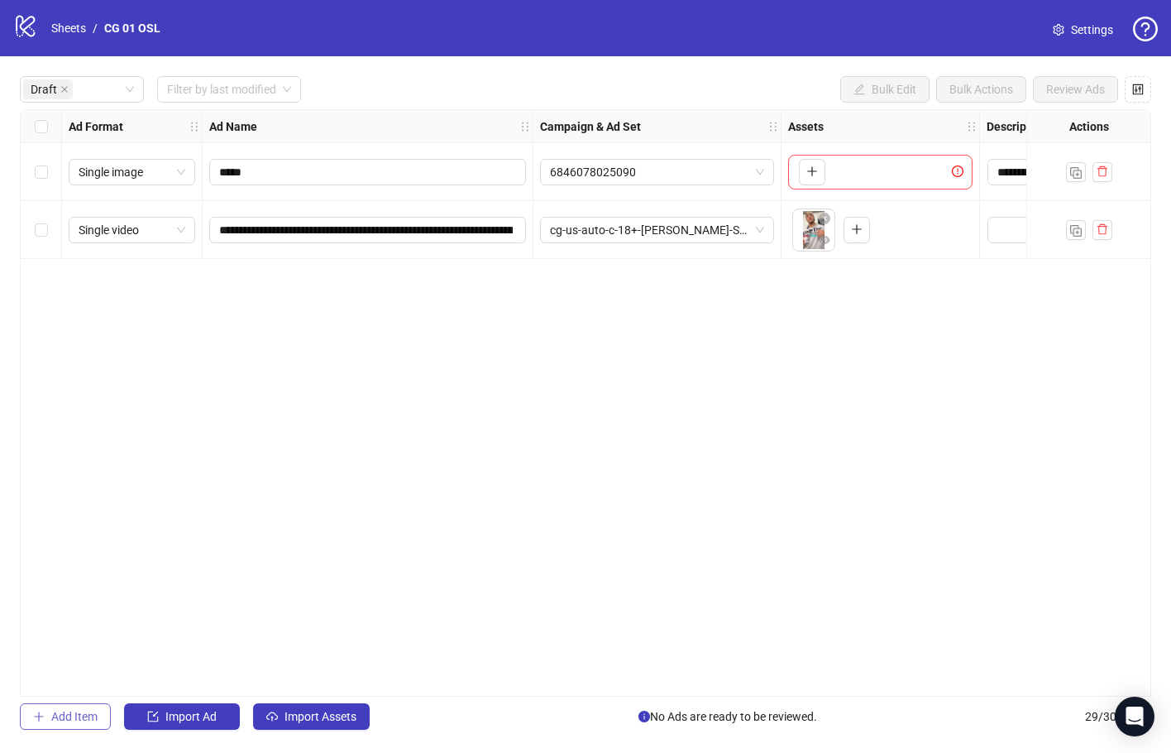
click at [88, 714] on span "Add Item" at bounding box center [74, 716] width 46 height 13
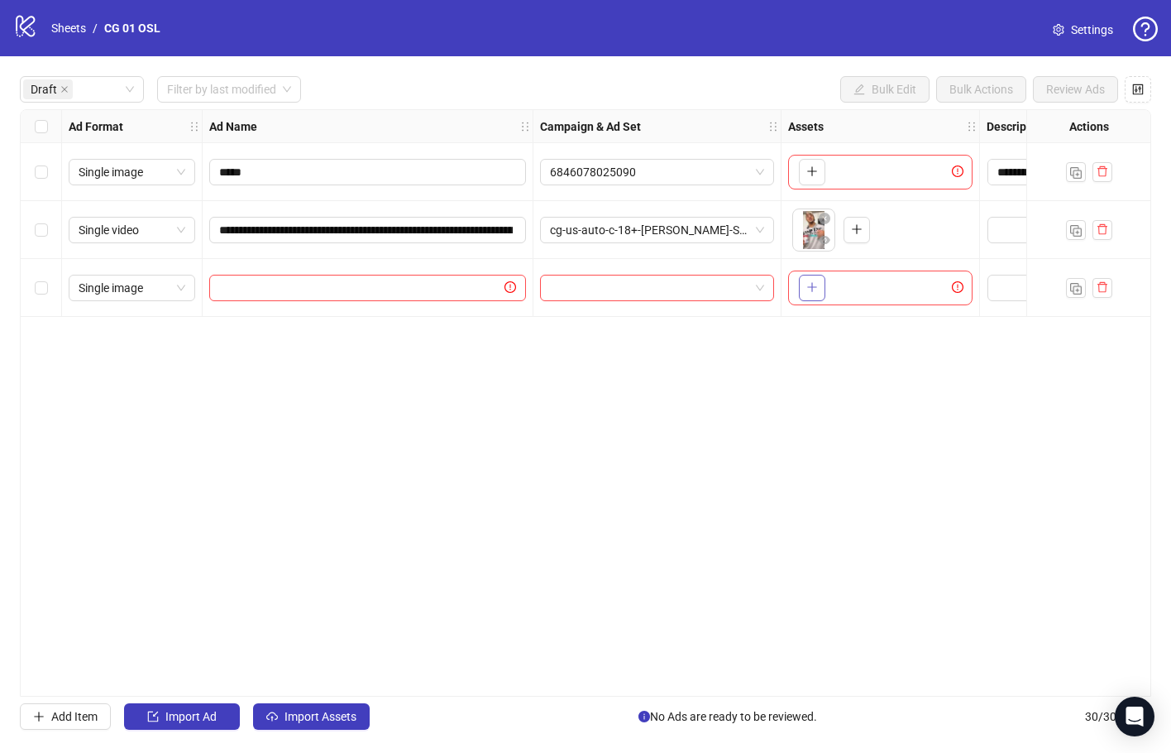
click at [803, 289] on button "button" at bounding box center [812, 288] width 26 height 26
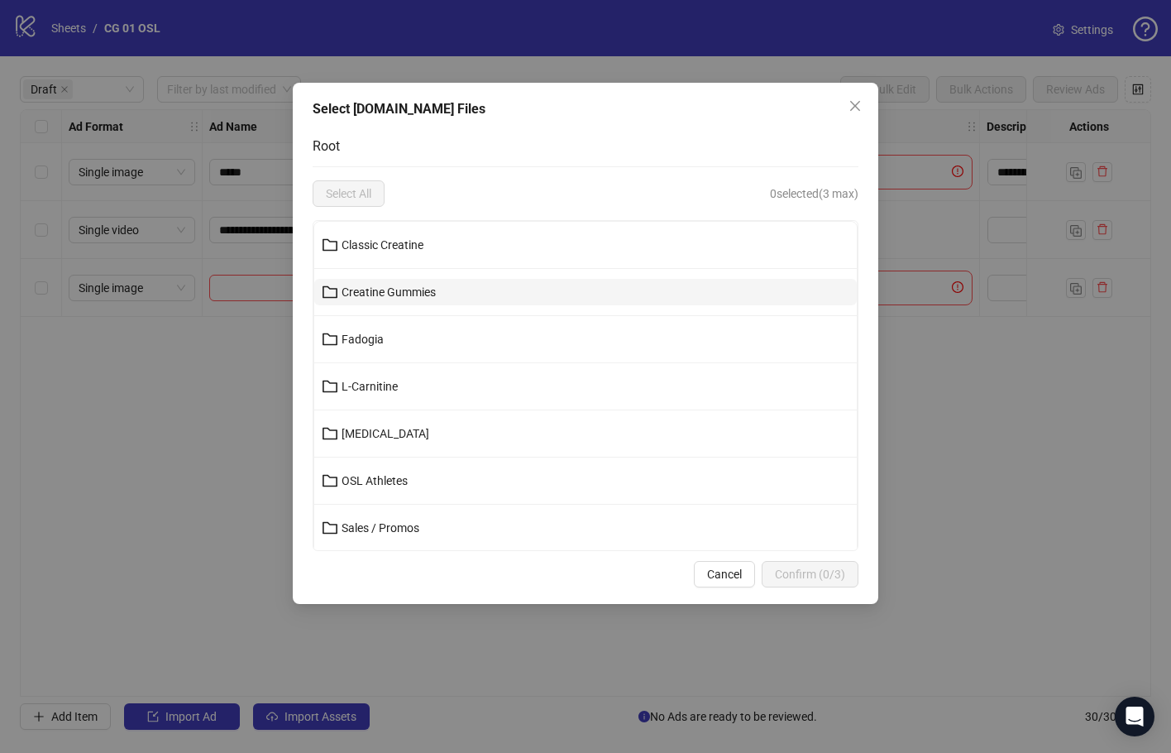
click at [519, 298] on button "Creatine Gummies" at bounding box center [585, 292] width 543 height 26
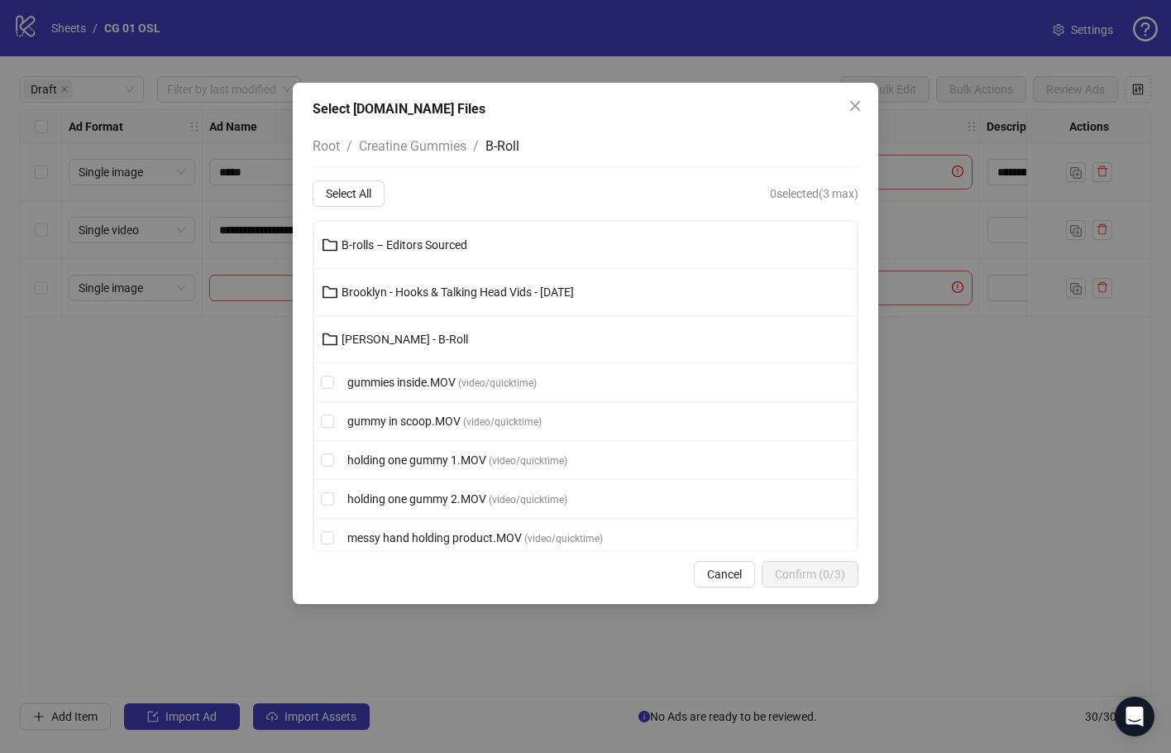
click at [385, 141] on span "Creatine Gummies" at bounding box center [413, 146] width 108 height 16
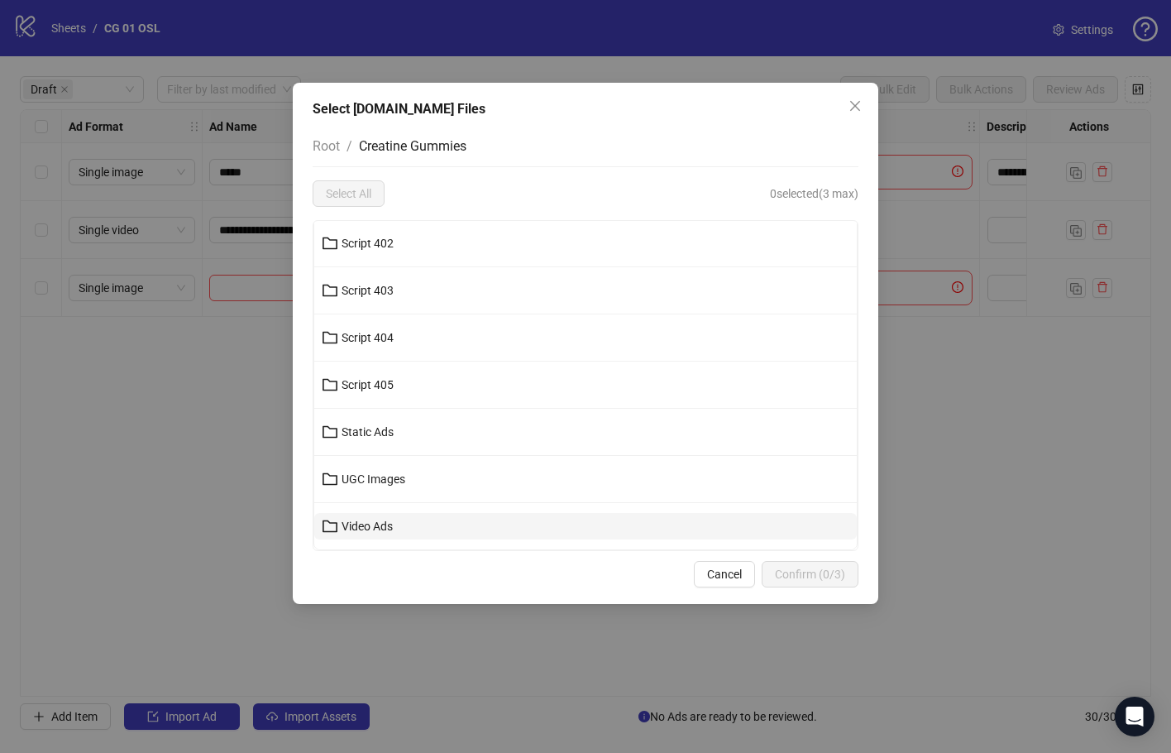
click at [509, 520] on button "Video Ads" at bounding box center [585, 526] width 543 height 26
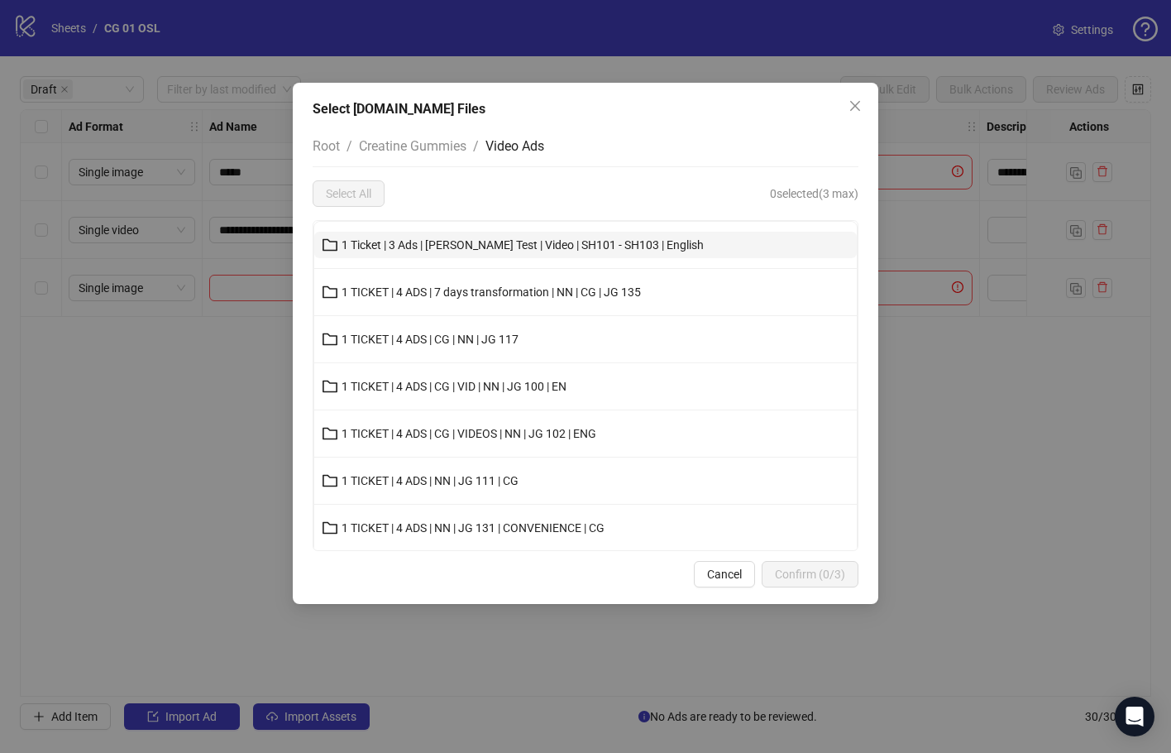
click at [623, 248] on span "1 Ticket | 3 Ads | [PERSON_NAME] Test | Video | SH101 - SH103 | English" at bounding box center [523, 244] width 362 height 13
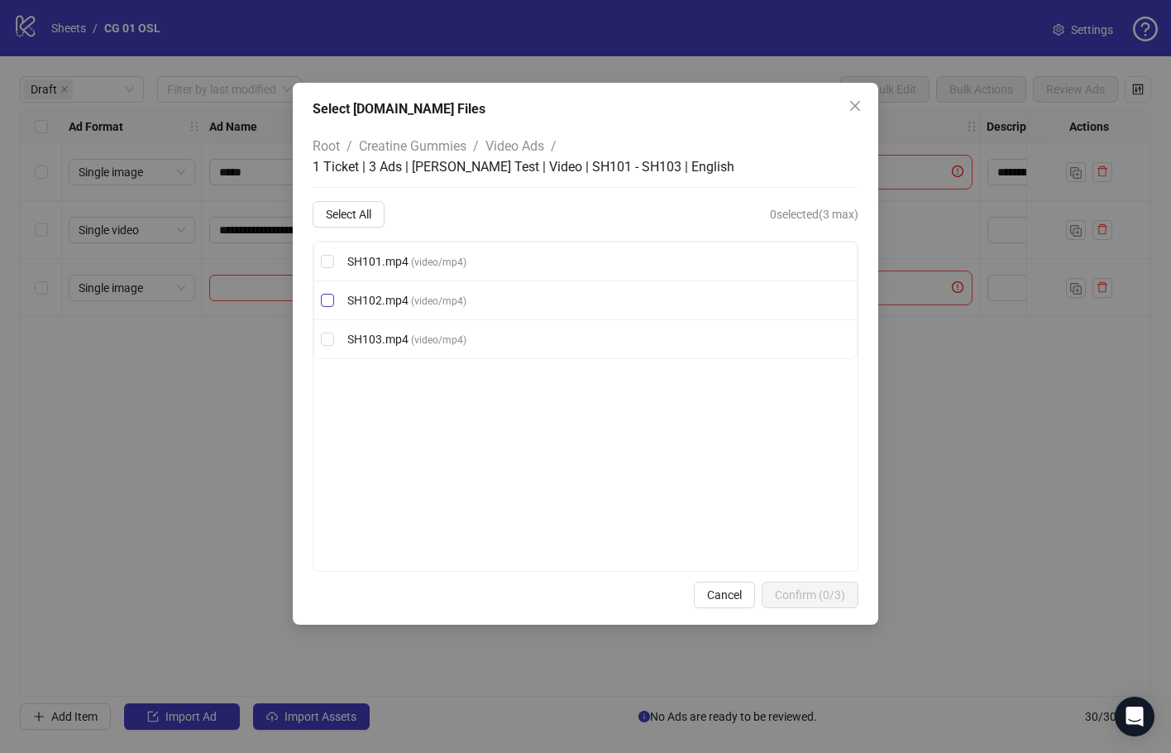
click at [554, 303] on label "SH102.mp4 ( video/mp4 )" at bounding box center [585, 300] width 543 height 18
click at [812, 601] on span "Confirm (1/3)" at bounding box center [810, 594] width 70 height 13
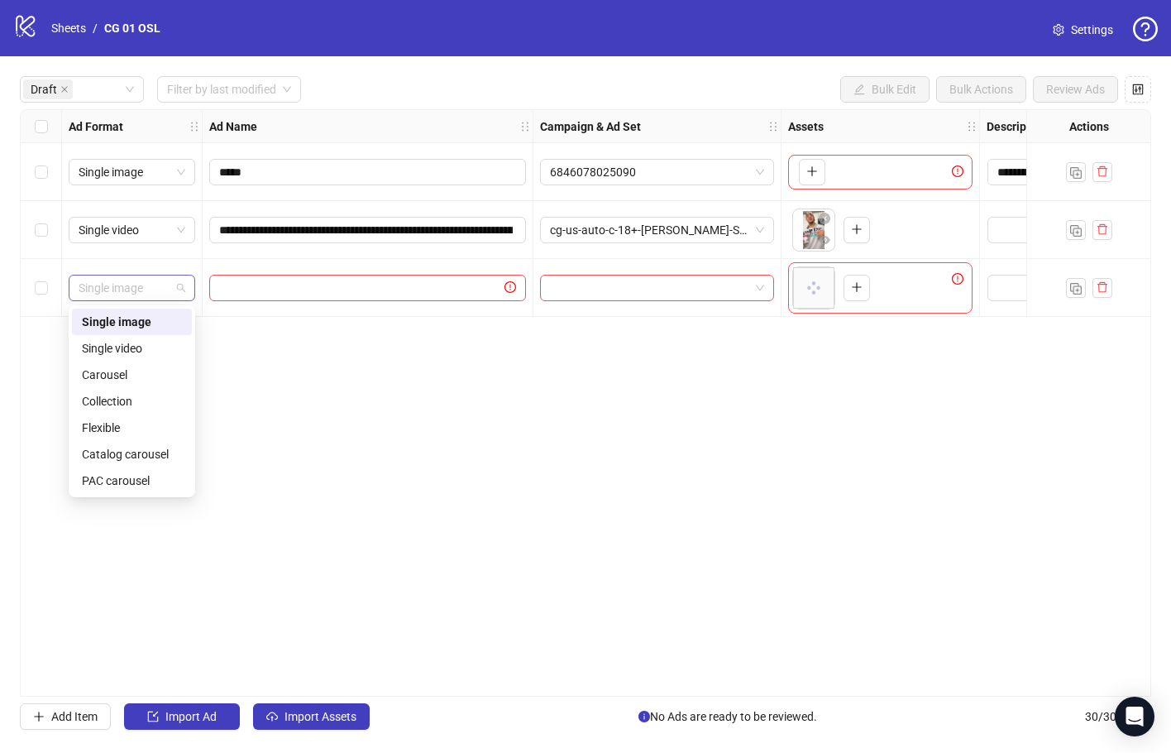
click at [136, 295] on span "Single image" at bounding box center [132, 287] width 107 height 25
click at [158, 343] on div "Single video" at bounding box center [132, 348] width 100 height 18
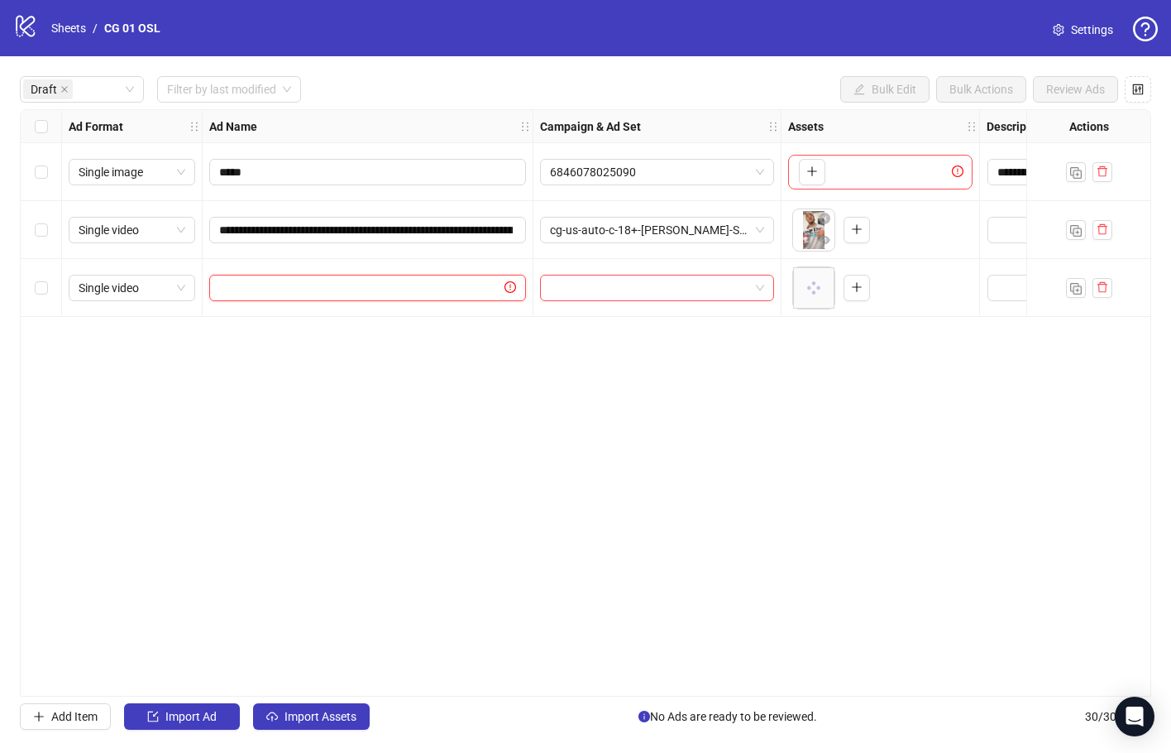
click at [309, 292] on input "text" at bounding box center [360, 288] width 282 height 18
paste input "**********"
drag, startPoint x: 409, startPoint y: 290, endPoint x: 457, endPoint y: 295, distance: 47.3
click at [457, 295] on input "**********" at bounding box center [366, 288] width 294 height 18
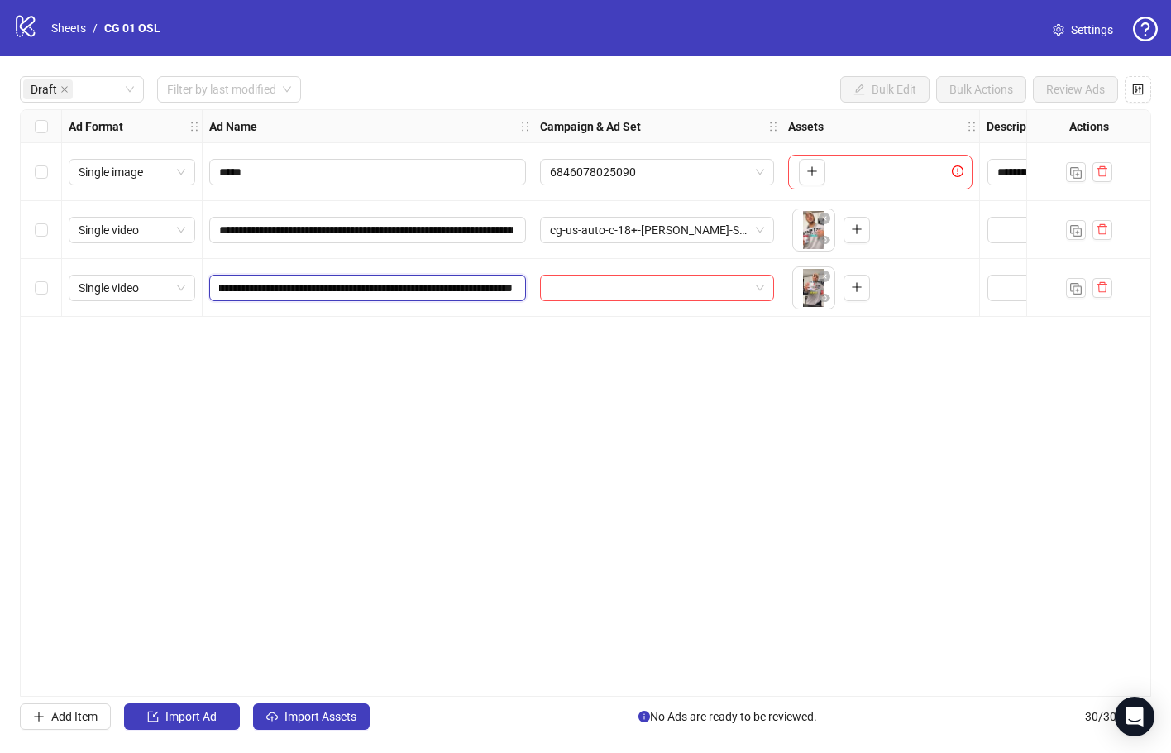
scroll to position [0, 370]
type input "**********"
click at [500, 374] on div "**********" at bounding box center [586, 402] width 1132 height 587
click at [666, 288] on input "search" at bounding box center [649, 287] width 199 height 25
type input "*****"
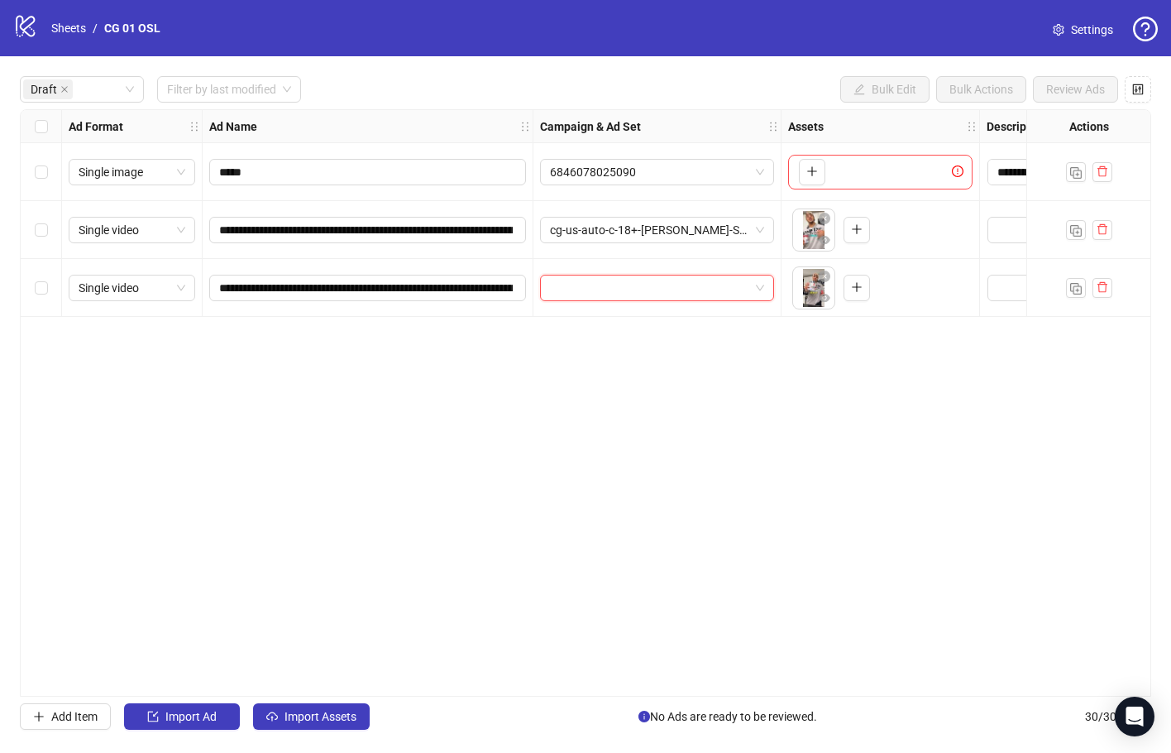
click at [638, 301] on div at bounding box center [657, 288] width 234 height 26
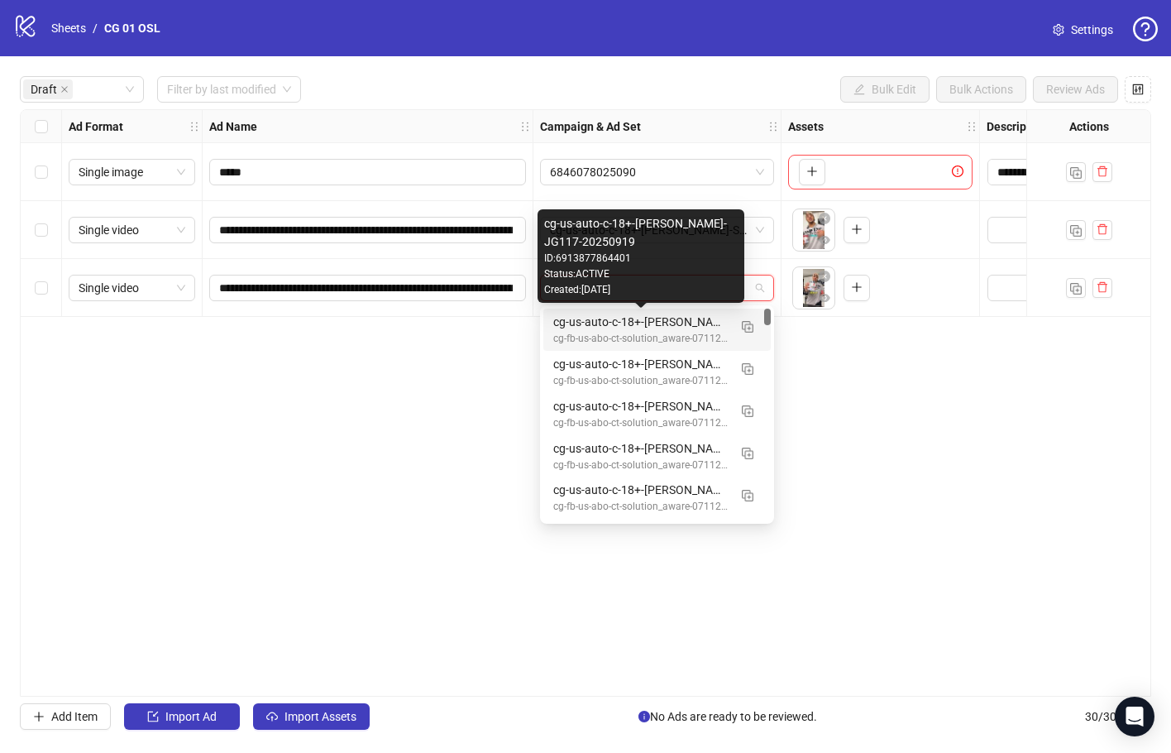
click at [467, 329] on div "**********" at bounding box center [586, 402] width 1132 height 587
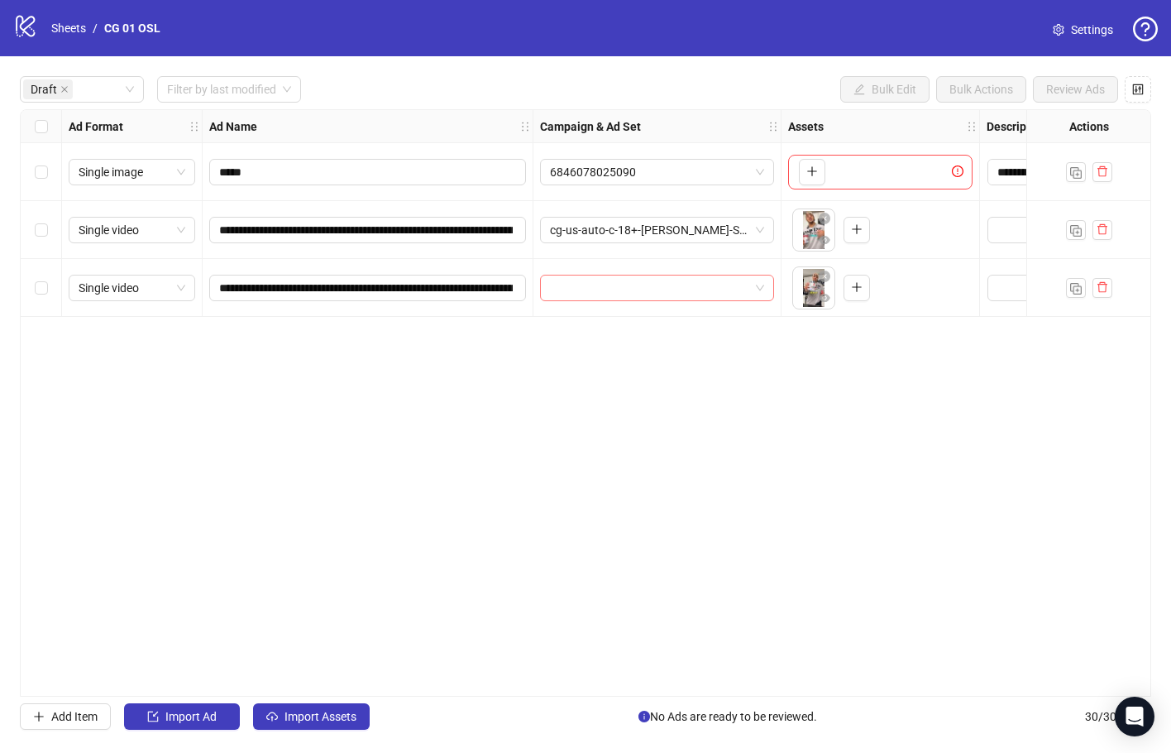
click at [585, 296] on input "search" at bounding box center [649, 287] width 199 height 25
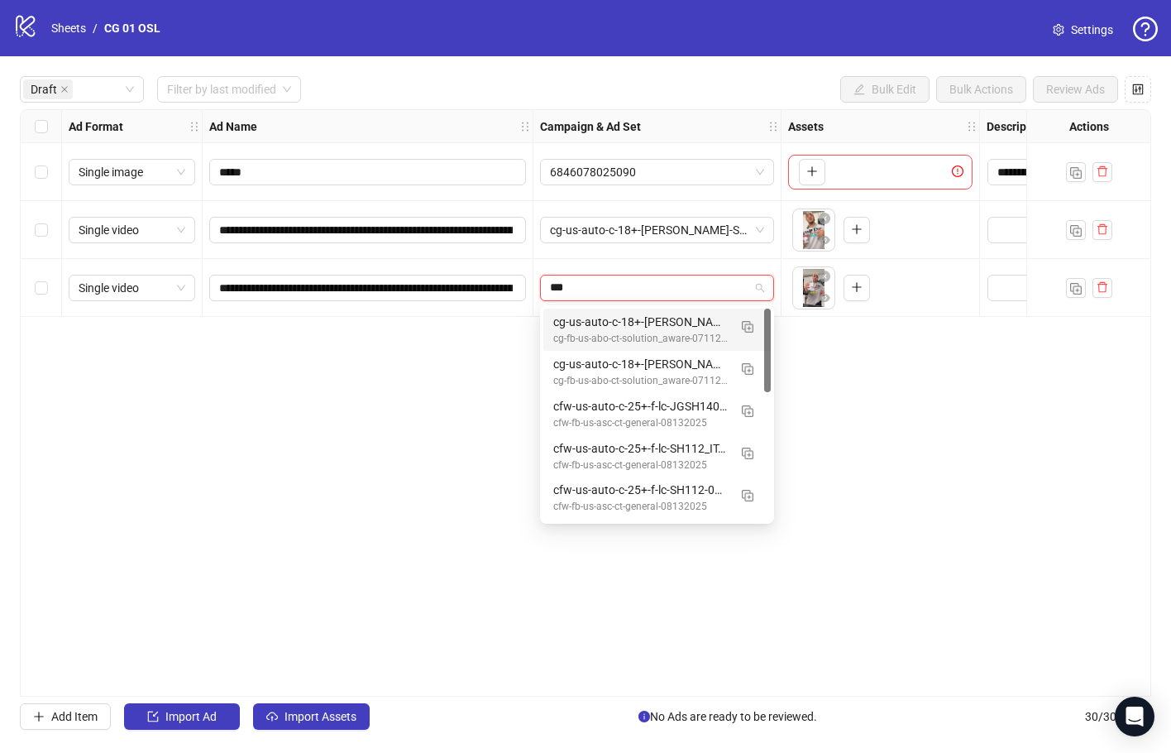
type input "****"
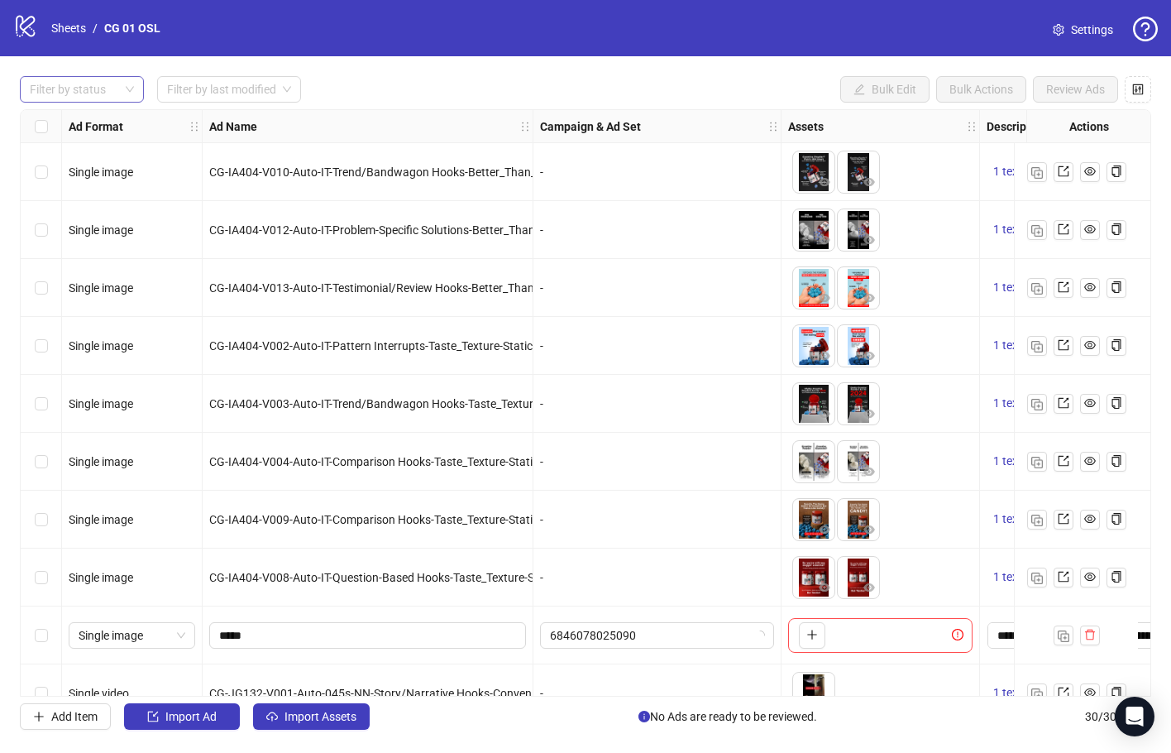
click at [117, 79] on div at bounding box center [73, 89] width 100 height 23
click at [112, 122] on div "Draft" at bounding box center [82, 123] width 98 height 18
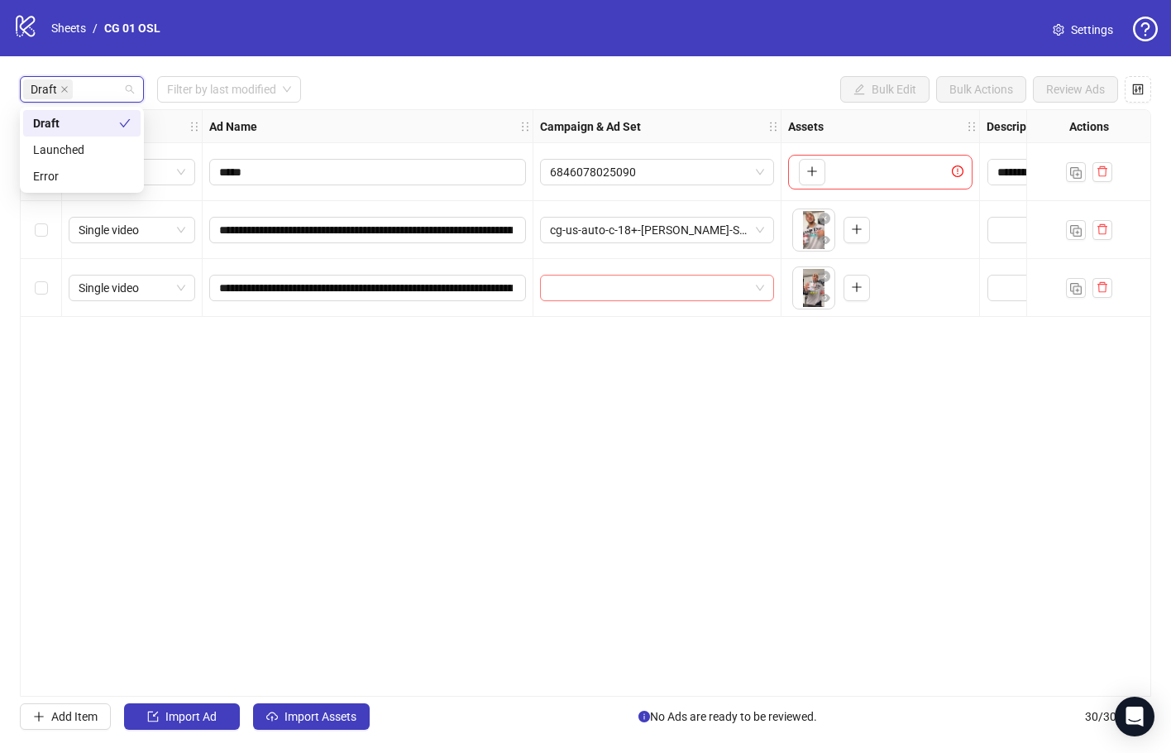
click at [648, 288] on input "search" at bounding box center [649, 287] width 199 height 25
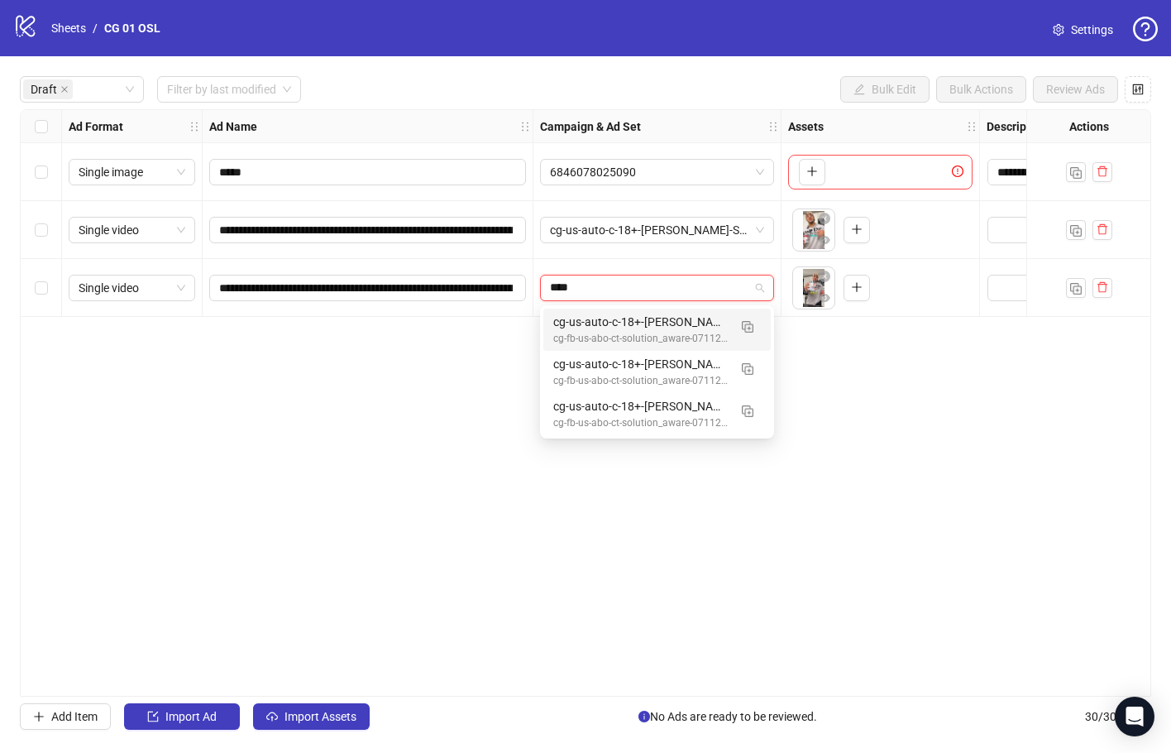
type input "*****"
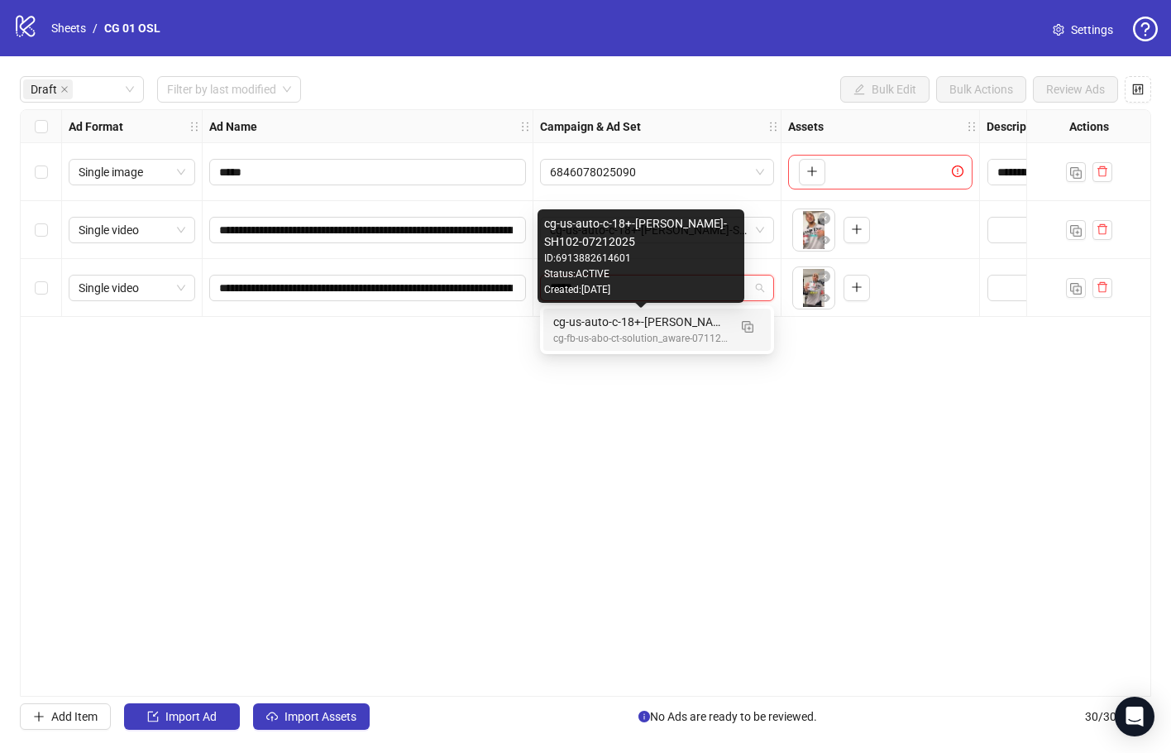
click at [684, 317] on div "cg-us-auto-c-18+-[PERSON_NAME]-SH102-07212025" at bounding box center [640, 322] width 175 height 18
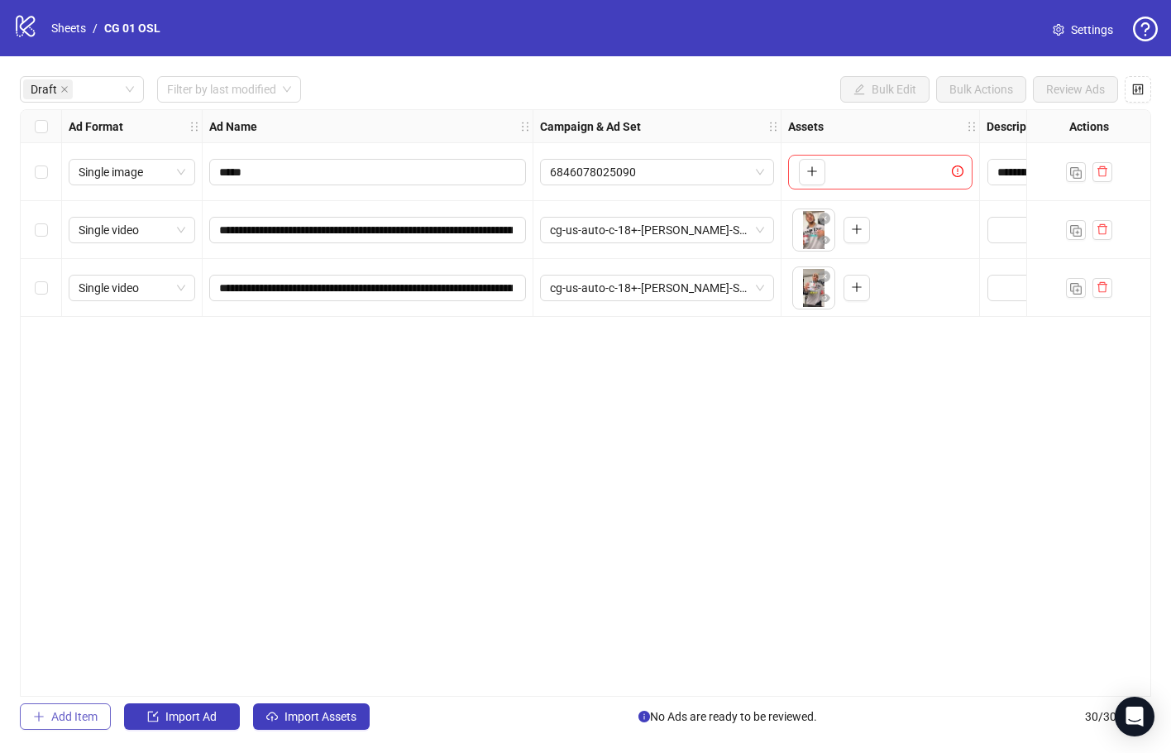
click at [75, 716] on span "Add Item" at bounding box center [74, 716] width 46 height 13
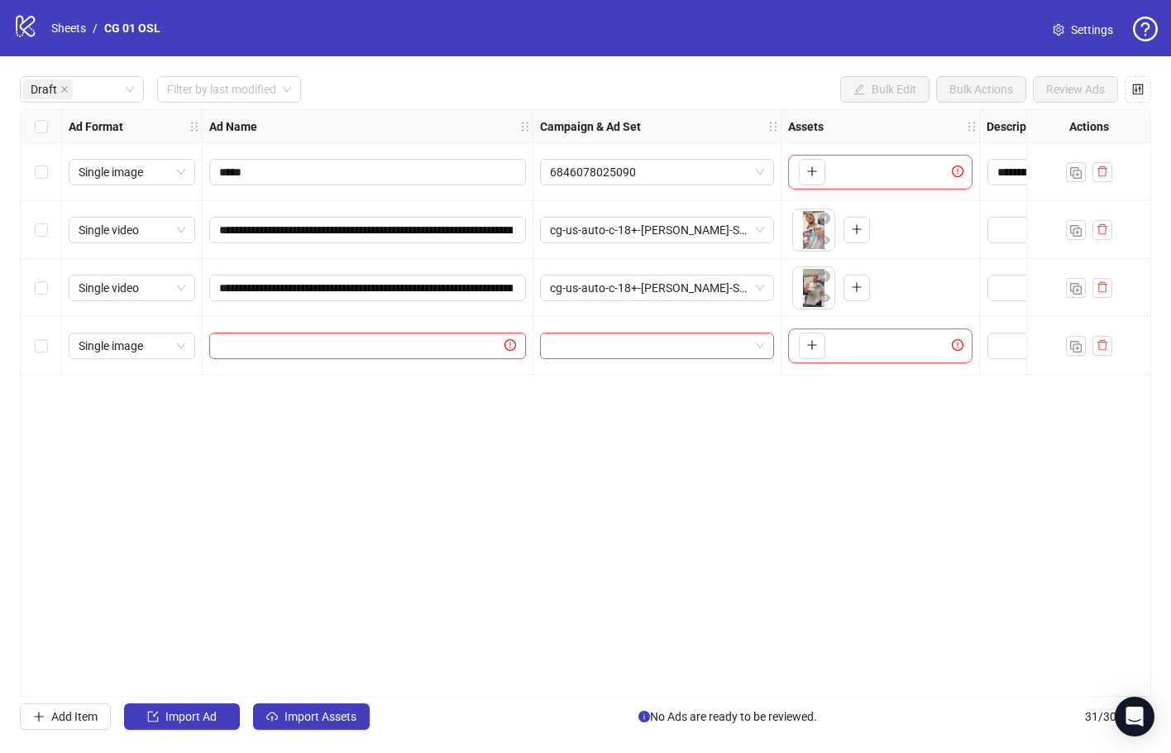
click at [415, 338] on input "text" at bounding box center [360, 346] width 282 height 18
paste input "**********"
drag, startPoint x: 457, startPoint y: 347, endPoint x: 409, endPoint y: 340, distance: 49.4
click at [409, 340] on input "**********" at bounding box center [366, 346] width 294 height 18
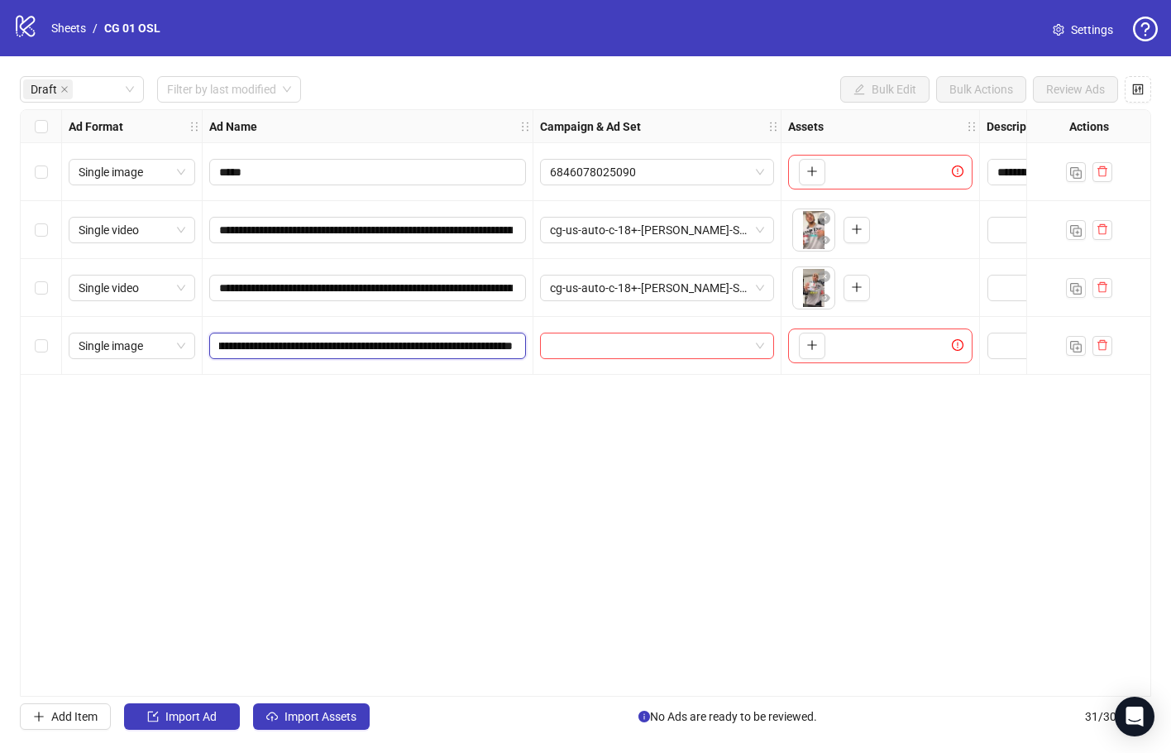
scroll to position [0, 370]
type input "**********"
drag, startPoint x: 433, startPoint y: 431, endPoint x: 437, endPoint y: 441, distance: 10.5
click at [437, 441] on div "**********" at bounding box center [586, 402] width 1132 height 587
click at [821, 342] on button "button" at bounding box center [812, 346] width 26 height 26
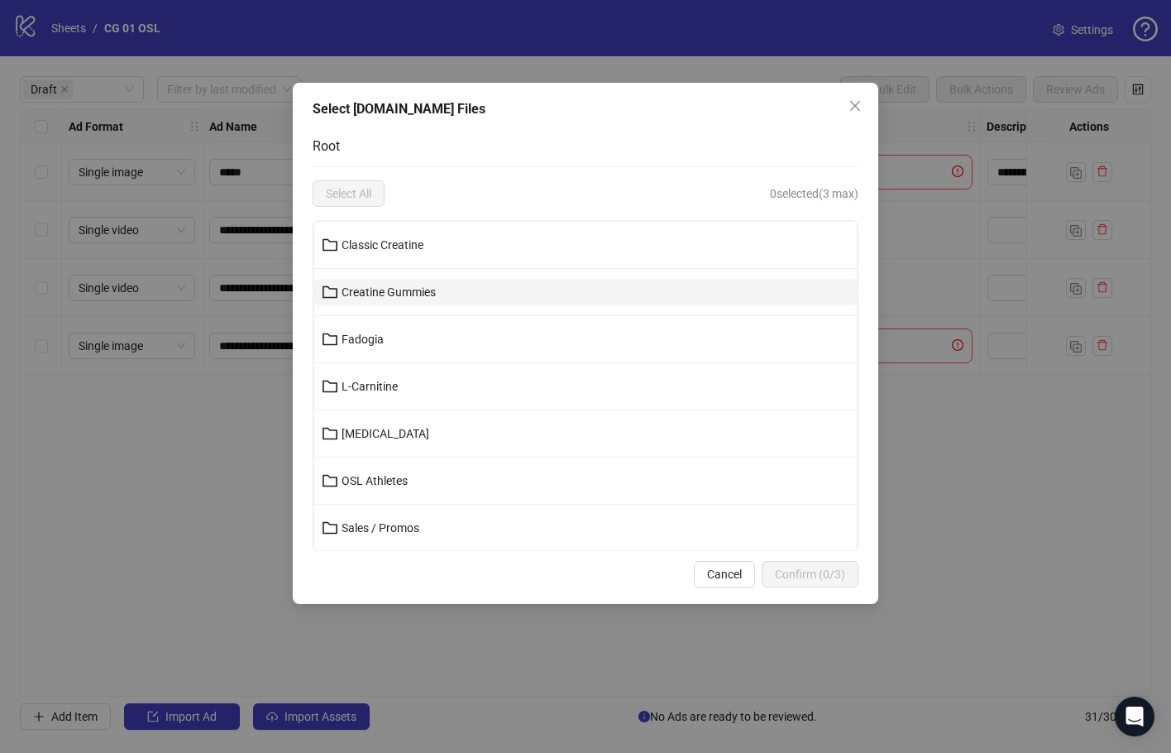
click at [515, 281] on button "Creatine Gummies" at bounding box center [585, 292] width 543 height 26
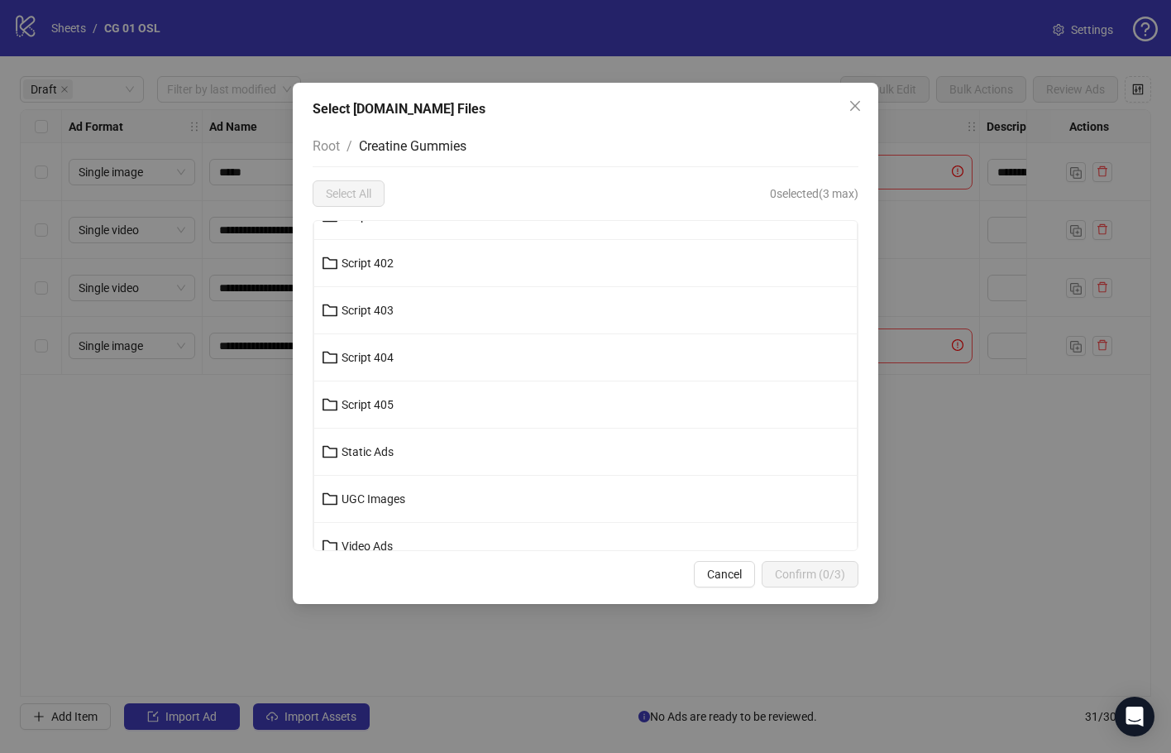
scroll to position [567, 0]
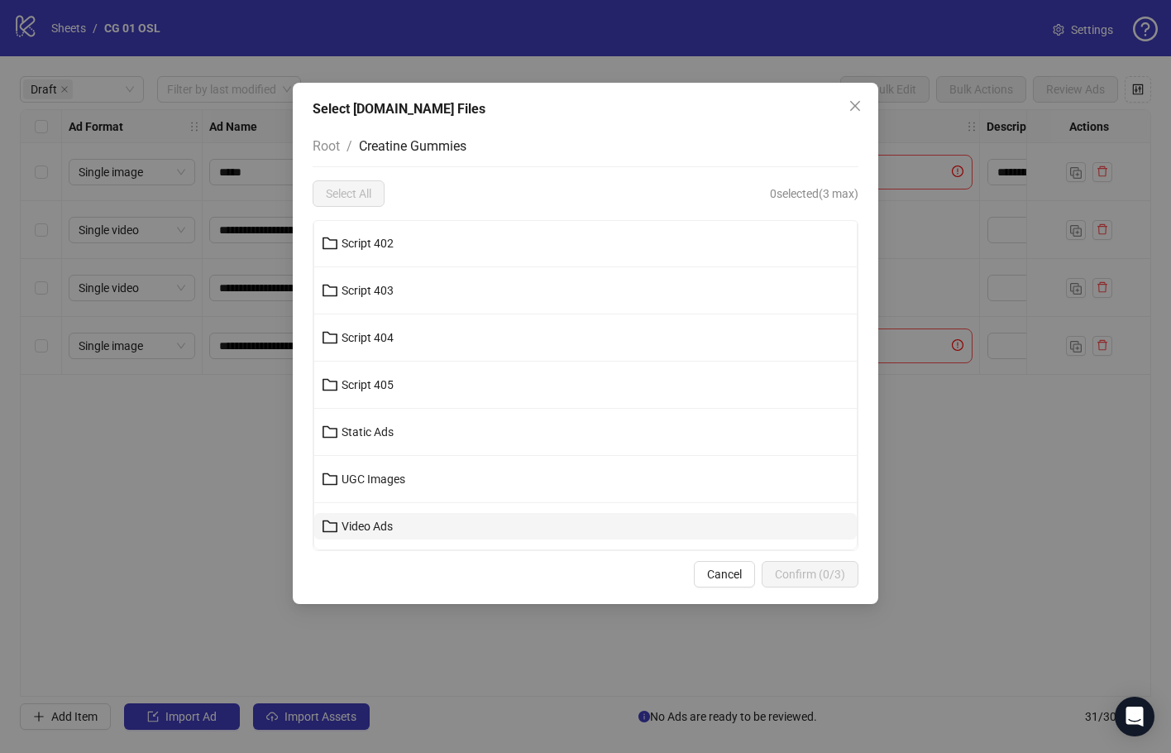
click at [457, 524] on button "Video Ads" at bounding box center [585, 526] width 543 height 26
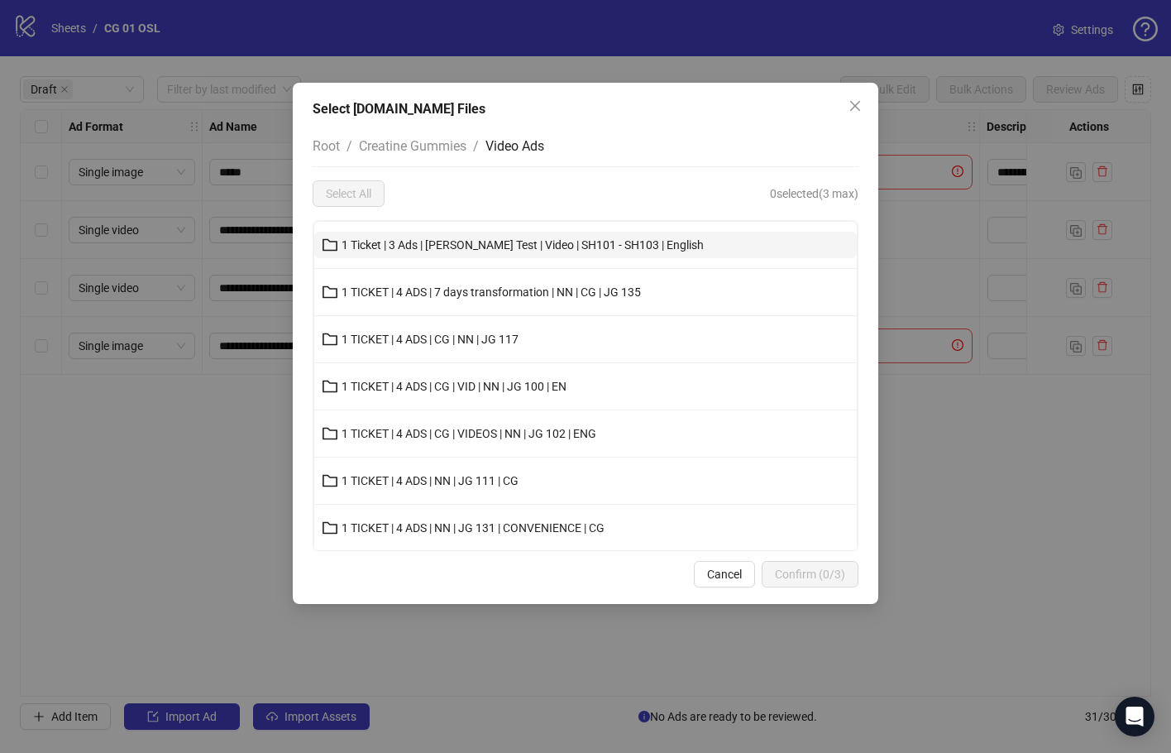
click at [684, 241] on span "1 Ticket | 3 Ads | [PERSON_NAME] Test | Video | SH101 - SH103 | English" at bounding box center [523, 244] width 362 height 13
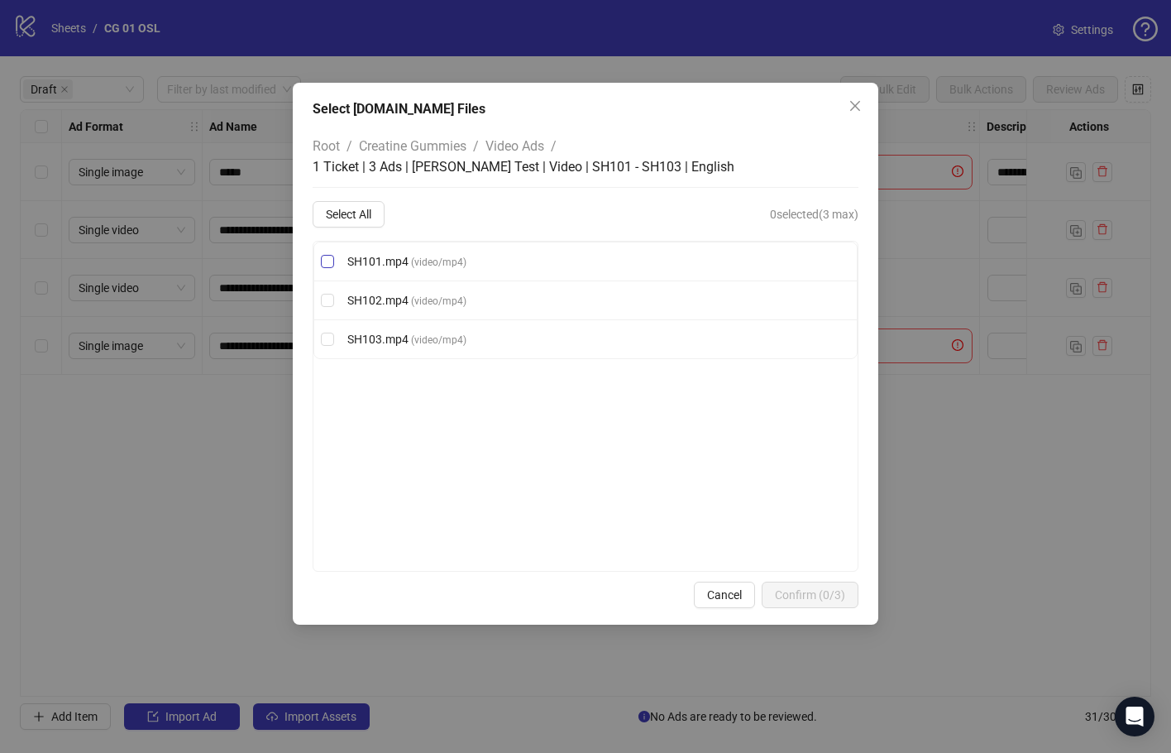
click at [497, 261] on label "SH101.mp4 ( video/mp4 )" at bounding box center [585, 261] width 543 height 18
click at [816, 596] on span "Confirm (1/3)" at bounding box center [810, 594] width 70 height 13
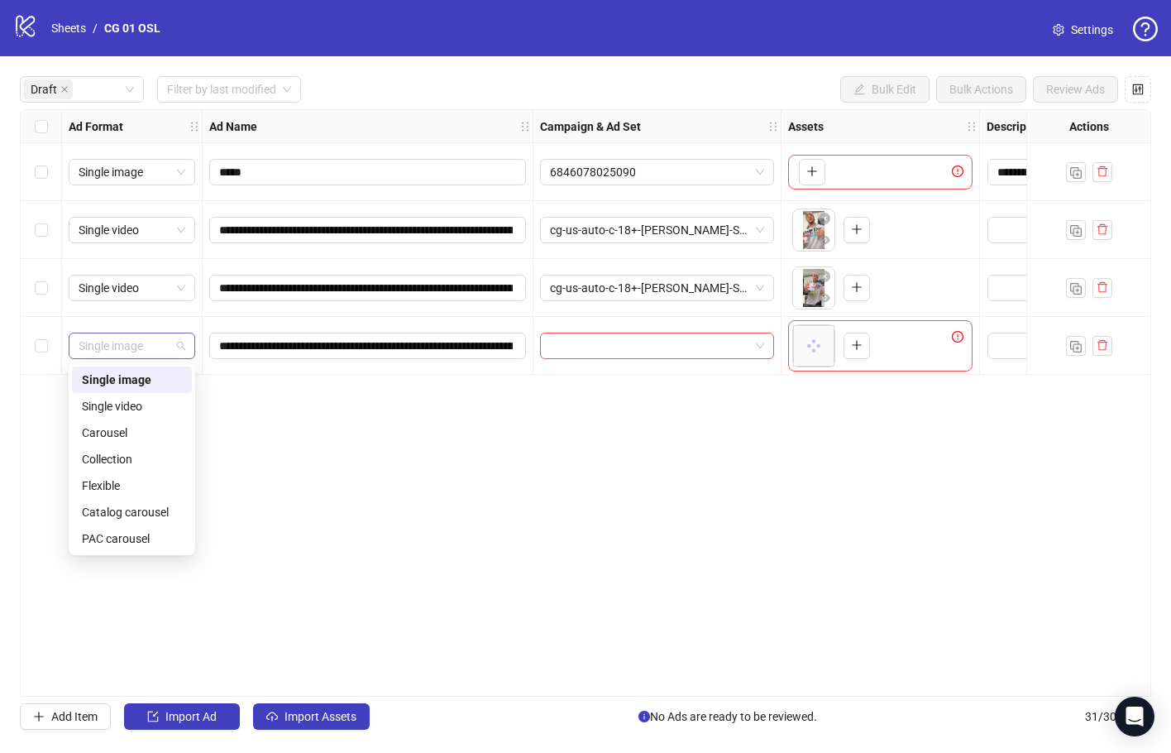
click at [145, 345] on span "Single image" at bounding box center [132, 345] width 107 height 25
click at [139, 399] on div "Single video" at bounding box center [132, 406] width 100 height 18
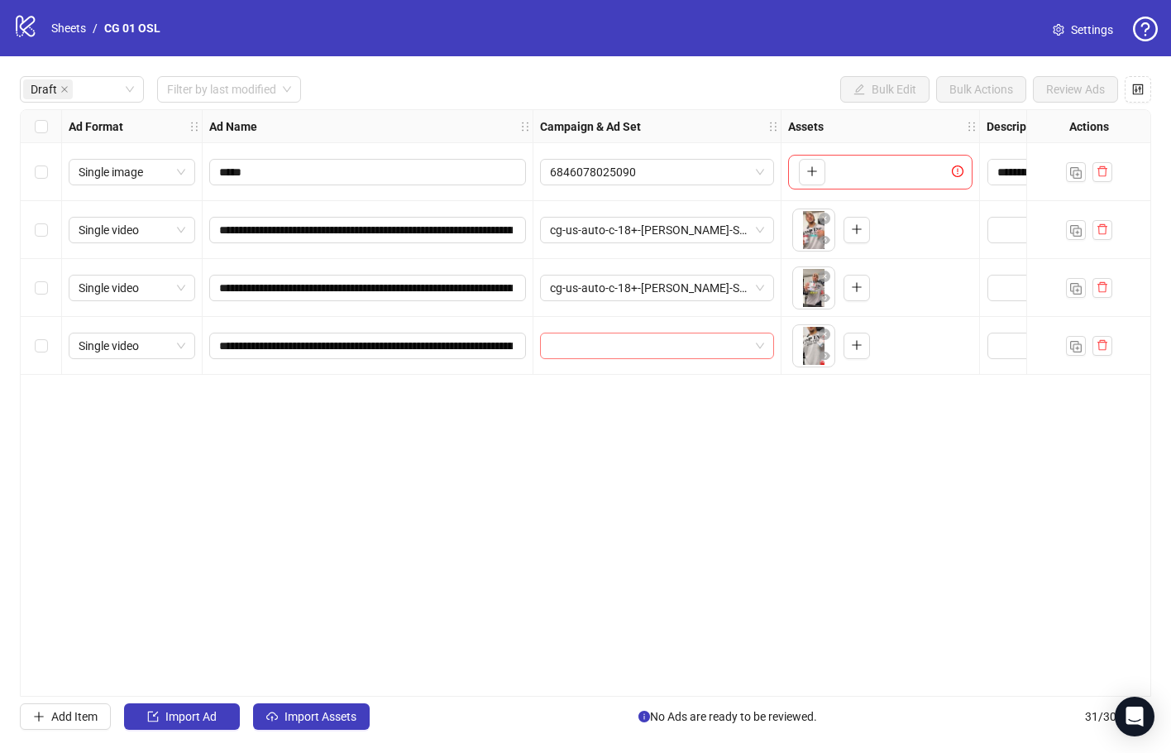
click at [685, 345] on input "search" at bounding box center [649, 345] width 199 height 25
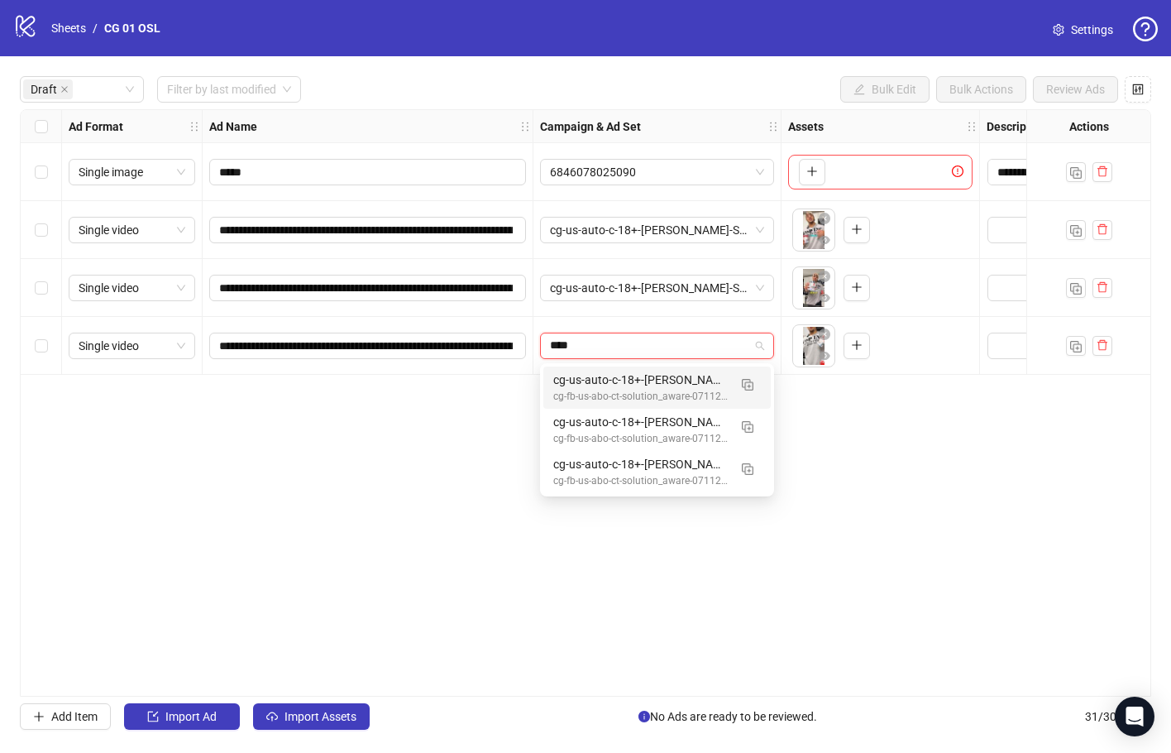
type input "*****"
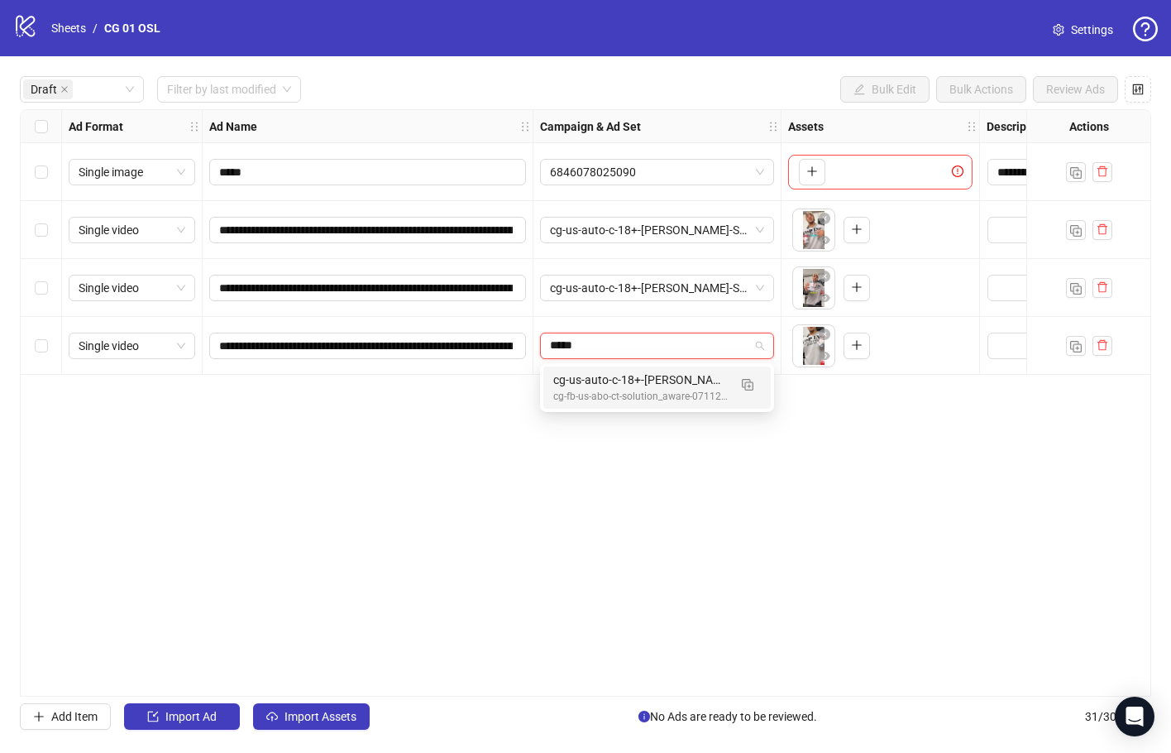
click at [651, 374] on div "cg-us-auto-c-18+-[PERSON_NAME]-SH101-07212025" at bounding box center [640, 380] width 175 height 18
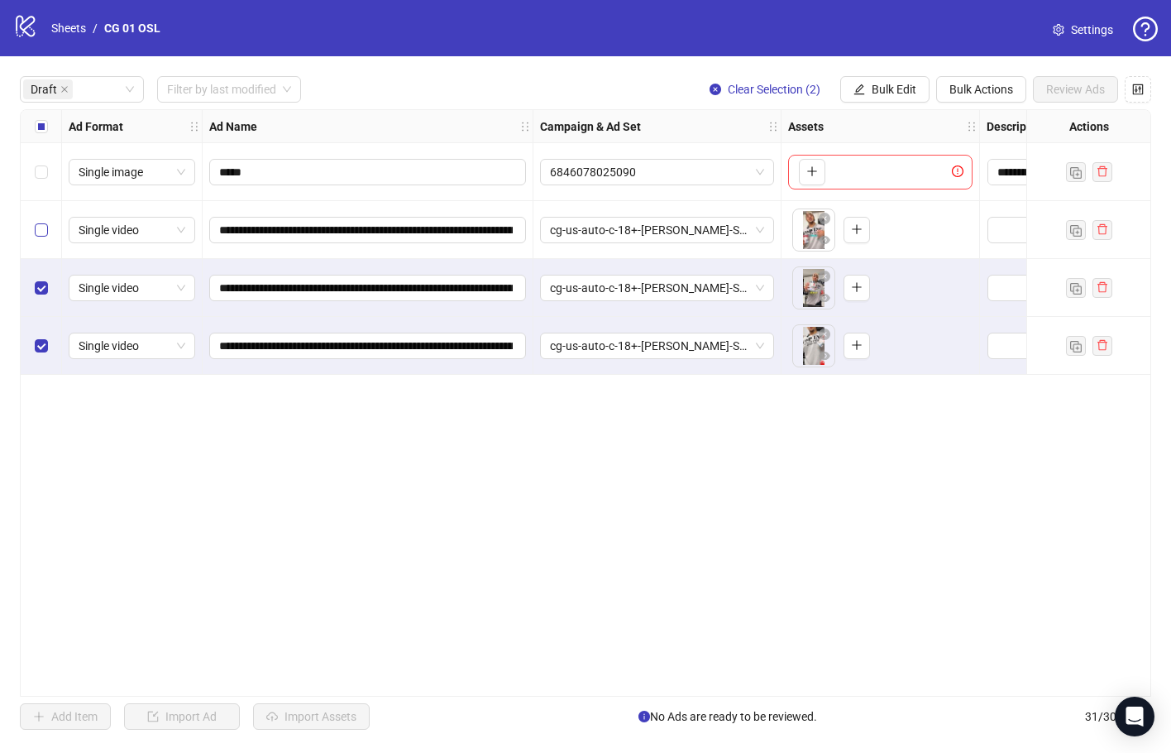
click at [43, 237] on label "Select row 2" at bounding box center [41, 230] width 13 height 18
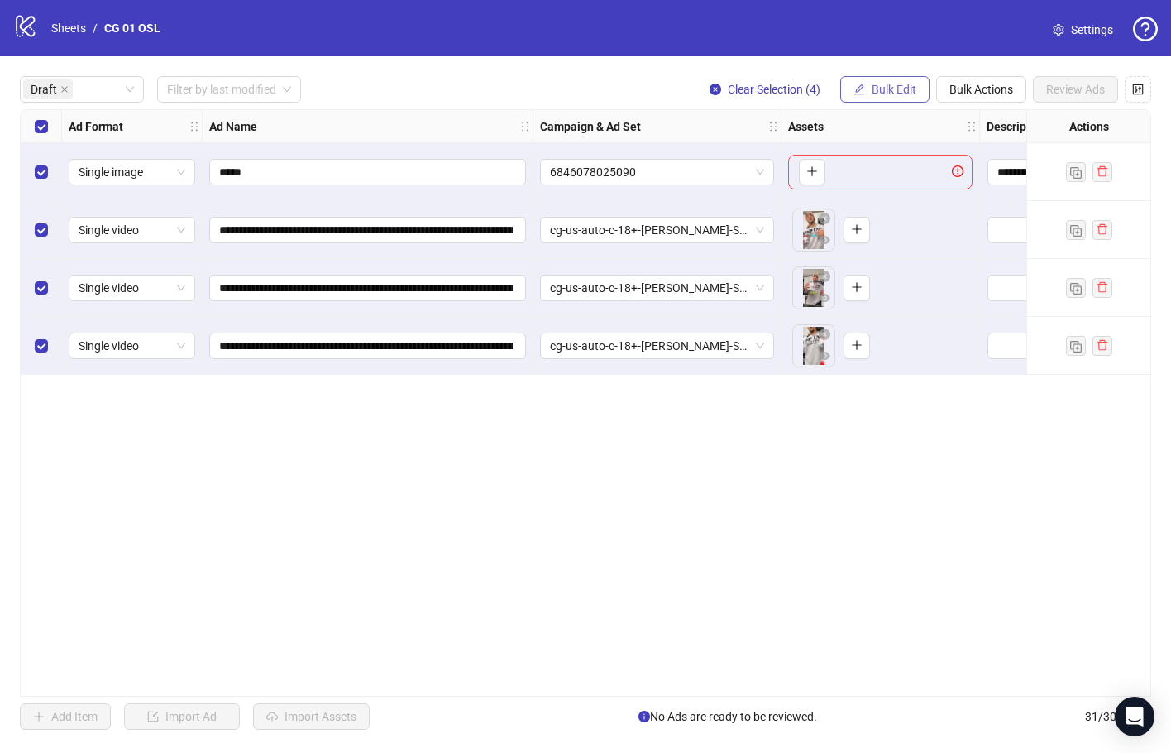
click at [898, 84] on span "Bulk Edit" at bounding box center [894, 89] width 45 height 13
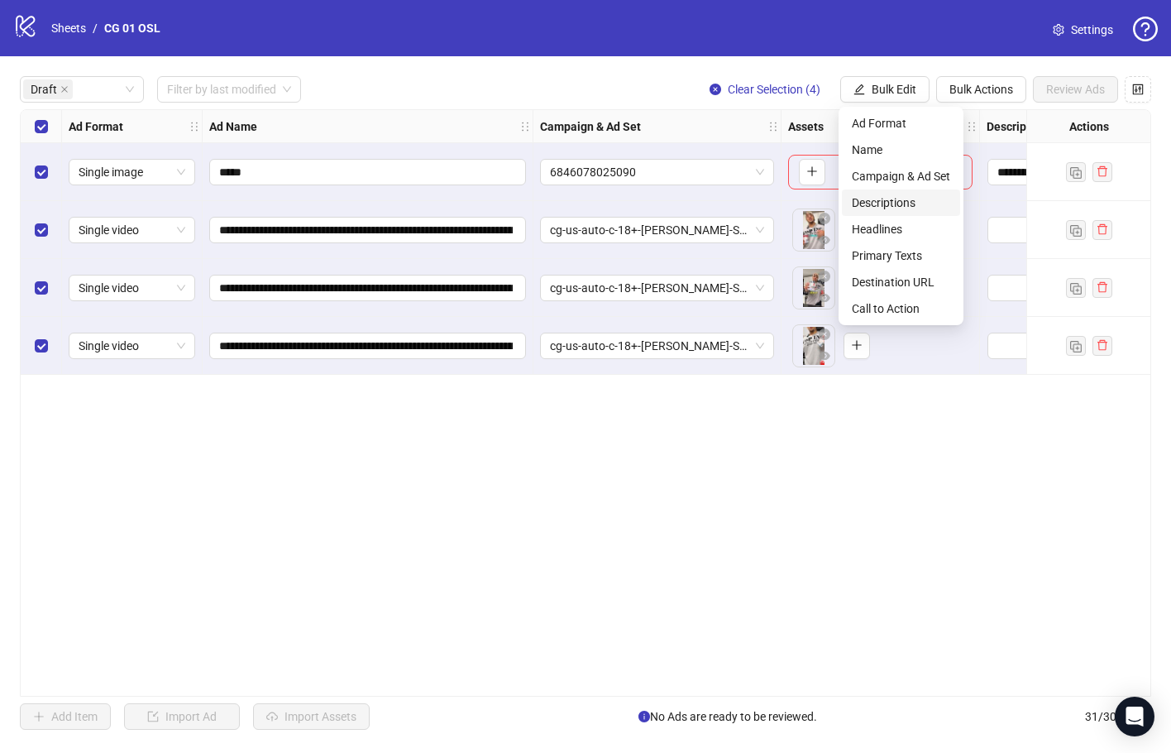
click at [910, 198] on span "Descriptions" at bounding box center [901, 203] width 98 height 18
type textarea "**********"
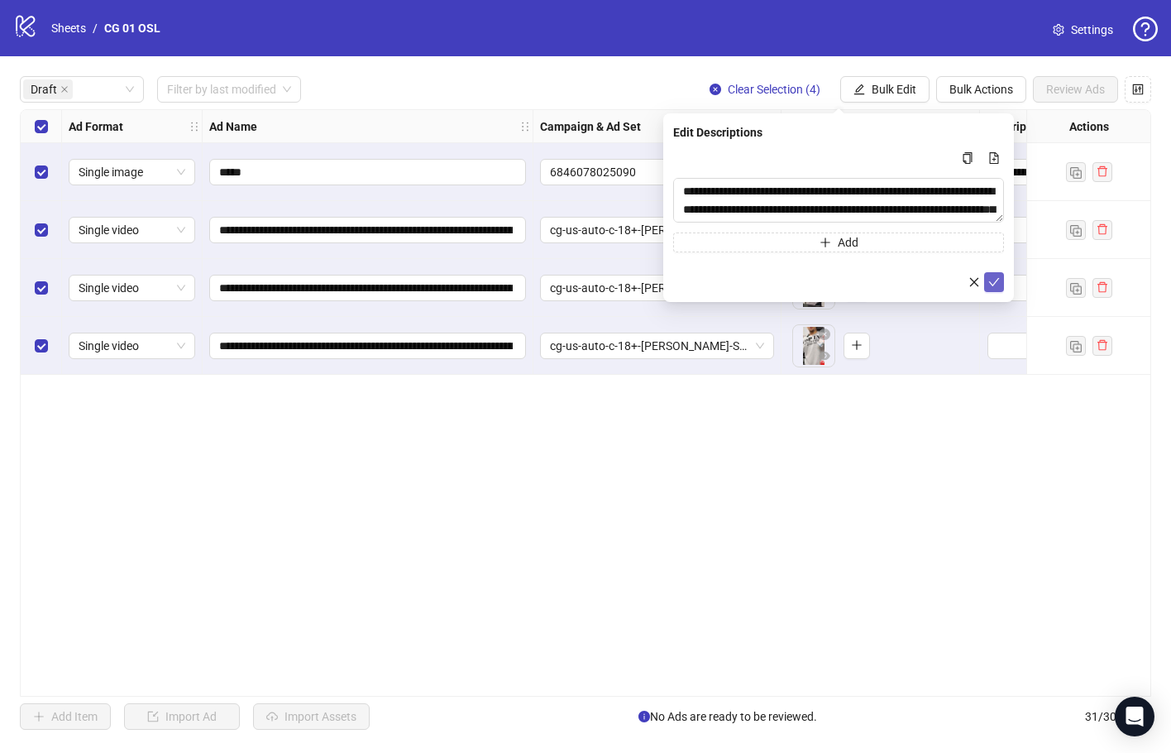
click at [994, 280] on icon "check" at bounding box center [995, 282] width 12 height 12
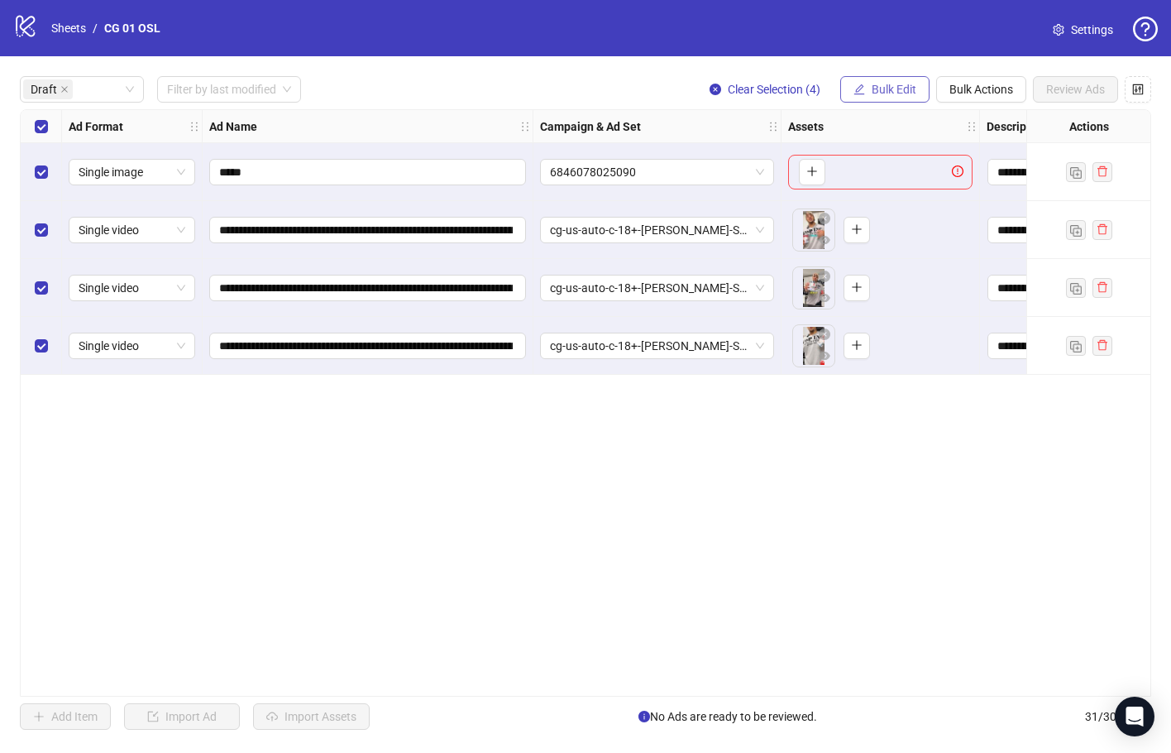
click at [881, 93] on span "Bulk Edit" at bounding box center [894, 89] width 45 height 13
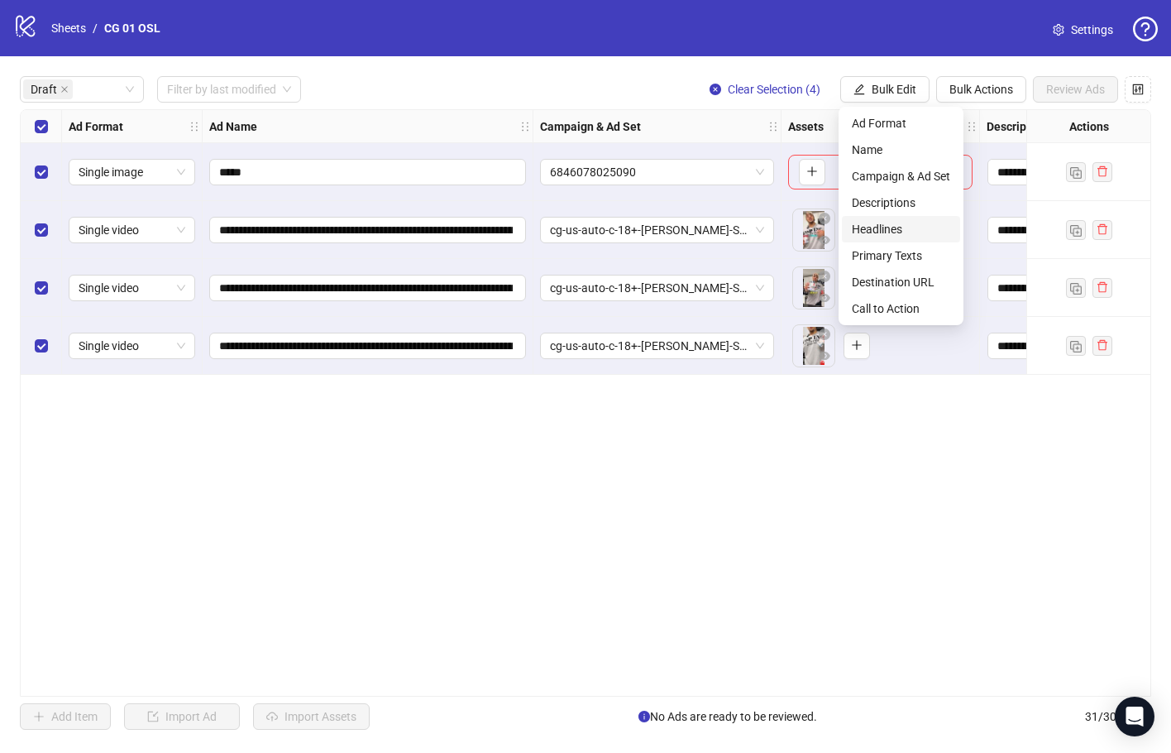
click at [926, 230] on span "Headlines" at bounding box center [901, 229] width 98 height 18
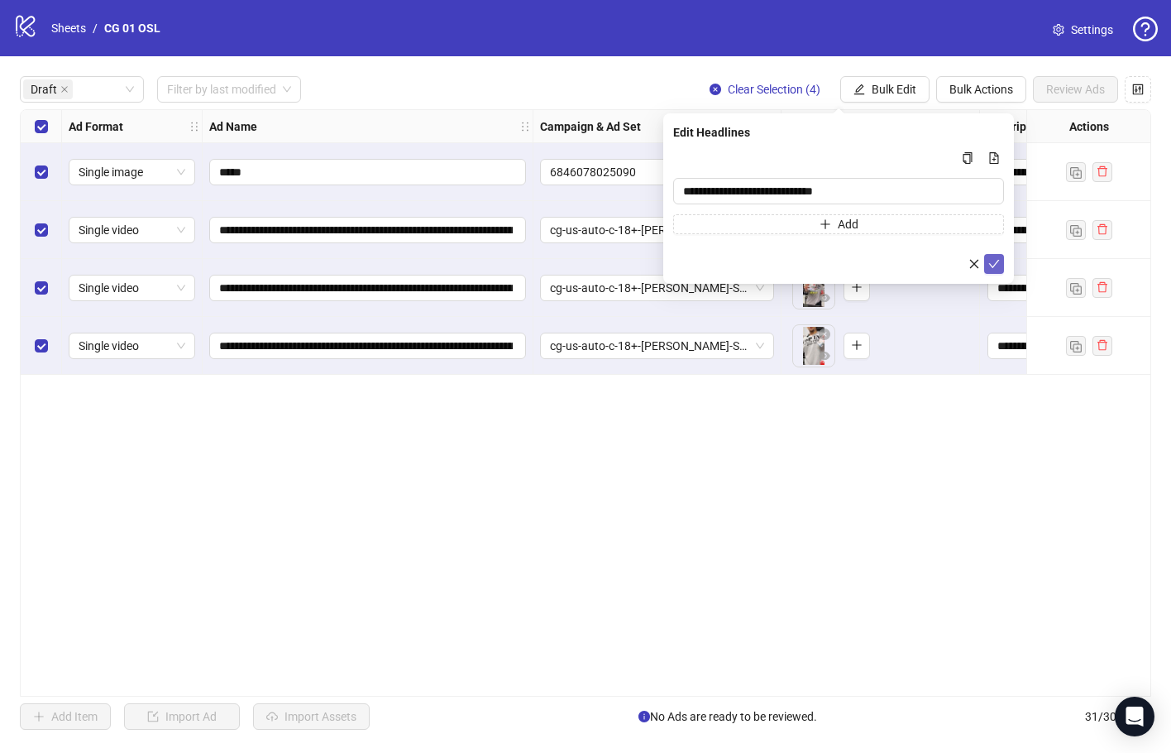
click at [997, 258] on icon "check" at bounding box center [995, 264] width 12 height 12
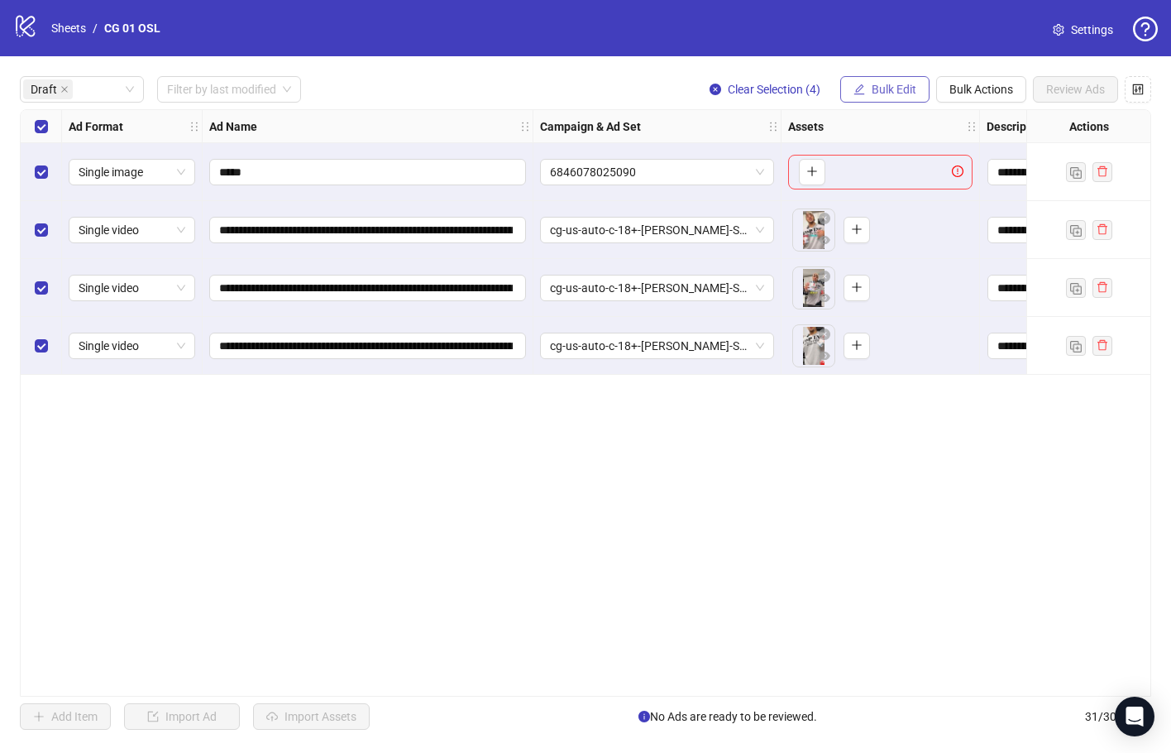
click at [875, 95] on span "Bulk Edit" at bounding box center [894, 89] width 45 height 13
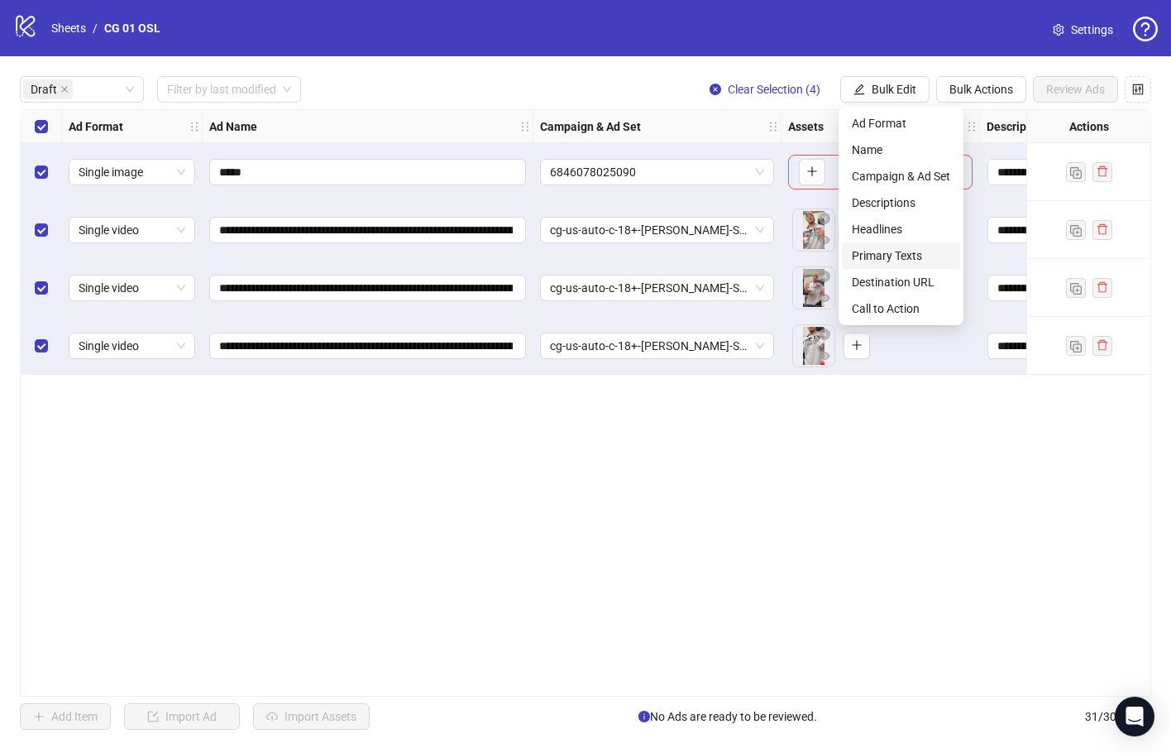
click at [918, 260] on span "Primary Texts" at bounding box center [901, 256] width 98 height 18
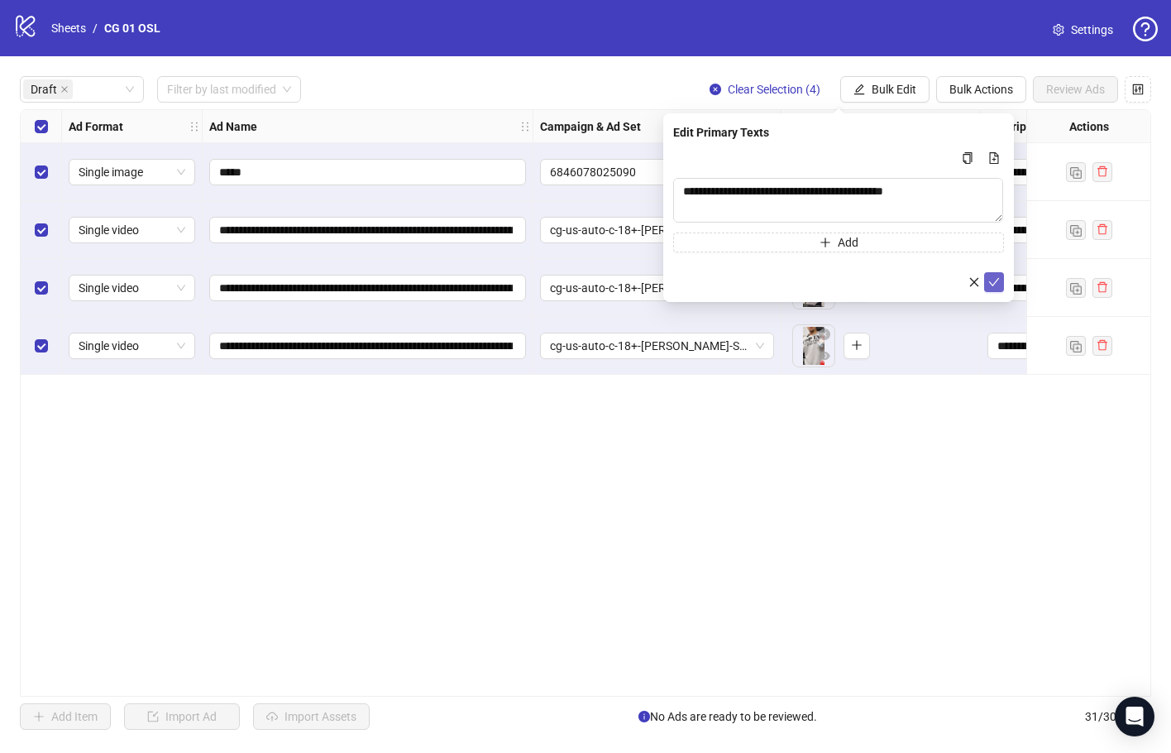
click at [993, 290] on button "submit" at bounding box center [994, 282] width 20 height 20
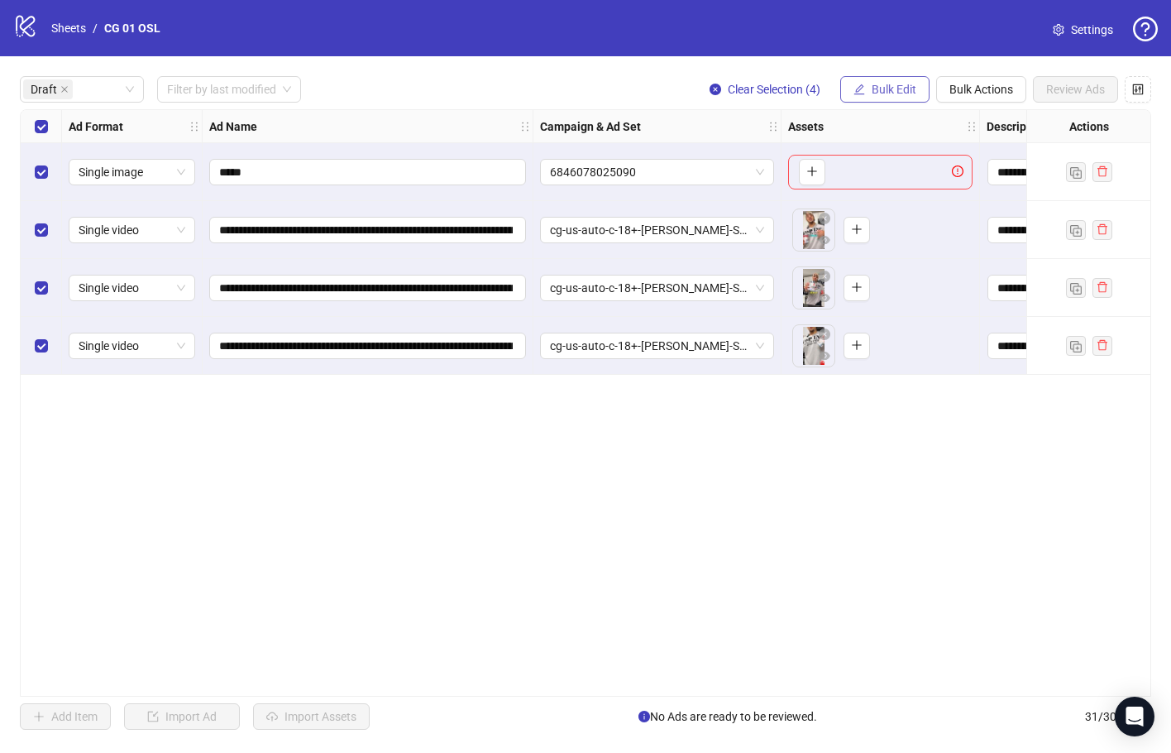
click at [899, 92] on span "Bulk Edit" at bounding box center [894, 89] width 45 height 13
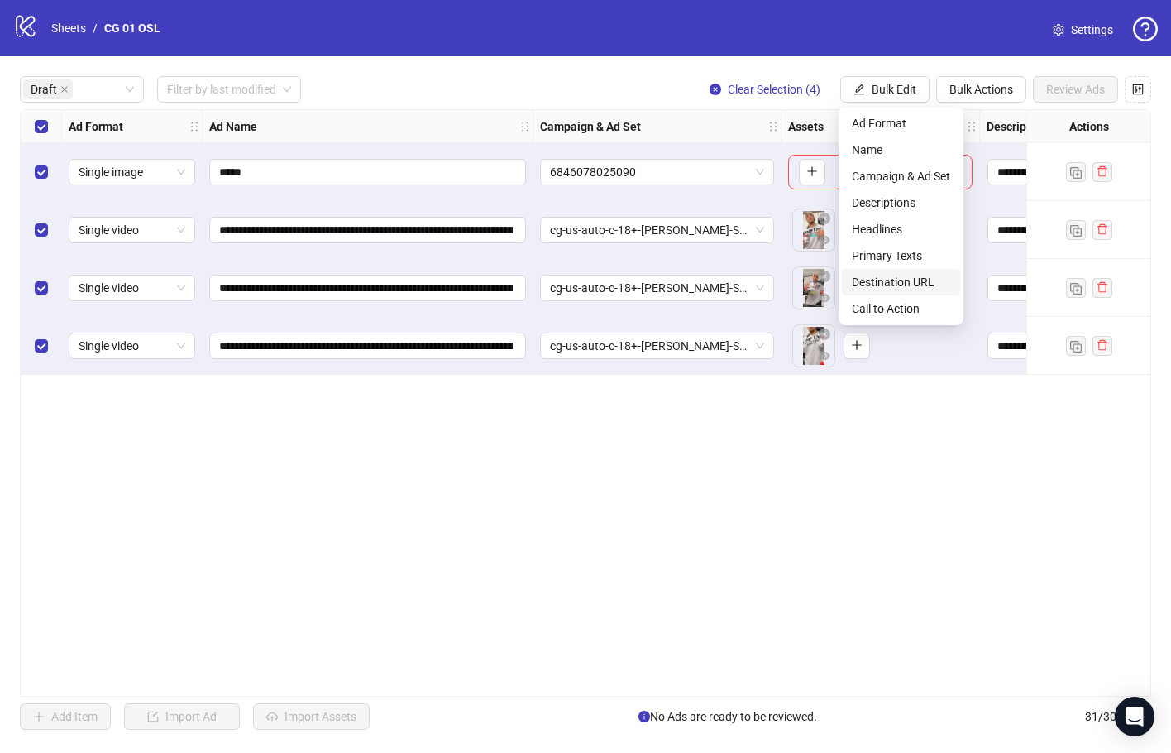
click at [934, 277] on span "Destination URL" at bounding box center [901, 282] width 98 height 18
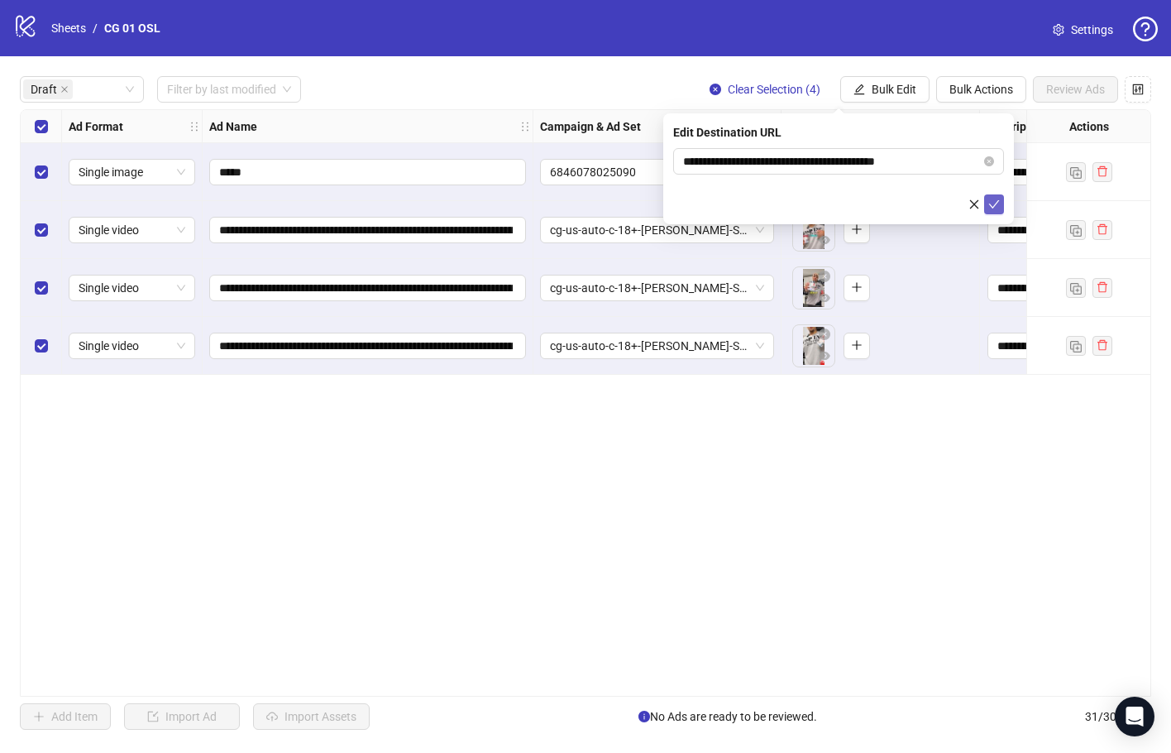
click at [998, 202] on icon "check" at bounding box center [995, 205] width 12 height 12
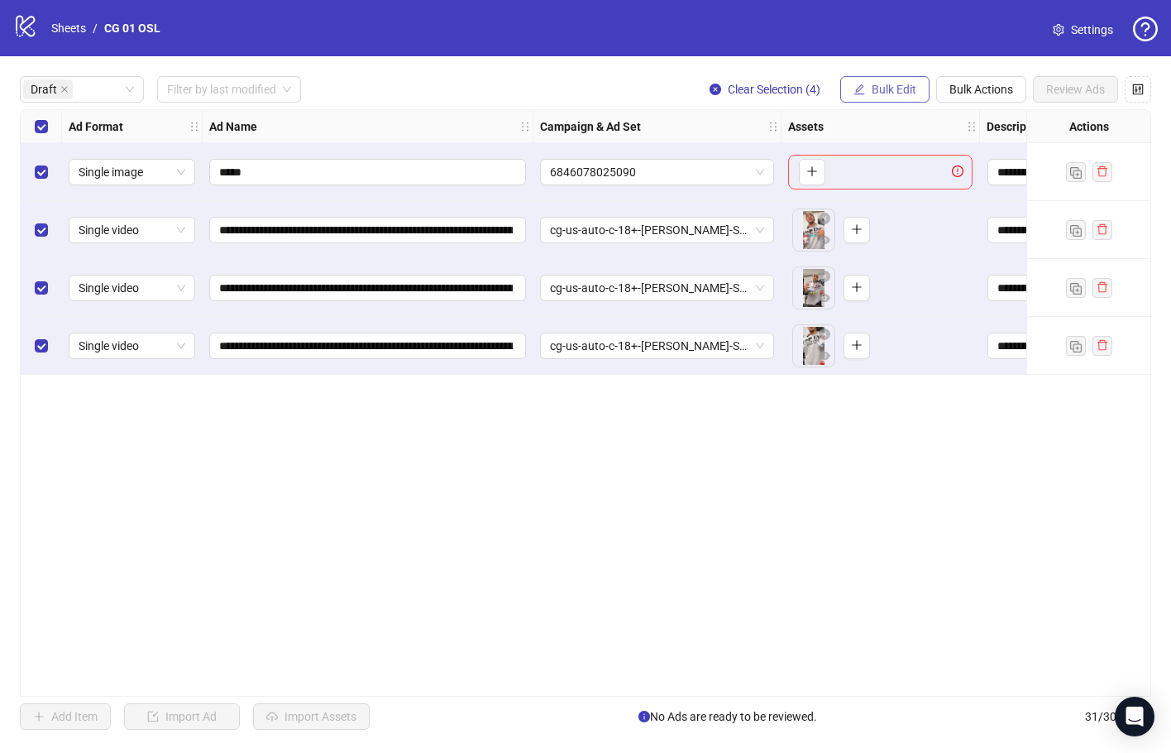
click at [877, 91] on span "Bulk Edit" at bounding box center [894, 89] width 45 height 13
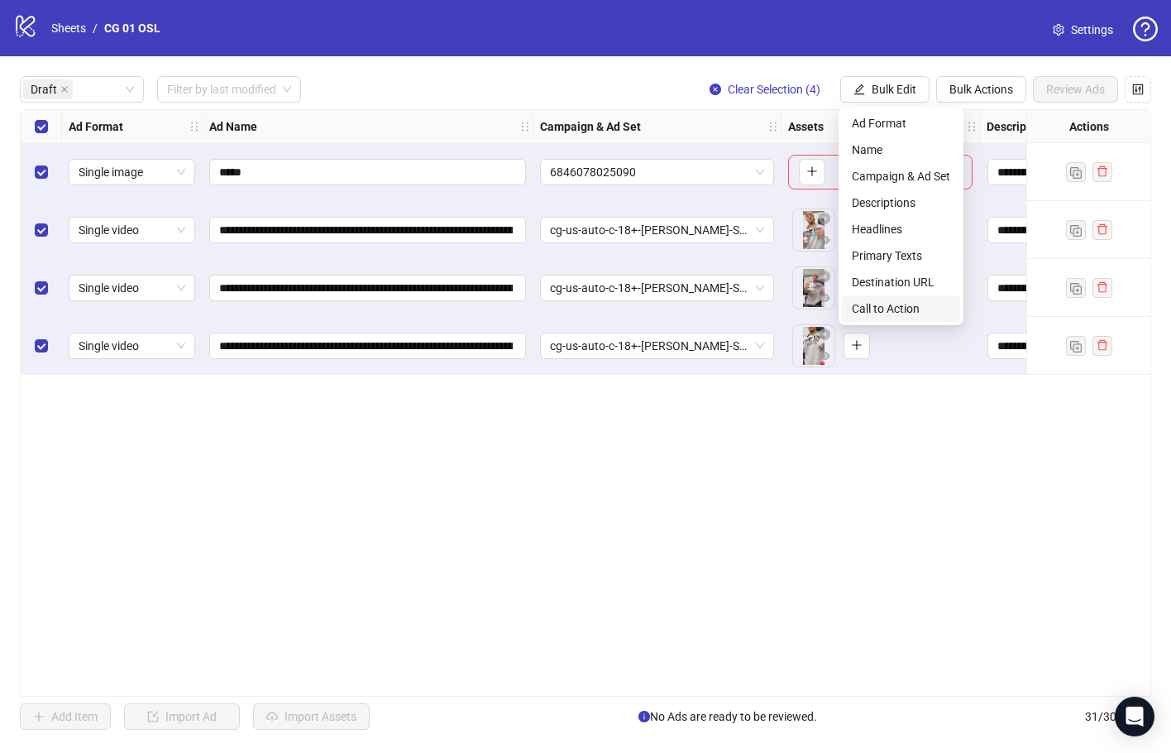
click at [918, 300] on span "Call to Action" at bounding box center [901, 308] width 98 height 18
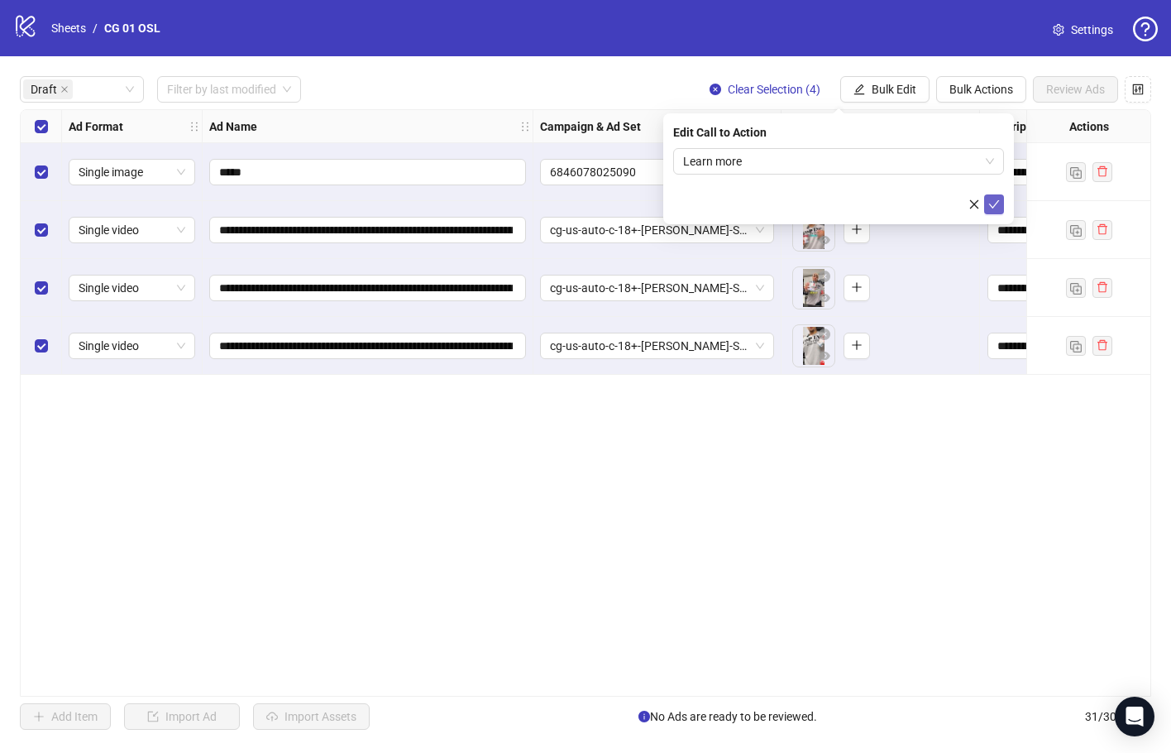
click at [993, 202] on icon "check" at bounding box center [995, 205] width 12 height 12
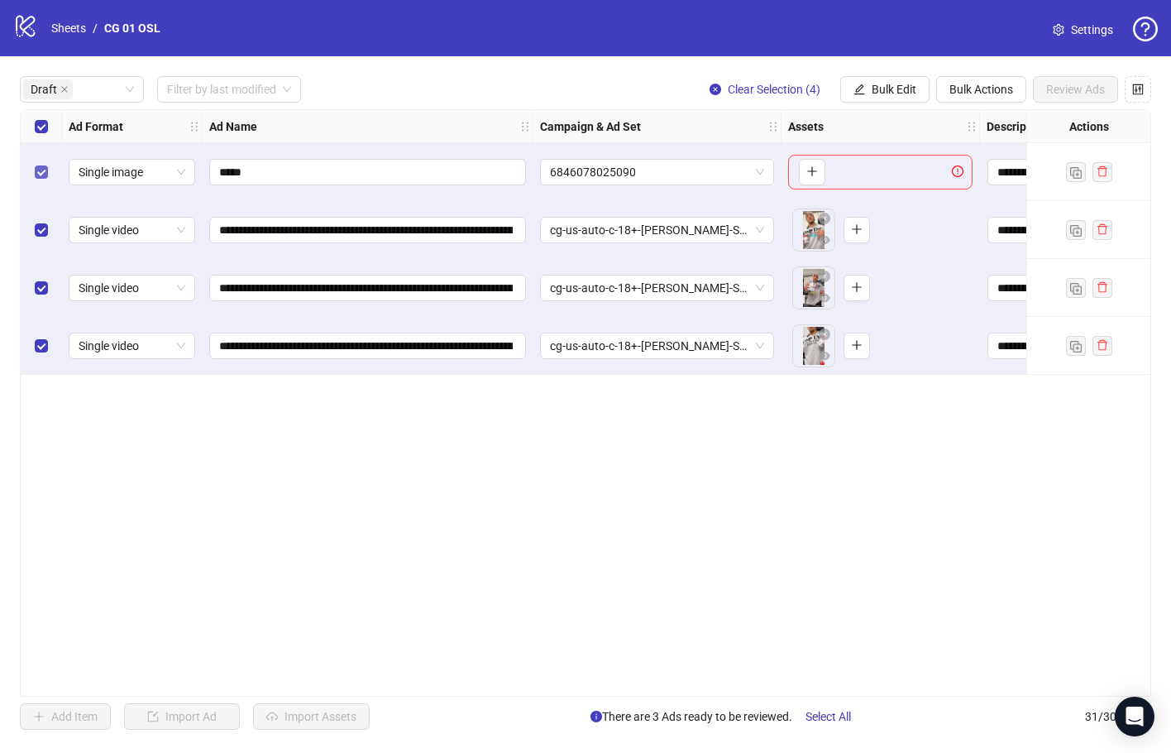
click at [40, 180] on label "Select row 1" at bounding box center [41, 172] width 13 height 18
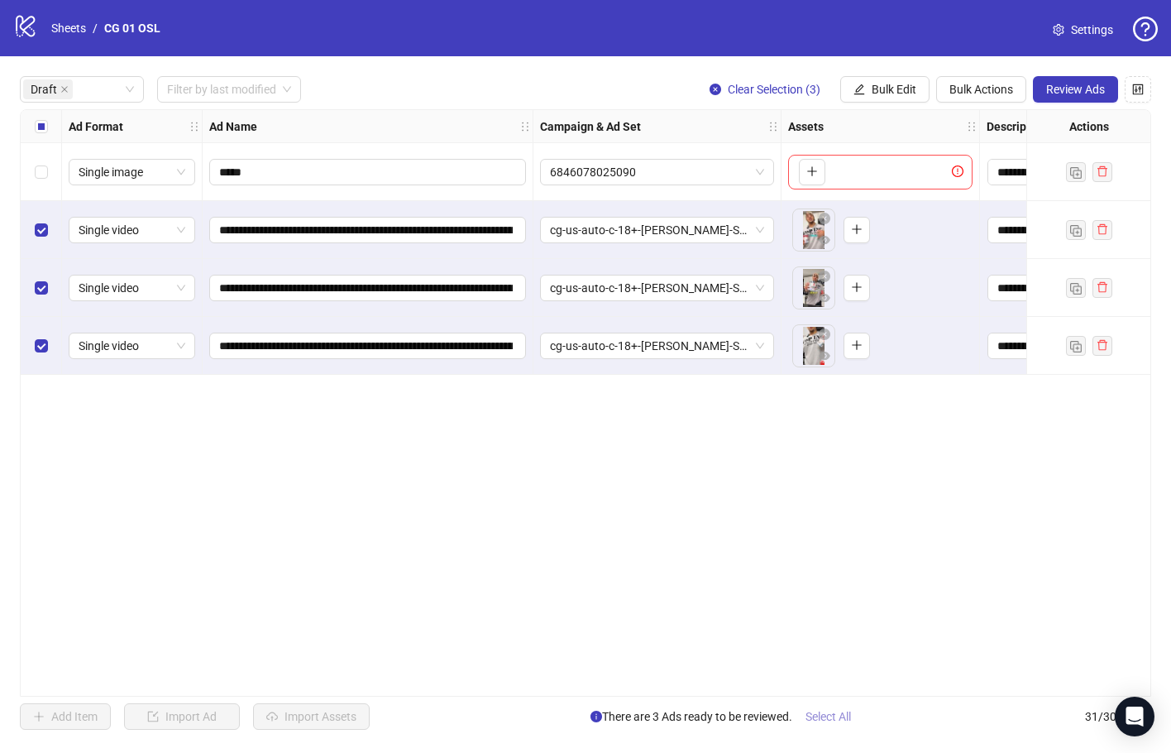
click at [840, 711] on span "Select All" at bounding box center [828, 716] width 45 height 13
click at [1099, 84] on span "Review Ads" at bounding box center [1075, 89] width 59 height 13
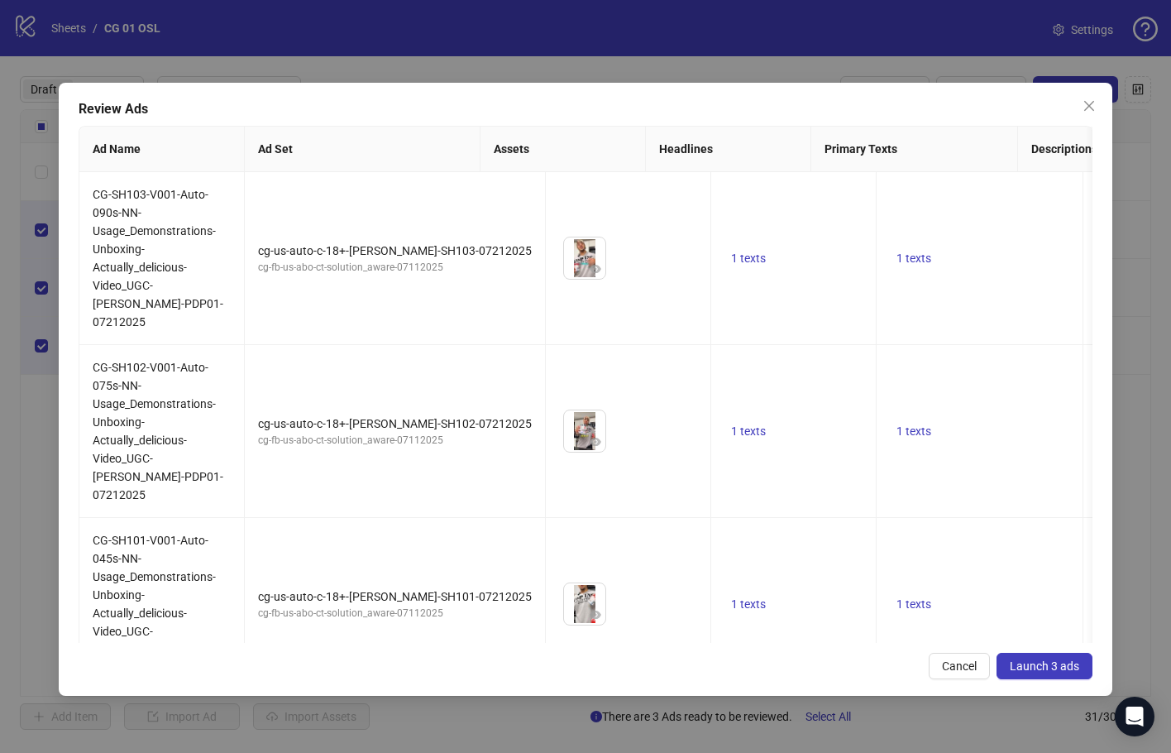
click at [1037, 656] on button "Launch 3 ads" at bounding box center [1045, 666] width 96 height 26
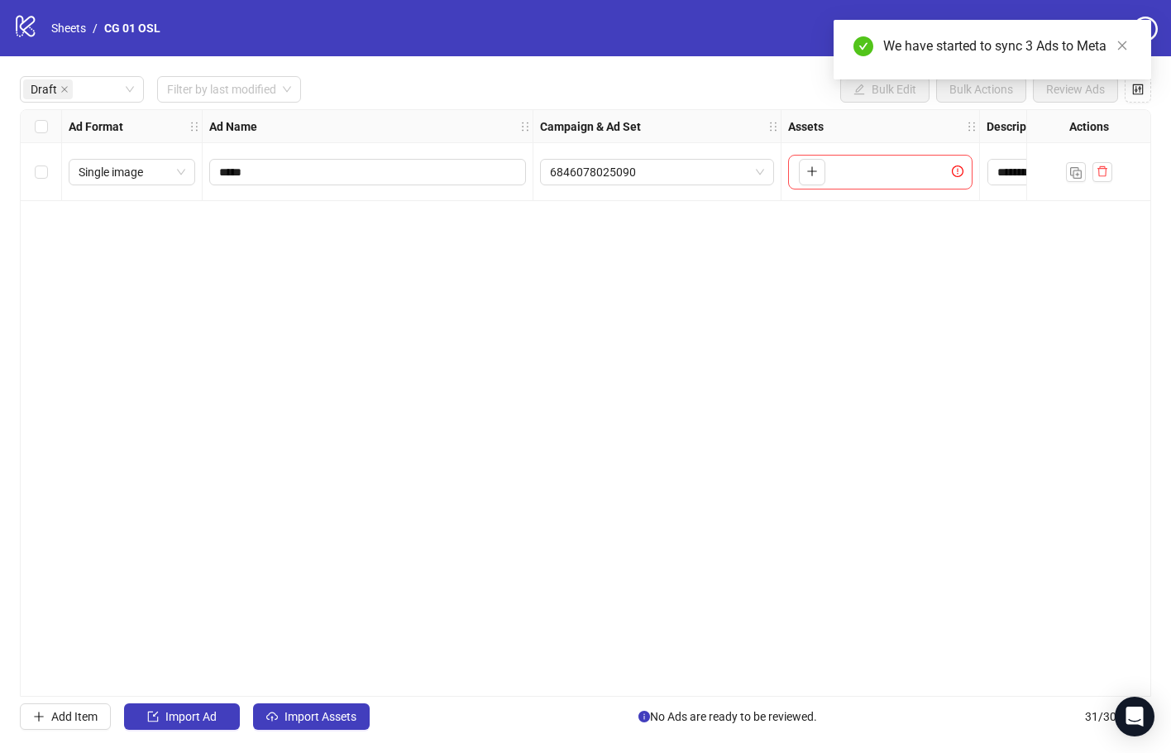
drag, startPoint x: 1125, startPoint y: 41, endPoint x: 1067, endPoint y: 35, distance: 58.2
click at [1124, 41] on icon "close" at bounding box center [1123, 46] width 12 height 12
